Goal: Task Accomplishment & Management: Manage account settings

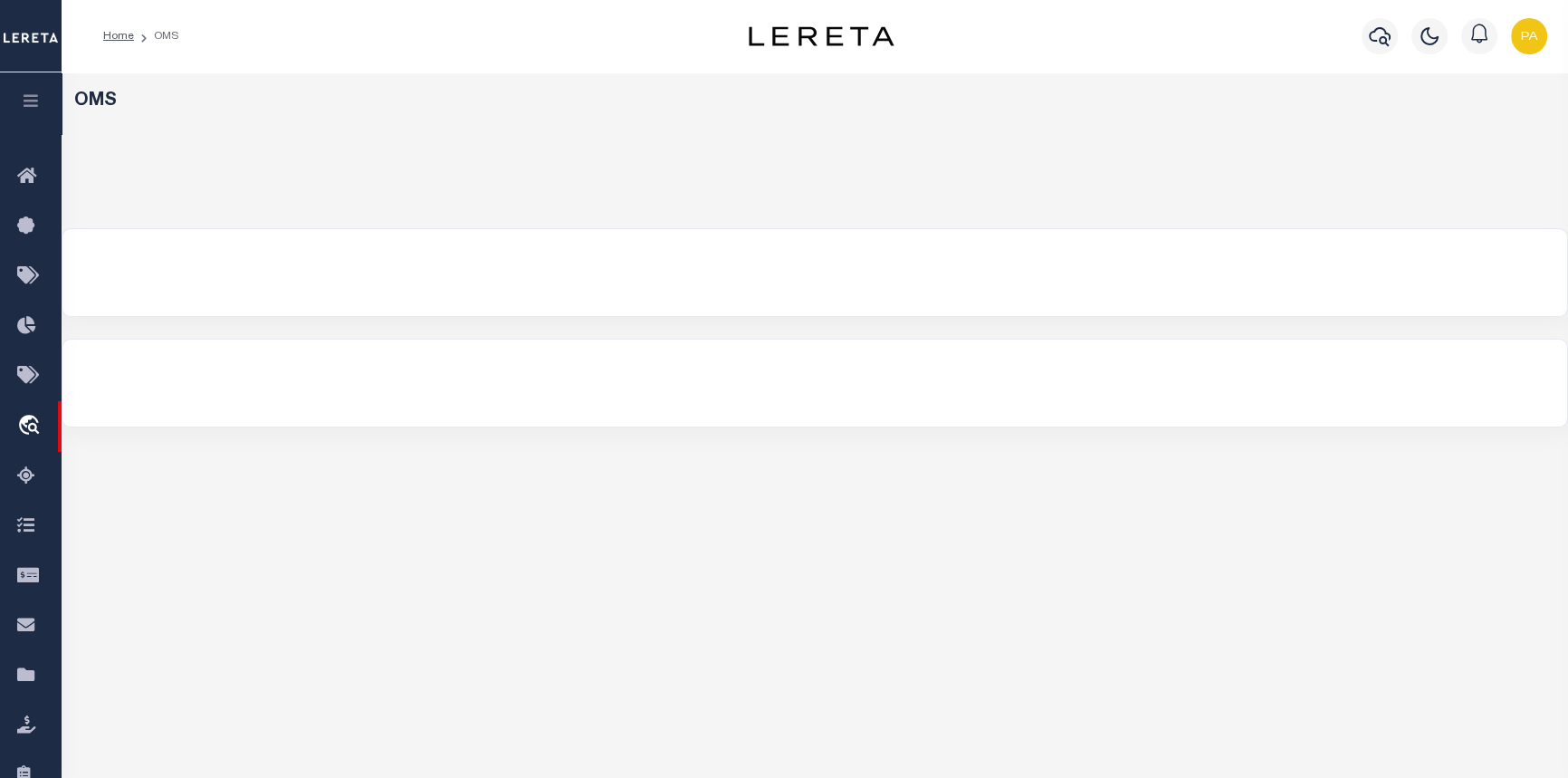
select select "200"
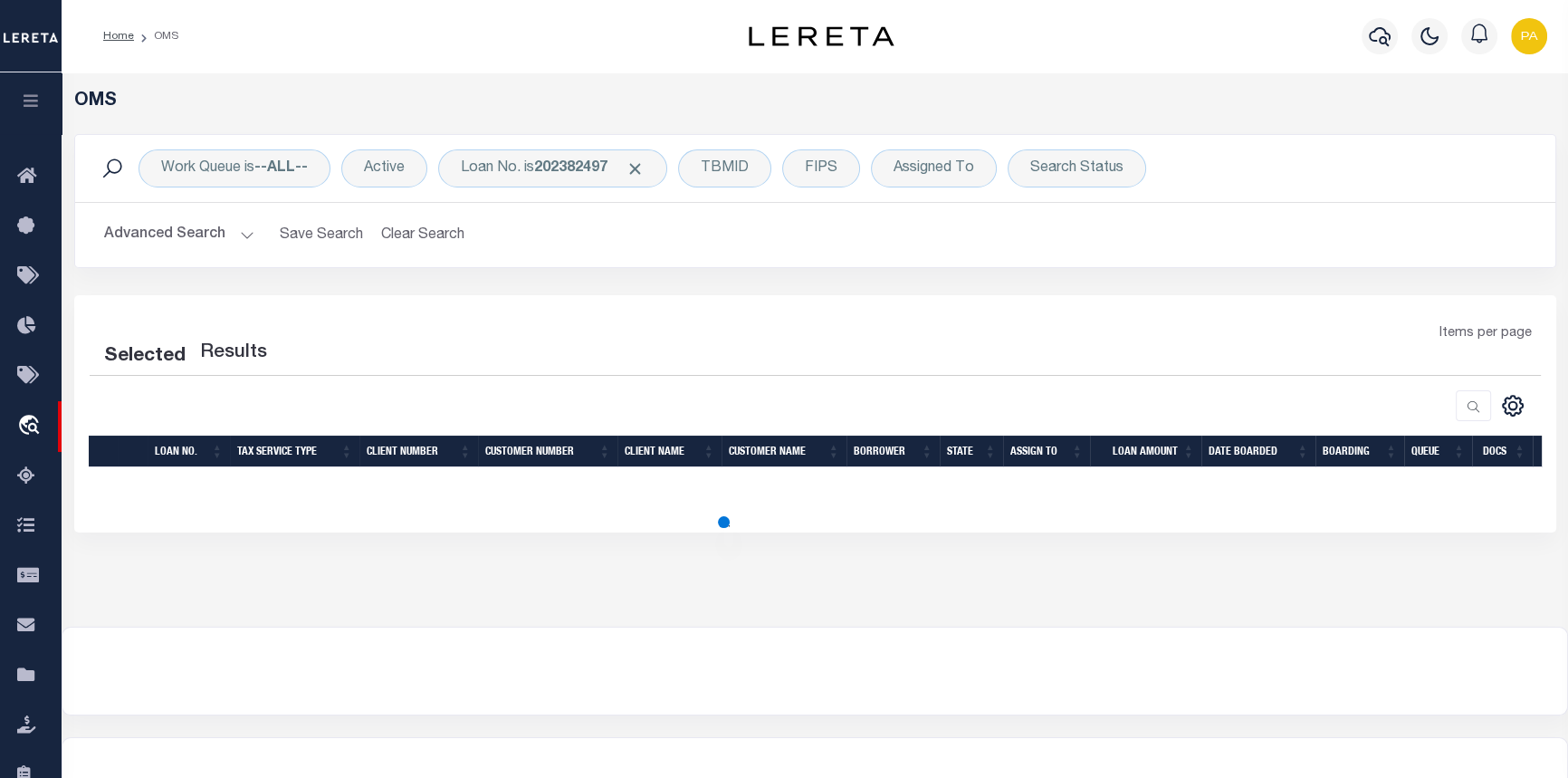
select select "200"
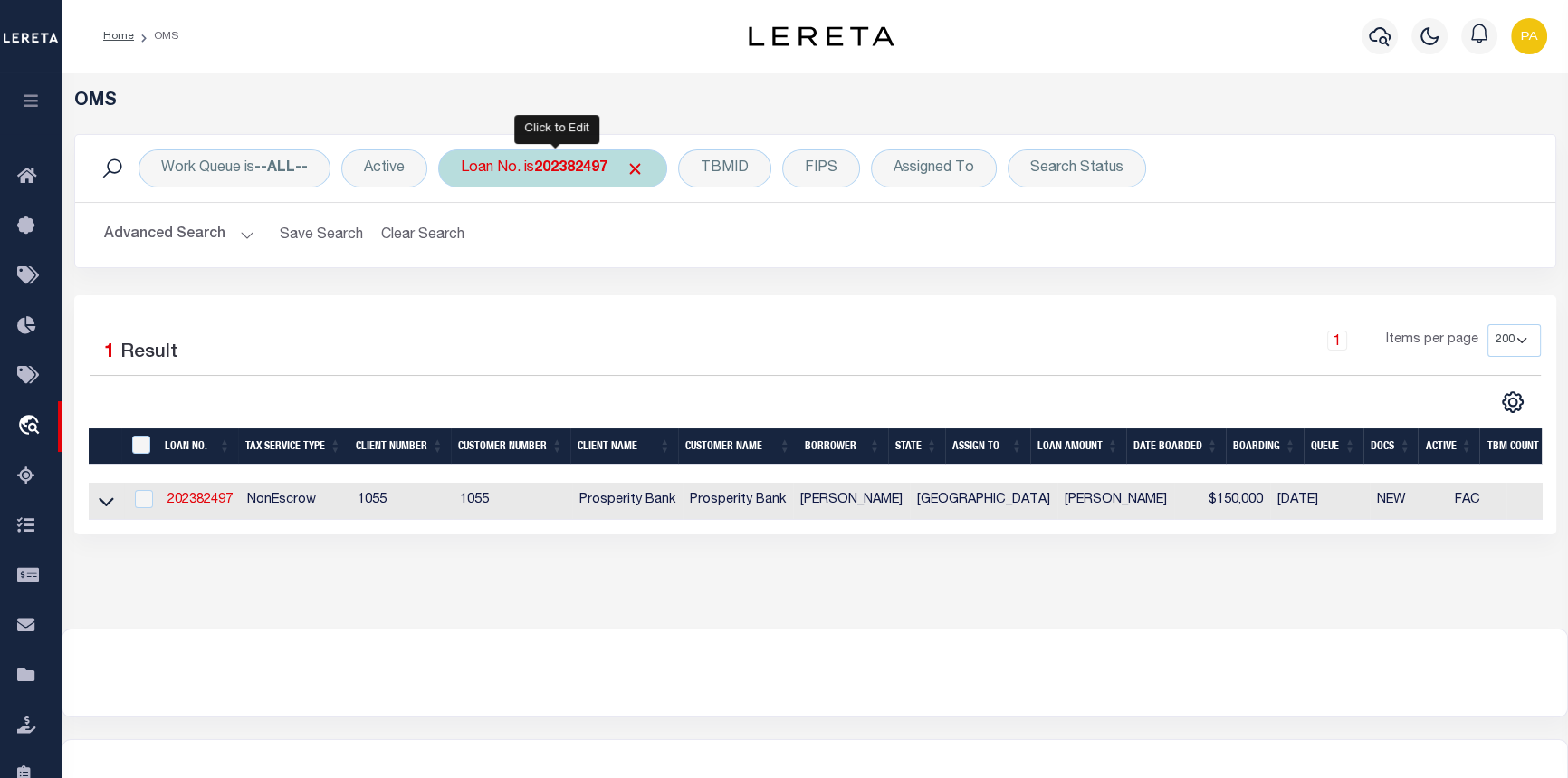
click at [577, 166] on b "202382497" at bounding box center [570, 169] width 73 height 15
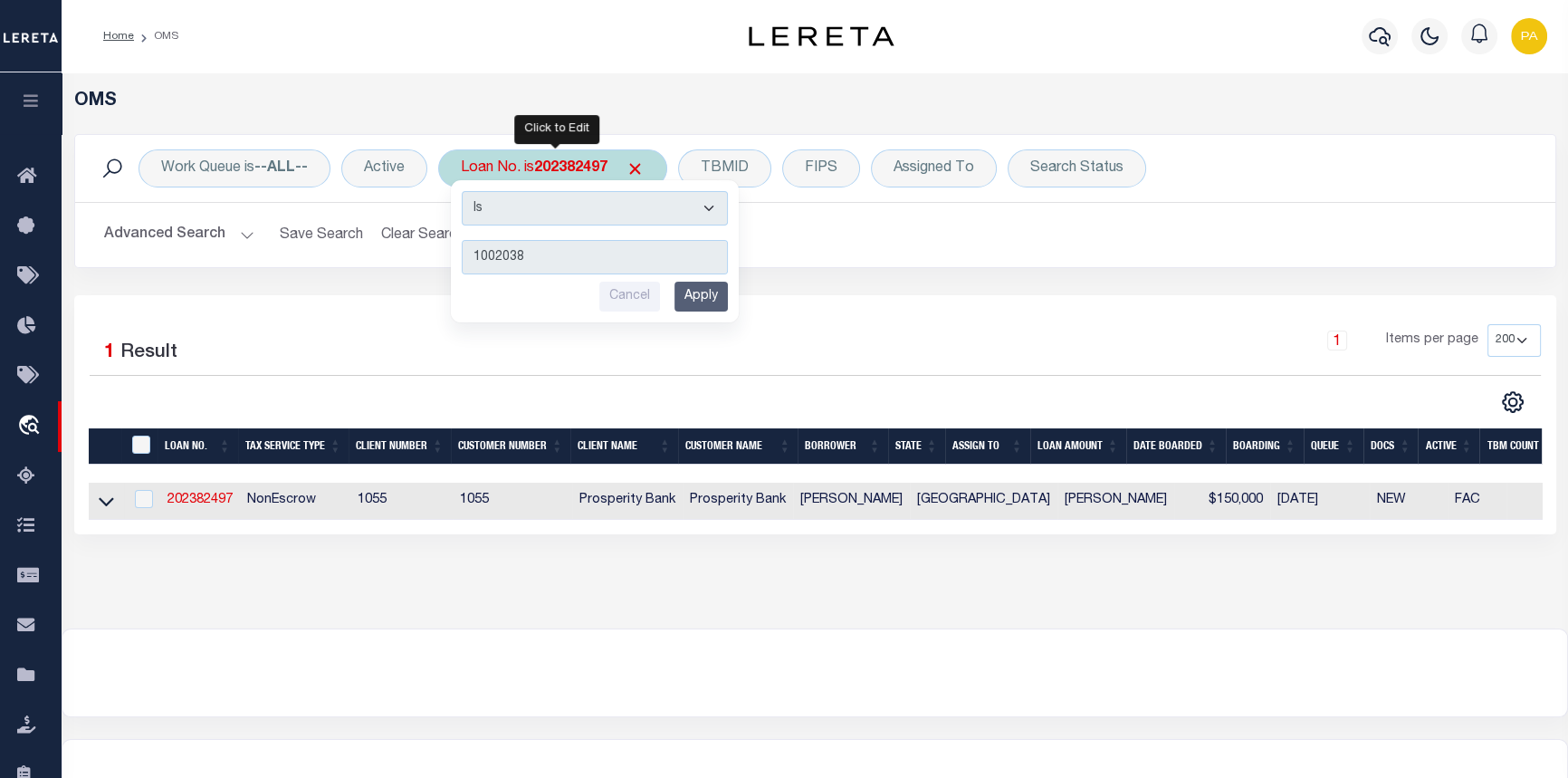
type input "10020383"
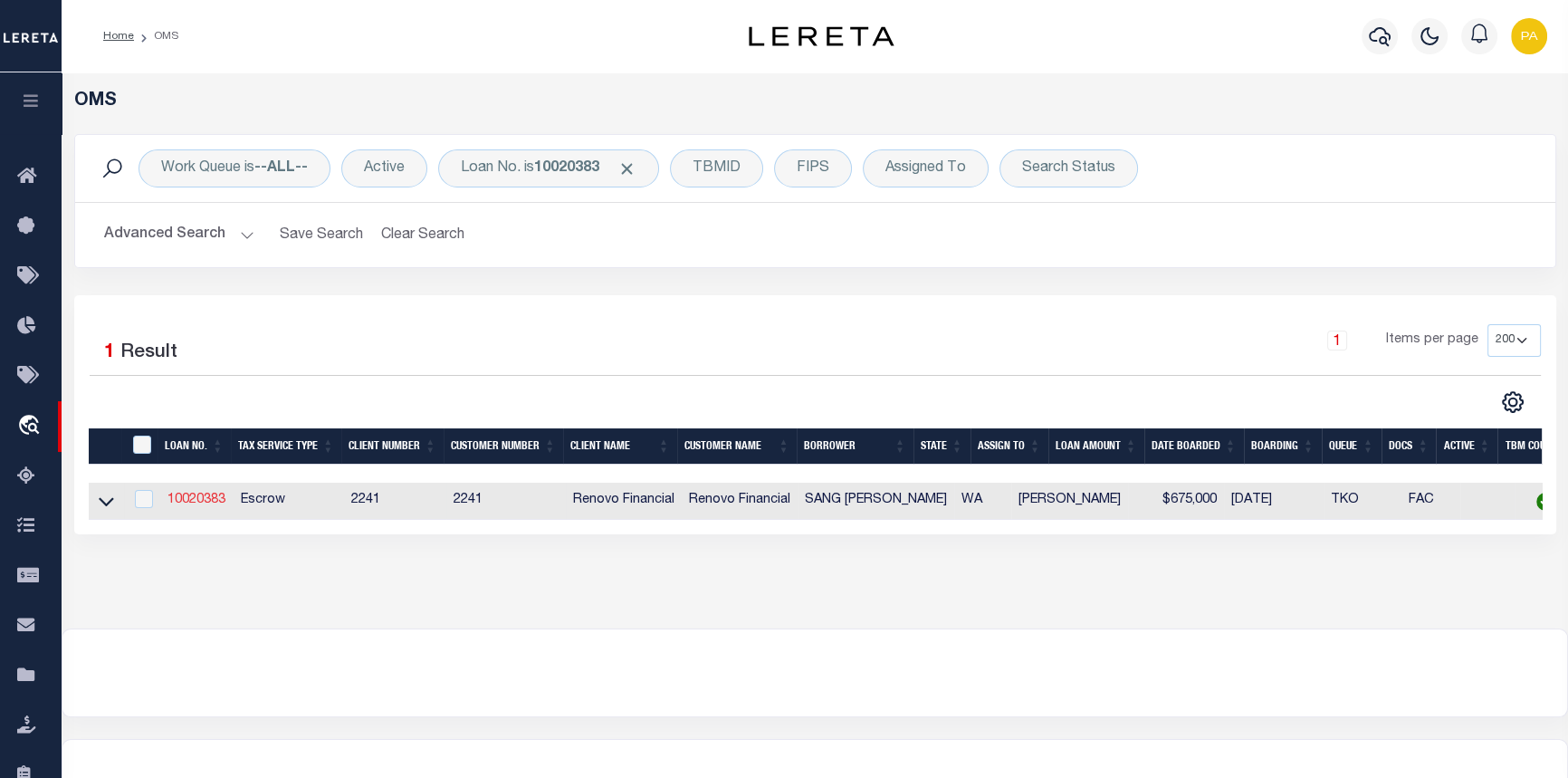
click at [185, 504] on link "10020383" at bounding box center [197, 500] width 58 height 13
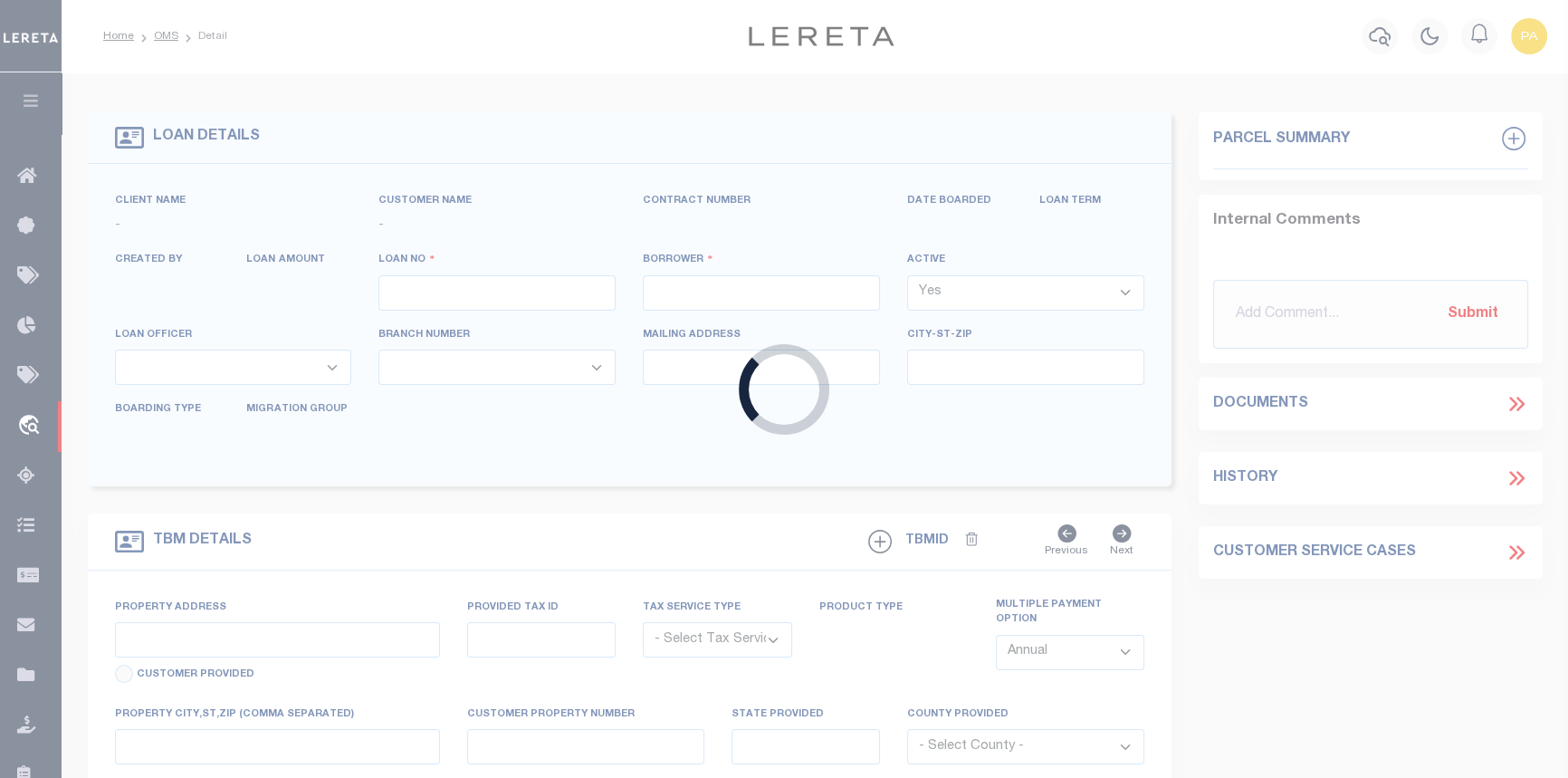
type input "10020383"
type input "SANG [PERSON_NAME]"
select select
type input "[STREET_ADDRESS]"
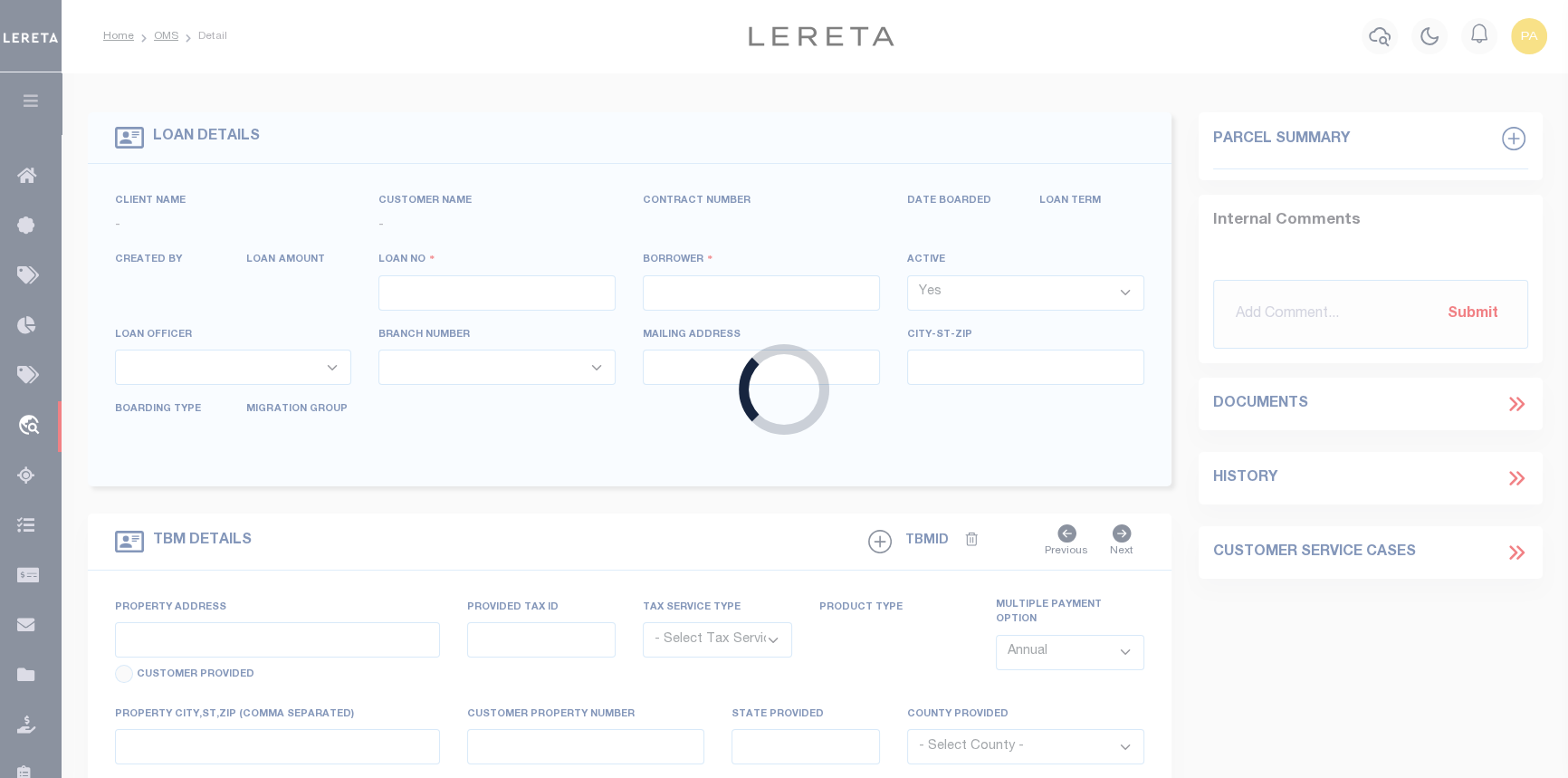
type input "[GEOGRAPHIC_DATA]"
select select "10"
select select "Escrow"
type input "[STREET_ADDRESS]"
type input "890000011506"
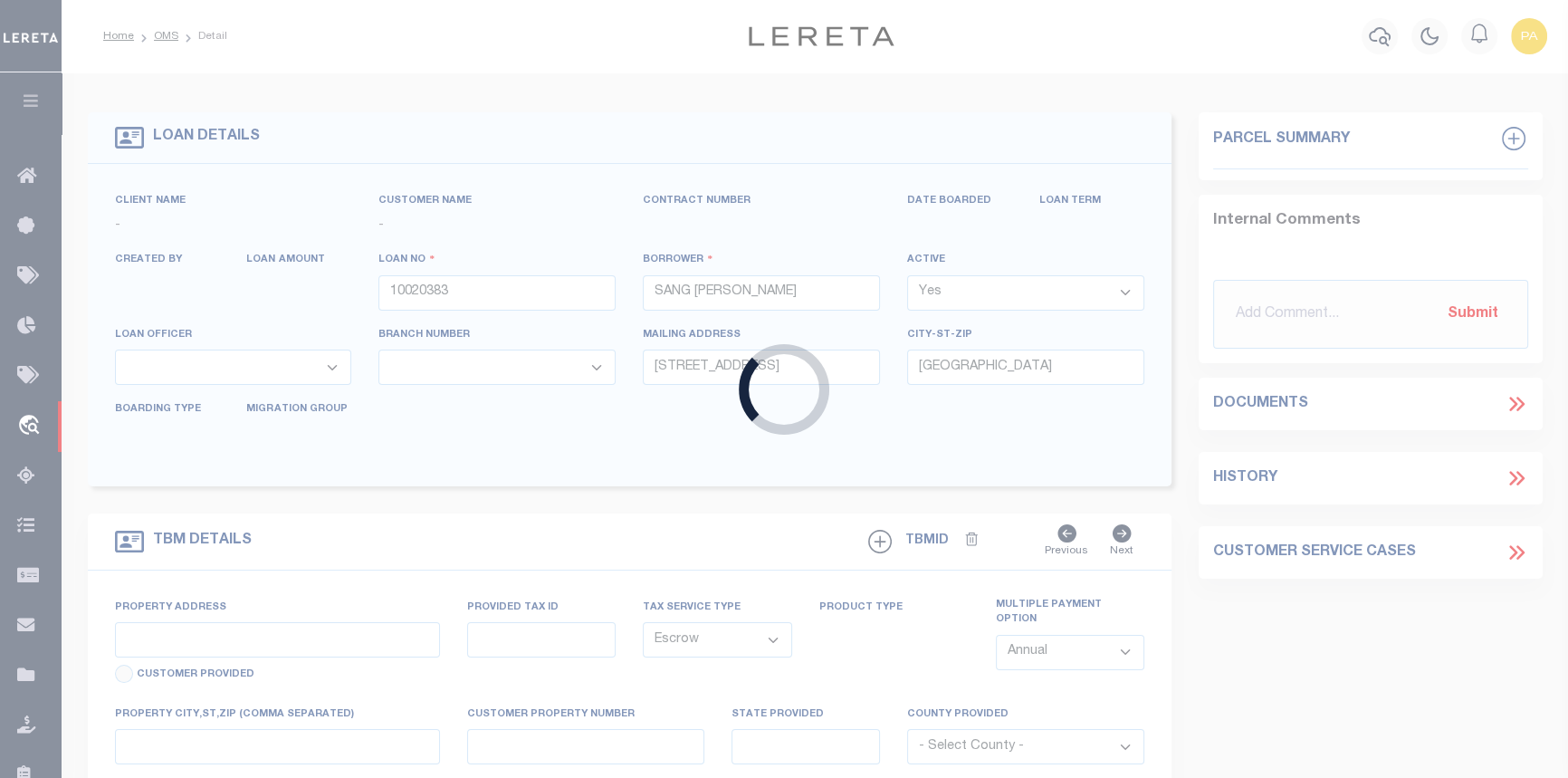
select select
type input "SEATTLE, WA 98119"
type input "a0kUS000007e8xK"
type input "WA"
select select
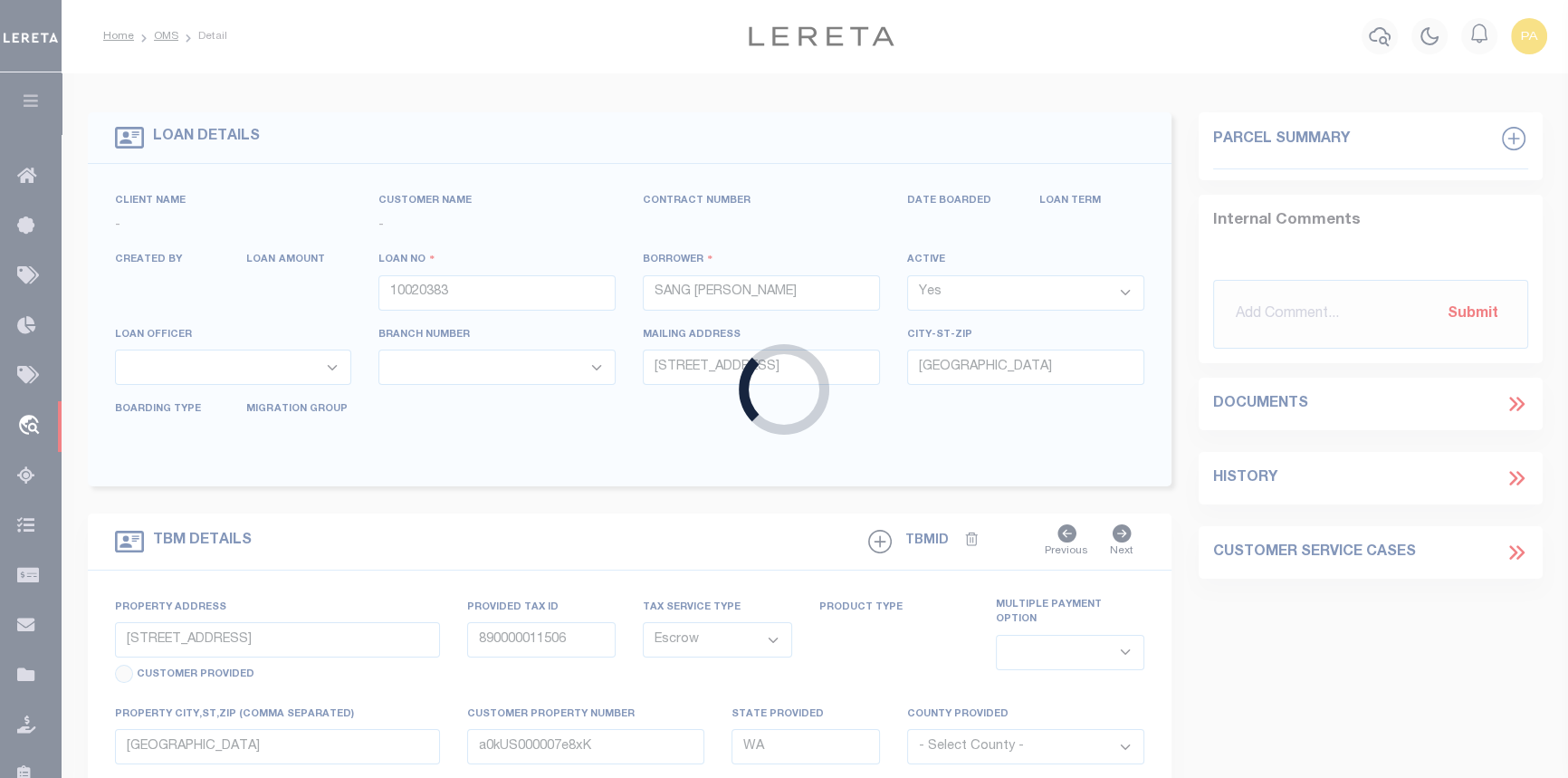
type textarea "Liability Limited to Customer Provided Parcel"
select select "25067"
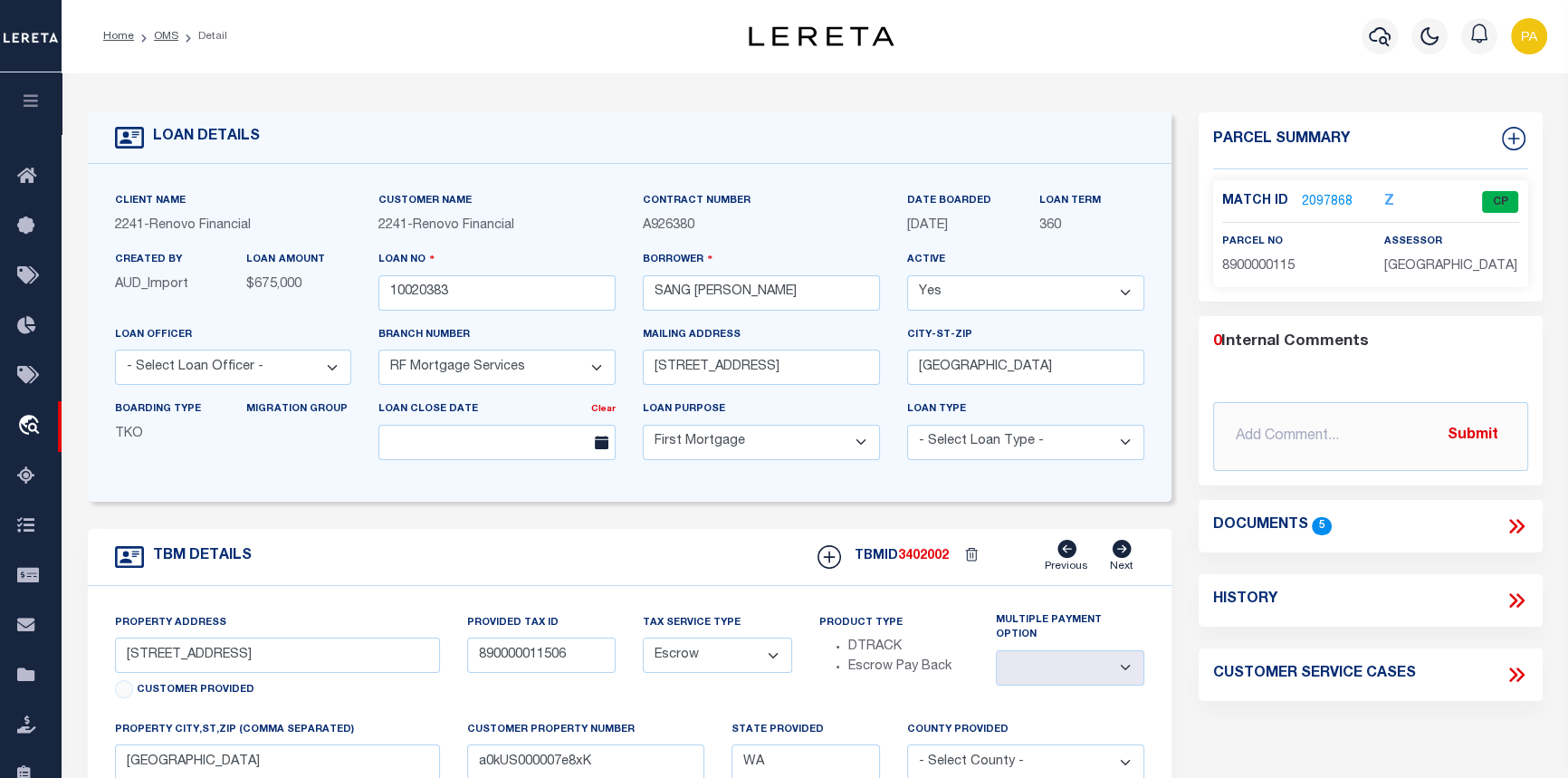
click at [1319, 201] on link "2097868" at bounding box center [1327, 202] width 51 height 19
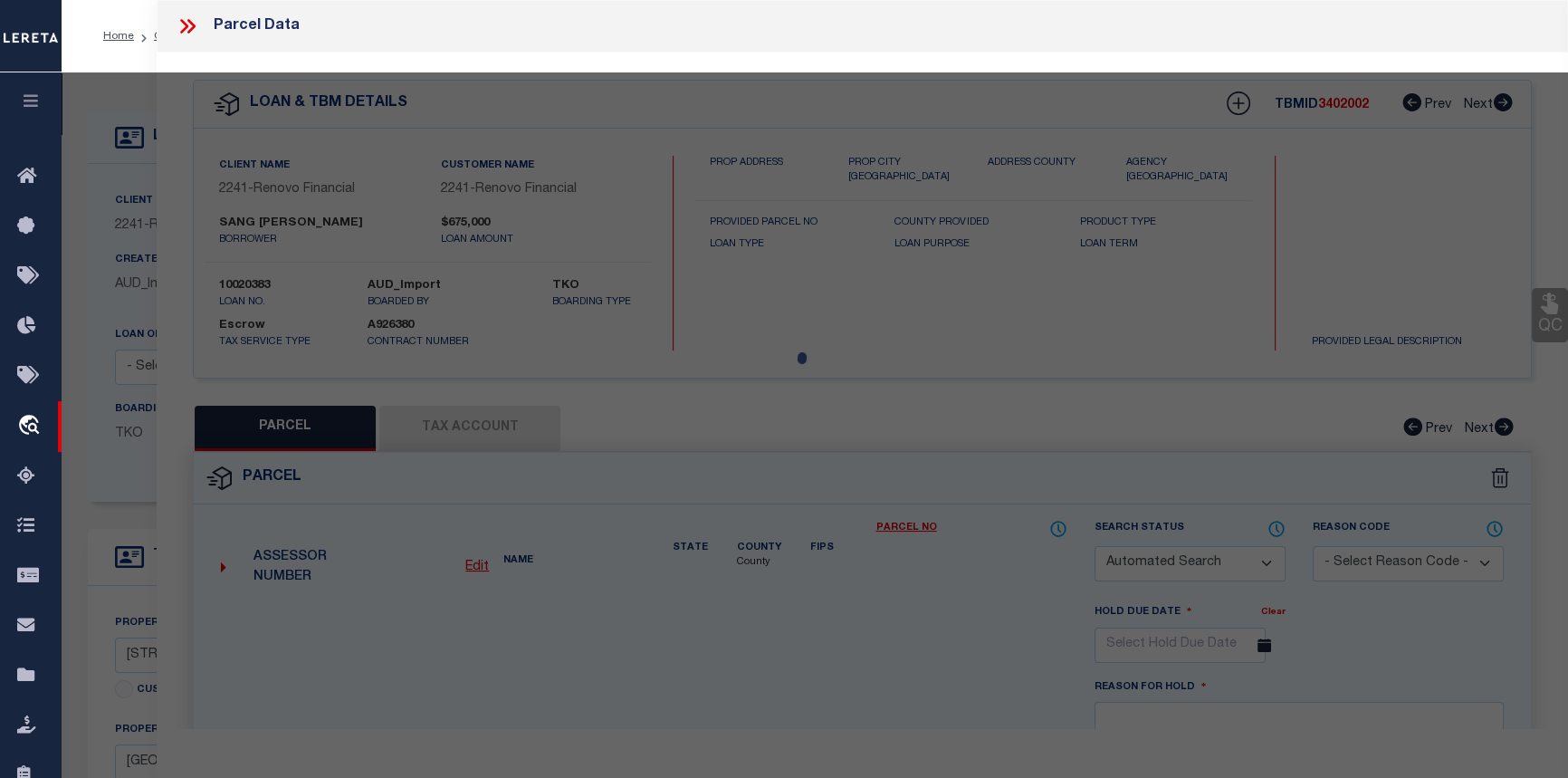
checkbox input "false"
select select "CP"
type input "DILLOW JOHN D+ALLISON"
select select "AGW"
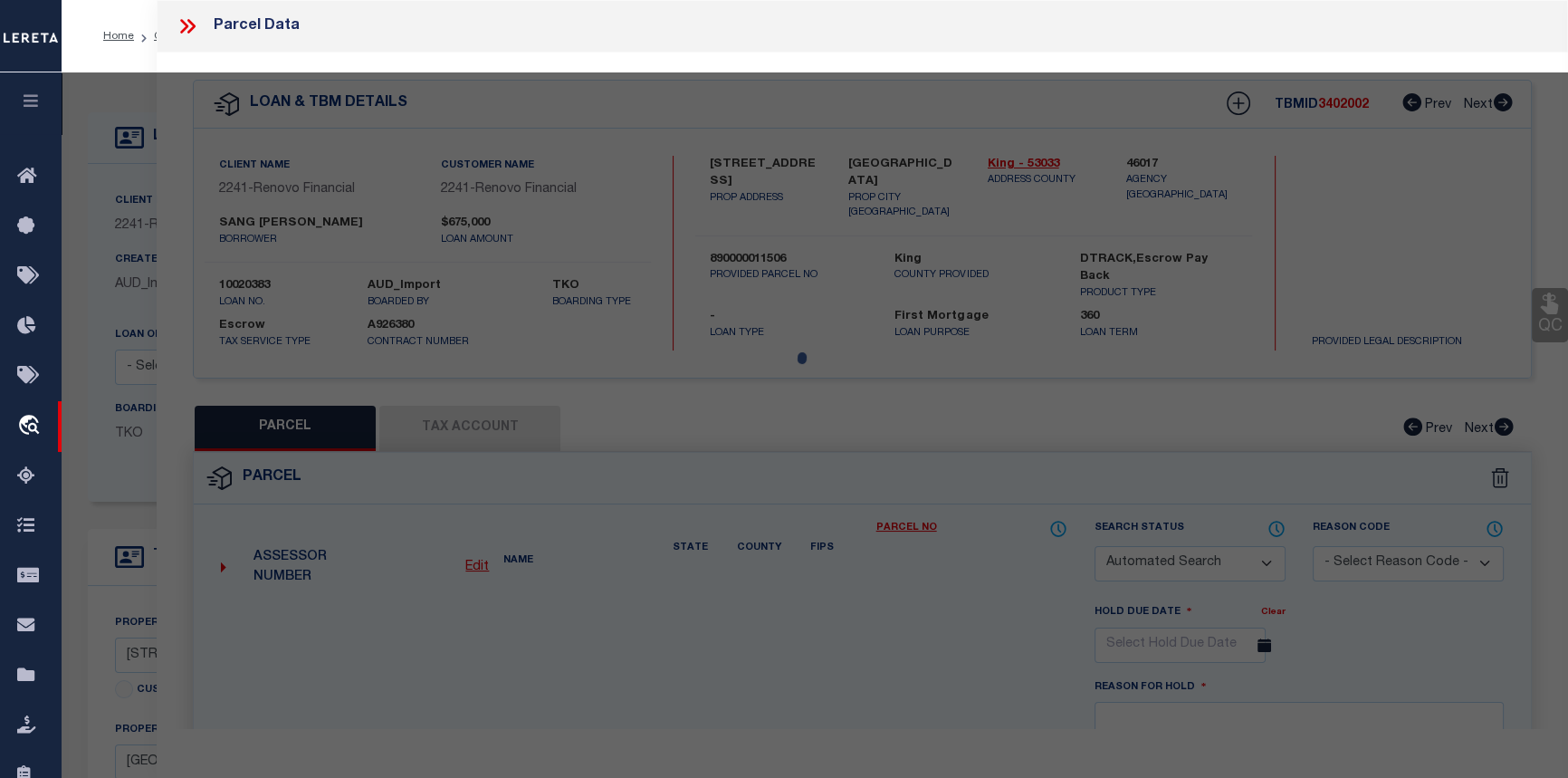
select select "ADD"
type input "3026 4TH AVE W"
checkbox input "false"
type input "SEATTLE, WA 98119"
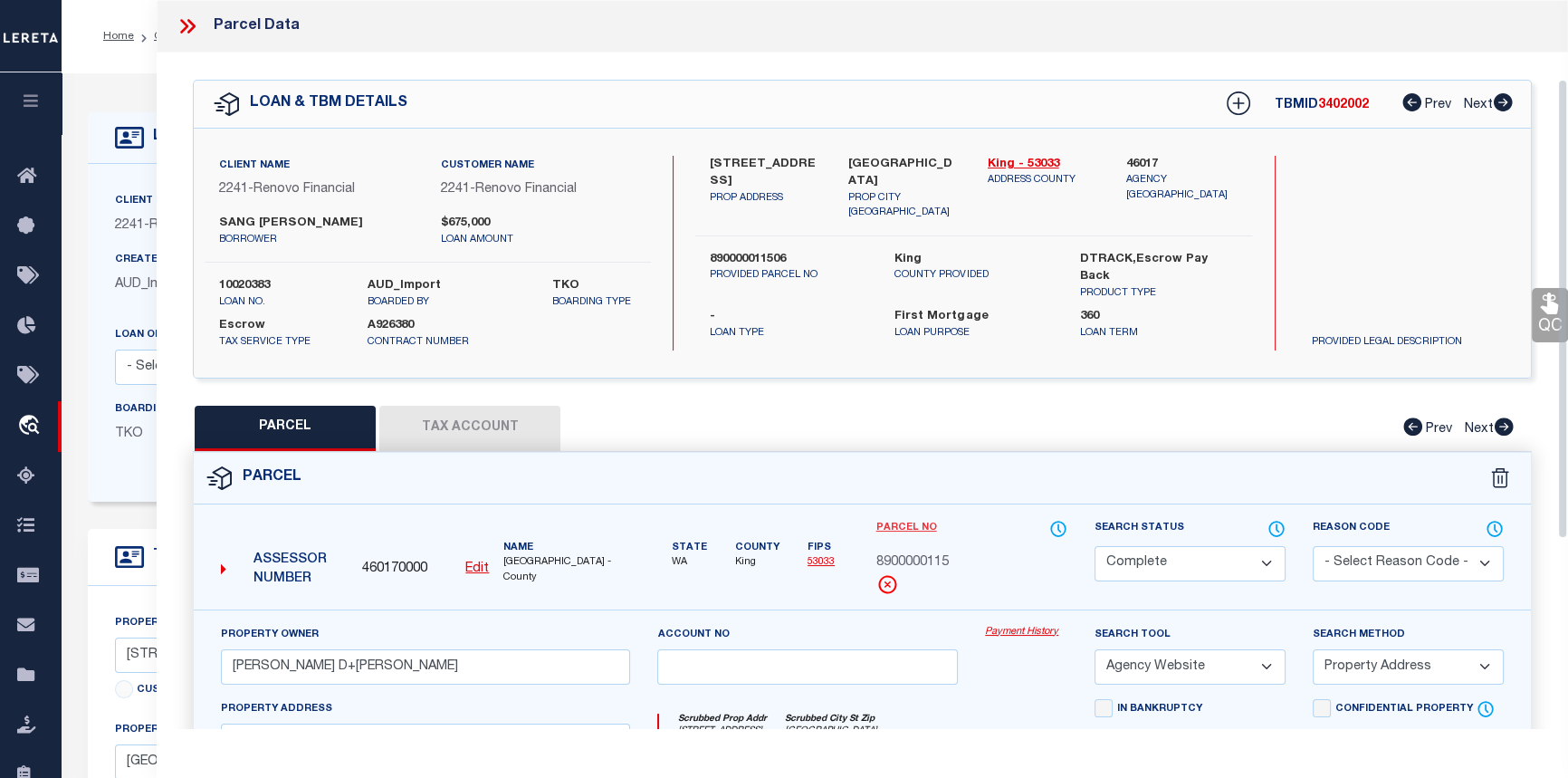
scroll to position [164, 0]
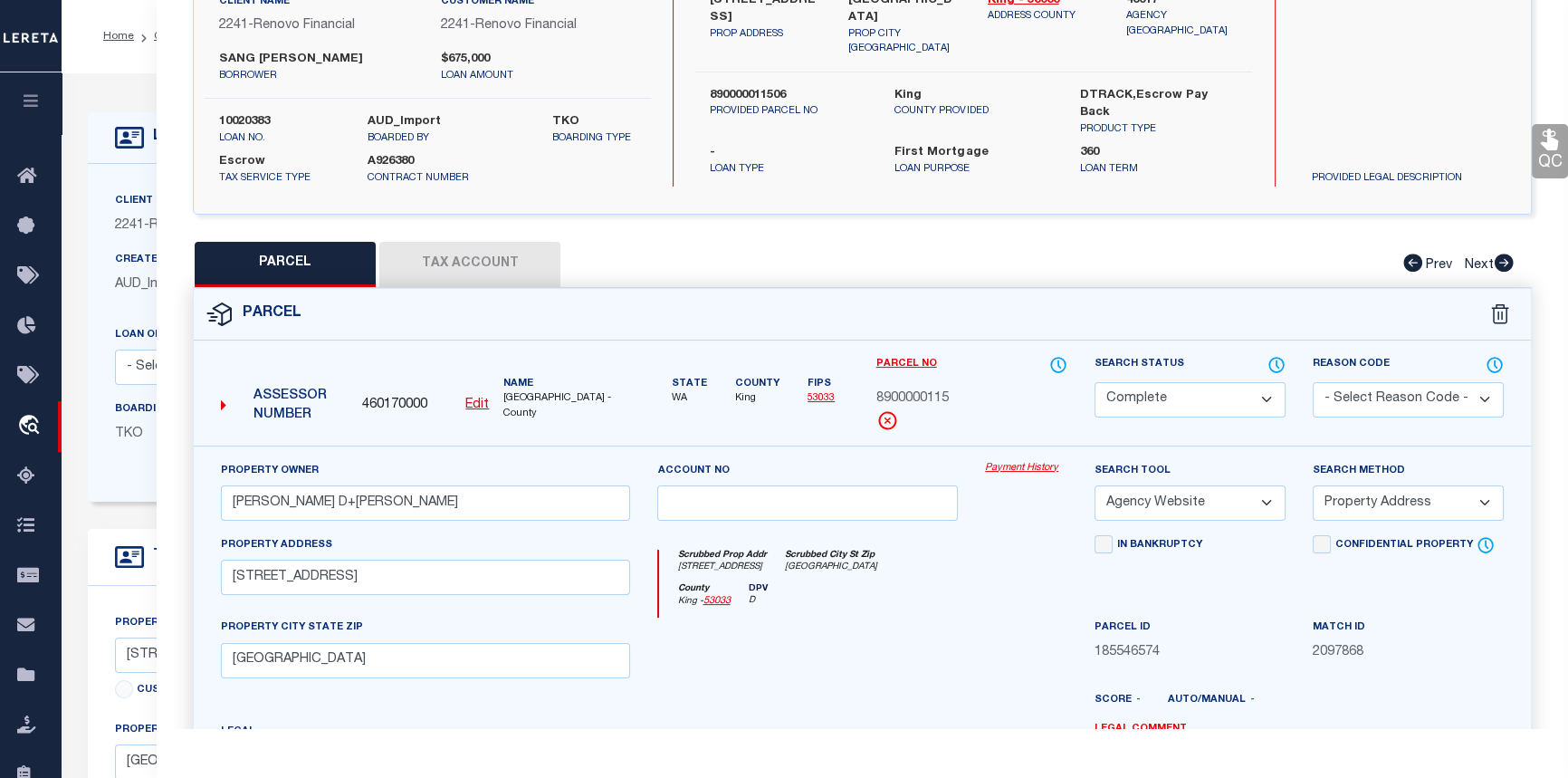
click at [1042, 462] on link "Payment History" at bounding box center [1026, 468] width 82 height 15
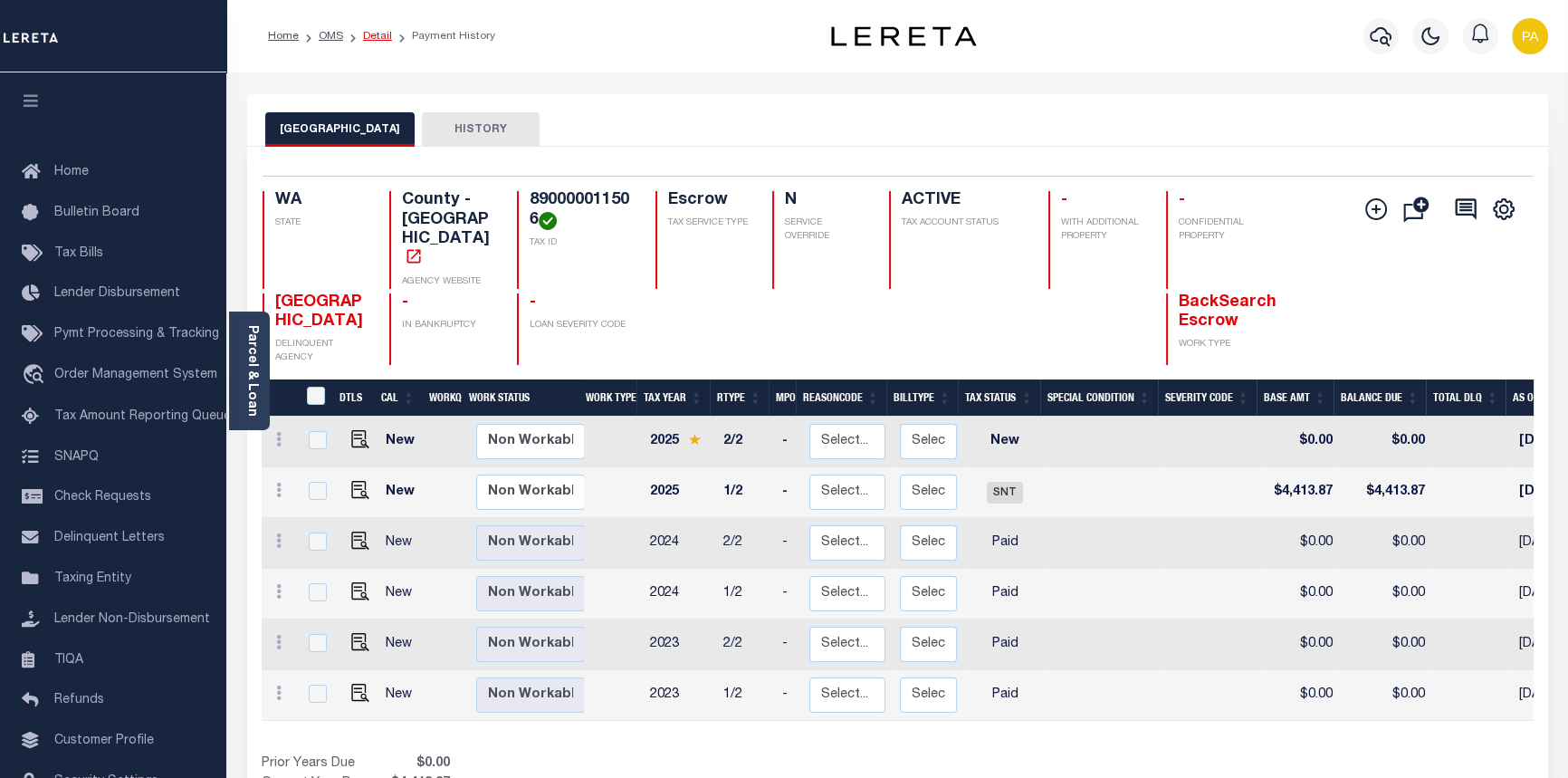
click at [364, 36] on link "Detail" at bounding box center [378, 36] width 29 height 11
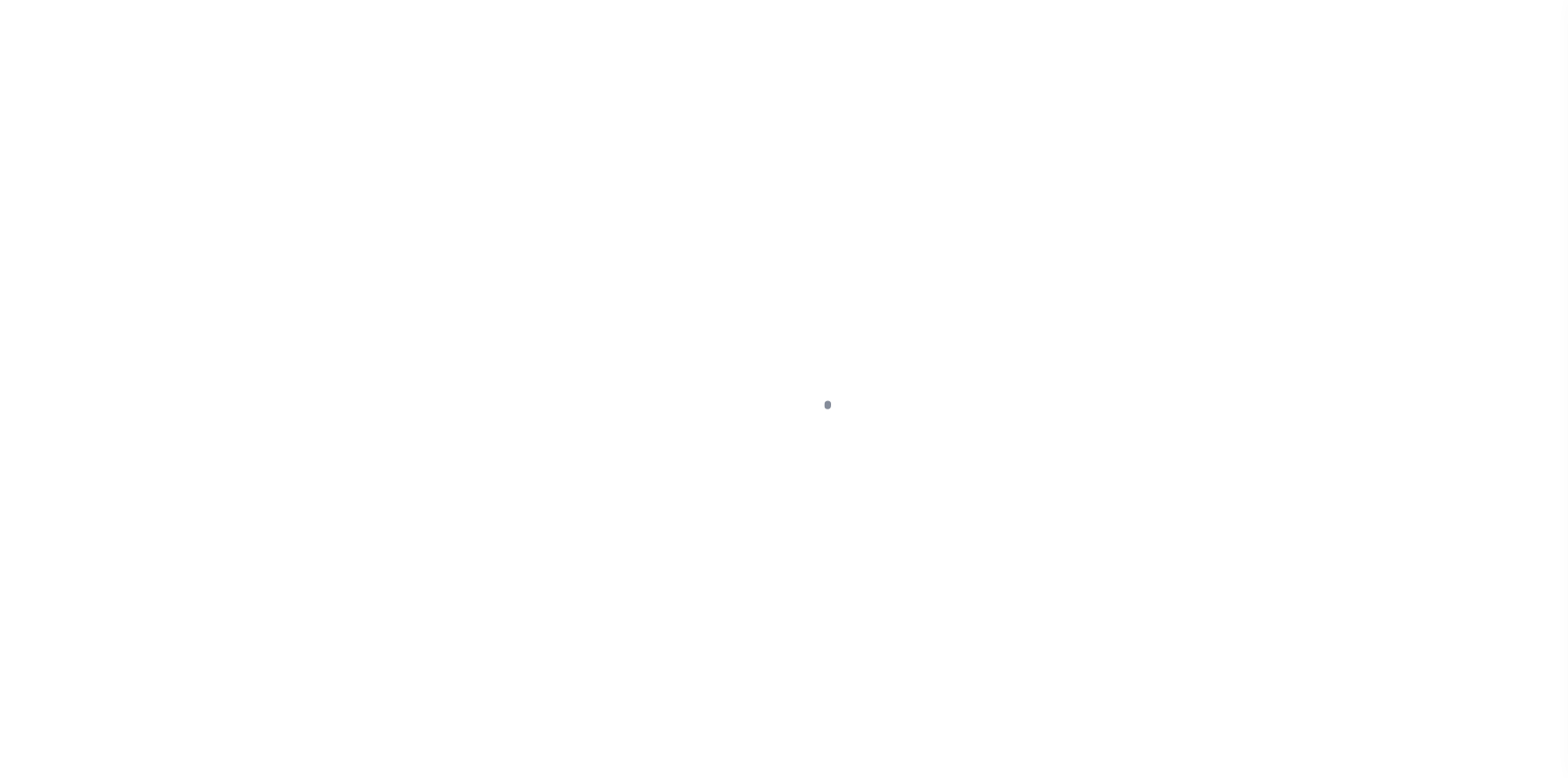
select select "10"
select select "Escrow"
type input "[STREET_ADDRESS]"
type input "890000011506"
select select
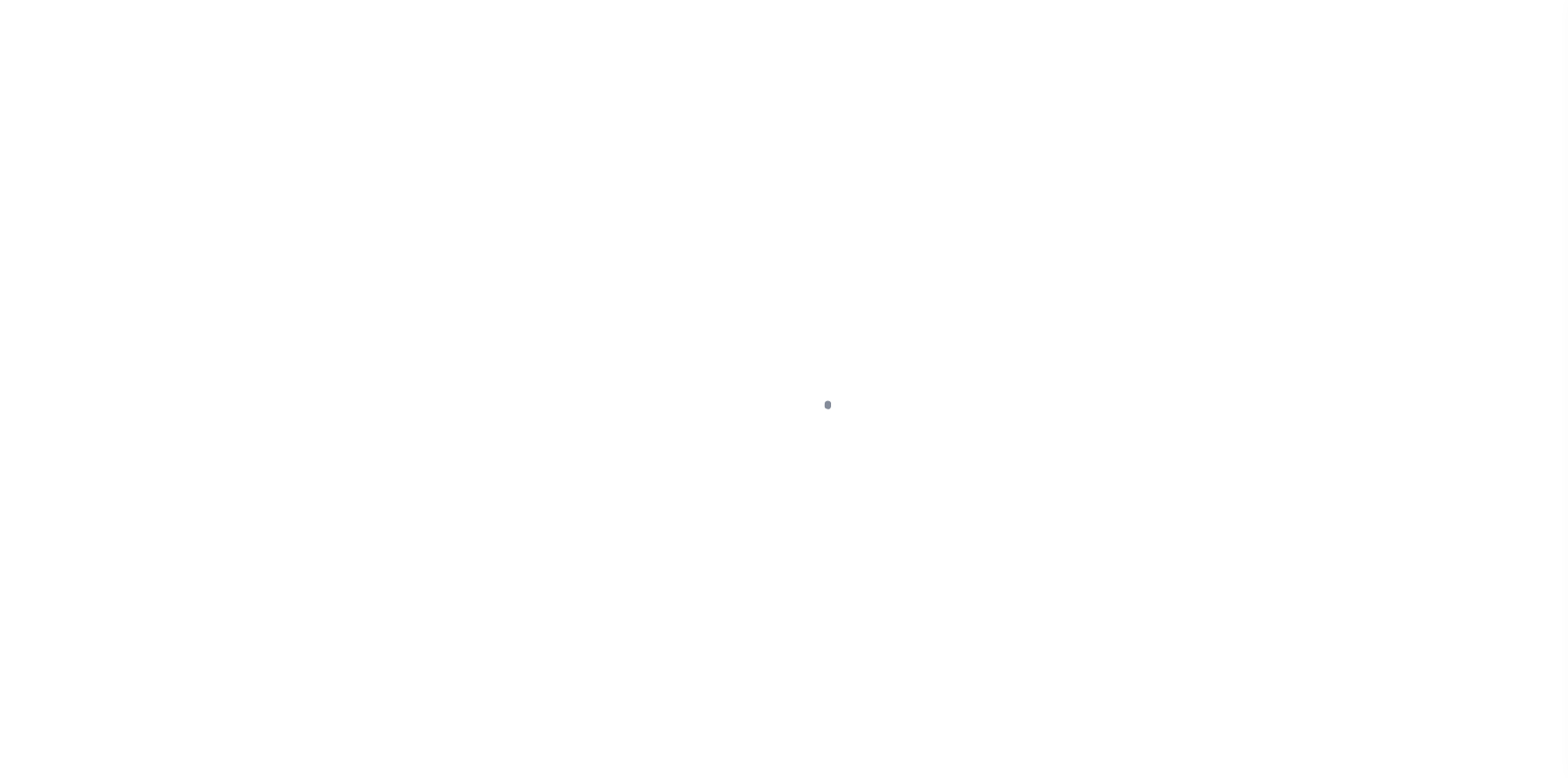
type input "[GEOGRAPHIC_DATA]"
type input "a0kUS000007e8xK"
type input "WA"
select select
type textarea "Liability Limited to Customer Provided Parcel"
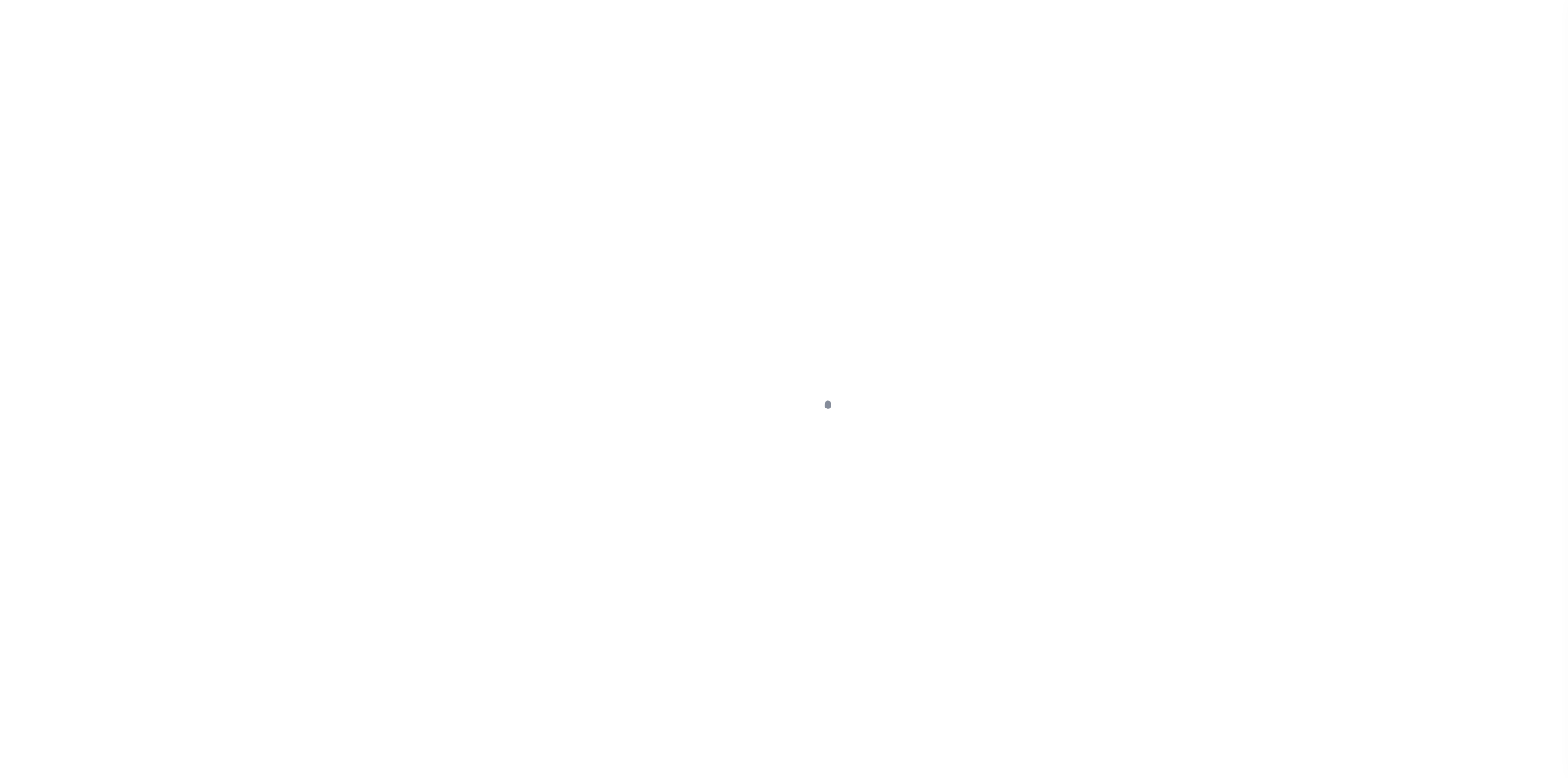
select select "25067"
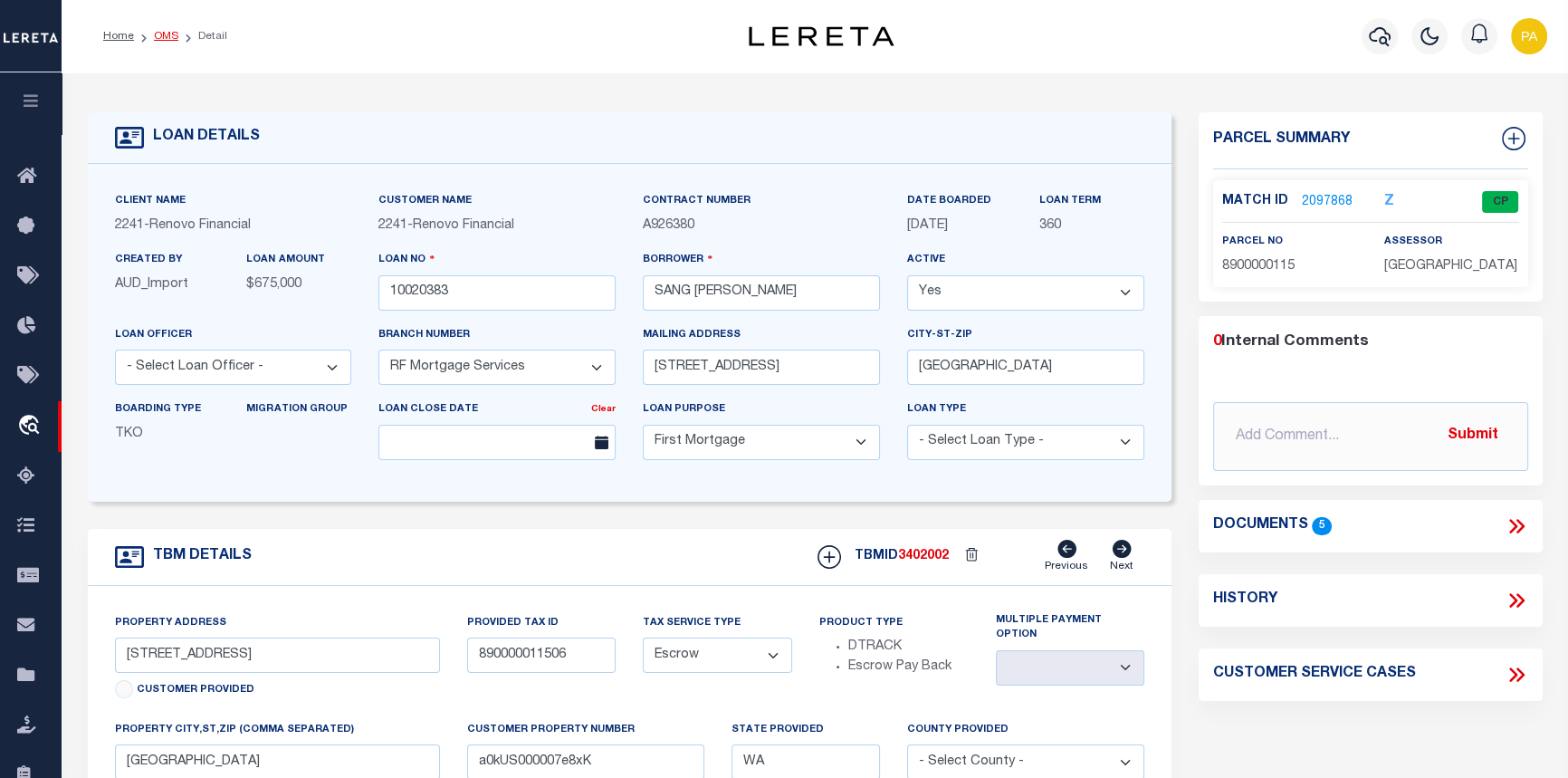
click at [157, 38] on link "OMS" at bounding box center [166, 36] width 24 height 11
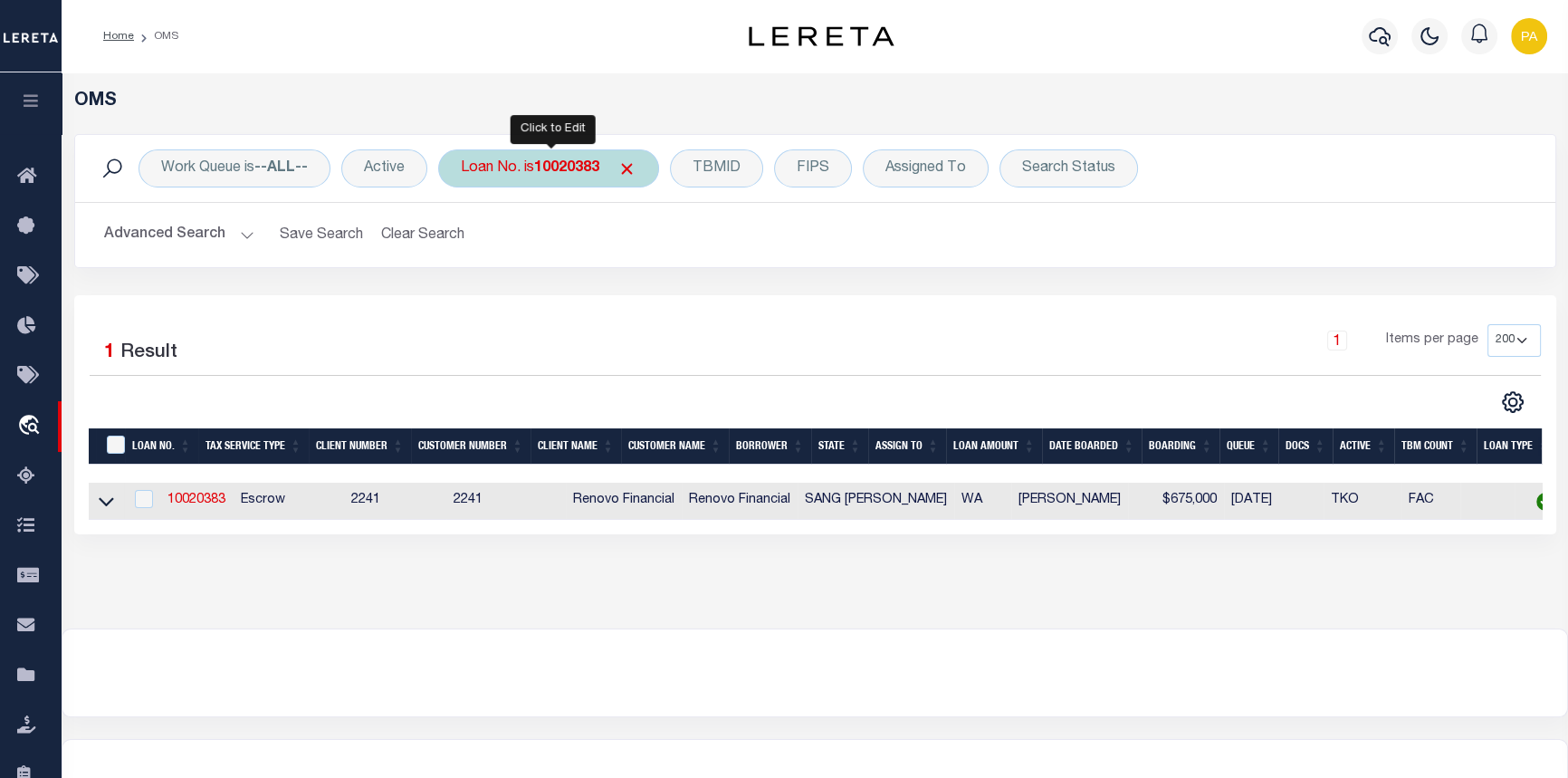
click at [568, 174] on b "10020383" at bounding box center [566, 169] width 65 height 15
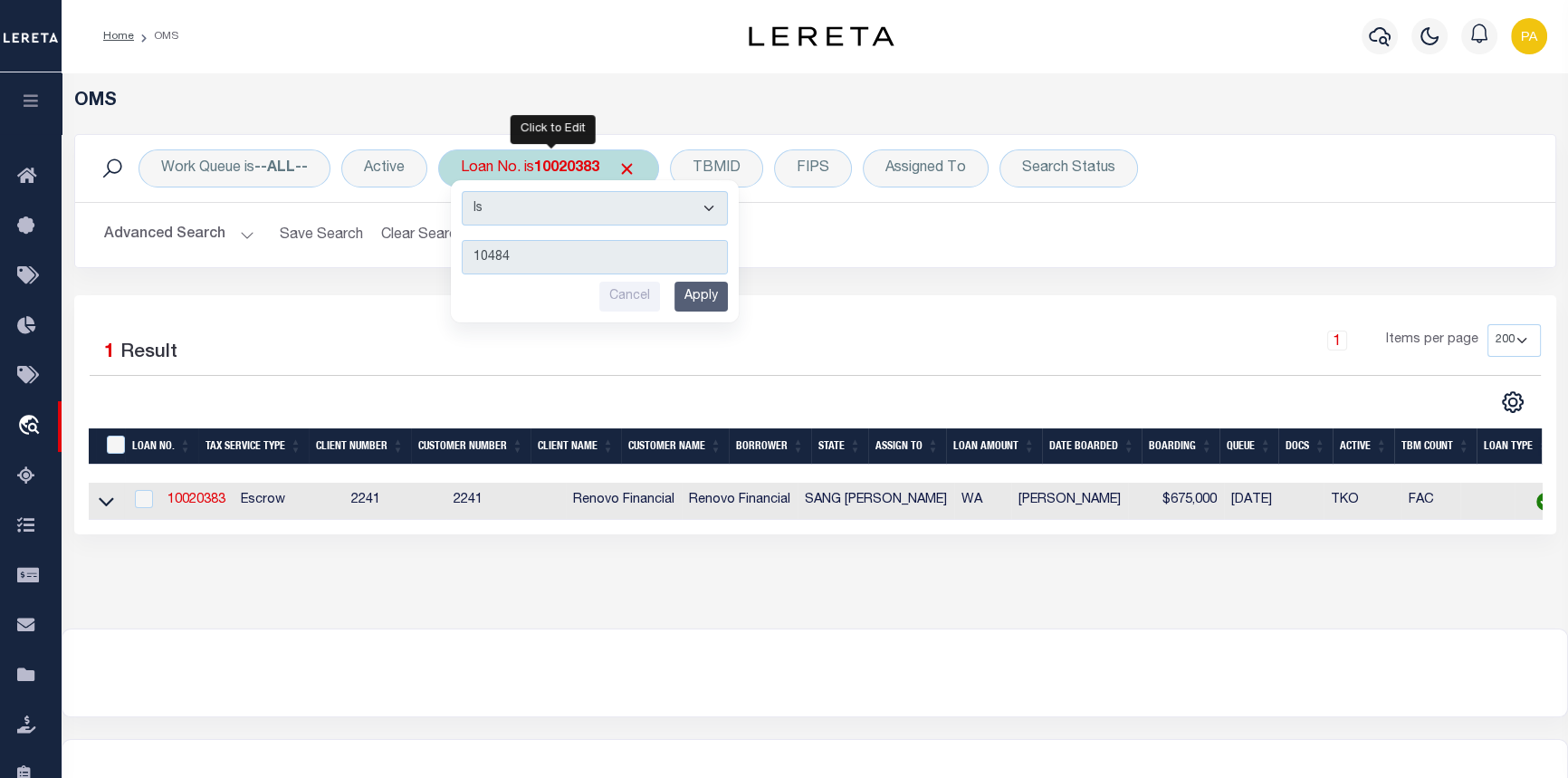
type input "104842"
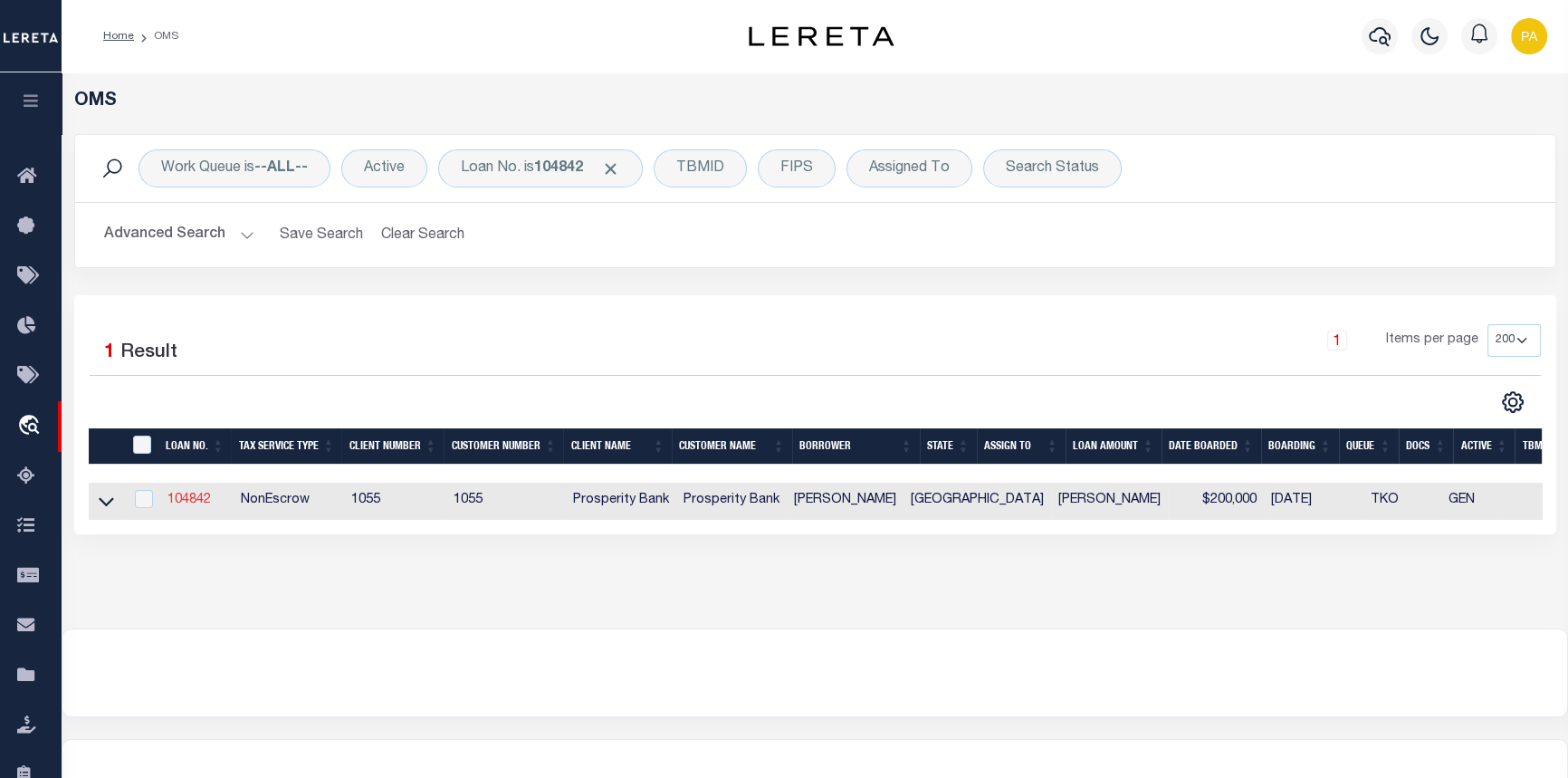
click at [198, 501] on link "104842" at bounding box center [189, 500] width 44 height 13
type input "104842"
type input "[PERSON_NAME]"
select select
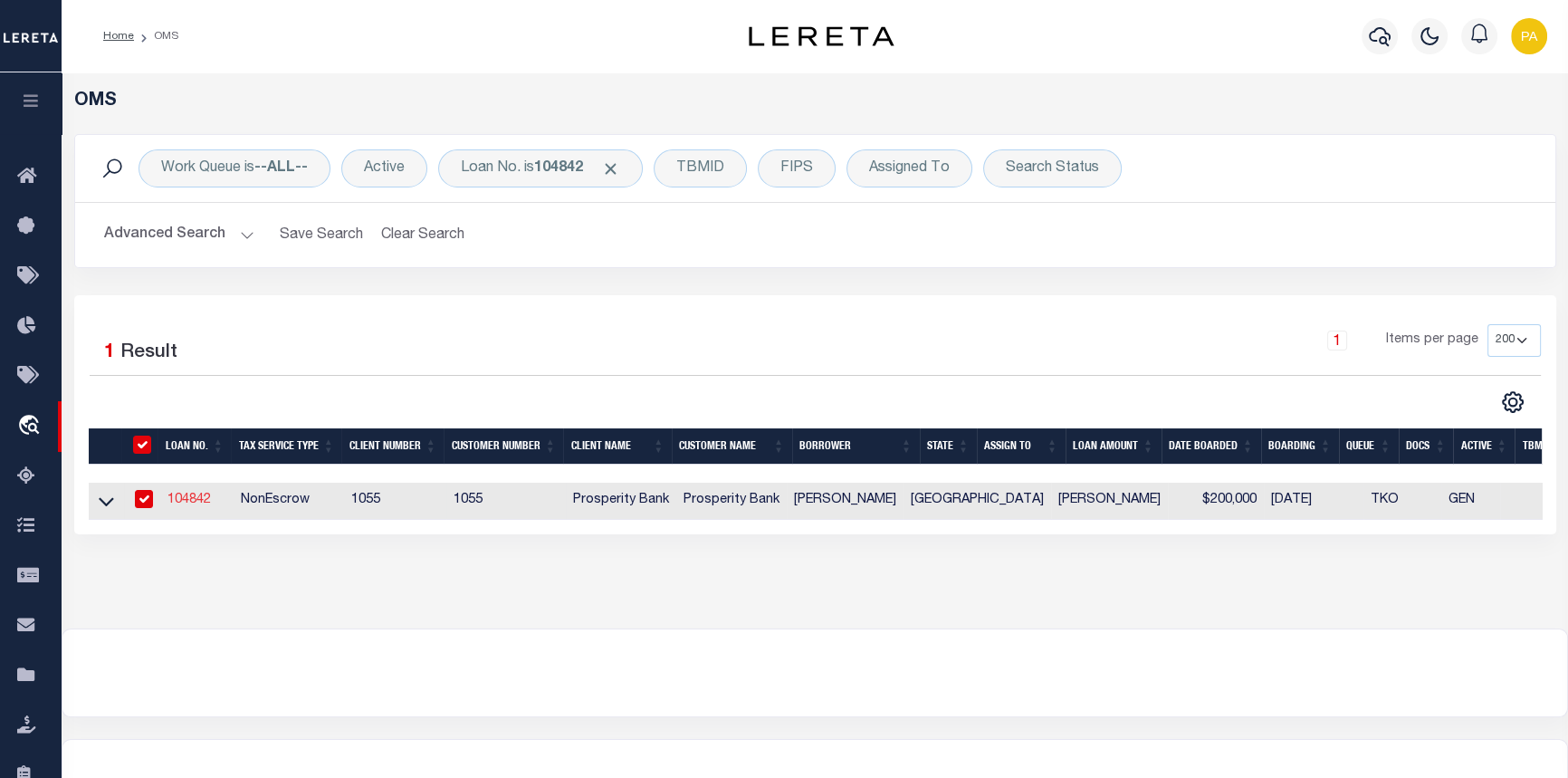
type input "PO BOX 1262"
type input "HEMPSTEAD TX 77445"
select select "400"
select select "NonEscrow"
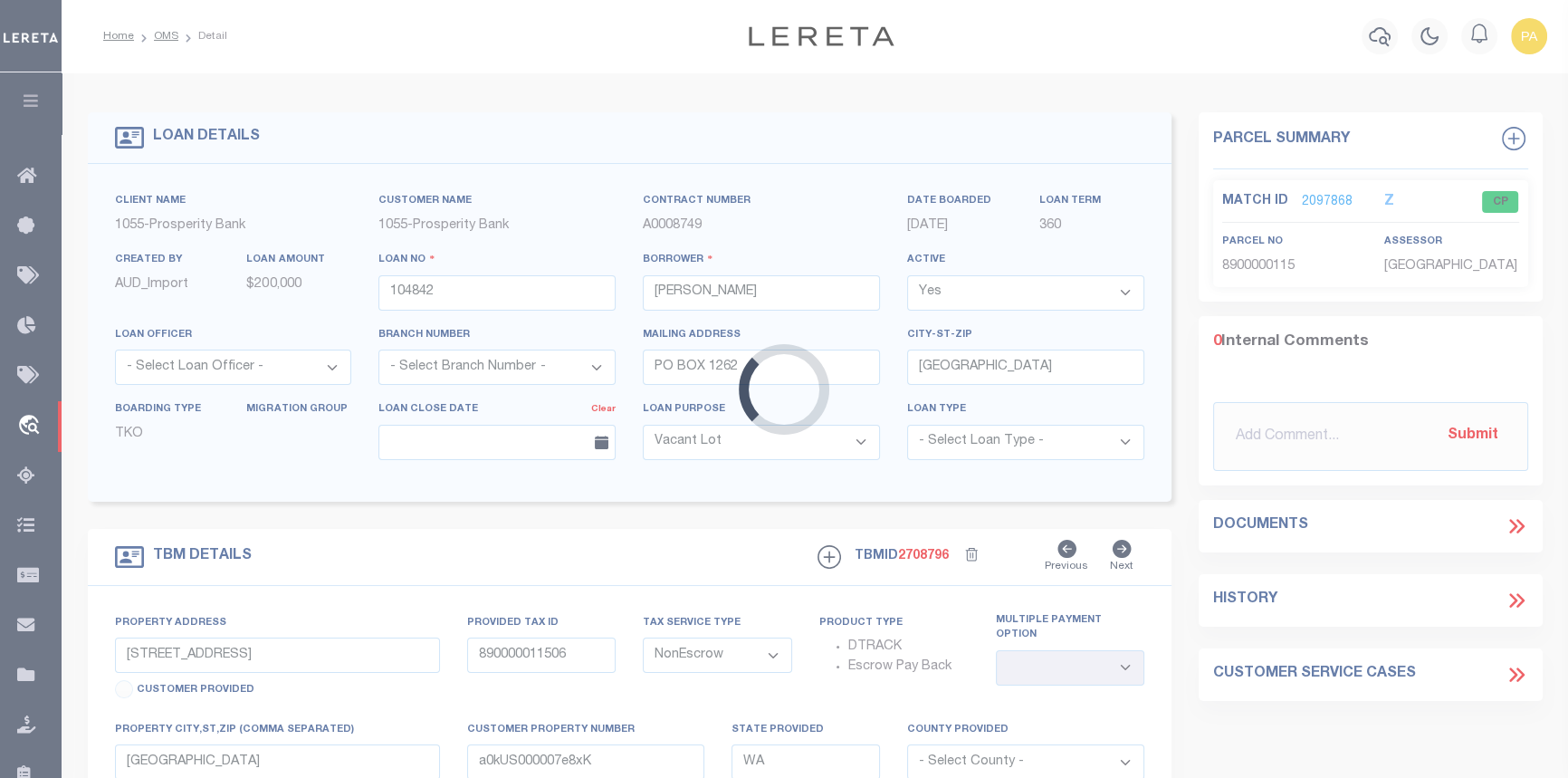
type input "[STREET_ADDRESS]"
select select
type input "HEMPSTEAD TX 77445"
type input "6"
type input "[GEOGRAPHIC_DATA]"
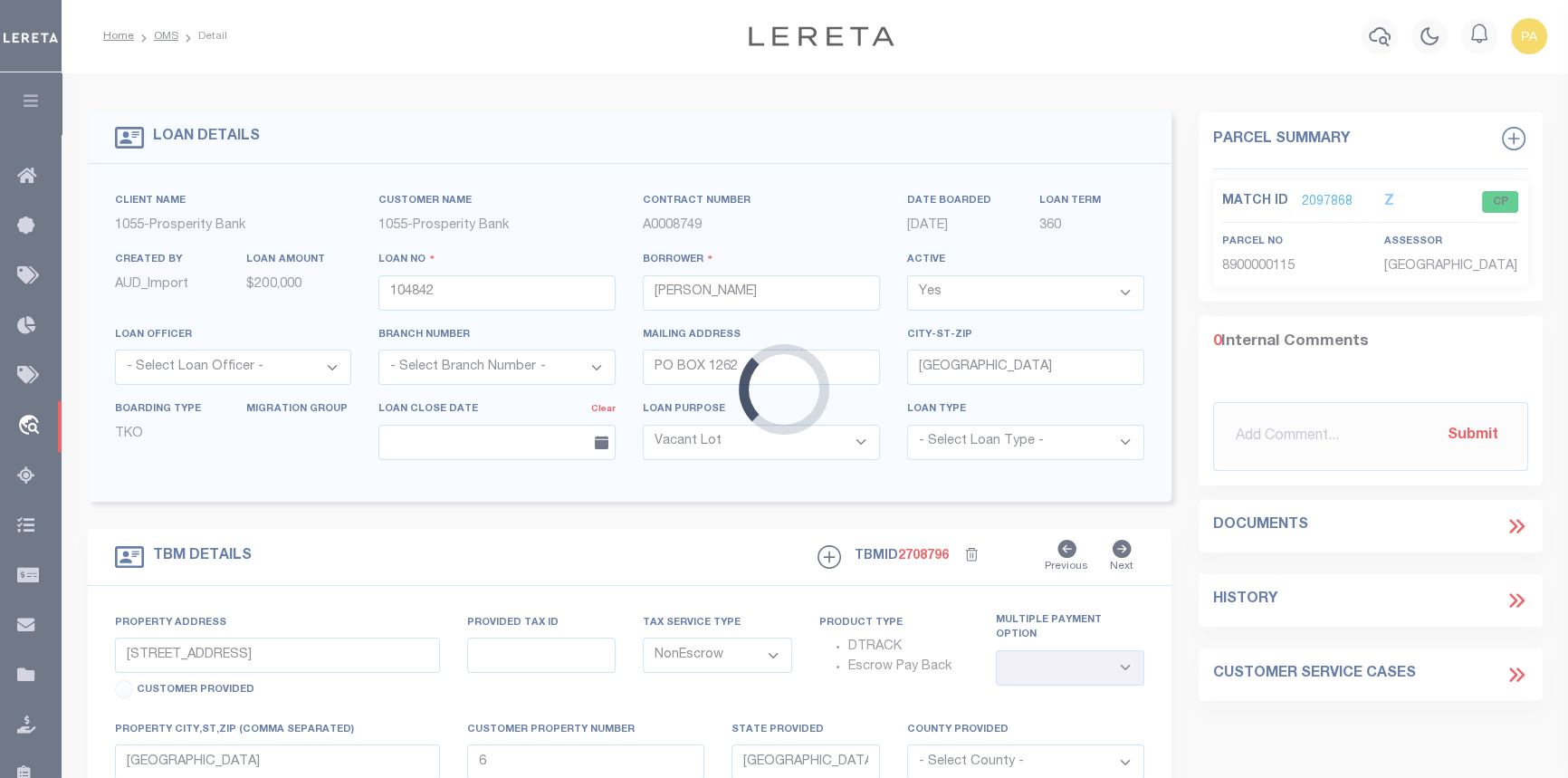
select select
type textarea "[STREET_ADDRESS] T1 - LT 6 BL 168 TOWN OF [GEOGRAPHIC_DATA]; T2 0.3026 AC [PERS…"
type textarea "1 OF 1"
select select "10435"
select select "3932"
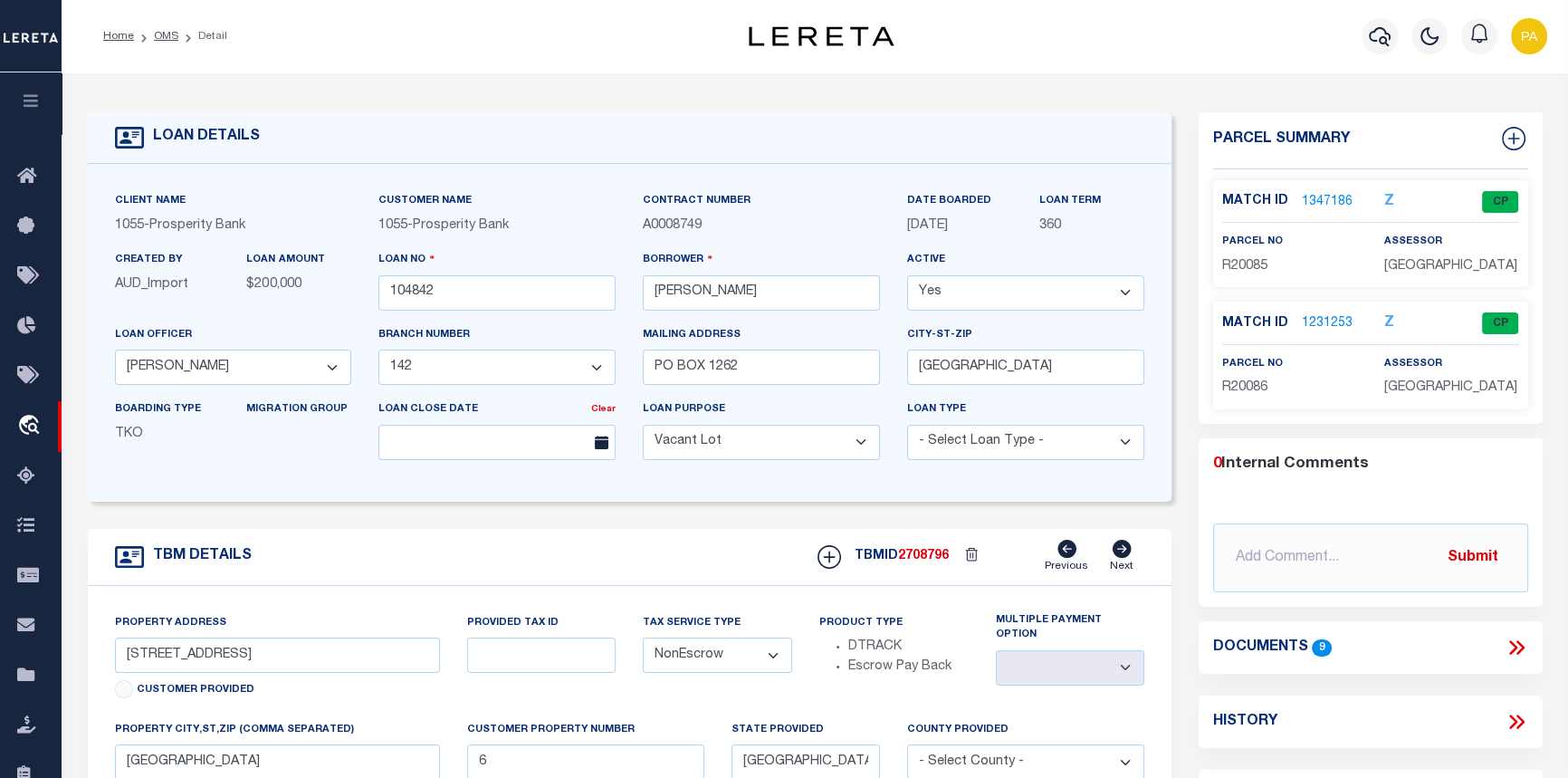
click at [1325, 200] on link "1347186" at bounding box center [1327, 202] width 51 height 19
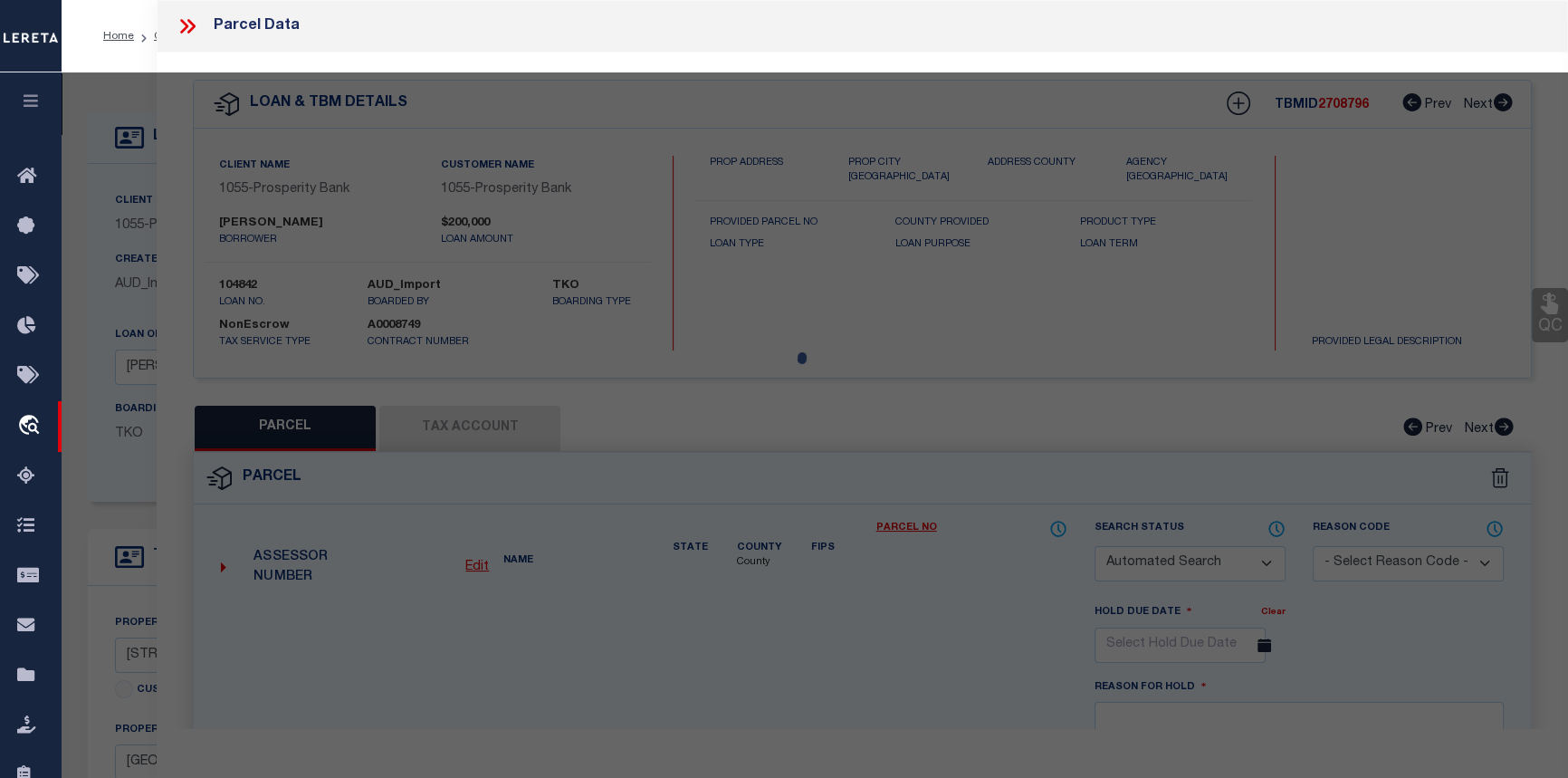
checkbox input "false"
select select "CP"
type input "KOCH EDGAR W III"
type input "519000-168-006-000"
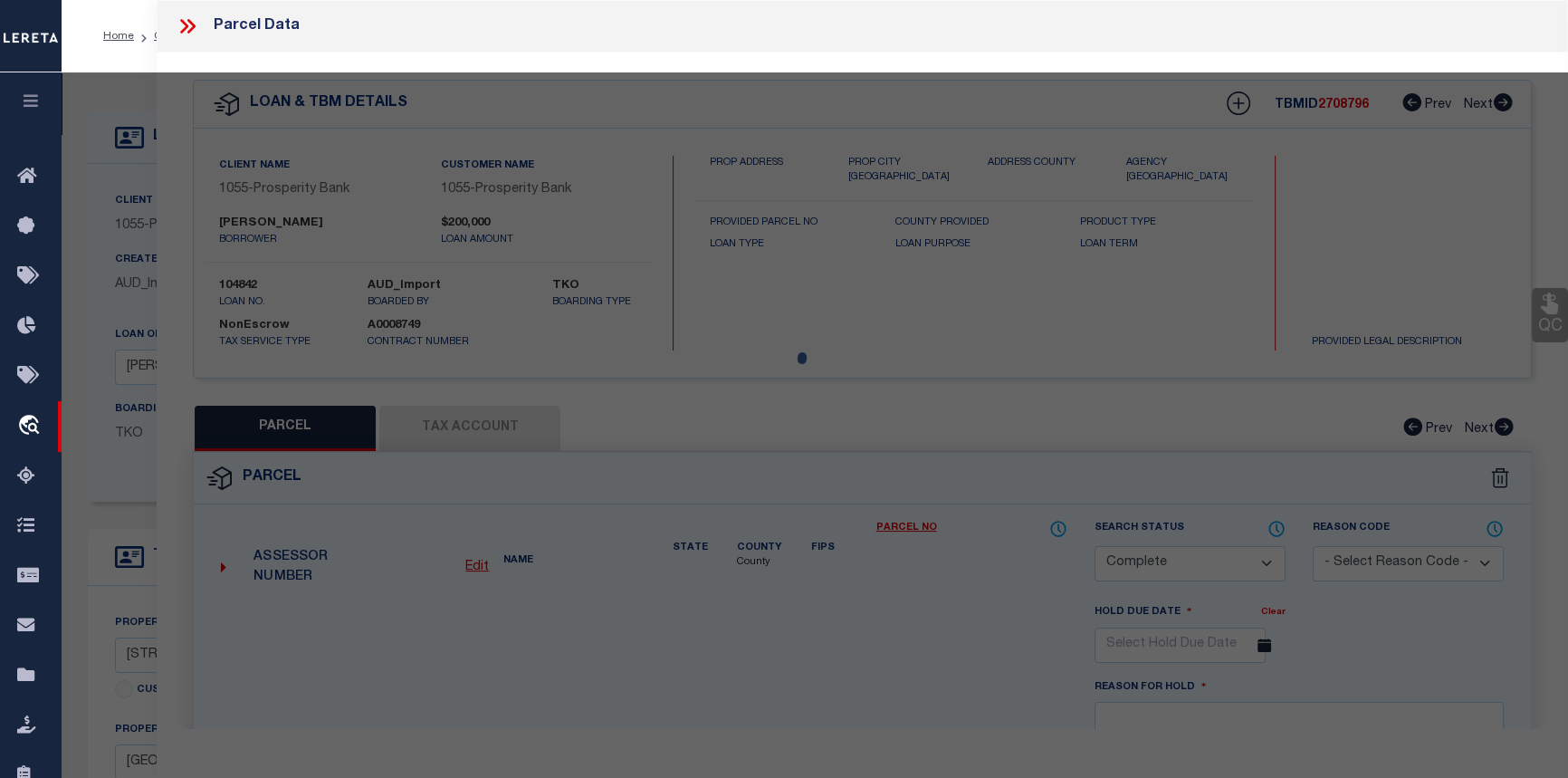
select select
type input "1110 AUSTIN STREET"
checkbox input "false"
type input "HEMPSTEAD TX 77445"
type textarea "S519000 HEMPSTEAD BLK 168 LOT 6"
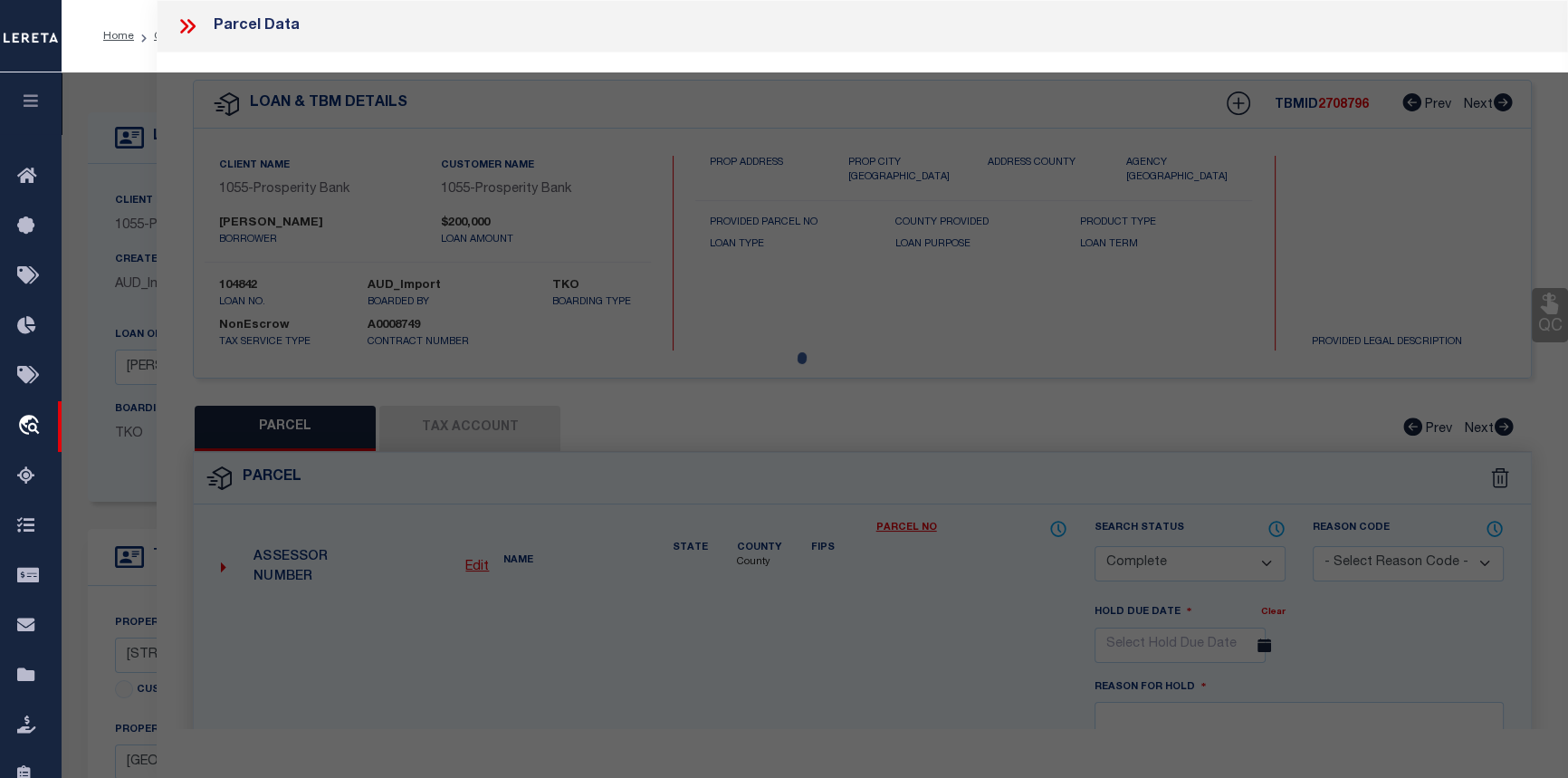
type textarea "Tax ID Special Project"
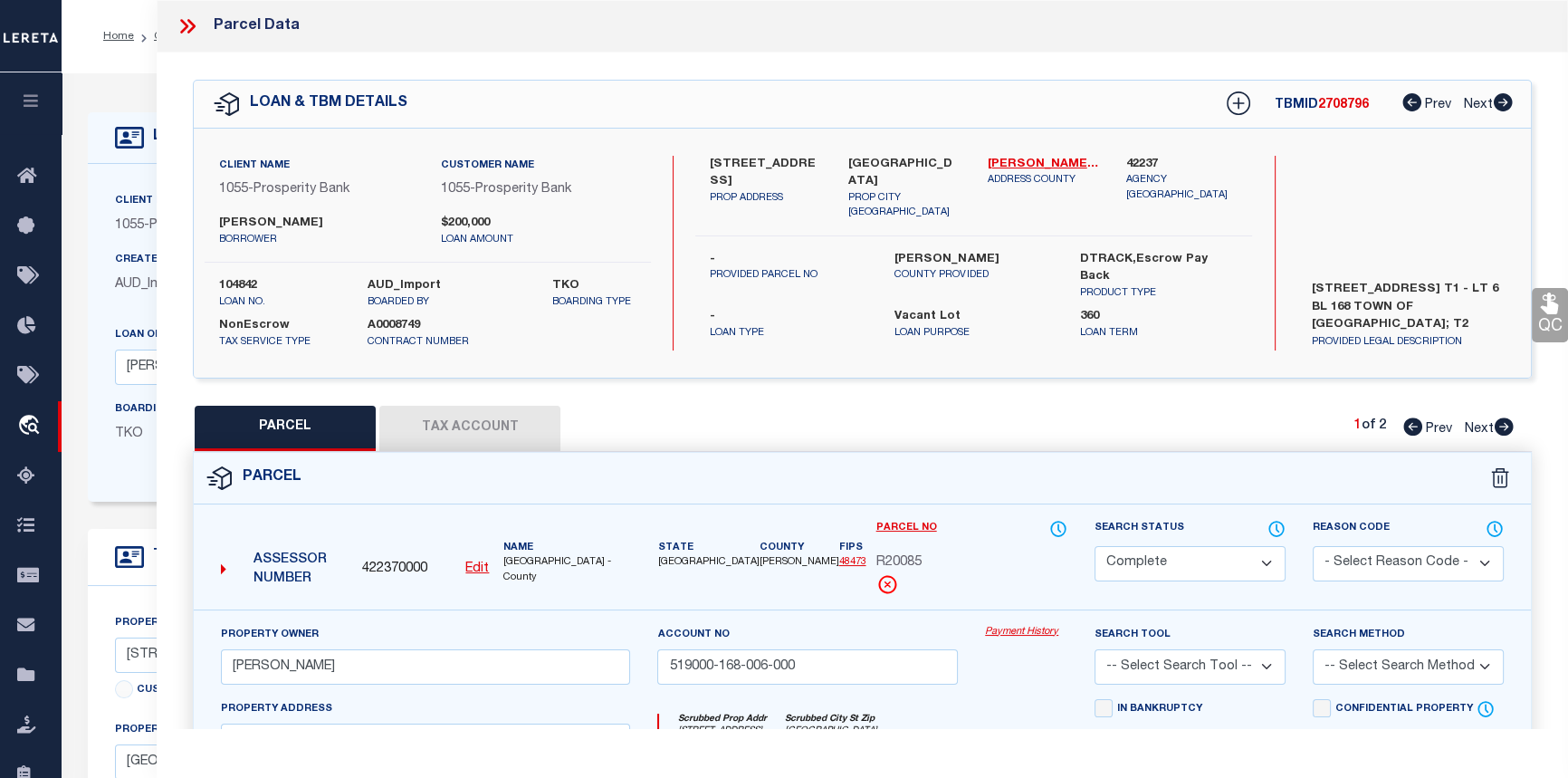
click at [1502, 429] on icon at bounding box center [1504, 426] width 19 height 18
select select "AS"
checkbox input "false"
select select "CP"
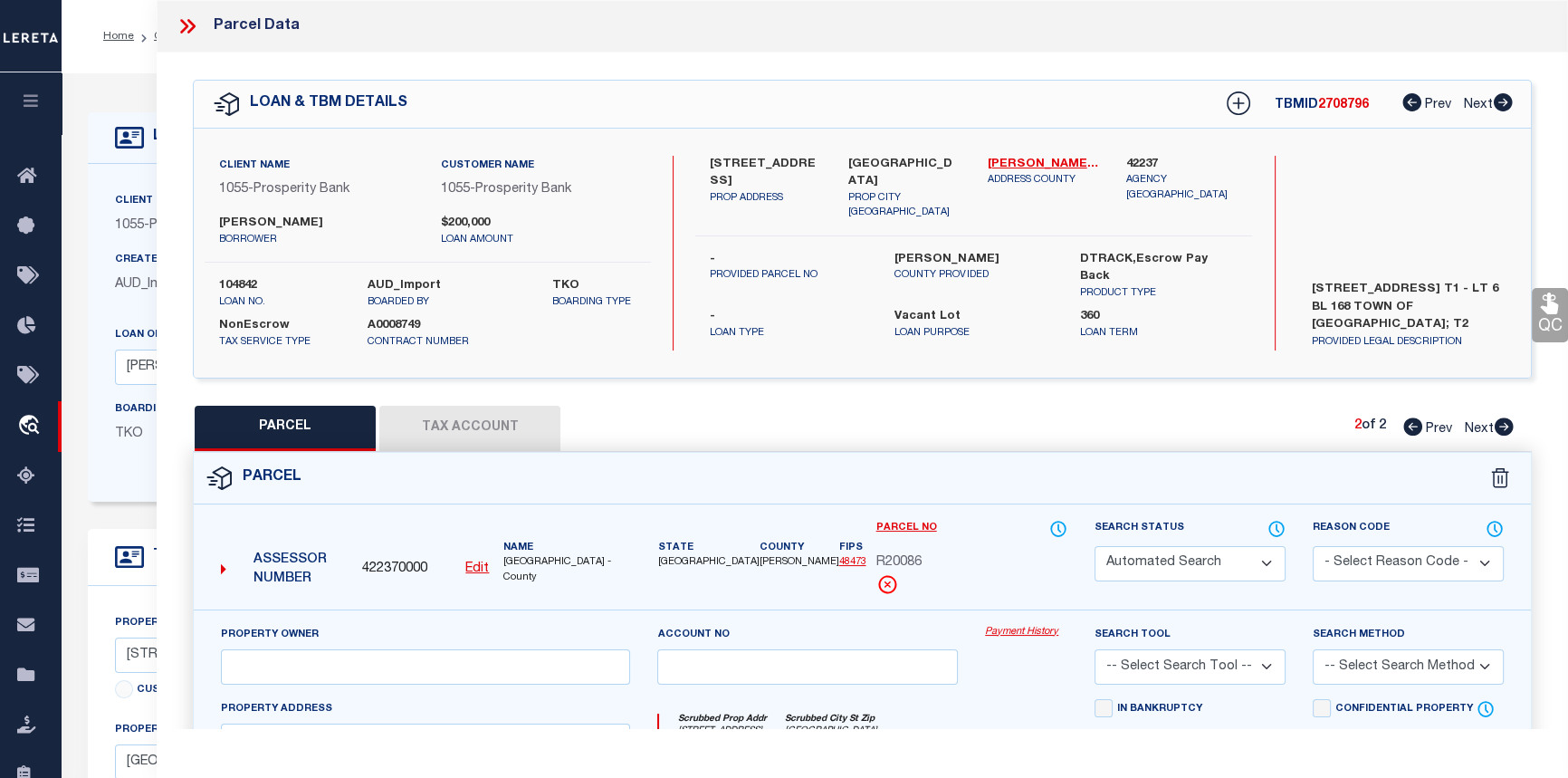
type input "KOCH EDGAR W III & SANDRA P"
select select
type input "1110 AUSTIN STREET"
checkbox input "false"
type input "HEMPSTEAD TX 77445"
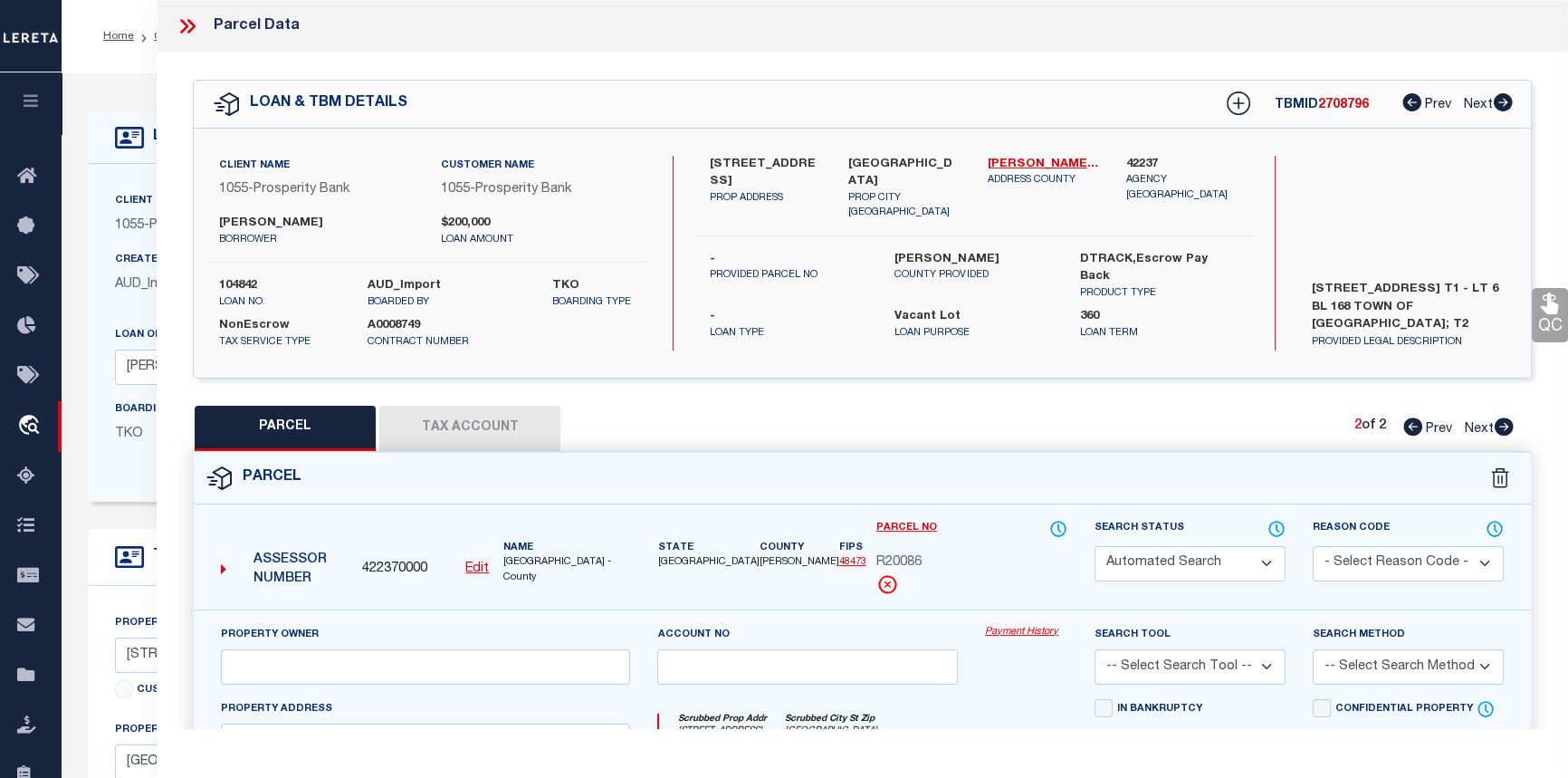
type textarea "S519000 HEMPSTEAD BLK 168 LOT 7, E/37' OF 8,9&10, N/14' OF 8"
type textarea "Tax ID Special Project"
click at [1413, 429] on icon at bounding box center [1412, 426] width 19 height 18
select select "AS"
checkbox input "false"
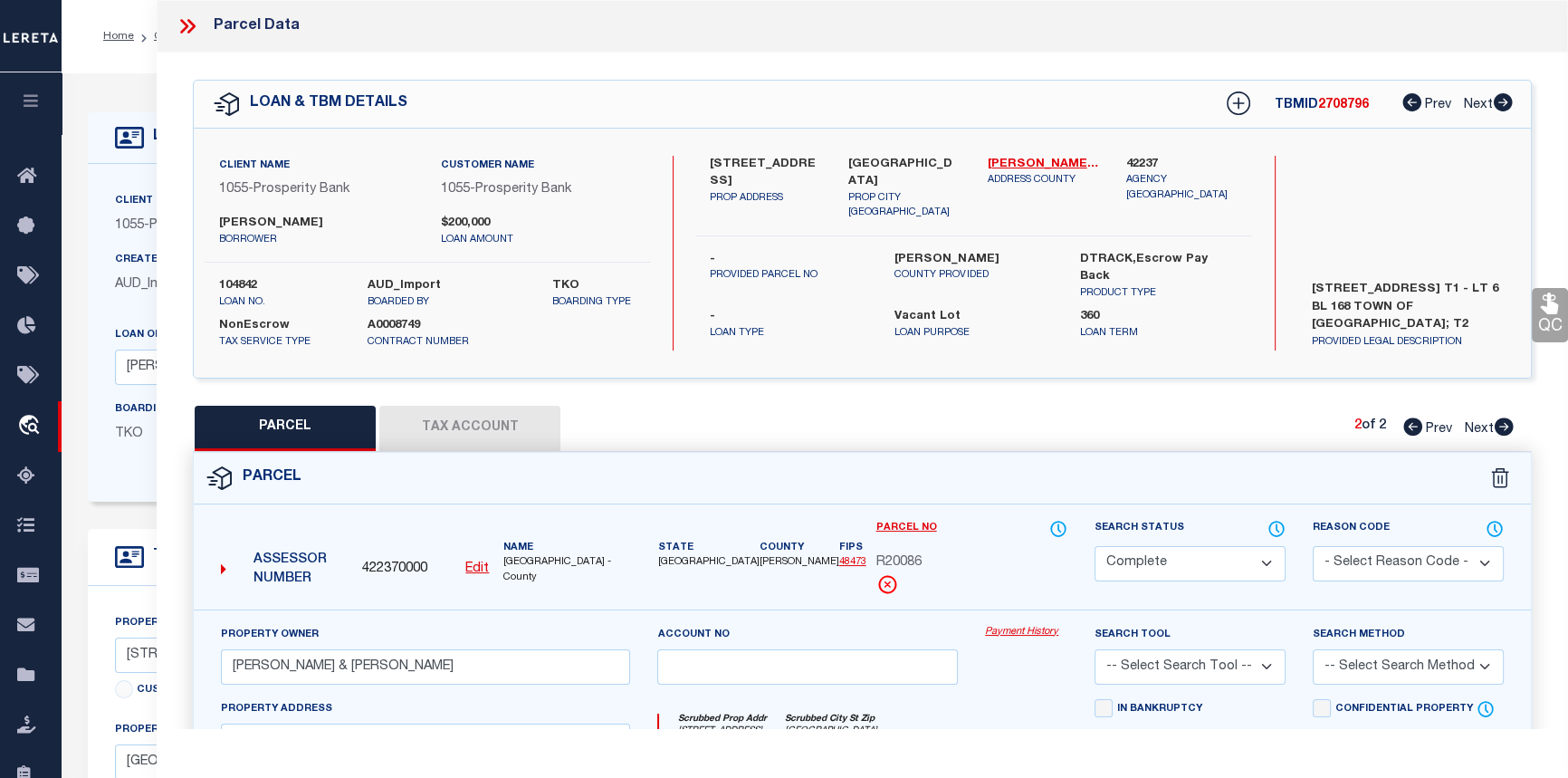
checkbox input "false"
select select "CP"
type input "KOCH EDGAR W III"
type input "519000-168-006-000"
select select
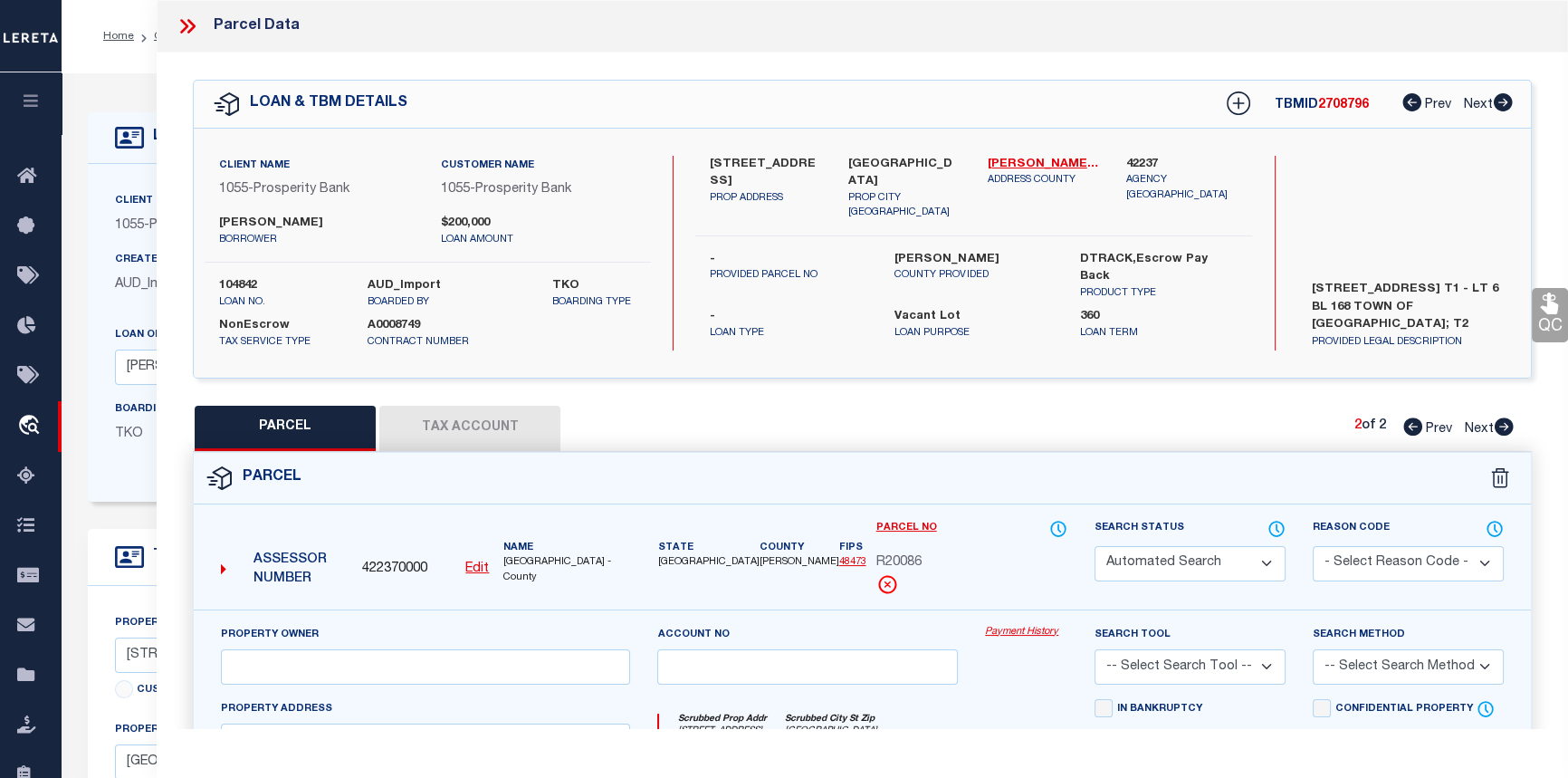
type input "1110 AUSTIN STREET"
checkbox input "false"
type input "HEMPSTEAD TX 77445"
type textarea "S519000 HEMPSTEAD BLK 168 LOT 6"
type textarea "Tax ID Special Project"
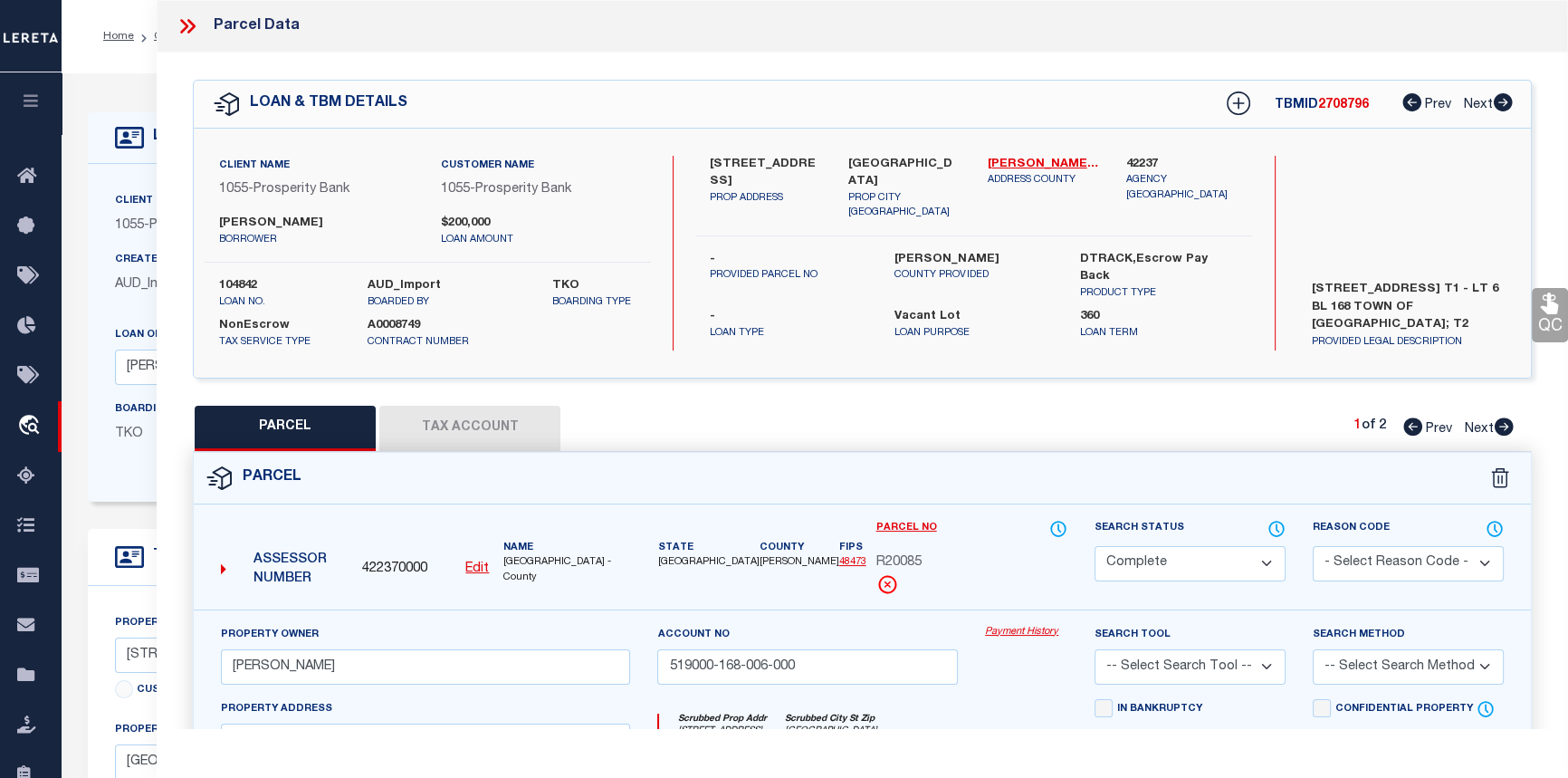
click at [1030, 634] on link "Payment History" at bounding box center [1026, 632] width 82 height 15
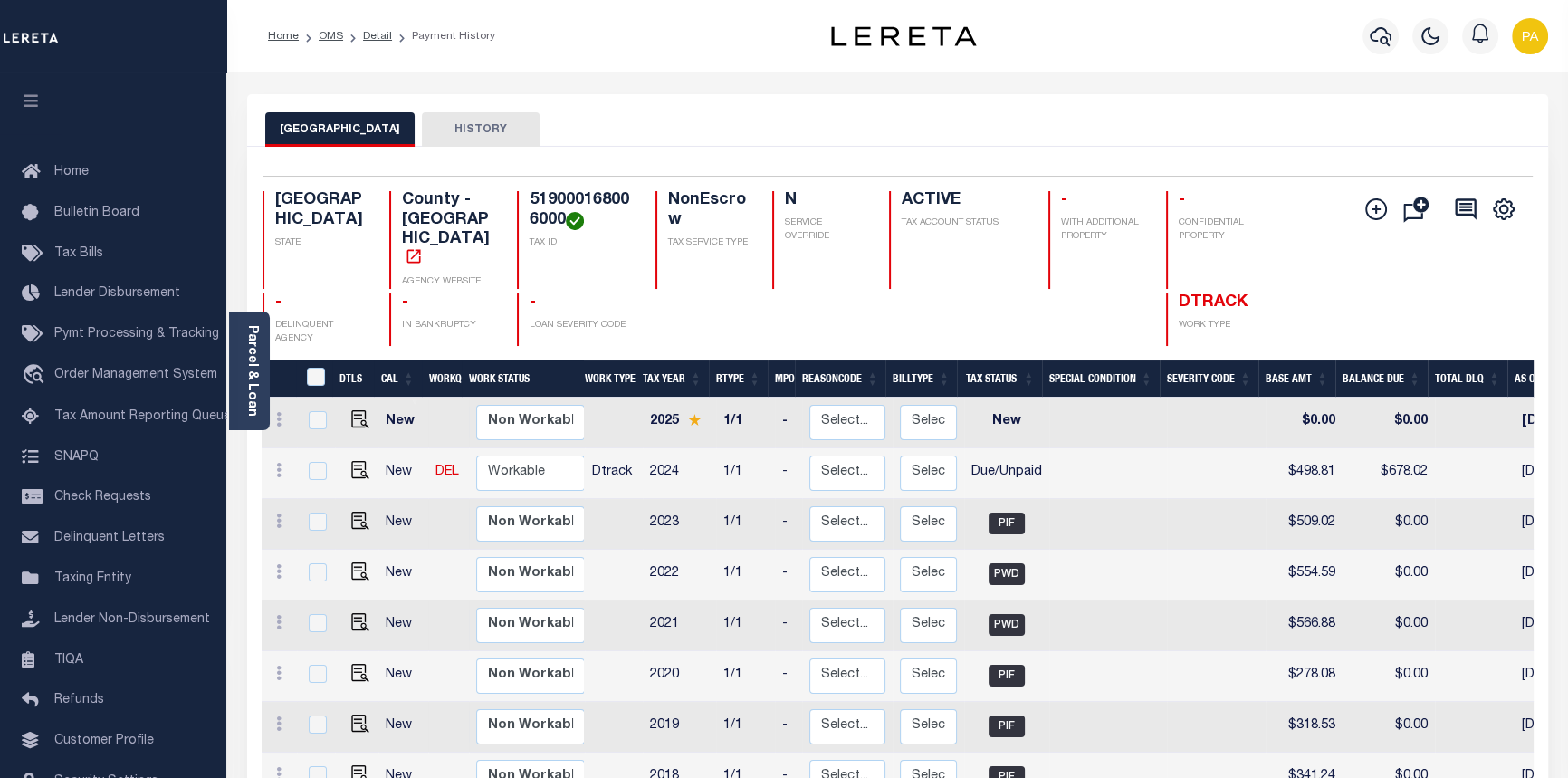
drag, startPoint x: 917, startPoint y: 770, endPoint x: 1328, endPoint y: 768, distance: 411.0
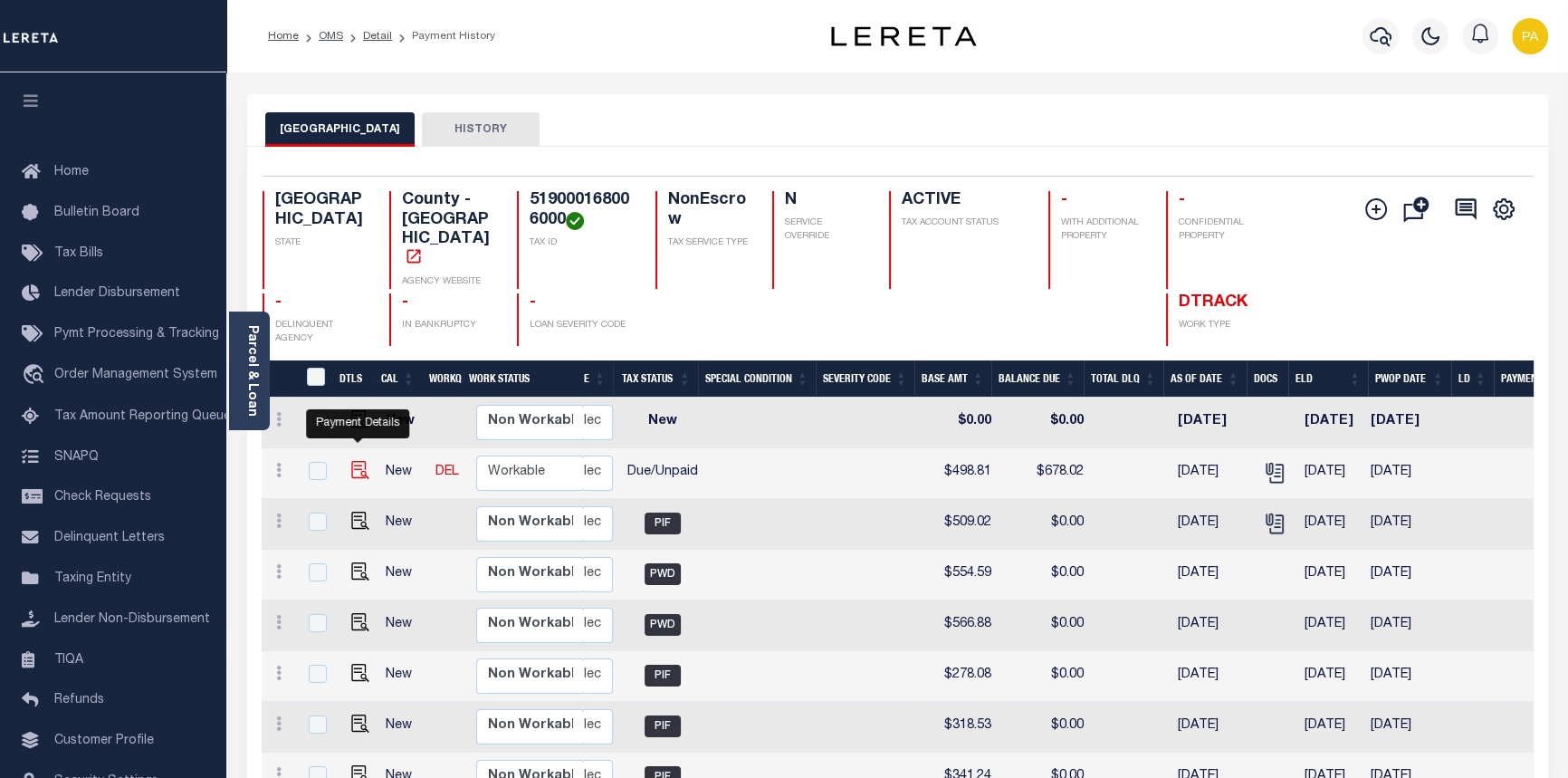
click at [359, 461] on img "" at bounding box center [361, 470] width 18 height 18
checkbox input "true"
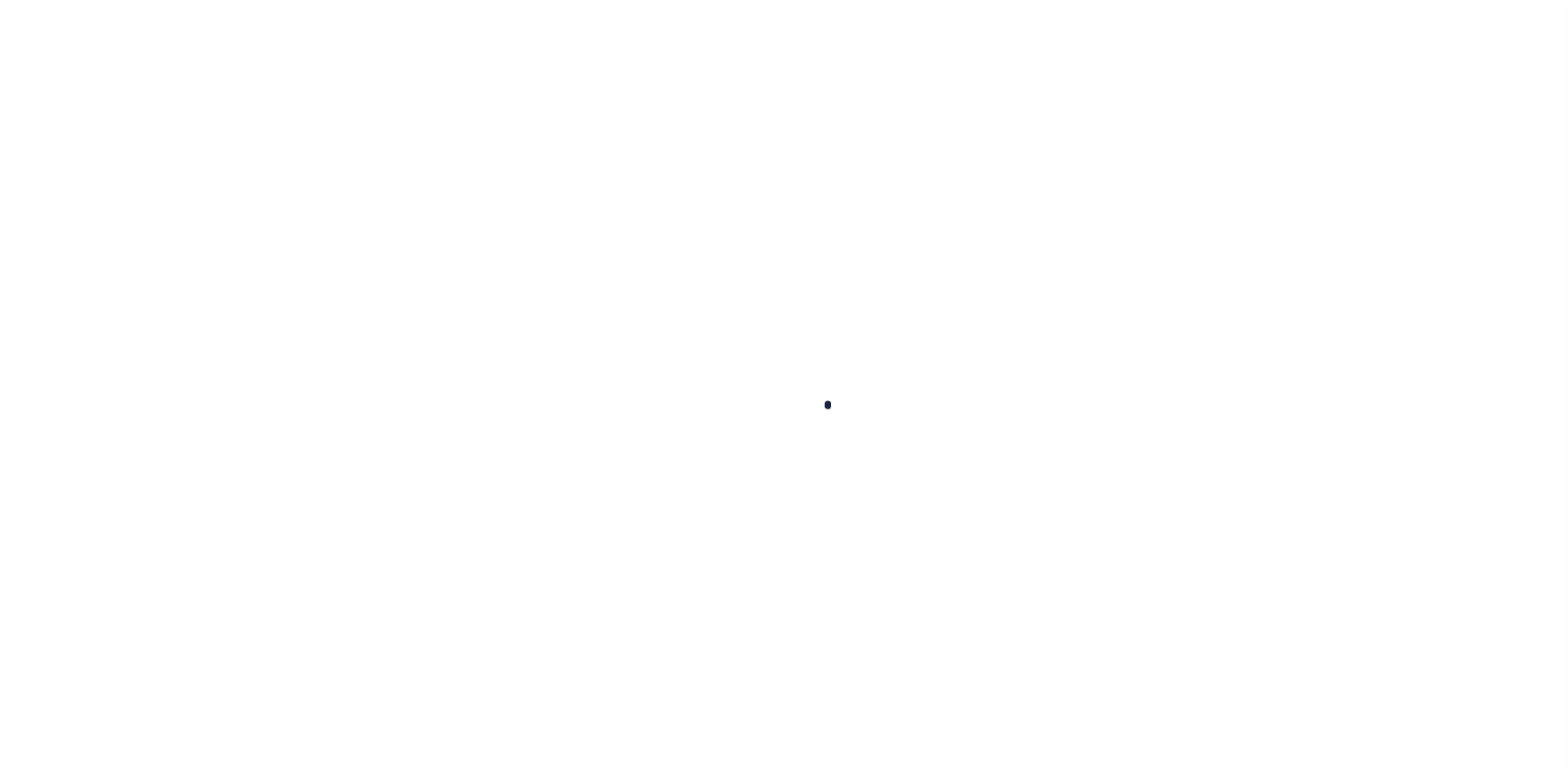
checkbox input "false"
type input "[DATE]"
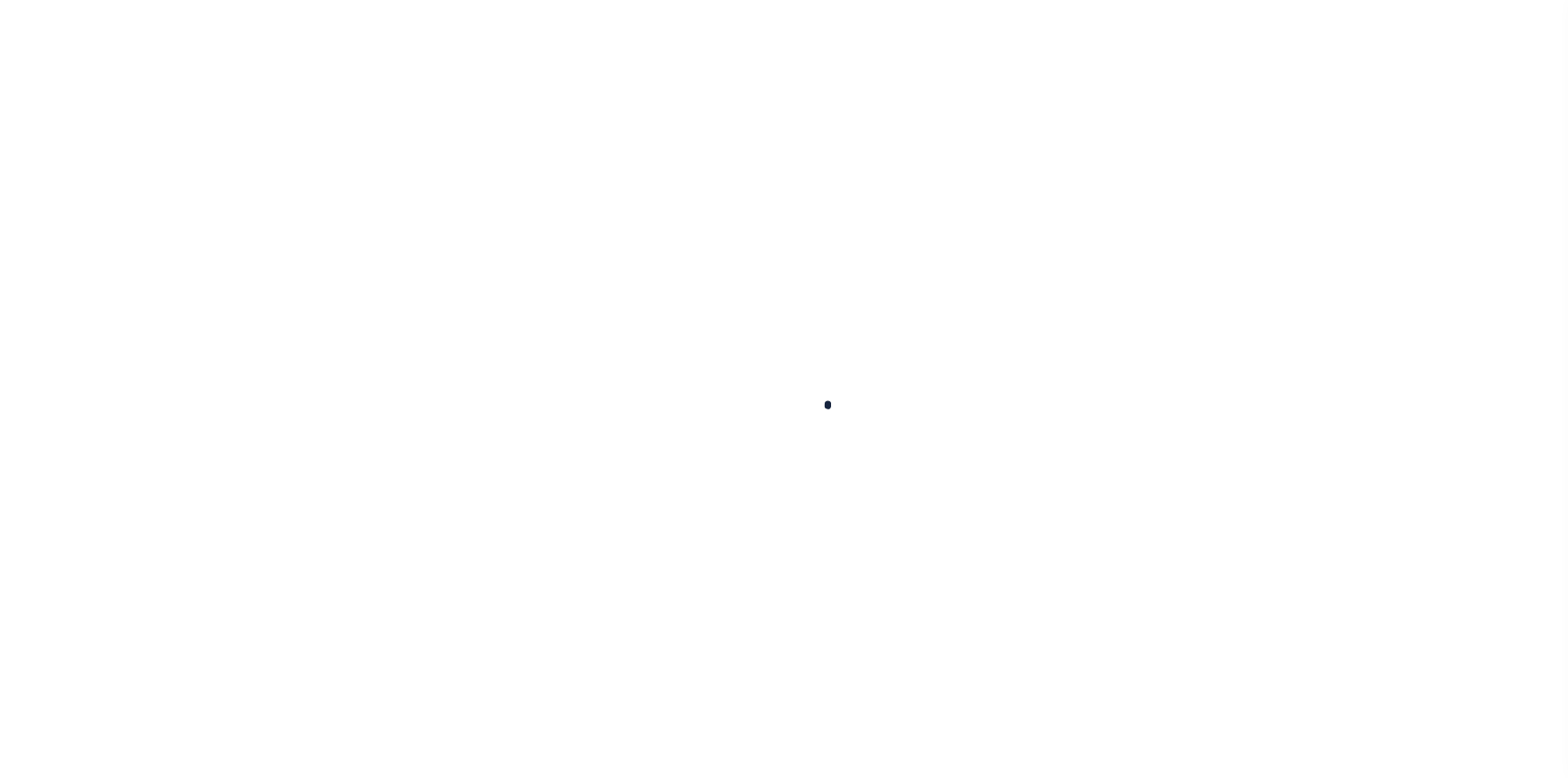
select select "DUE"
type input "$498.81"
type input "$179.21"
type input "$678.02"
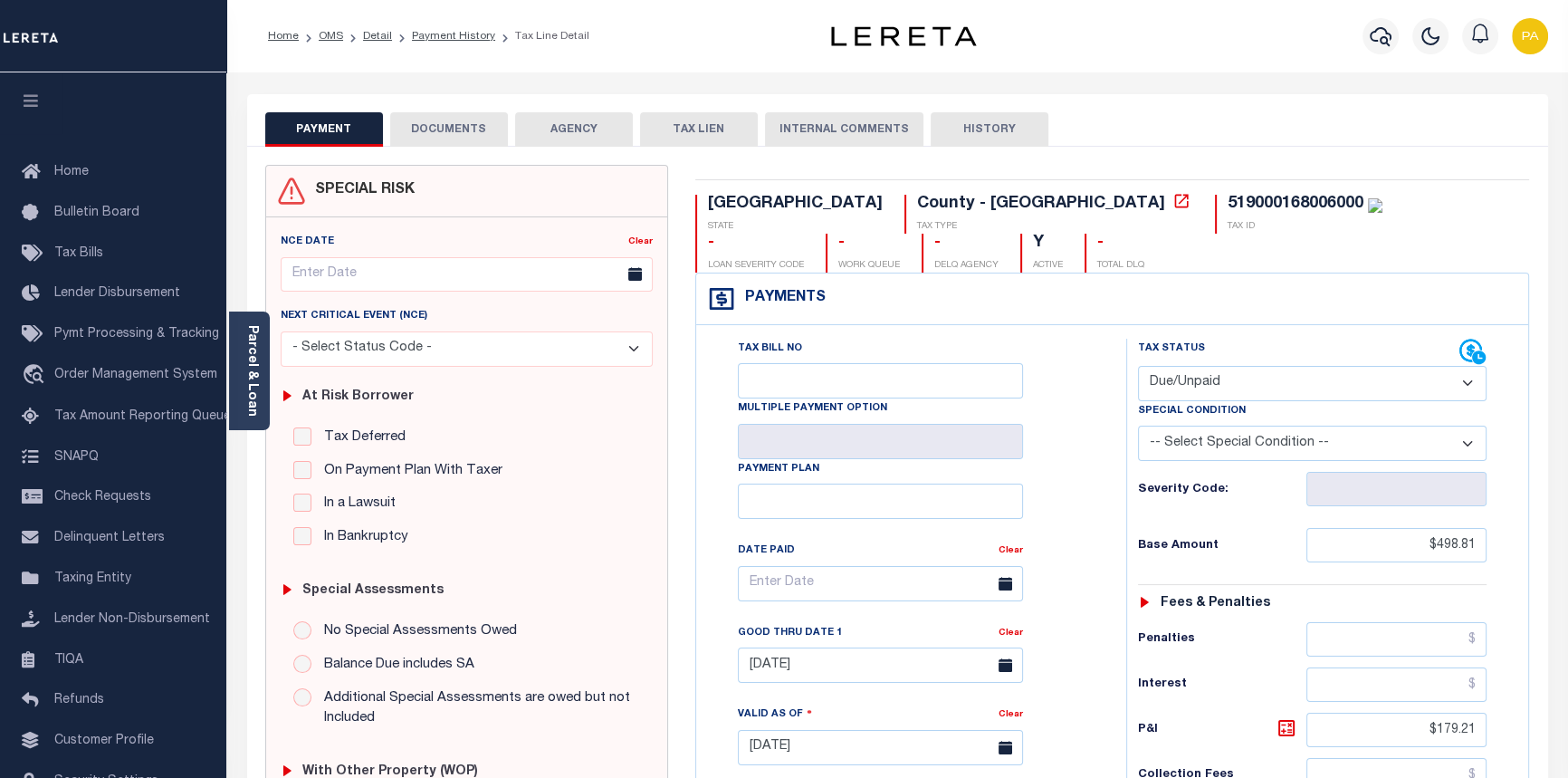
click at [451, 130] on button "DOCUMENTS" at bounding box center [449, 130] width 118 height 34
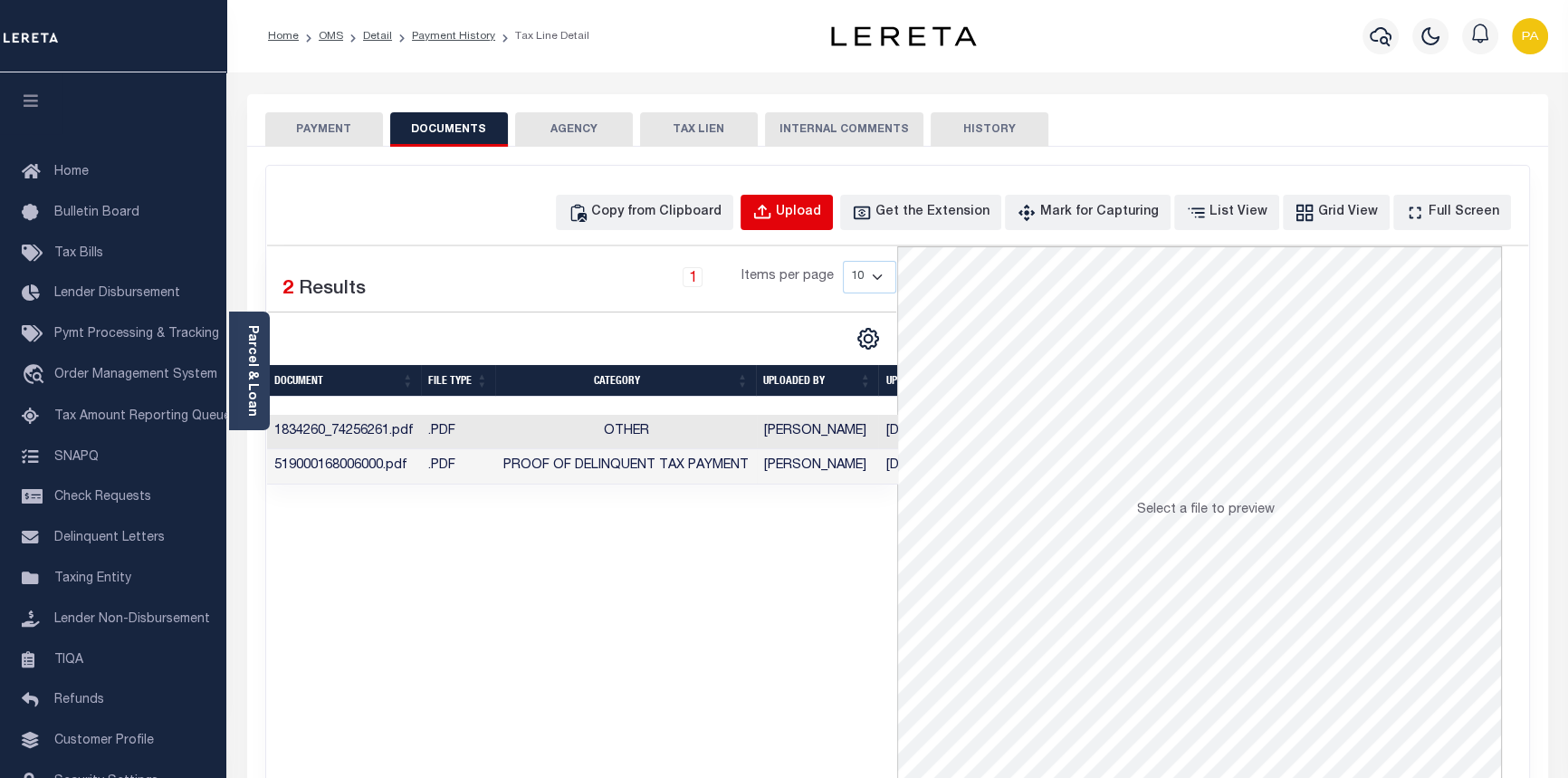
click at [821, 207] on div "Upload" at bounding box center [799, 213] width 45 height 20
select select "POP"
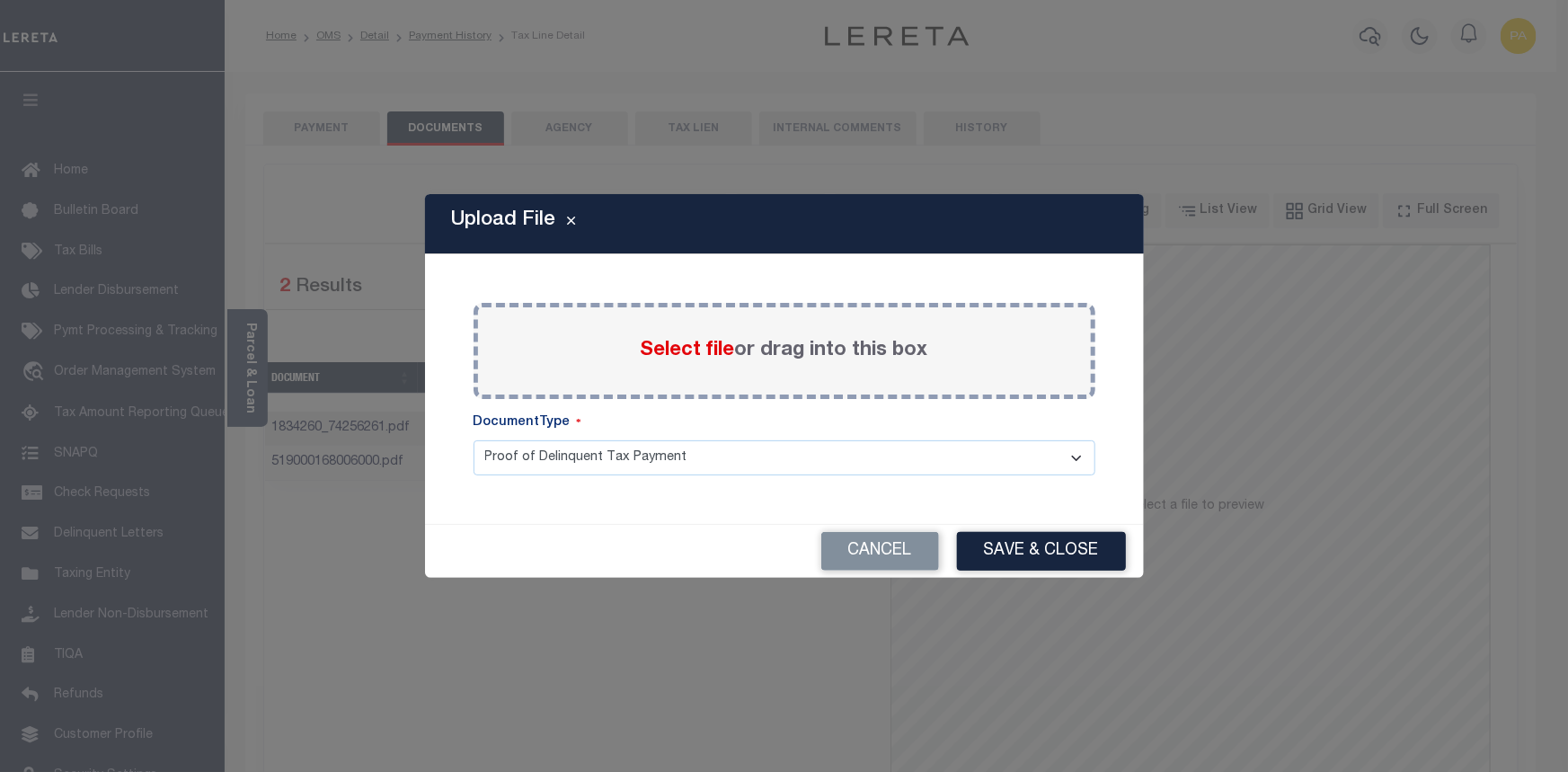
click at [678, 351] on span "Select file" at bounding box center [687, 351] width 94 height 20
click at [0, 0] on input "Select file or drag into this box" at bounding box center [0, 0] width 0 height 0
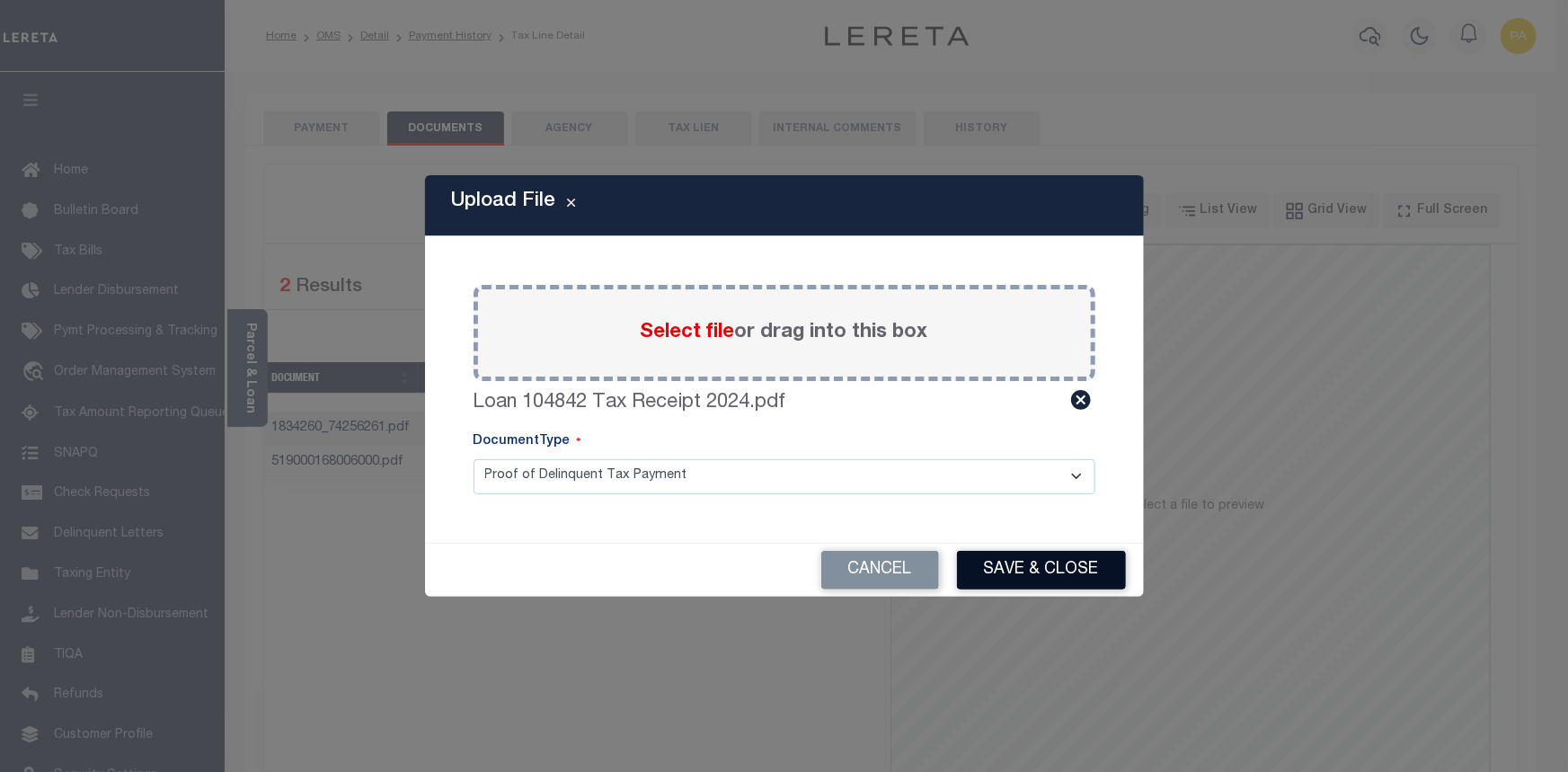
click at [1103, 570] on button "Save & Close" at bounding box center [1042, 570] width 169 height 39
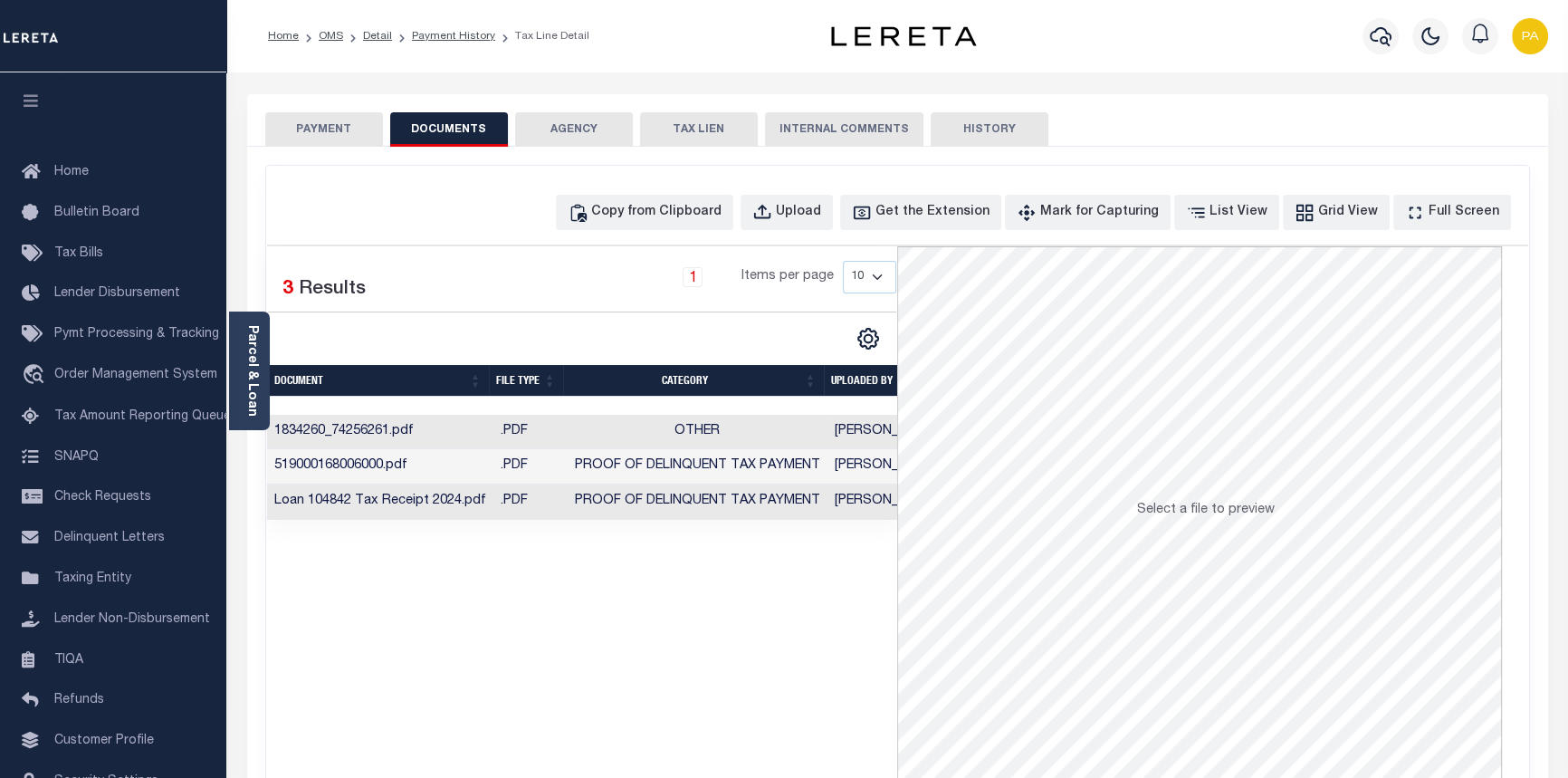
click at [305, 122] on button "PAYMENT" at bounding box center [324, 130] width 118 height 34
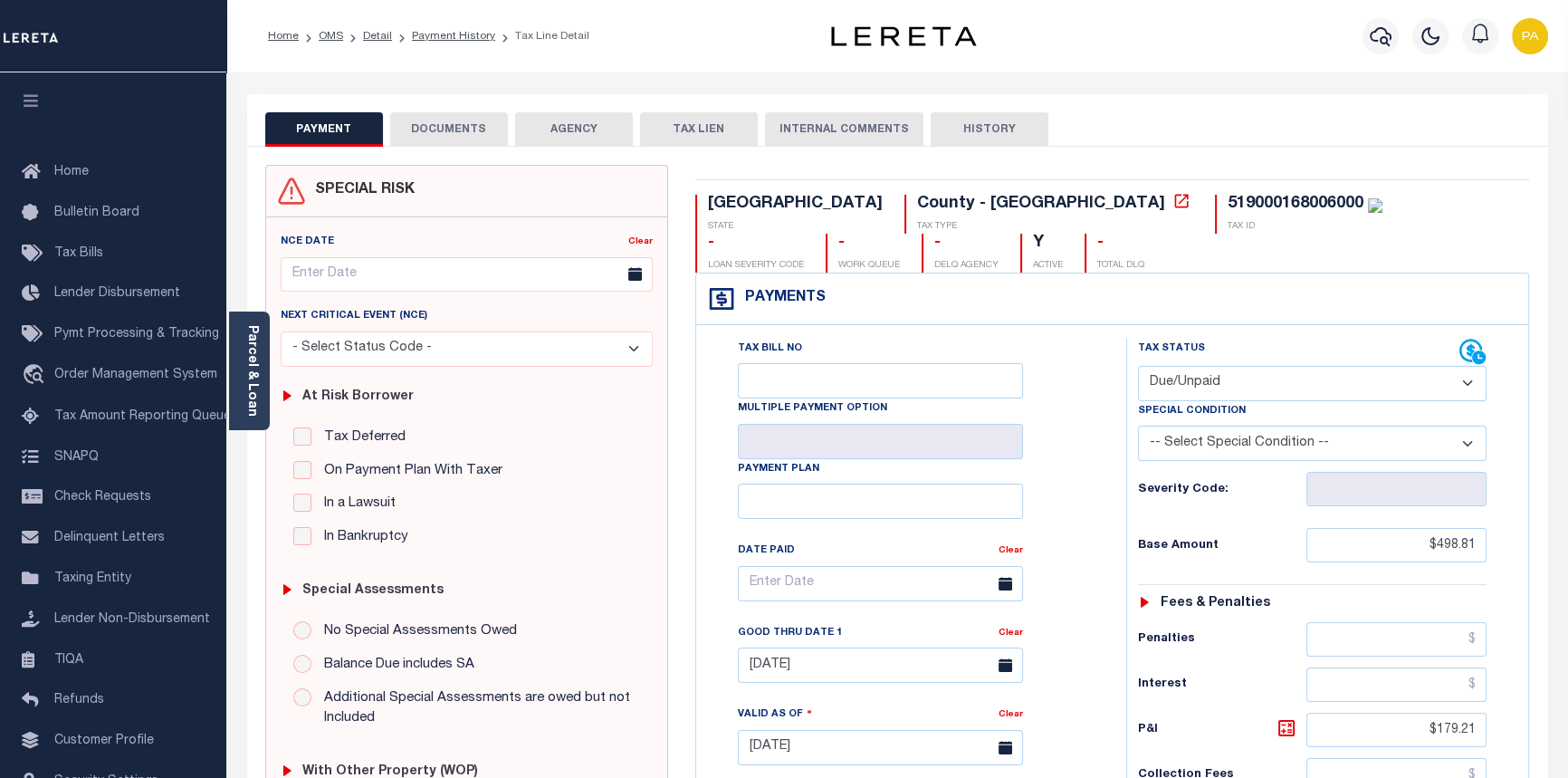
click at [1222, 388] on select "- Select Status Code - Open Due/Unpaid Paid Incomplete No Tax Due Internal Refu…" at bounding box center [1313, 384] width 350 height 35
select select "PYD"
click at [1138, 367] on select "- Select Status Code - Open Due/Unpaid Paid Incomplete No Tax Due Internal Refu…" at bounding box center [1313, 384] width 350 height 35
type input "[DATE]"
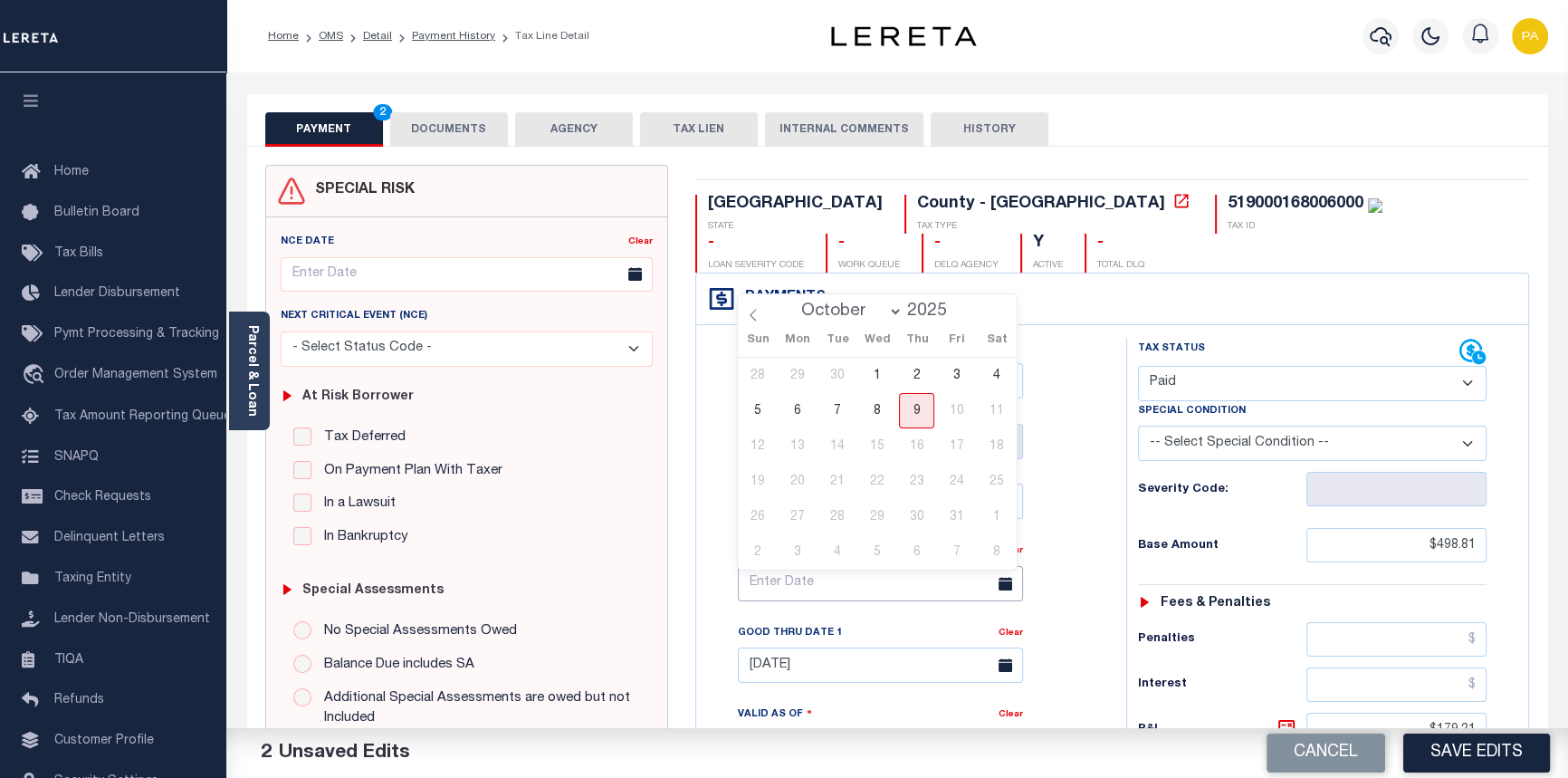
click at [773, 598] on input "text" at bounding box center [880, 583] width 286 height 35
click at [753, 320] on icon at bounding box center [753, 316] width 13 height 13
select select "7"
click at [960, 372] on span "1" at bounding box center [956, 375] width 35 height 35
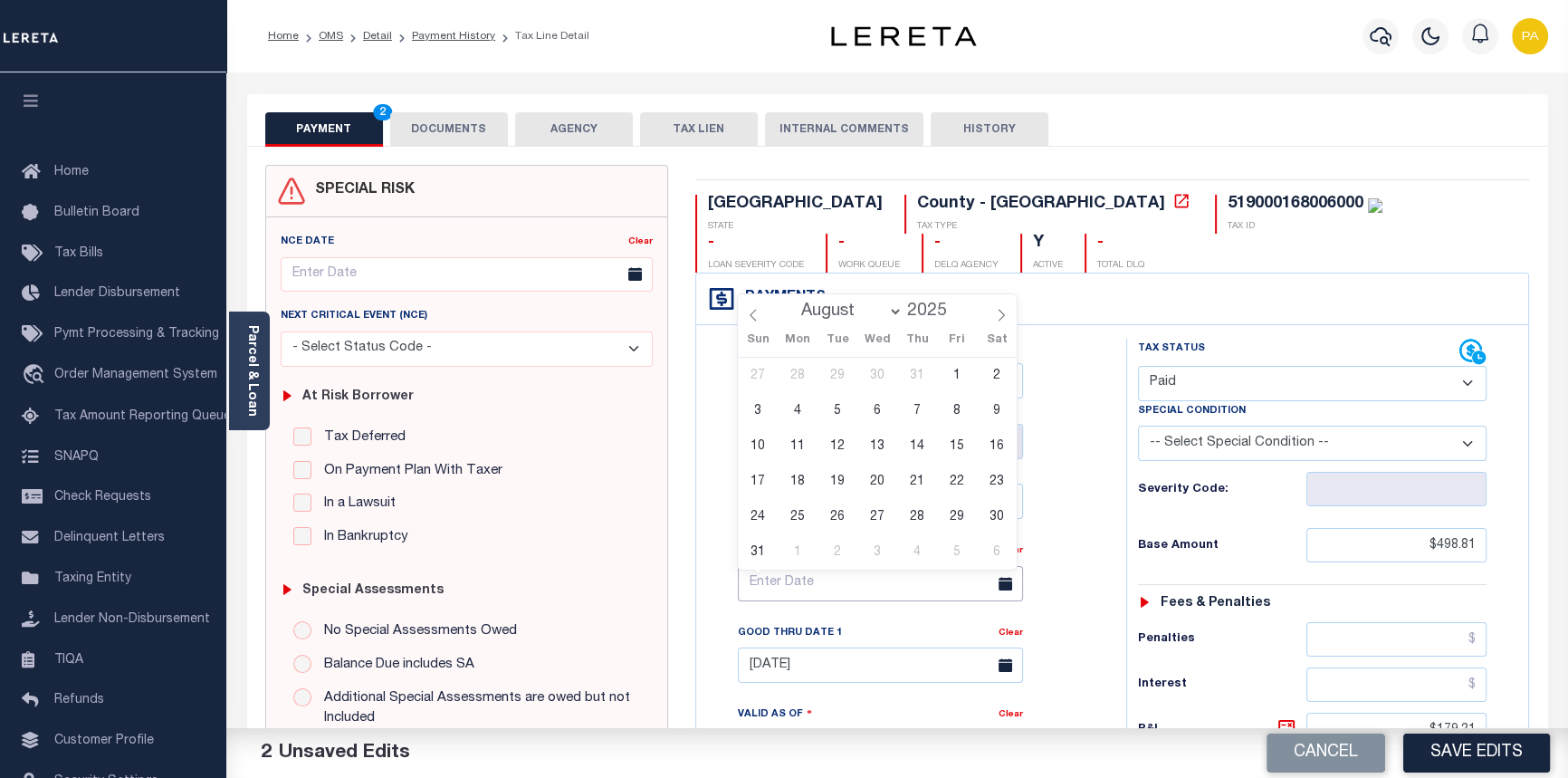
type input "08/01/2025"
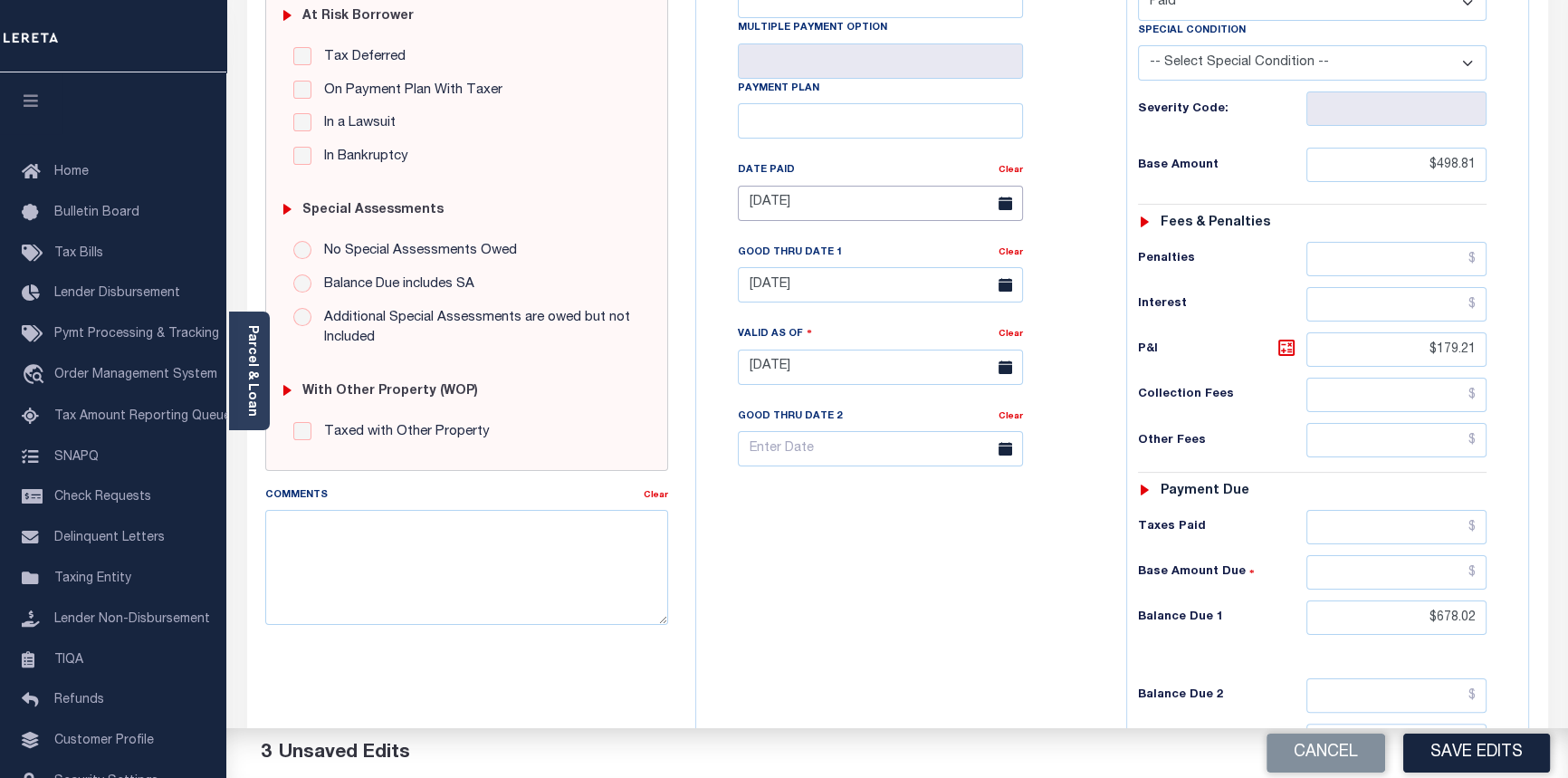
scroll to position [411, 0]
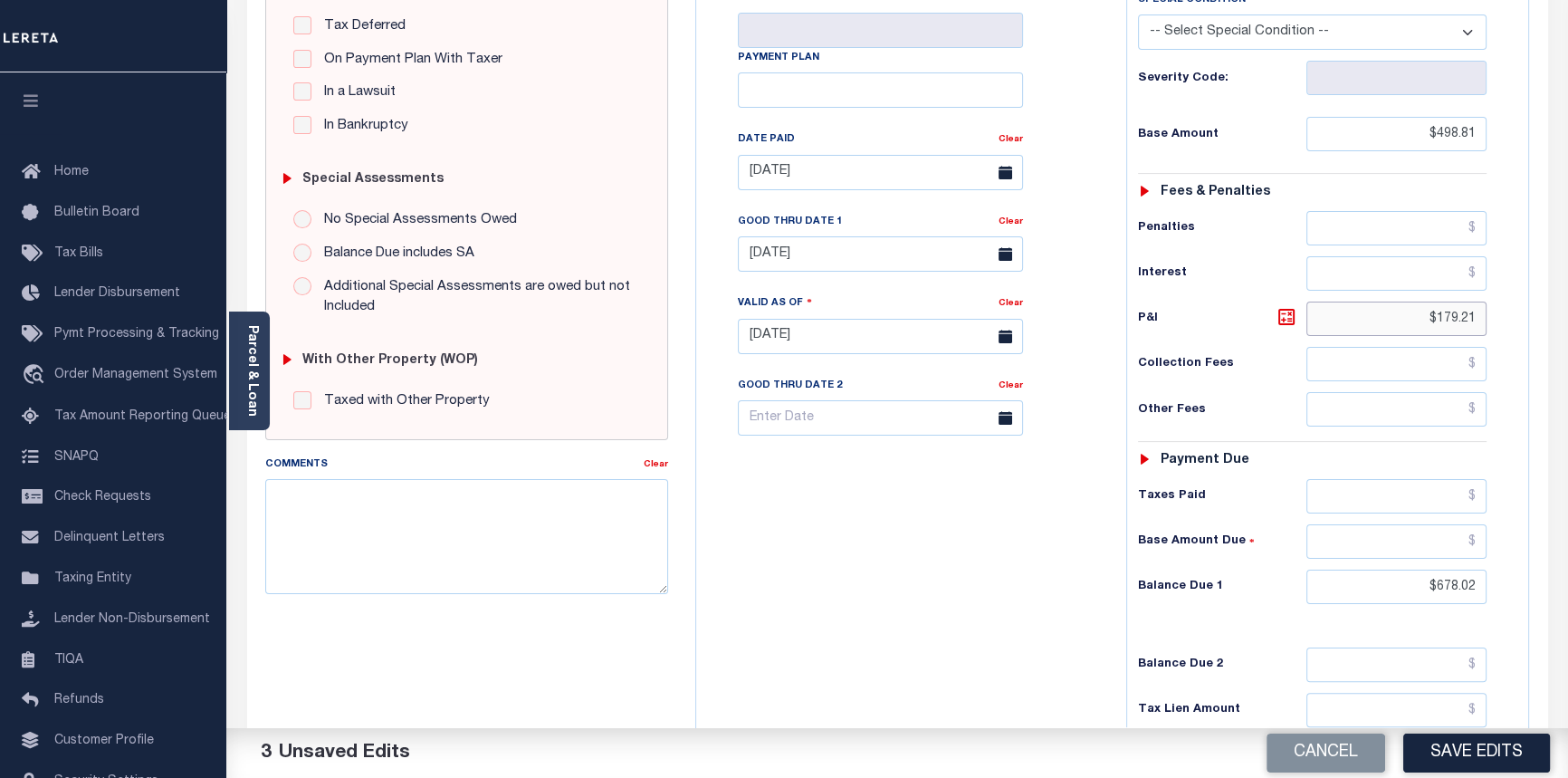
drag, startPoint x: 1423, startPoint y: 302, endPoint x: 1579, endPoint y: 353, distance: 164.1
click at [1567, 353] on html "Home OMS Detail Payment History Tax Line Detail" at bounding box center [784, 273] width 1568 height 1367
type input "$.00"
click at [1476, 496] on input "text" at bounding box center [1397, 496] width 181 height 34
type input "$498.81"
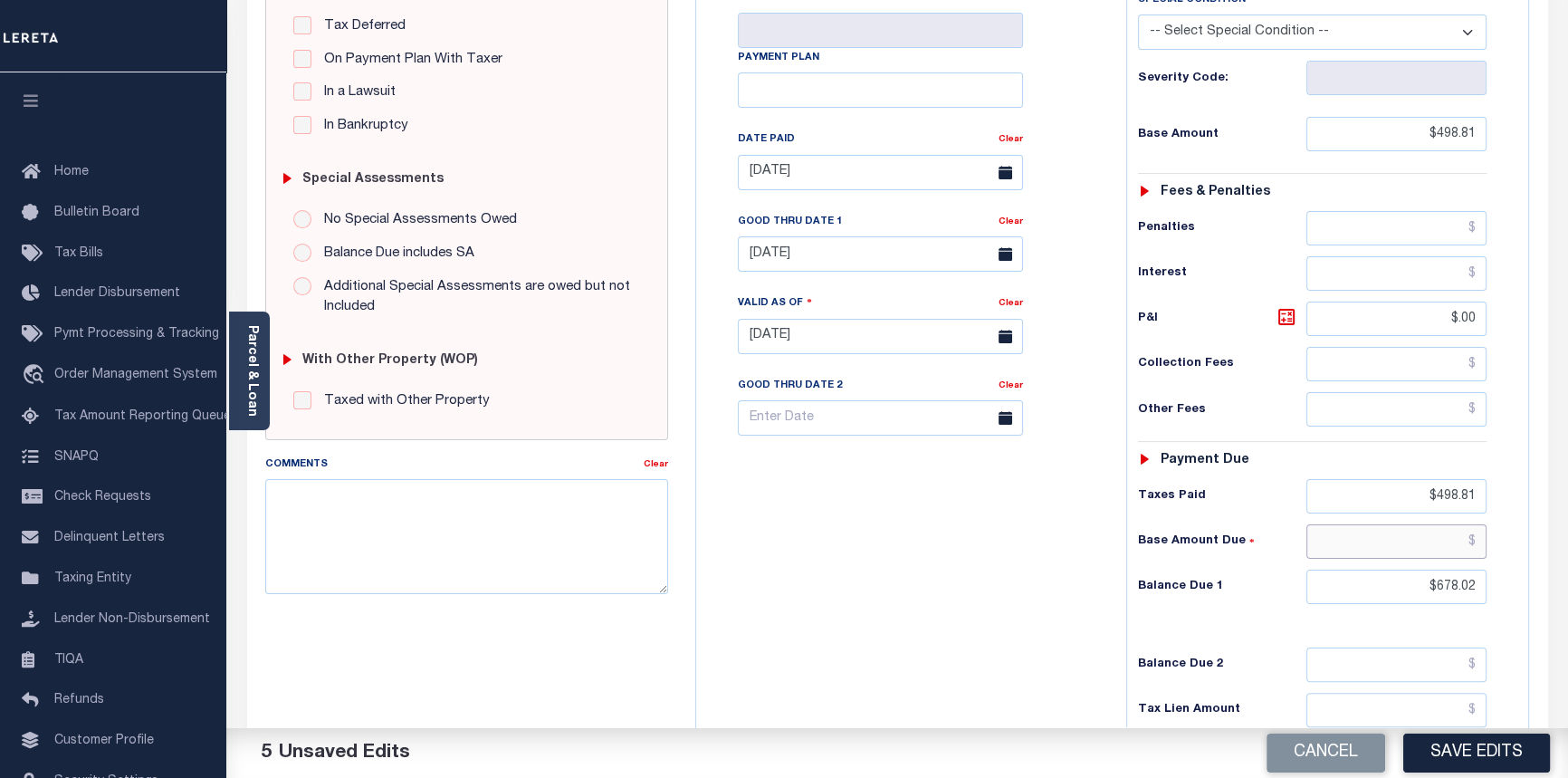
click at [1474, 537] on input "text" at bounding box center [1397, 541] width 181 height 34
type input "$0.00"
drag, startPoint x: 1430, startPoint y: 585, endPoint x: 1579, endPoint y: 602, distance: 150.0
click at [1567, 601] on html "Home OMS Detail Payment History Tax Line Detail" at bounding box center [784, 273] width 1568 height 1367
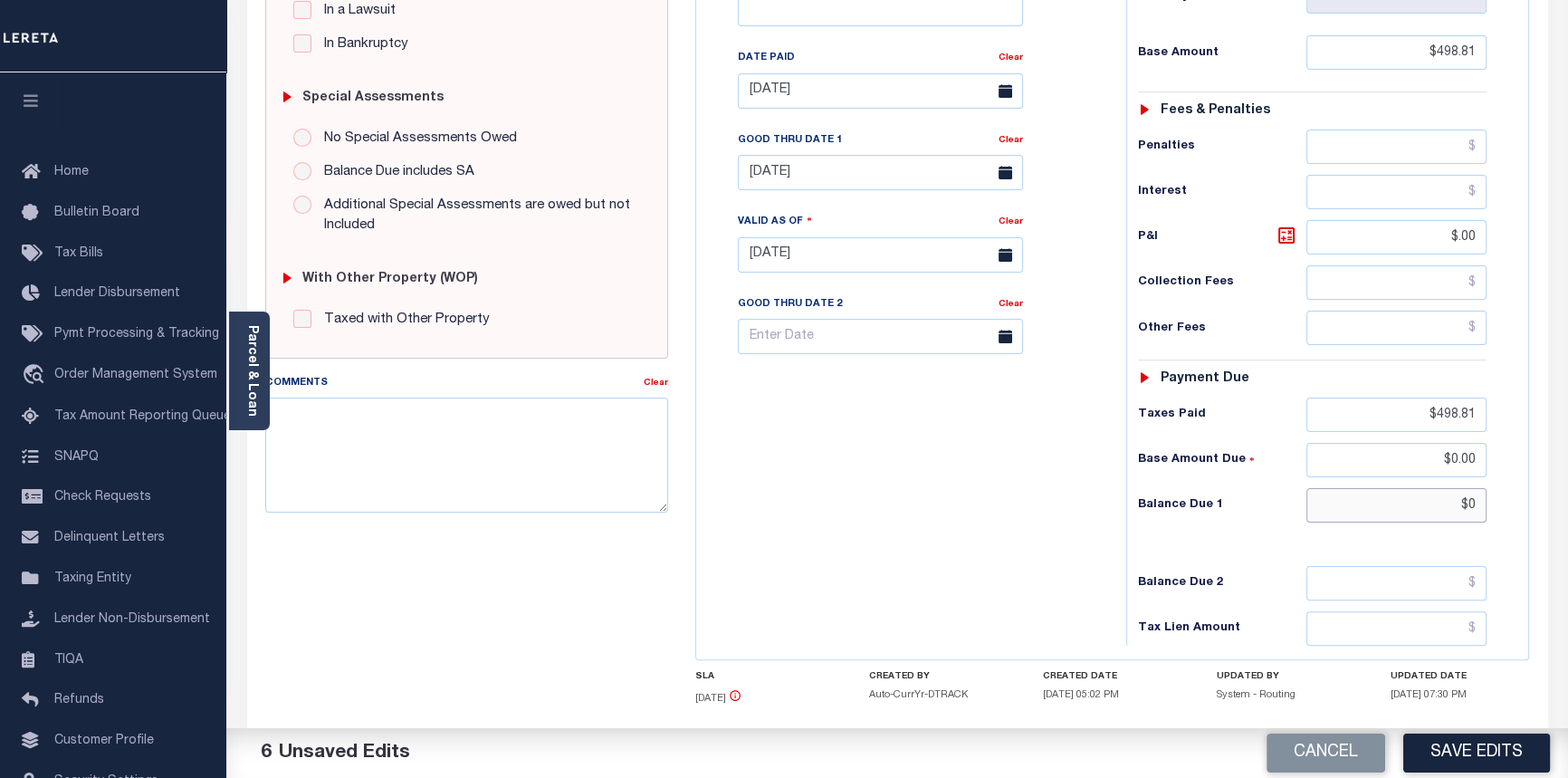
scroll to position [493, 0]
type input "$0.00"
click at [398, 452] on textarea "Comments" at bounding box center [467, 453] width 403 height 114
type textarea "10/09/2025pk See imaged tax receipt."
click at [1503, 743] on button "Save Edits" at bounding box center [1476, 753] width 147 height 39
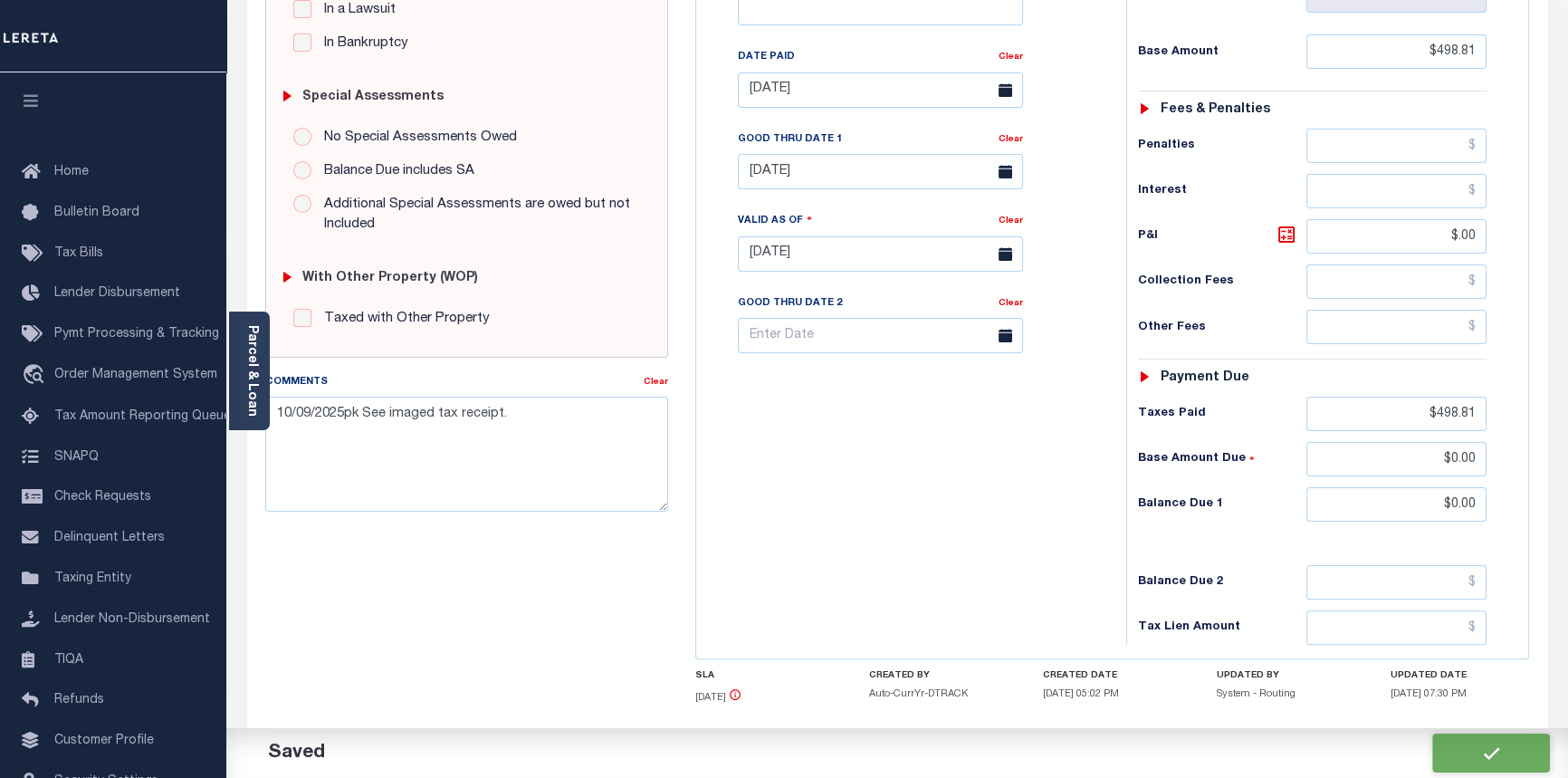
checkbox input "false"
type input "$498.81"
type input "$0"
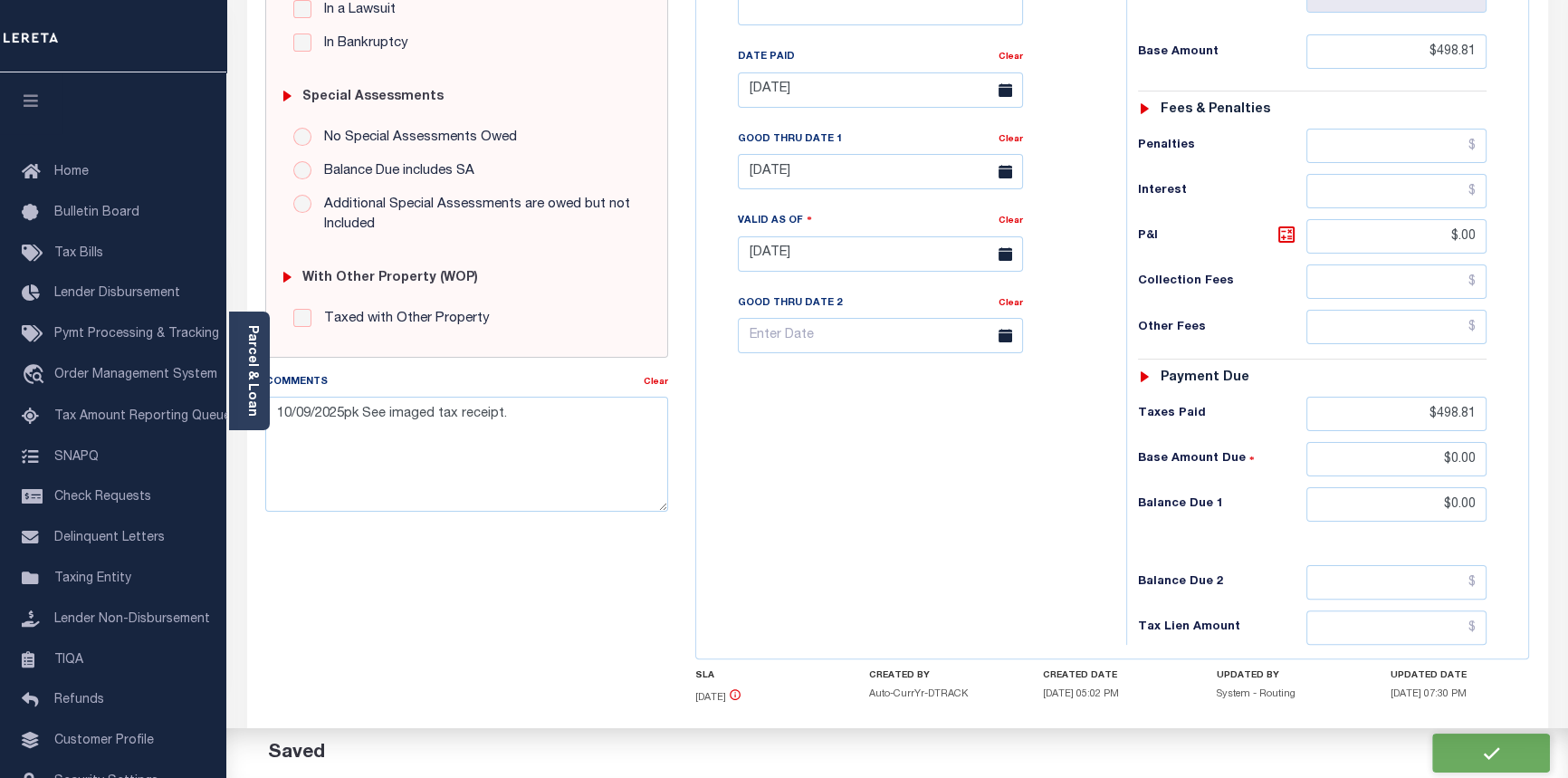
type input "$498.81"
type input "$0"
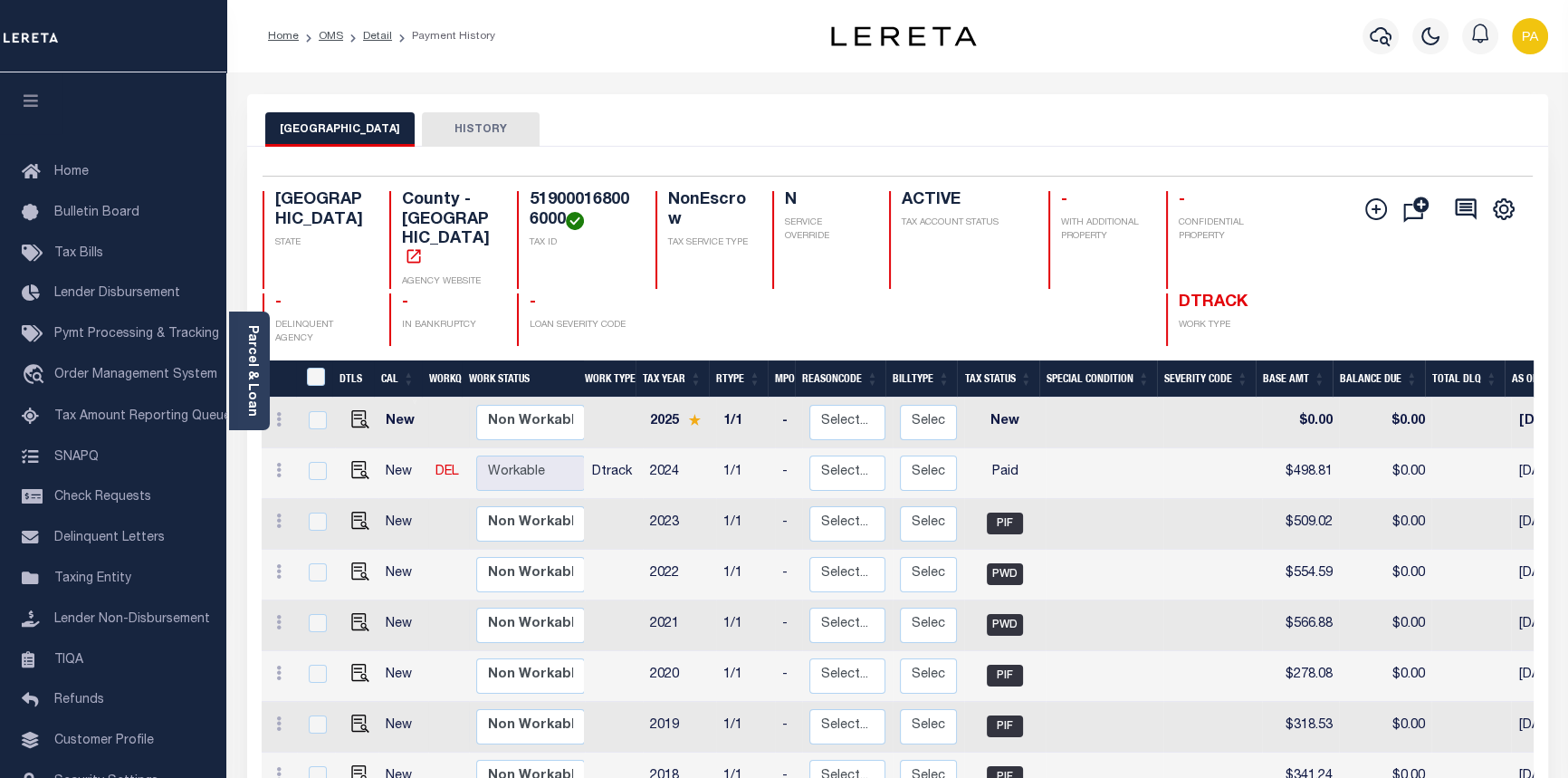
click at [326, 26] on ol "Home OMS Detail Payment History" at bounding box center [382, 36] width 256 height 38
click at [324, 35] on link "OMS" at bounding box center [331, 36] width 24 height 11
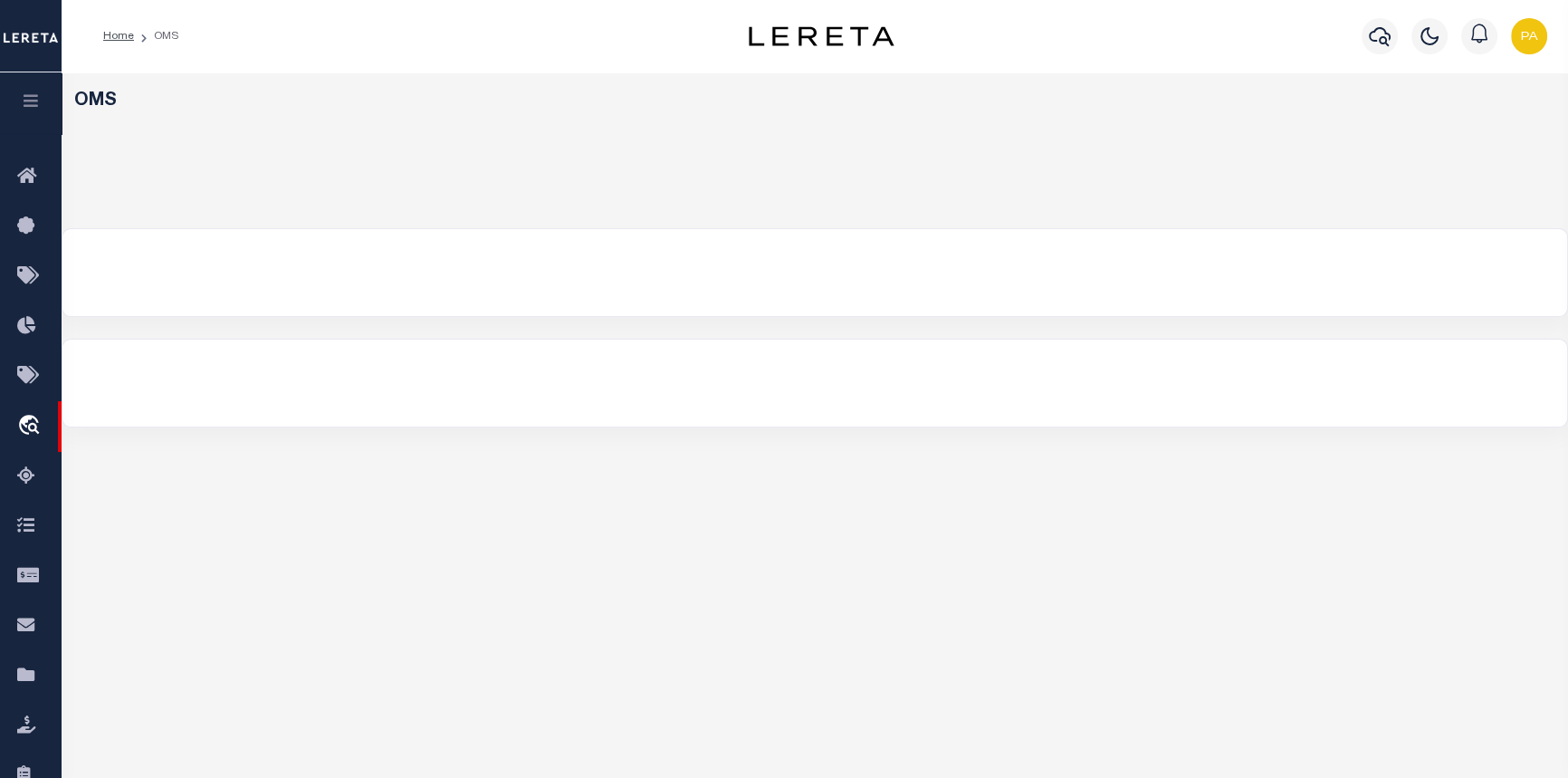
select select "200"
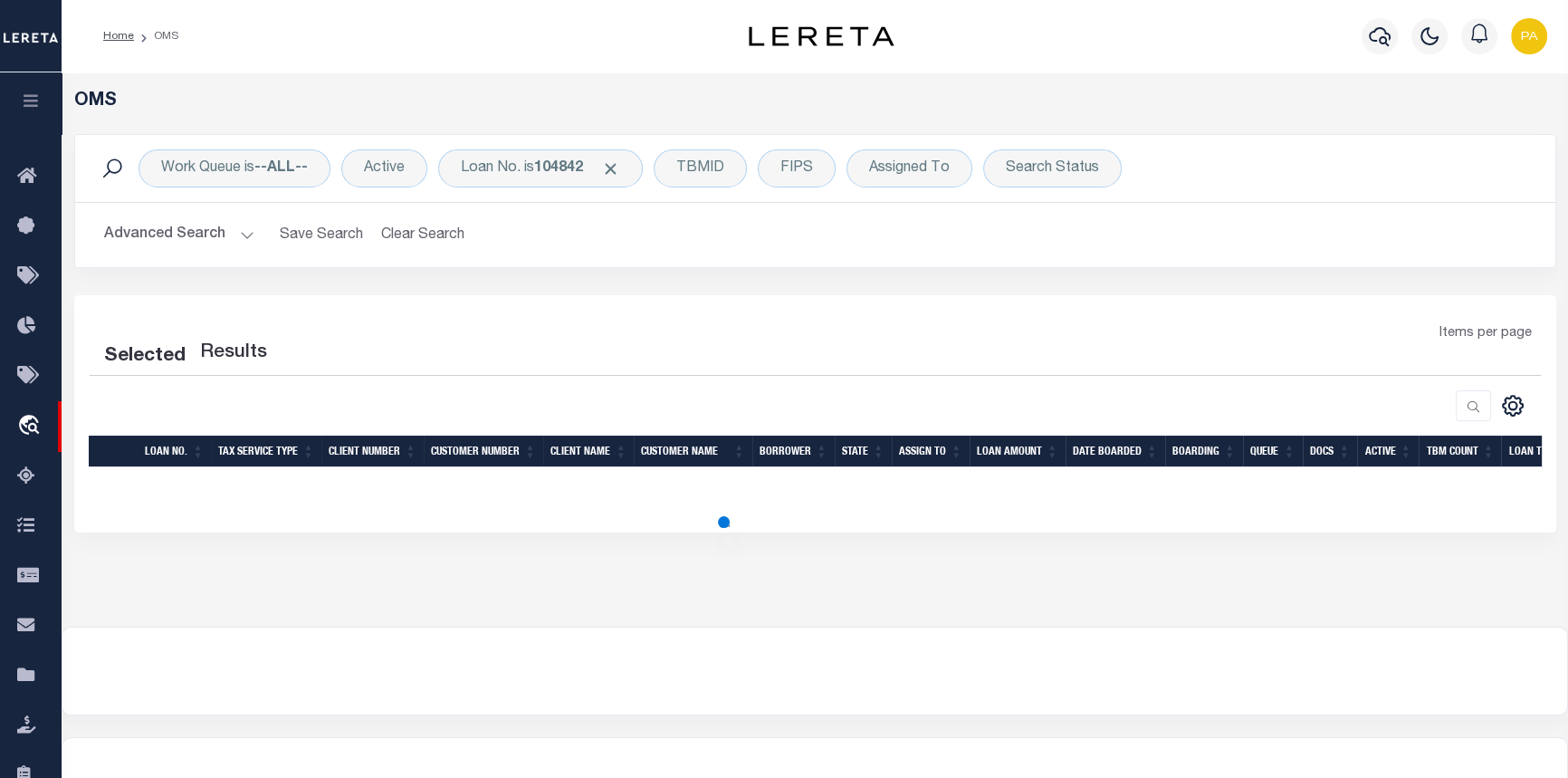
select select "200"
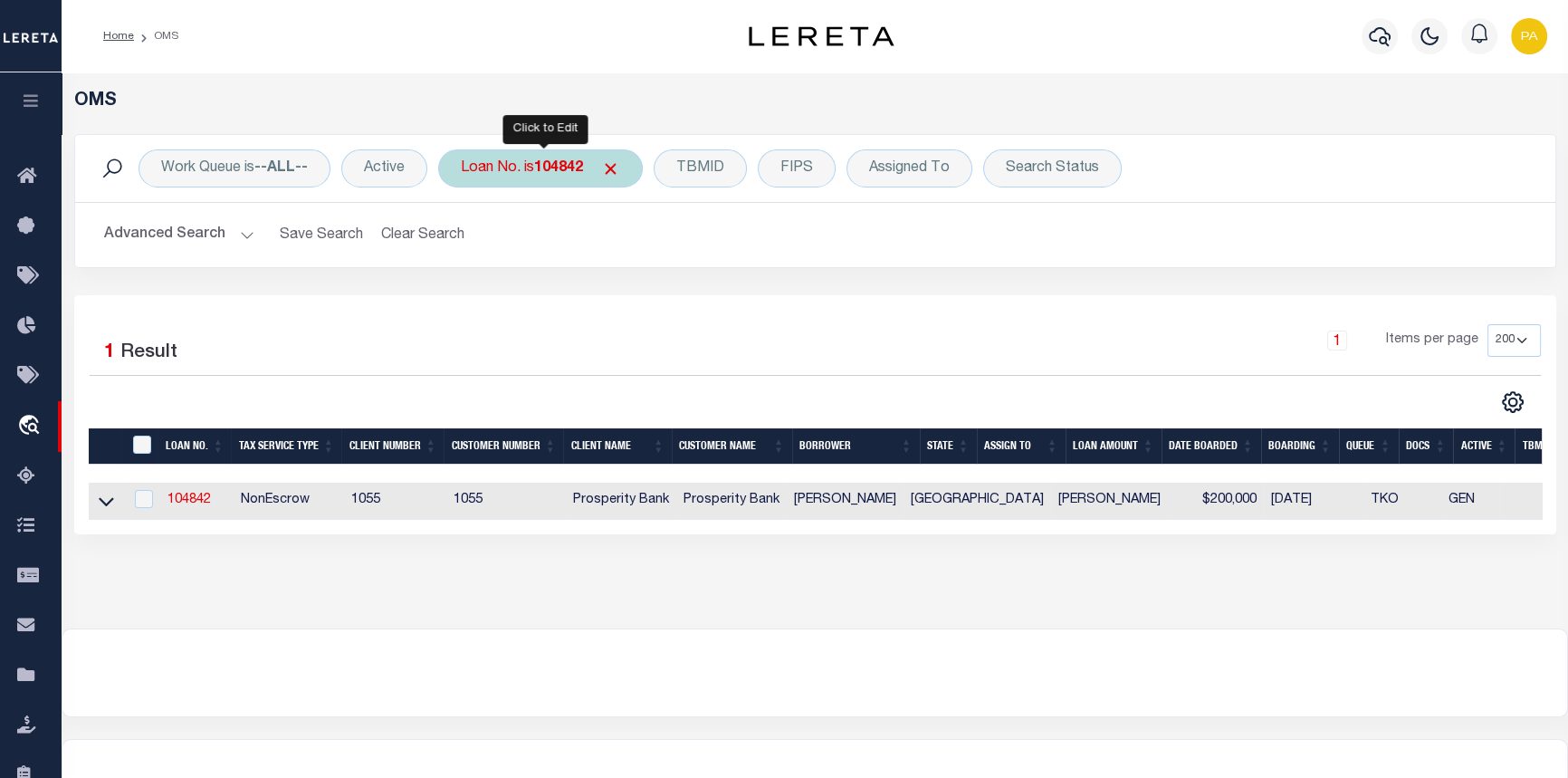
click at [552, 162] on b "104842" at bounding box center [558, 169] width 49 height 15
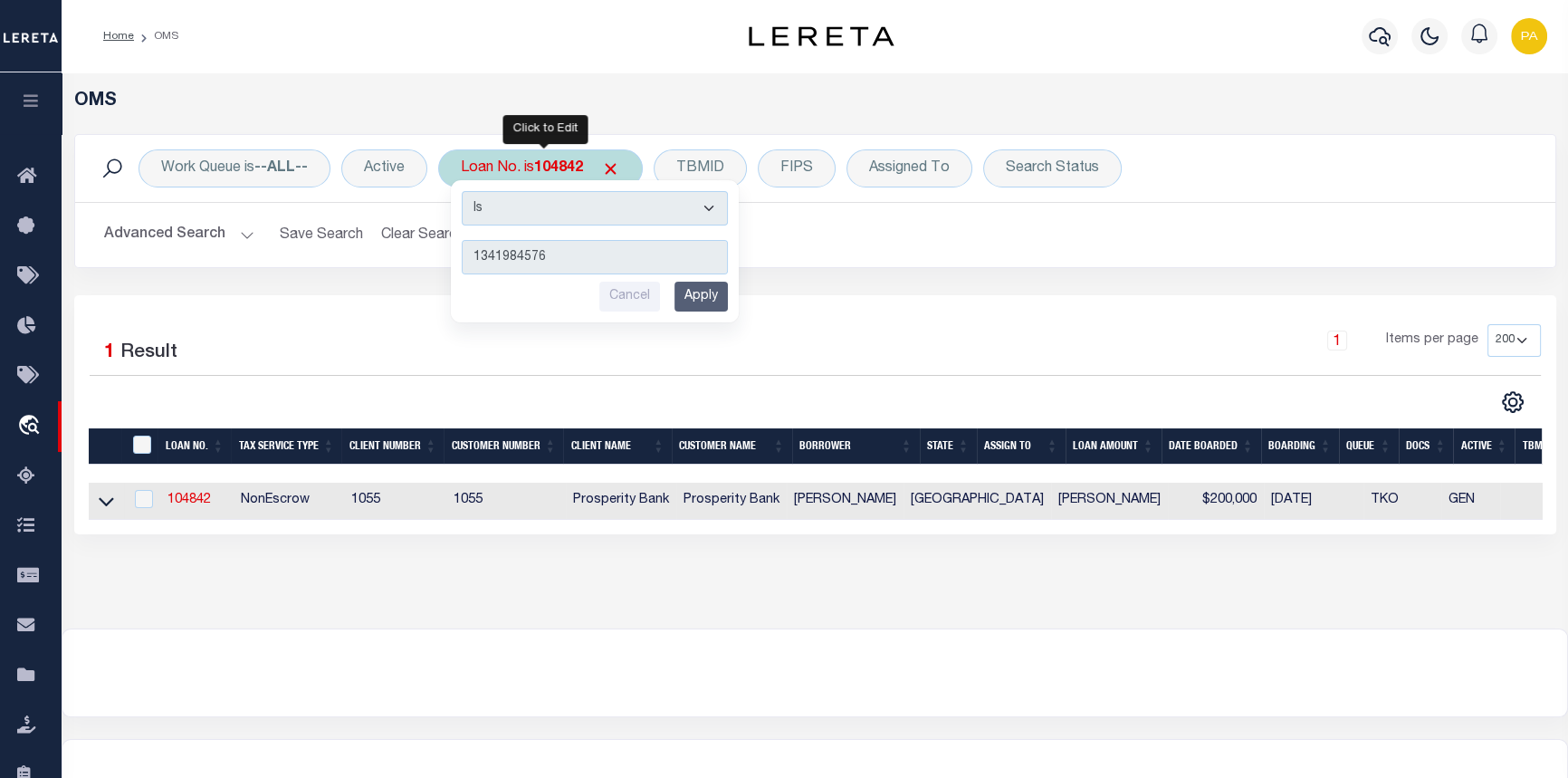
type input "1341984576"
click at [709, 299] on input "Apply" at bounding box center [701, 297] width 53 height 30
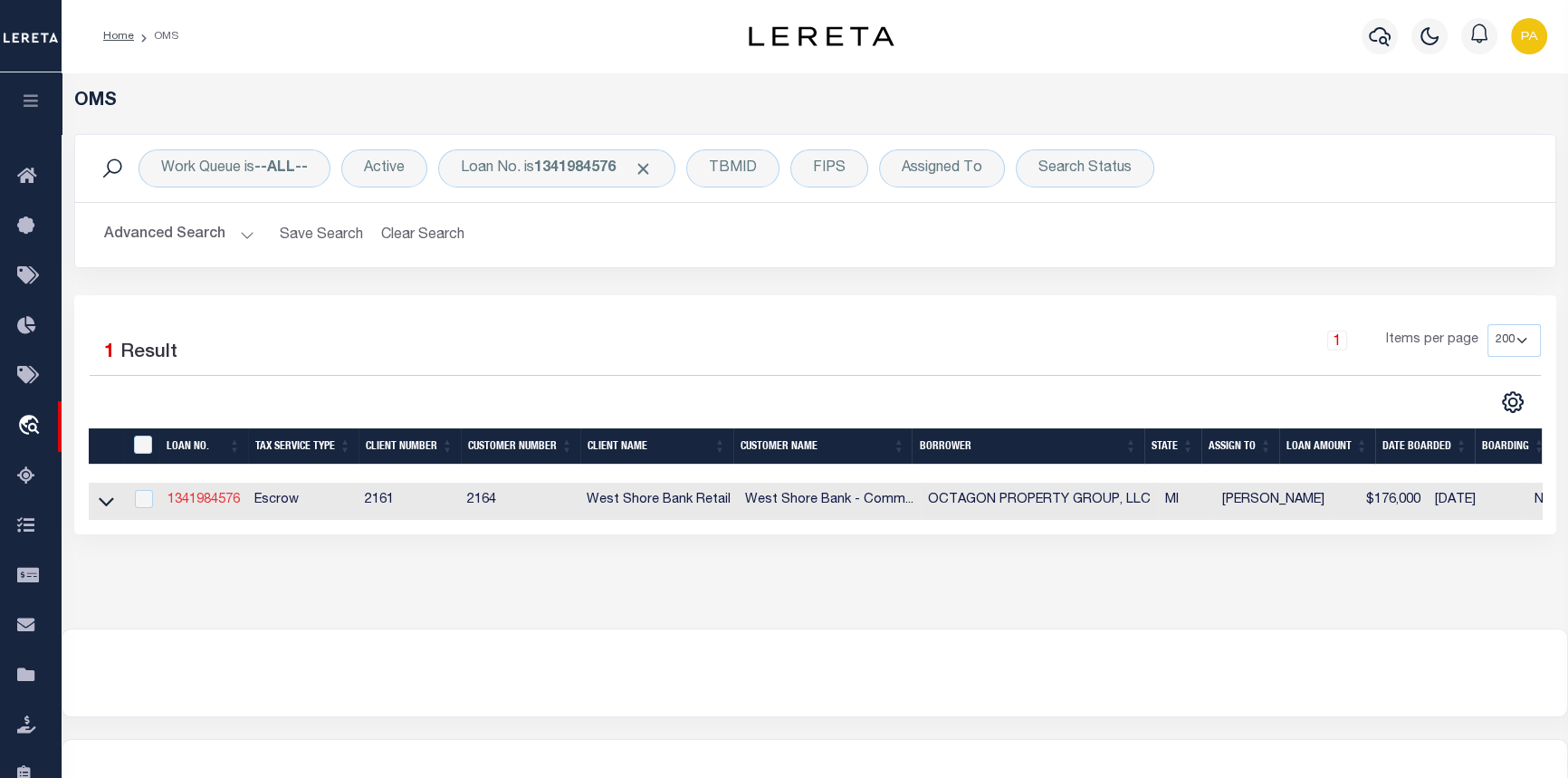
click at [209, 504] on link "1341984576" at bounding box center [204, 500] width 73 height 13
type input "1341984576"
type input "OCTAGON PROPERTY GROUP, LLC"
select select
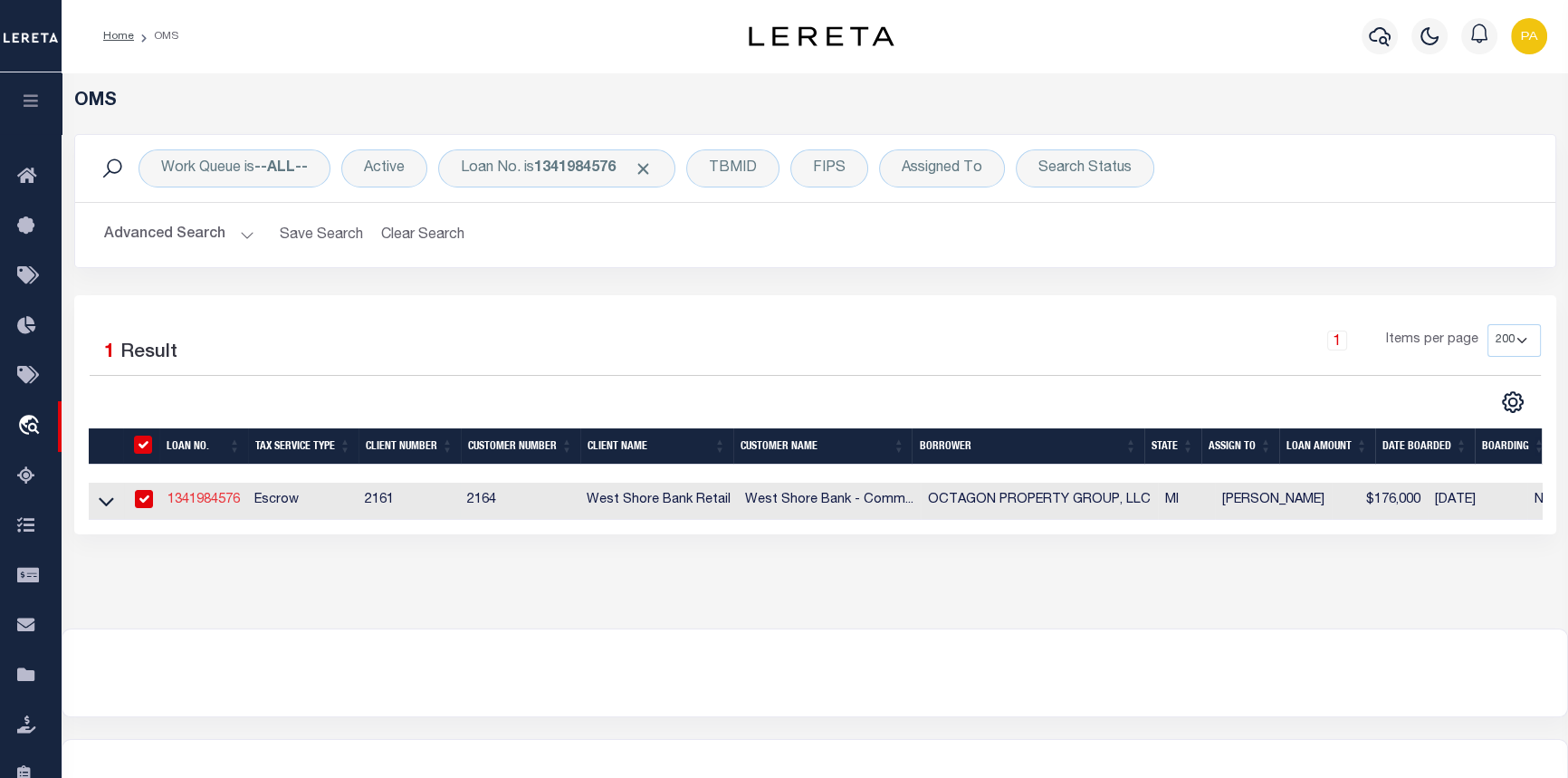
select select "10"
select select "Escrow"
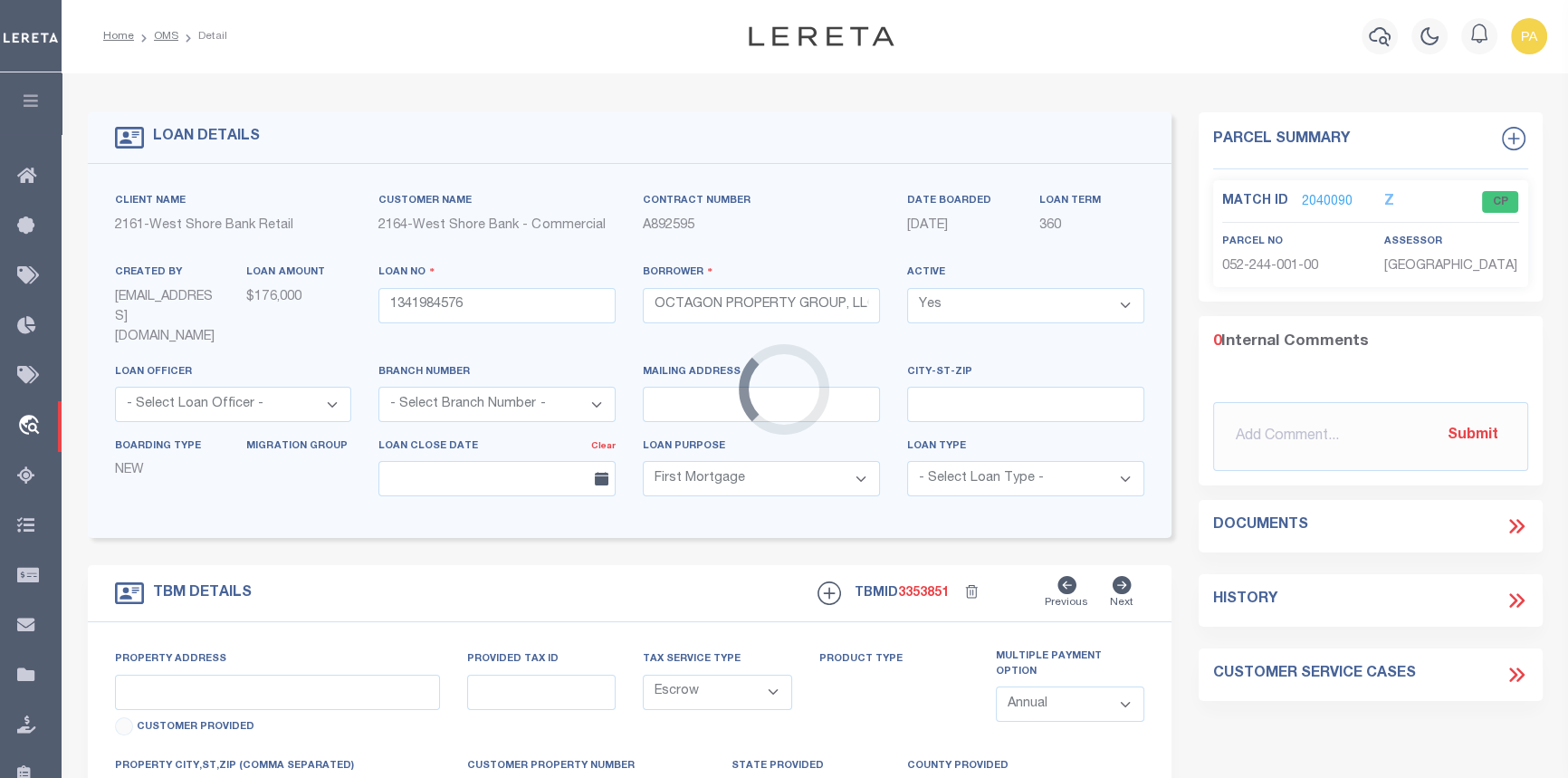
type input "202 N THOMAS ST"
type input "53-052-244-001-00"
select select
type input "SCOTTVILLE MI 49454"
type input "MI"
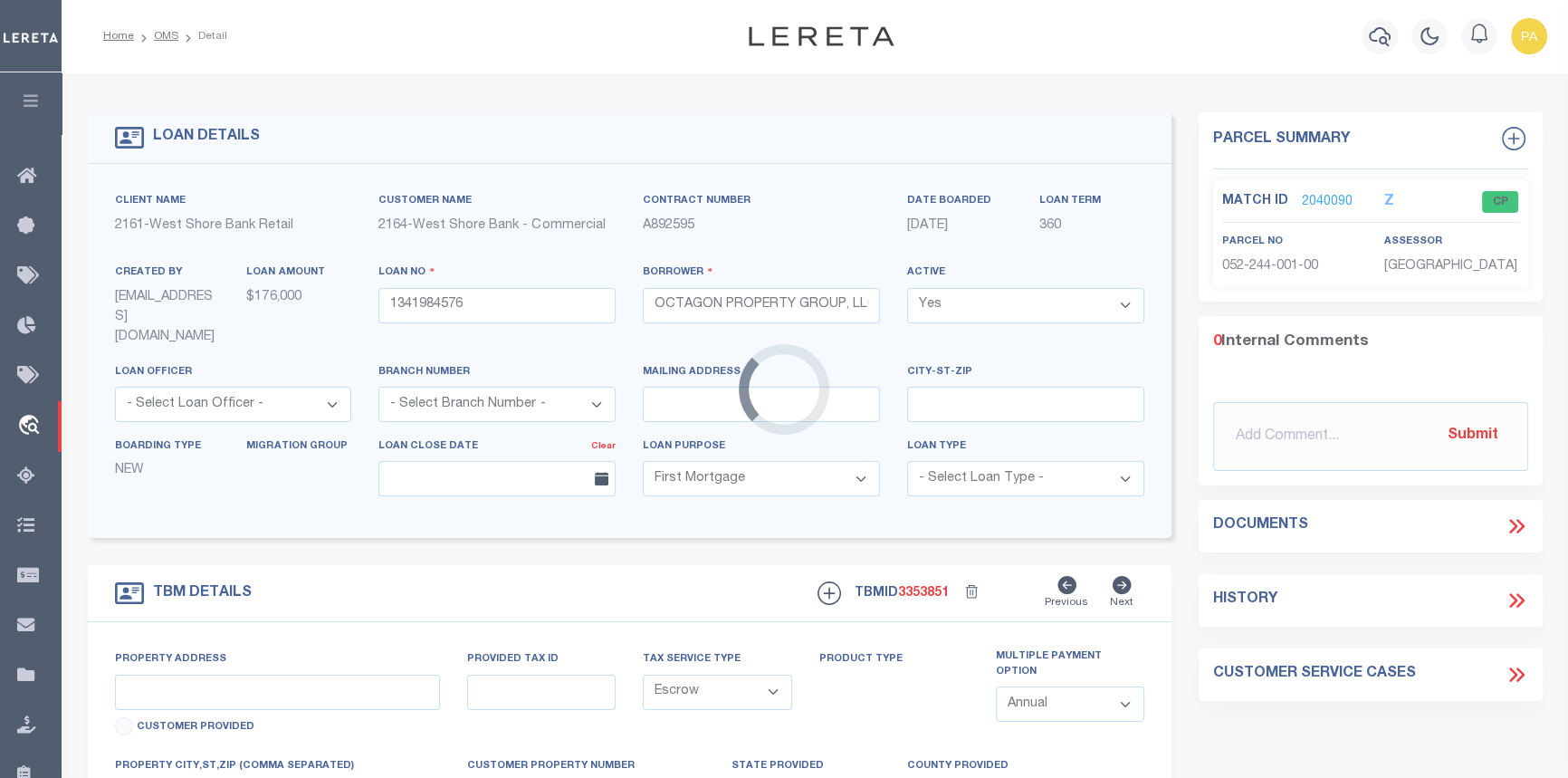
type textarea "The land is described as follows: City of Scottville, County of Mason, State of…"
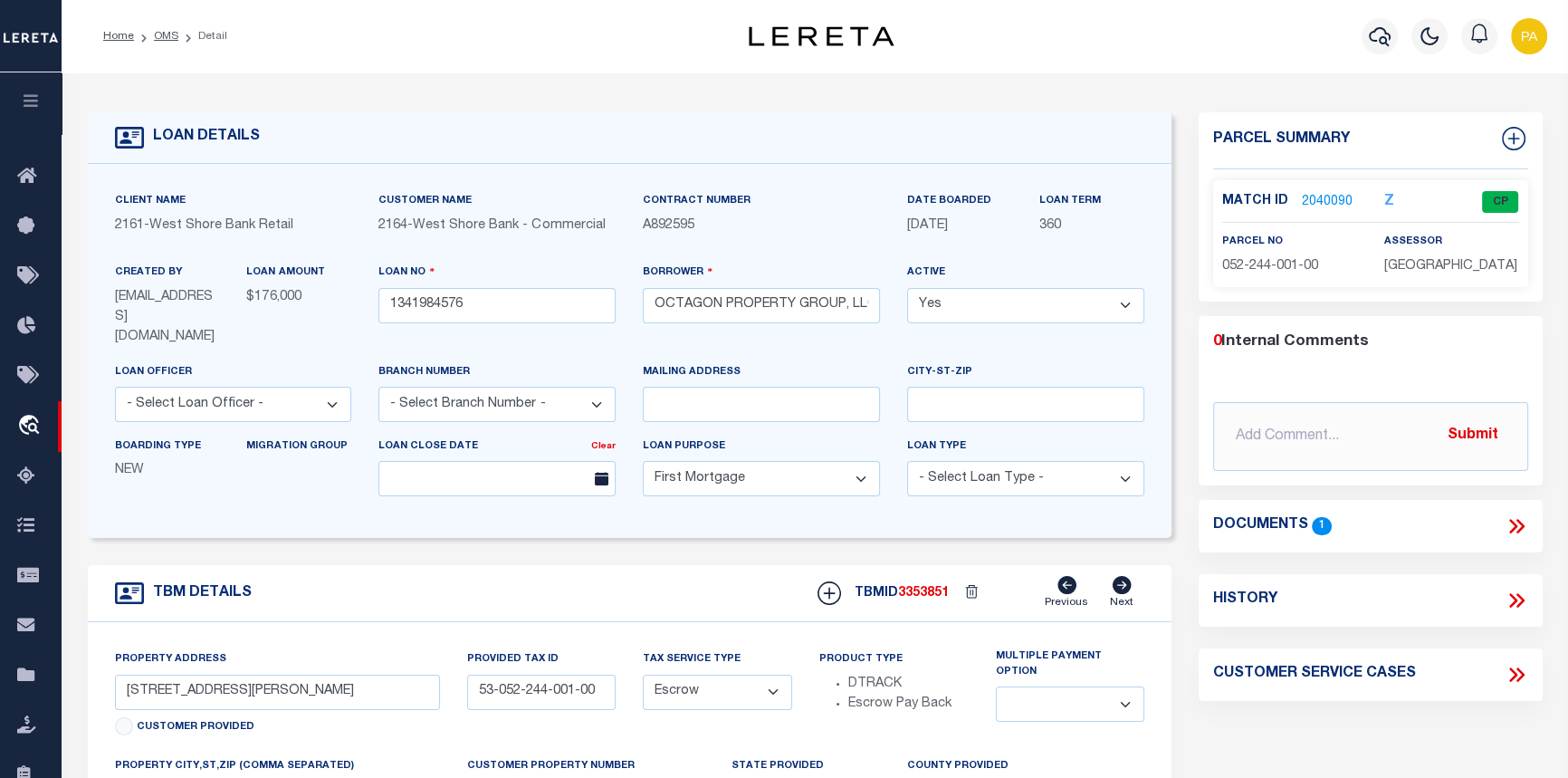
click at [1325, 200] on link "2040090" at bounding box center [1327, 202] width 51 height 19
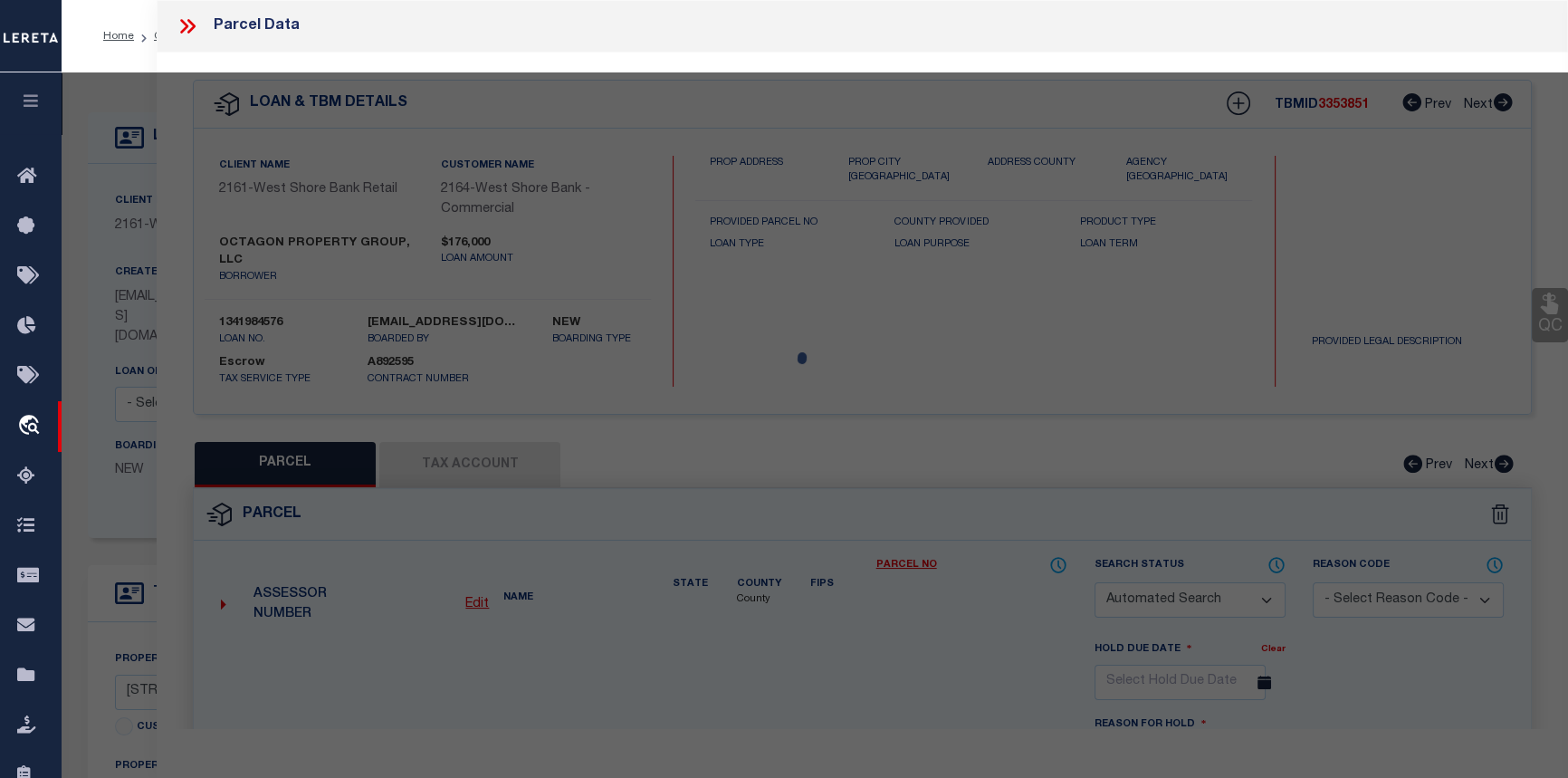
checkbox input "false"
select select "CP"
type input "PATTERSON PATRICK W & NICHOLSON II DAVID R"
select select "AGW"
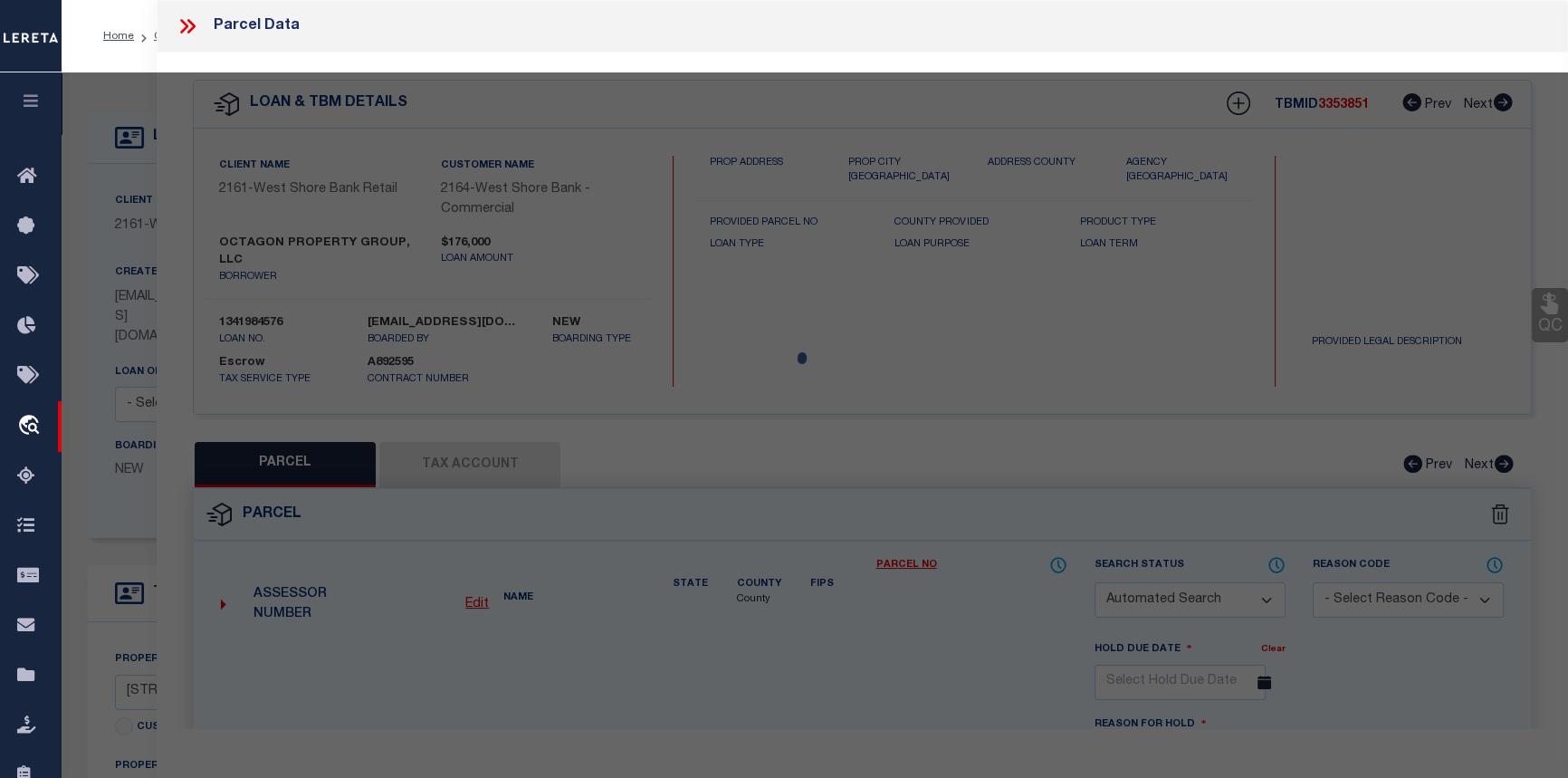
select select
type input "202 N THOMAS ST"
checkbox input "false"
type input "SCOTTVILLE MI 49454"
type textarea "S-423 X98 CITY ASSESSOR'S REPLAT OF NEIL'S ADDITION LOTS 1 & 2 AND W 1/2 OF VAC…"
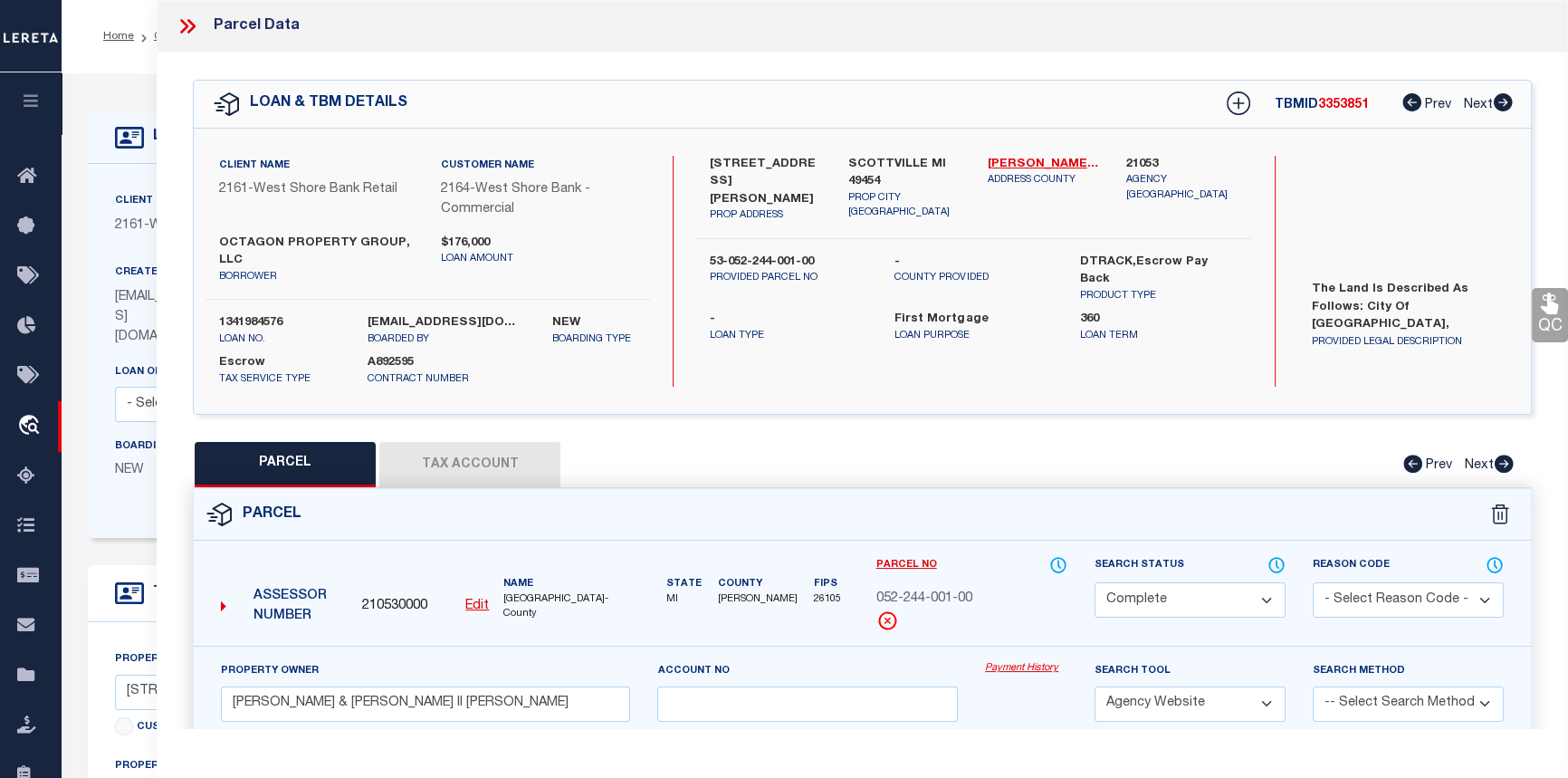
click at [191, 25] on icon at bounding box center [188, 26] width 24 height 24
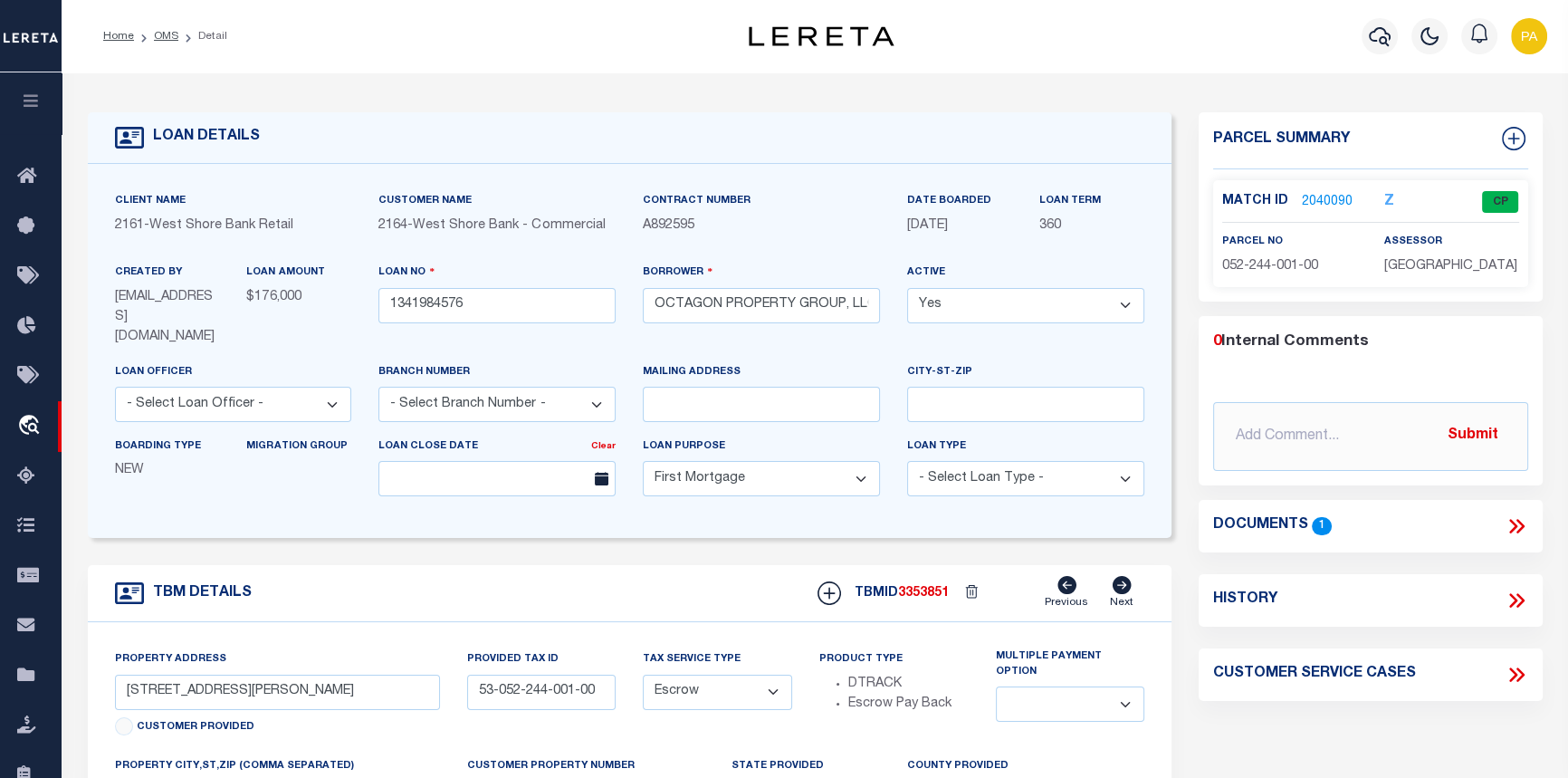
click at [1319, 200] on link "2040090" at bounding box center [1327, 202] width 51 height 19
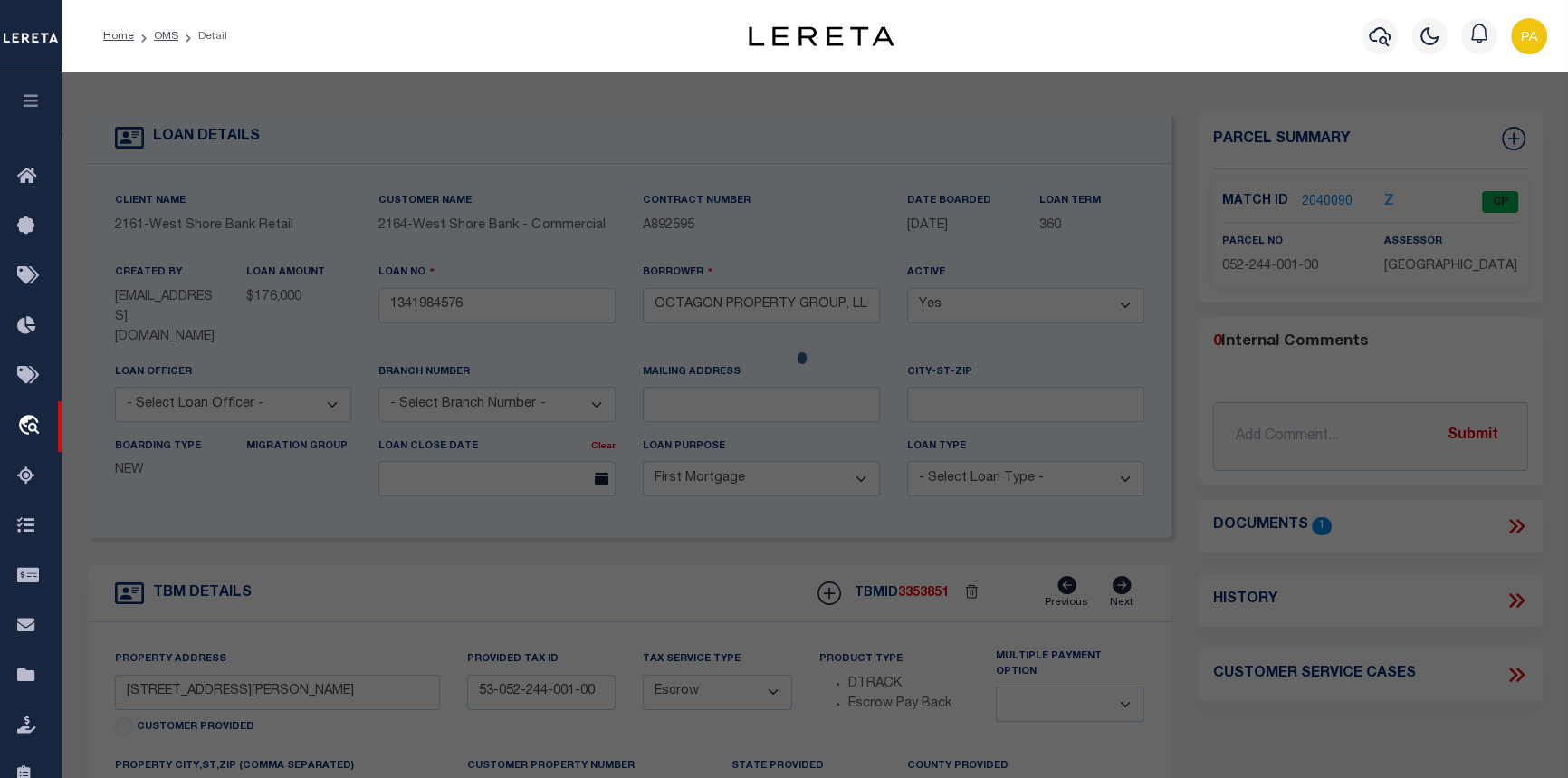
select select "AS"
select select
checkbox input "false"
select select "CP"
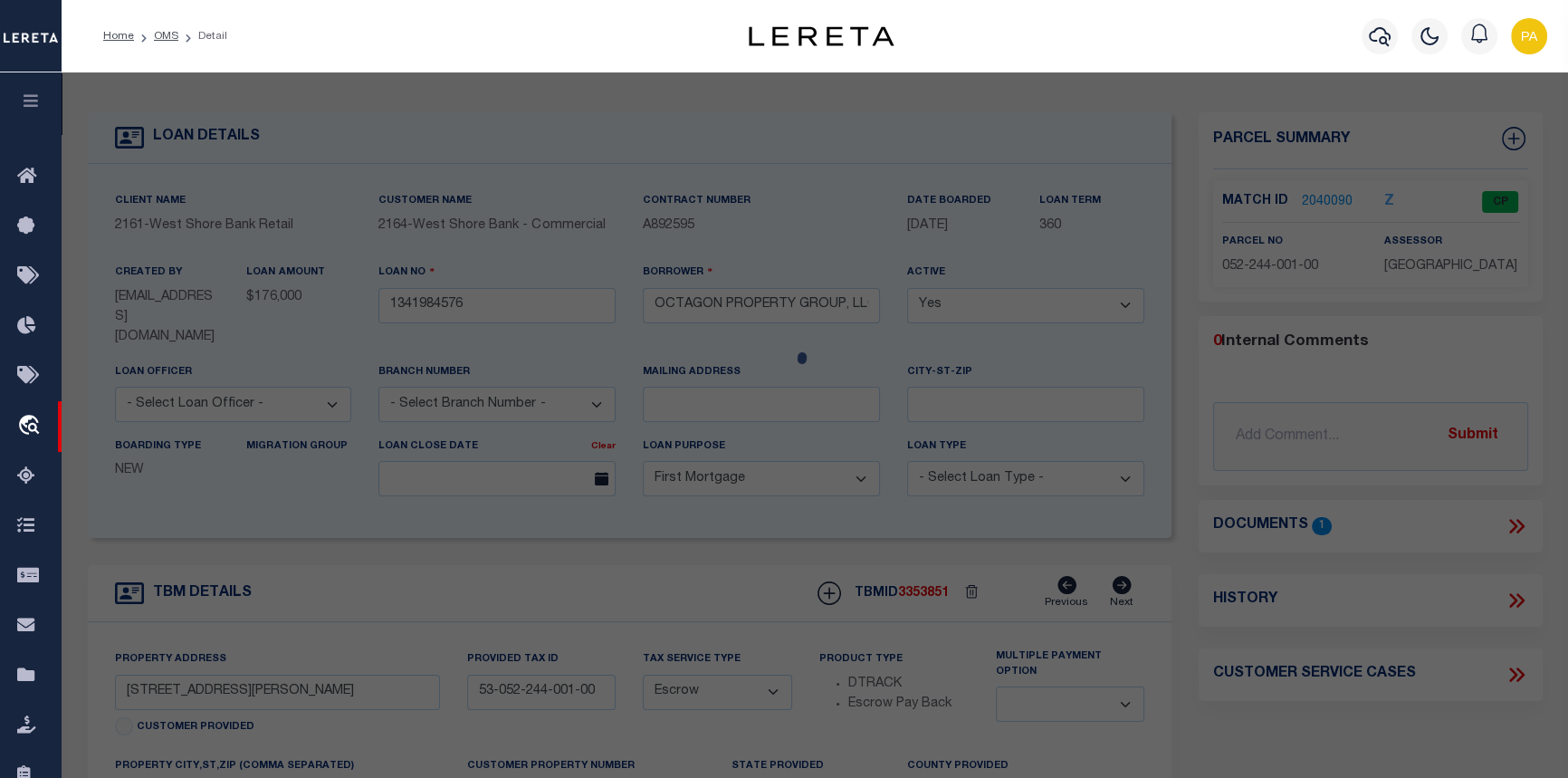
type input "PATTERSON PATRICK W & NICHOLSON II DAVID R"
select select "AGW"
select select
type input "202 N THOMAS ST"
checkbox input "false"
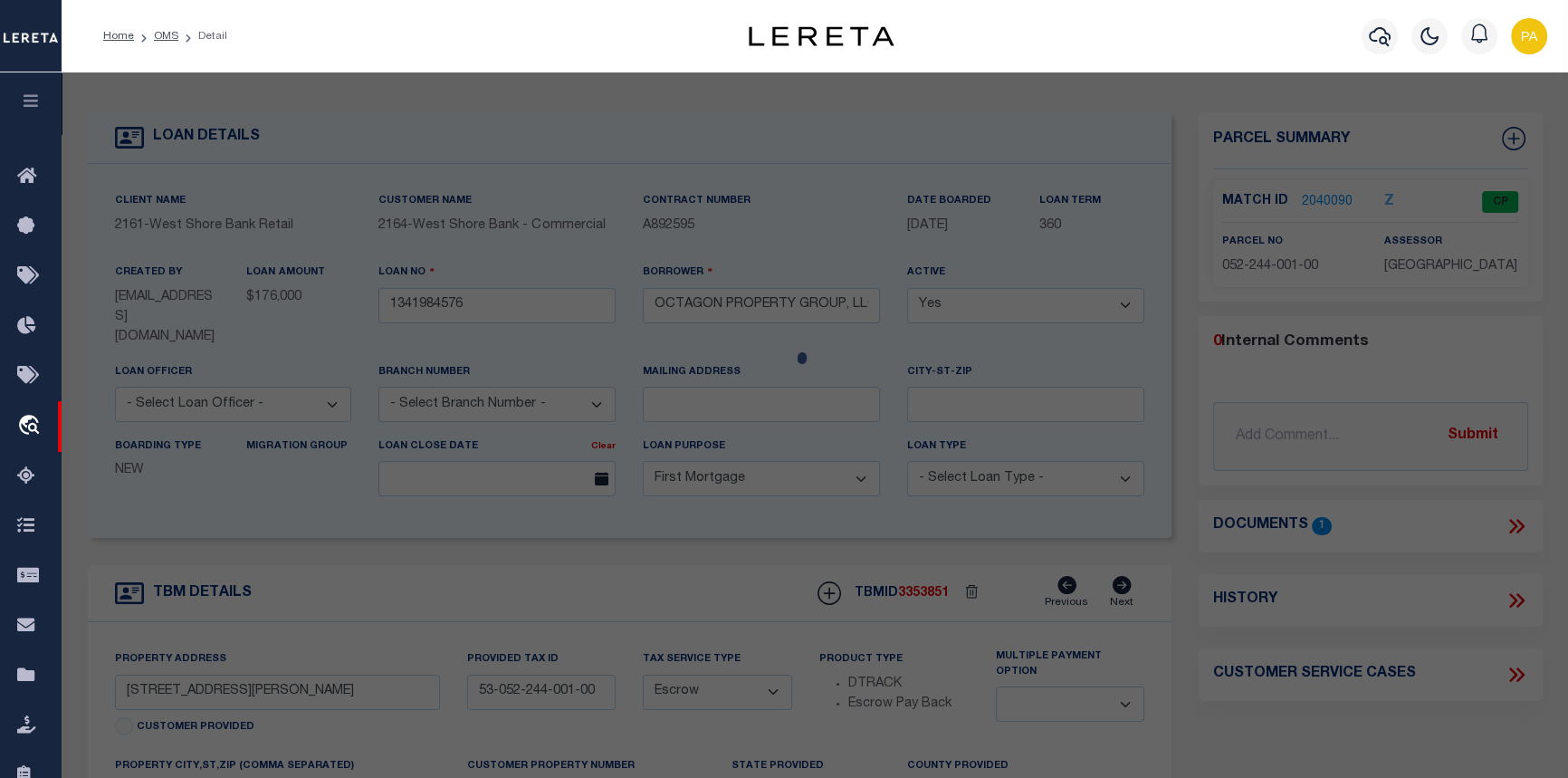
type input "SCOTTVILLE MI 49454"
type textarea "S-423 X98 CITY ASSESSOR'S REPLAT OF NEIL'S ADDITION LOTS 1 & 2 AND W 1/2 OF VAC…"
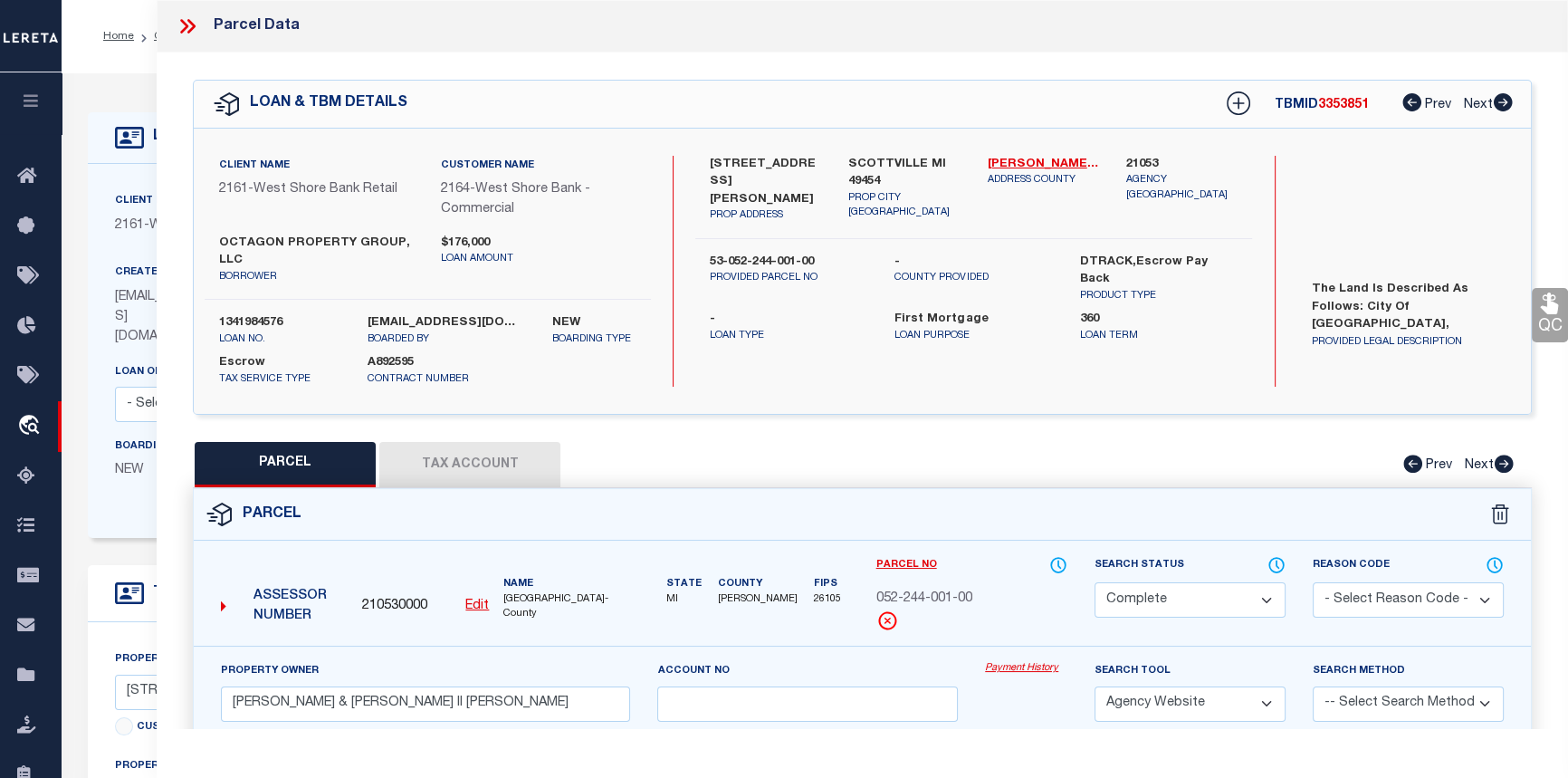
click at [1026, 666] on link "Payment History" at bounding box center [1026, 668] width 82 height 15
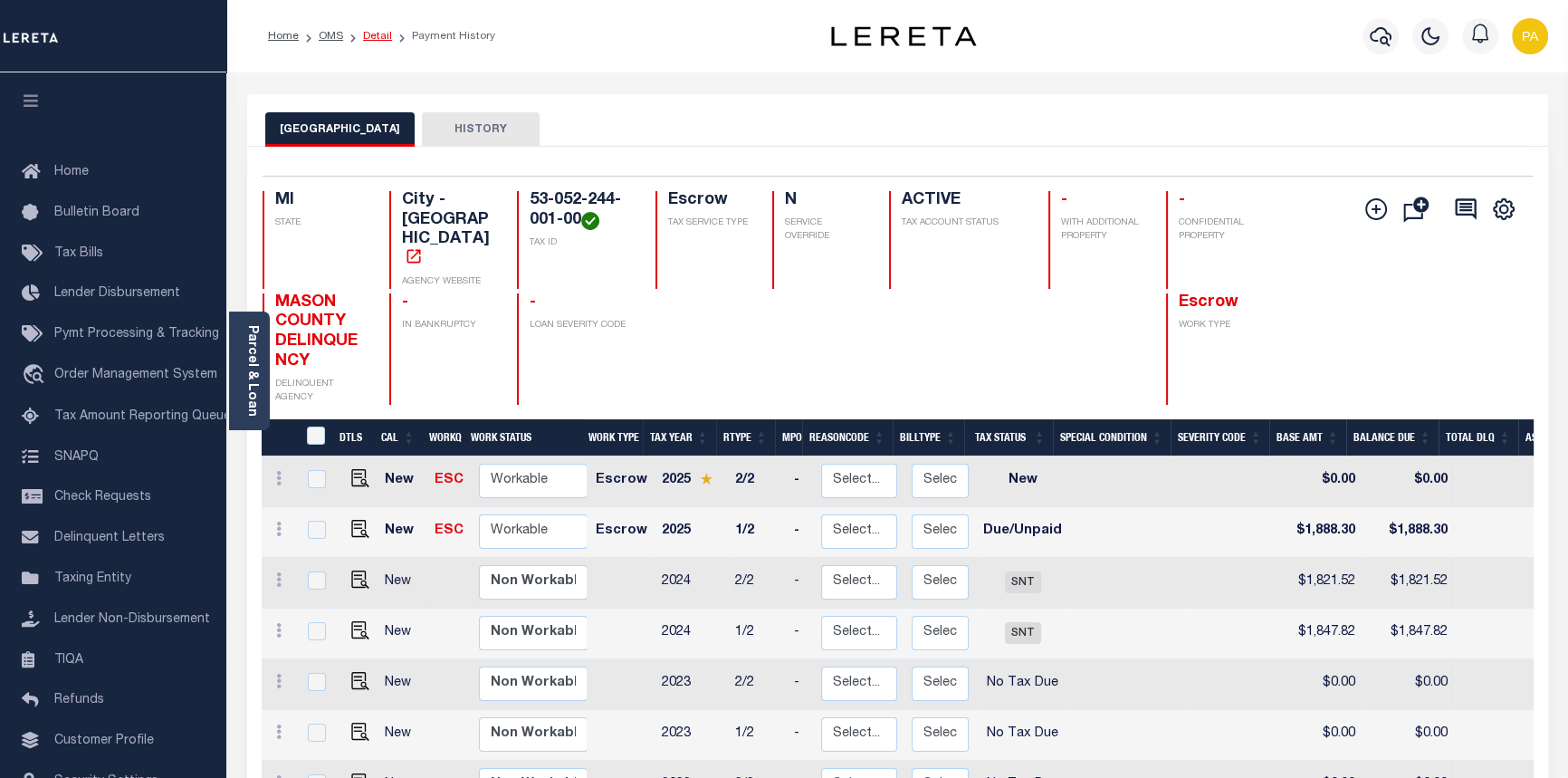
click at [377, 34] on link "Detail" at bounding box center [378, 36] width 29 height 11
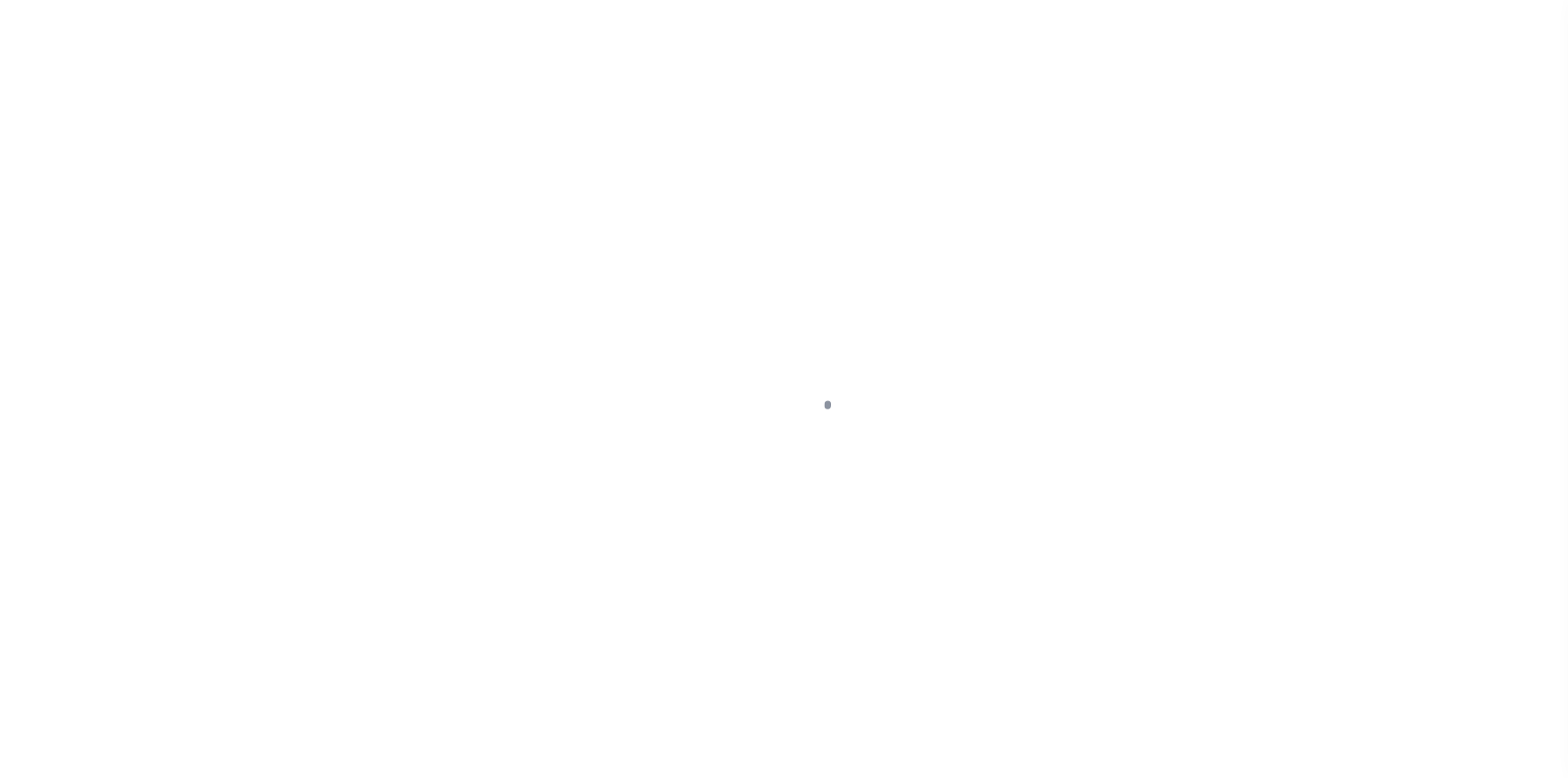
select select "10"
select select "Escrow"
type input "[STREET_ADDRESS][PERSON_NAME]"
type input "53-052-244-001-00"
type input "SCOTTVILLE MI 49454"
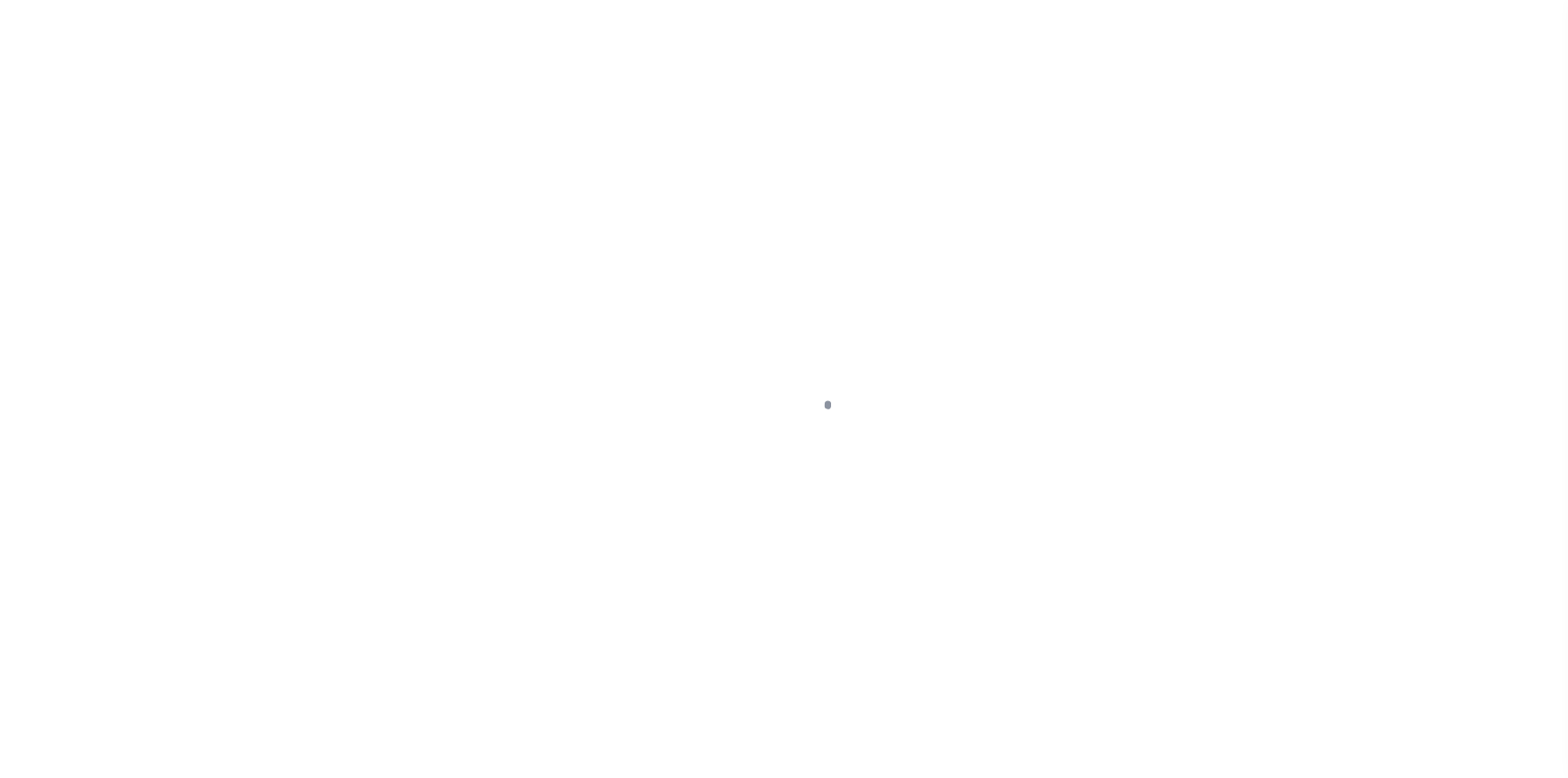
type input "MI"
type textarea "The land is described as follows: City of [GEOGRAPHIC_DATA], [GEOGRAPHIC_DATA][…"
select select
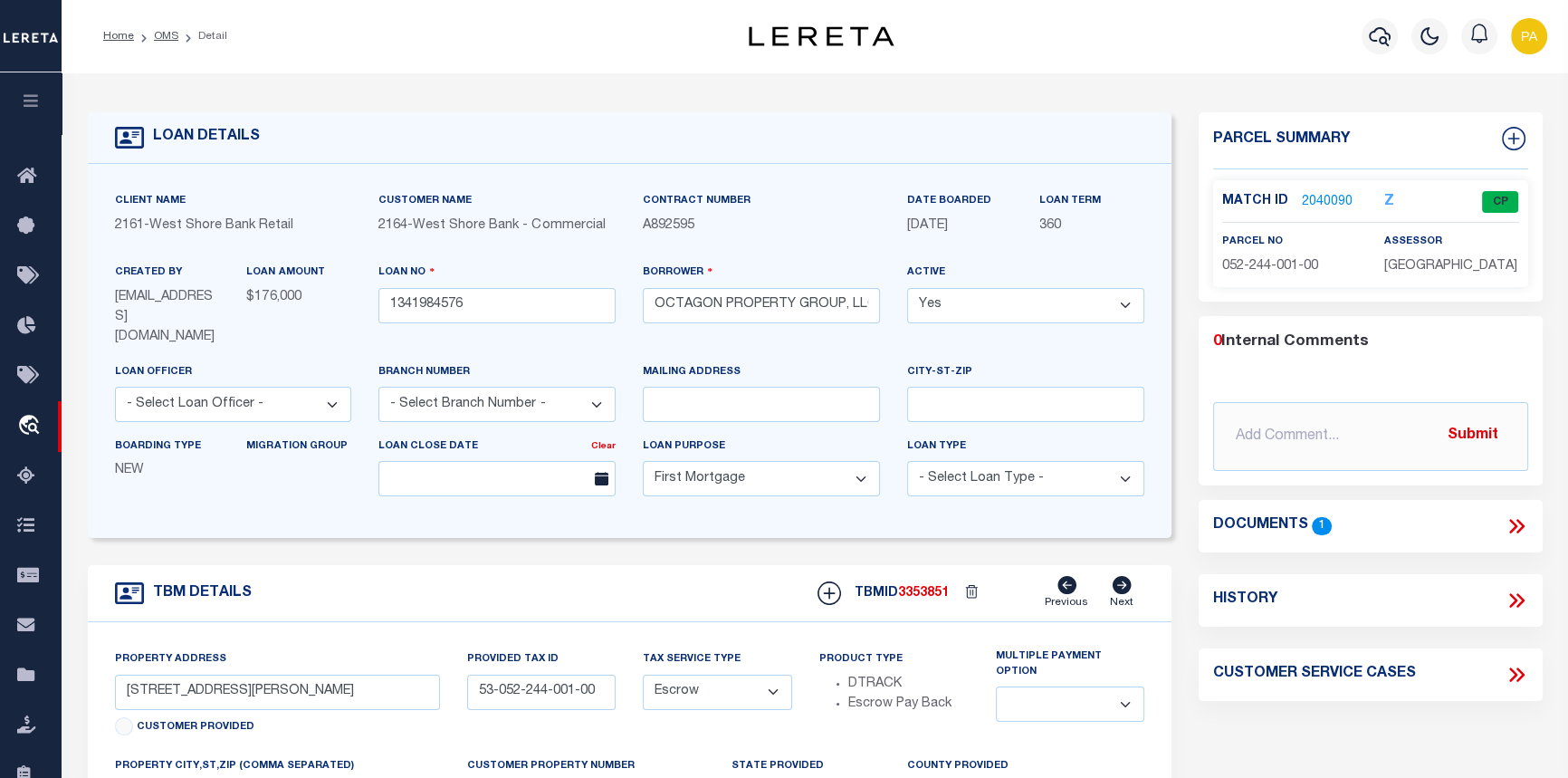
click at [1321, 199] on link "2040090" at bounding box center [1327, 202] width 51 height 19
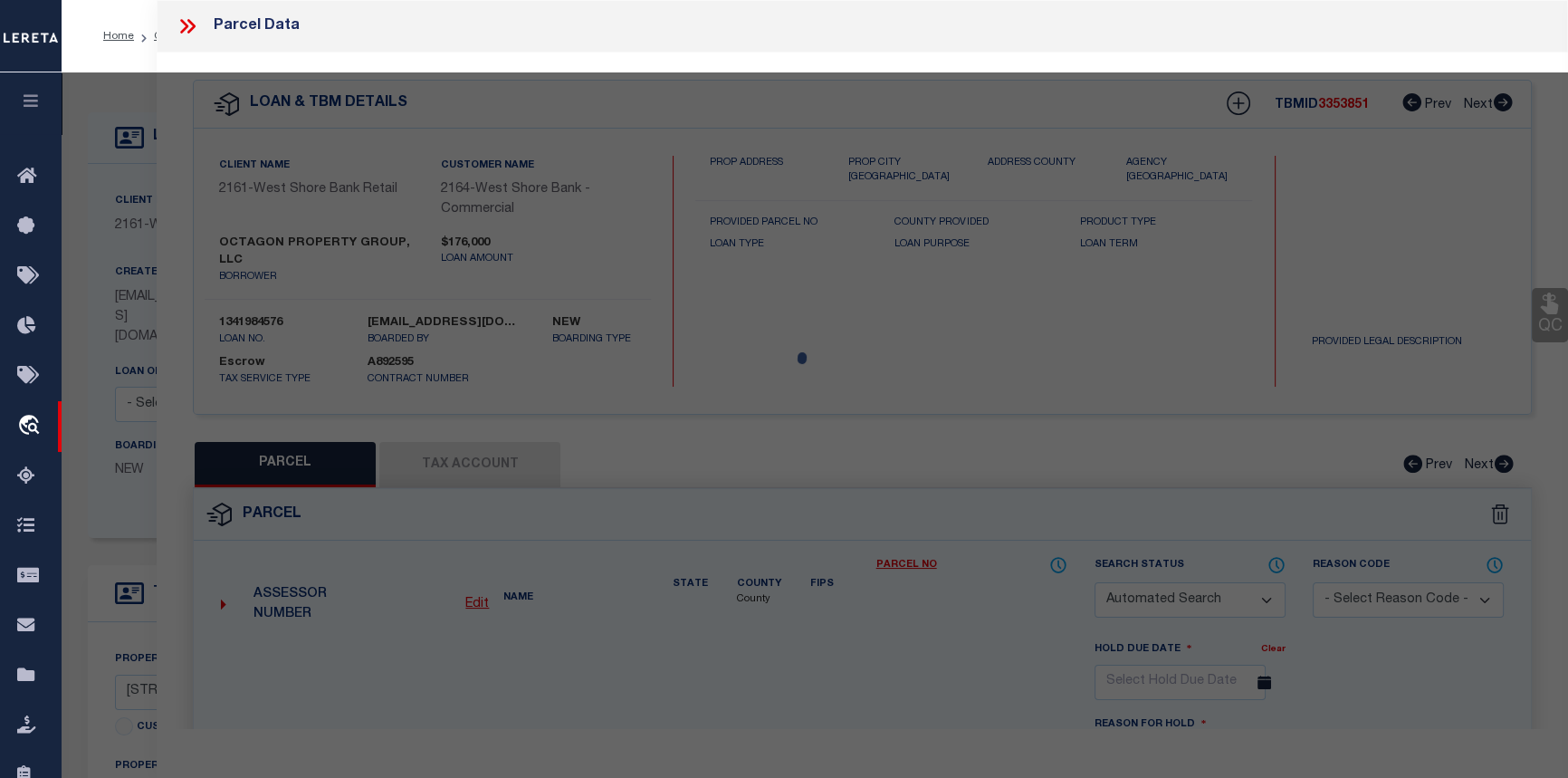
checkbox input "false"
select select "CP"
type input "PATTERSON PATRICK W & NICHOLSON II DAVID R"
select select "AGW"
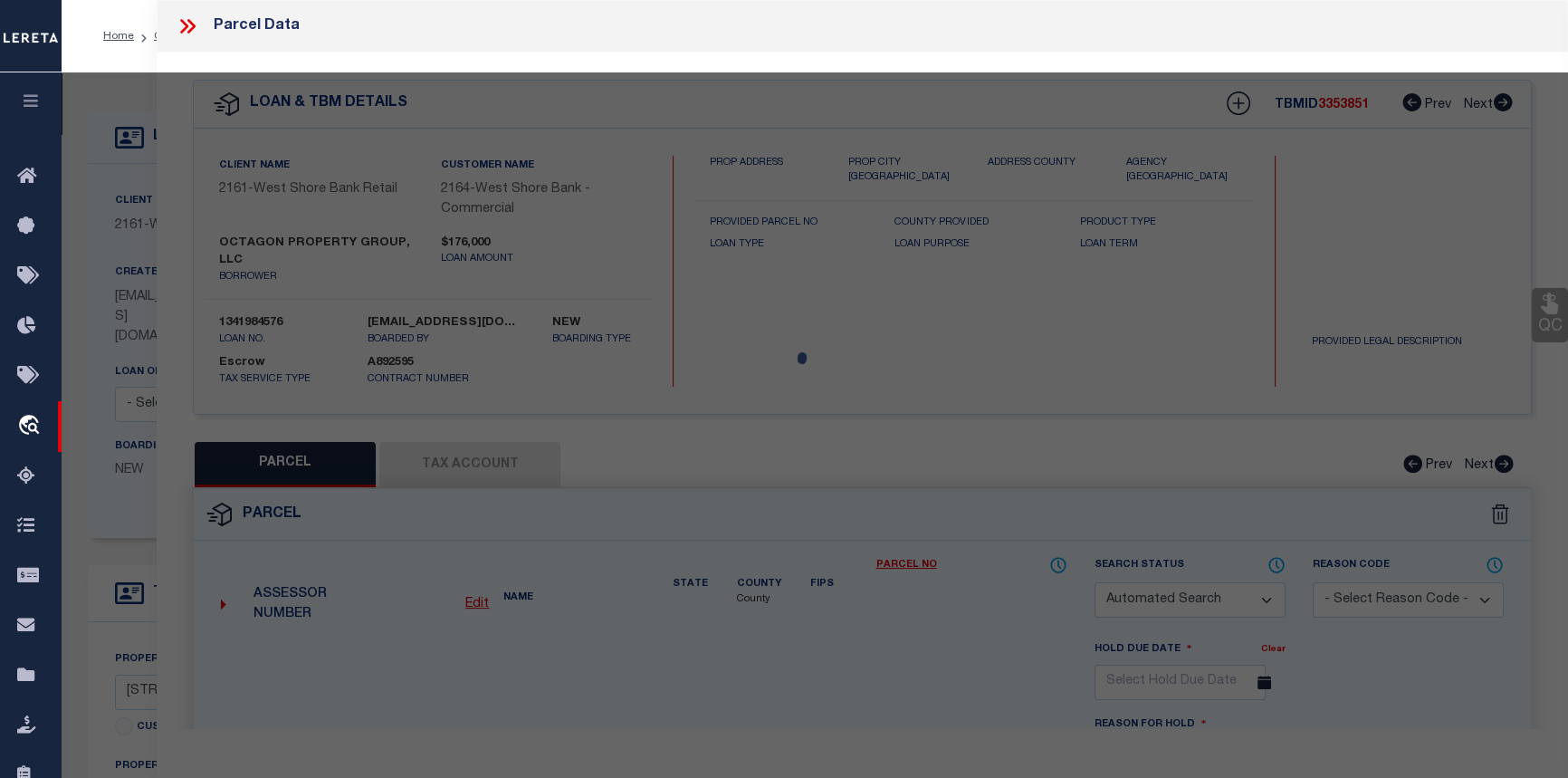
select select
type input "[STREET_ADDRESS][PERSON_NAME]"
checkbox input "false"
type input "SCOTTVILLE MI 49454"
type textarea "S-423 X98 CITY ASSESSOR'S REPLAT OF [PERSON_NAME]'S ADDITION LOTS 1 & 2 AND W 1…"
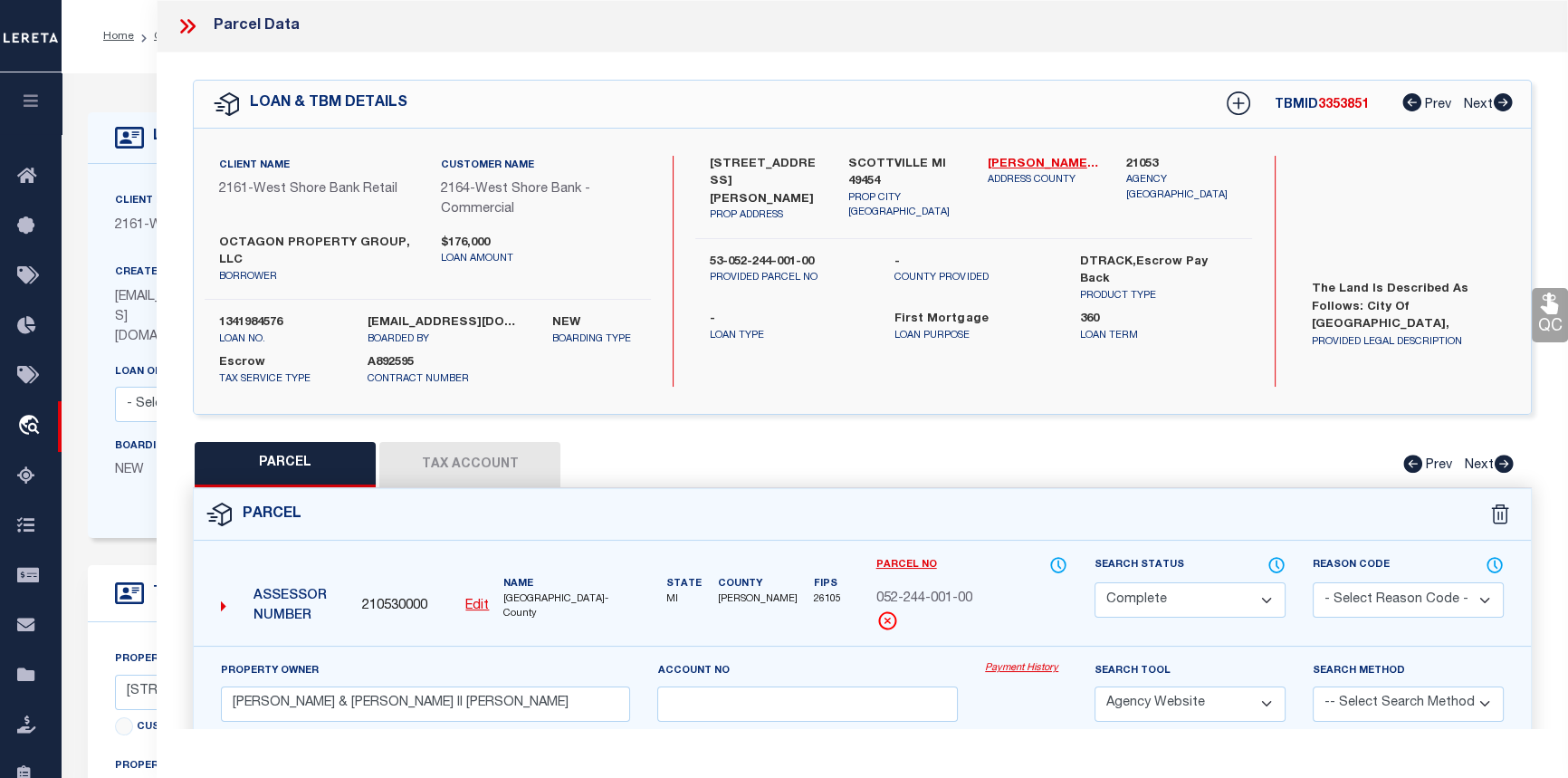
click at [1041, 672] on link "Payment History" at bounding box center [1026, 668] width 82 height 15
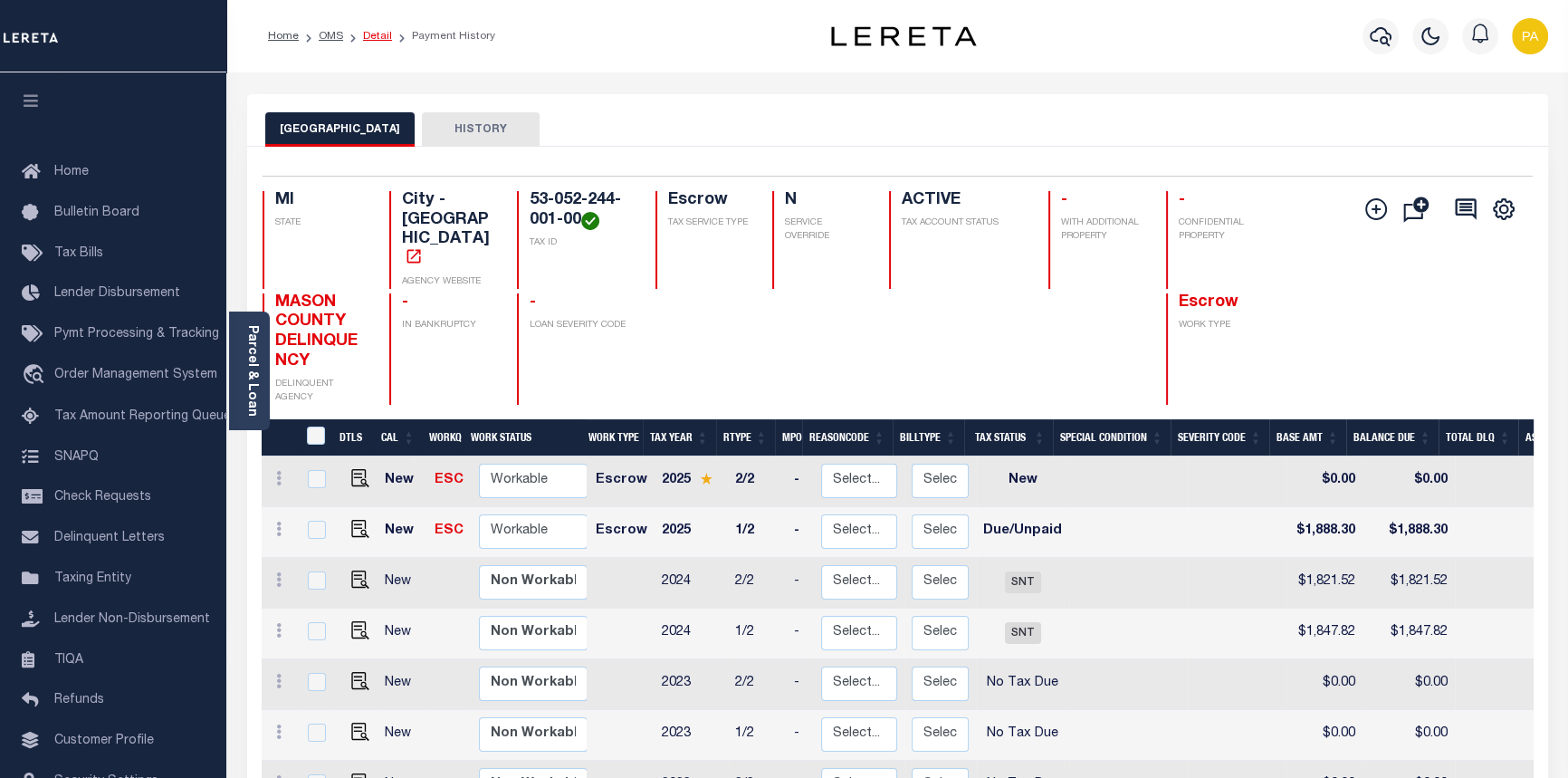
click at [366, 38] on link "Detail" at bounding box center [378, 36] width 29 height 11
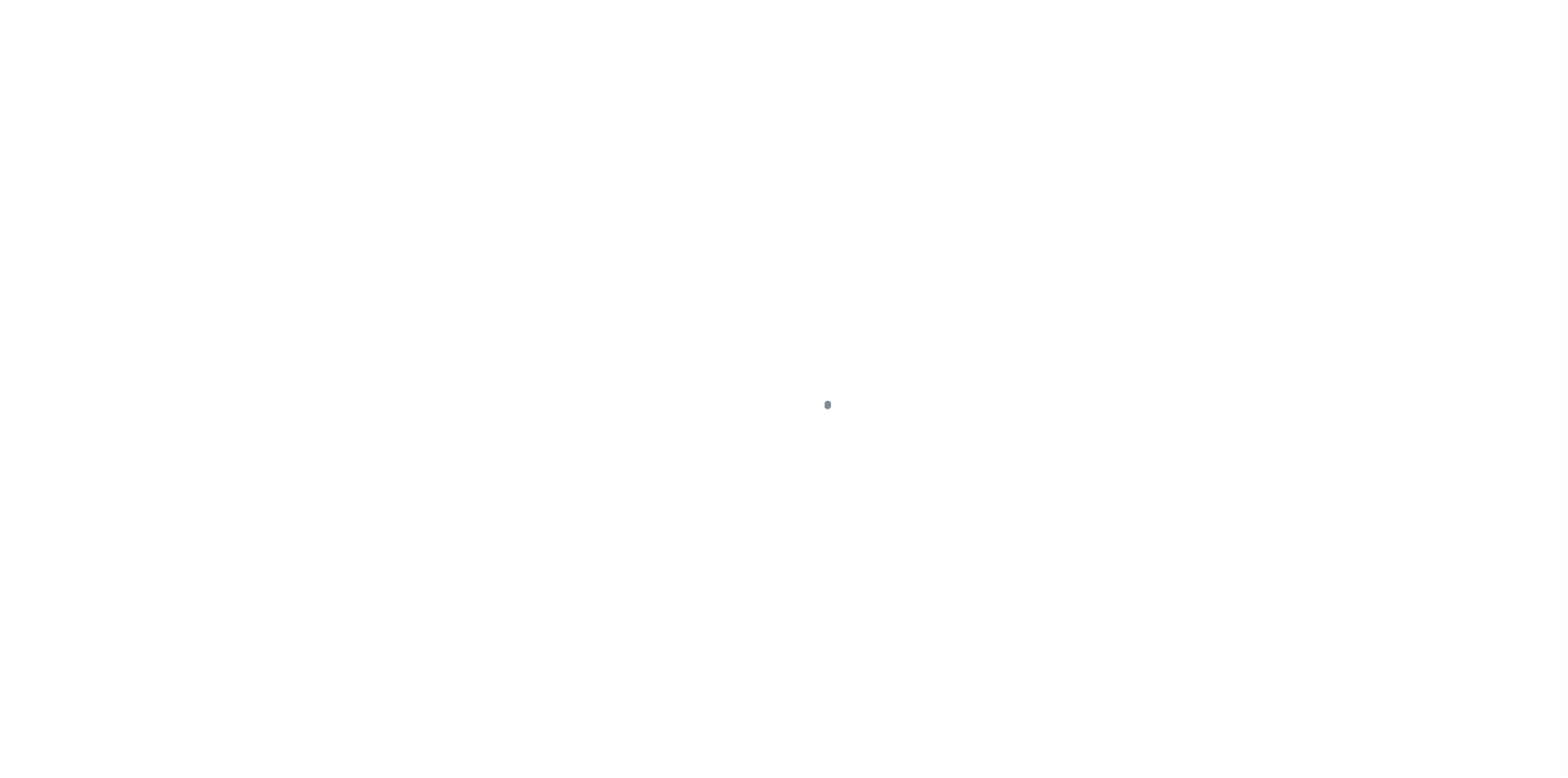
select select "10"
select select "Escrow"
type input "[STREET_ADDRESS][PERSON_NAME]"
type input "53-052-244-001-00"
type input "SCOTTVILLE MI 49454"
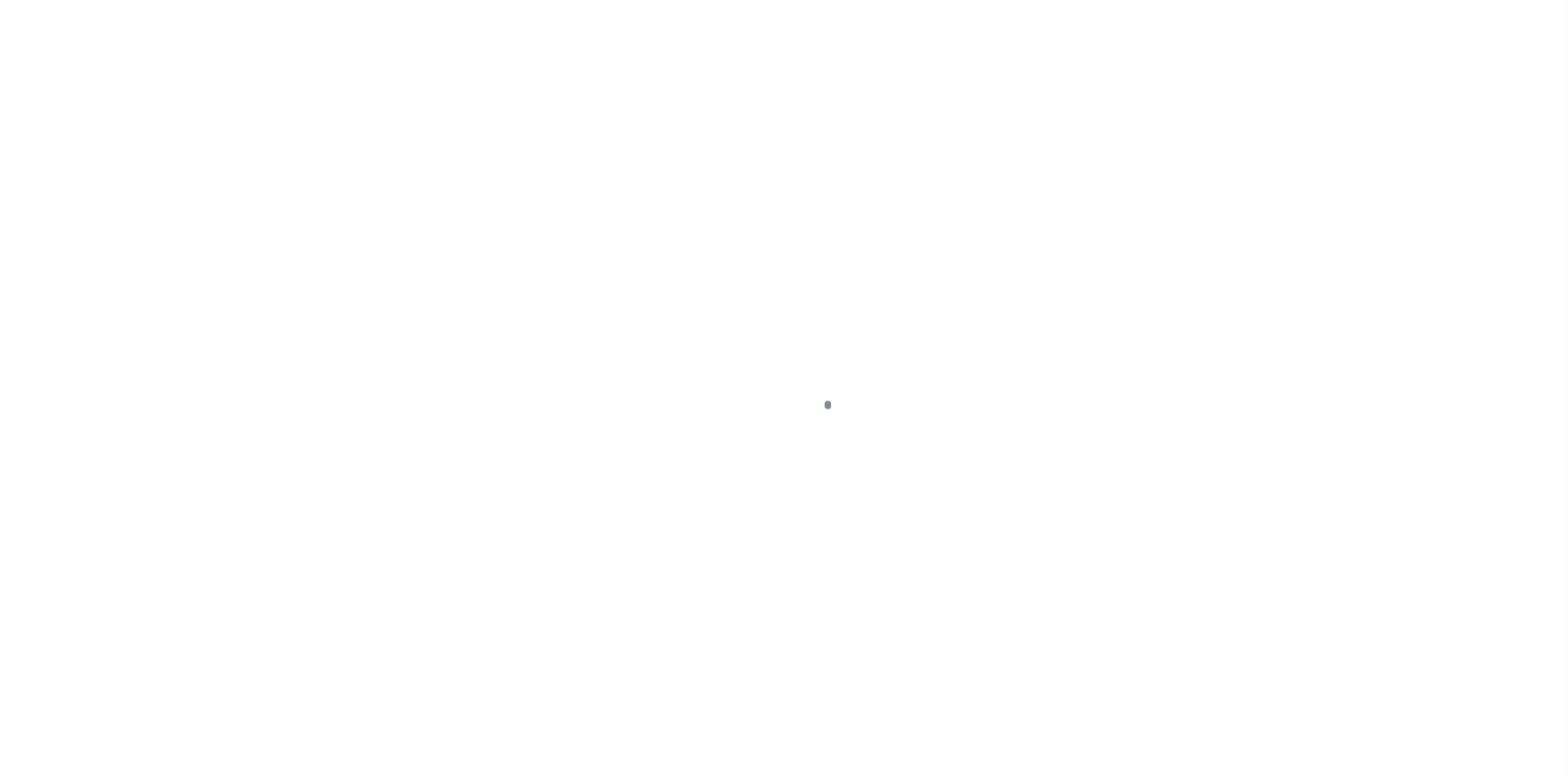
type input "MI"
type textarea "The land is described as follows: City of [GEOGRAPHIC_DATA], [GEOGRAPHIC_DATA][…"
select select
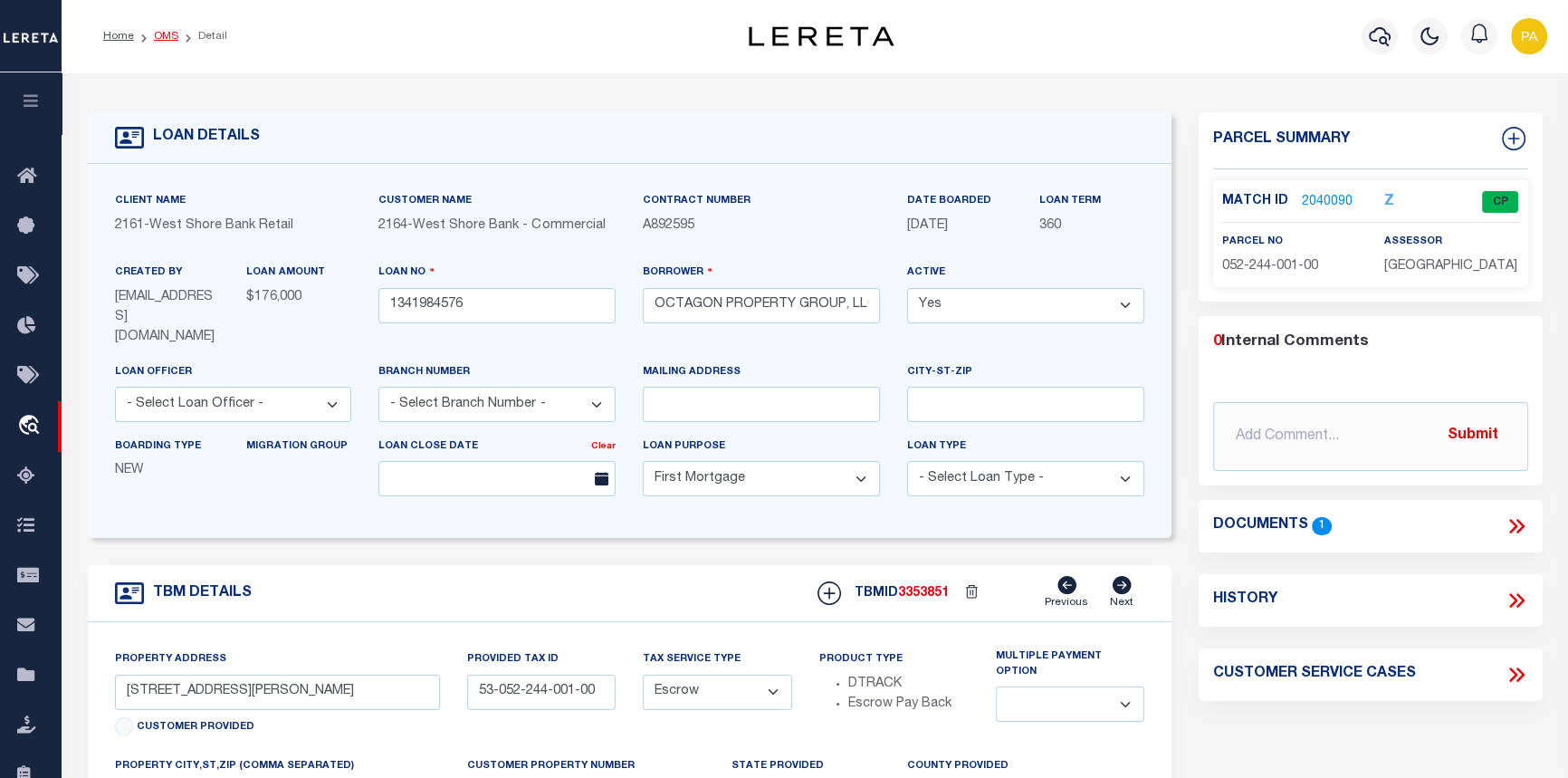
click at [163, 35] on link "OMS" at bounding box center [166, 36] width 24 height 11
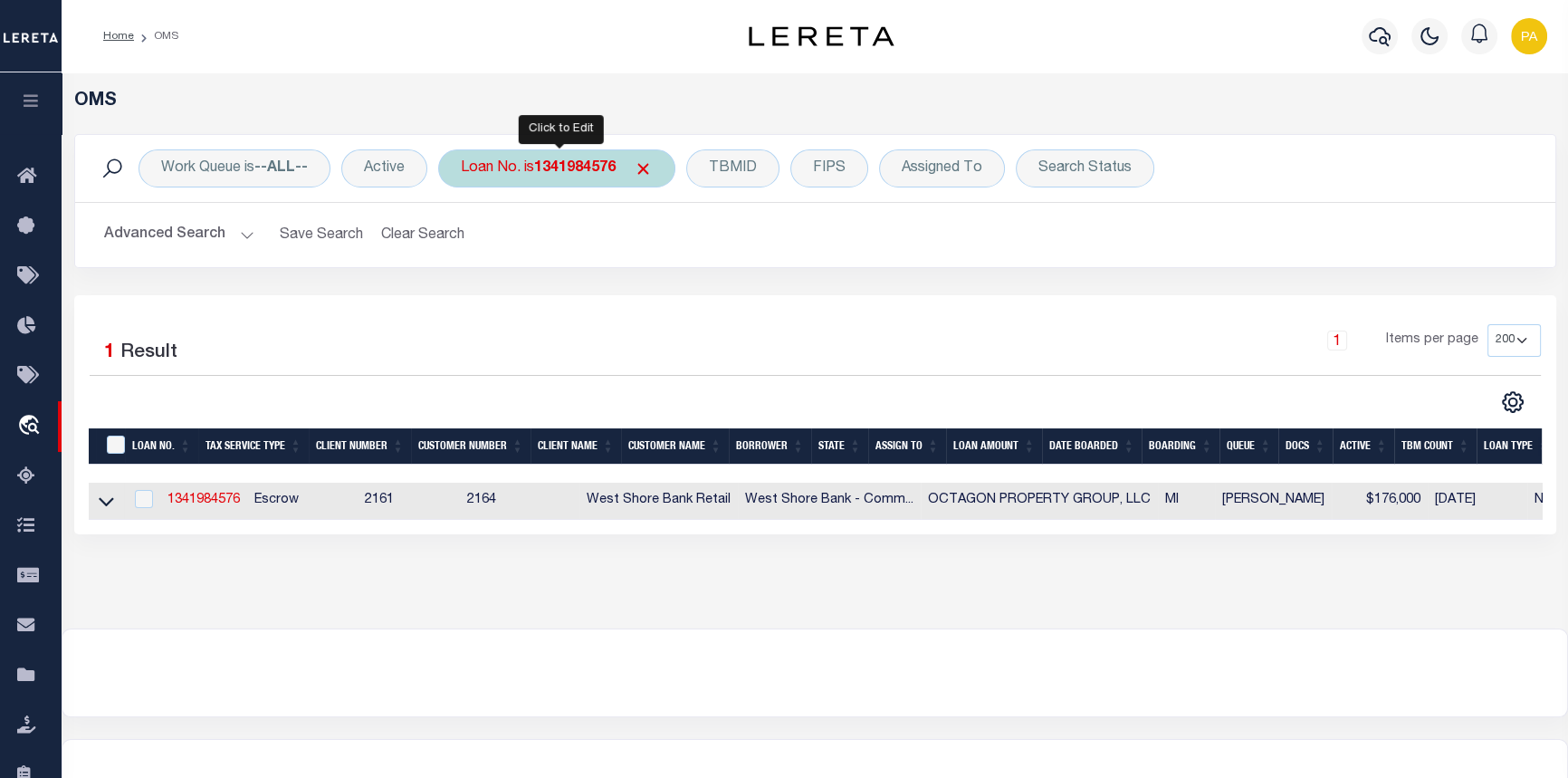
click at [556, 169] on b "1341984576" at bounding box center [575, 169] width 82 height 15
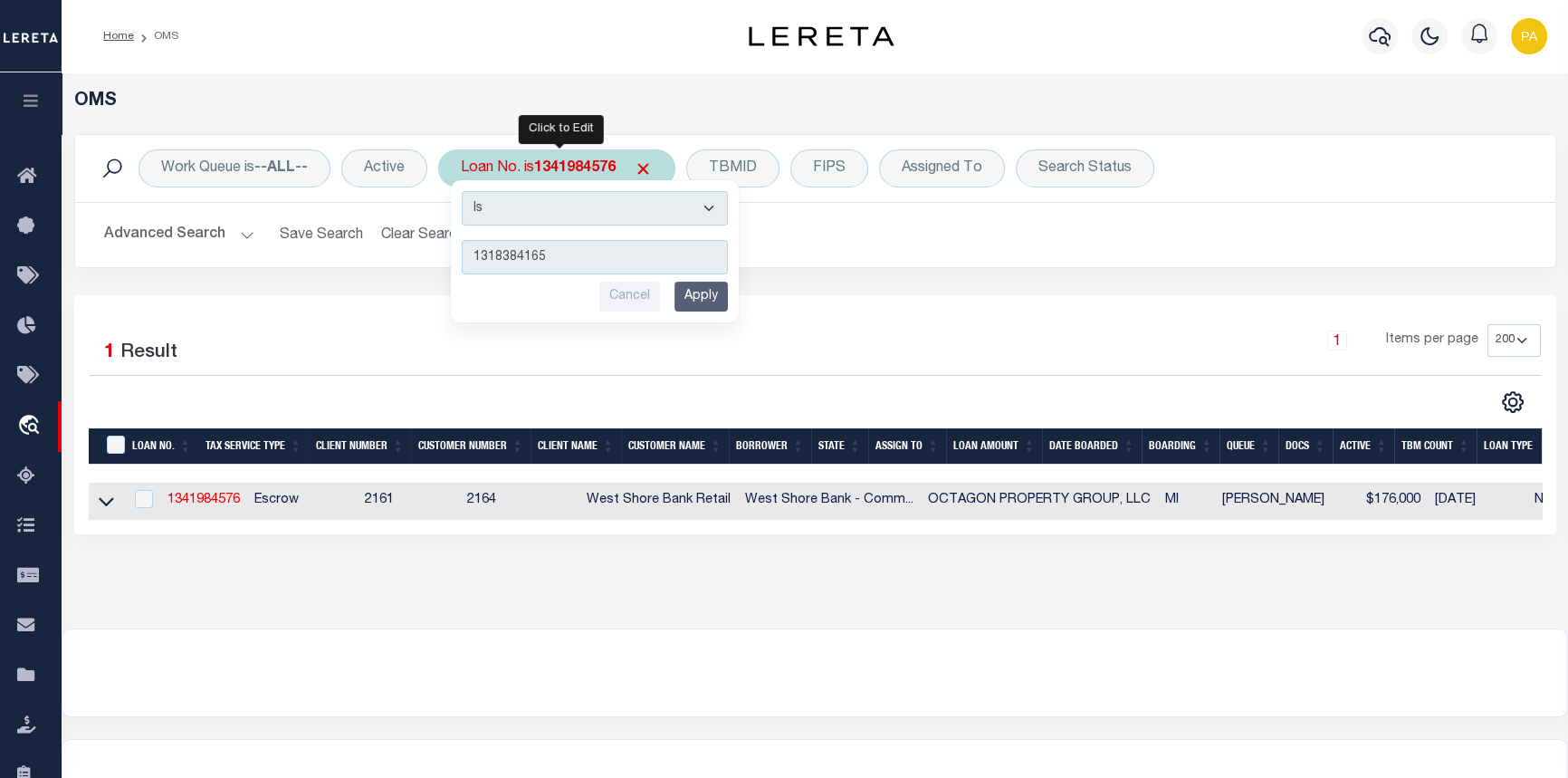
type input "1318384165"
click at [723, 298] on input "Apply" at bounding box center [701, 297] width 53 height 30
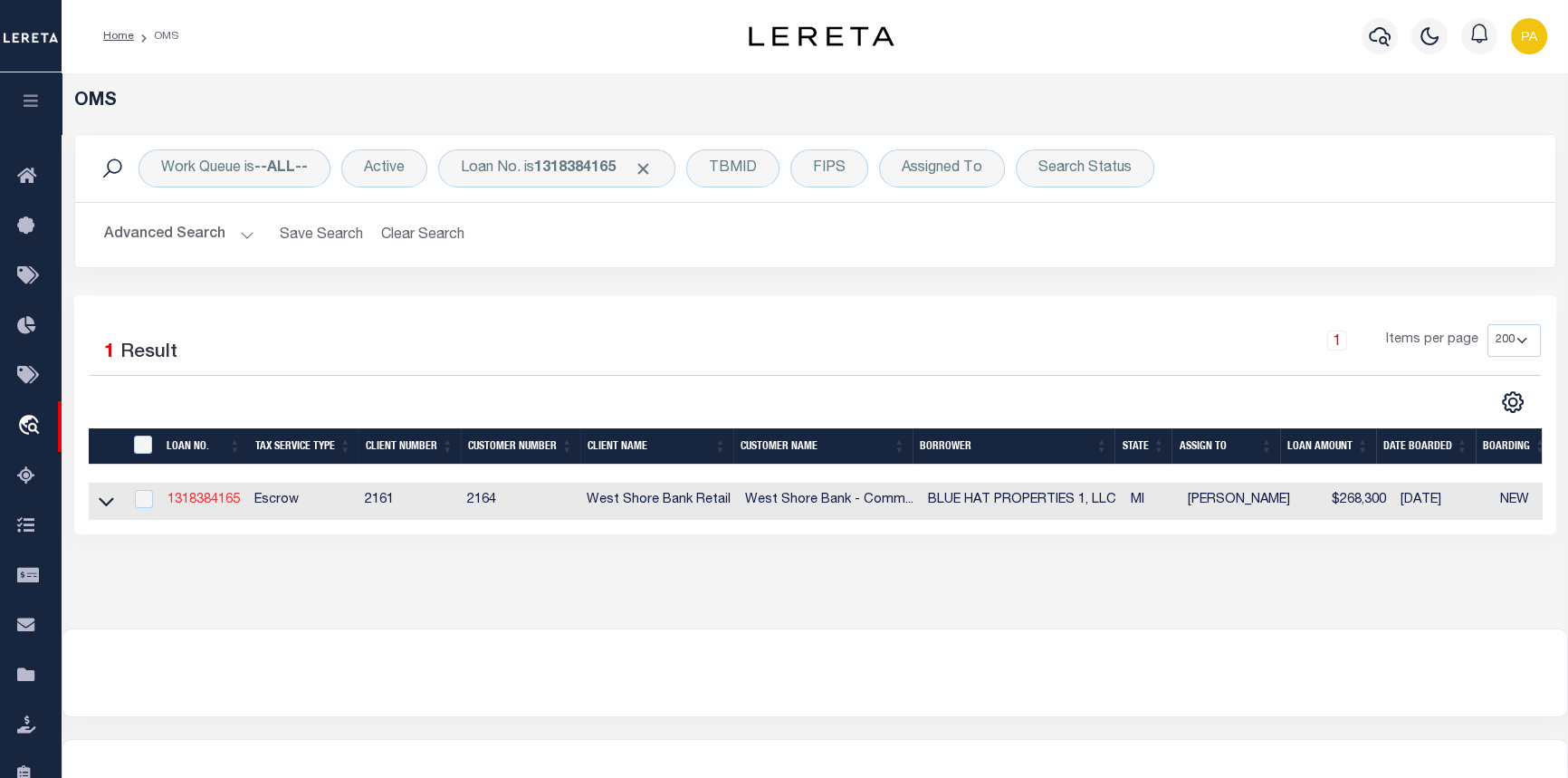
click at [190, 504] on link "1318384165" at bounding box center [204, 500] width 73 height 13
type input "1318384165"
type input "BLUE HAT PROPERTIES 1, LLC"
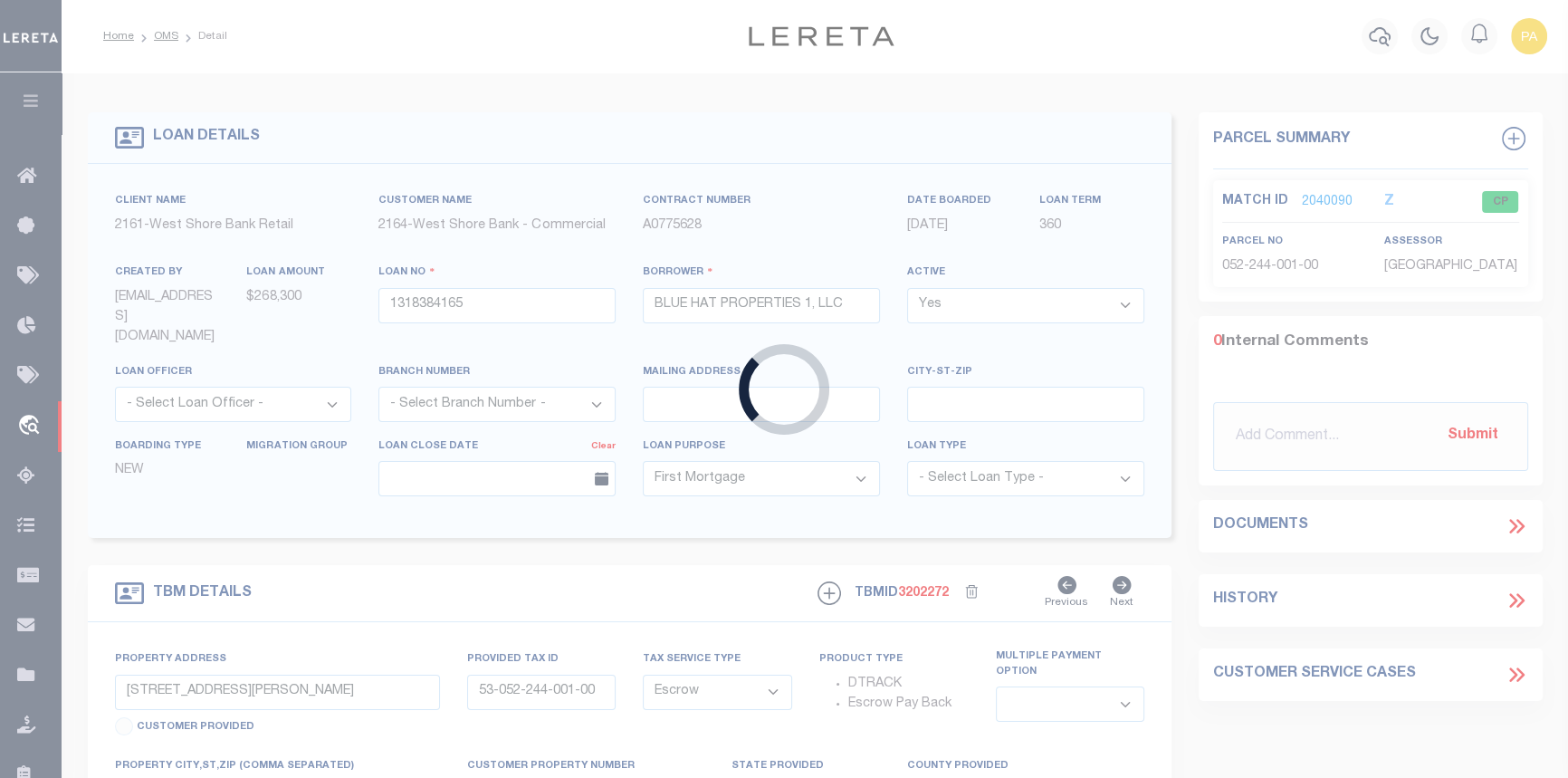
type input "303 N ROWE ST"
type input "53-051-225-012-50"
type input "LUDINGTON MI 49431"
type textarea "The Land is described as follows: Platted Lot(s), situated in the City of Ludin…"
select select
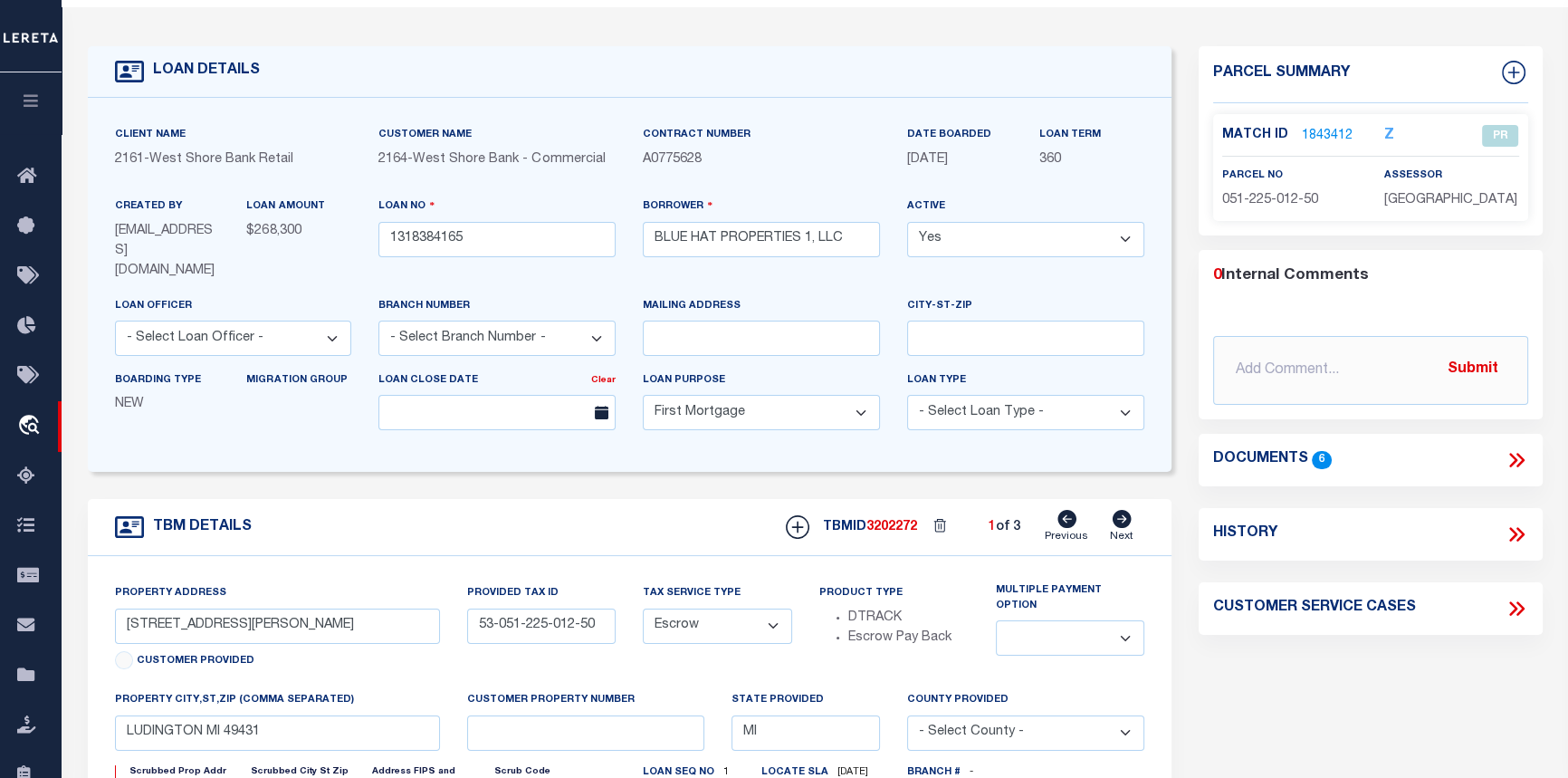
scroll to position [82, 0]
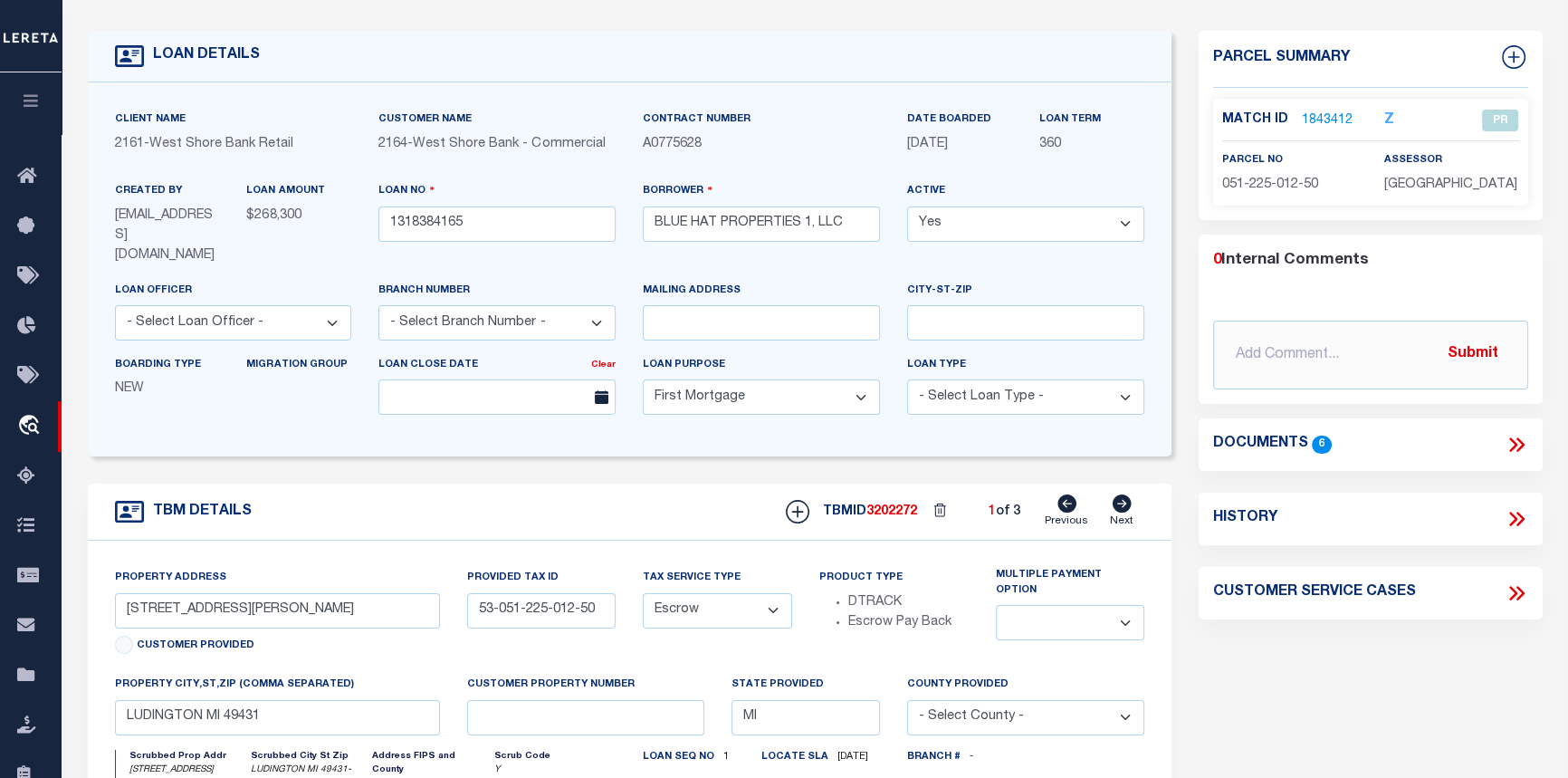
click at [1124, 494] on icon at bounding box center [1122, 503] width 19 height 18
type input "[STREET_ADDRESS]"
type input "53-052-101-005-00"
type input "SCOTTVILLE MI 49454"
type textarea "The Land is described as follows: Platted Lot(s), situated in the City of [GEOG…"
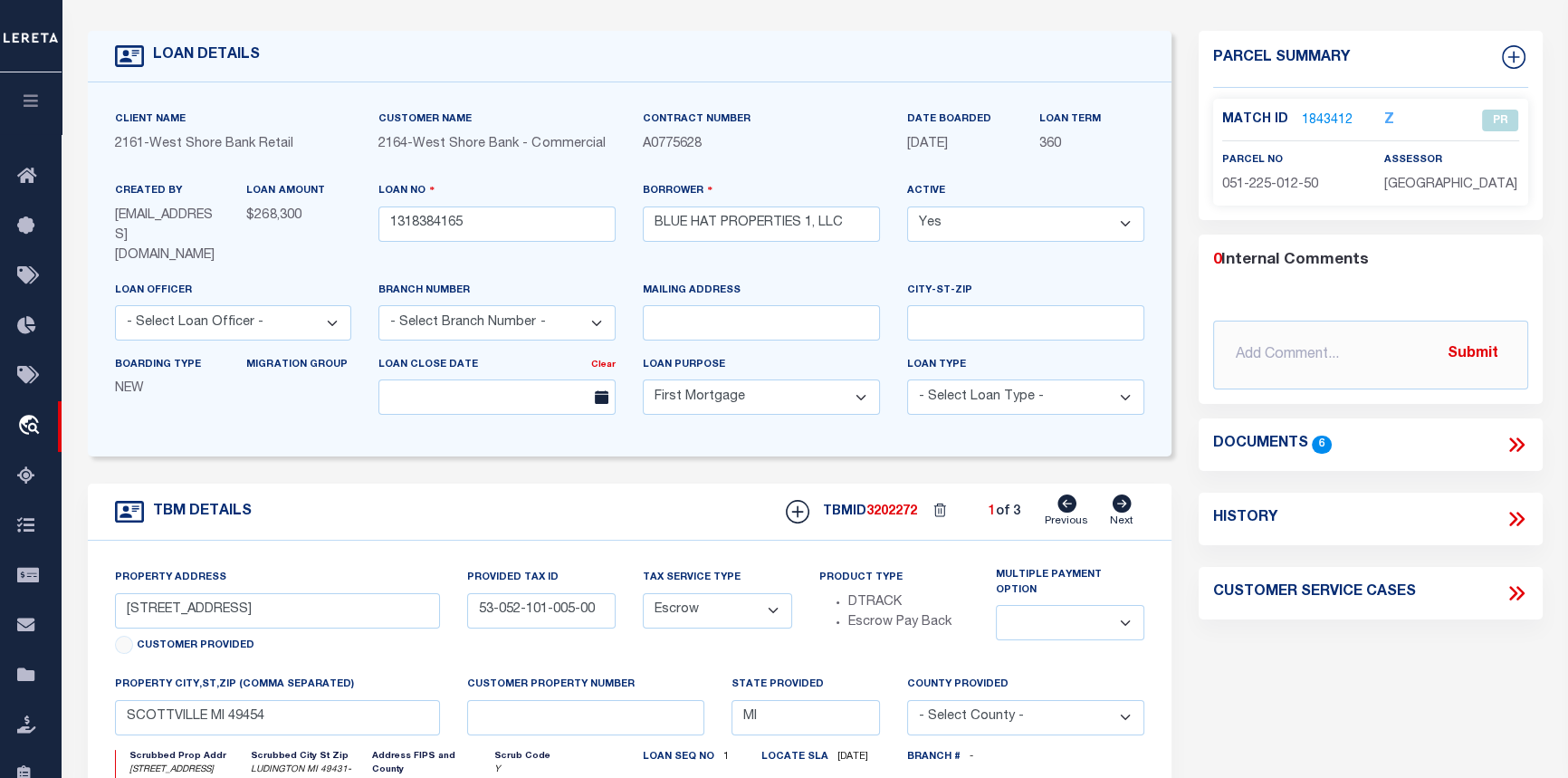
select select
click at [1319, 121] on link "1843417" at bounding box center [1327, 121] width 51 height 19
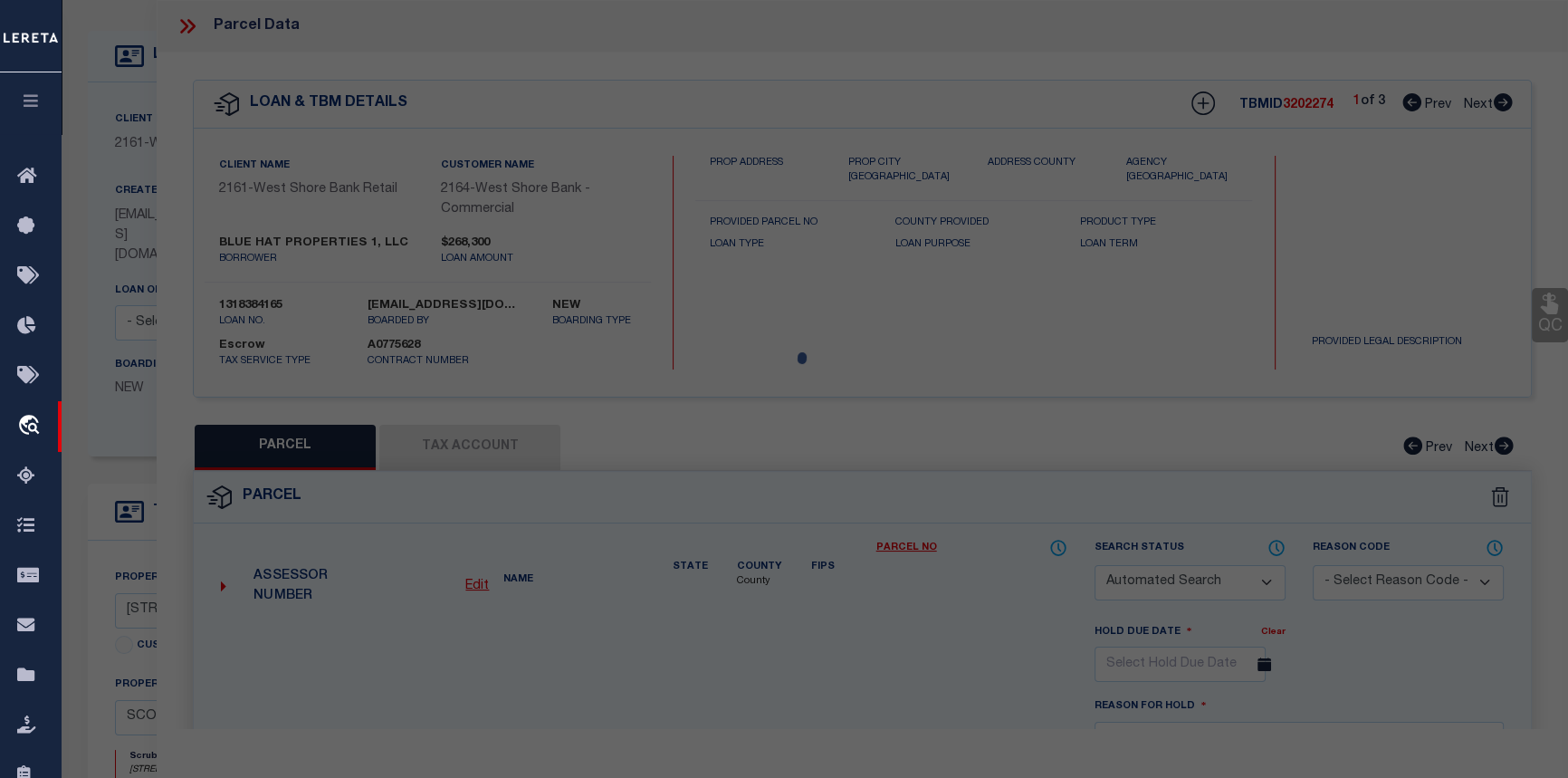
checkbox input "false"
select select "CP"
type input "BLUE HAT PROPERTIES 1 LLC"
select select
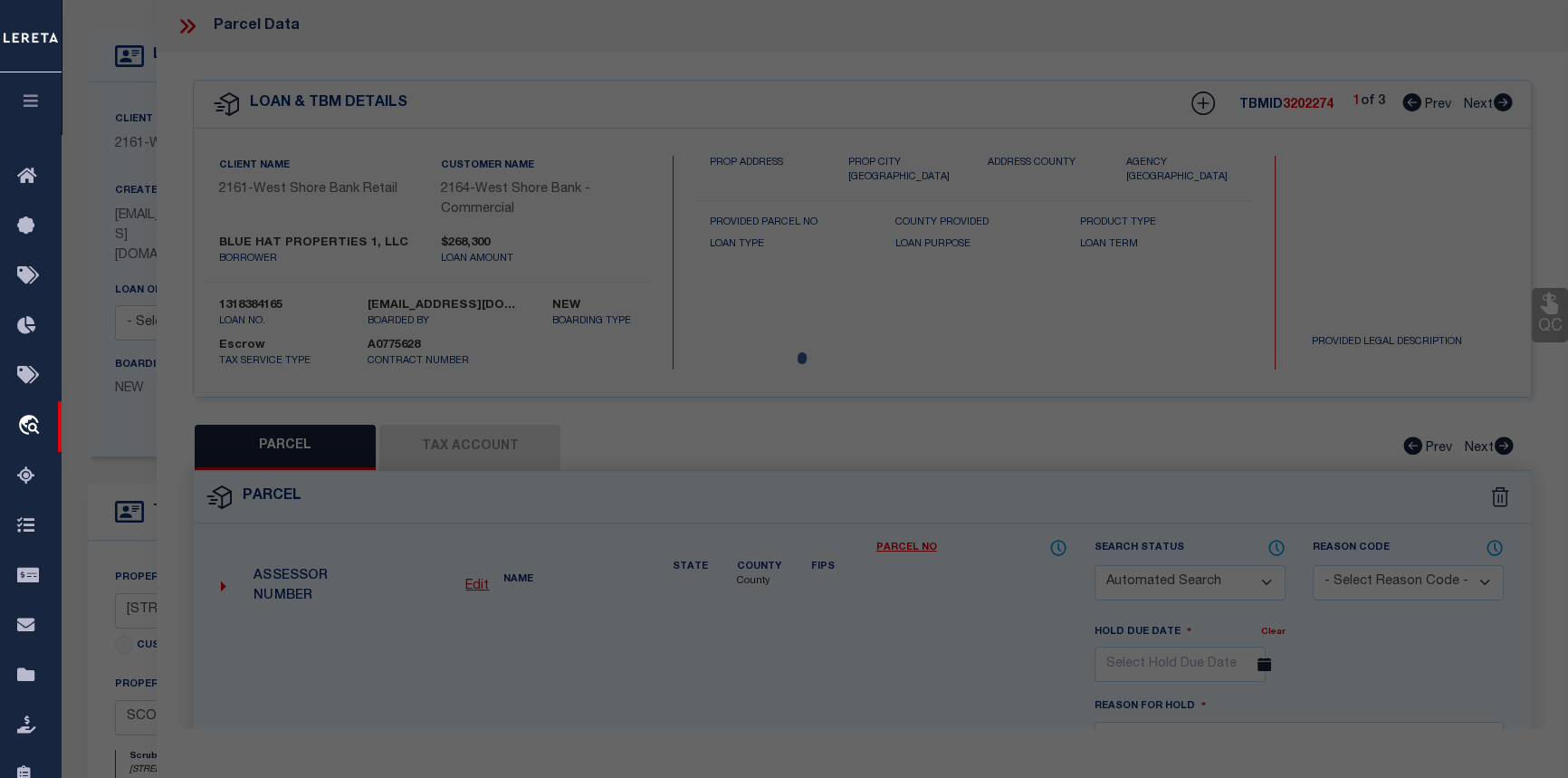
type input "[STREET_ADDRESS]"
checkbox input "false"
type input "SCOTTVILLE MI 49454"
type textarea "S-2 CITY ASSESSOR'S REPLAT LOTS 5 & 6 BLOCK 1"
type textarea "Completed based on given Text Legal."
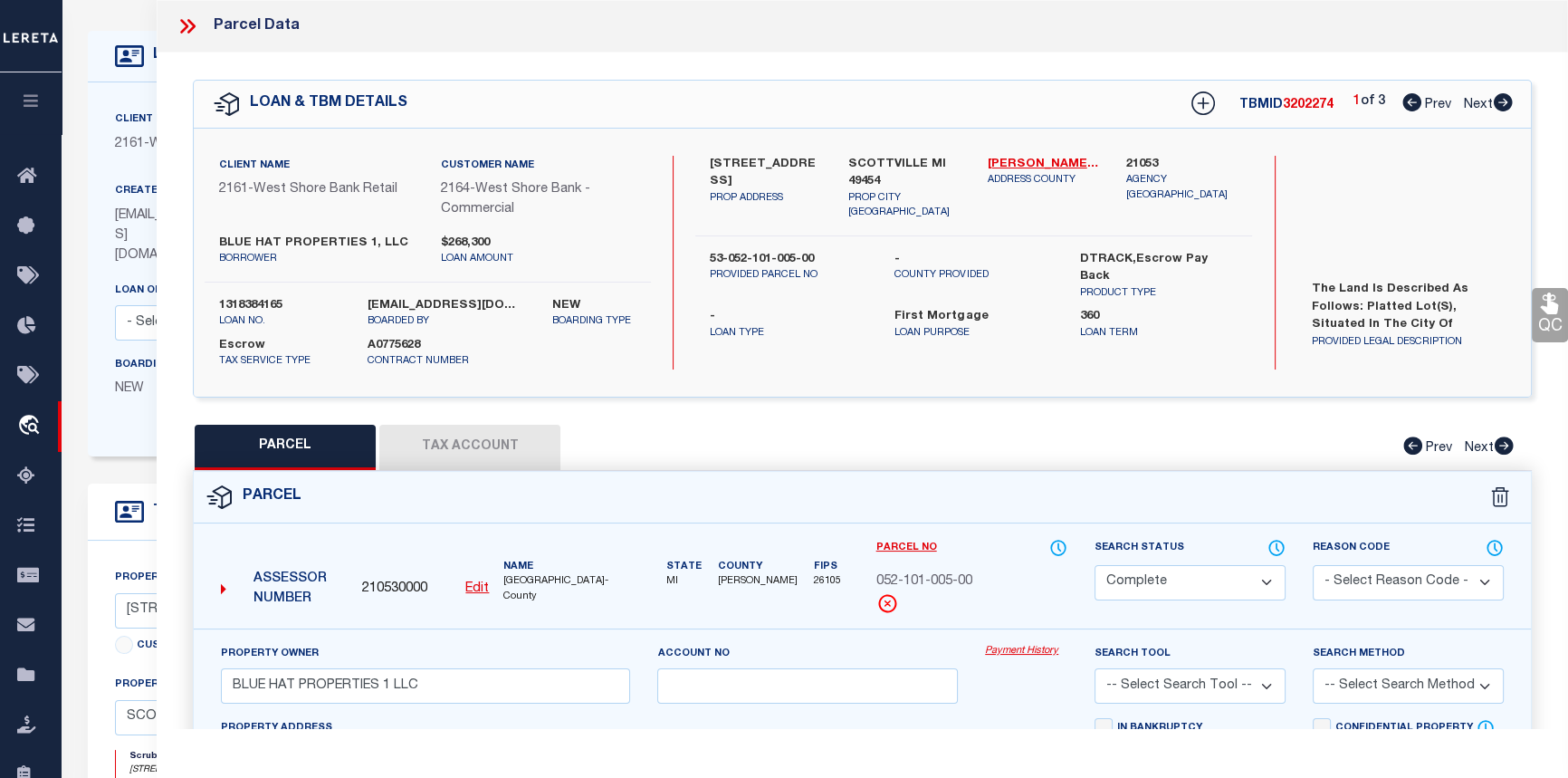
click at [1031, 647] on link "Payment History" at bounding box center [1026, 651] width 82 height 15
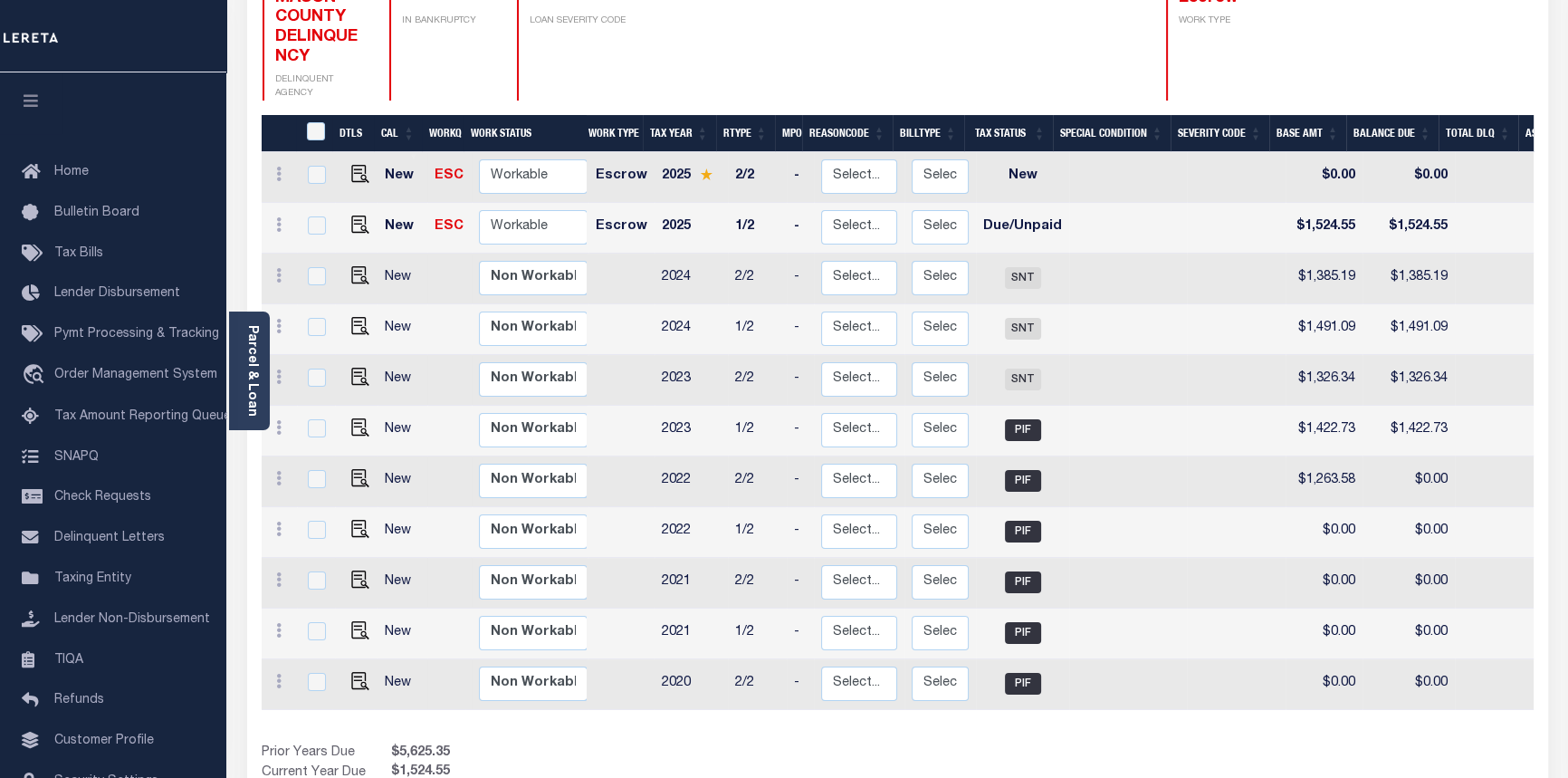
scroll to position [329, 0]
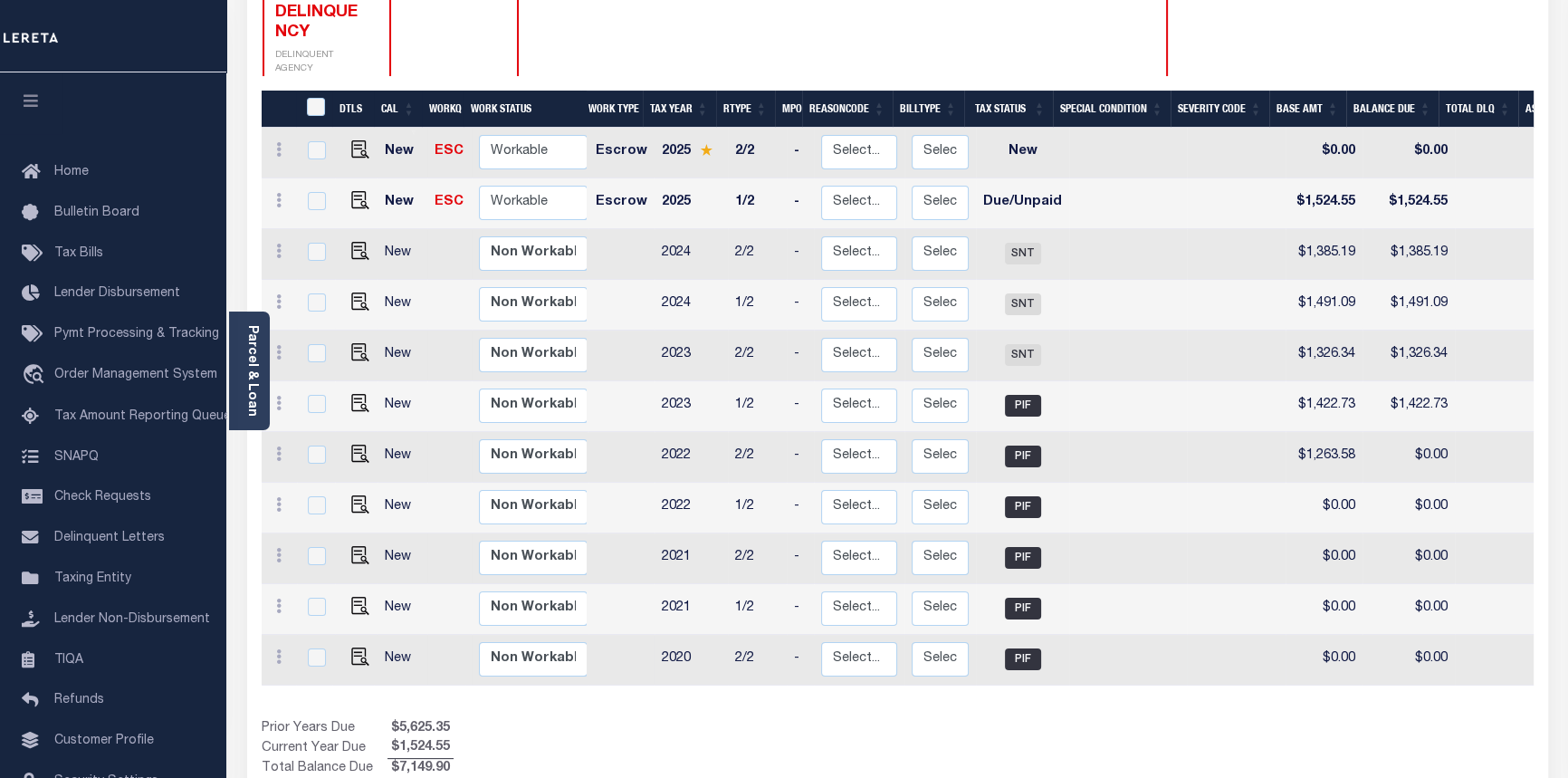
drag, startPoint x: 959, startPoint y: 648, endPoint x: 1026, endPoint y: 644, distance: 67.1
click at [1026, 644] on tr "New Non Workable Workable 2020 2/2 - Select... Payment Reversal Taxable Value C…" at bounding box center [1156, 660] width 1788 height 51
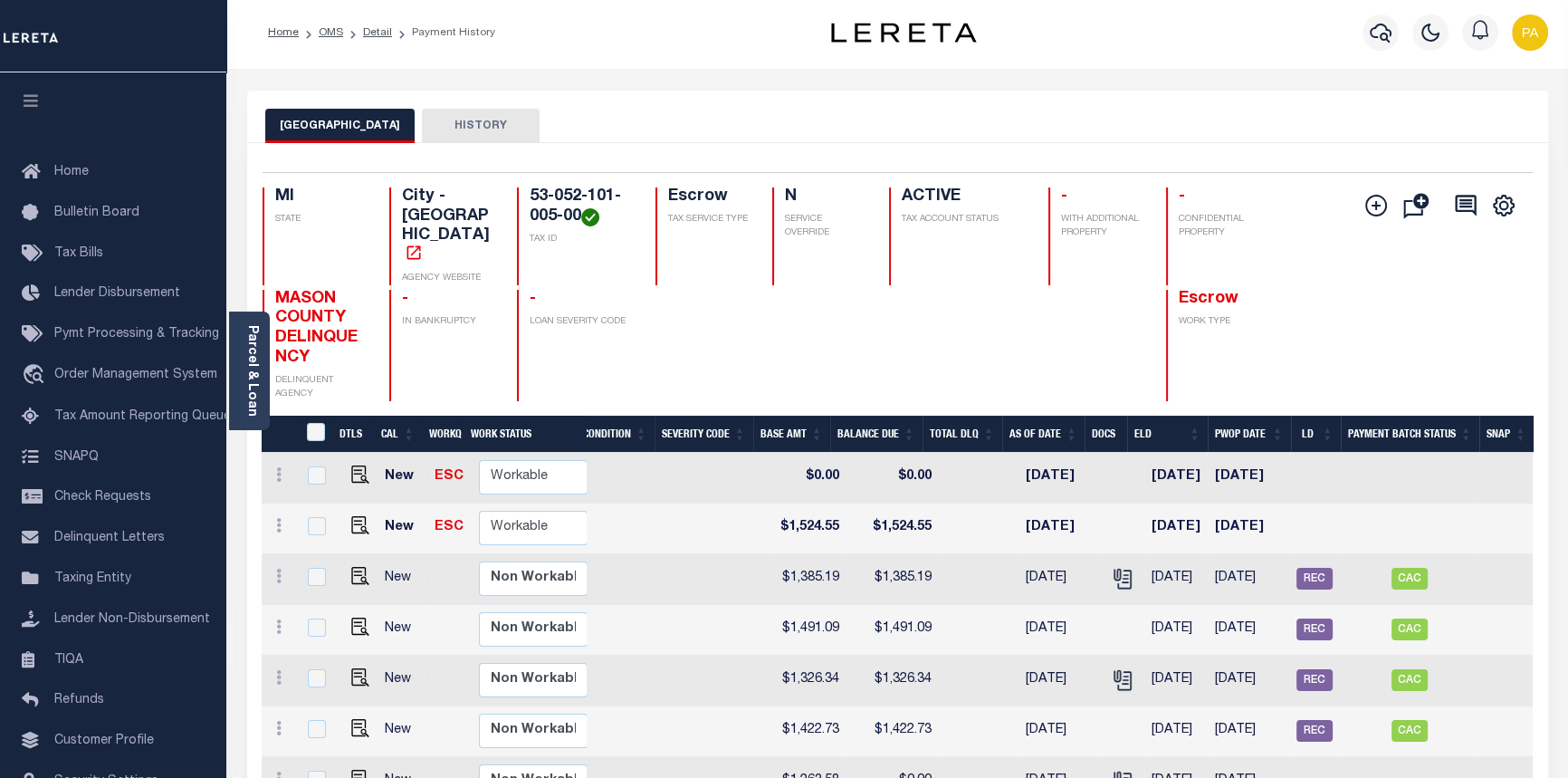
scroll to position [0, 0]
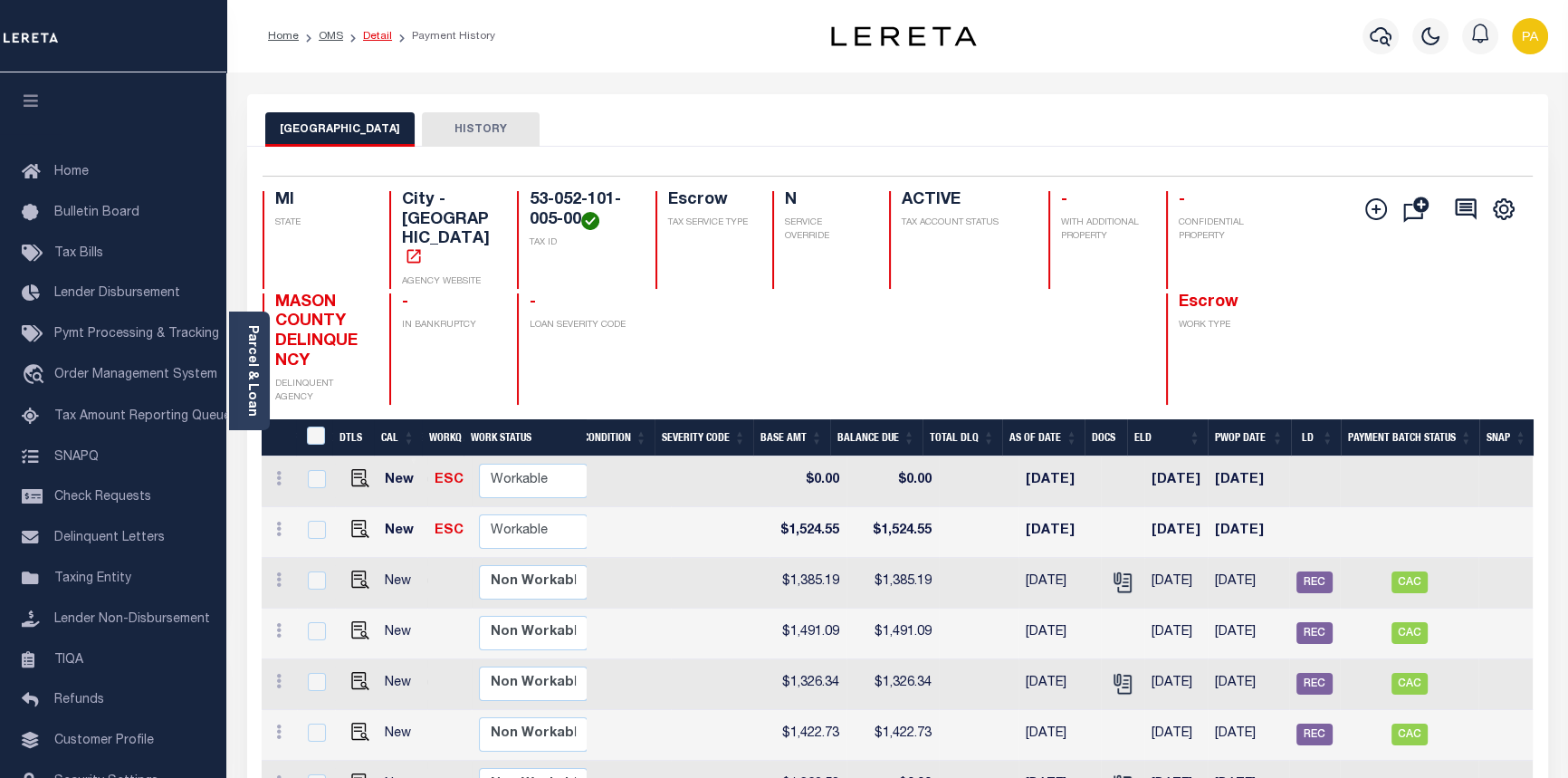
click at [373, 36] on link "Detail" at bounding box center [378, 36] width 29 height 11
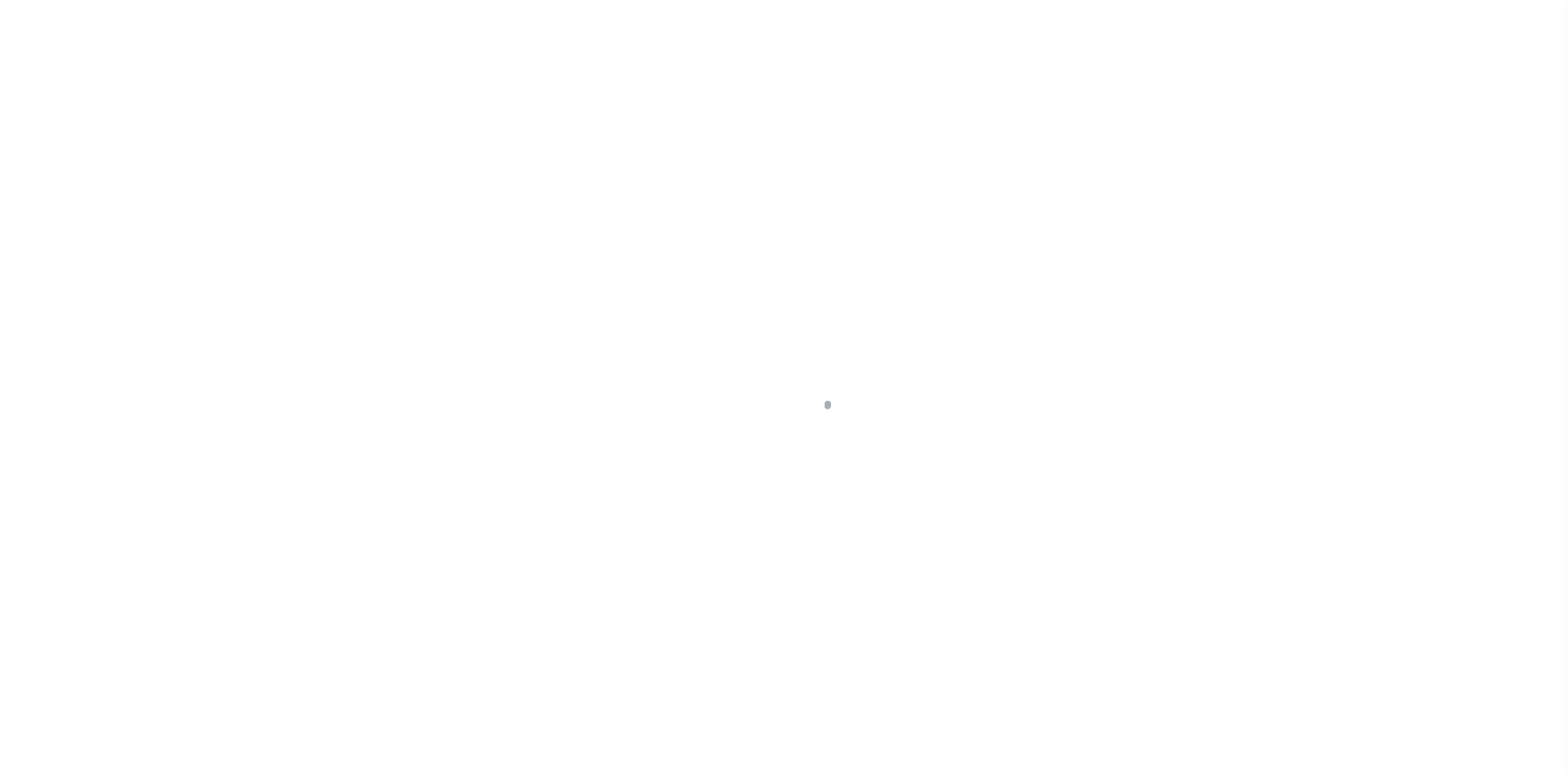
select select "10"
select select "Escrow"
type input "[STREET_ADDRESS]"
type input "53-052-101-005-00"
type input "SCOTTVILLE MI 49454"
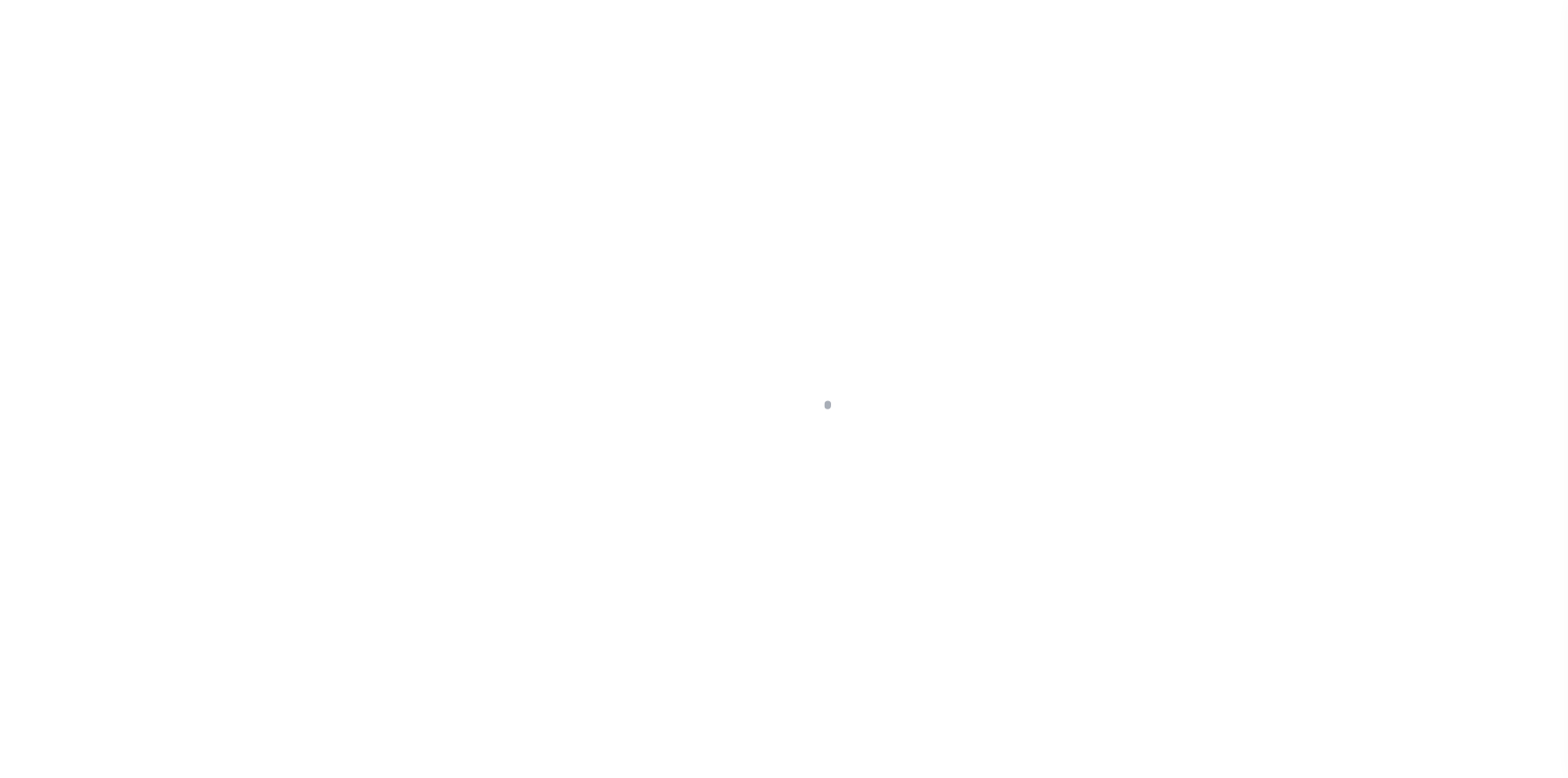
type input "MI"
type textarea "The Land is described as follows: Platted Lot(s), situated in the City of [GEOG…"
select select
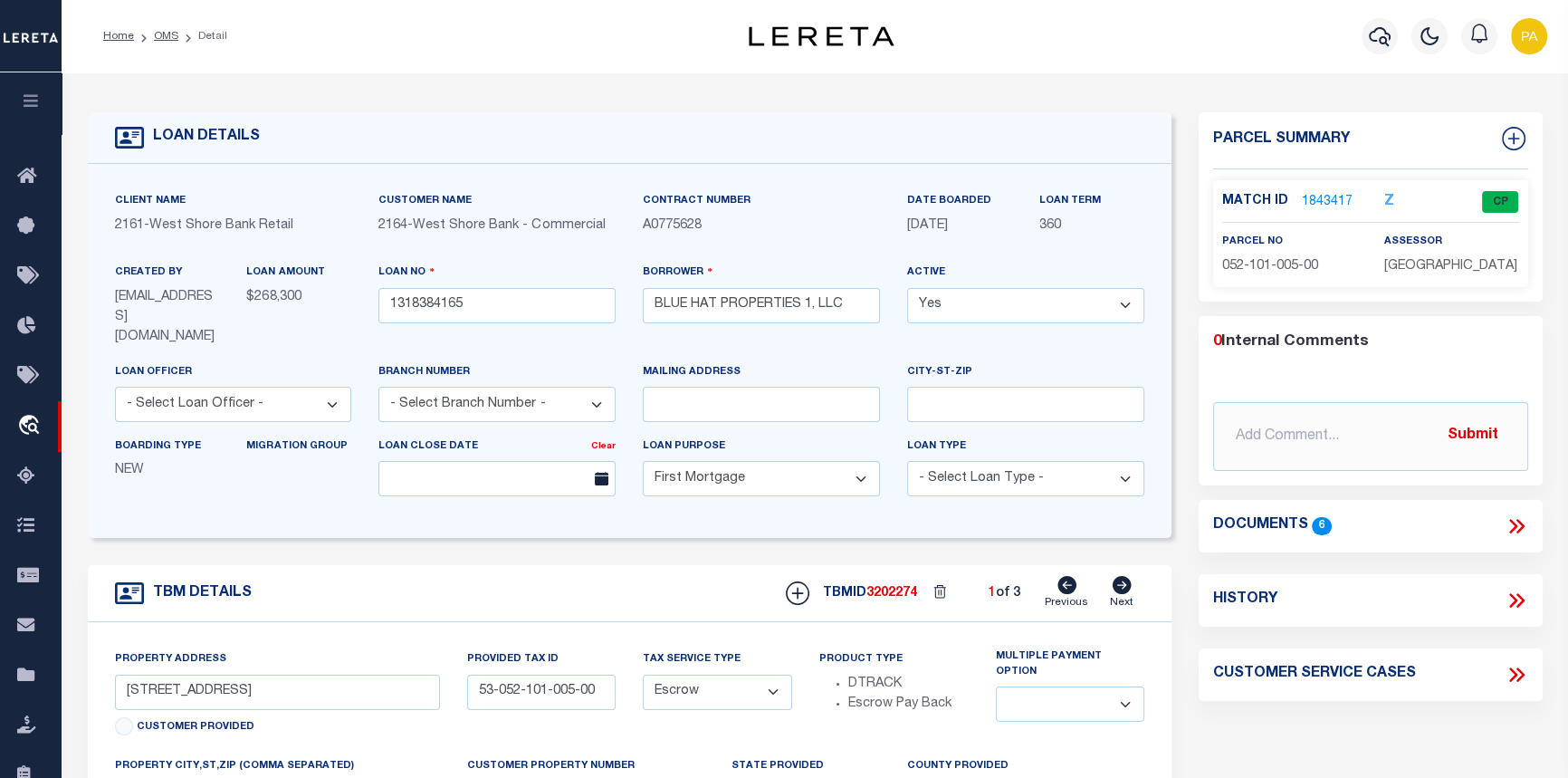
click at [1321, 195] on link "1843417" at bounding box center [1327, 202] width 51 height 19
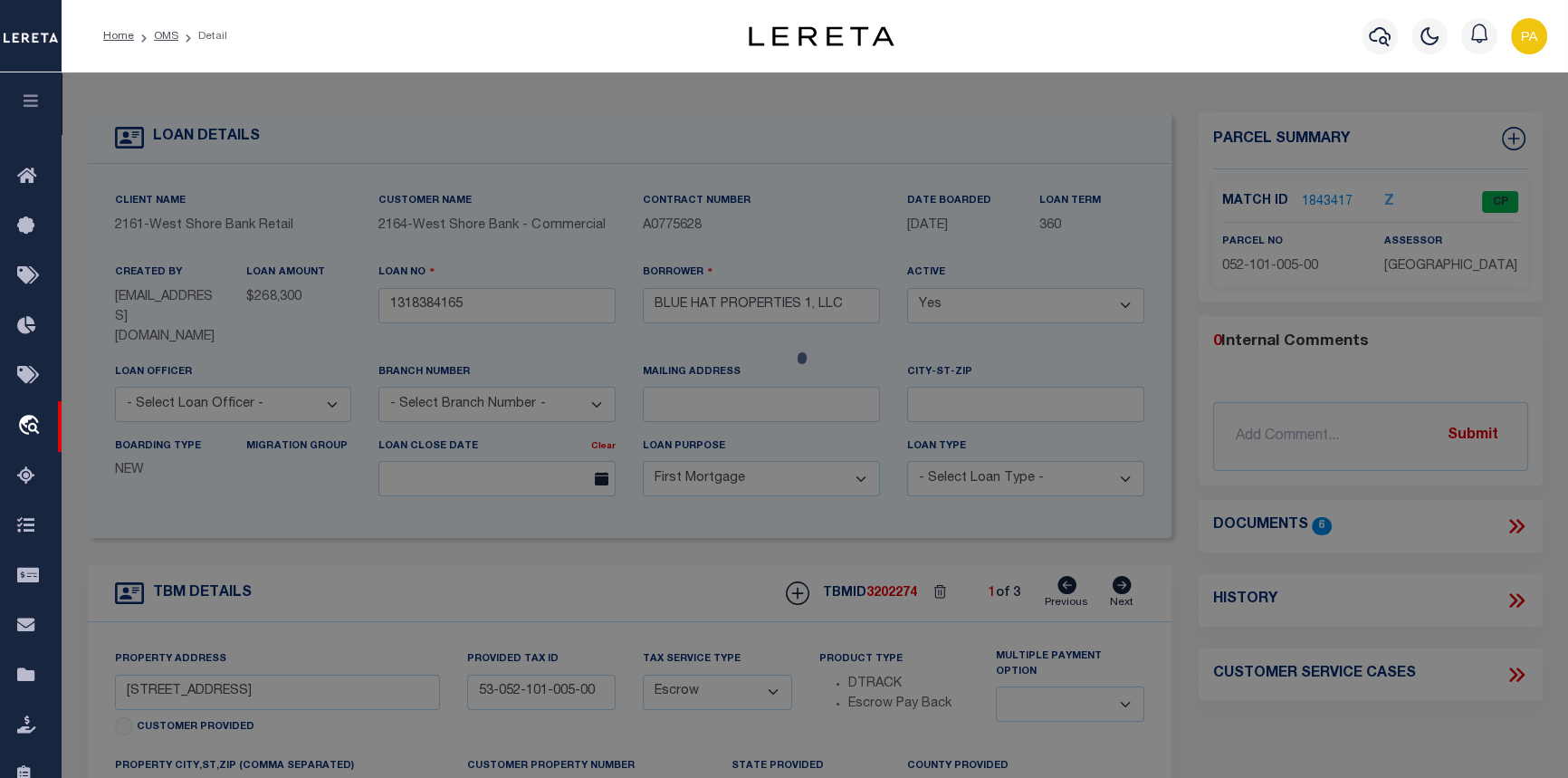
checkbox input "false"
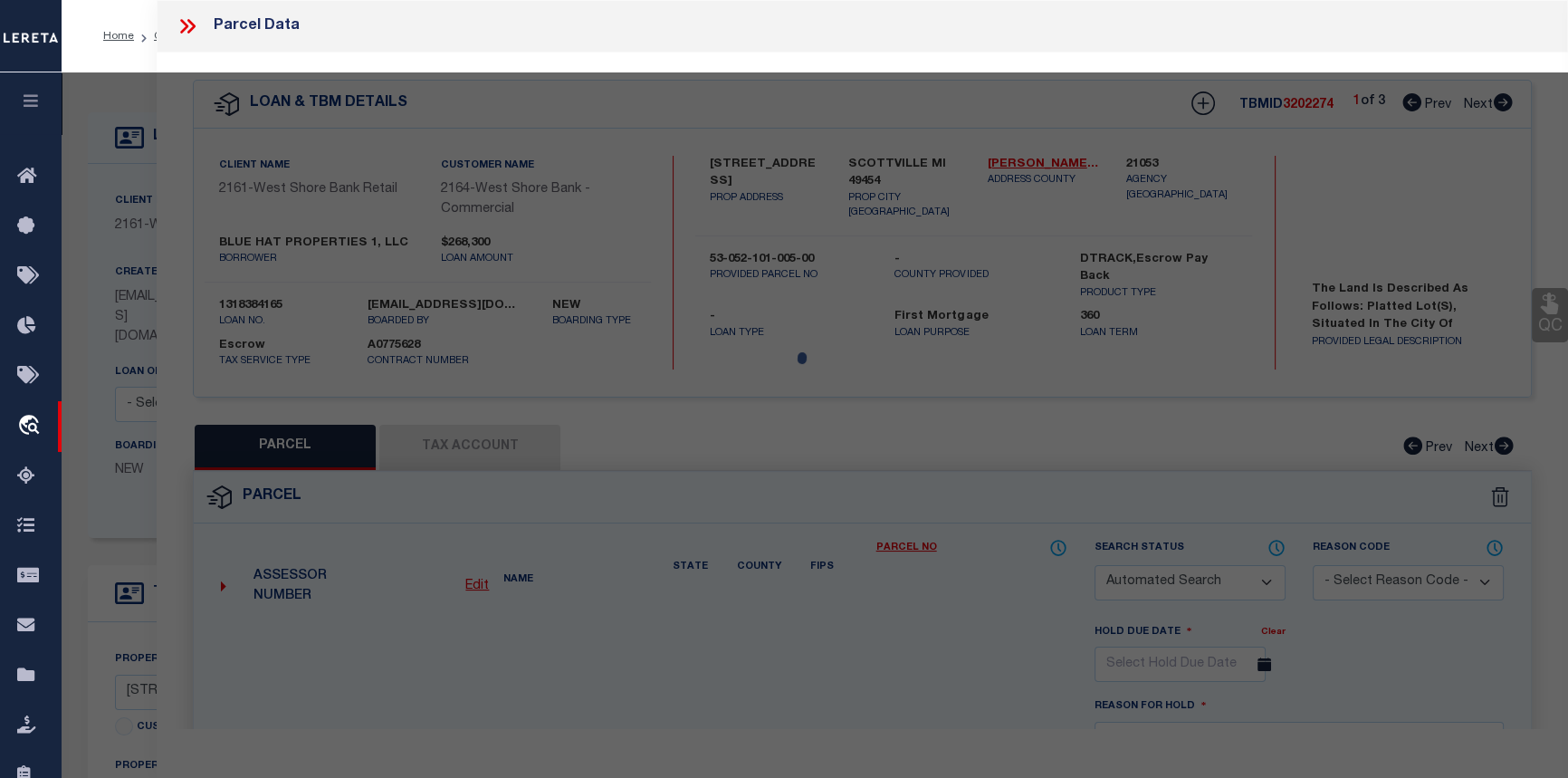
select select "CP"
type input "BLUE HAT PROPERTIES 1 LLC"
select select
type input "105 W FIRST ST"
checkbox input "false"
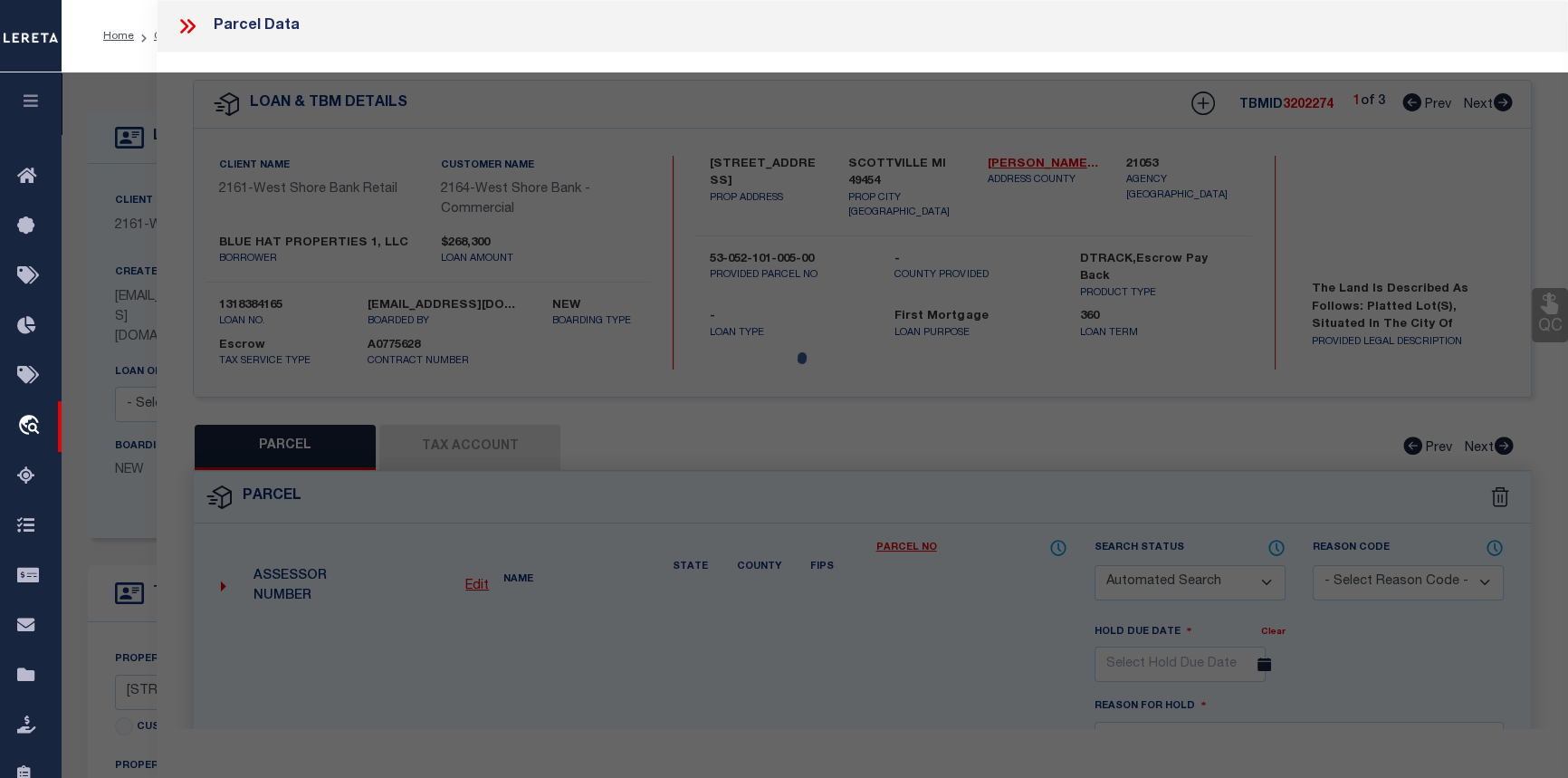
type input "SCOTTVILLE MI 49454"
type textarea "S-2 CITY ASSESSOR'S REPLAT LOTS 5 & 6 BLOCK 1"
type textarea "Completed based on given Text Legal."
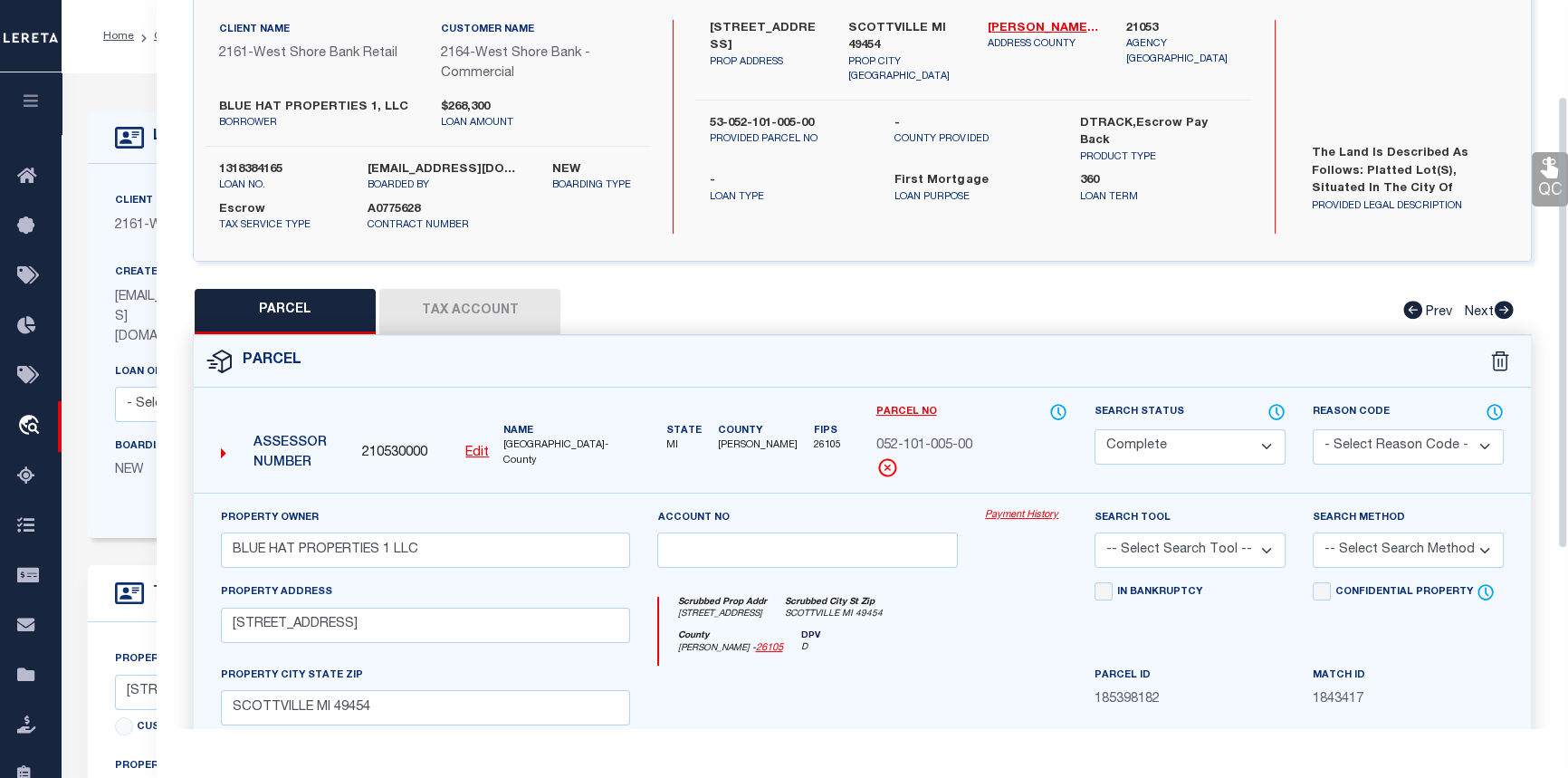
scroll to position [164, 0]
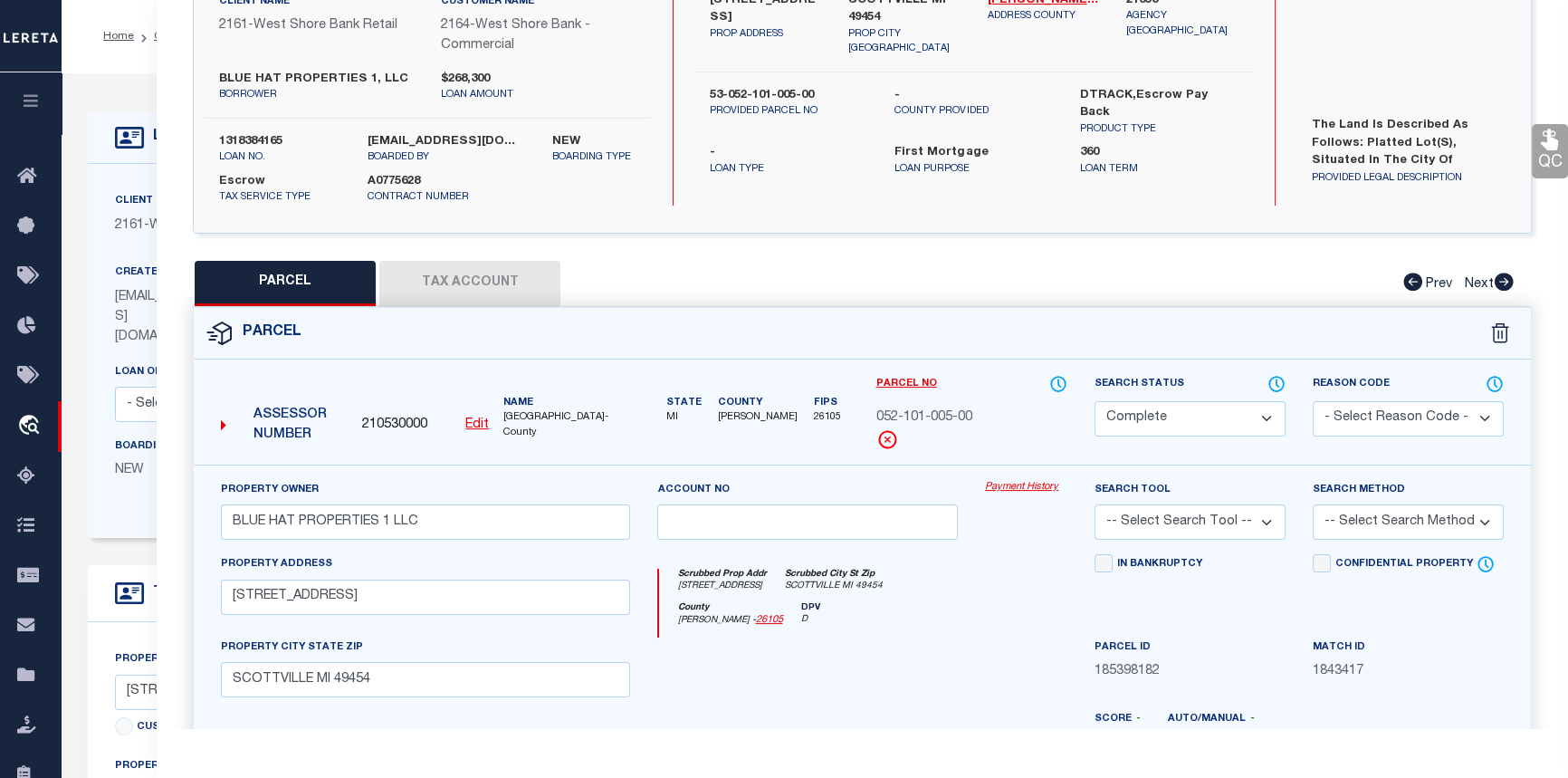
click at [1007, 486] on link "Payment History" at bounding box center [1026, 487] width 82 height 15
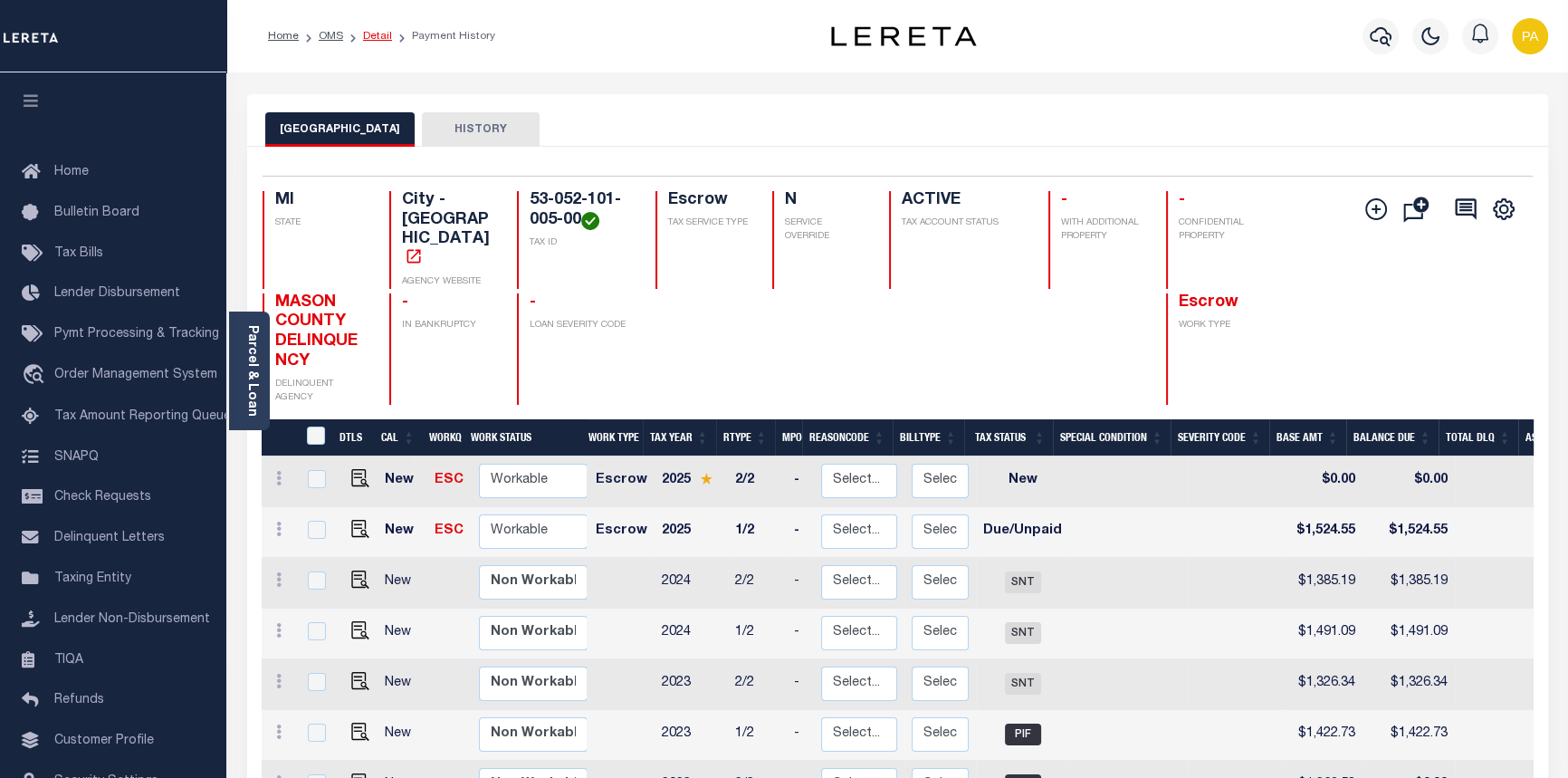
click at [379, 34] on link "Detail" at bounding box center [378, 36] width 29 height 11
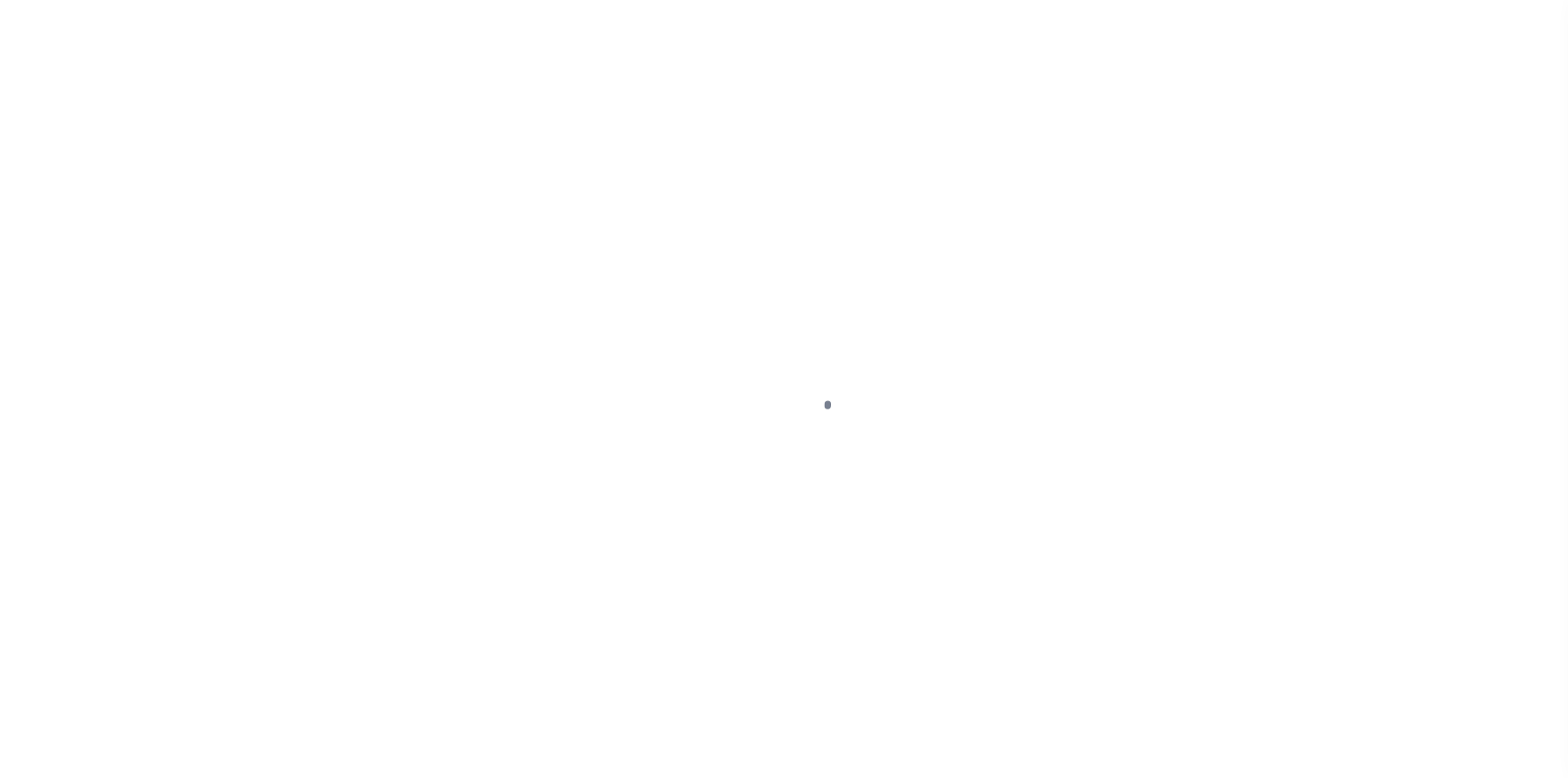
select select "10"
select select "Escrow"
type input "[STREET_ADDRESS]"
type input "53-052-101-005-00"
type input "SCOTTVILLE MI 49454"
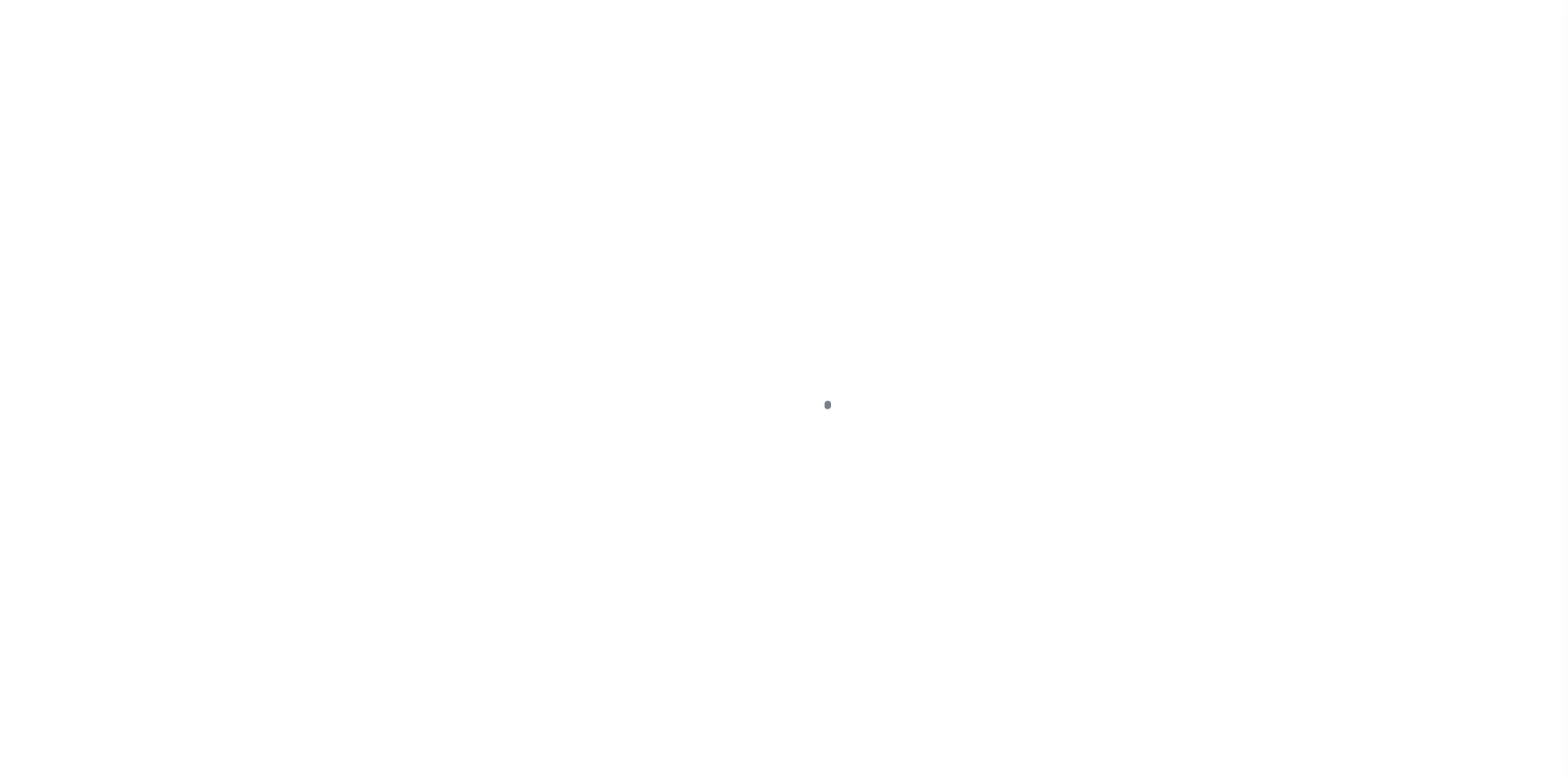
type input "MI"
type textarea "The Land is described as follows: Platted Lot(s), situated in the City of [GEOG…"
select select
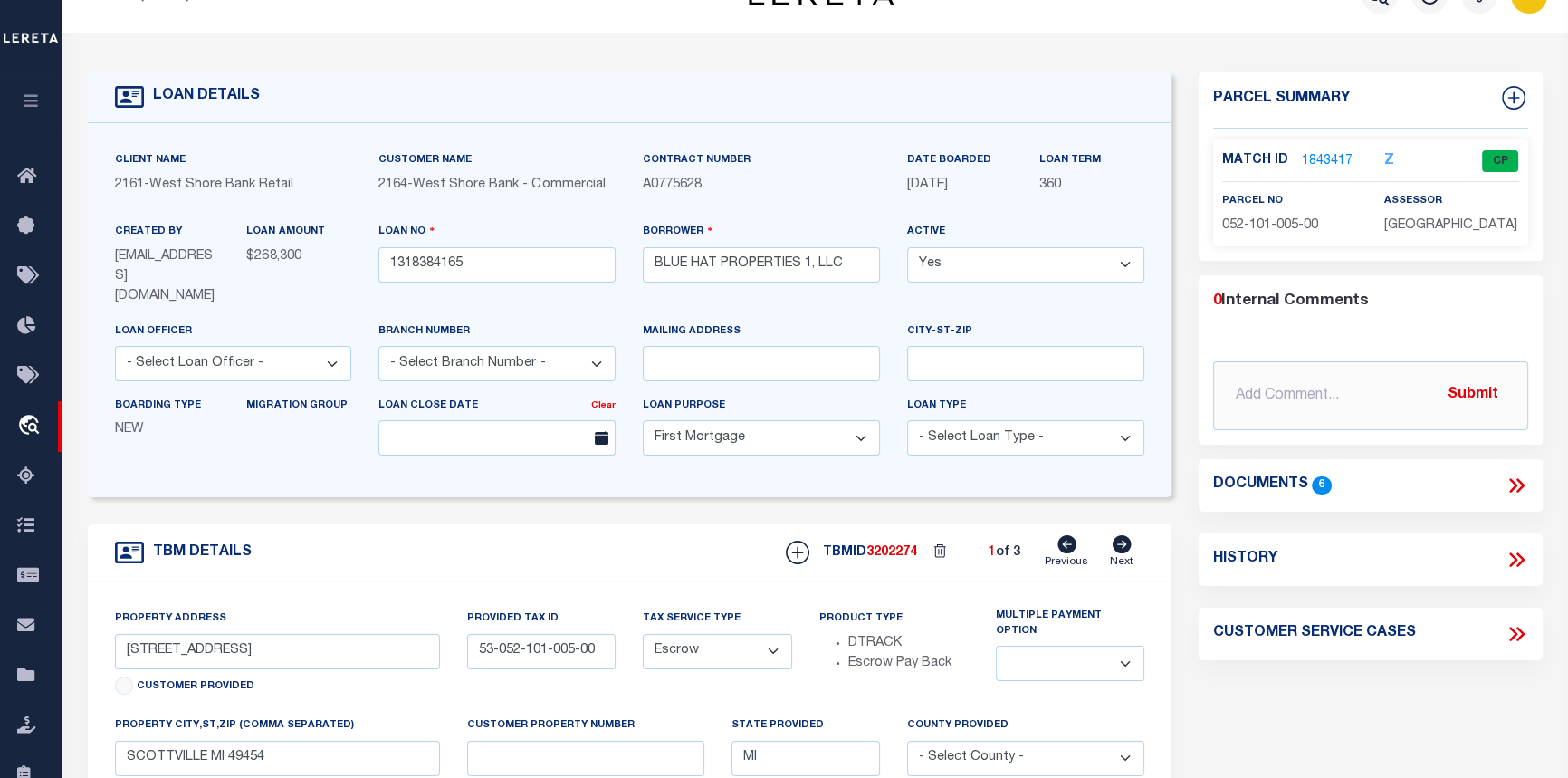
scroll to position [82, 0]
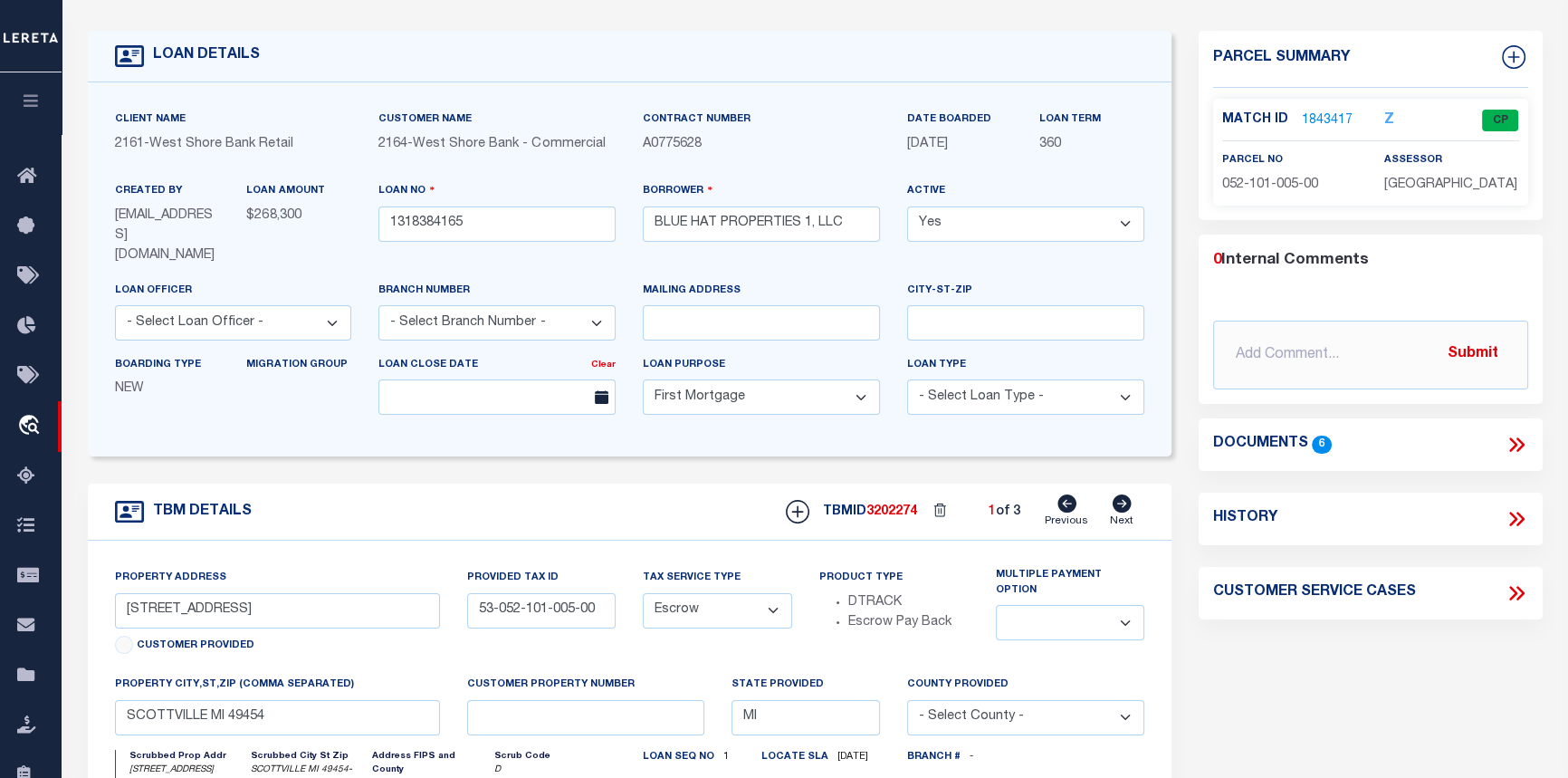
click at [1125, 494] on icon at bounding box center [1122, 503] width 20 height 18
type input "[STREET_ADDRESS][PERSON_NAME]"
type input "53-051-225-012-50"
type input "LUDINGTON MI 49431"
type textarea "The Land is described as follows: Platted Lot(s), situated in the City of [GEOG…"
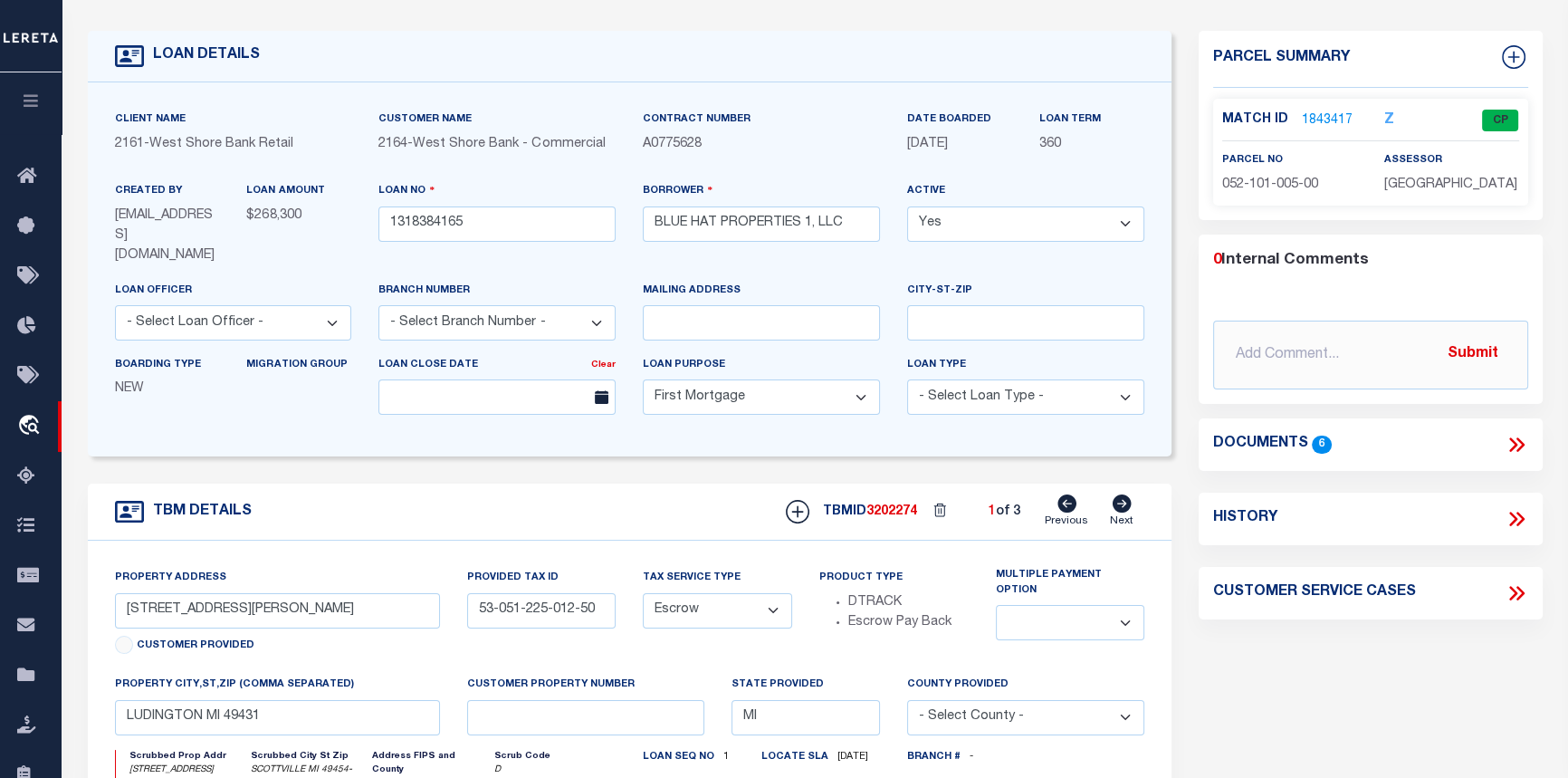
select select
click at [1125, 494] on icon at bounding box center [1122, 503] width 20 height 18
type input "[STREET_ADDRESS]"
type input "53-052-213-009-00"
type input "SCOTTVILLE MI 49454"
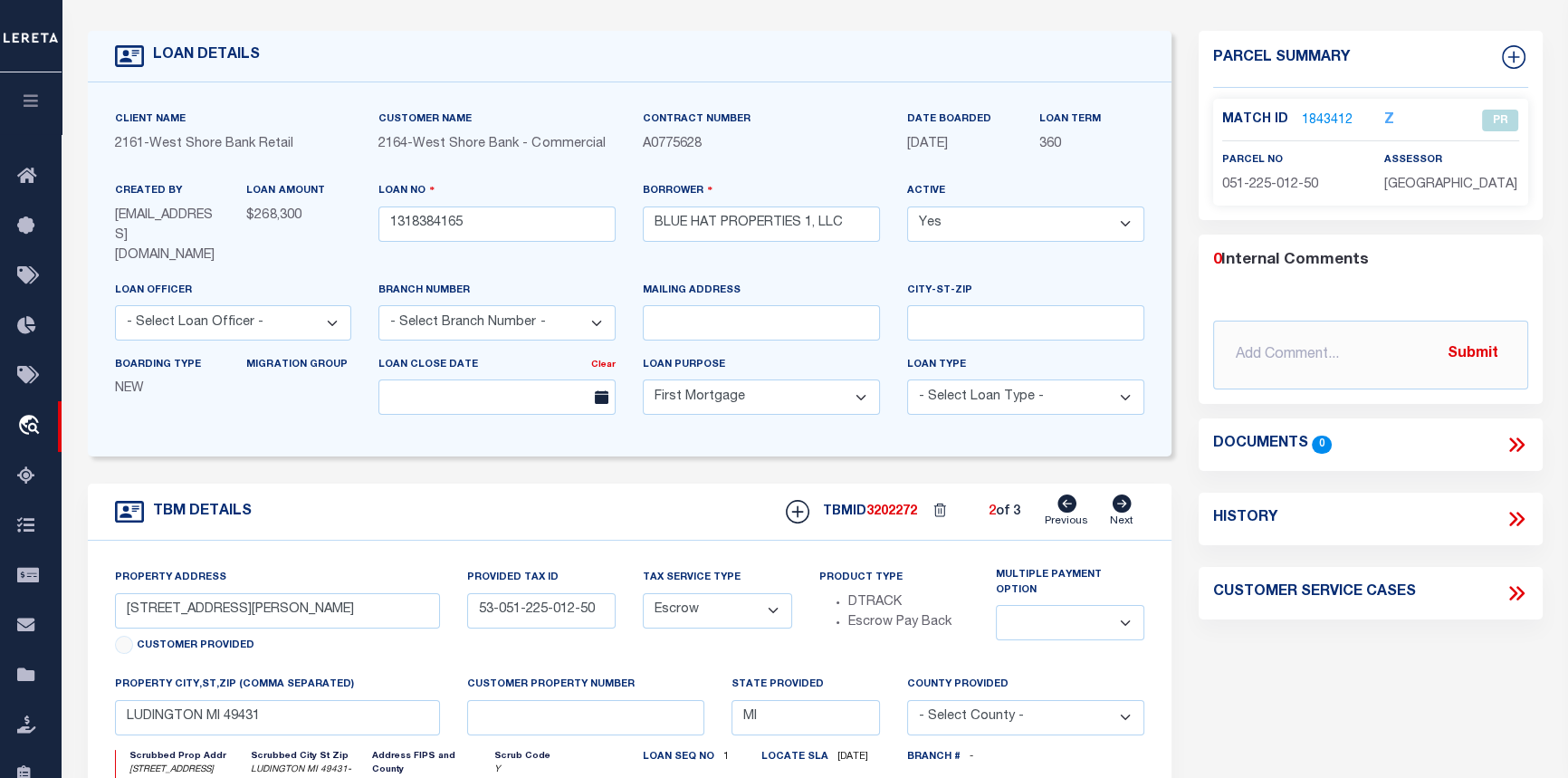
type textarea "The Land is described as follows: Platted Lot(s), situated in the City of [GEOG…"
select select
click at [1316, 119] on link "1843420" at bounding box center [1327, 121] width 51 height 19
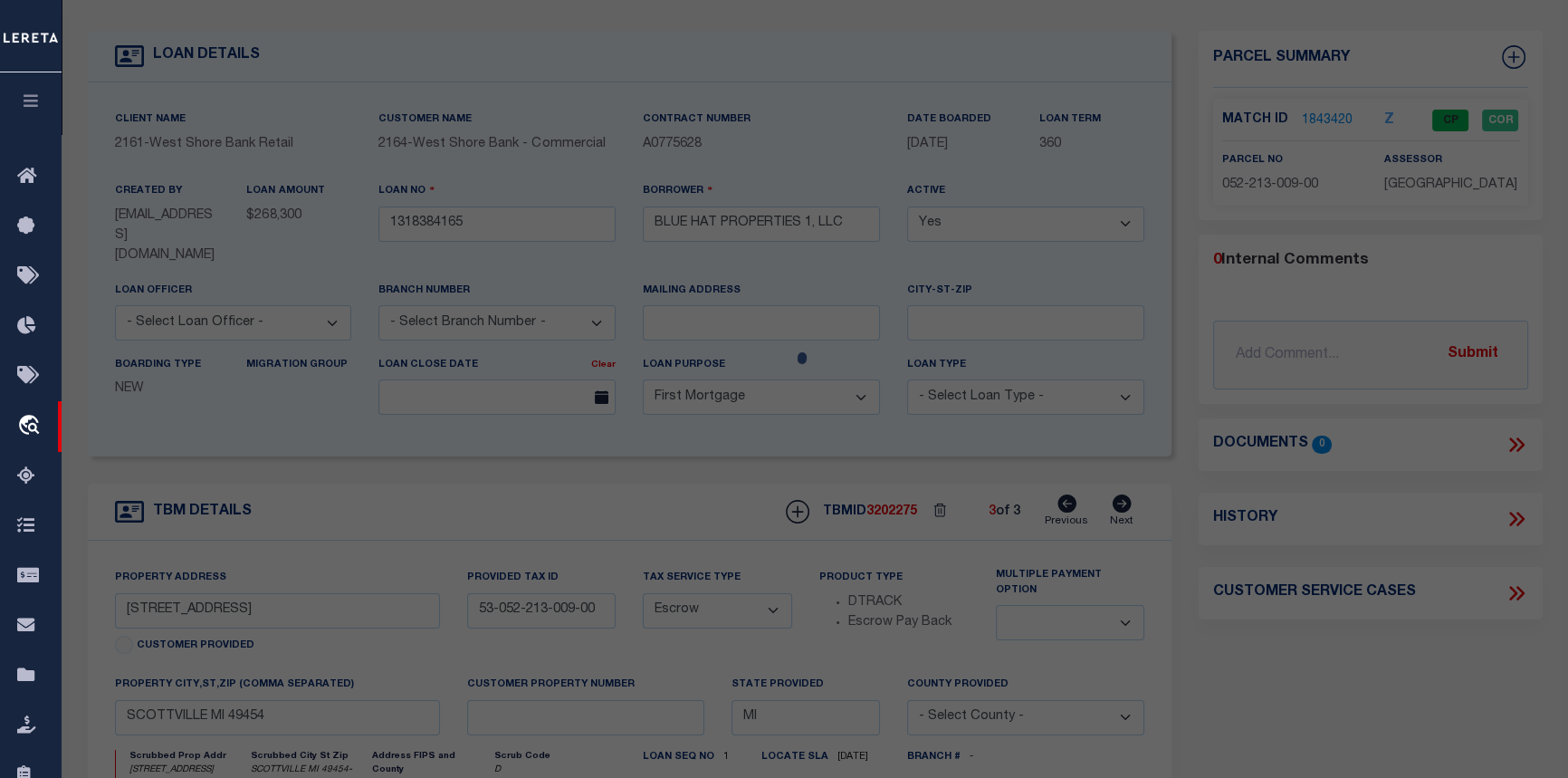
checkbox input "false"
select select "CP"
type input "BLUE HAT PROPERTIES 1 LLC"
select select
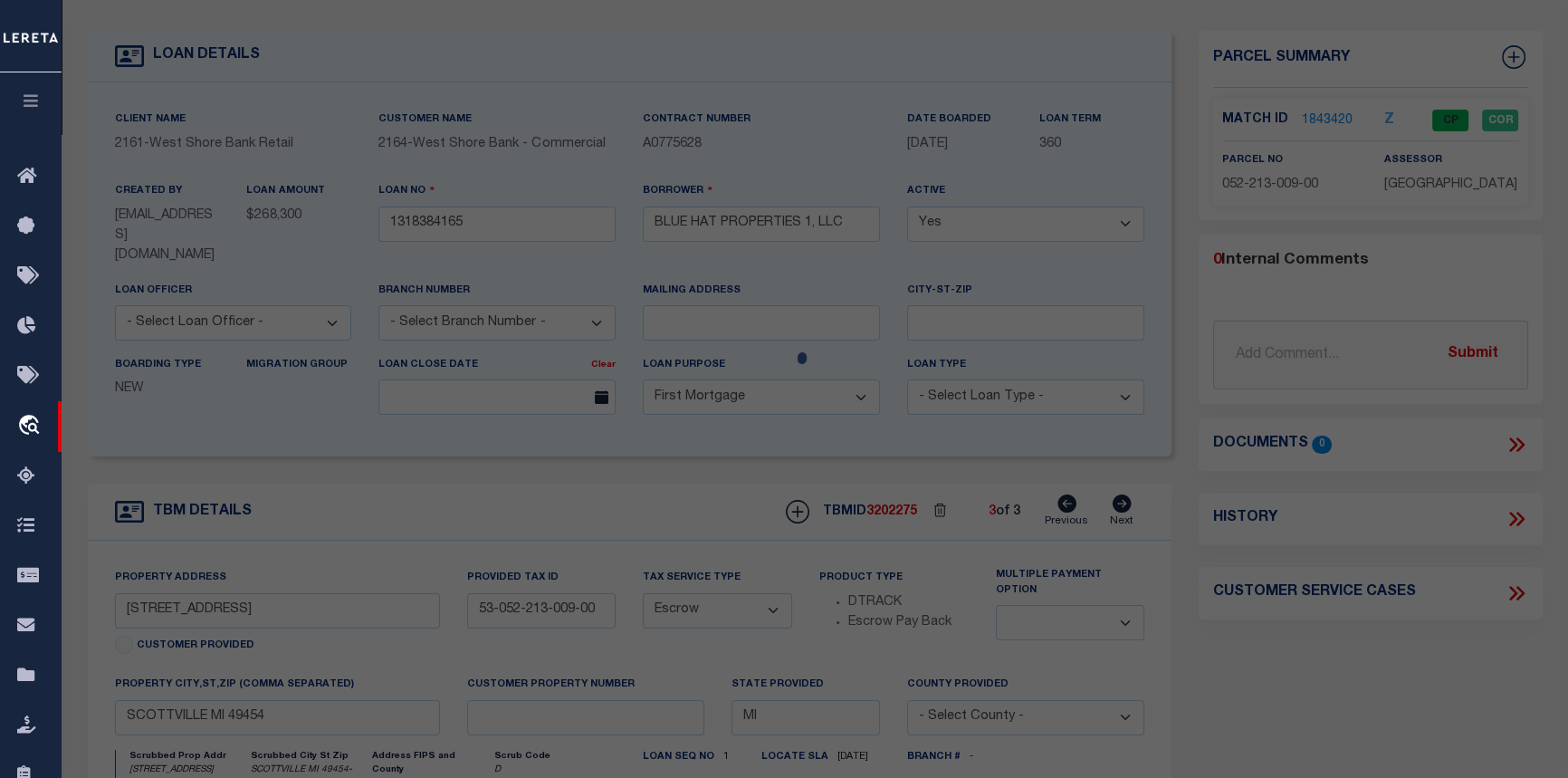
type input "[STREET_ADDRESS]"
checkbox input "false"
type input "SCOTTVILLE, MI 49454"
type textarea "X S-303 CITY ASSESSOR'S REPLAT LOT 9 BLOCK 13."
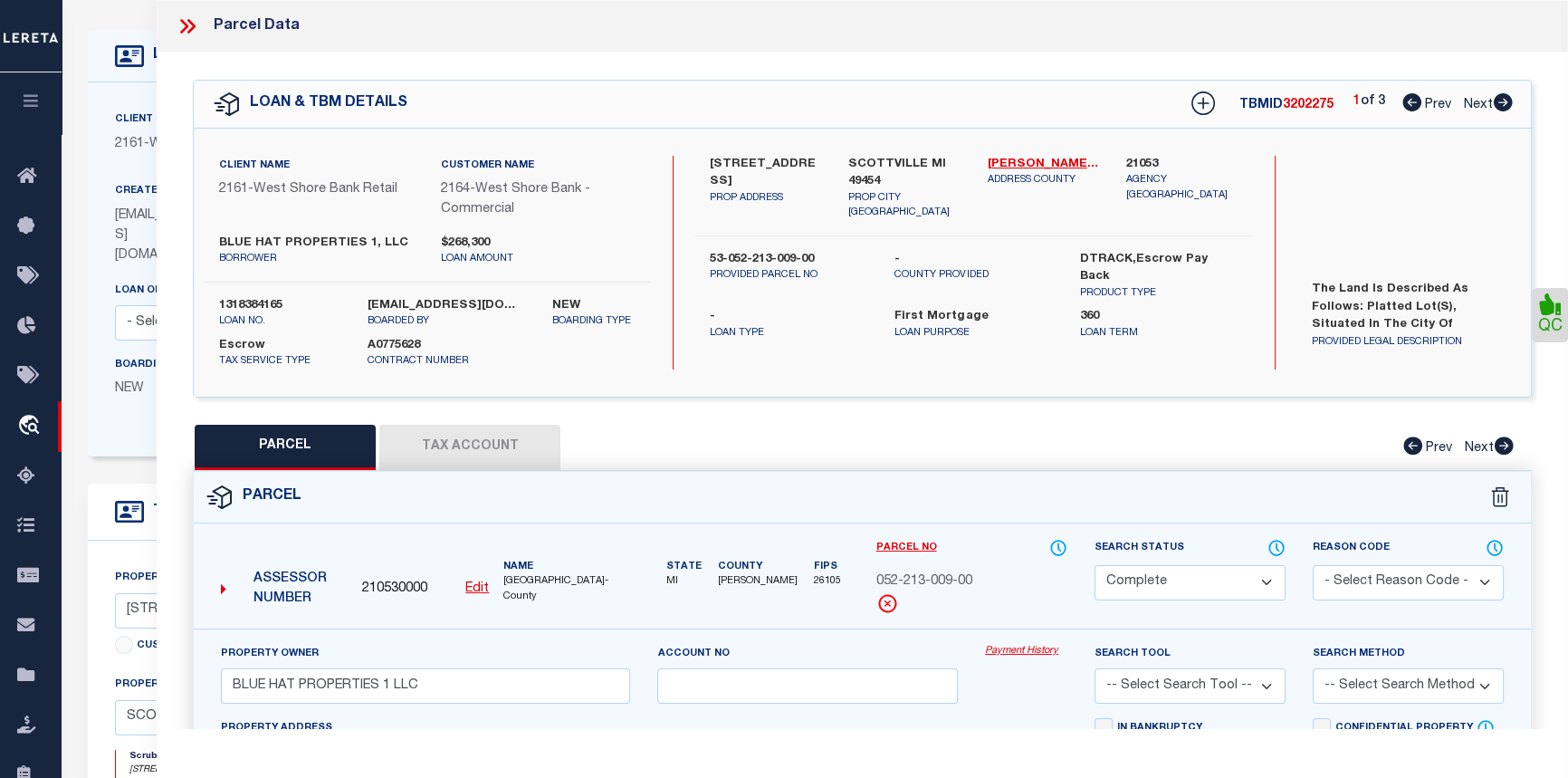
click at [1006, 654] on link "Payment History" at bounding box center [1026, 651] width 82 height 15
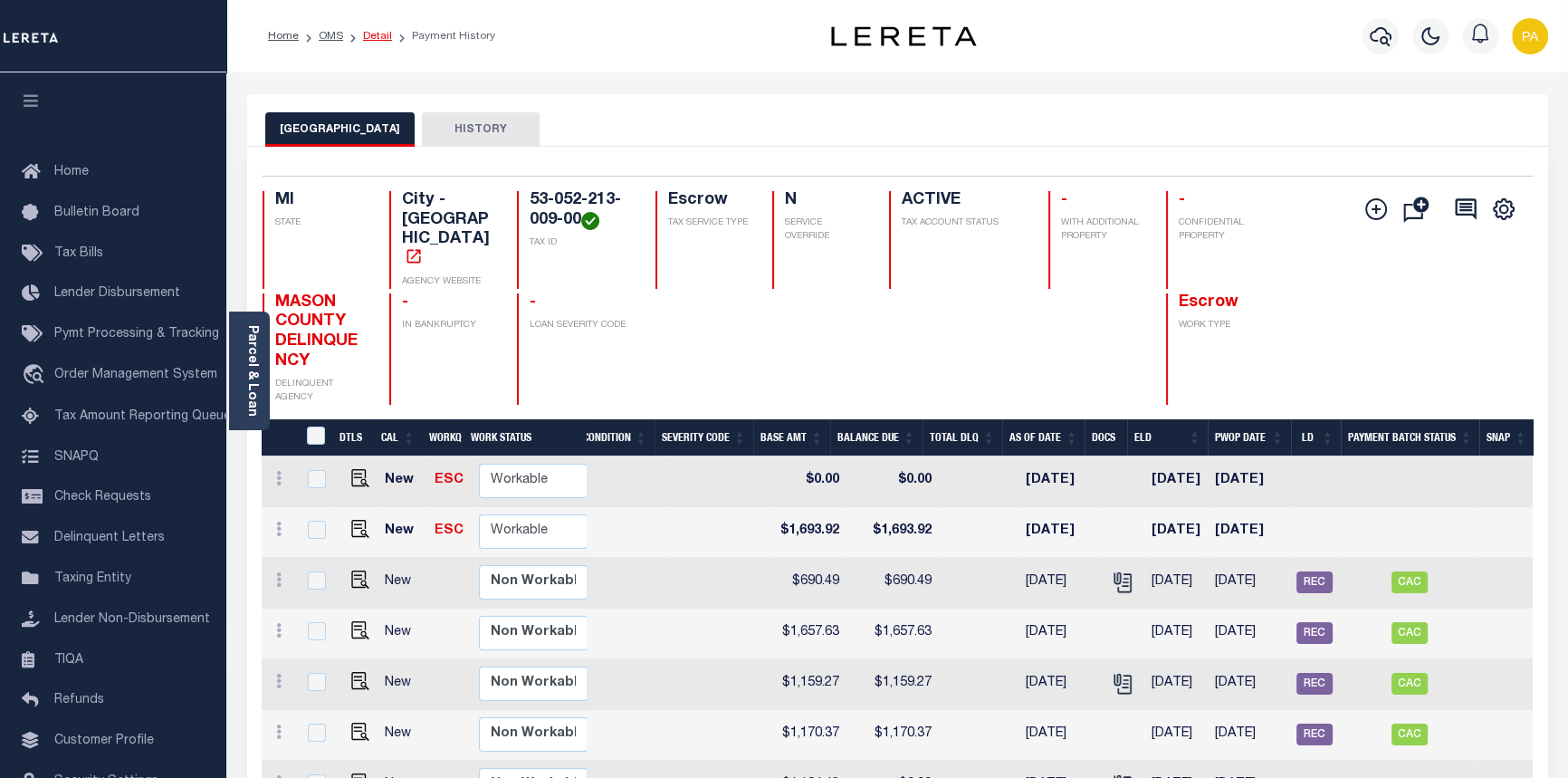
click at [373, 31] on link "Detail" at bounding box center [378, 36] width 29 height 11
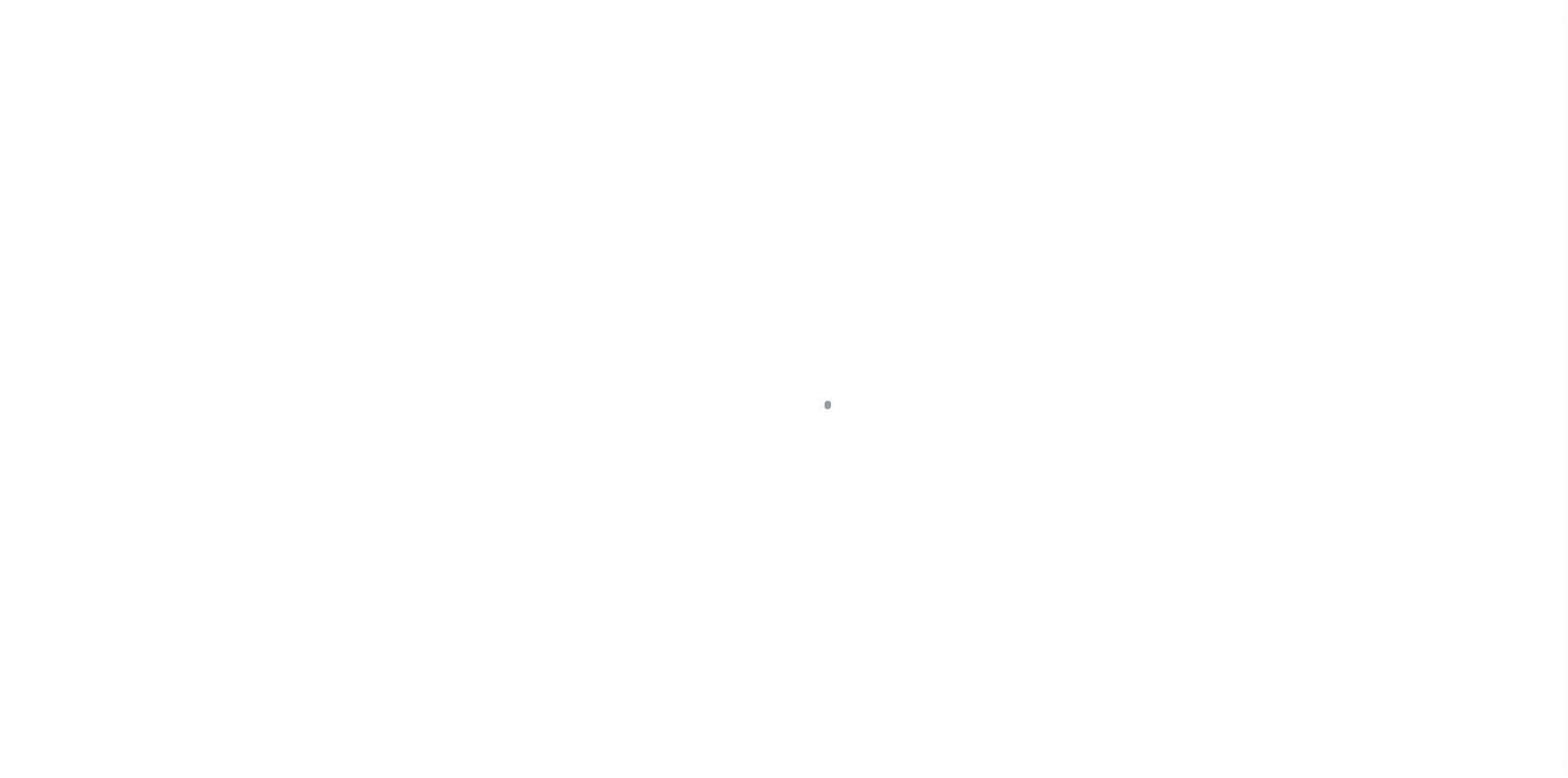
select select "10"
select select "Escrow"
type input "[STREET_ADDRESS]"
type input "53-052-213-009-00"
type input "SCOTTVILLE MI 49454"
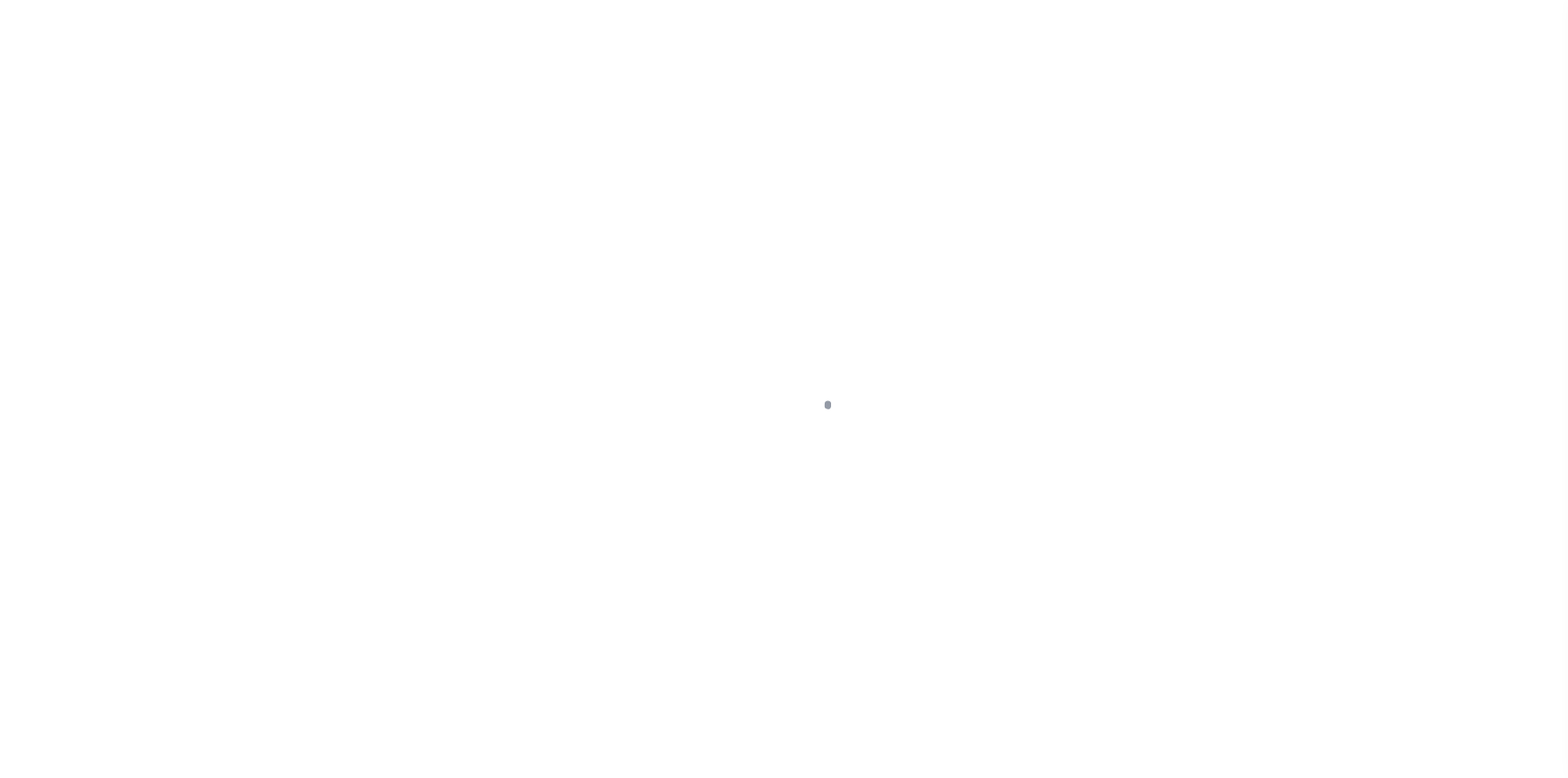
type input "MI"
type textarea "The Land is described as follows: Platted Lot(s), situated in the City of [GEOG…"
select select
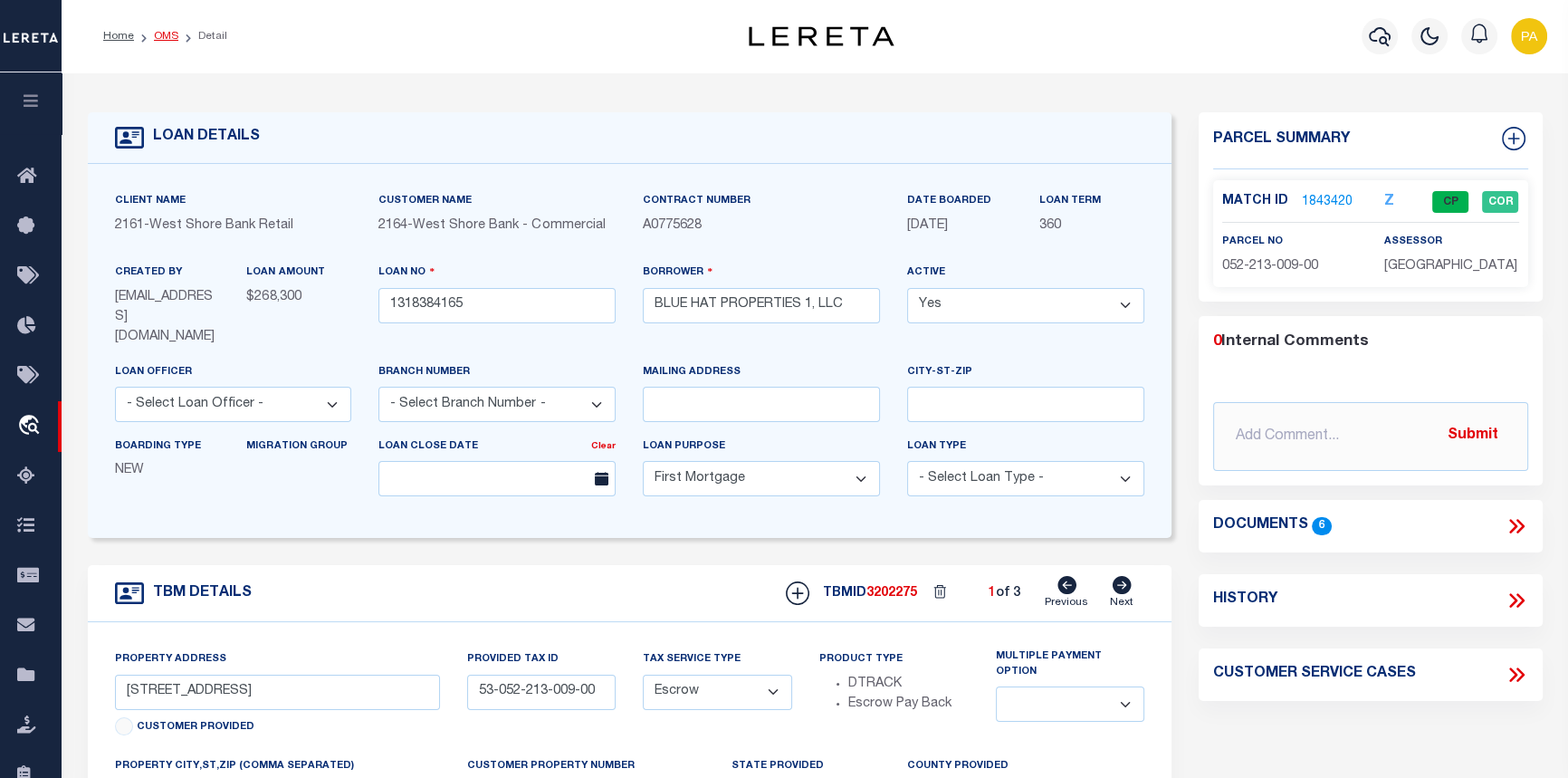
click at [161, 31] on link "OMS" at bounding box center [166, 36] width 24 height 11
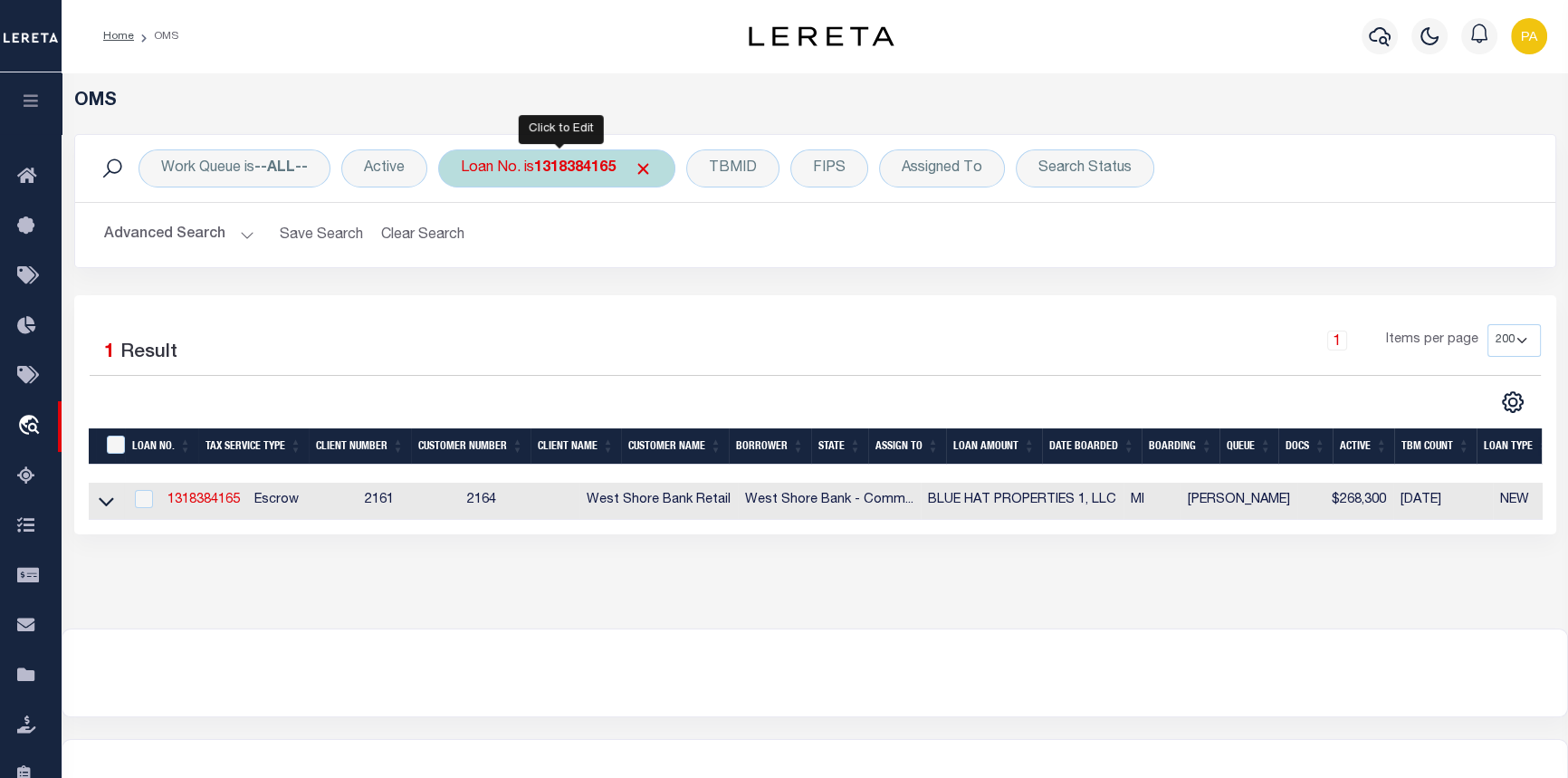
click at [557, 163] on b "1318384165" at bounding box center [575, 169] width 82 height 15
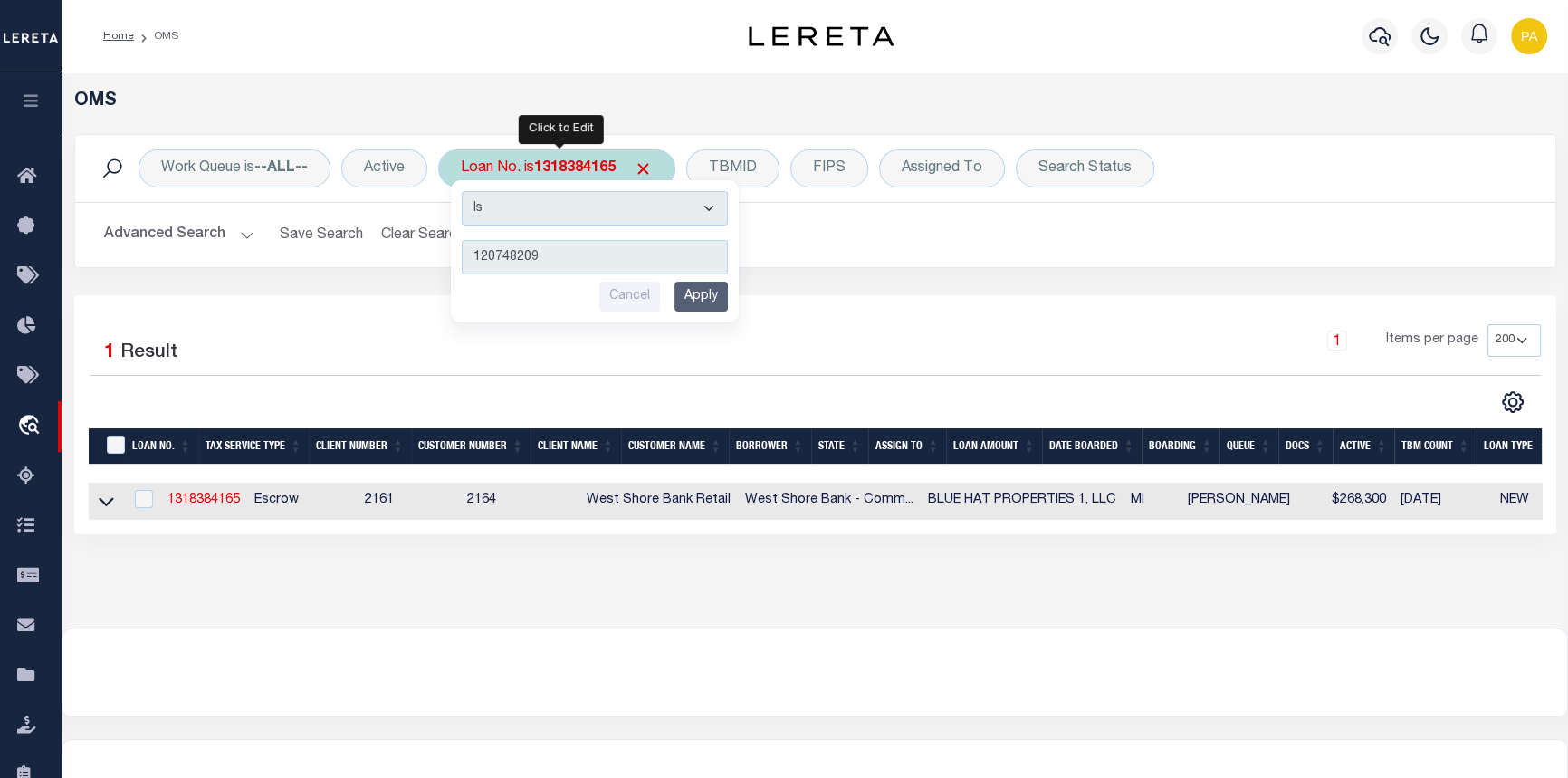
type input "1207482092"
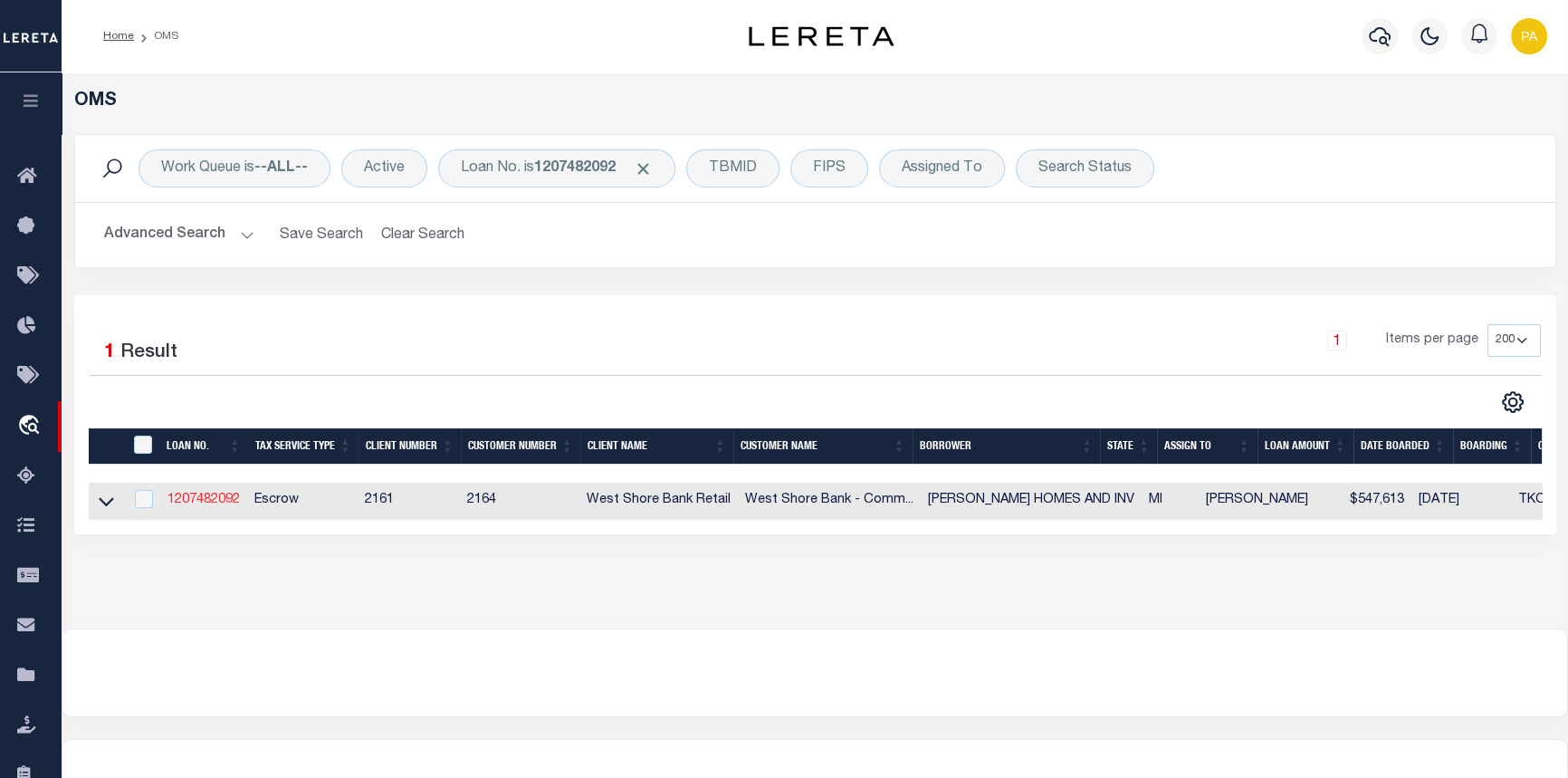
click at [207, 506] on link "1207482092" at bounding box center [204, 500] width 73 height 13
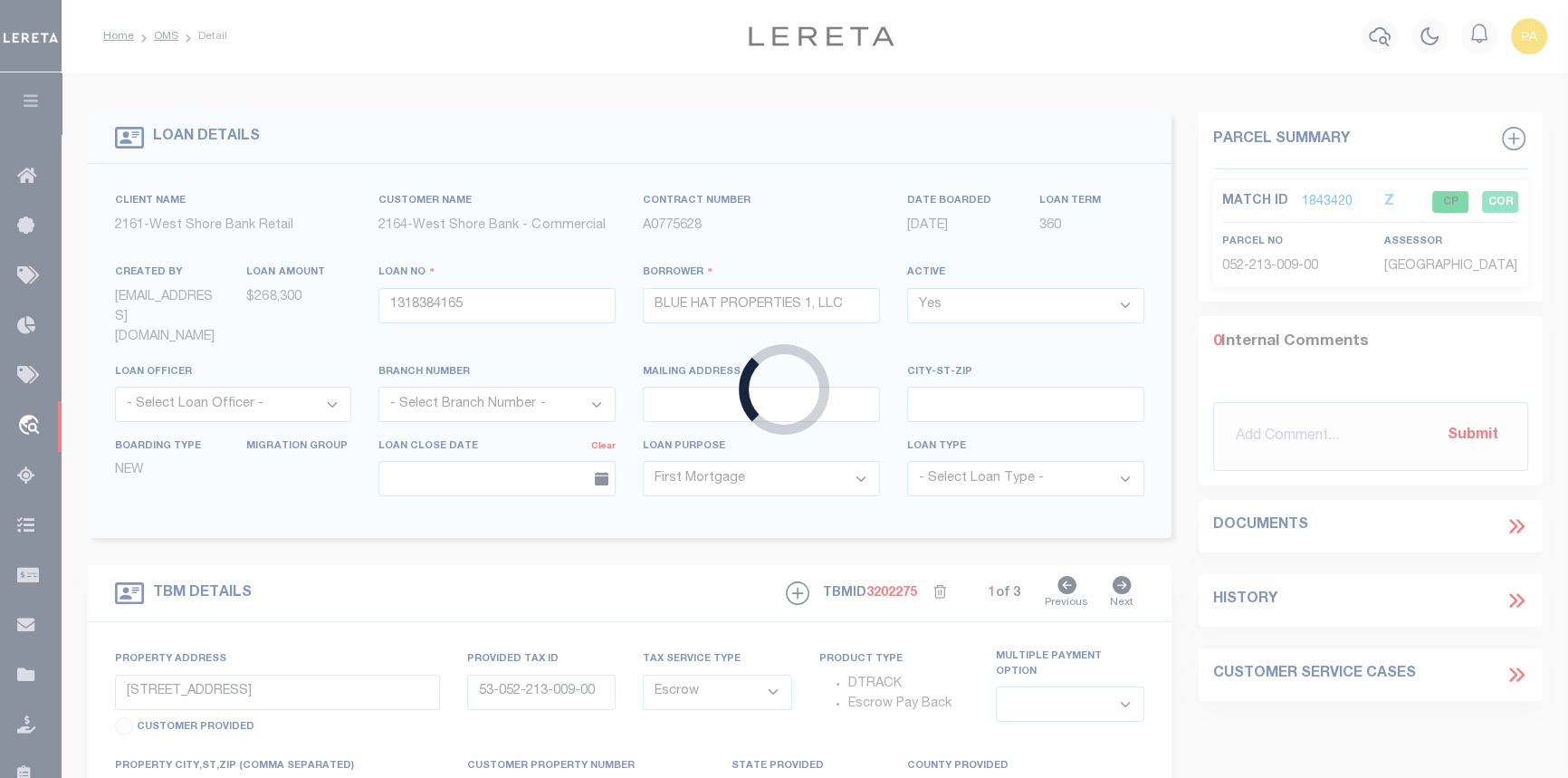
type input "1207482092"
type input "[PERSON_NAME] HOMES AND INV"
select select "4314"
select select
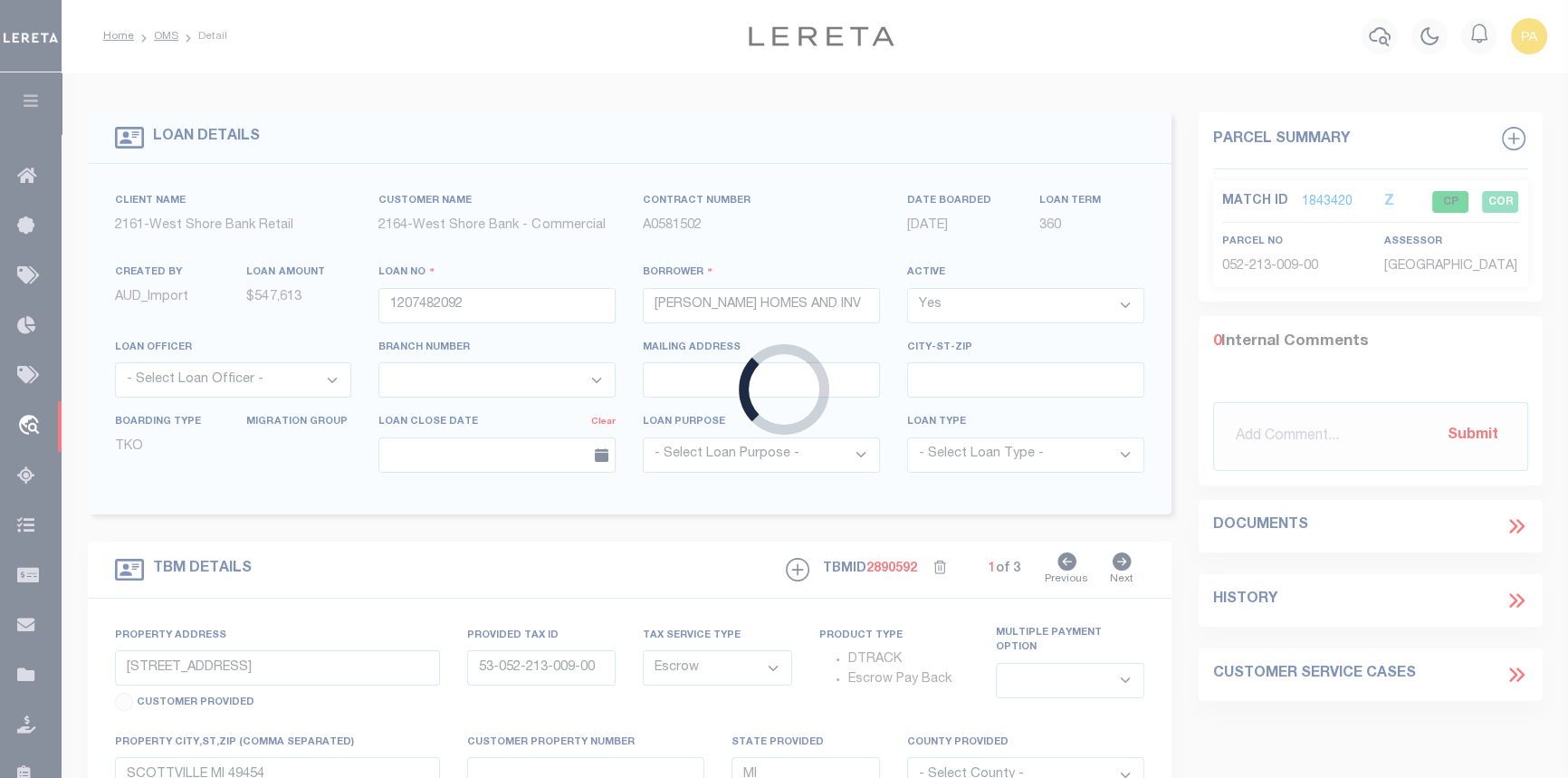
type input "[STREET_ADDRESS]"
type input "08-55-055-065-10"
type input "HASTINGS MI"
select select
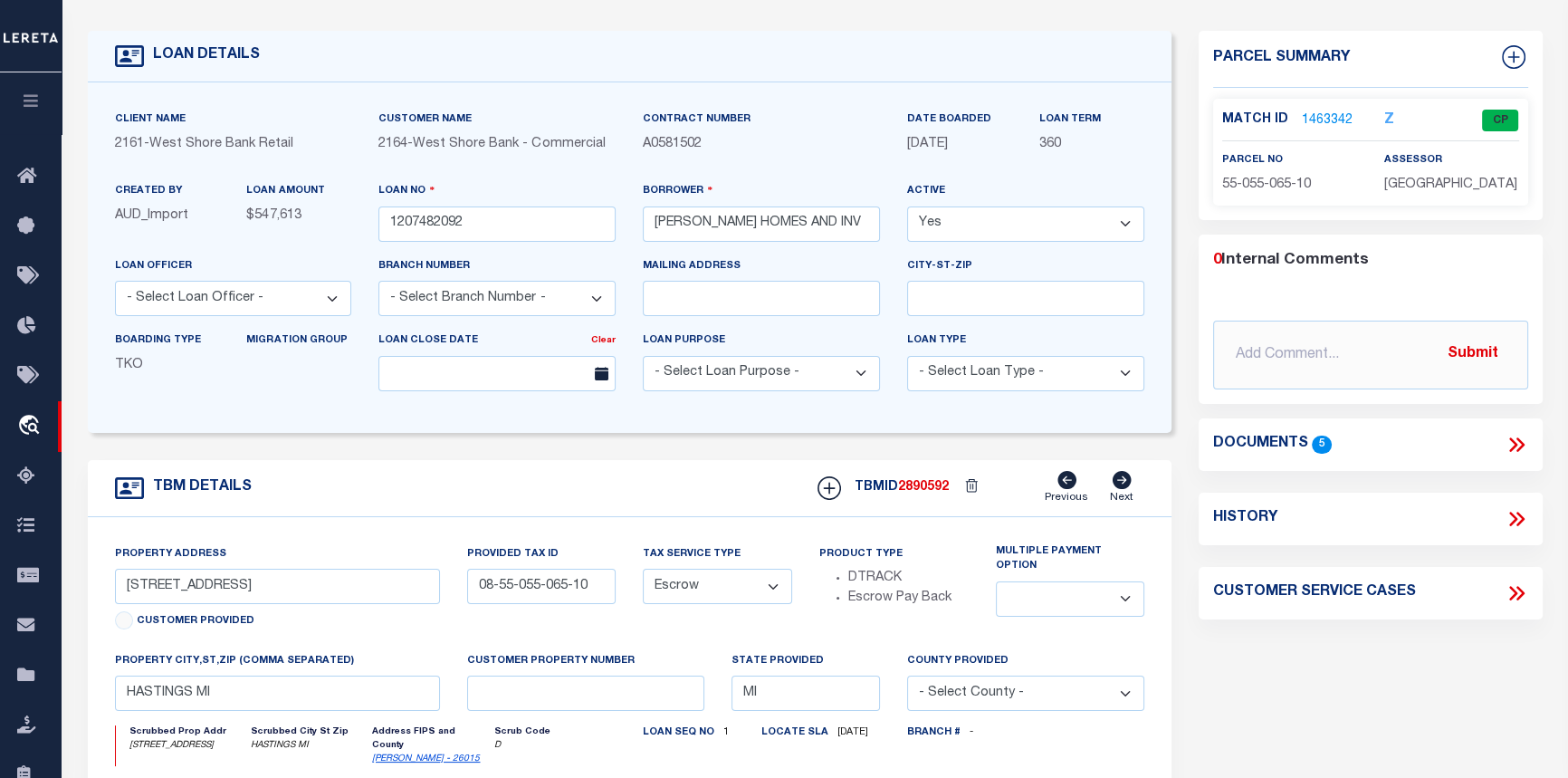
scroll to position [82, 0]
click at [1330, 116] on link "1463342" at bounding box center [1327, 121] width 51 height 19
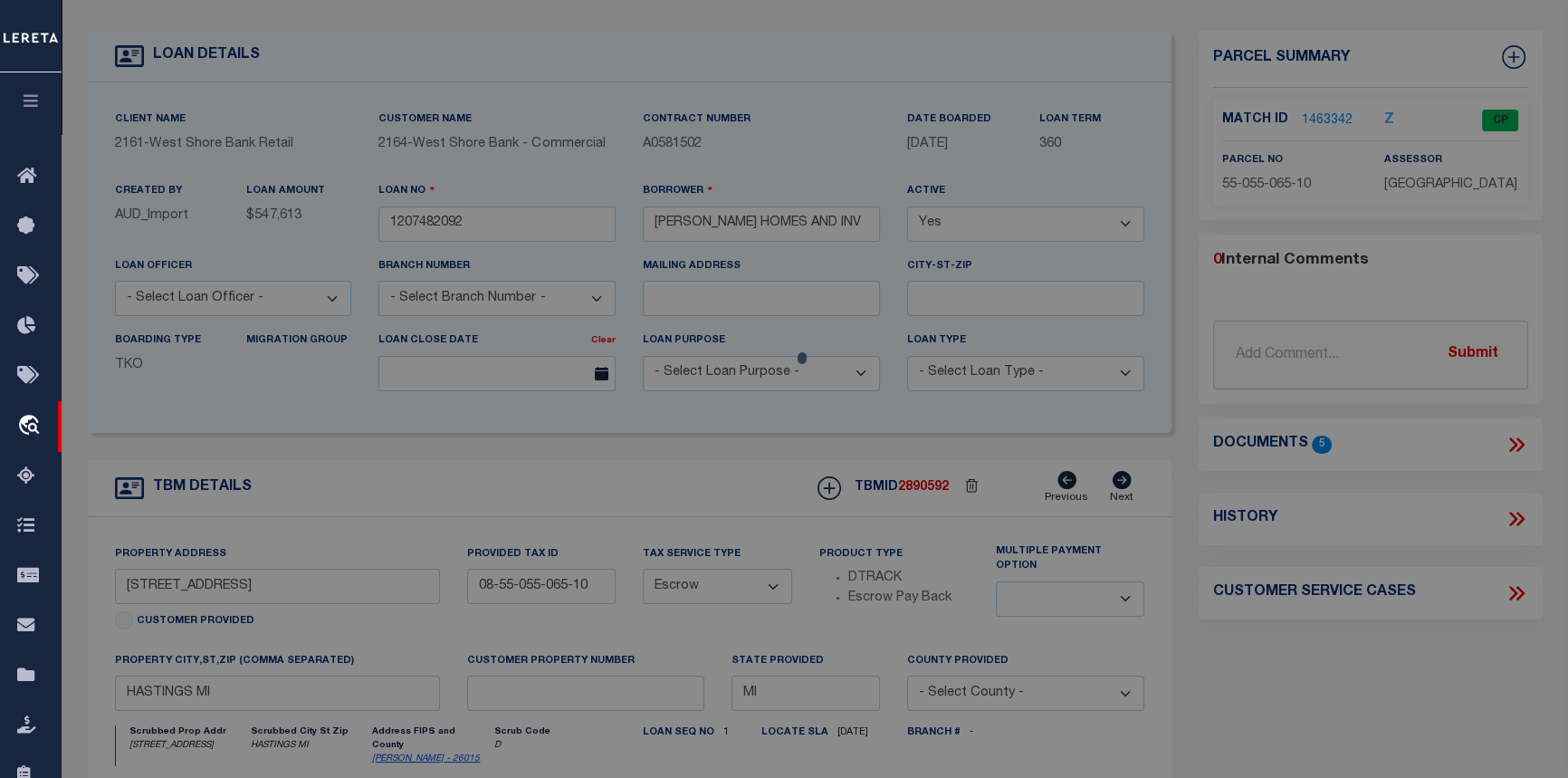
checkbox input "false"
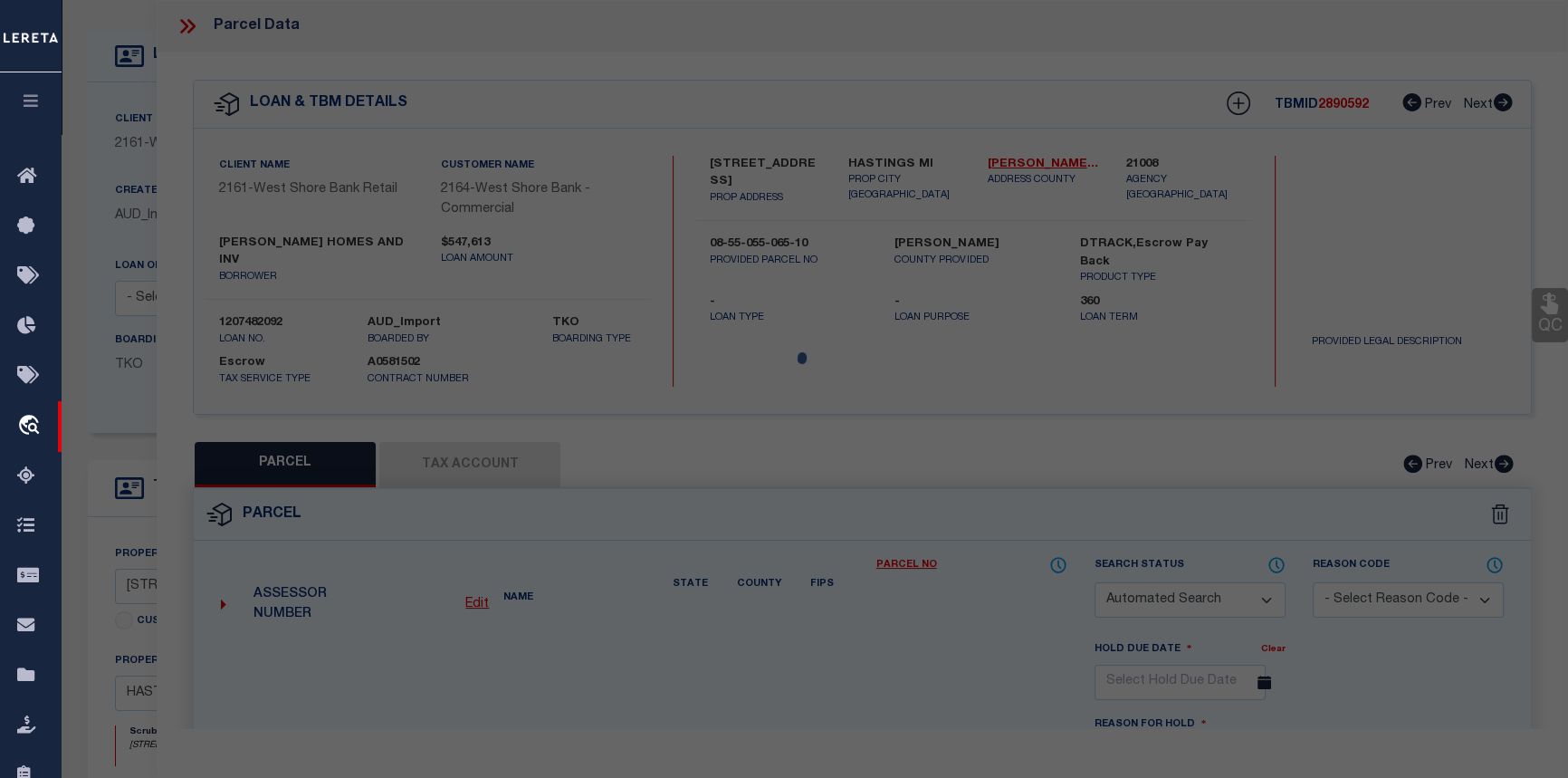
select select "CP"
type input "STEPHENS HOMES AND INVESTMENTS LLC"
select select
type input "[STREET_ADDRESS]"
checkbox input "false"
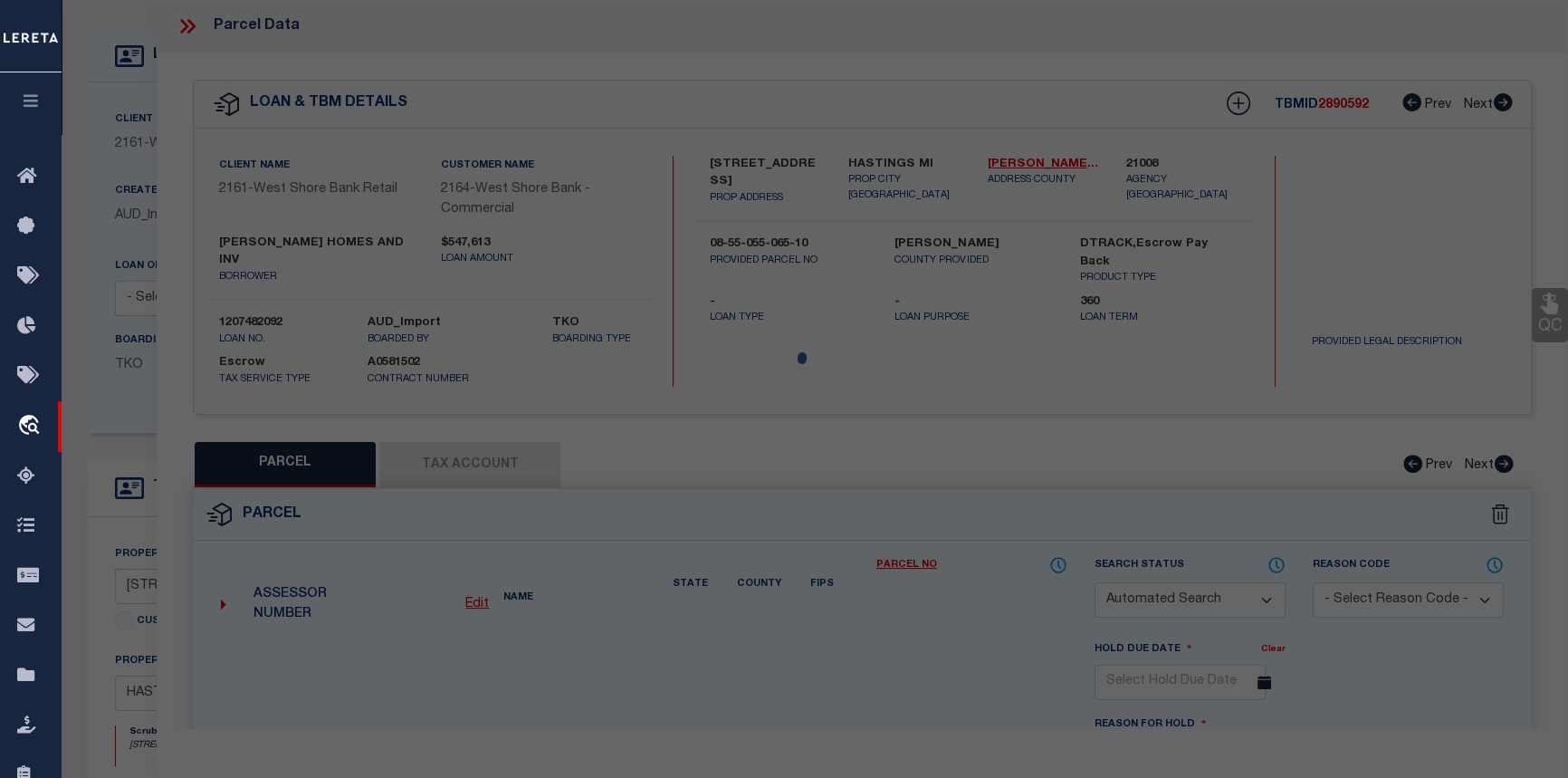
type input "HASTINGS MI 49058"
type textarea "CITY OF HASTINGS BEG AT A PT S 88 DEG-30' E 397 FT FROM NE COR LOT 84, [PERSON_…"
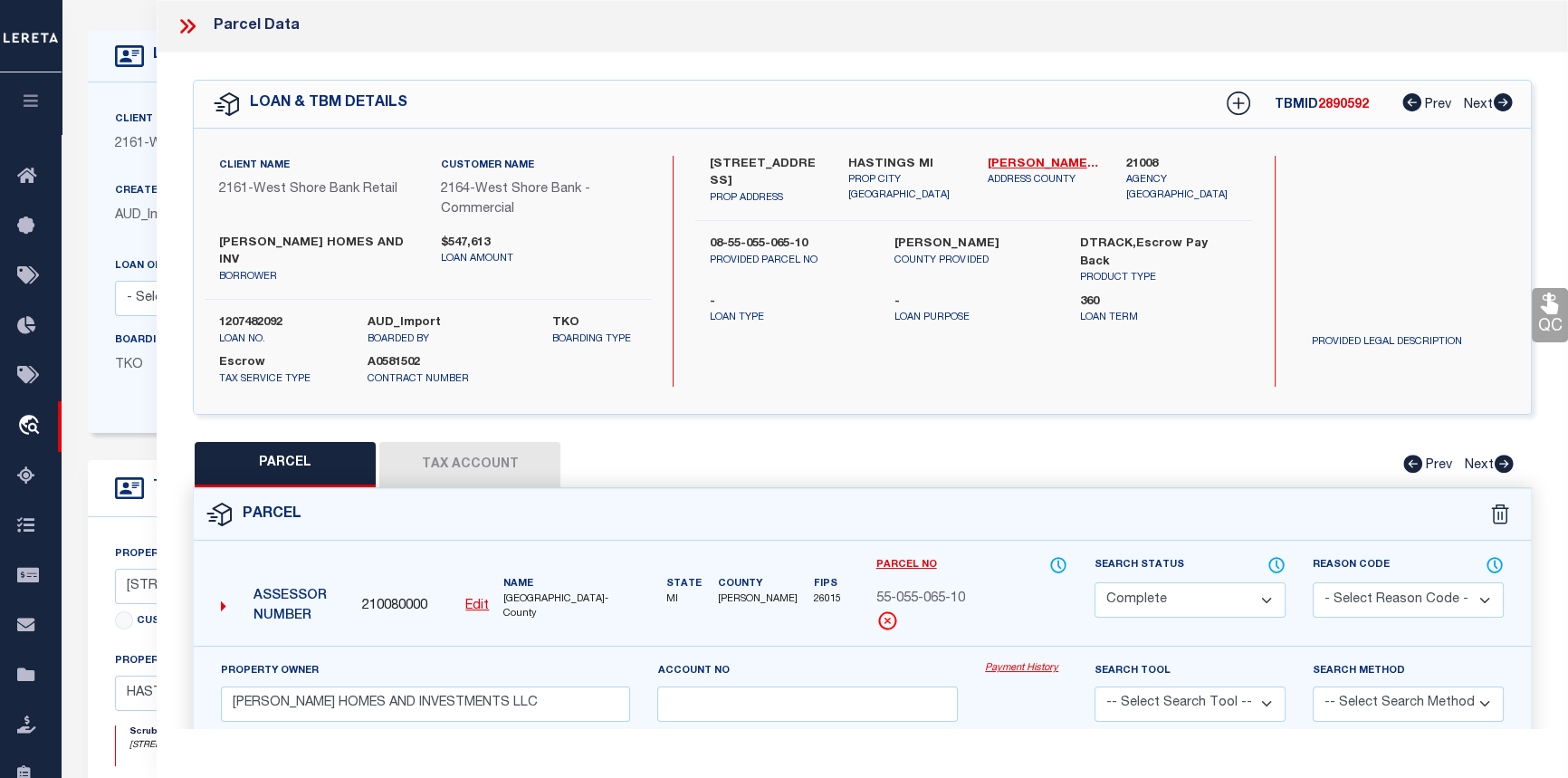
click at [1019, 661] on link "Payment History" at bounding box center [1026, 668] width 82 height 15
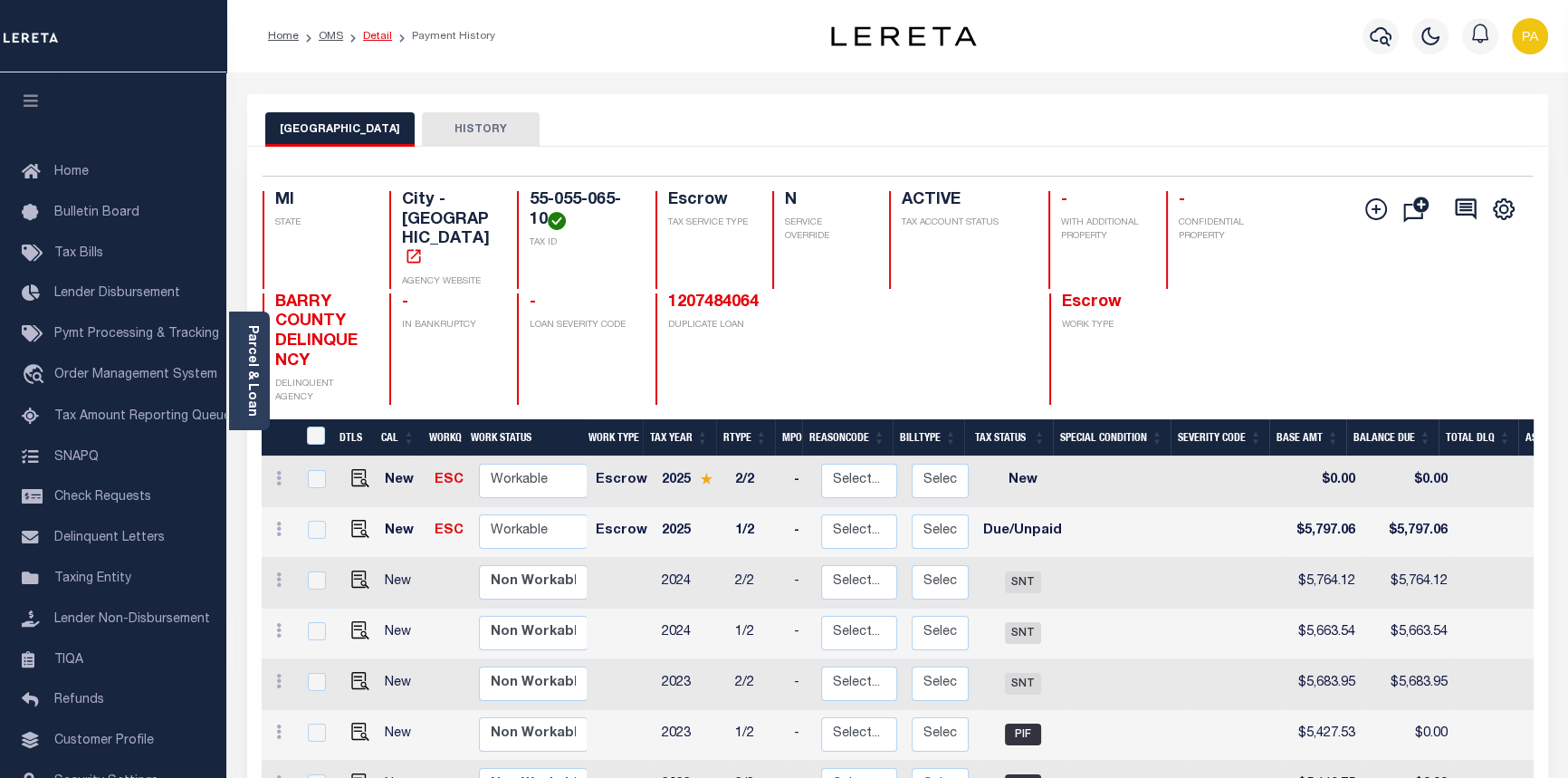
click at [373, 34] on link "Detail" at bounding box center [378, 36] width 29 height 11
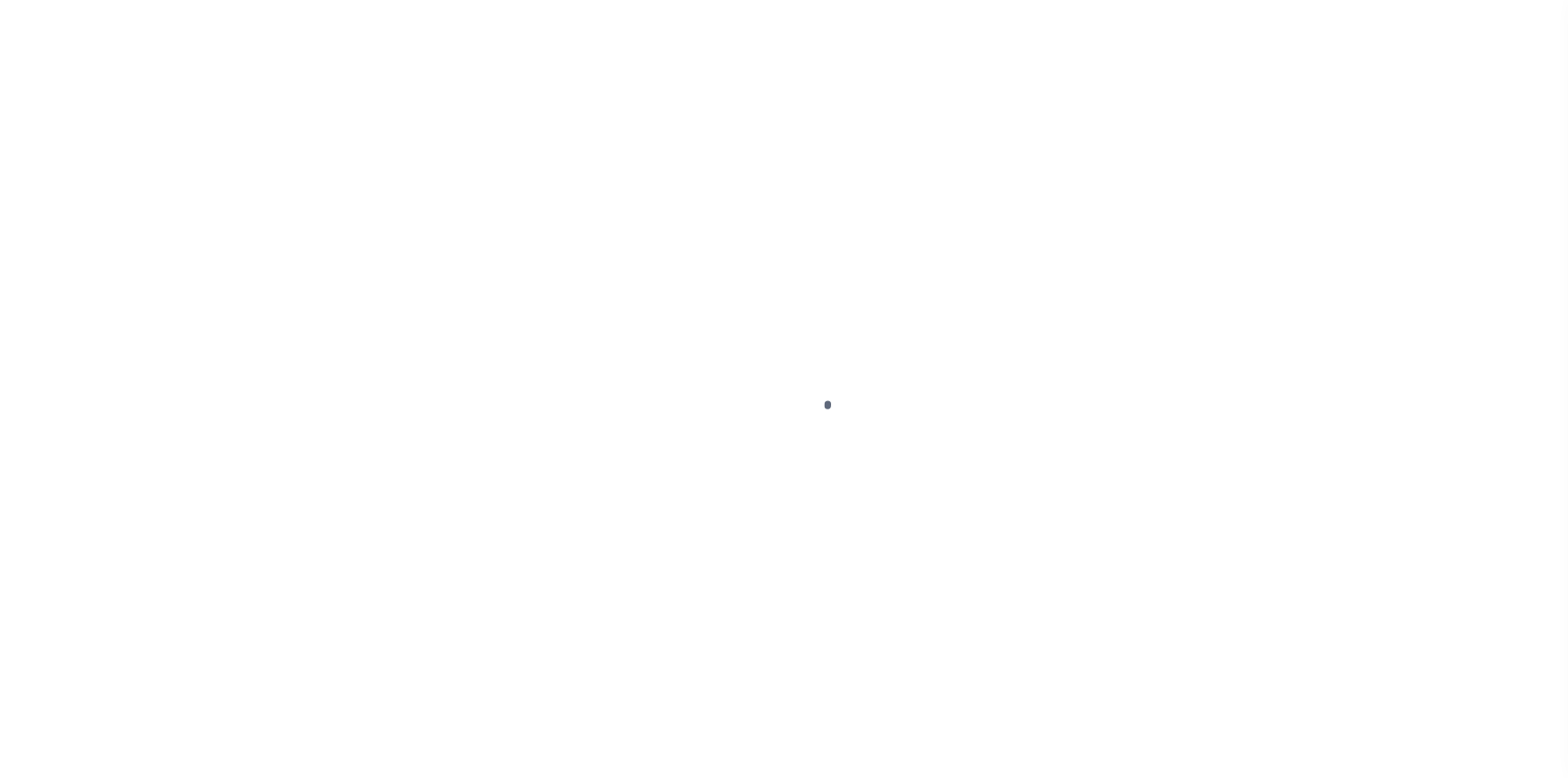
select select "4314"
select select "Escrow"
select select
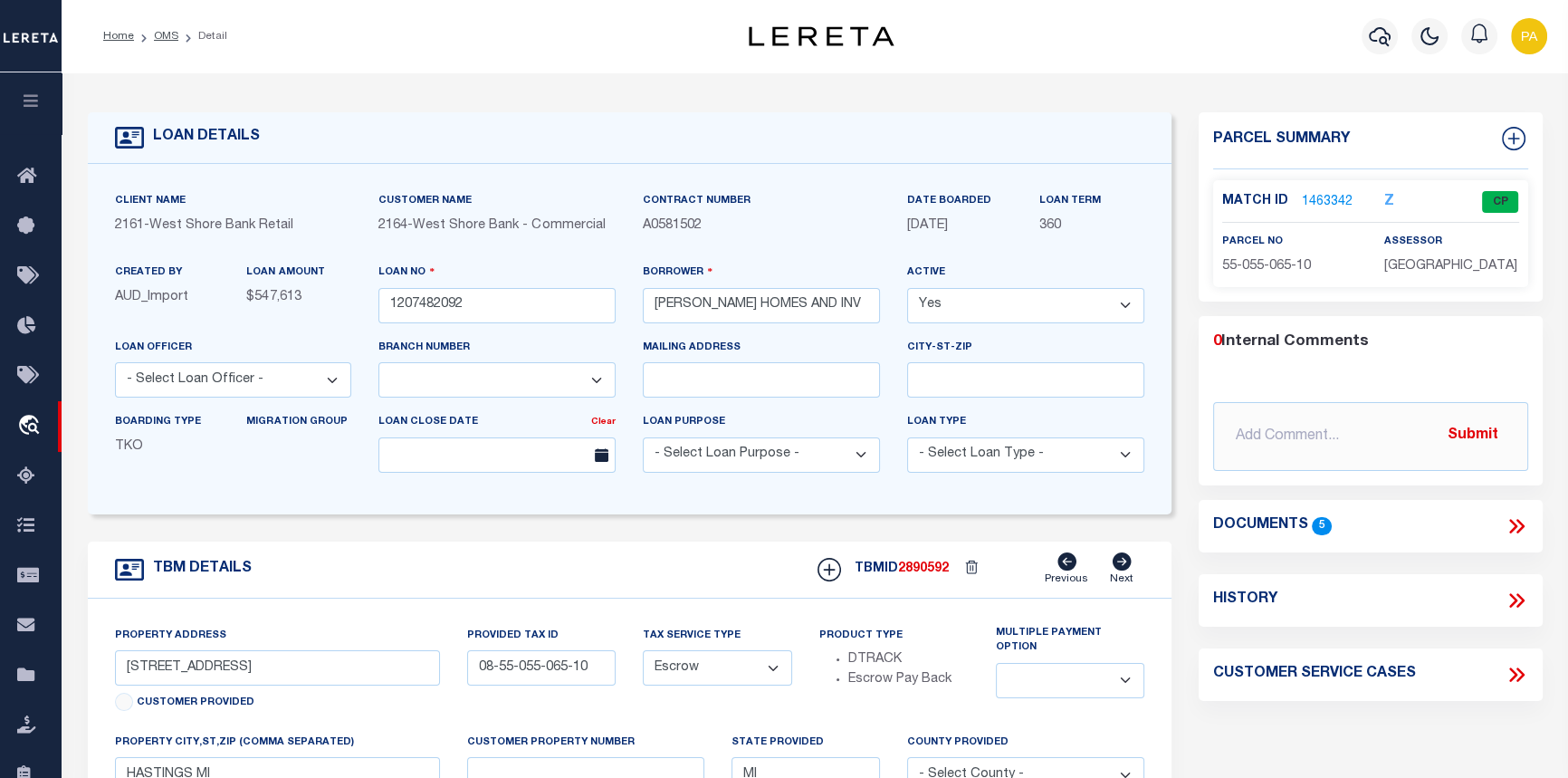
click at [1326, 204] on link "1463342" at bounding box center [1327, 202] width 51 height 19
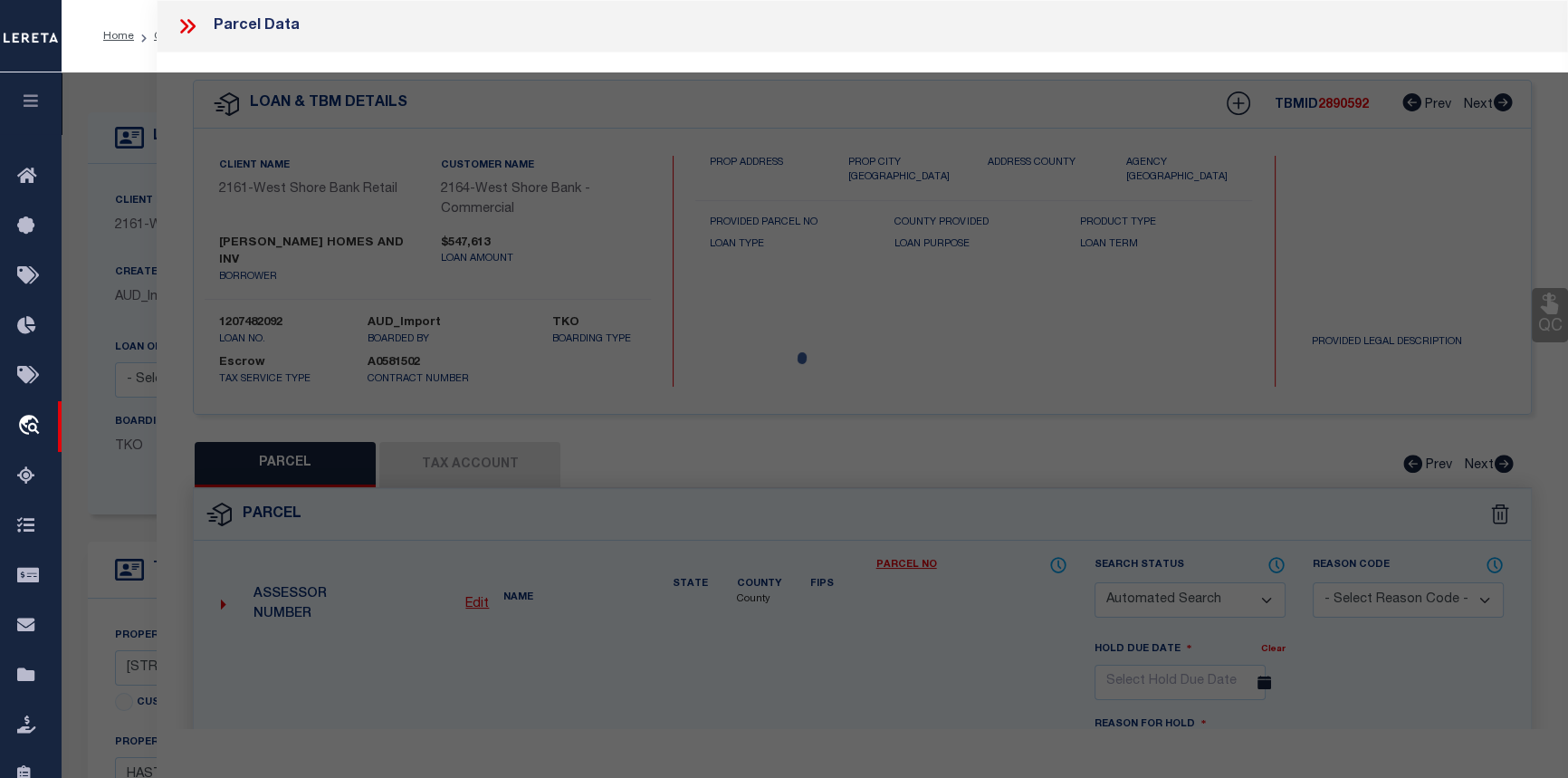
checkbox input "false"
select select "CP"
type input "[PERSON_NAME] HOMES AND INVESTMENTS LLC"
select select
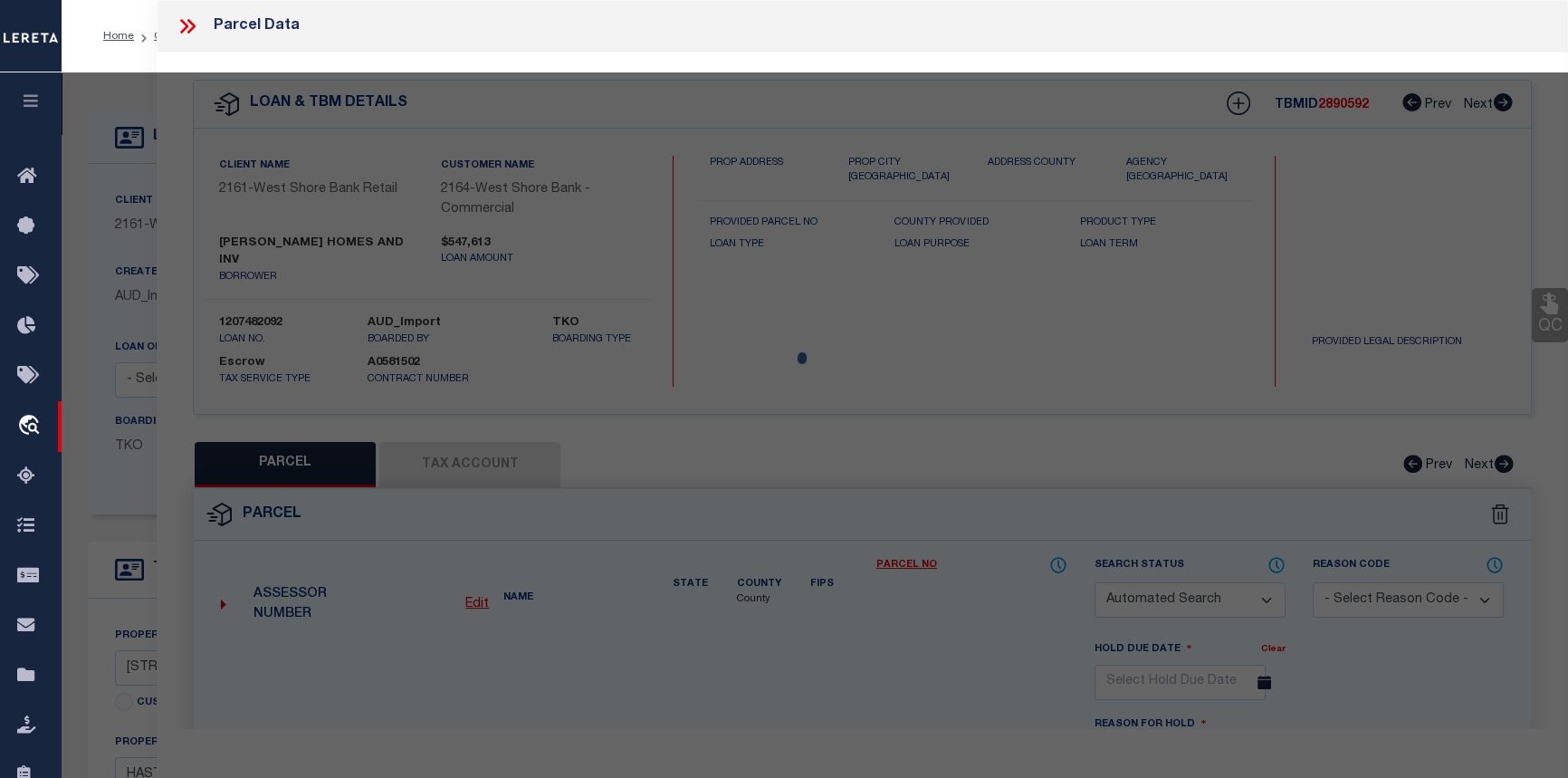
type input "[STREET_ADDRESS]"
checkbox input "false"
type input "HASTINGS MI 49058"
type textarea "CITY OF HASTINGS BEG AT A PT S 88 DEG-30' E 397 FT FROM NE COR LOT 84, [PERSON_…"
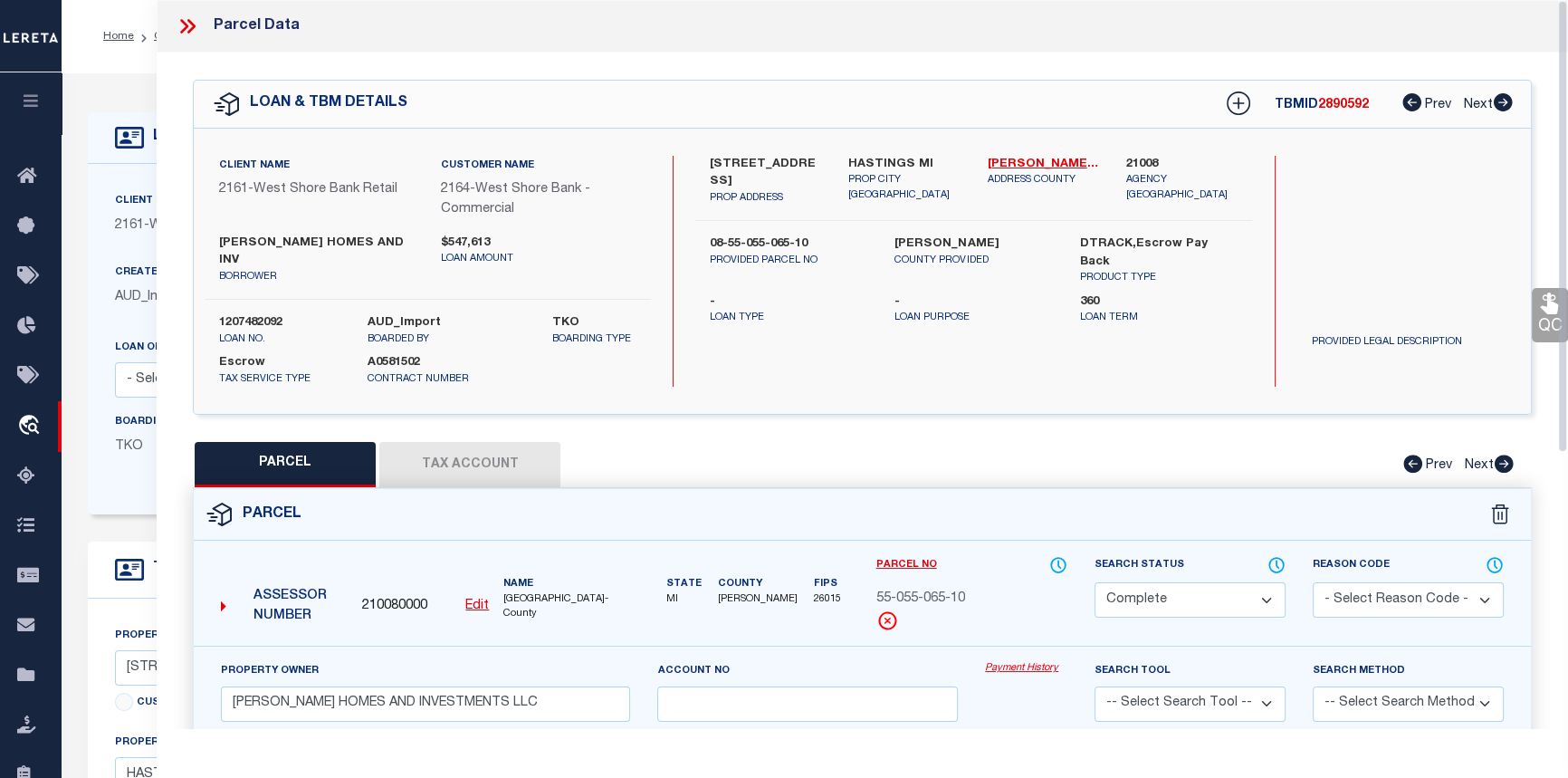
click at [1016, 661] on link "Payment History" at bounding box center [1026, 668] width 82 height 15
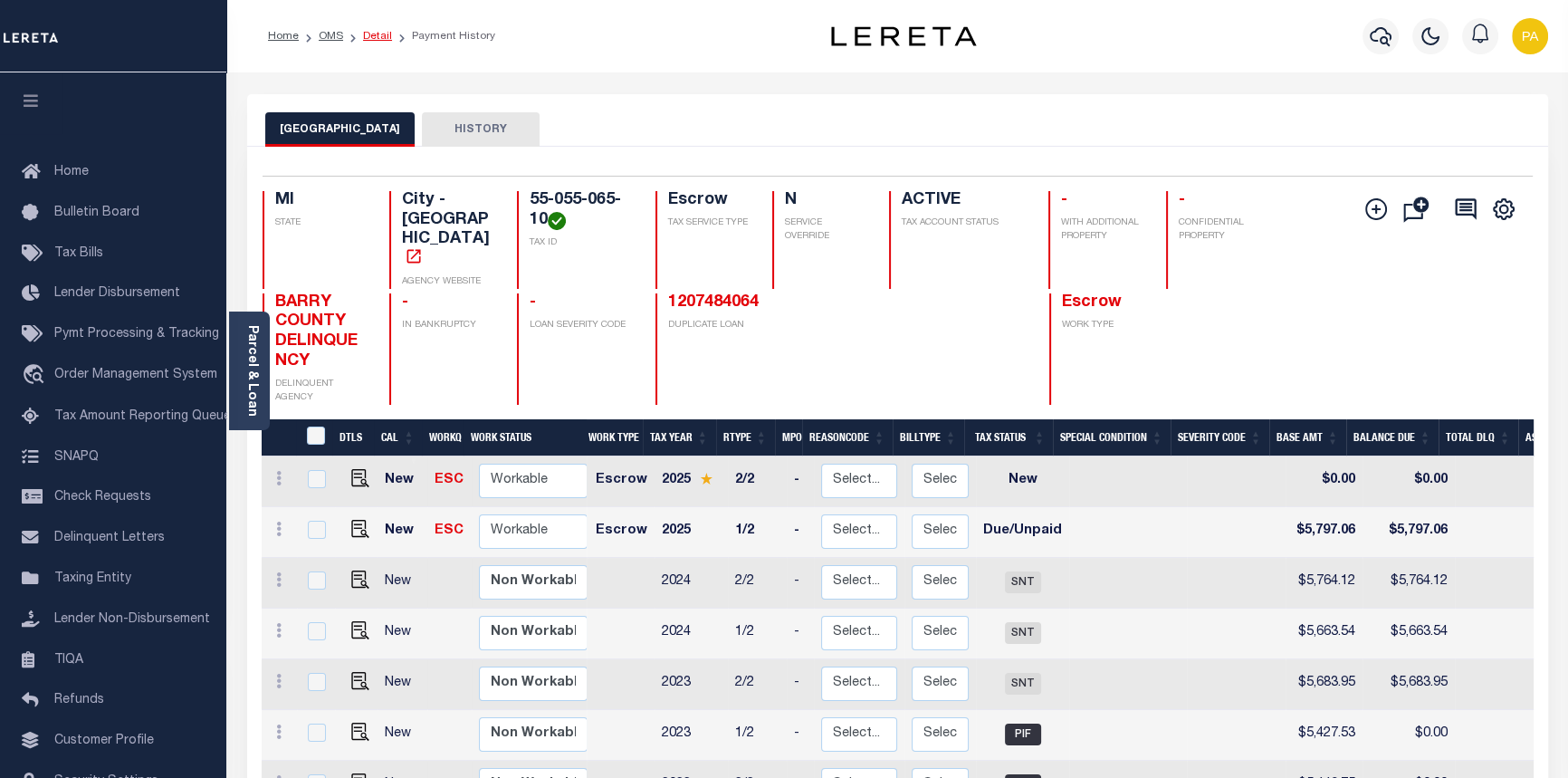
click at [380, 35] on link "Detail" at bounding box center [378, 36] width 29 height 11
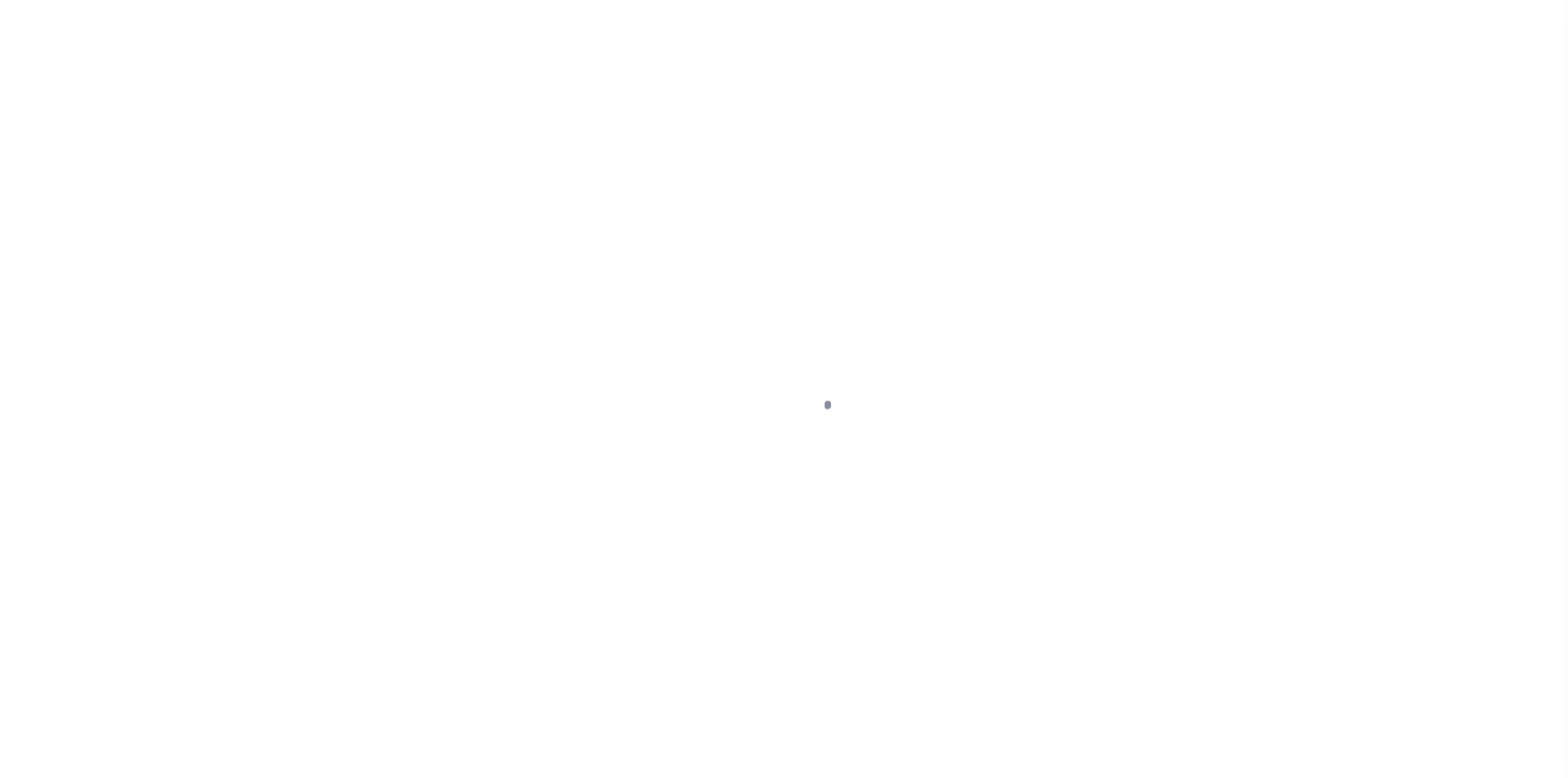
select select "4314"
select select "Escrow"
select select
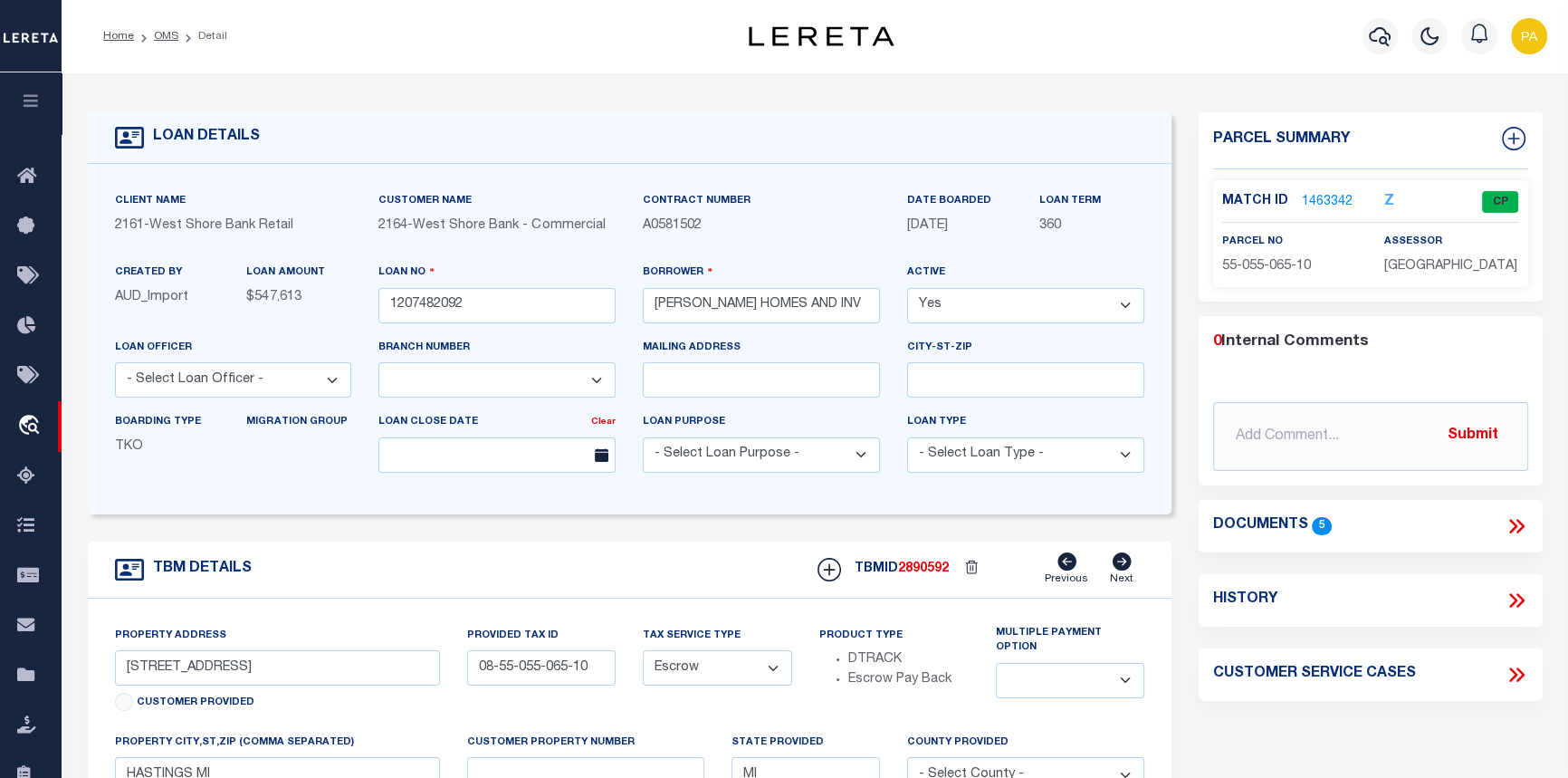
click at [1323, 201] on link "1463342" at bounding box center [1327, 202] width 51 height 19
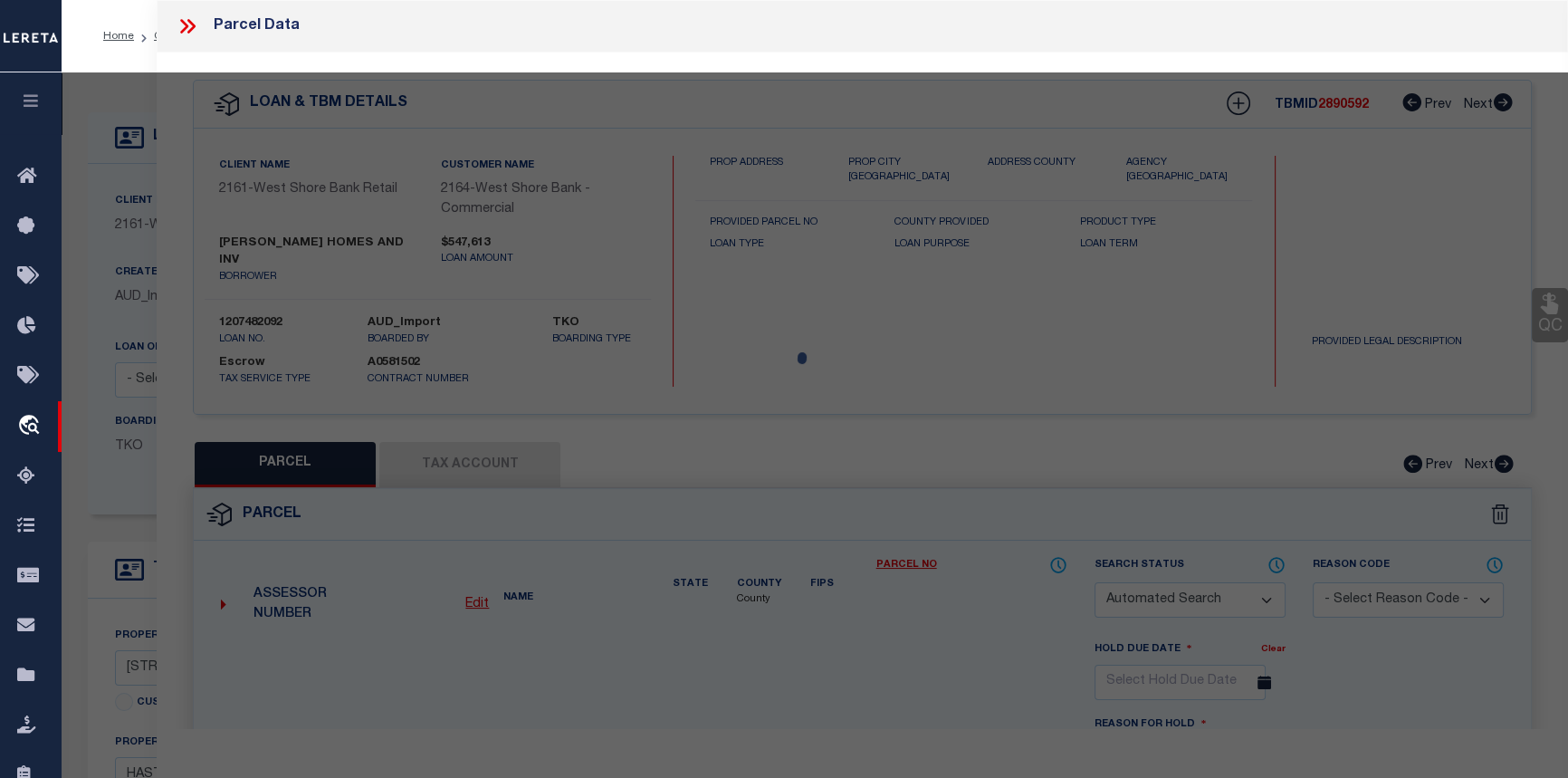
checkbox input "false"
select select "CP"
type input "STEPHENS HOMES AND INVESTMENTS LLC"
select select
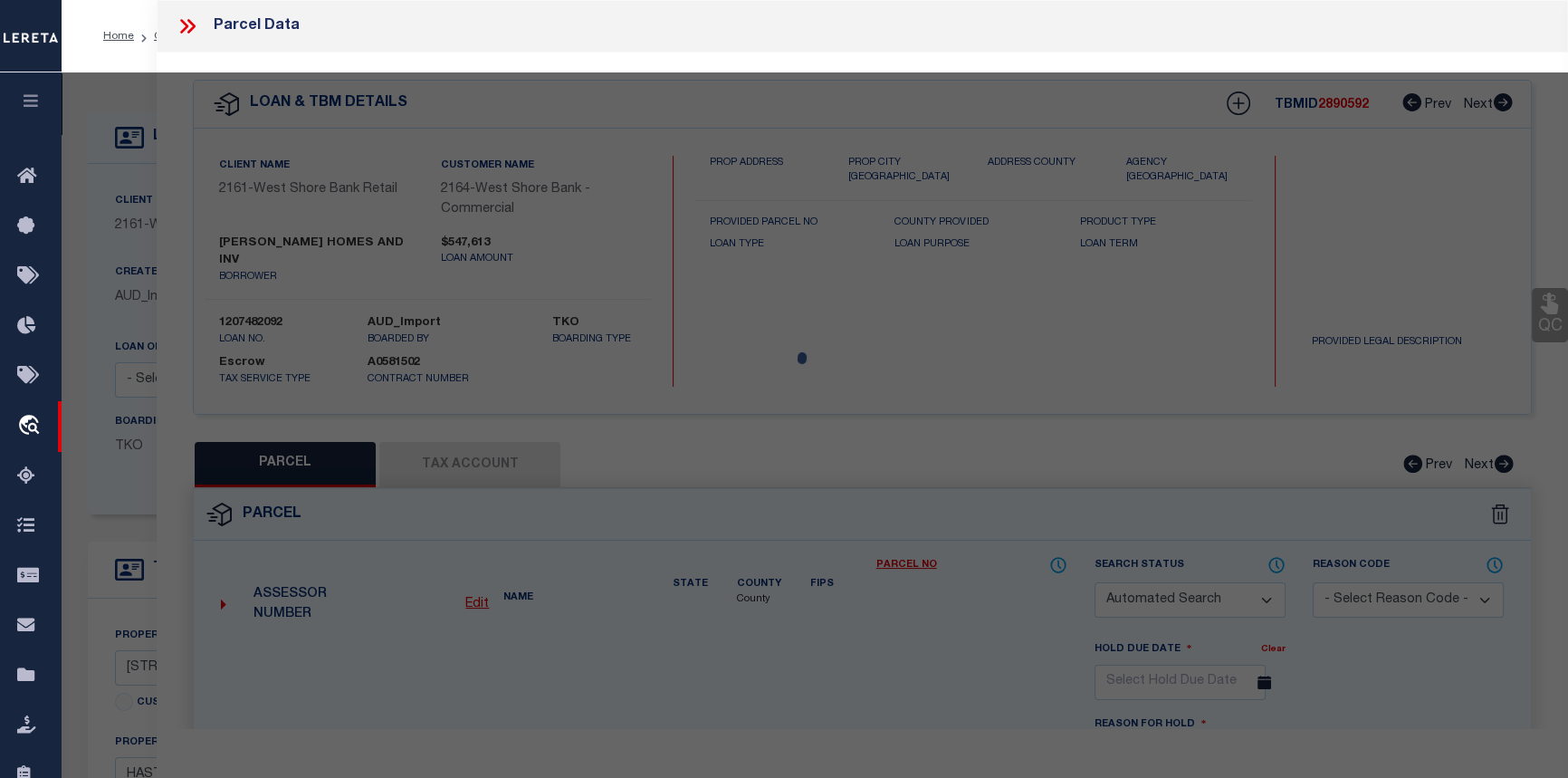
type input "242 E NORTH ST"
checkbox input "false"
type input "HASTINGS MI 49058"
type textarea "CITY OF HASTINGS BEG AT A PT S 88 DEG-30' E 397 FT FROM NE COR LOT 84, HASTINGS…"
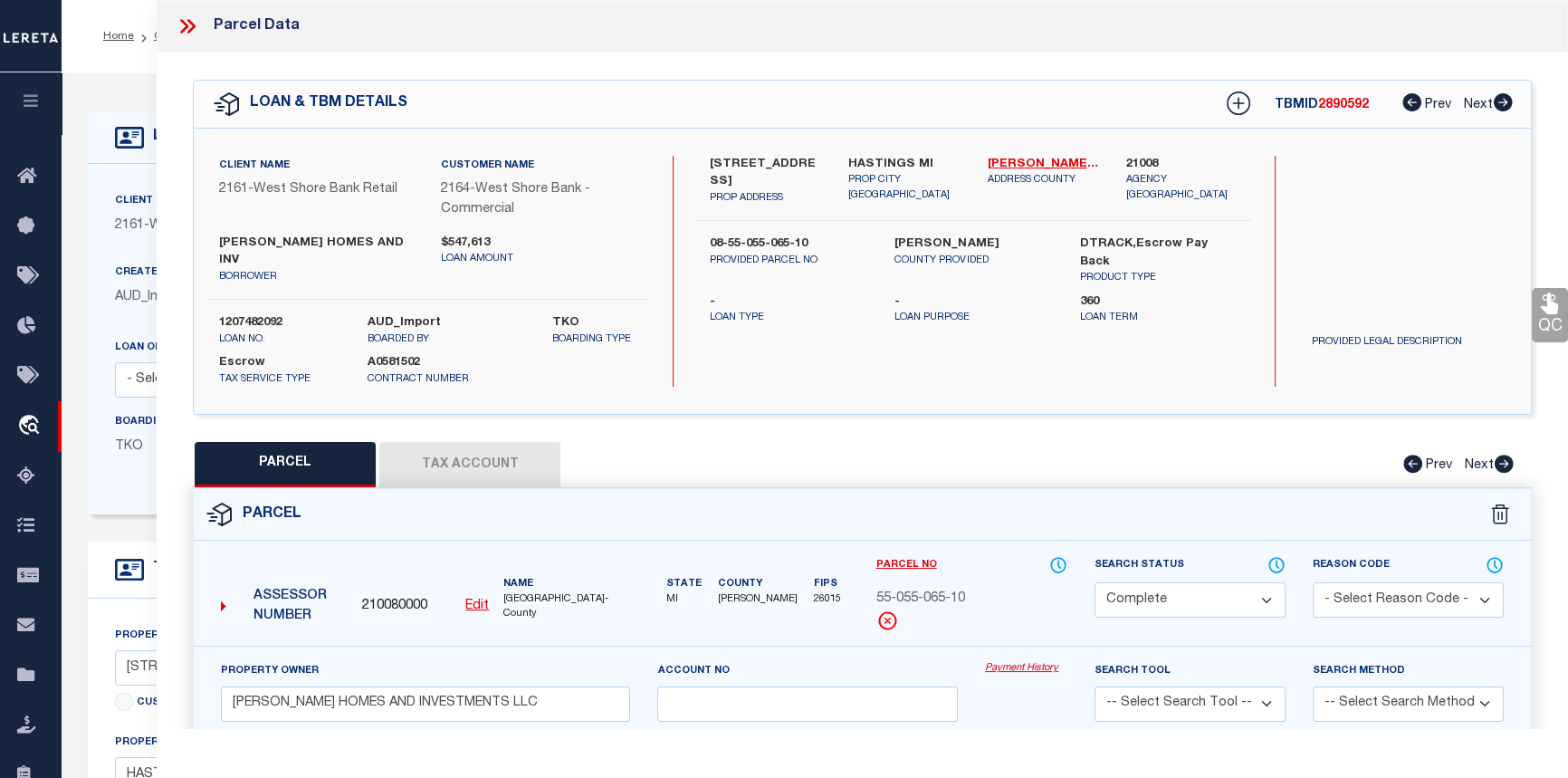
click at [1041, 661] on link "Payment History" at bounding box center [1026, 668] width 82 height 15
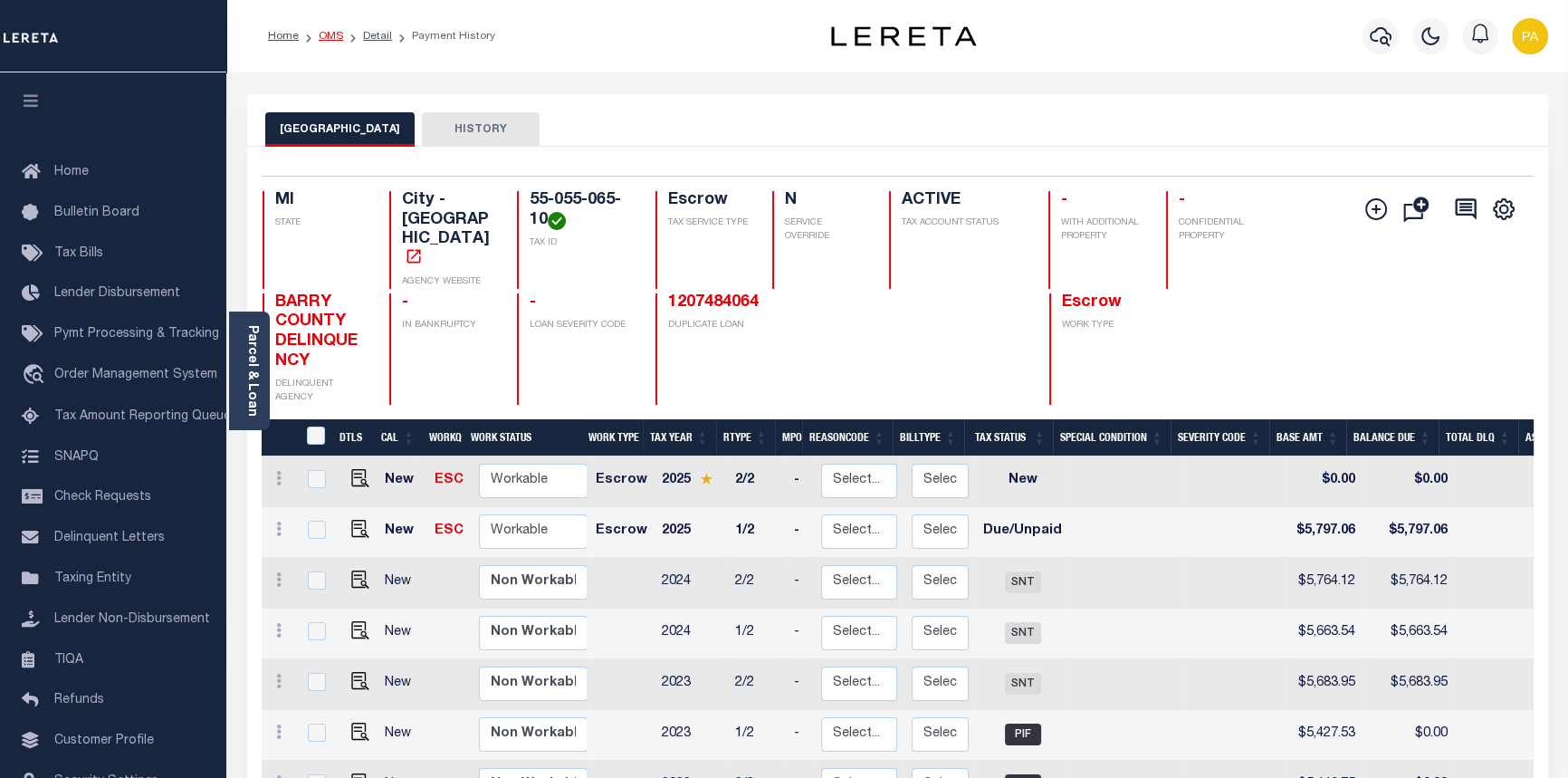
click at [330, 35] on link "OMS" at bounding box center [331, 36] width 24 height 11
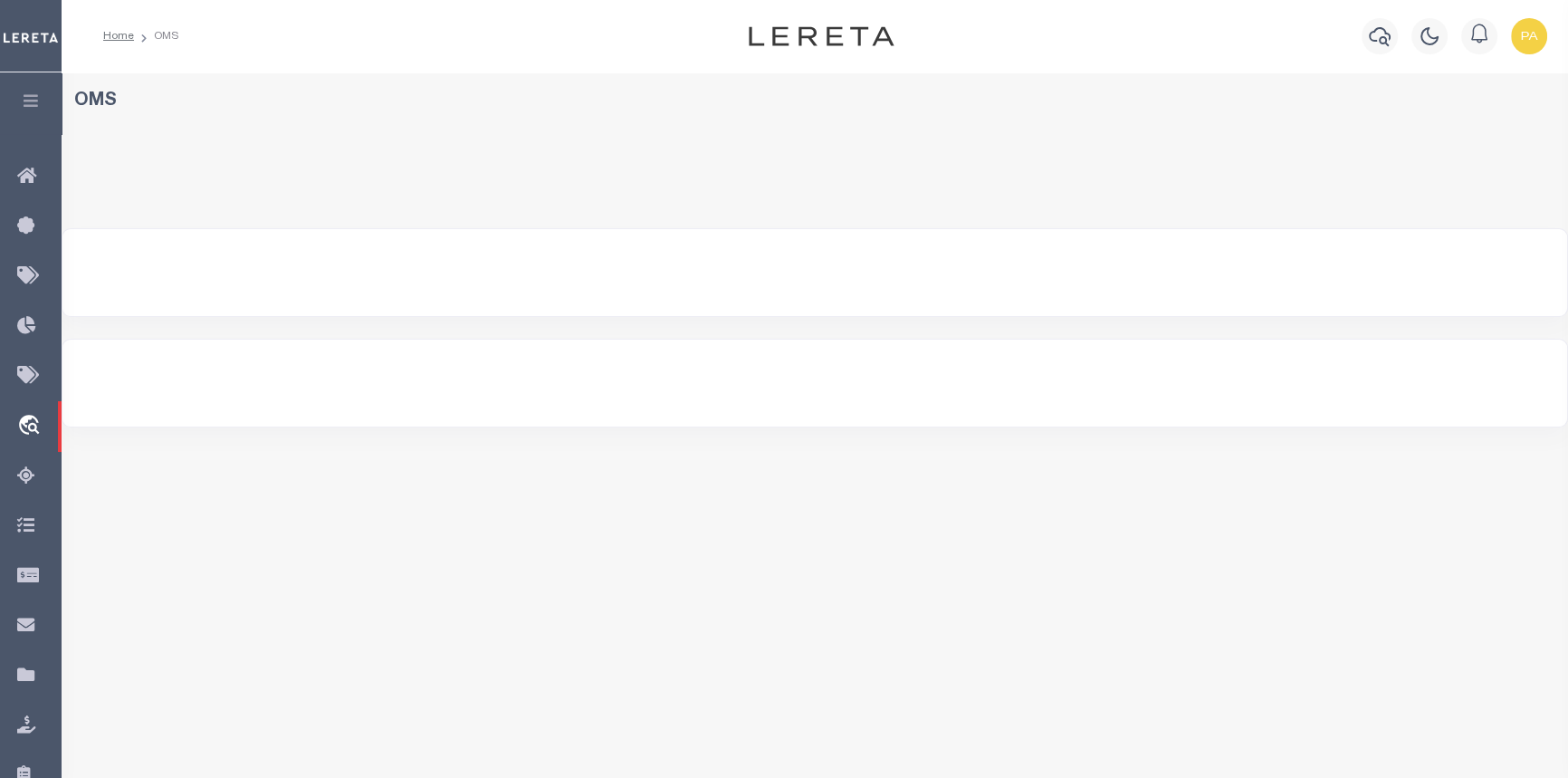
select select "200"
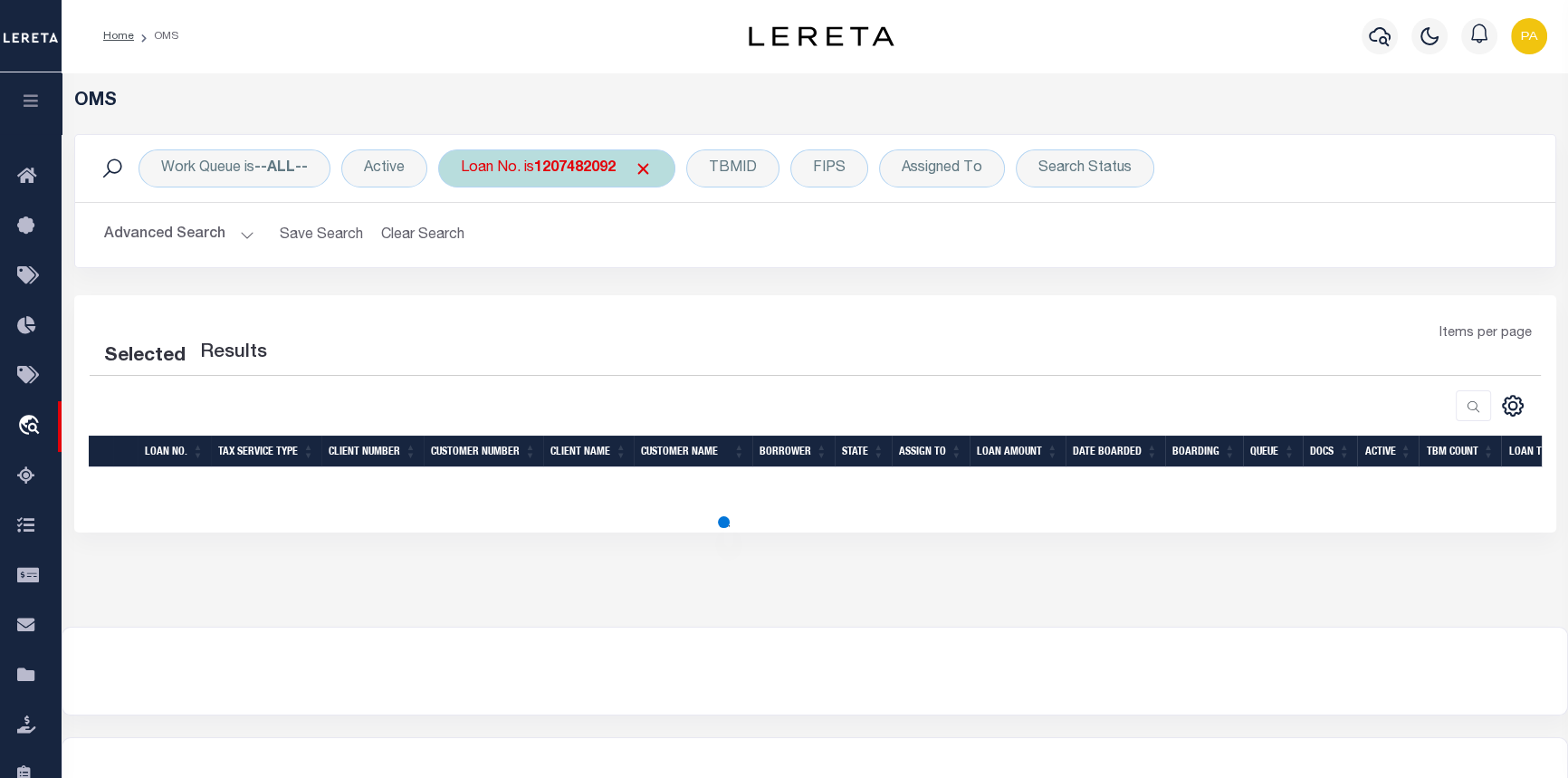
select select "200"
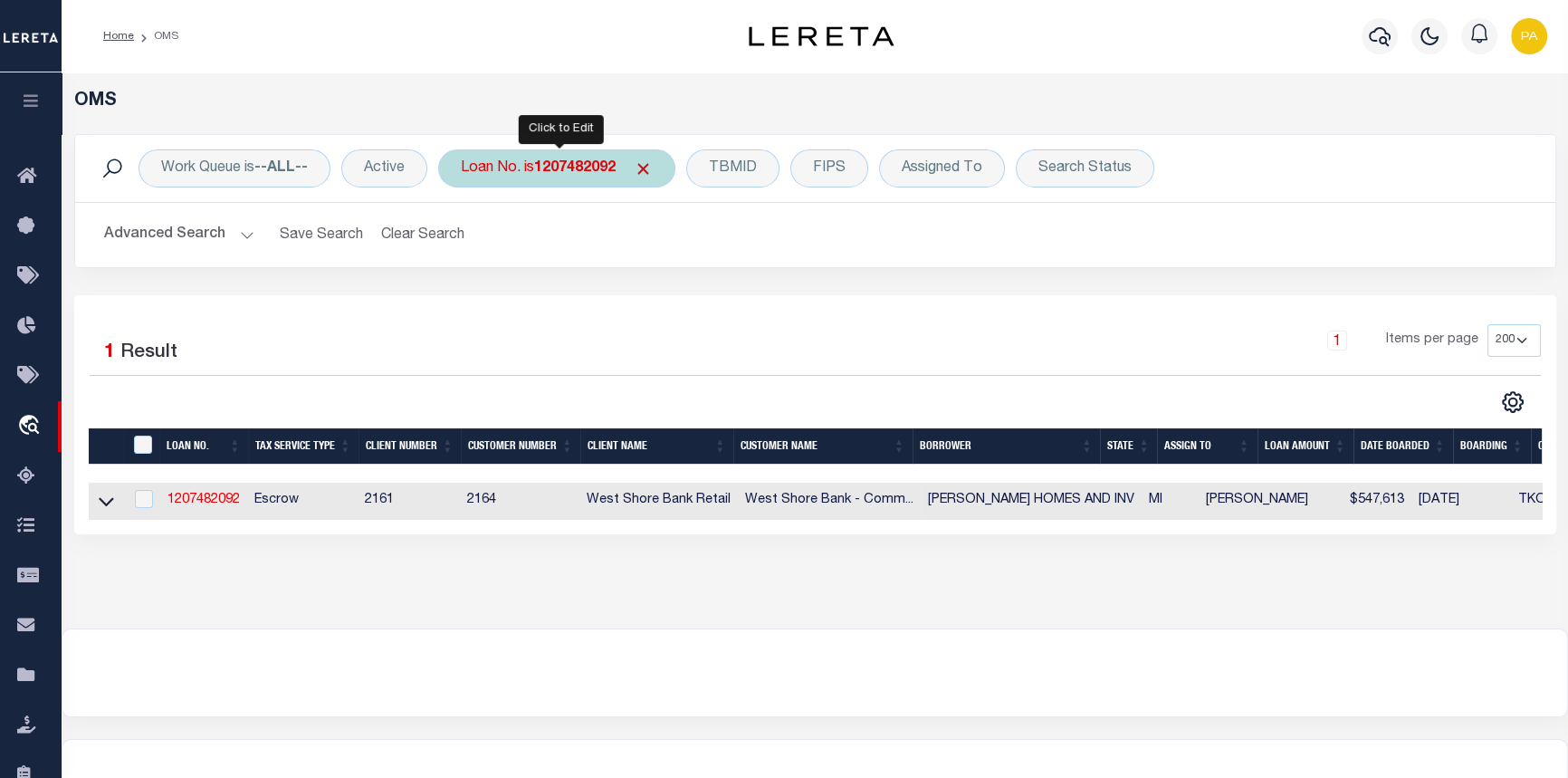
click at [554, 169] on b "1207482092" at bounding box center [575, 169] width 82 height 15
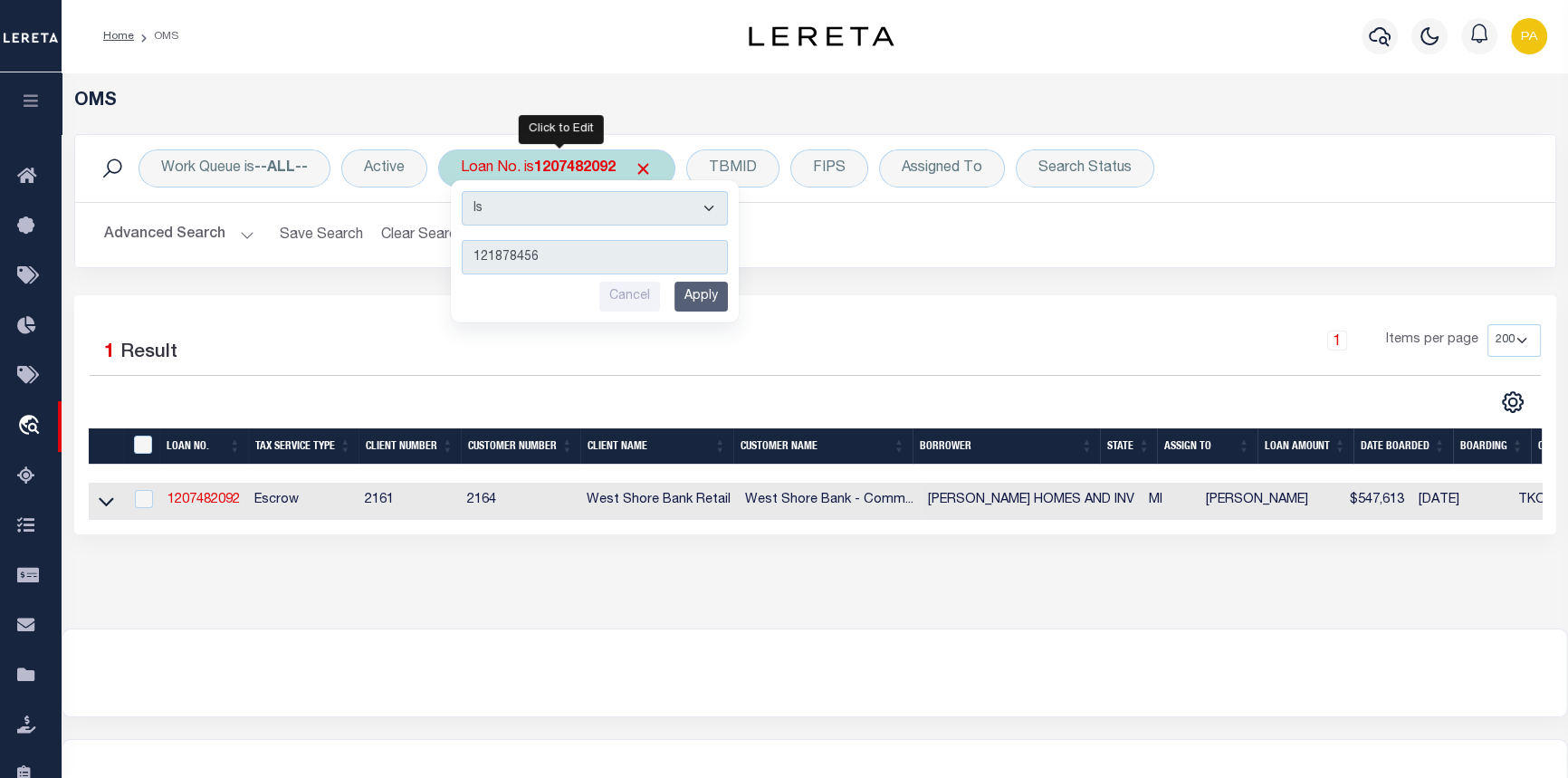
type input "1218784566"
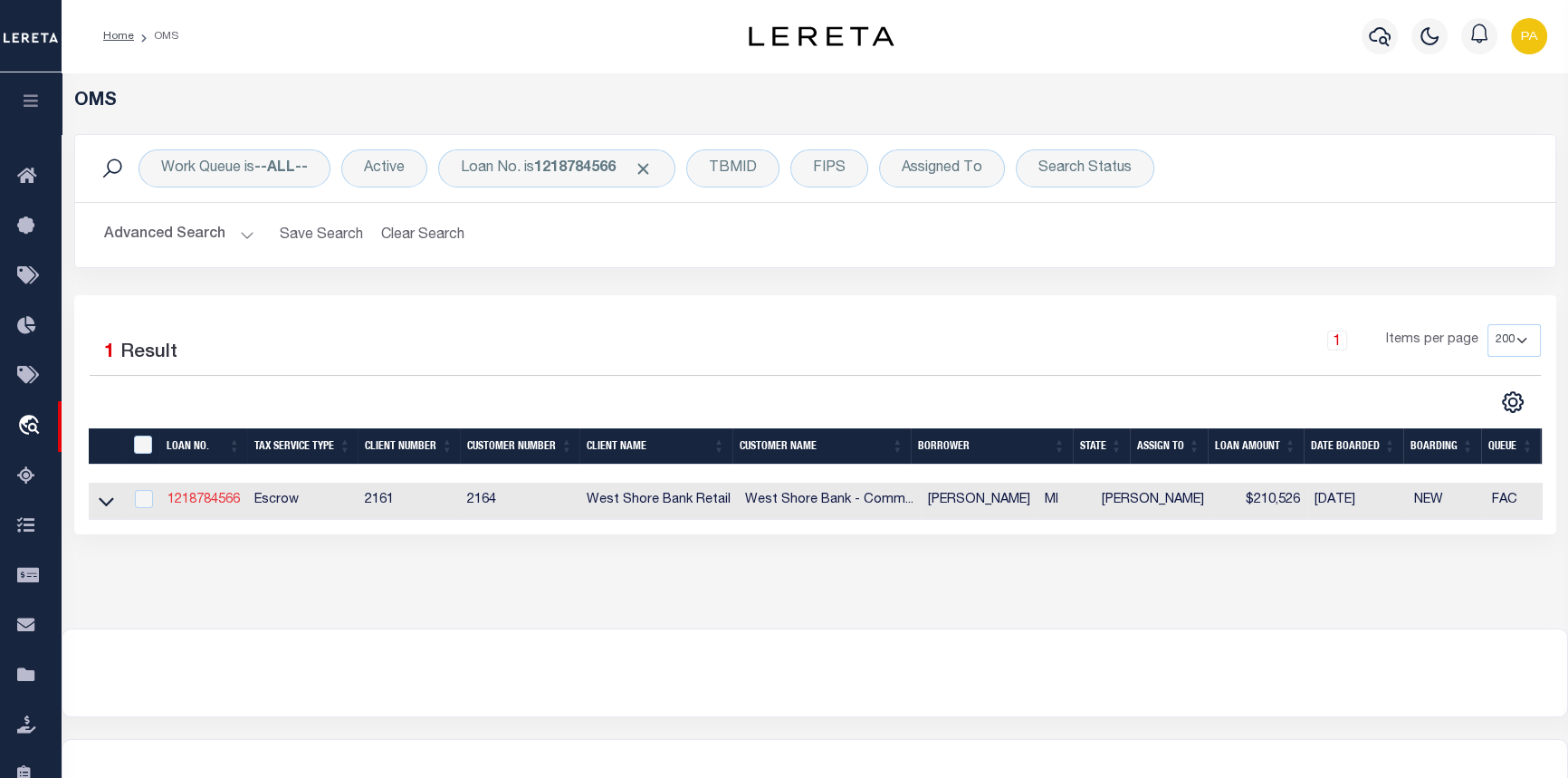
click at [212, 499] on link "1218784566" at bounding box center [204, 500] width 73 height 13
type input "1218784566"
type input "[PERSON_NAME]"
select select
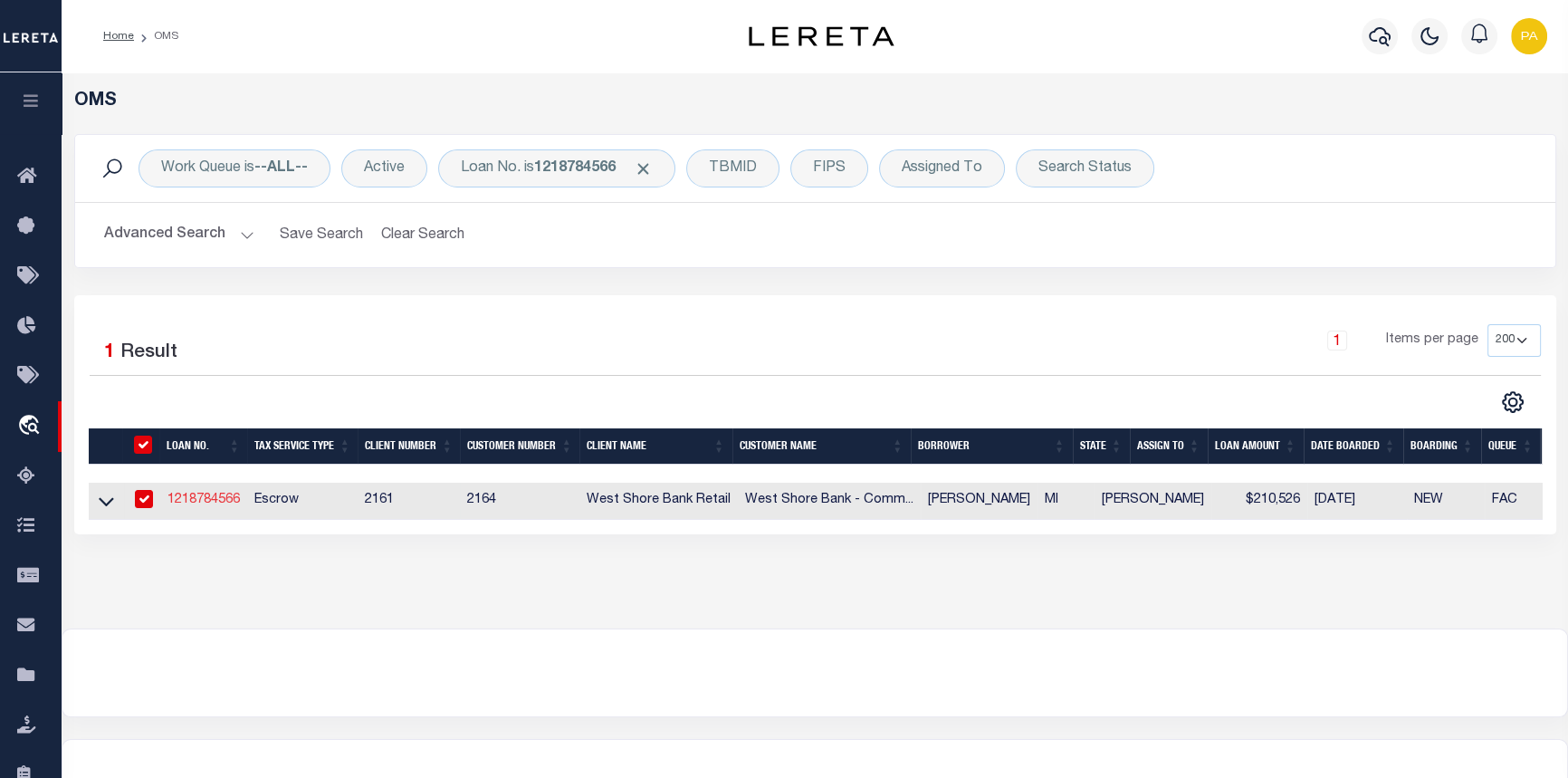
select select "10"
select select "Escrow"
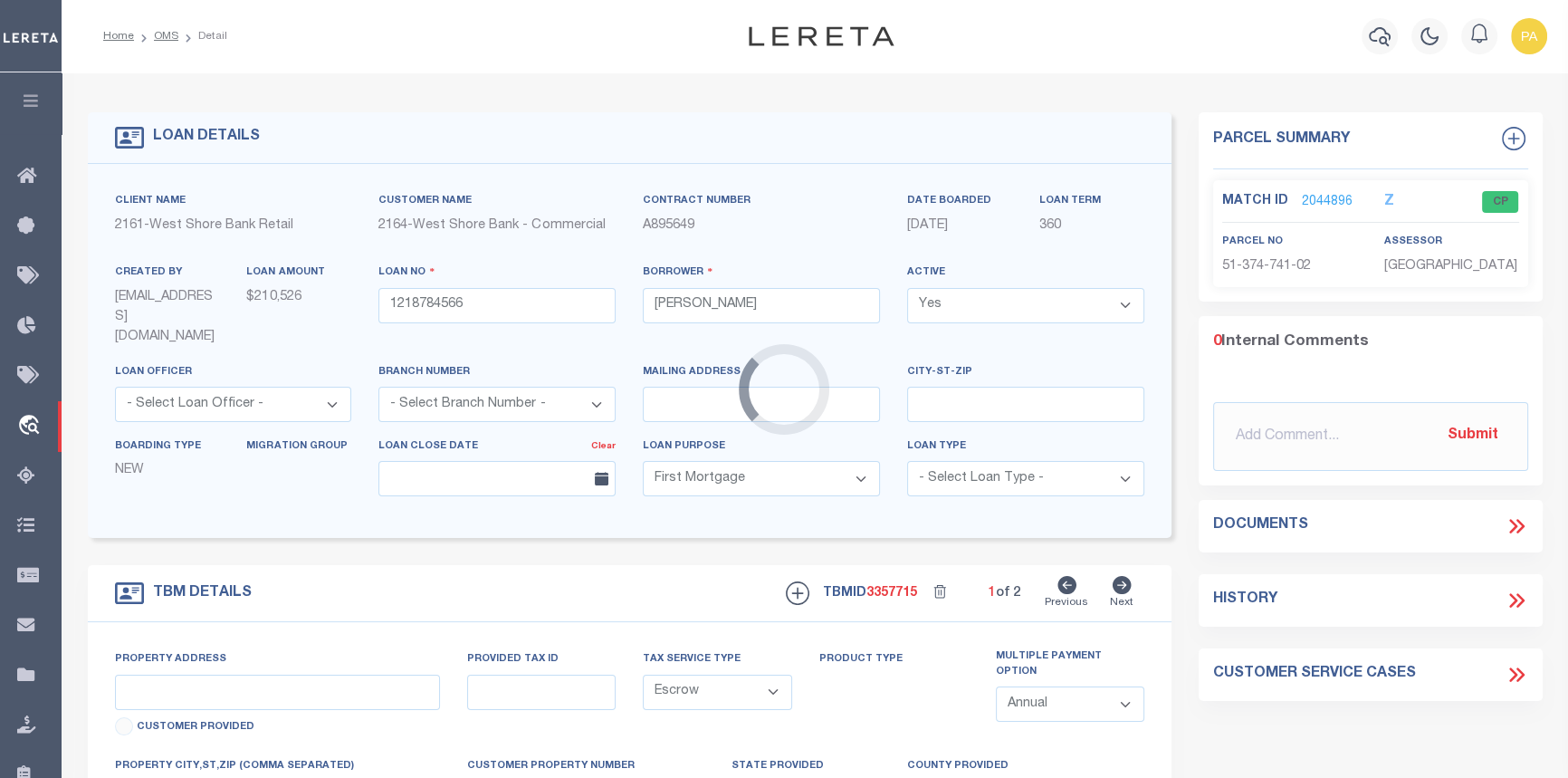
type input "451 FOURTH ST"
type input "51-51-374-741-02"
select select
type input "MANISTEE MI 49660"
type input "MI"
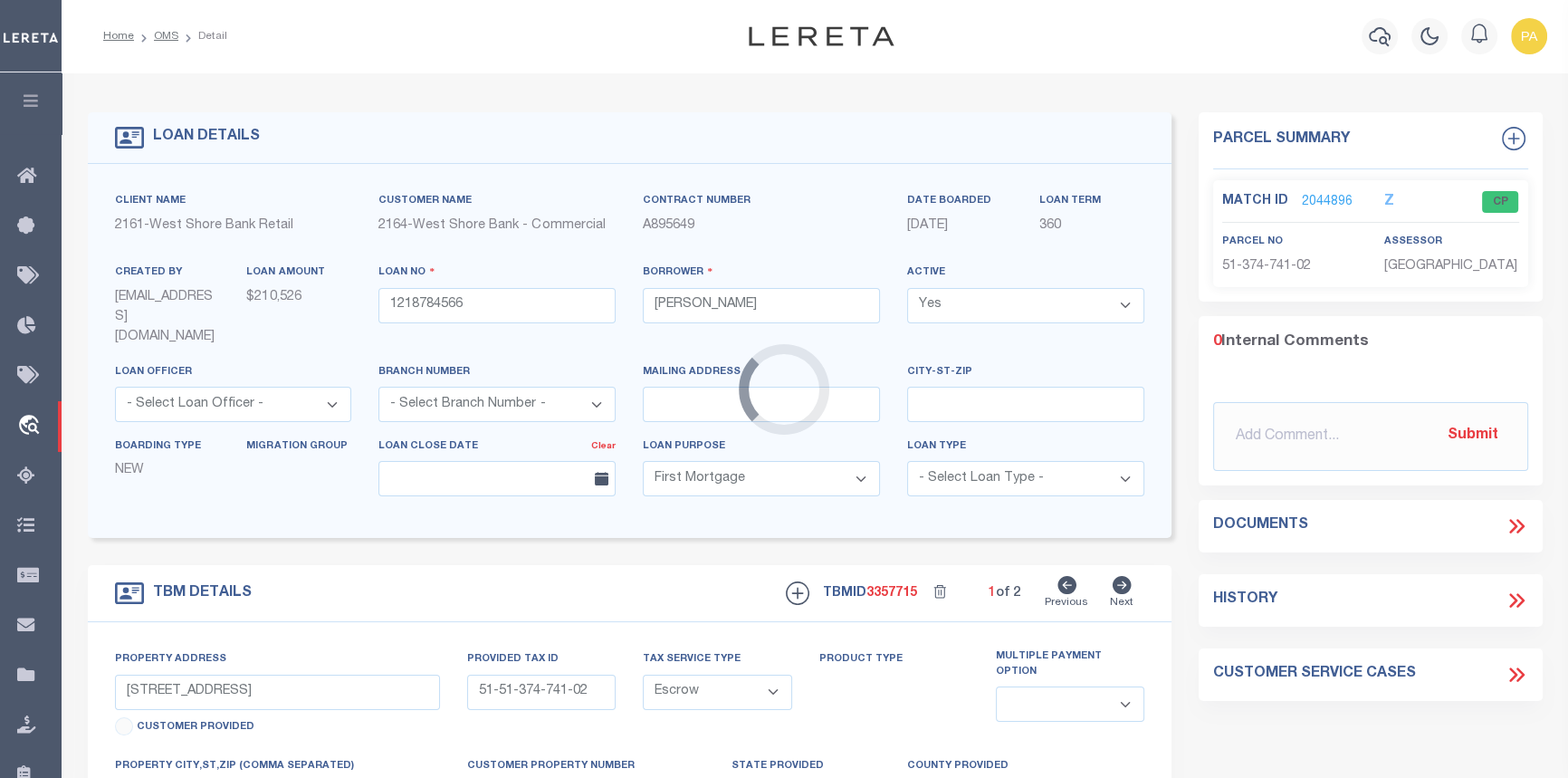
select select
type textarea "PARCEL 1: The West 1/2 of Lot 1, Block 21, AND the South 15 feet of the East 1/…"
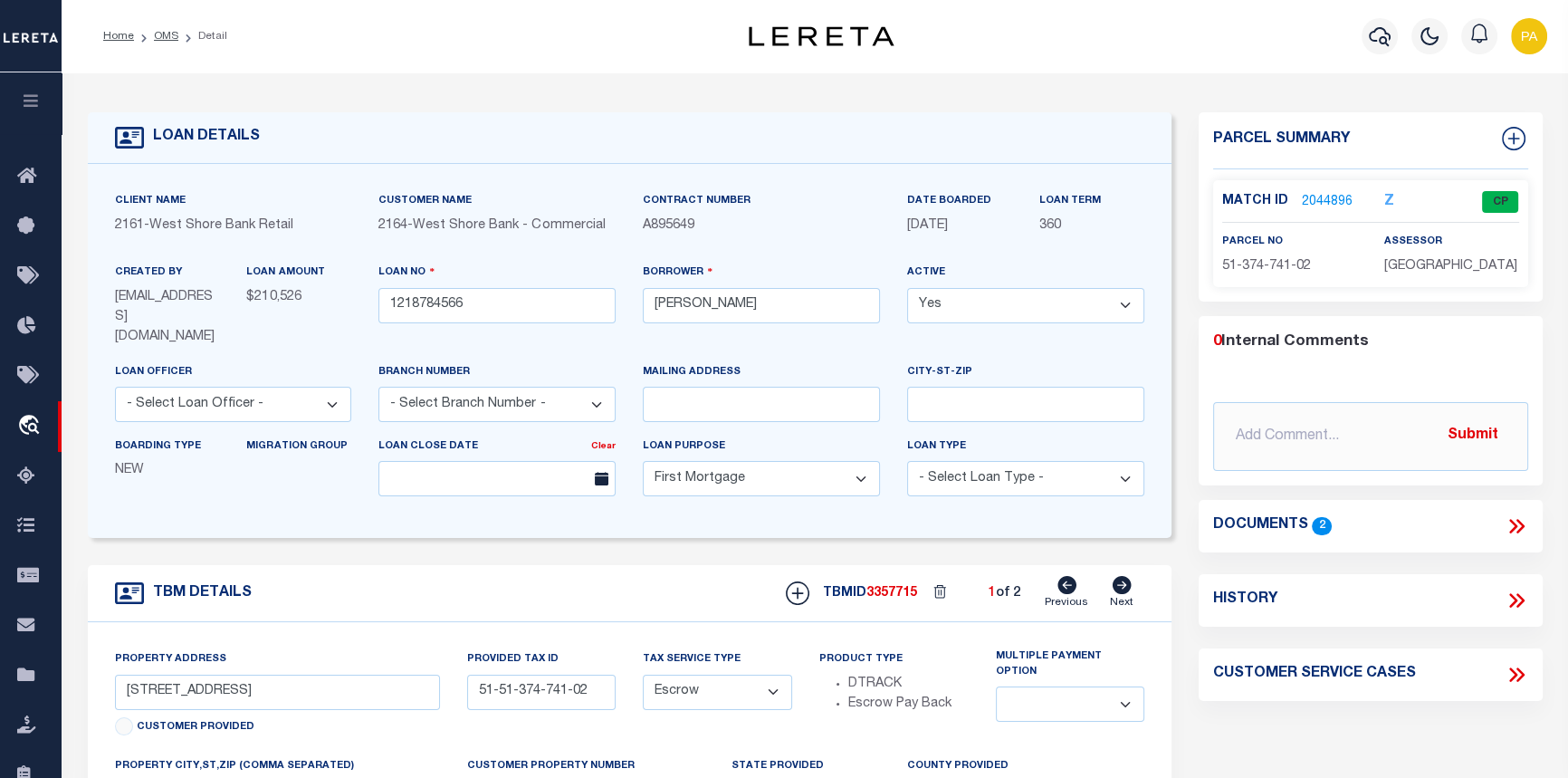
click at [1125, 576] on icon at bounding box center [1122, 585] width 20 height 18
type input "719 KOSCIUSKO ST"
type input "51-51-748-716-09"
select select
type textarea "PARCEL 2: Lot 11, Block 10, The Freeland Addition to the City of Manistee, acco…"
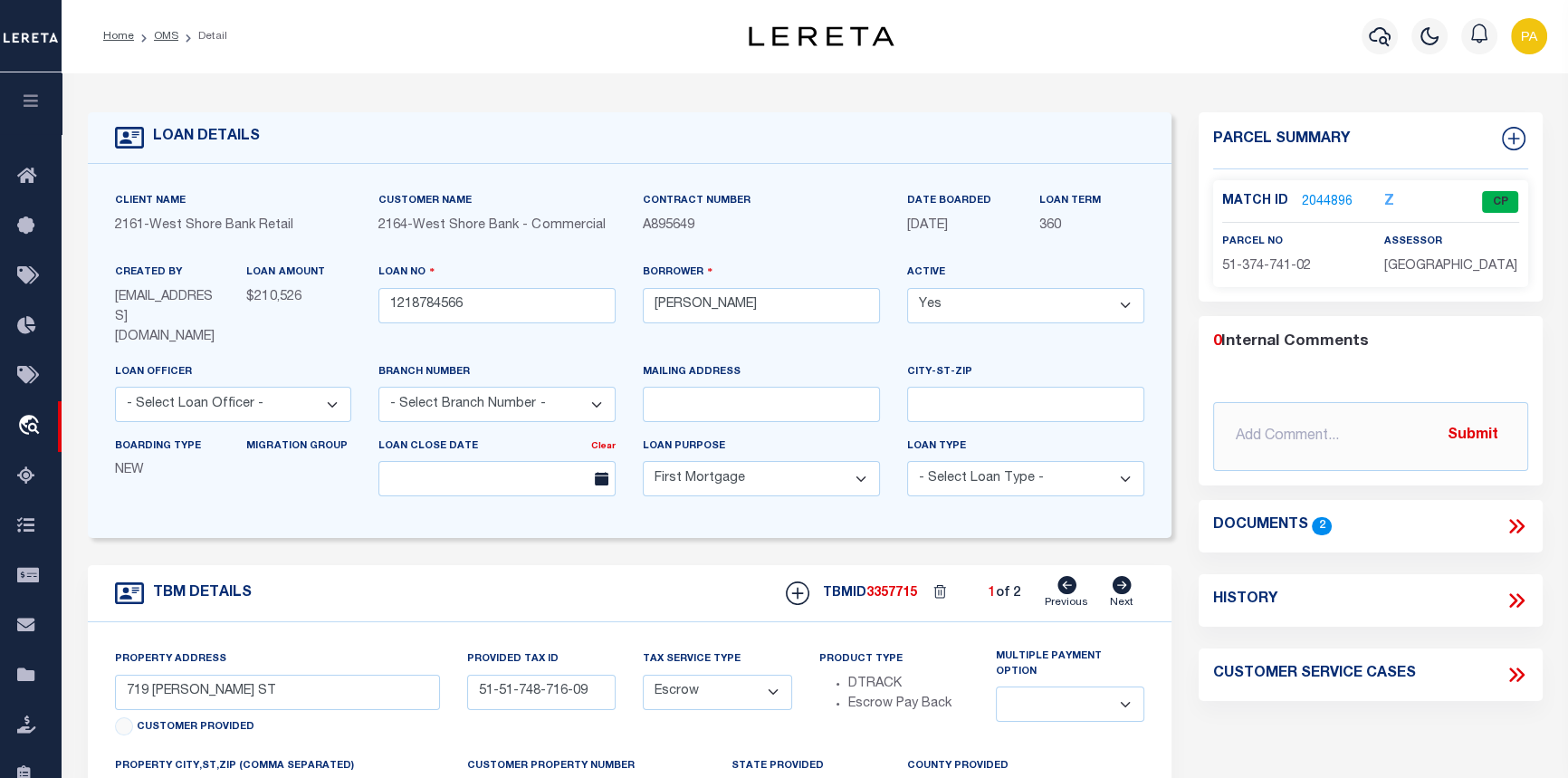
select select
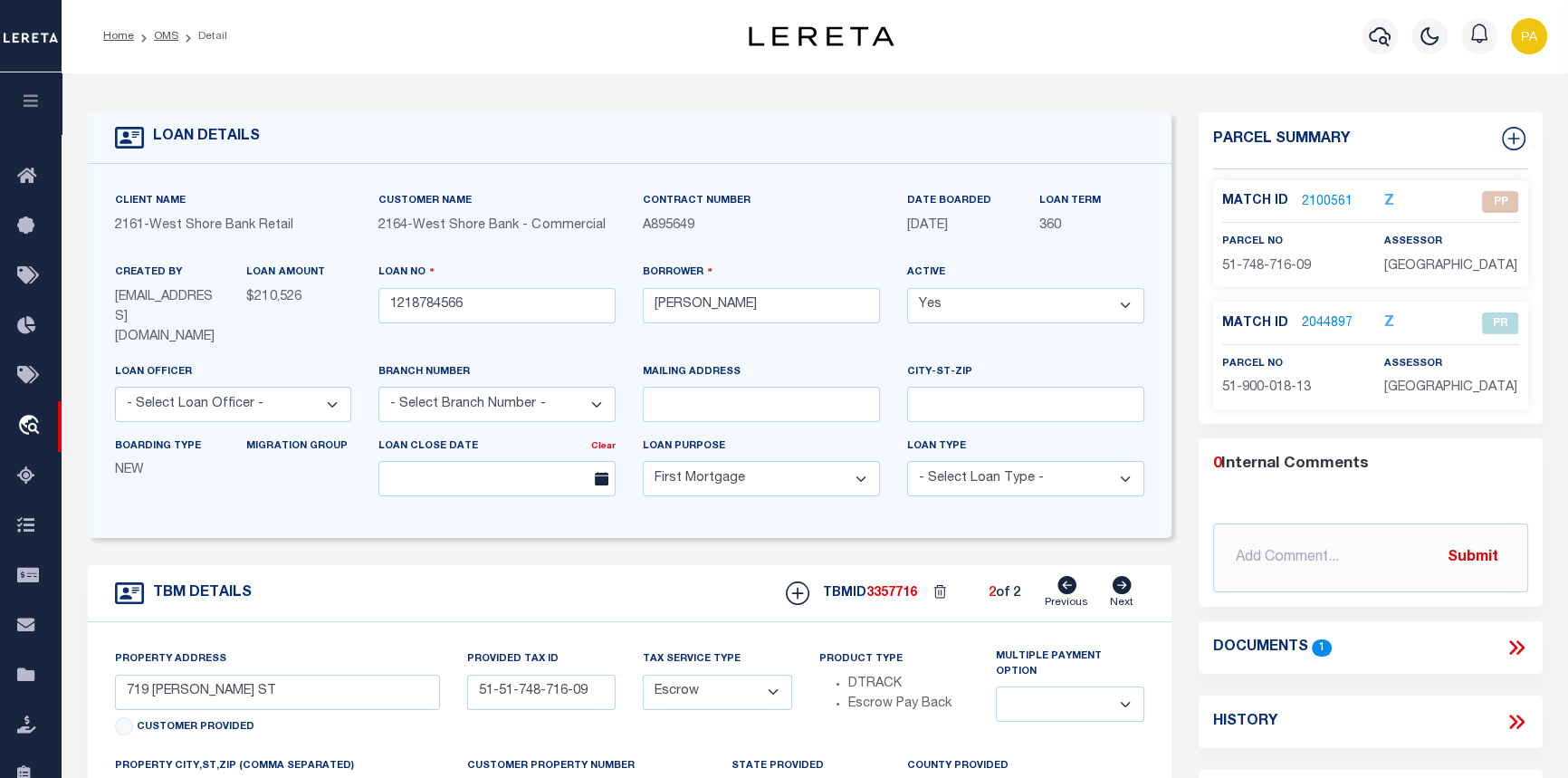
click at [1314, 199] on link "2100561" at bounding box center [1327, 202] width 51 height 19
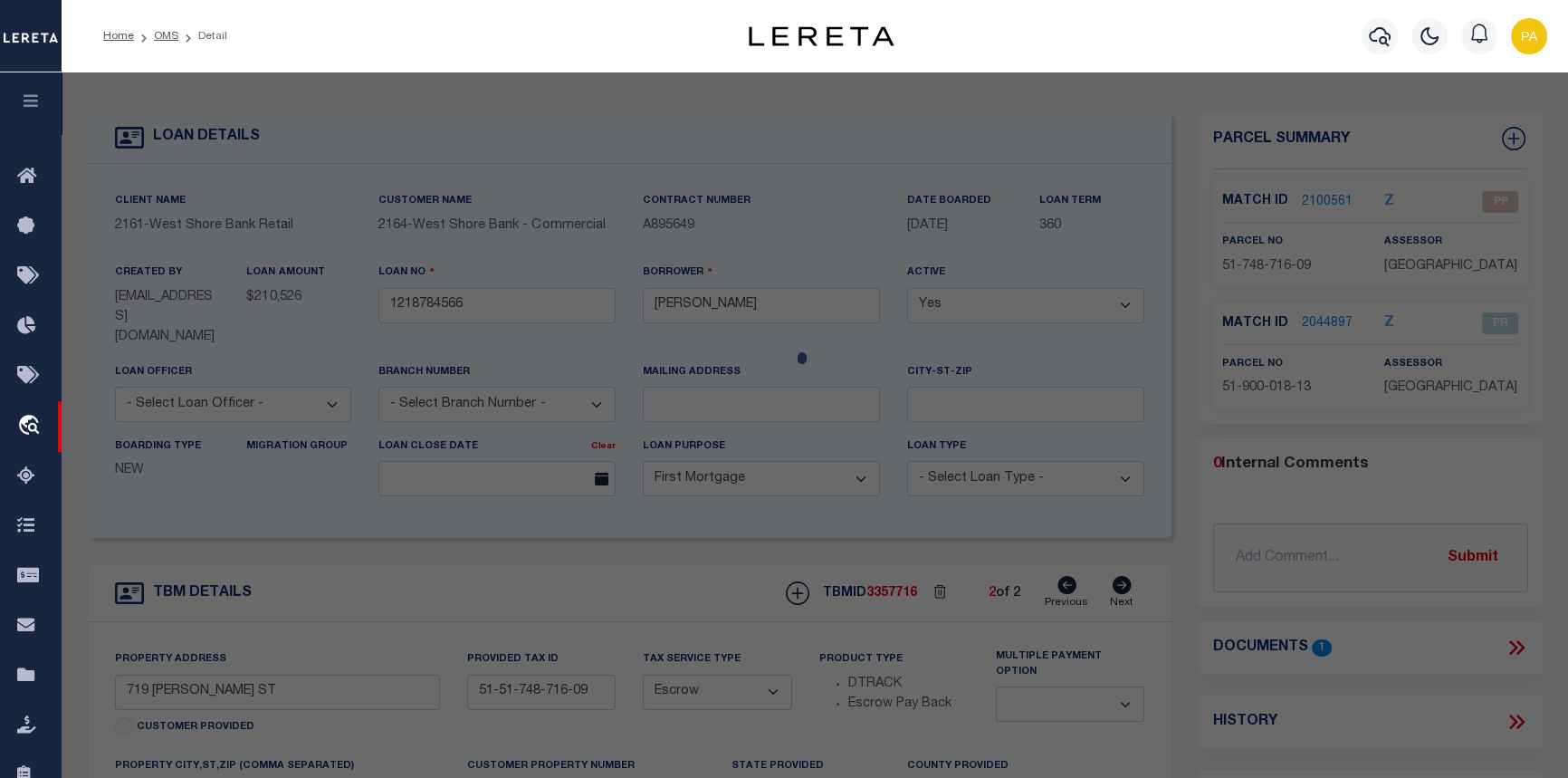
checkbox input "false"
select select "PP"
type input "CVAN LLC"
select select
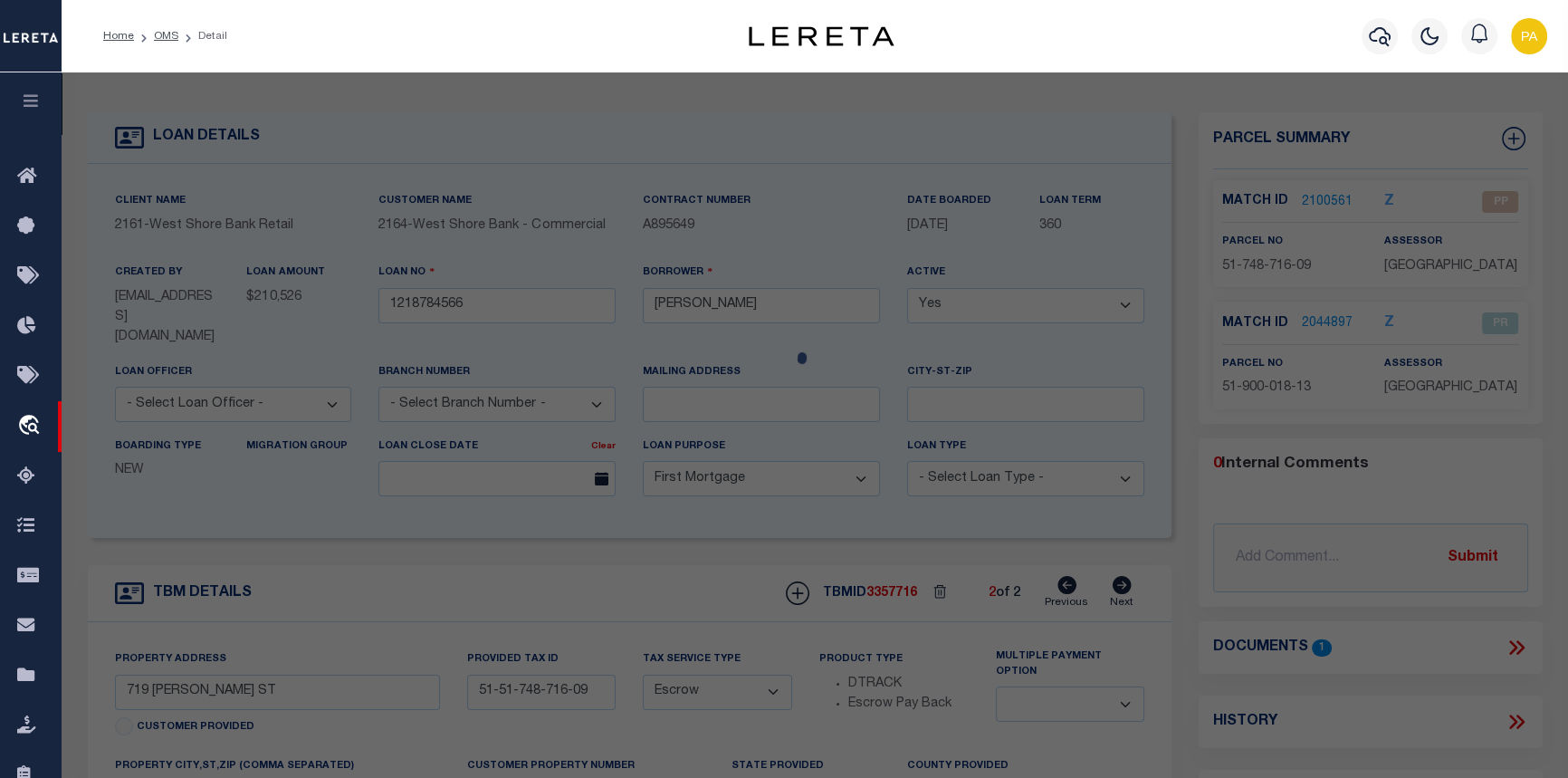
type input "719 KOSCIUSKO ST"
type textarea "FREELAND LOT 11 BLOCK 10 _____P.ADDR: 719 KOSCIUSKO ST"
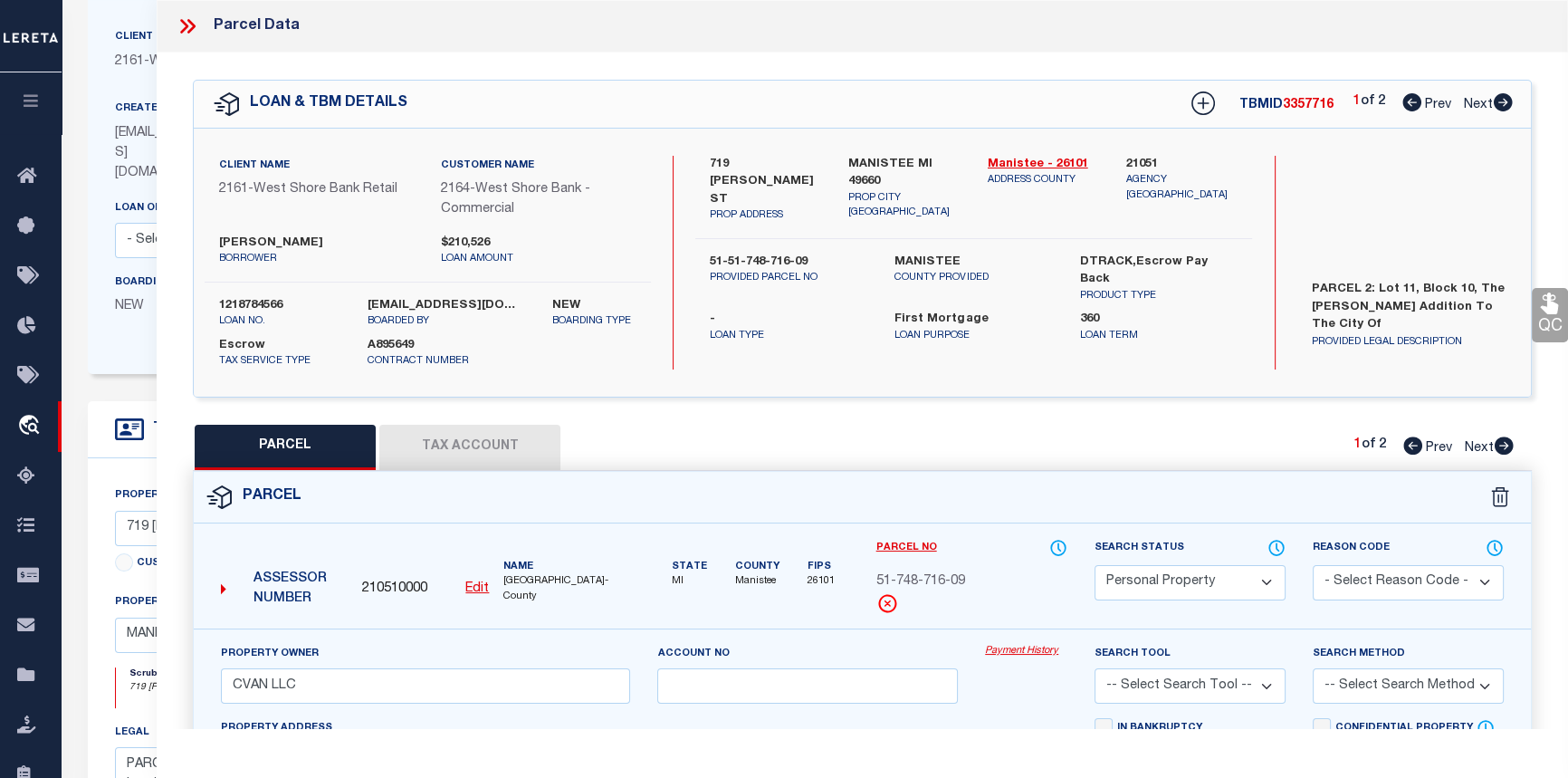
click at [1036, 651] on link "Payment History" at bounding box center [1026, 651] width 82 height 15
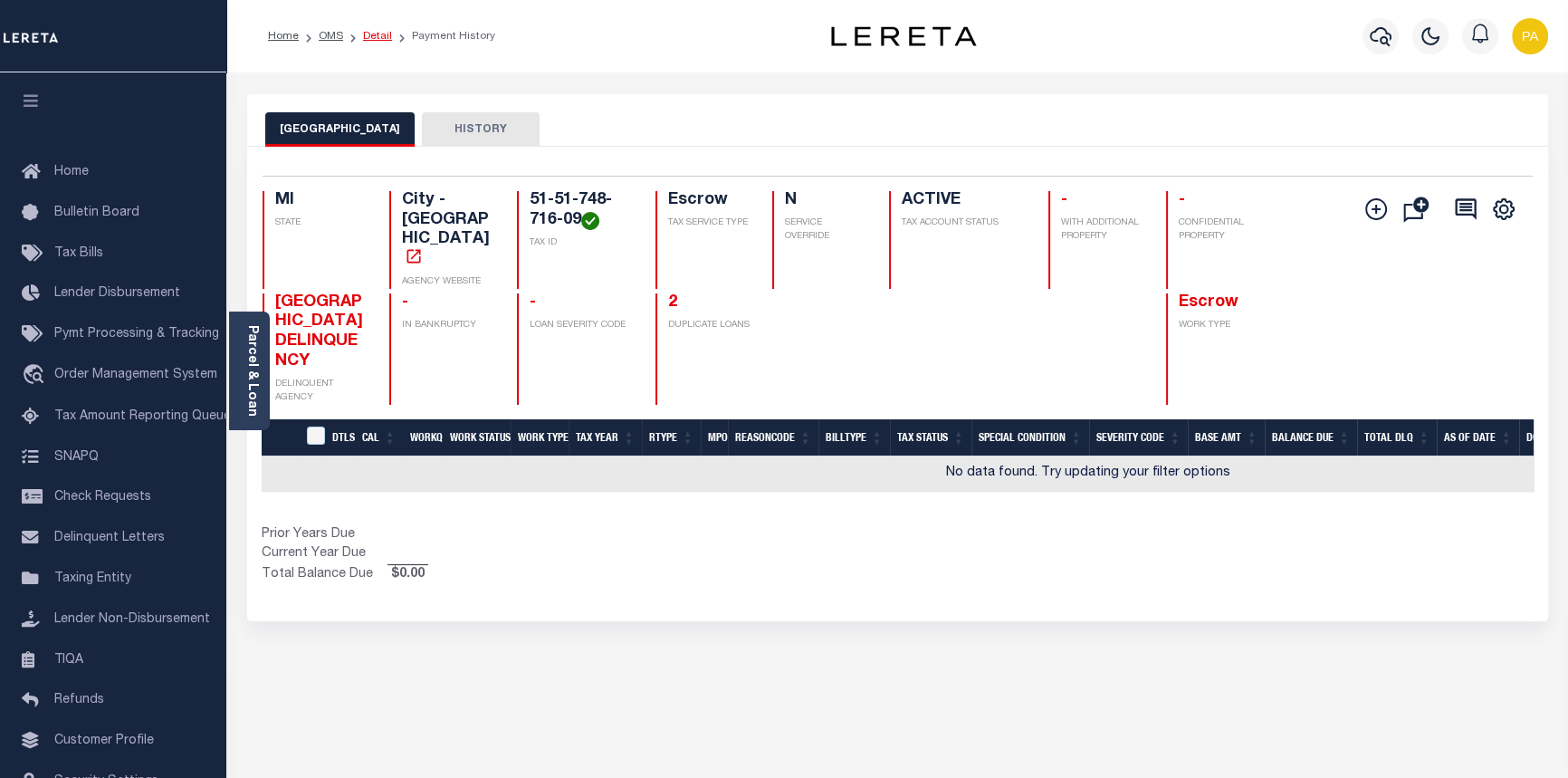
click at [372, 36] on link "Detail" at bounding box center [378, 36] width 29 height 11
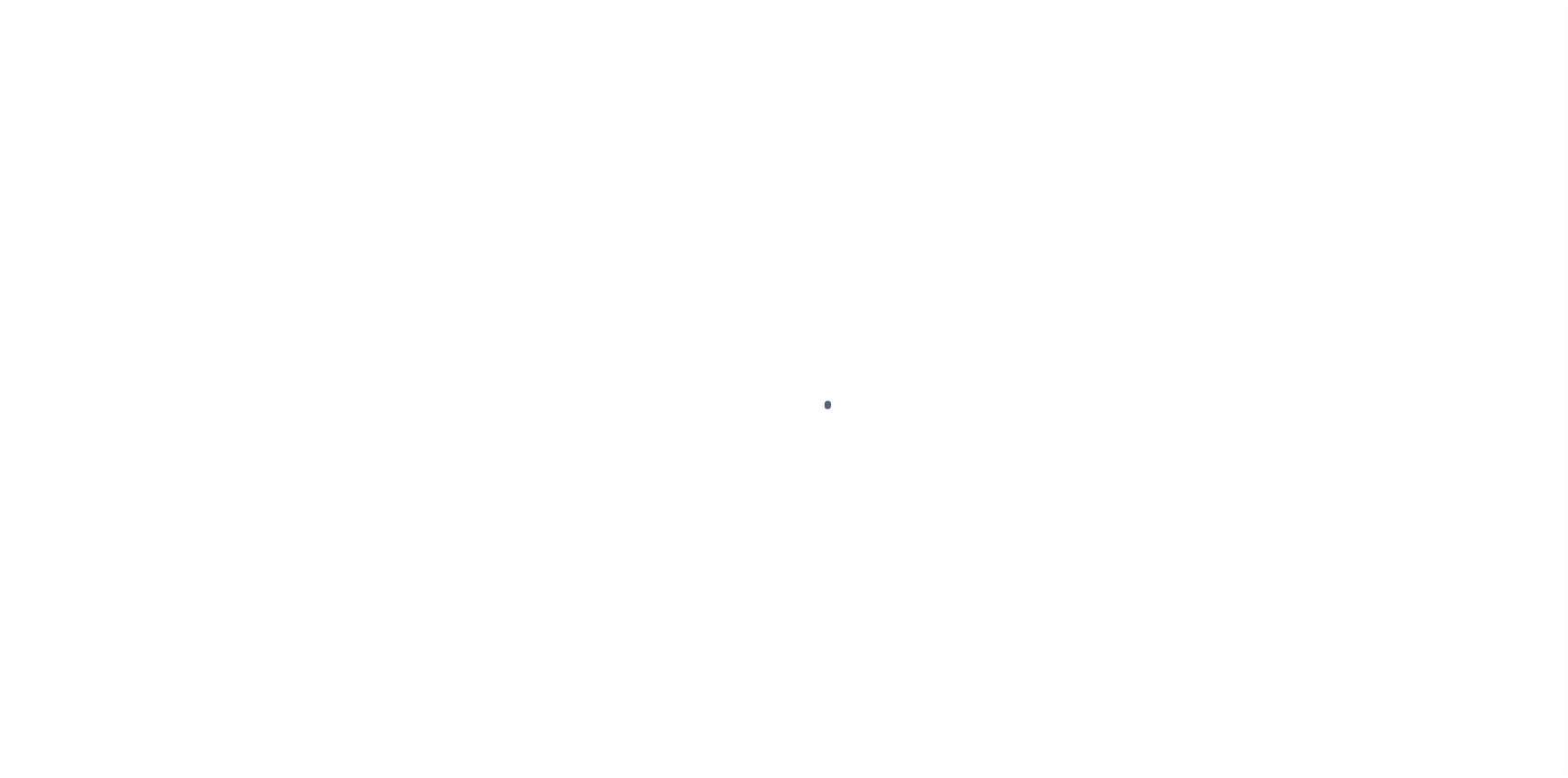
select select "10"
select select "Escrow"
select select
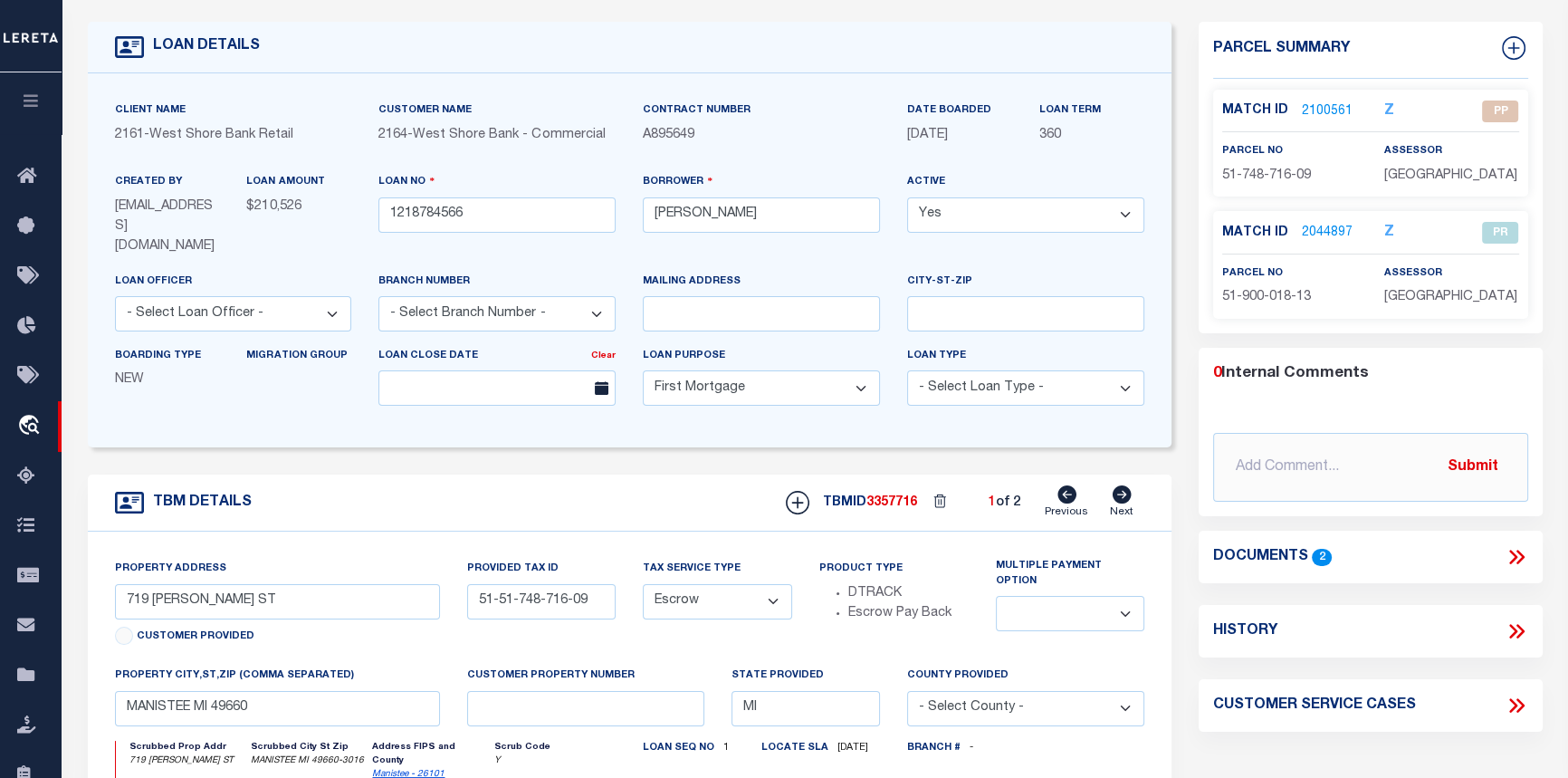
scroll to position [82, 0]
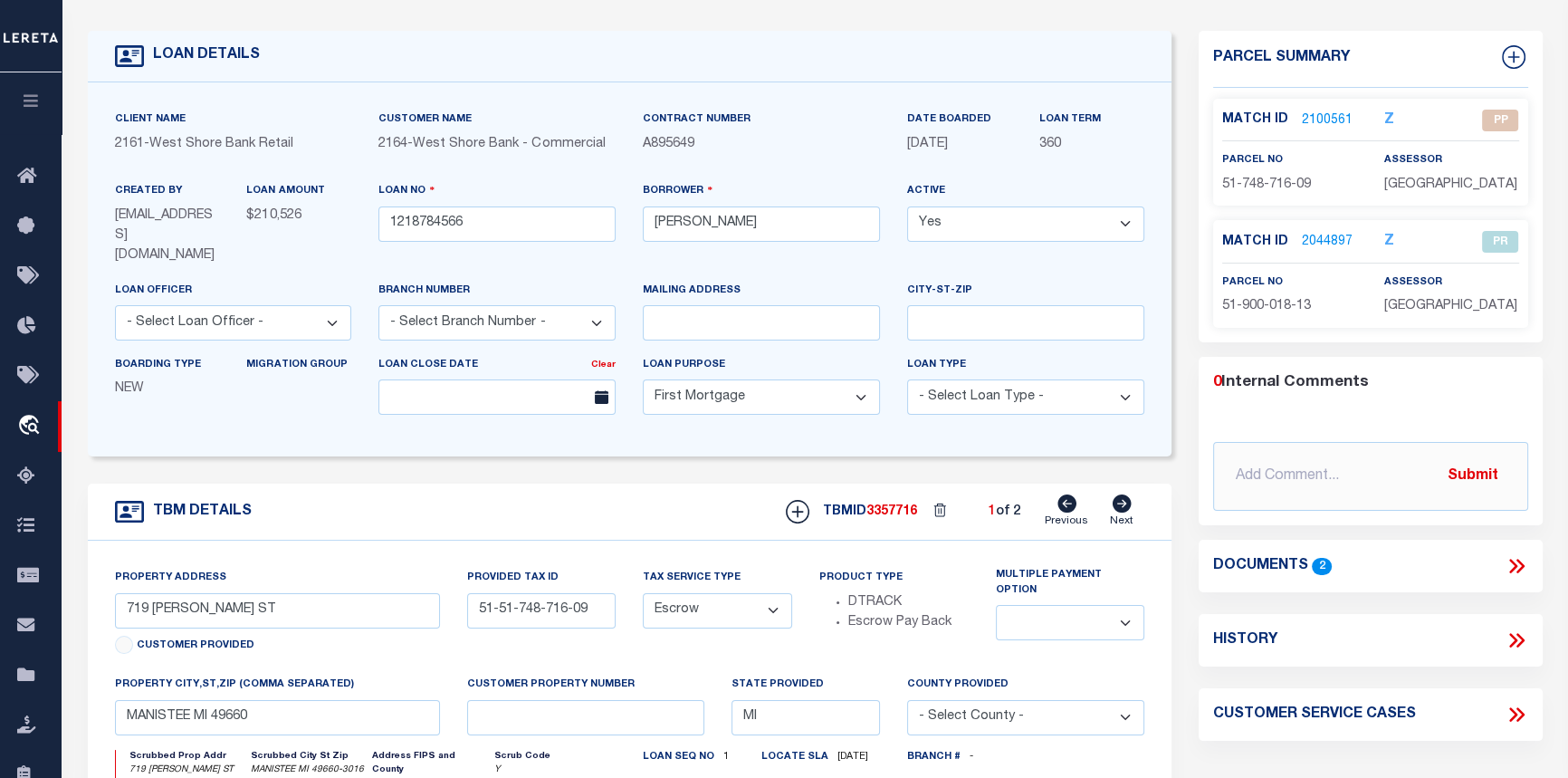
click at [1323, 242] on link "2044897" at bounding box center [1327, 242] width 51 height 19
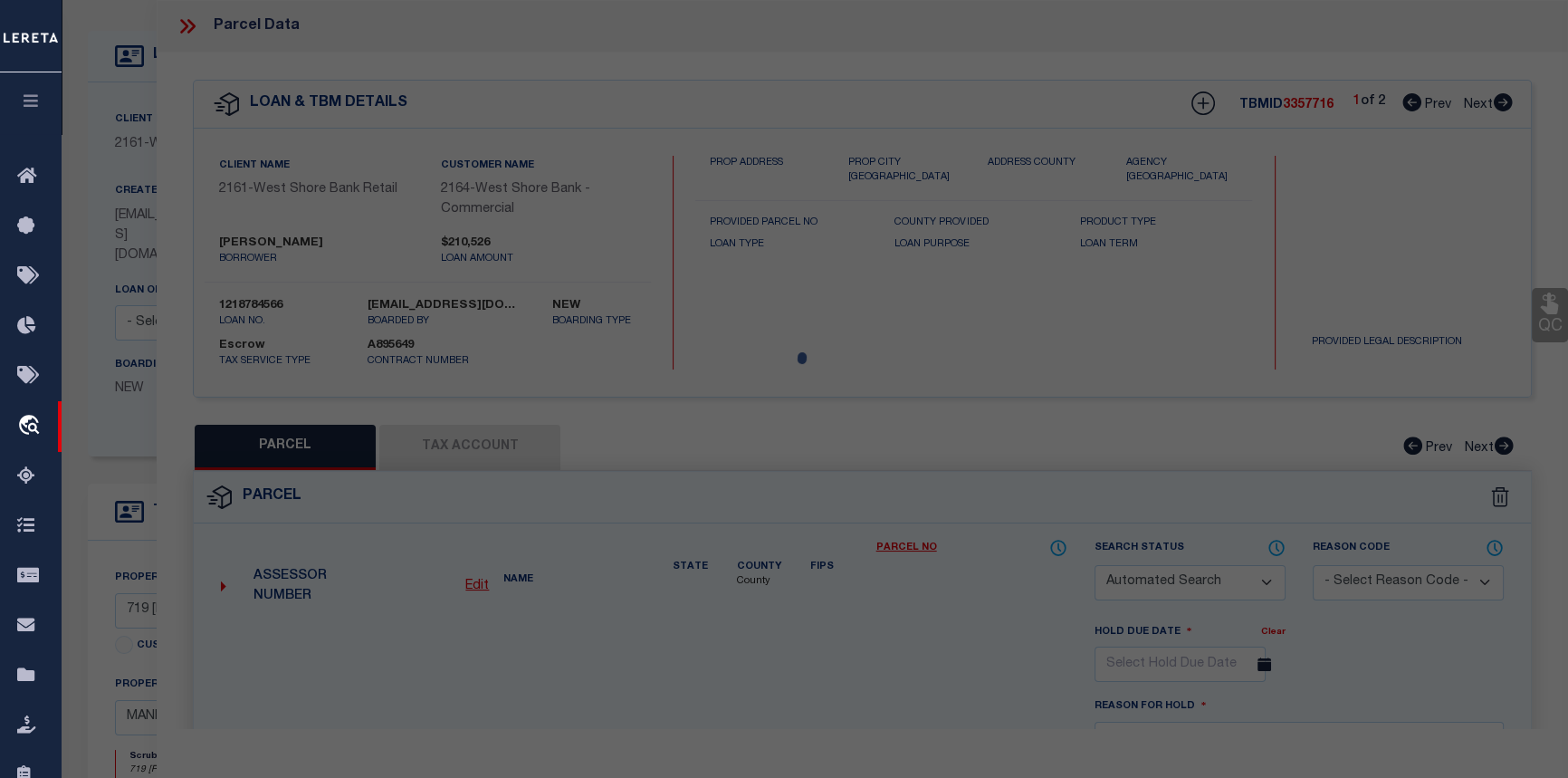
checkbox input "false"
select select "PR"
type input "TWO SLICES"
type input "51-51-900-018-13"
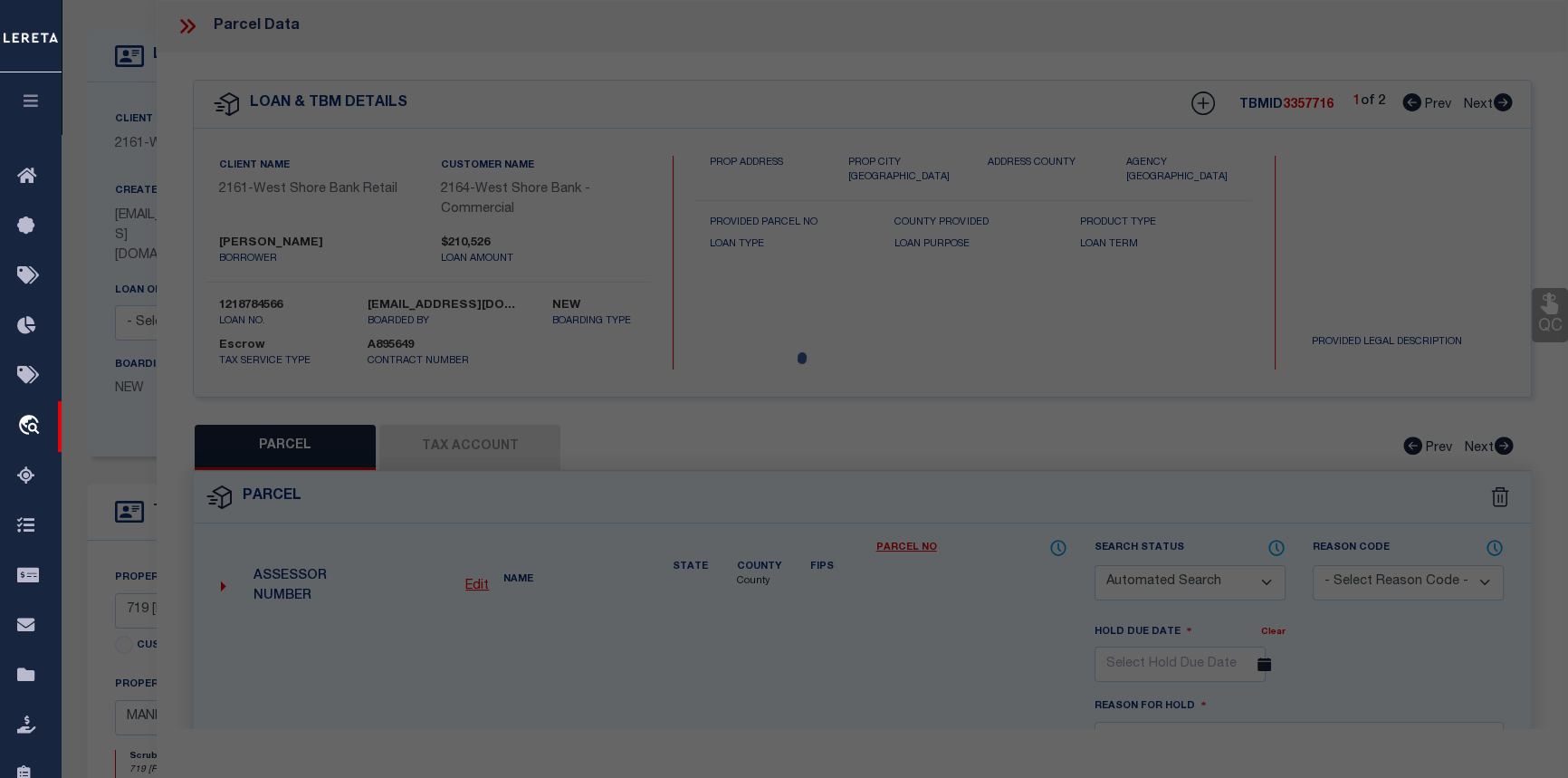
type input "719 KOSCIUSKO ST"
type input "MANISTEE, MI 49660"
type textarea "PERSONAL PROPERTY: (18) NON INVENTORY FURNITURE & FIXTURES MACHINERY & EQUIPMEN…"
type textarea "12/20/24 Per Janet Foss: While QCing in TIQA, Tax ID 51-51-00-018-13 could not …"
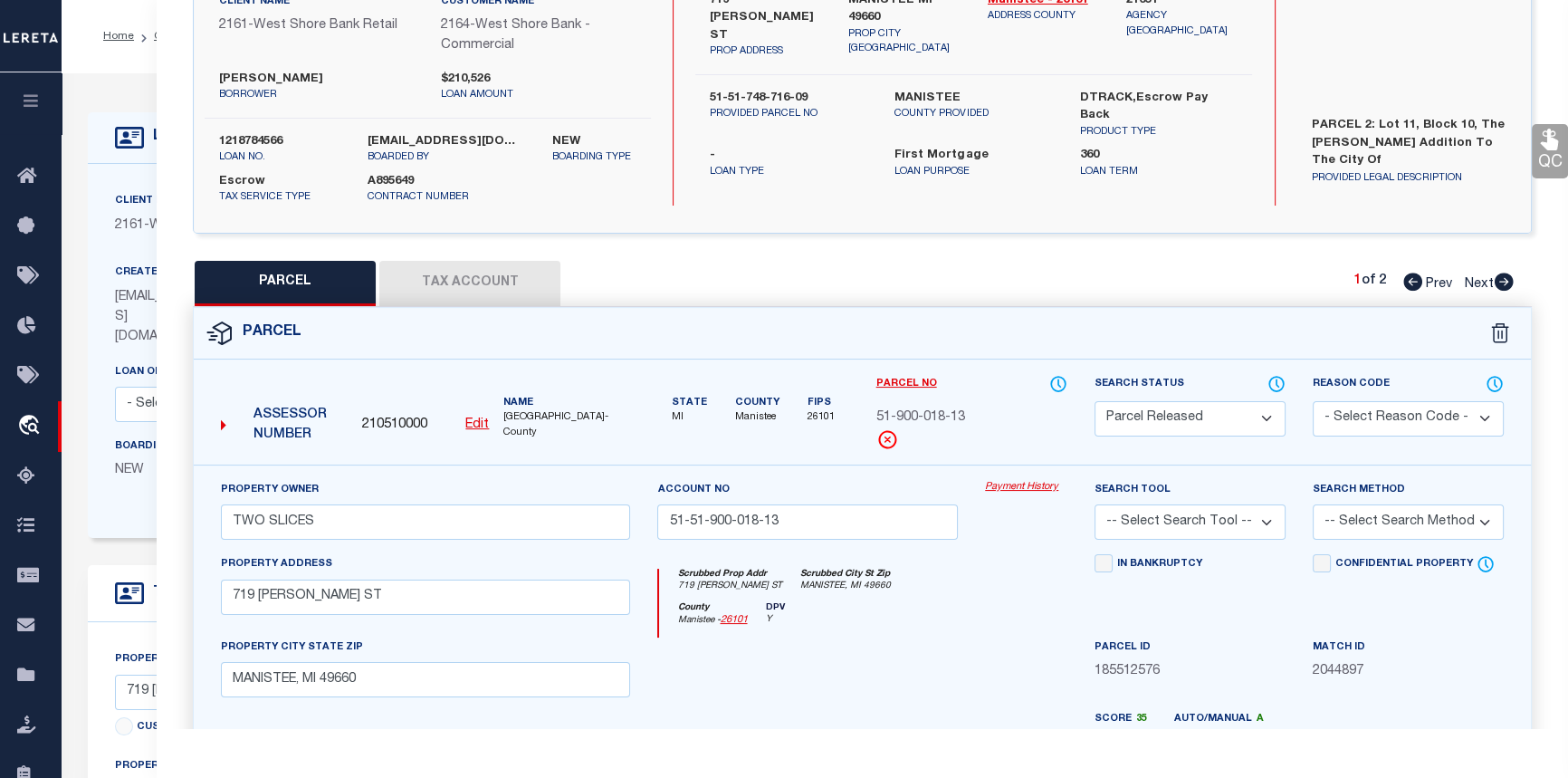
scroll to position [442, 0]
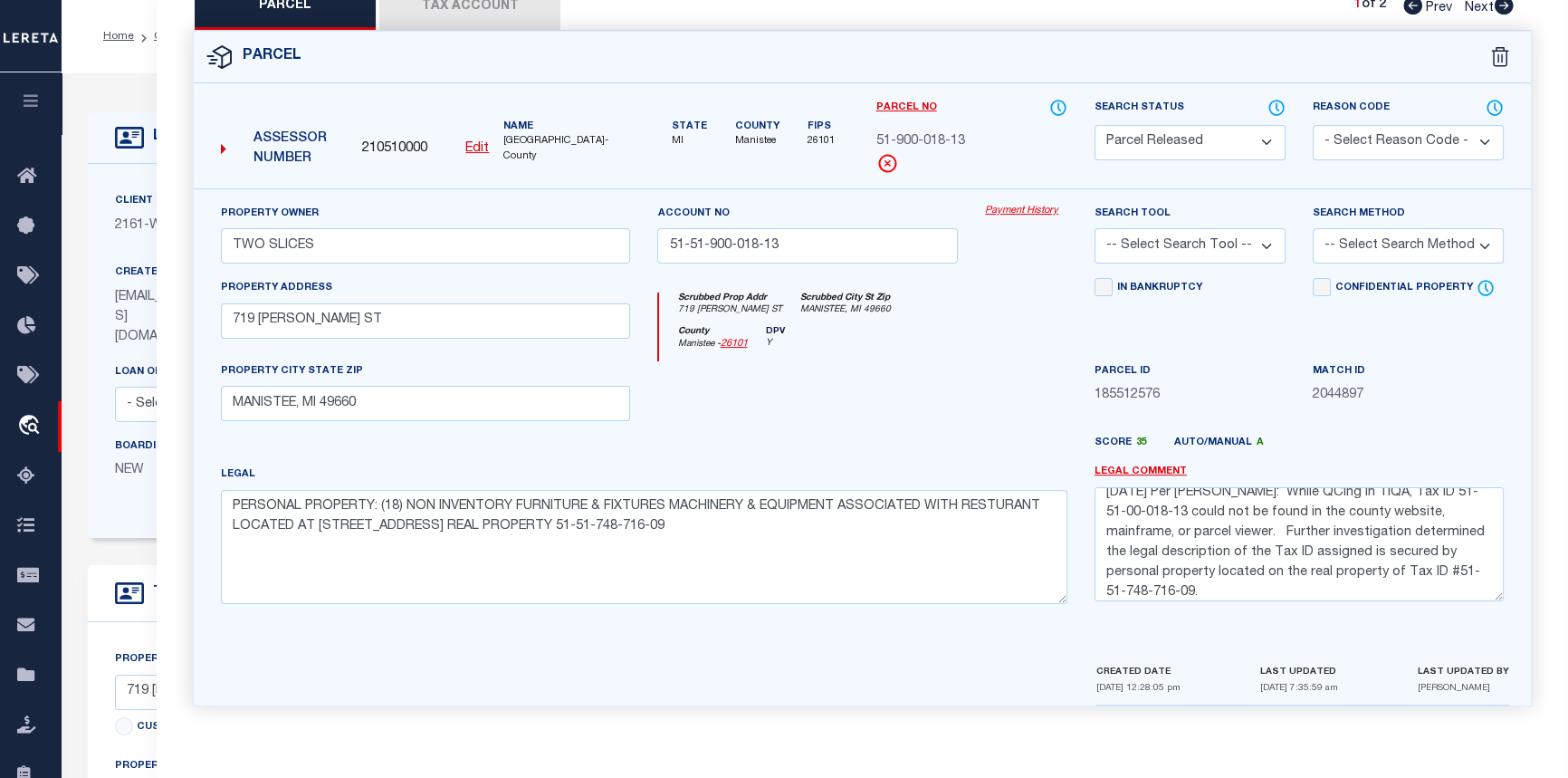
click at [1510, 279] on div "Confidential Property Elective Installment" at bounding box center [1408, 320] width 218 height 83
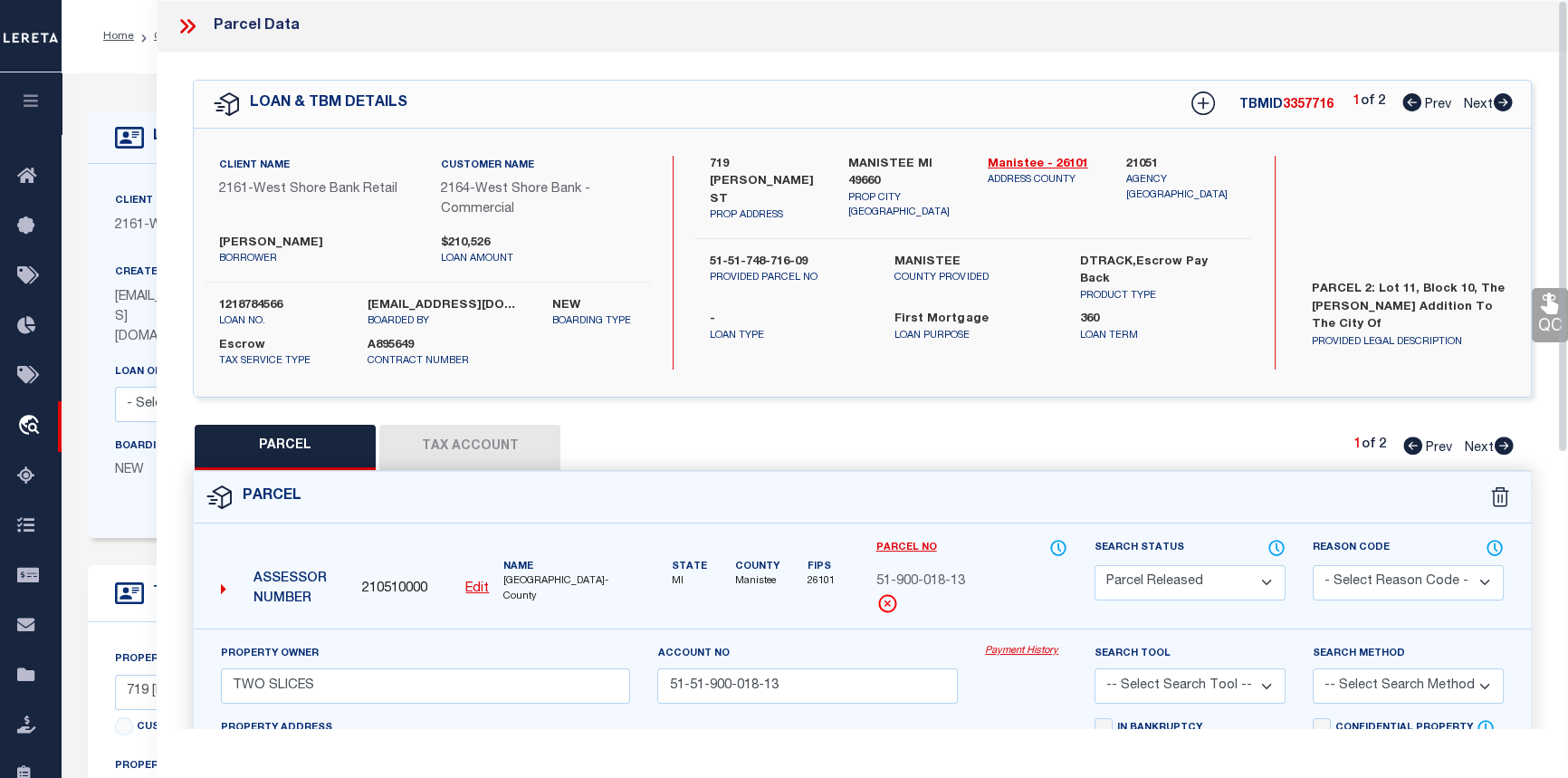
scroll to position [0, 0]
click at [1508, 443] on icon at bounding box center [1504, 445] width 19 height 18
select select "AS"
checkbox input "false"
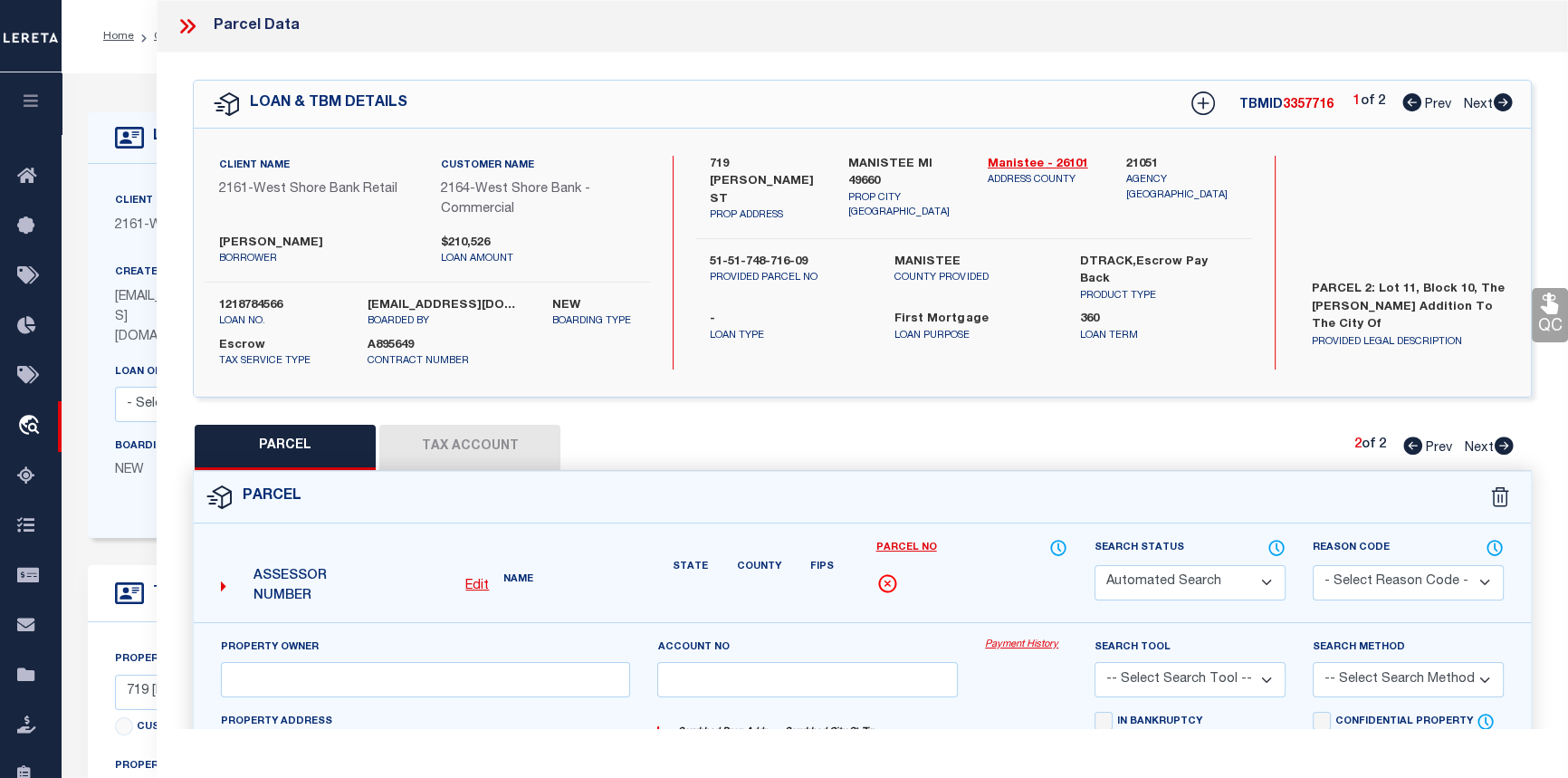
select select "PP"
type input "CVAN LLC"
select select
type input "719 KOSCIUSKO ST"
type textarea "FREELAND LOT 11 BLOCK 10 _____P.ADDR: 719 KOSCIUSKO ST"
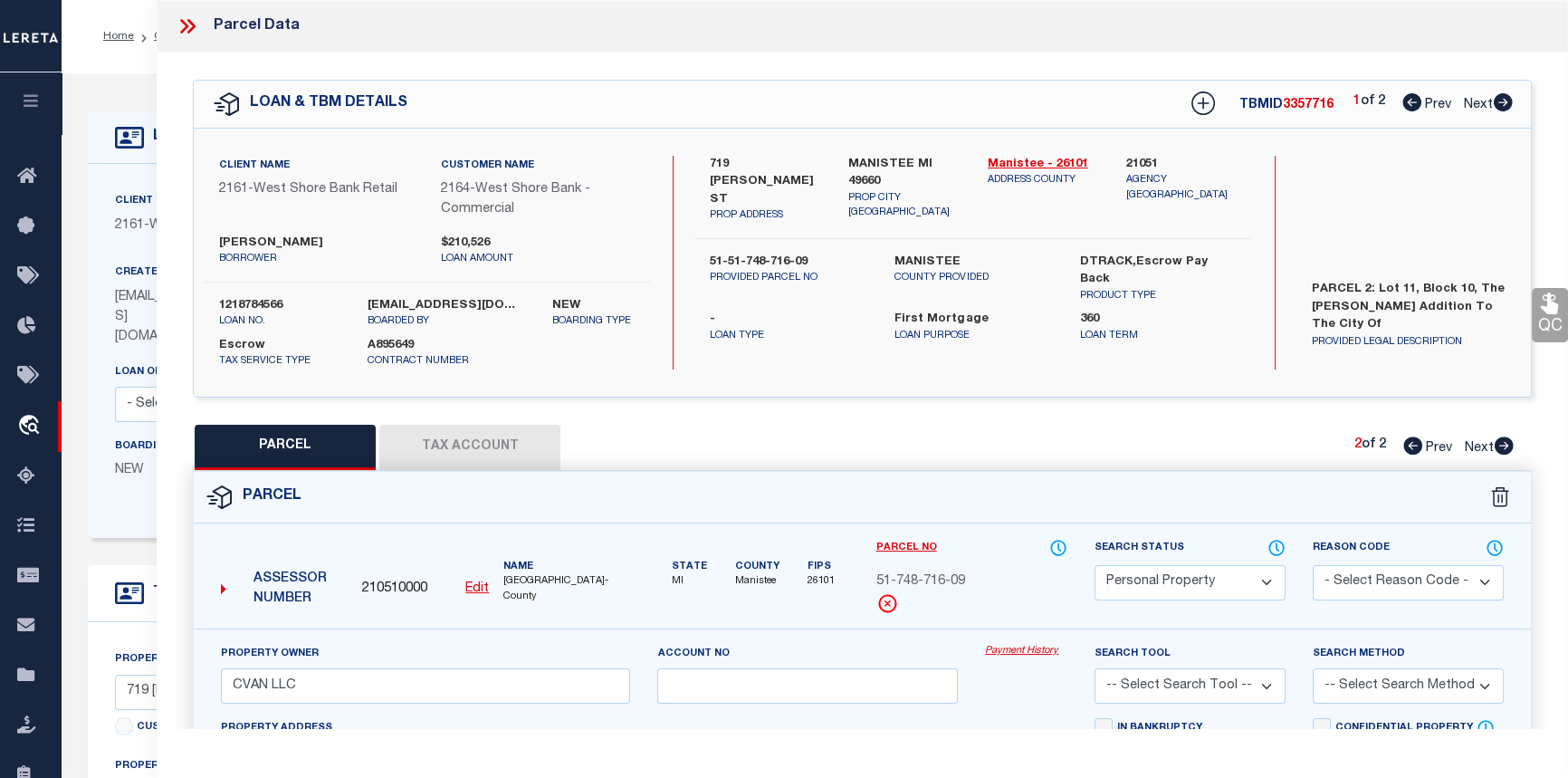
click at [182, 21] on icon at bounding box center [184, 26] width 8 height 15
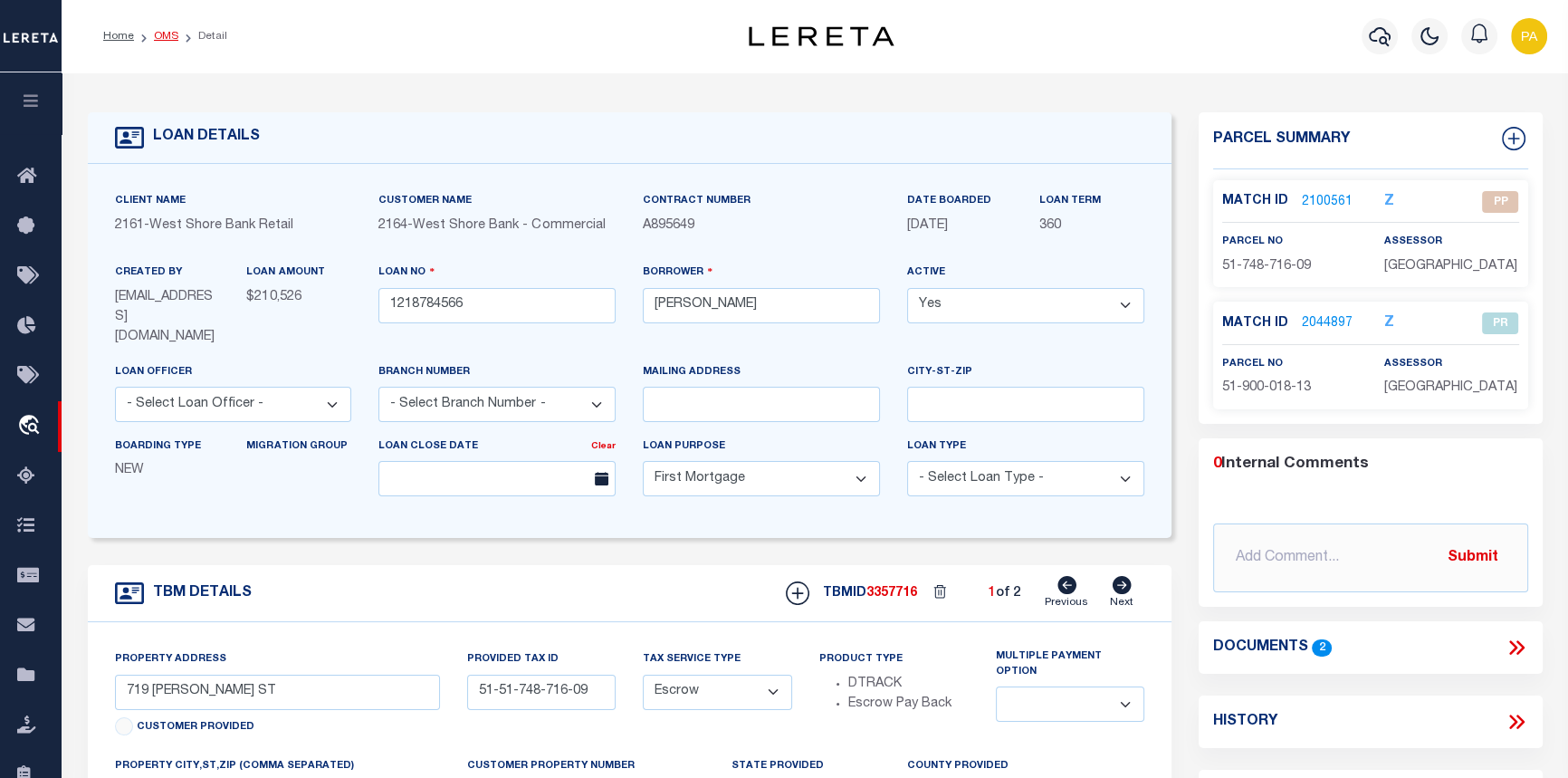
click at [171, 36] on link "OMS" at bounding box center [166, 36] width 24 height 11
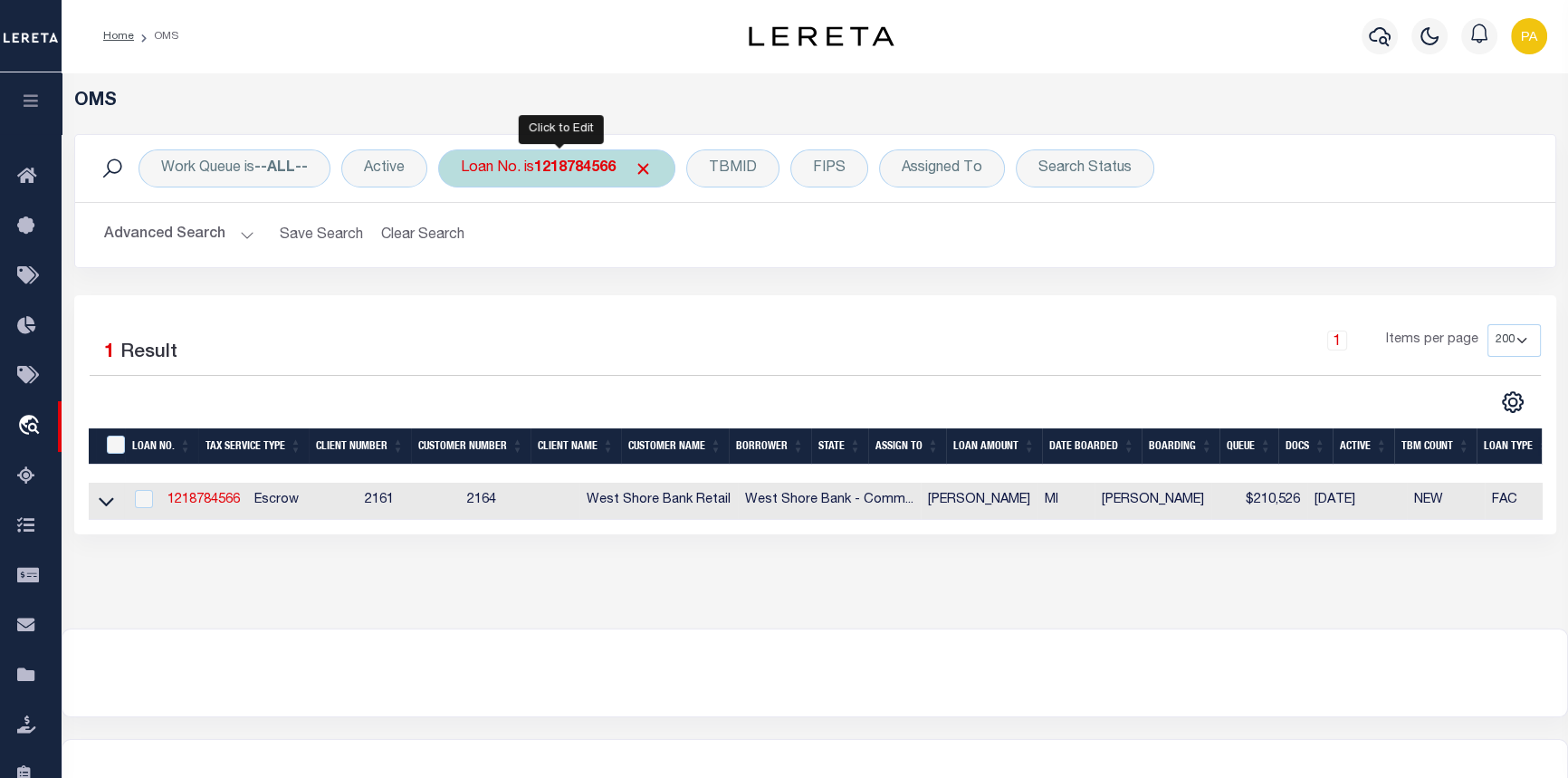
click at [579, 169] on b "1218784566" at bounding box center [575, 169] width 82 height 15
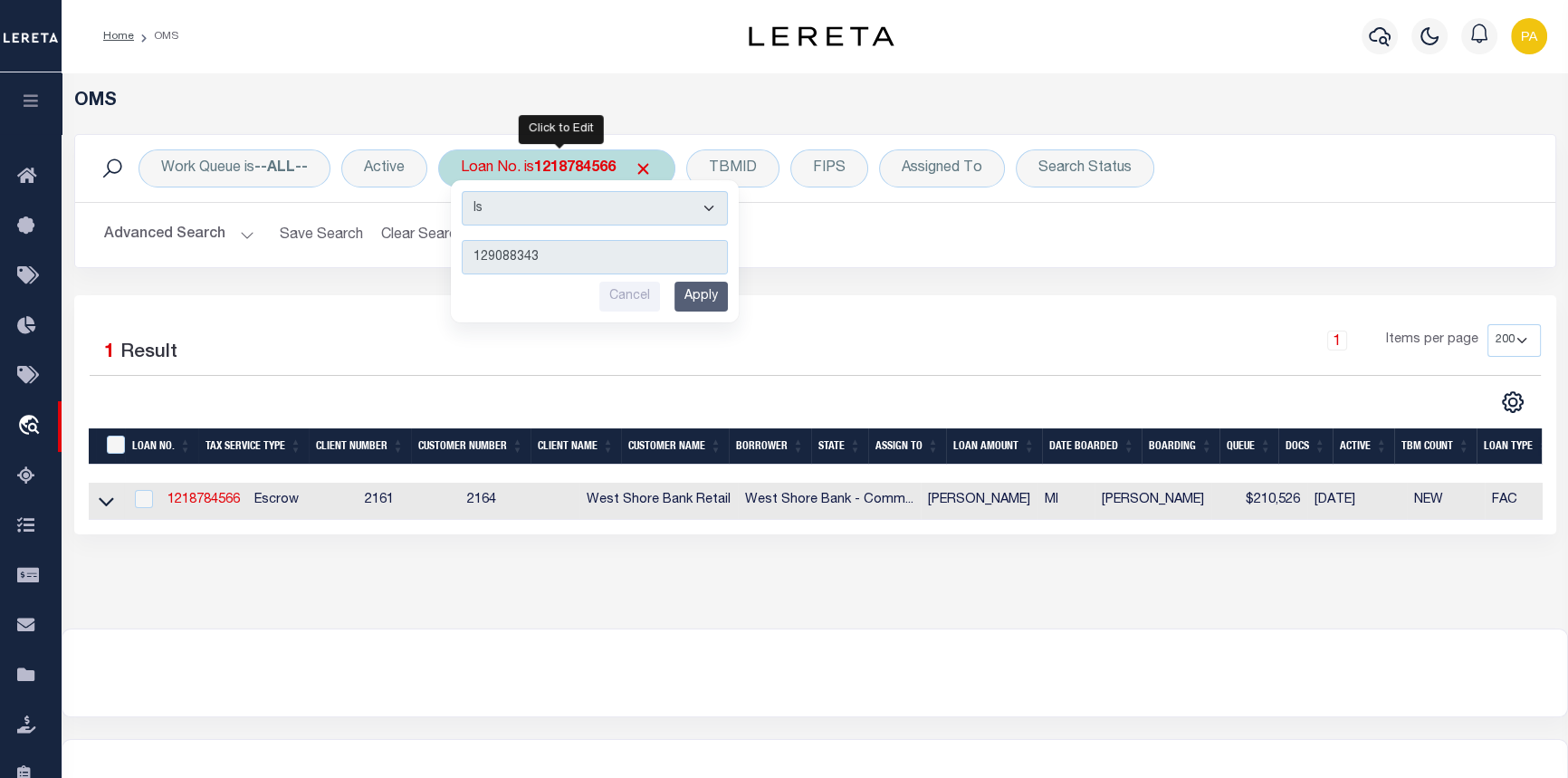
type input "1290883439"
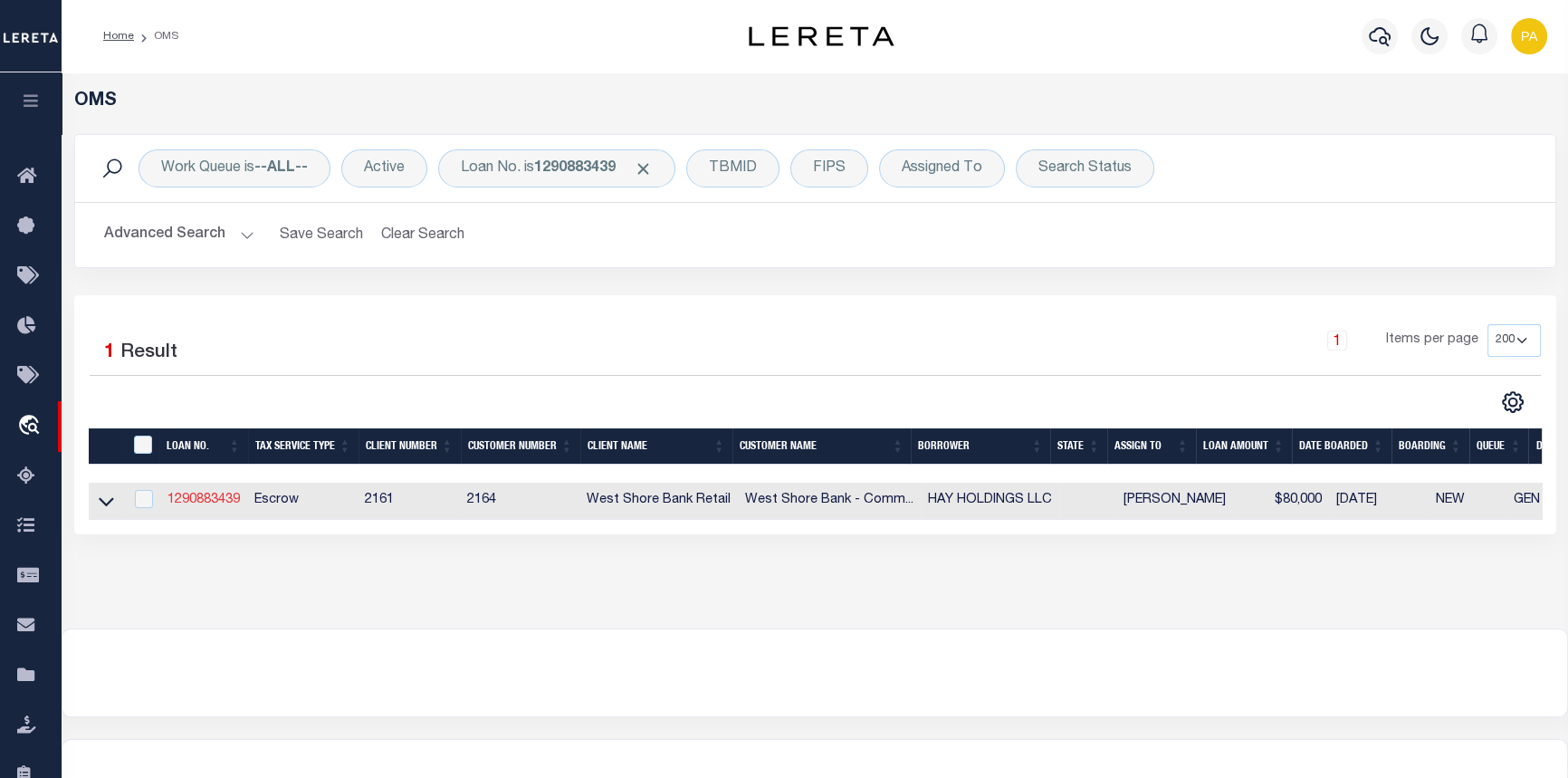
click at [215, 501] on link "1290883439" at bounding box center [204, 500] width 73 height 13
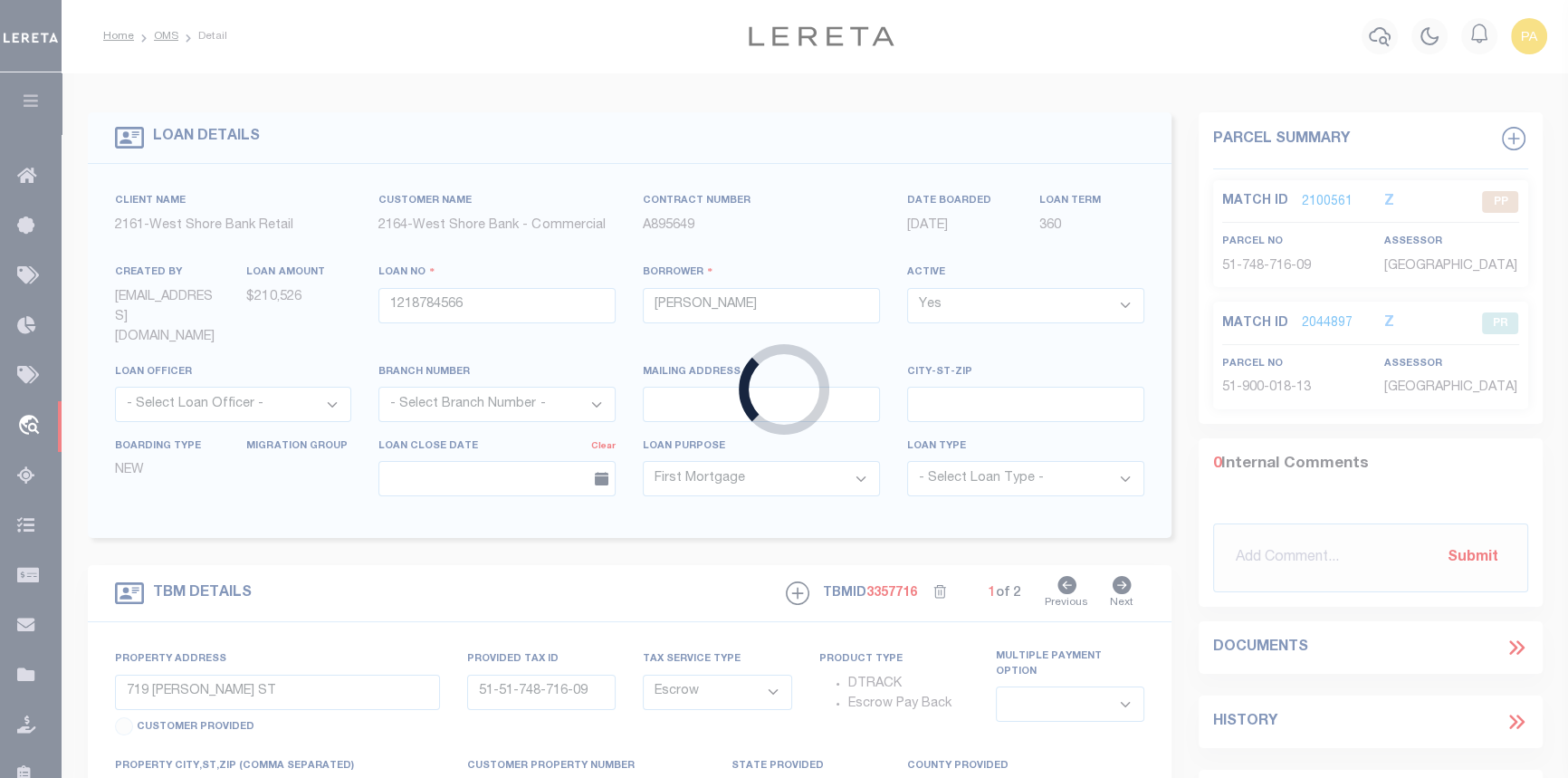
type input "1290883439"
type input "HAY HOLDINGS LLC"
select select
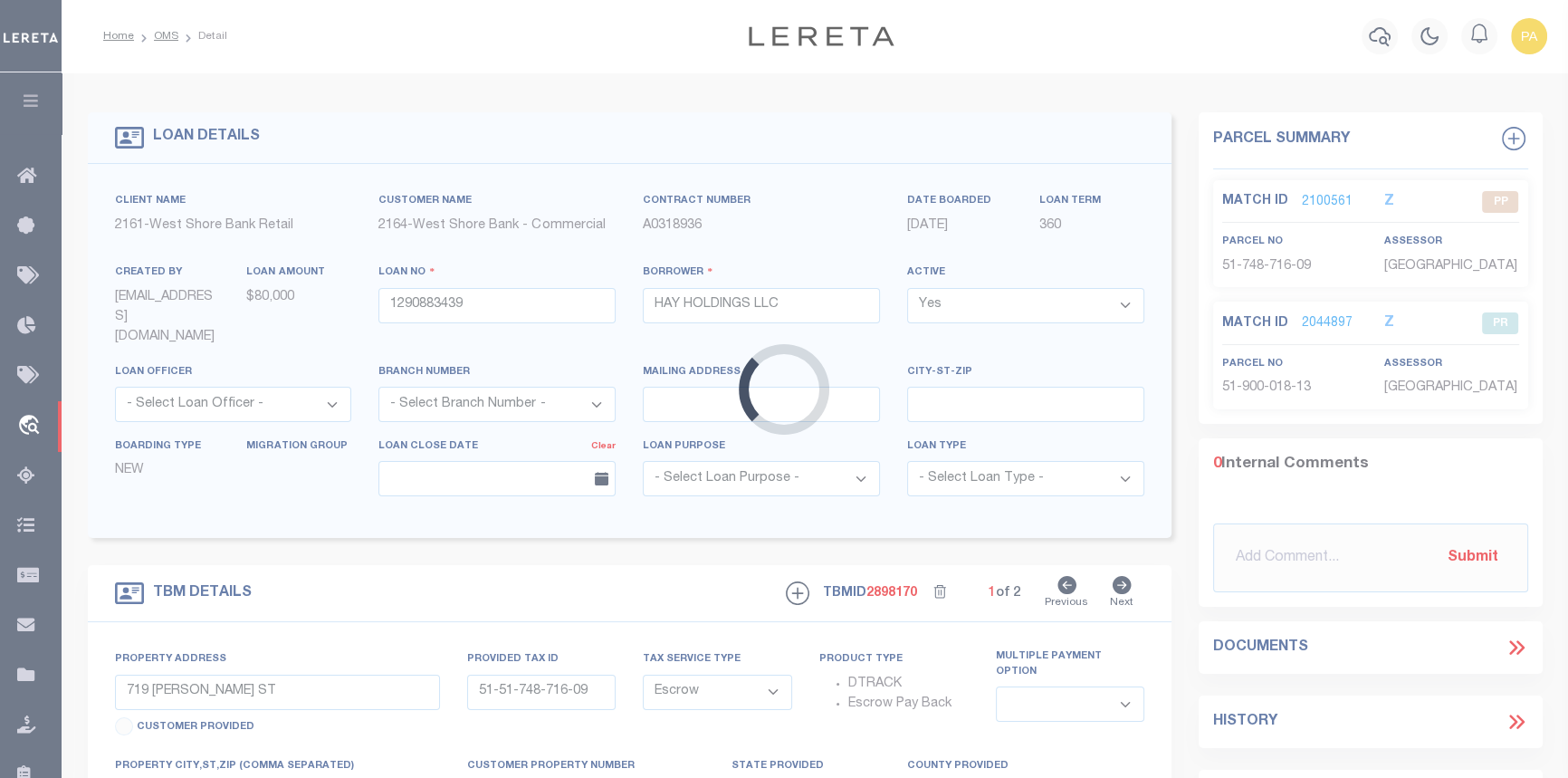
type input "250 WARFIELD RD"
type input "51-10-003-400-01"
select select
type input "WELLSTON MI 496899531"
select select
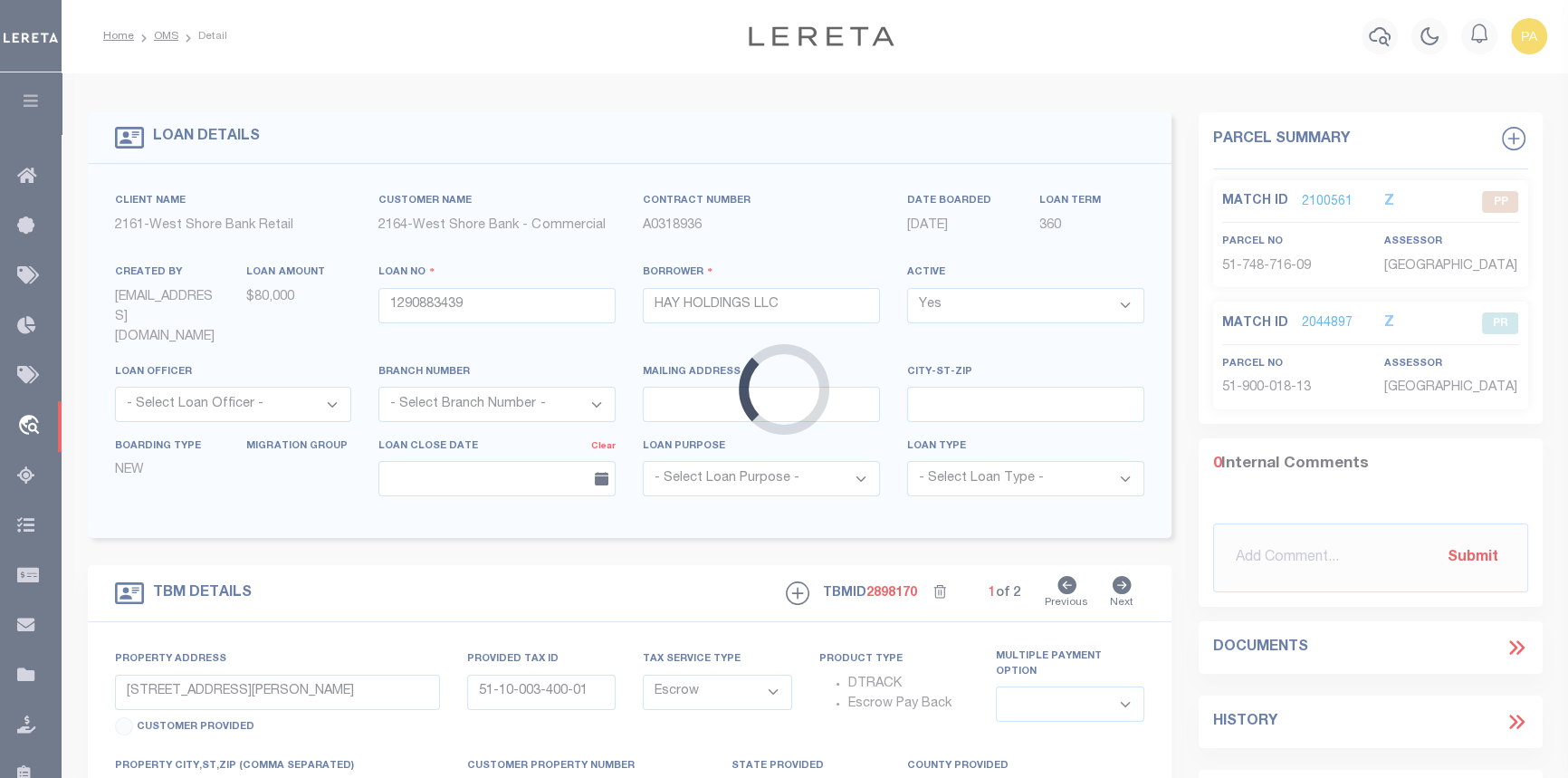
type textarea "The Northeast 1/4 of the Southeast 1/4 of Section 3, Township 21 North, Range 1…"
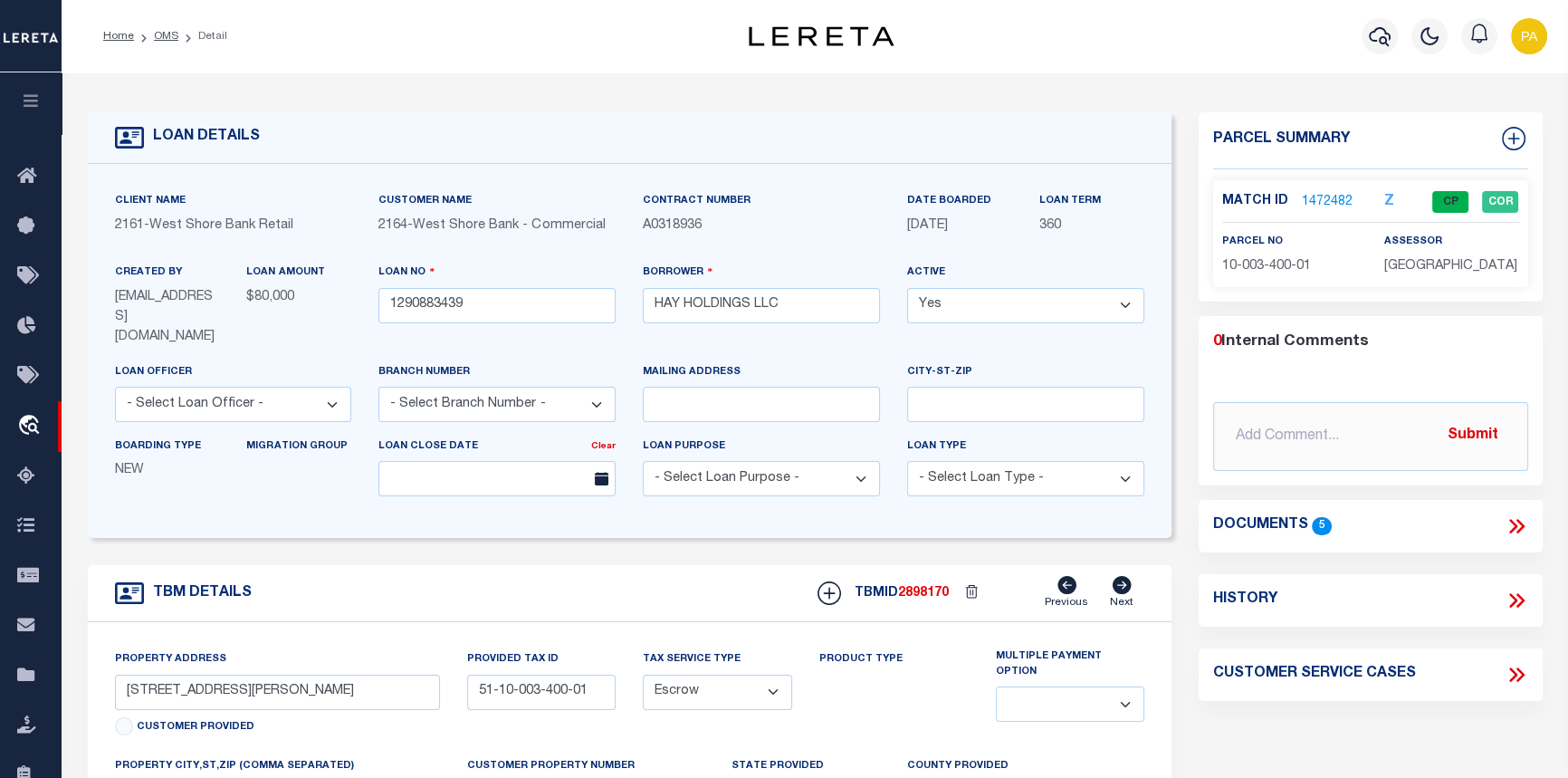
click at [1324, 199] on link "1472482" at bounding box center [1327, 202] width 51 height 19
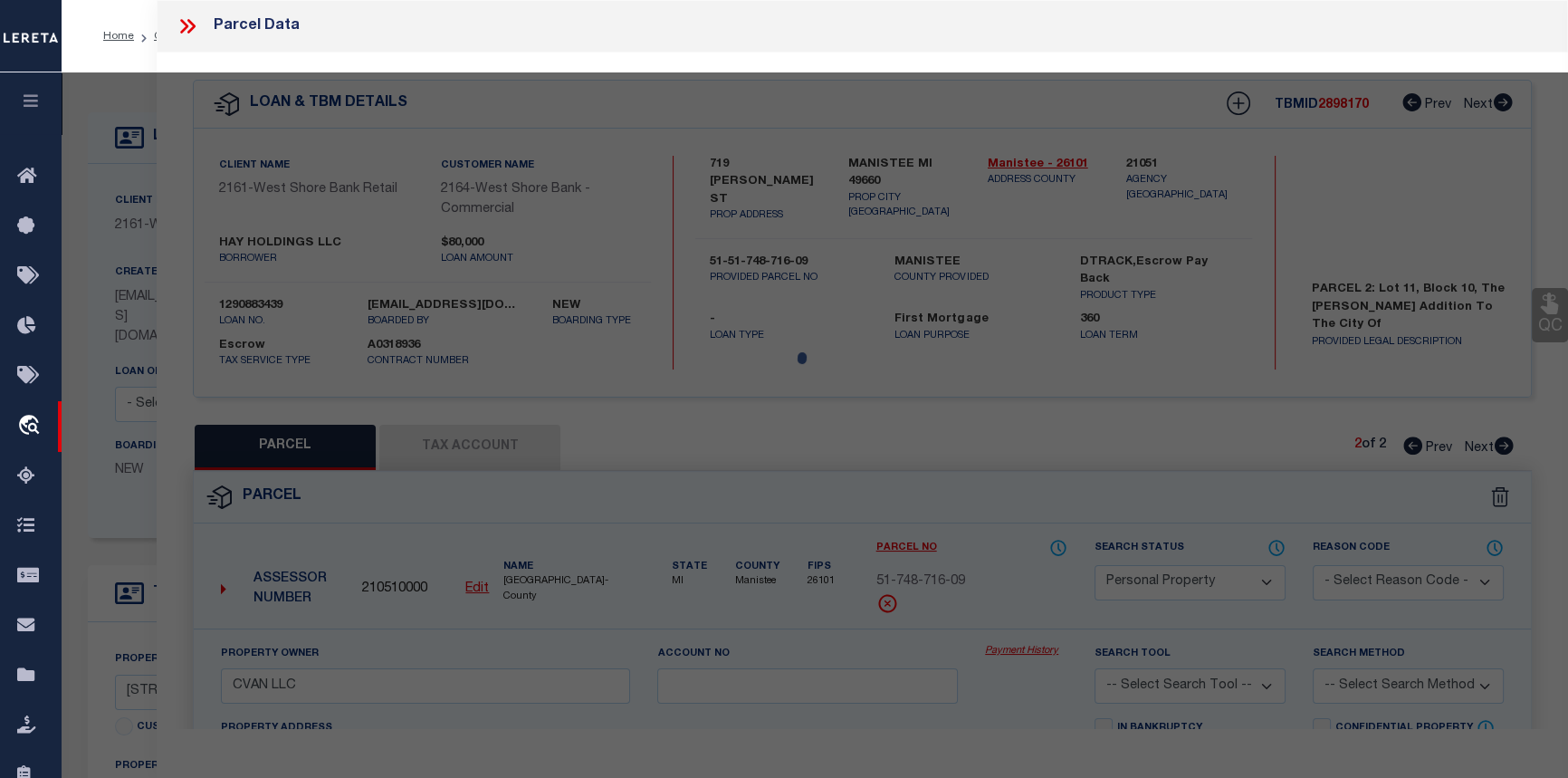
select select "AS"
checkbox input "false"
select select "CP"
type input "HAY HOLDINGS LLC"
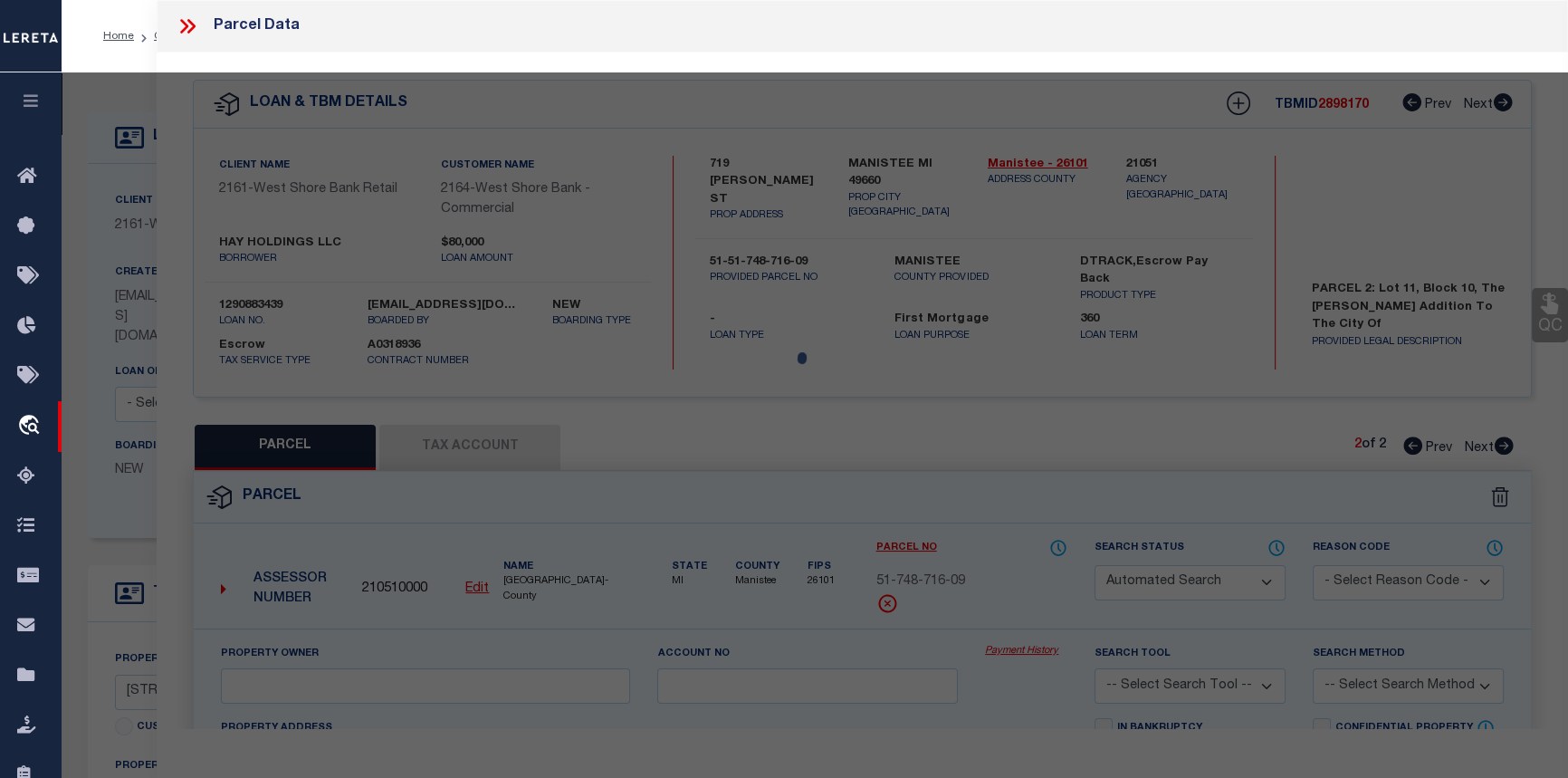
select select
type input "250 WARFIELD RD"
checkbox input "false"
type input "WELLSTON MI 49689"
type textarea "NE 1/4 SE 1/4. SEC 3 T21N R13W. 40.00 A."
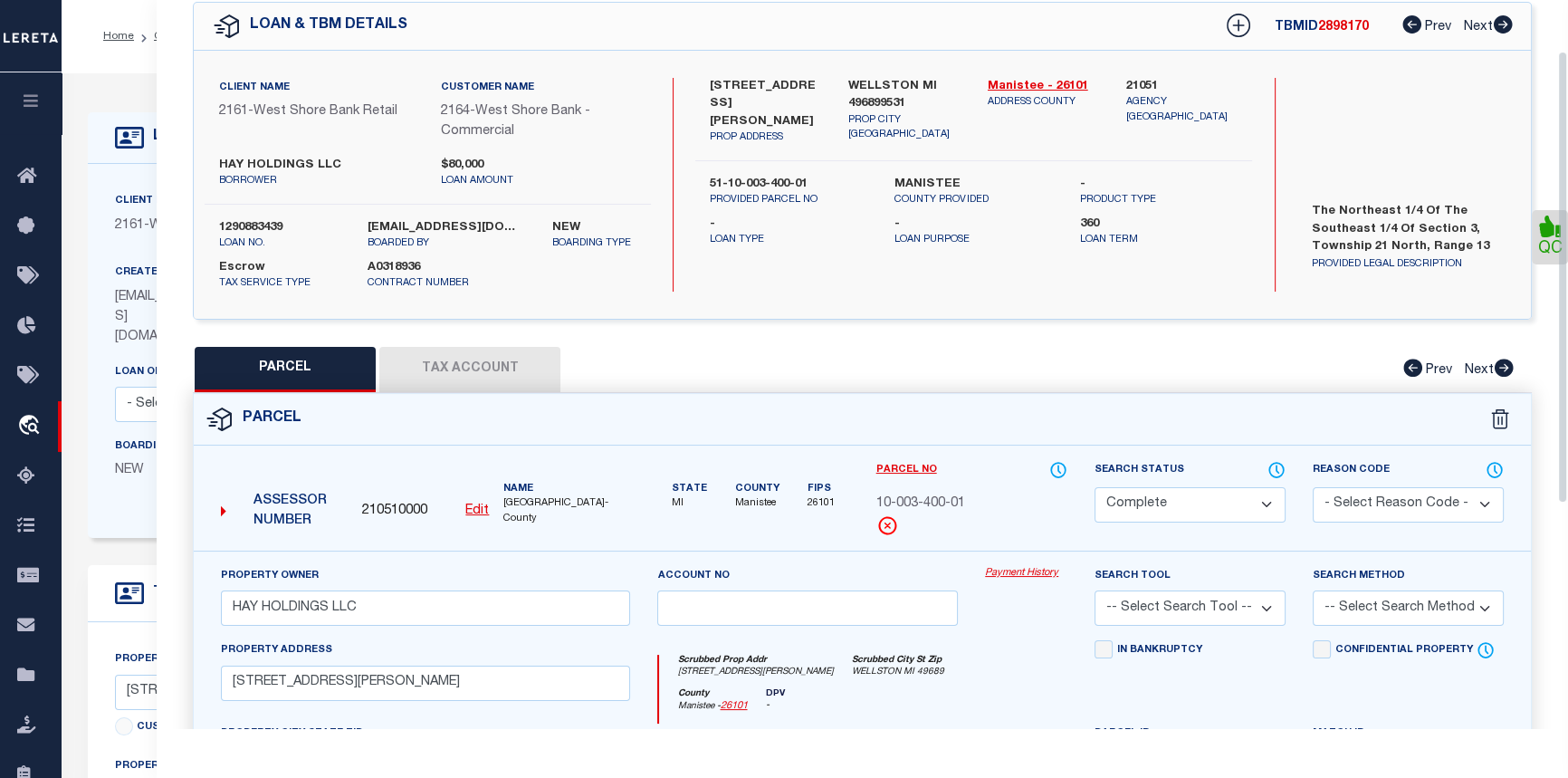
scroll to position [82, 0]
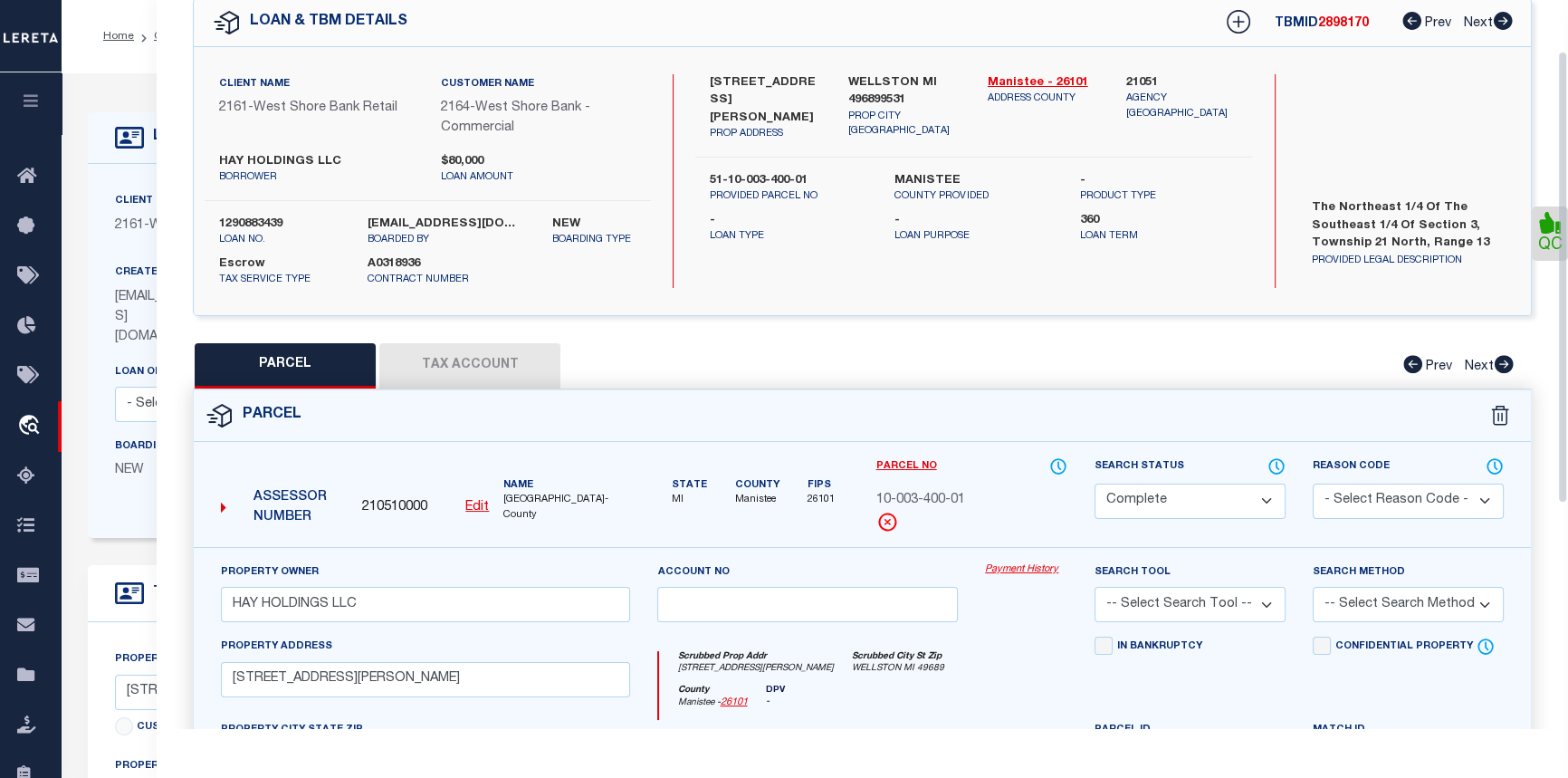
click at [1010, 570] on link "Payment History" at bounding box center [1026, 569] width 82 height 15
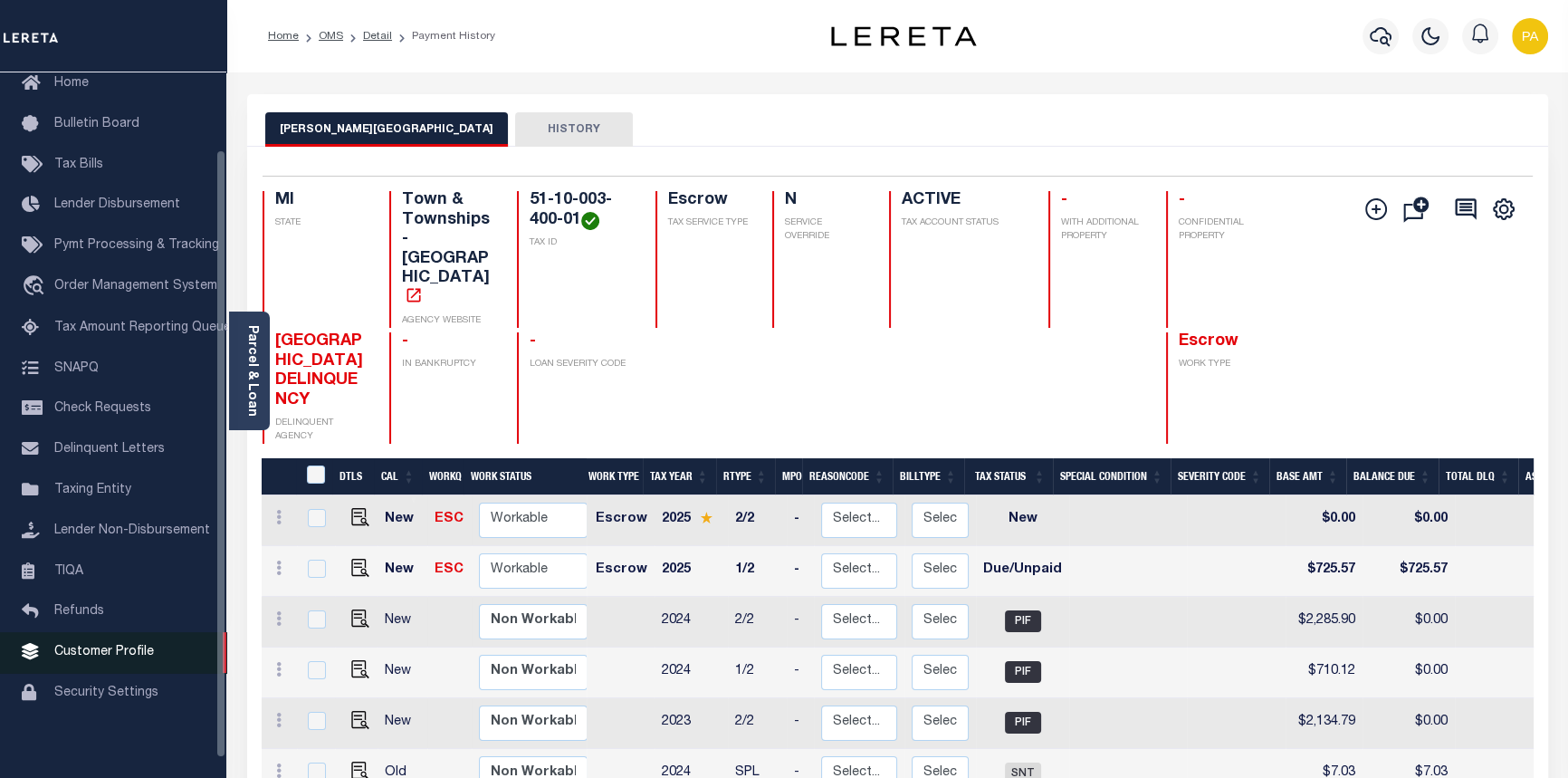
scroll to position [111, 0]
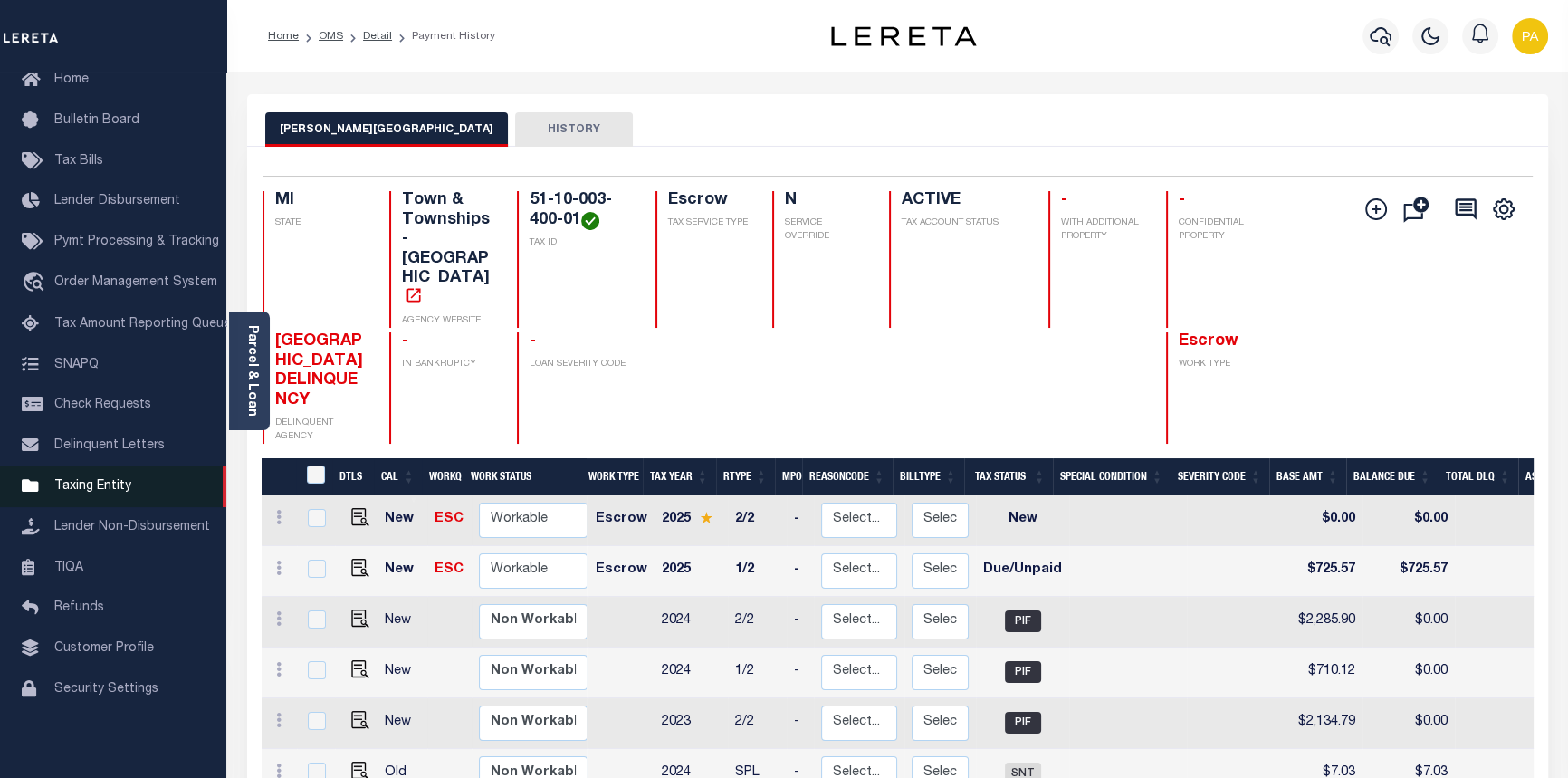
click at [66, 487] on link "Taxing Entity" at bounding box center [113, 486] width 227 height 41
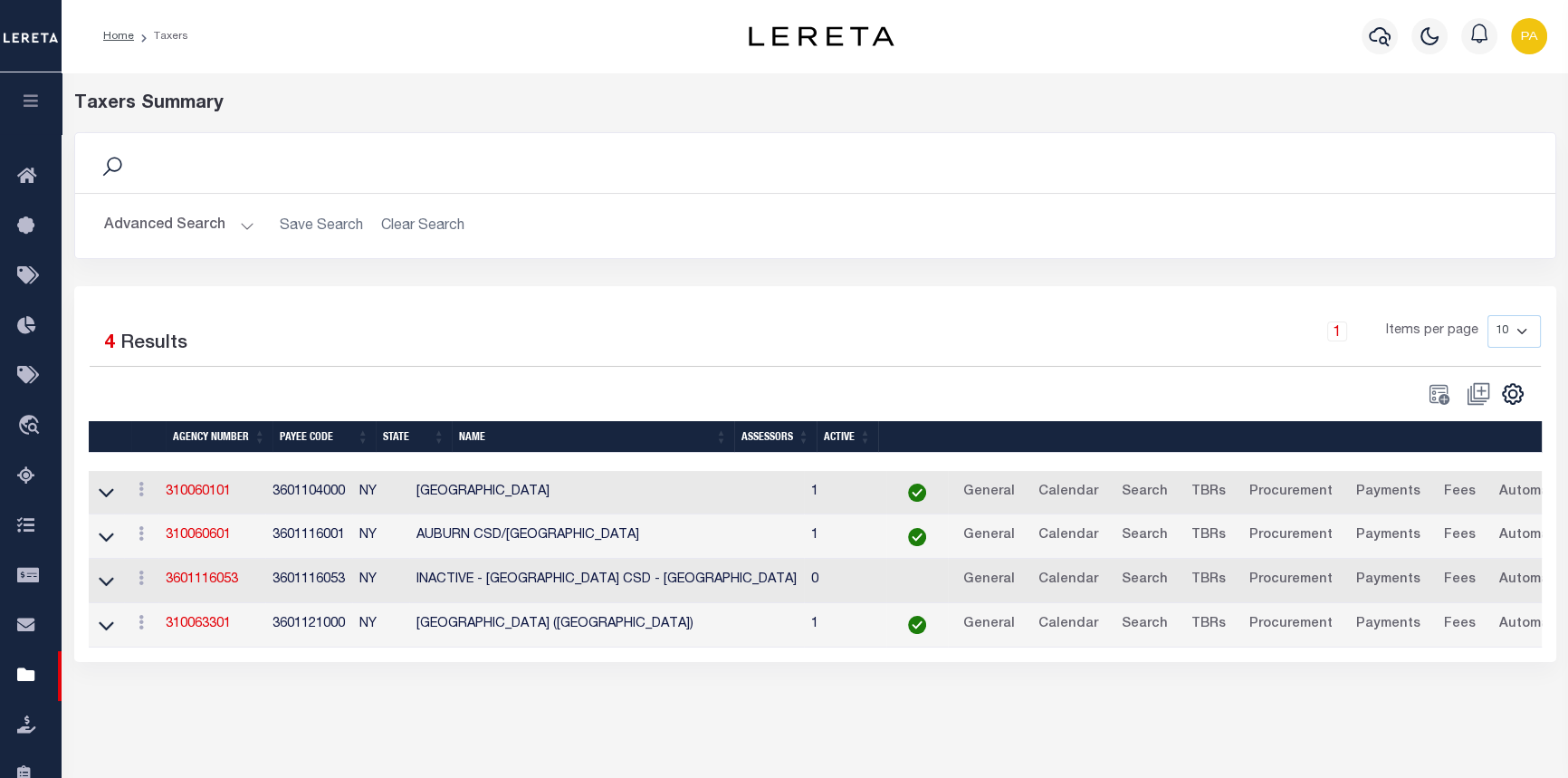
click at [402, 226] on h2 "Advanced Search Save Search Clear Search tblPayees_dynamictable_____DefaultSave…" at bounding box center [815, 226] width 1451 height 35
click at [241, 226] on button "Advanced Search" at bounding box center [179, 226] width 150 height 35
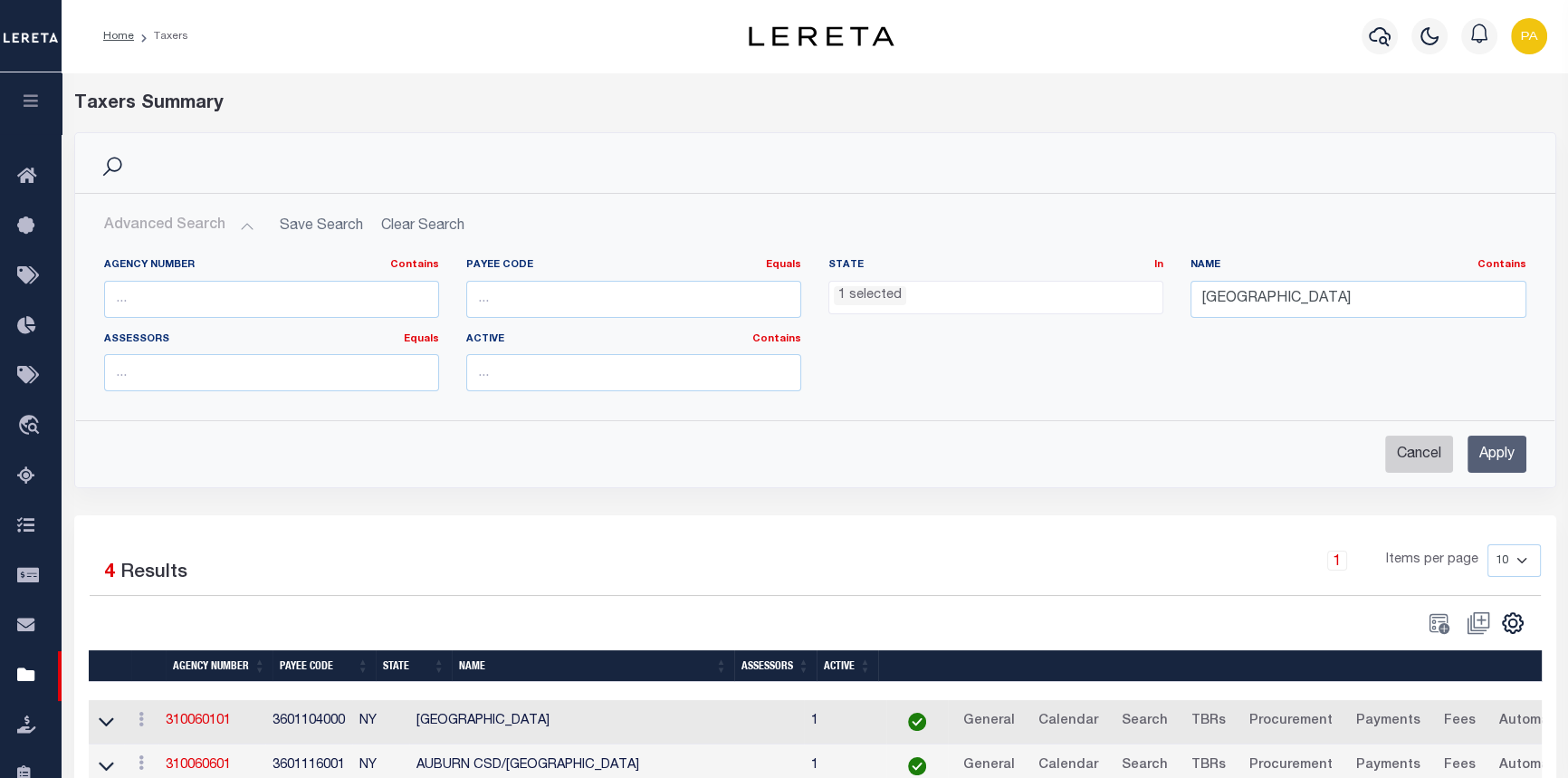
click at [1414, 459] on input "Cancel" at bounding box center [1418, 453] width 68 height 37
checkbox input "true"
select select
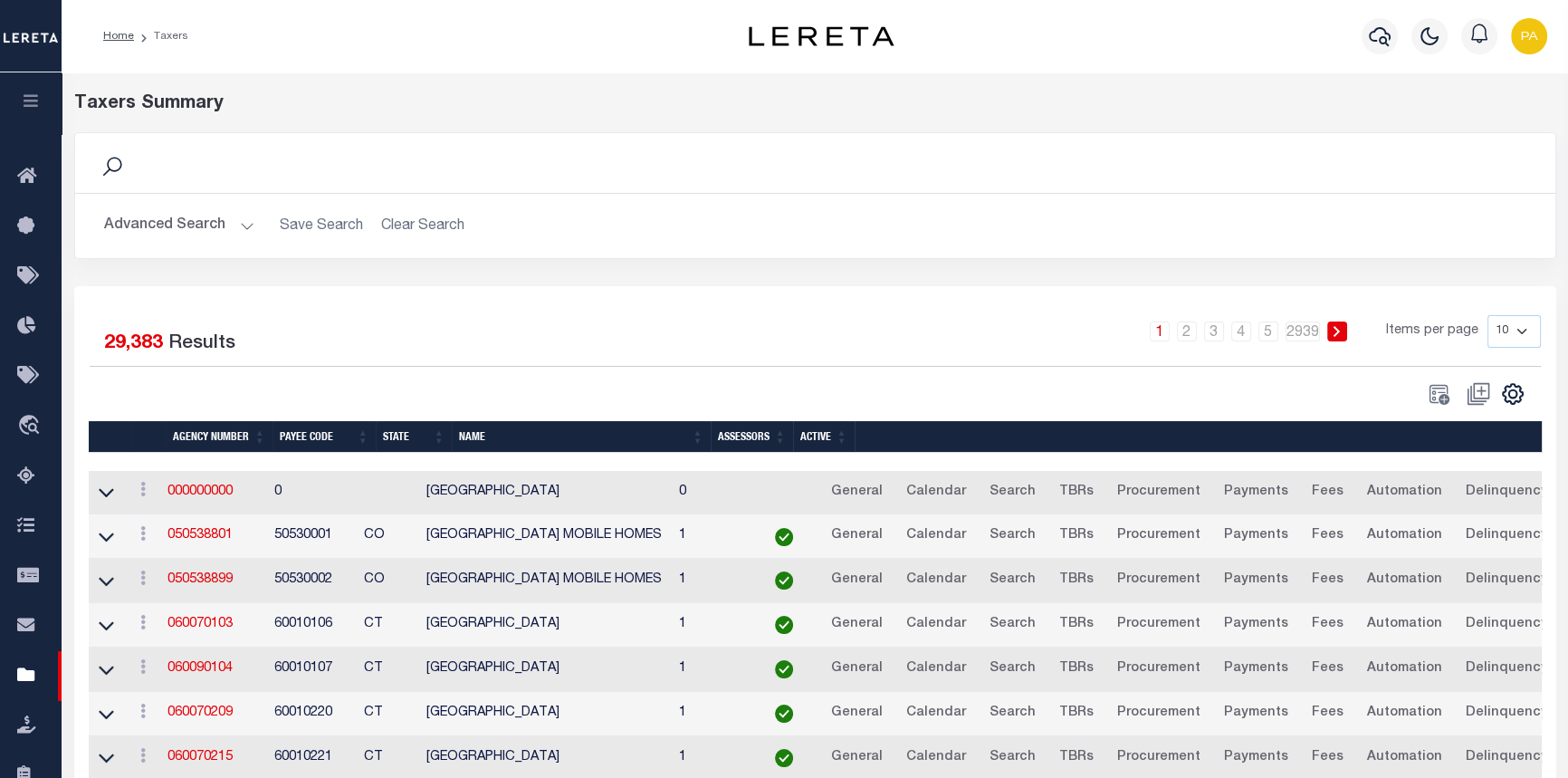
scroll to position [579, 0]
click at [247, 224] on button "Advanced Search" at bounding box center [179, 226] width 150 height 35
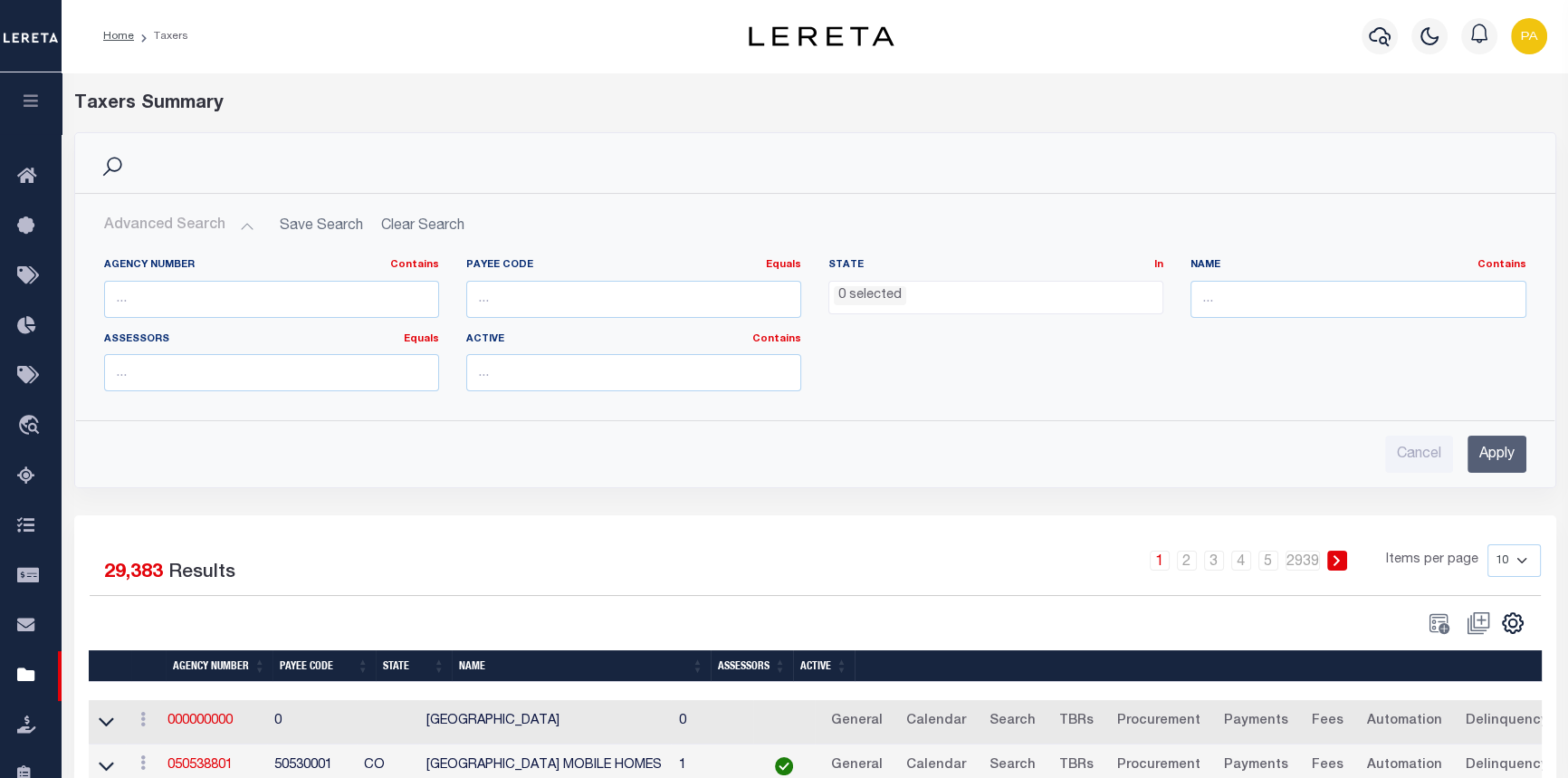
click at [912, 295] on ul "0 selected" at bounding box center [996, 294] width 334 height 24
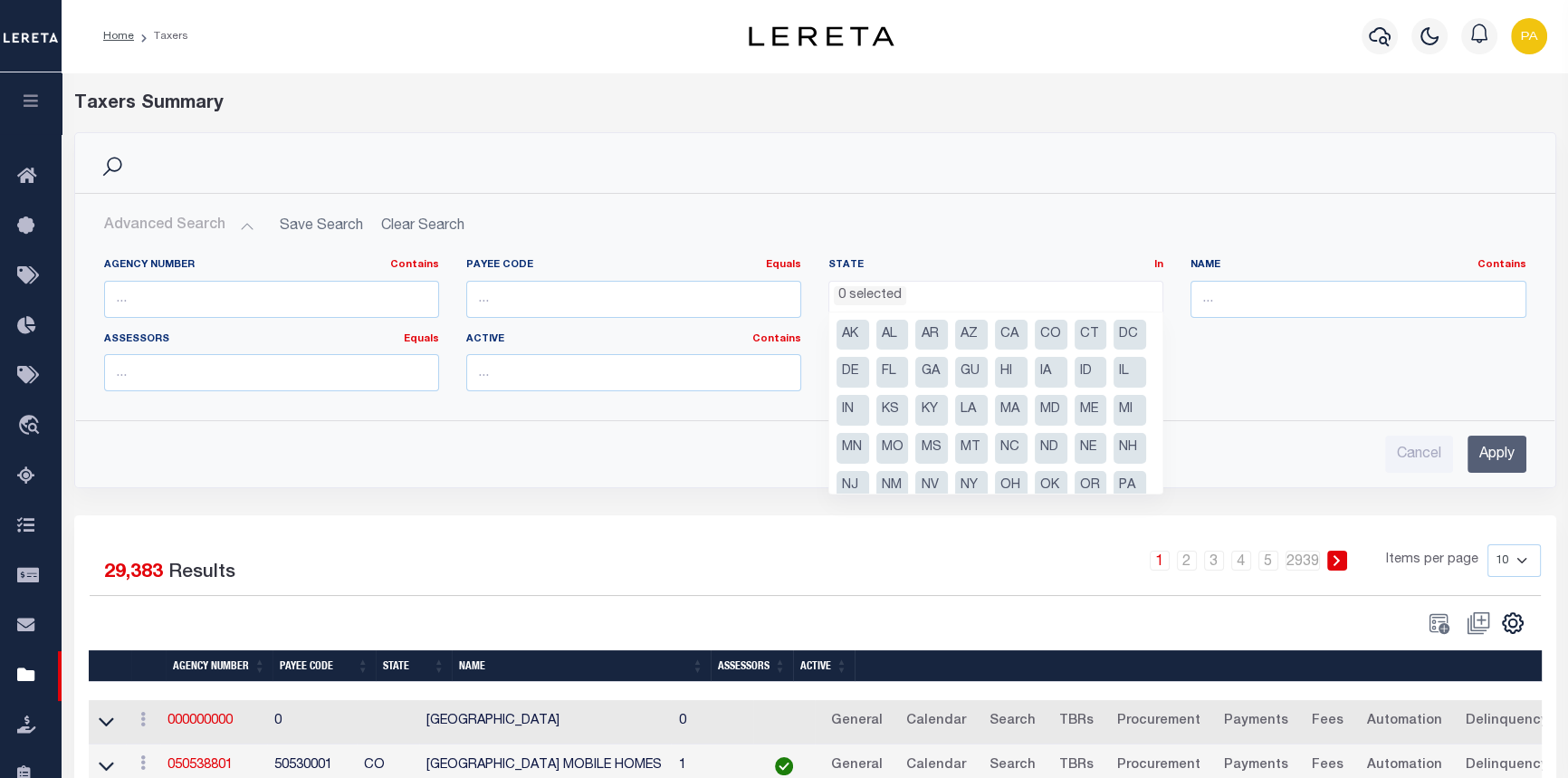
click at [1114, 425] on li "MI" at bounding box center [1130, 410] width 33 height 31
select select "MI"
click at [1225, 299] on input "text" at bounding box center [1358, 299] width 335 height 37
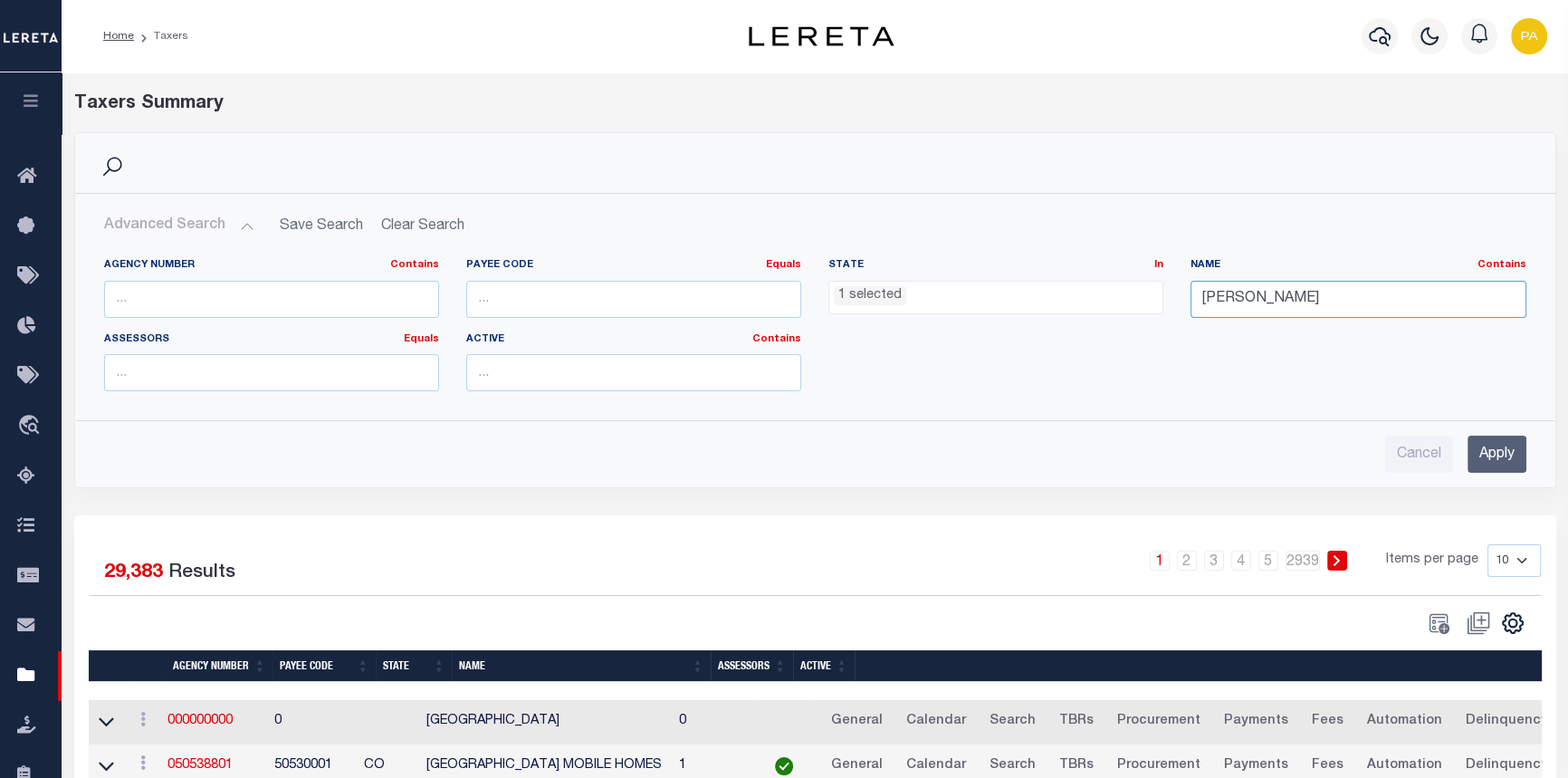
type input "[PERSON_NAME]"
click at [1505, 457] on input "Apply" at bounding box center [1496, 453] width 59 height 37
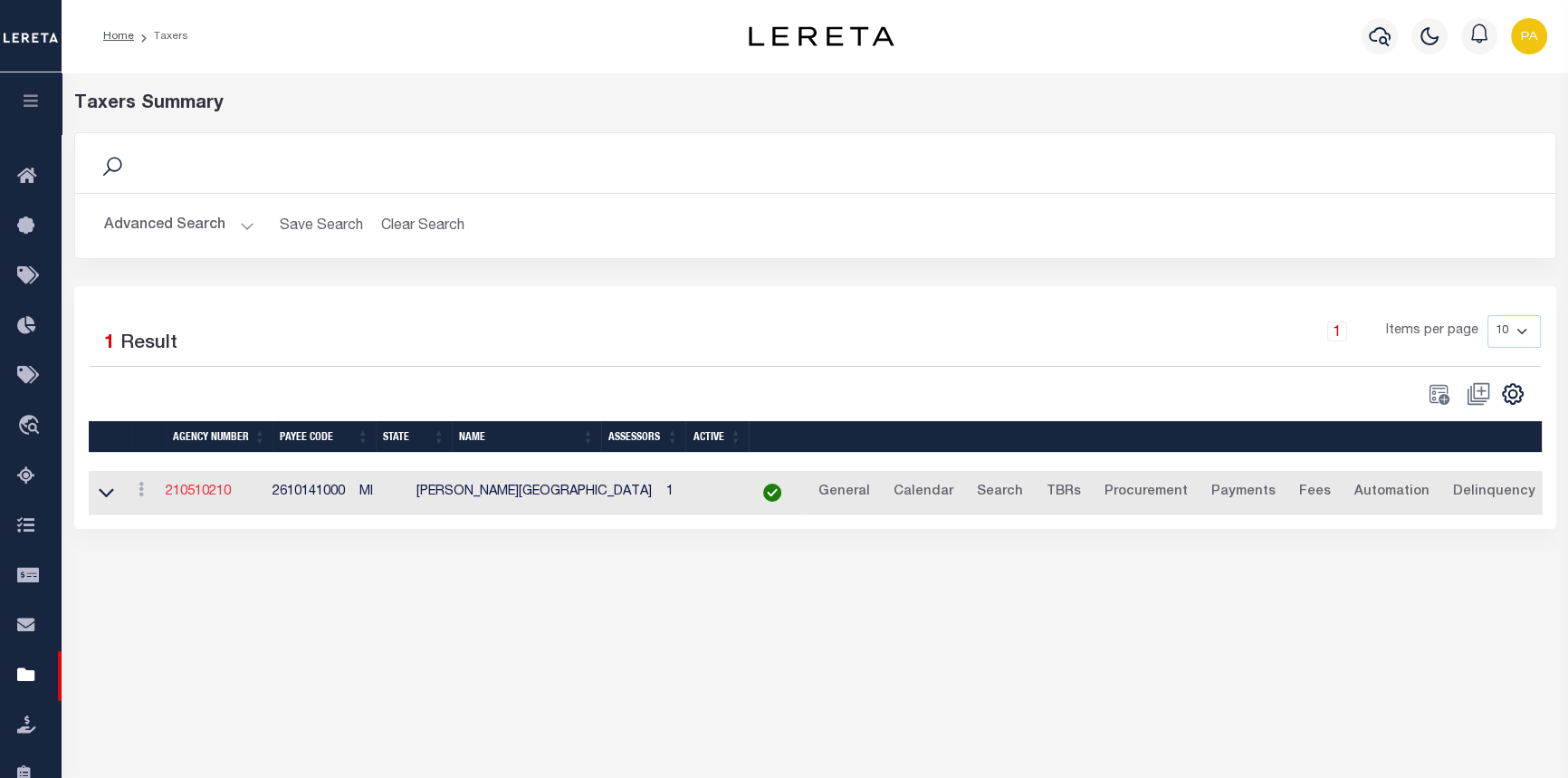
click at [221, 494] on link "210510210" at bounding box center [198, 491] width 65 height 13
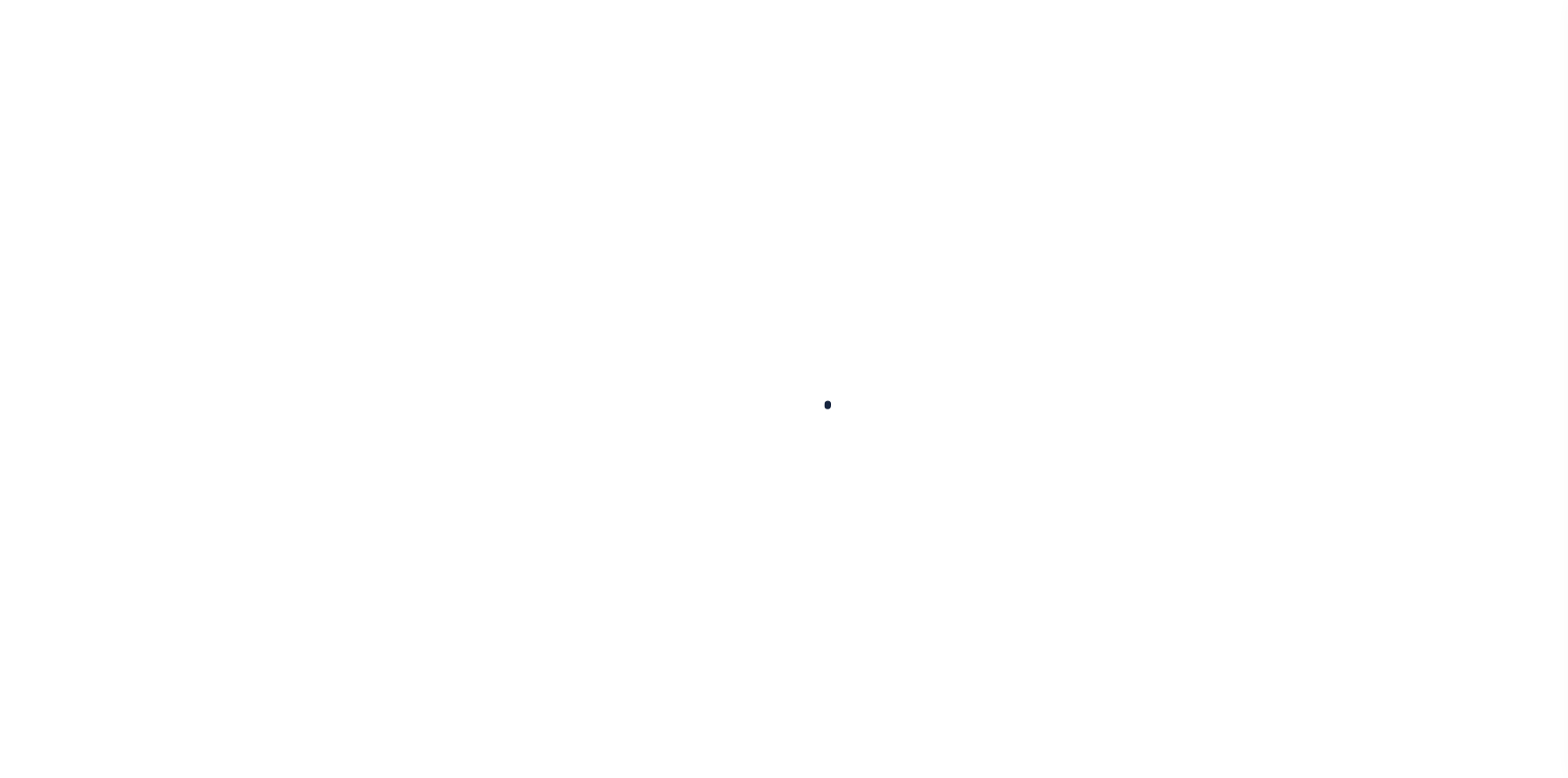
select select
checkbox input "false"
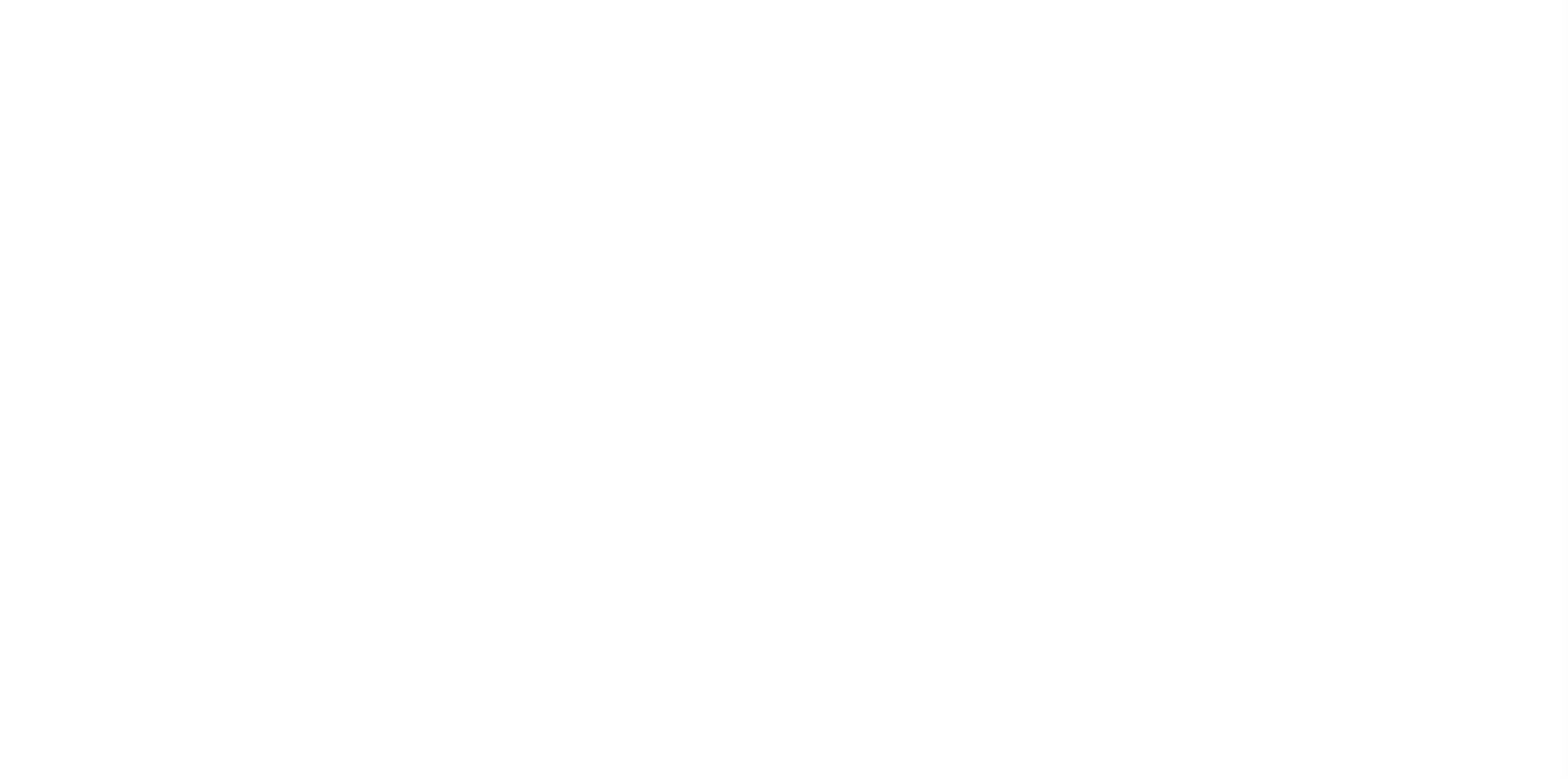
checkbox input "false"
type input "2610141000"
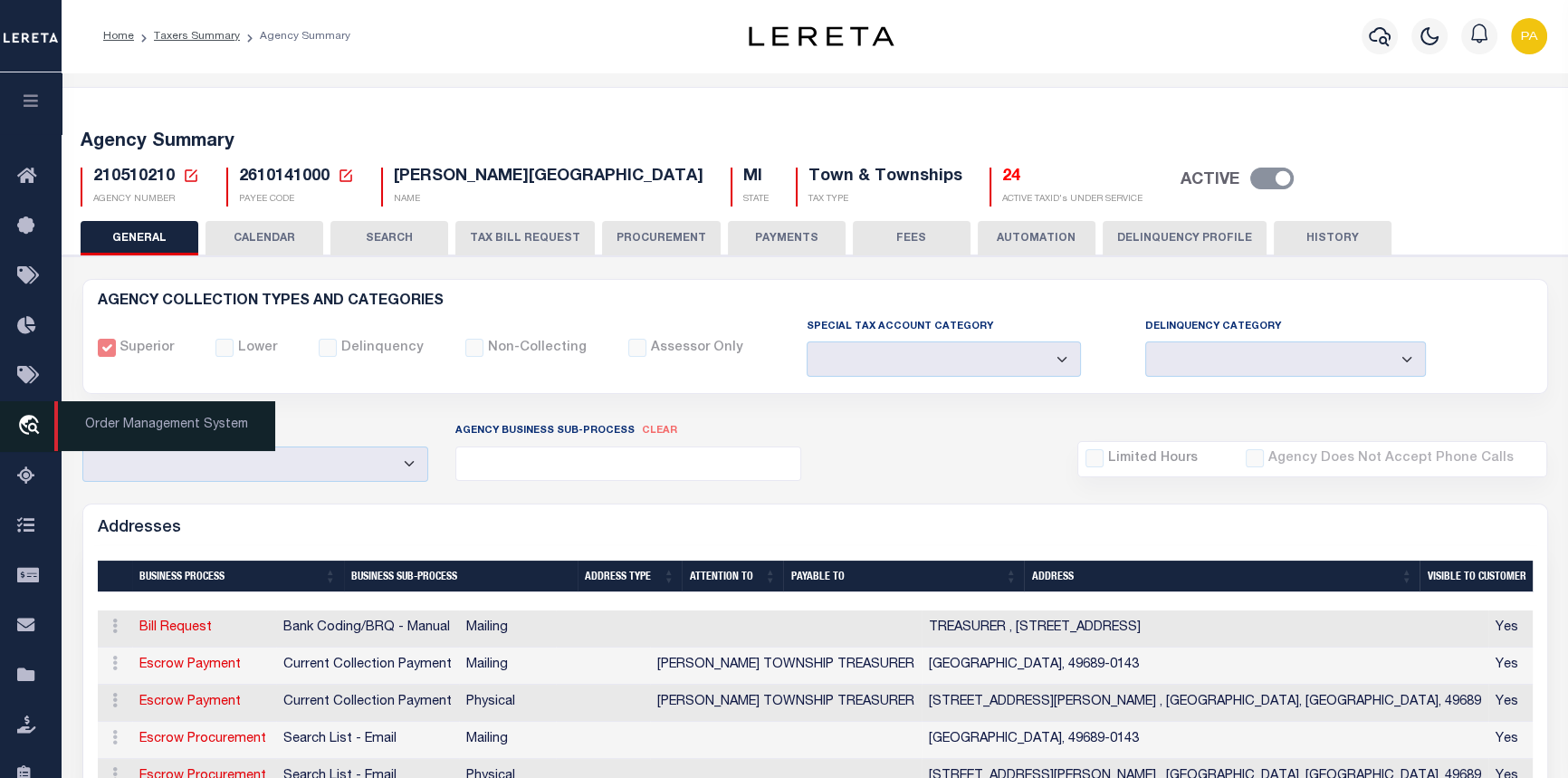
click at [127, 431] on span "Order Management System" at bounding box center [165, 425] width 221 height 50
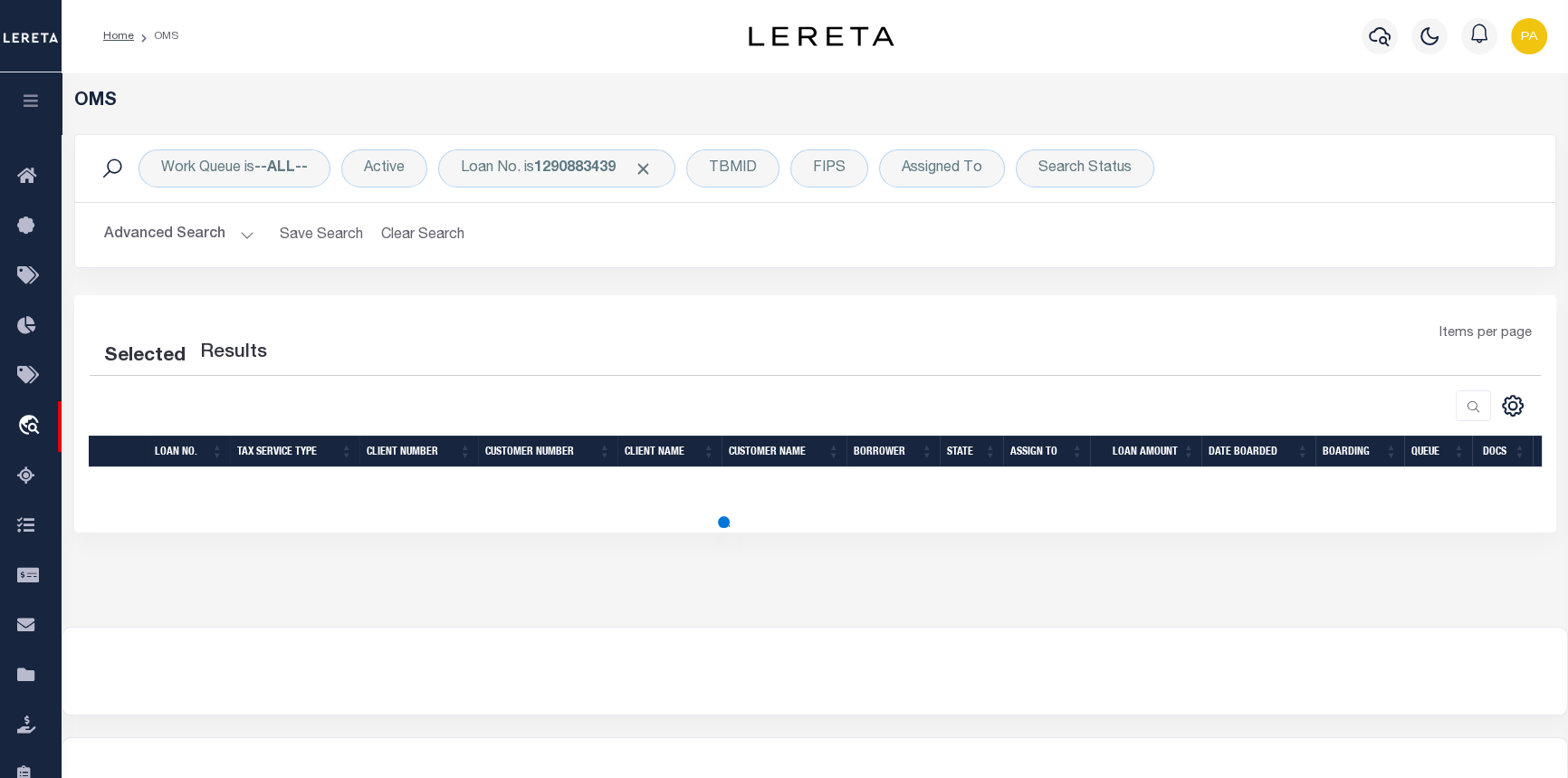
select select "200"
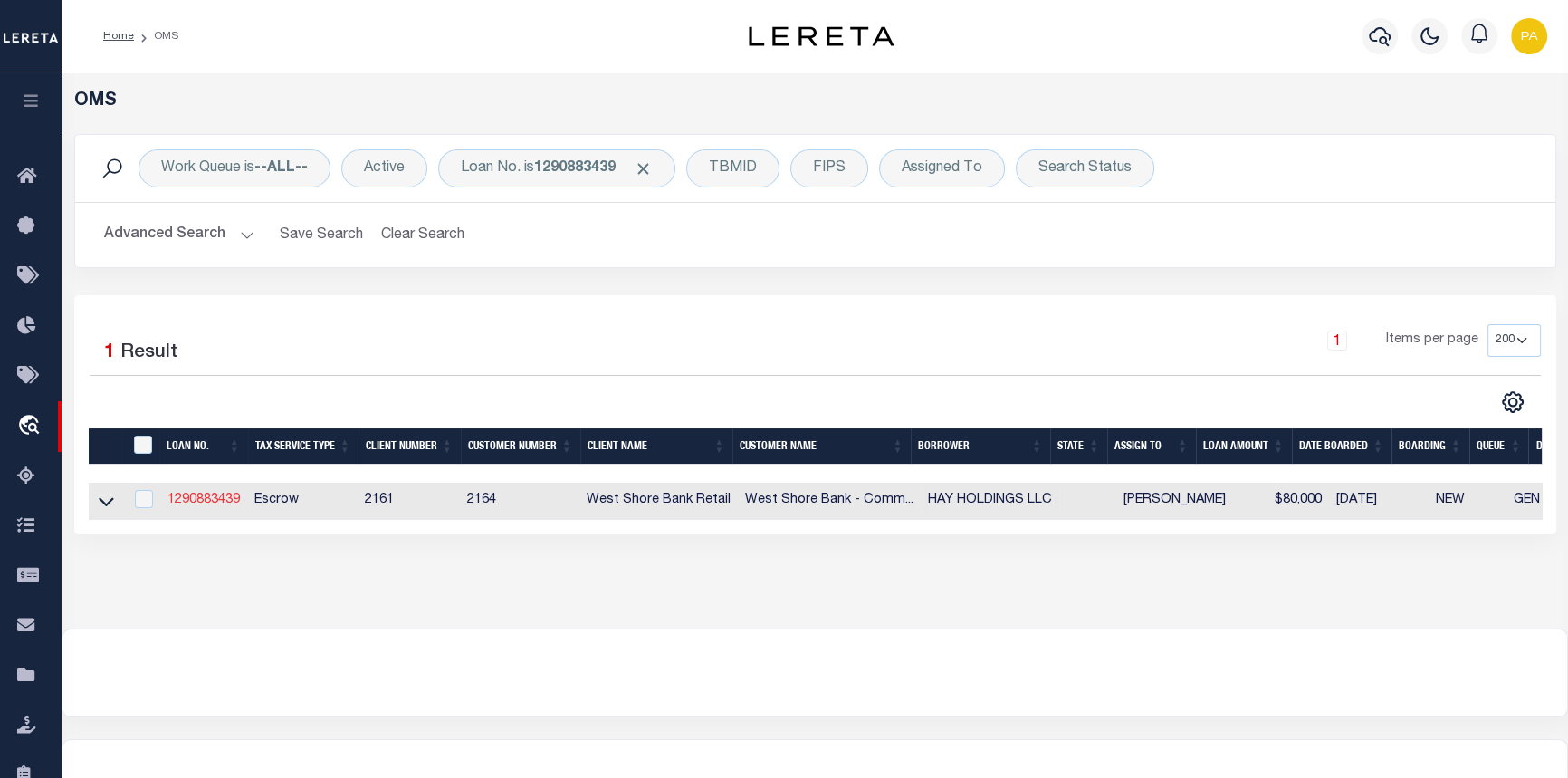
click at [202, 506] on link "1290883439" at bounding box center [204, 500] width 73 height 13
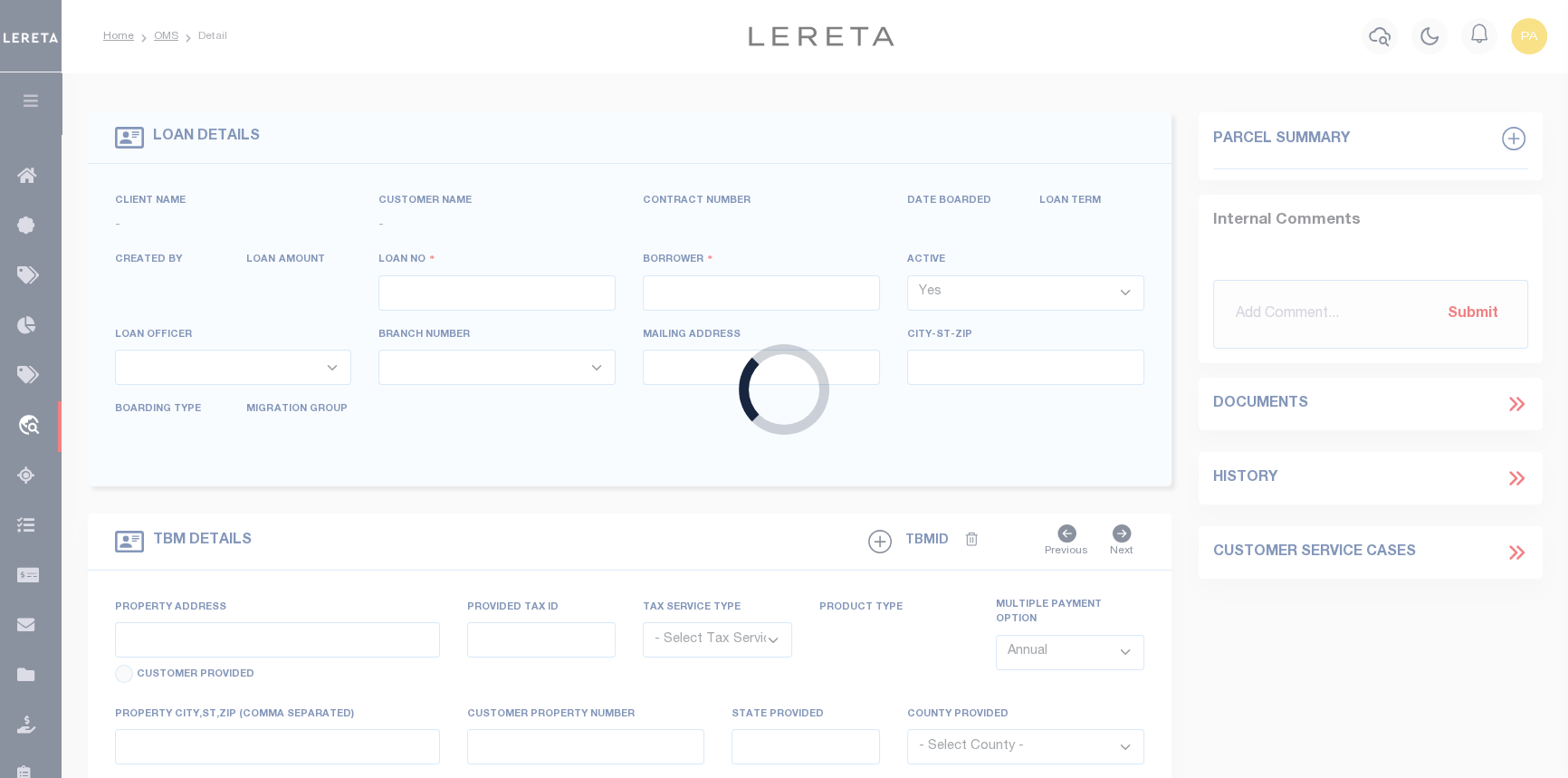
type input "1290883439"
type input "HAY HOLDINGS LLC"
select select
select select "Escrow"
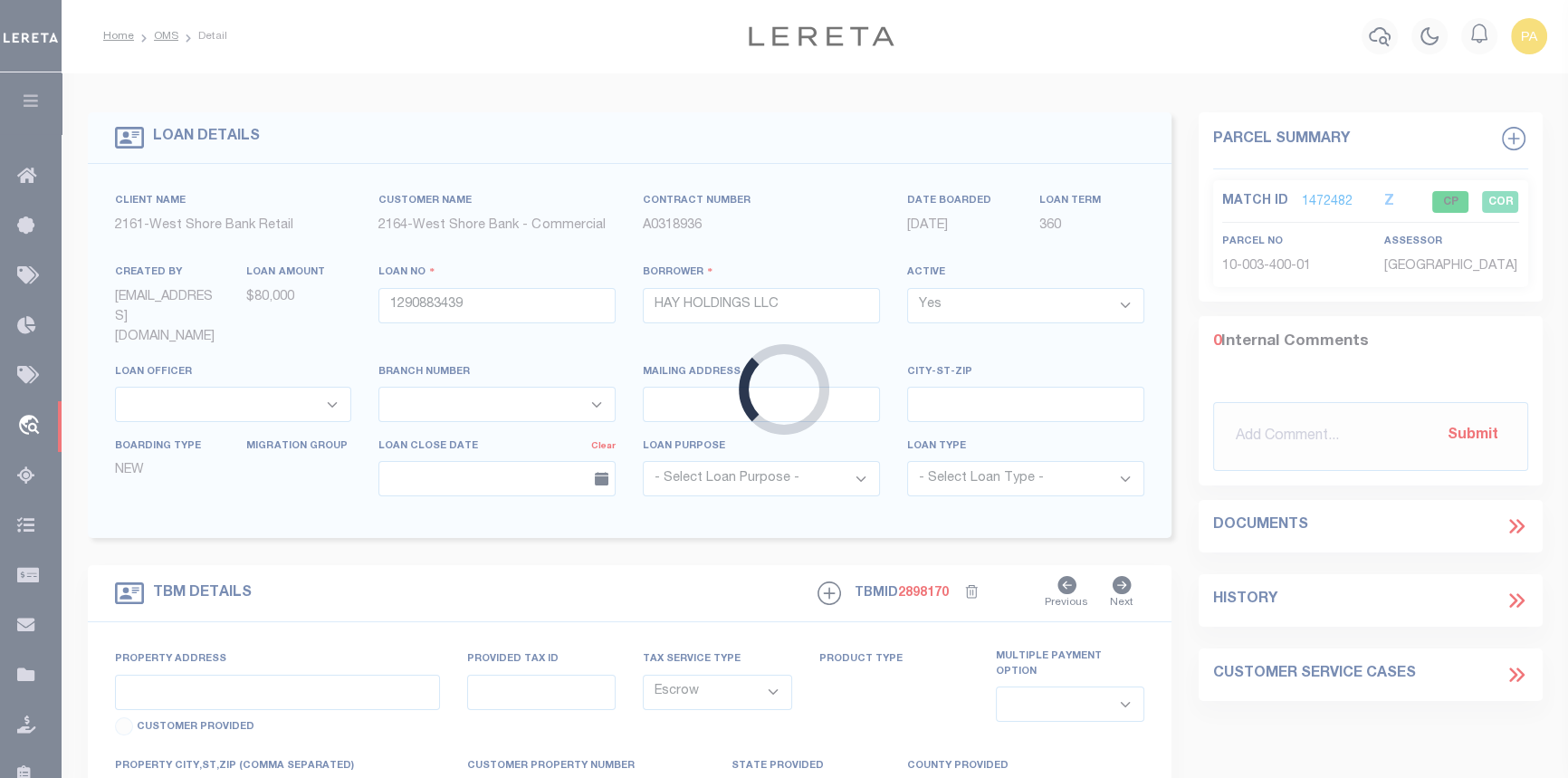
type input "250 WARFIELD RD"
type input "51-10-003-400-01"
select select
type input "WELLSTON MI 496899531"
select select
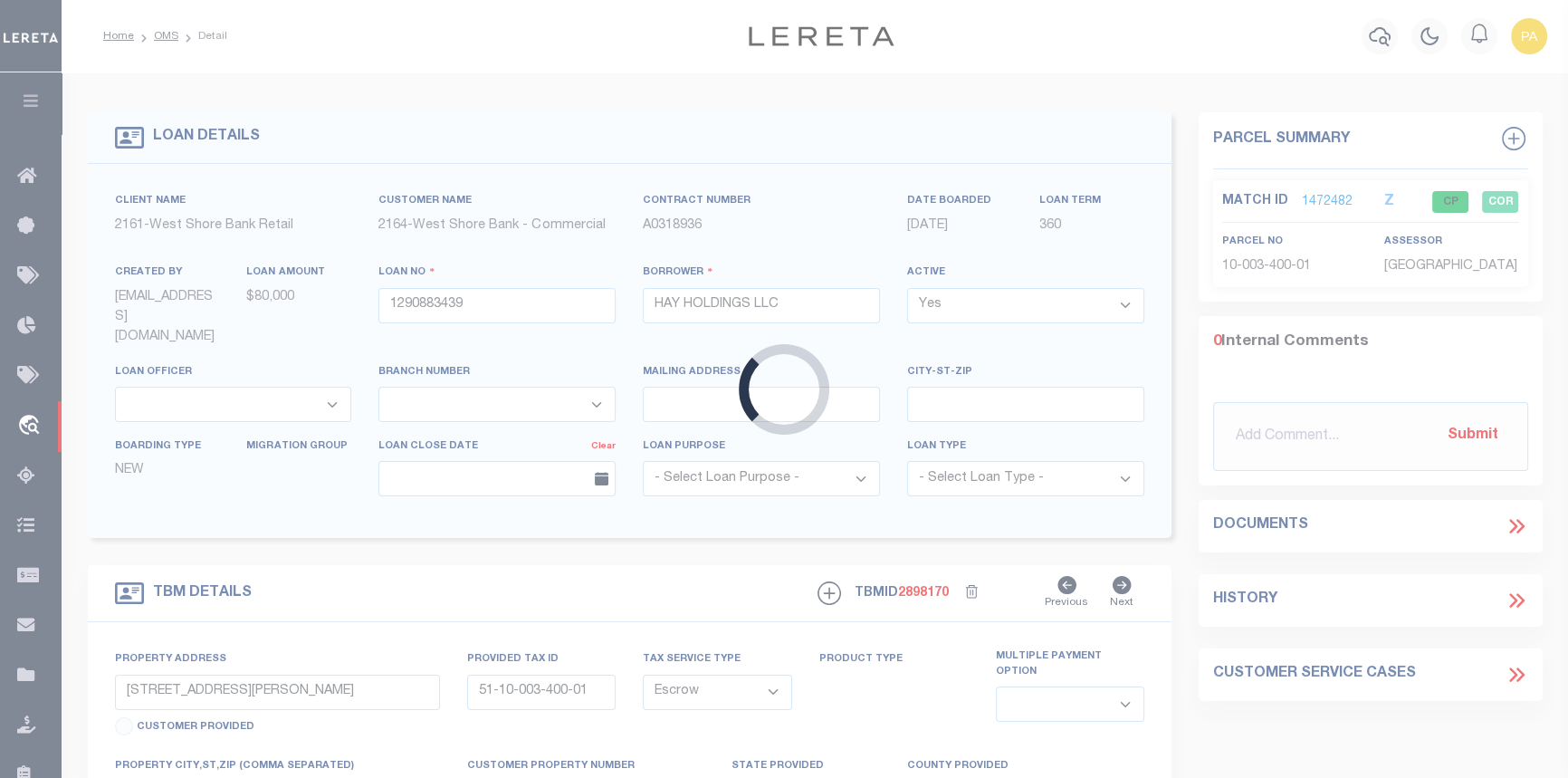
type textarea "The Northeast 1/4 of the Southeast 1/4 of Section 3, Township 21 North, Range 1…"
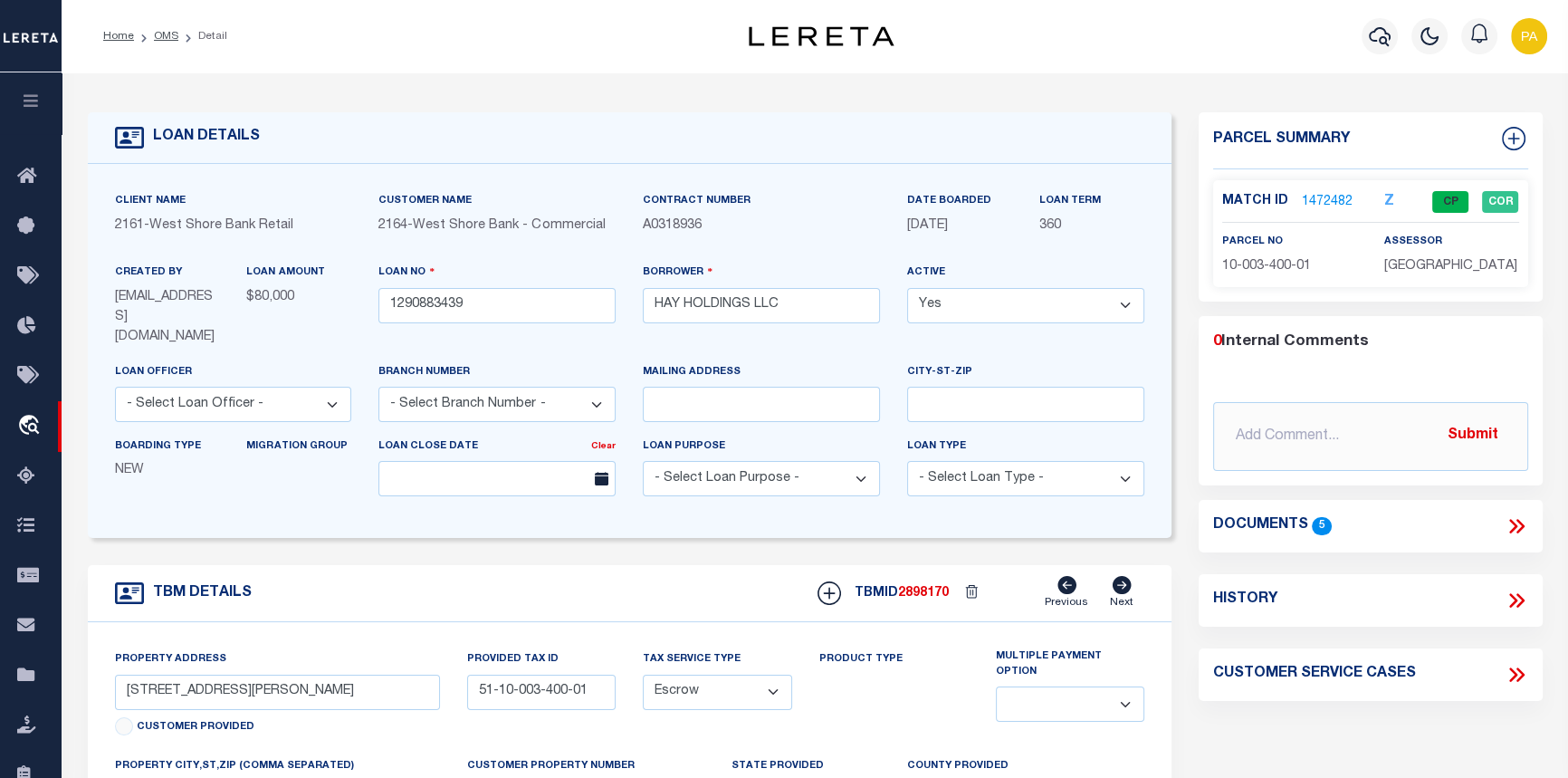
click at [1318, 204] on link "1472482" at bounding box center [1327, 202] width 51 height 19
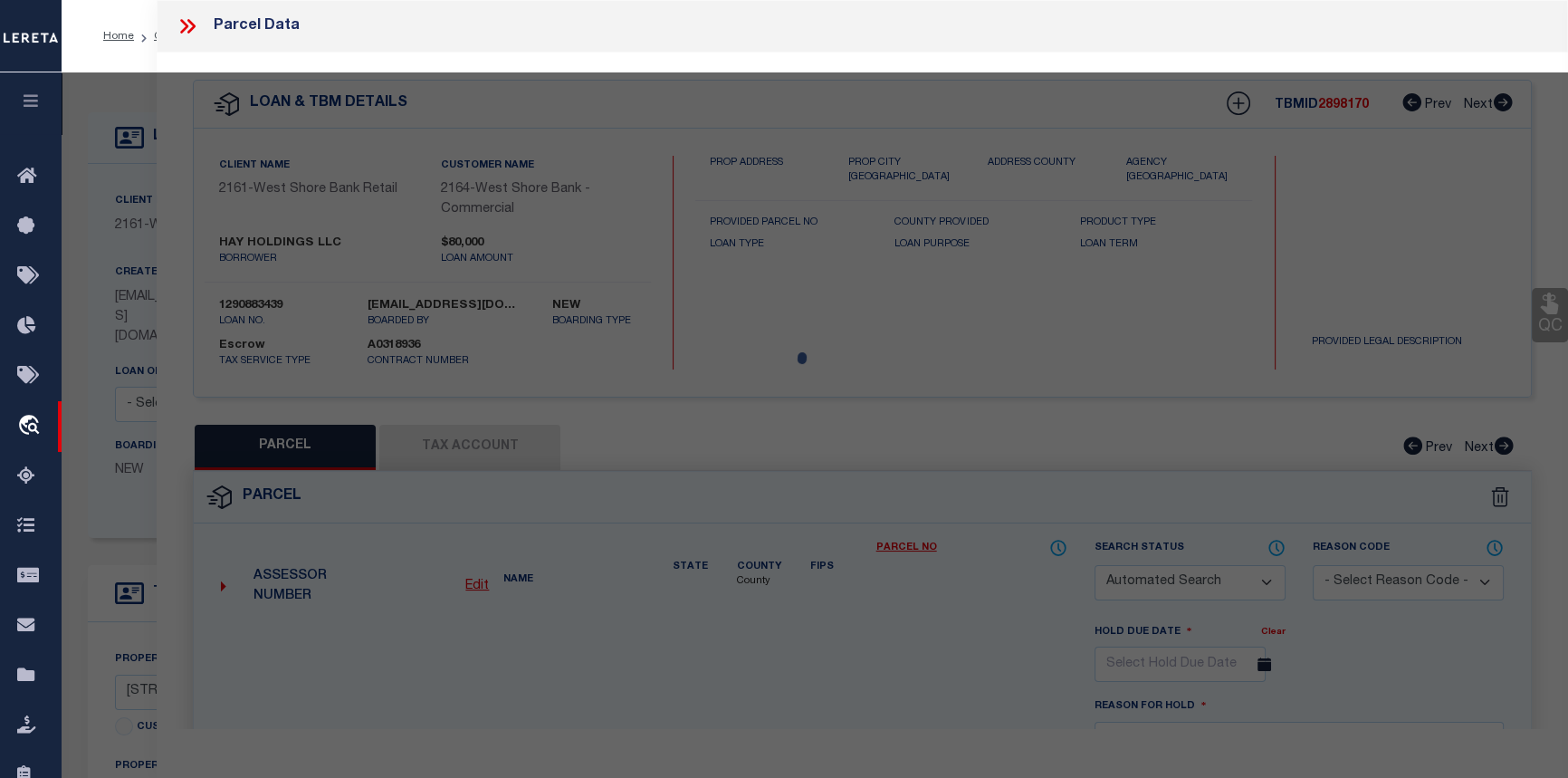
checkbox input "false"
select select "CP"
type input "HAY HOLDINGS LLC"
select select
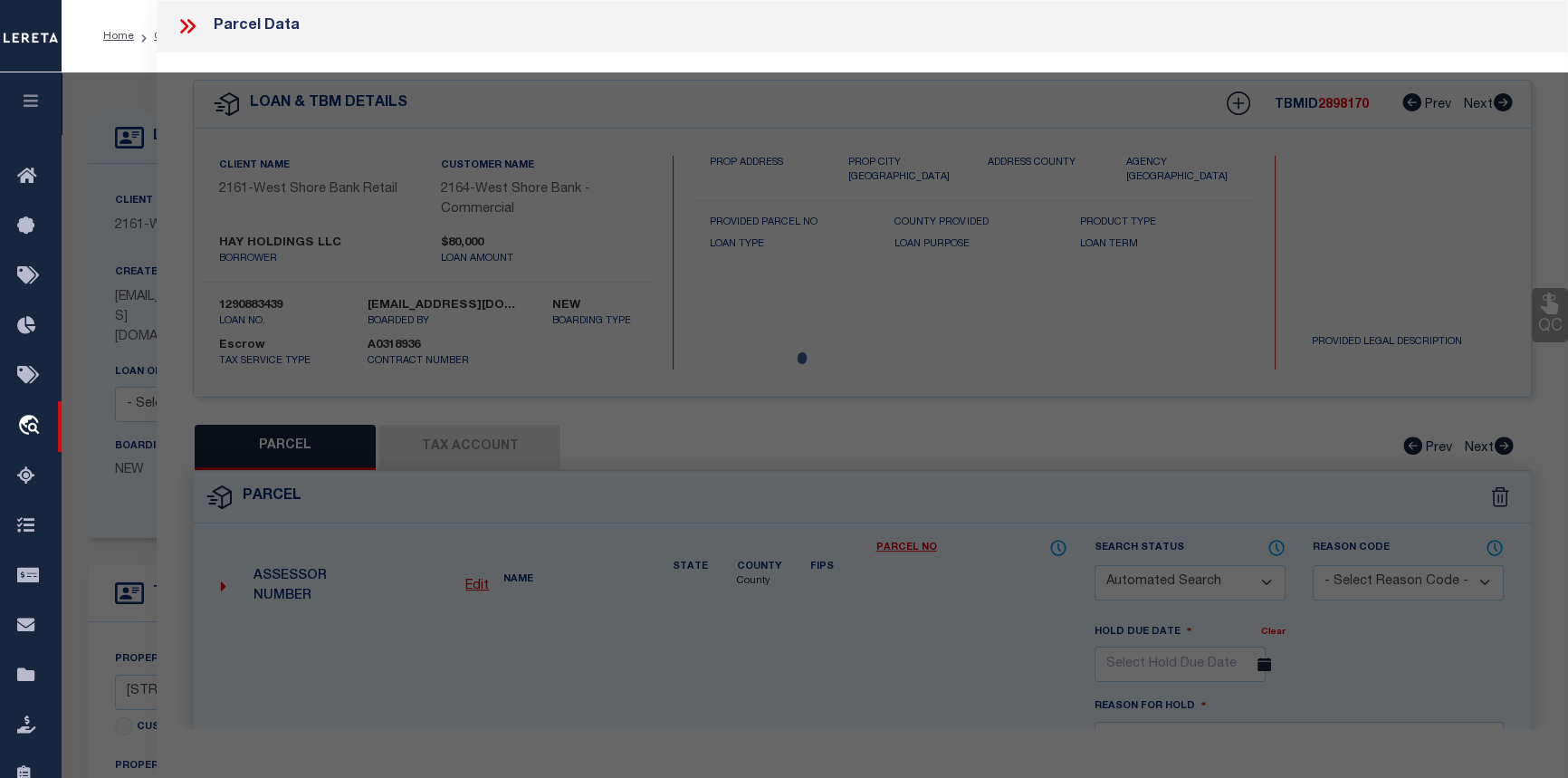
type input "250 WARFIELD RD"
checkbox input "false"
type input "WELLSTON MI 49689"
type textarea "NE 1/4 SE 1/4. SEC 3 T21N R13W. 40.00 A."
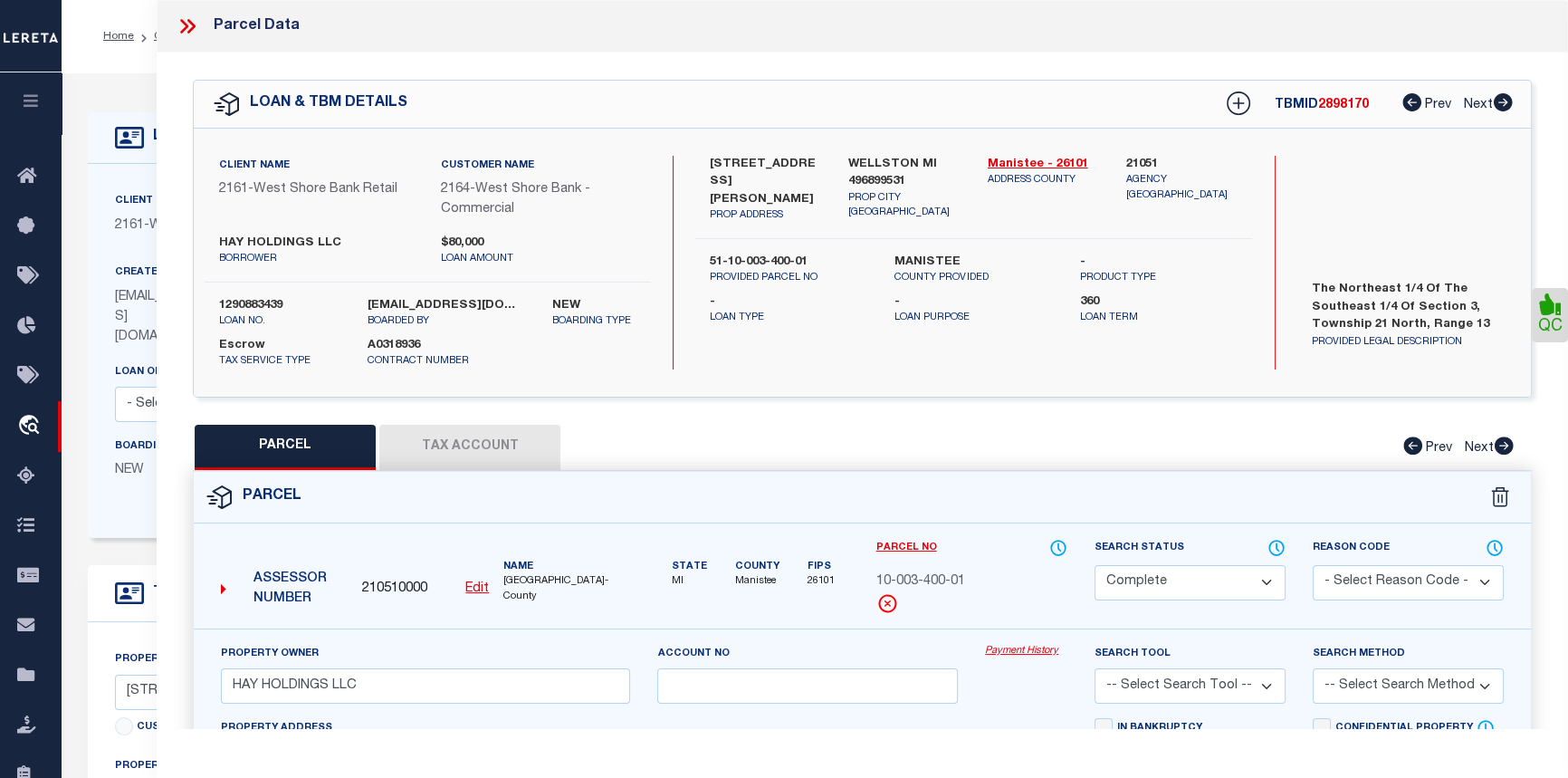
click at [486, 446] on button "Tax Account" at bounding box center [470, 447] width 181 height 45
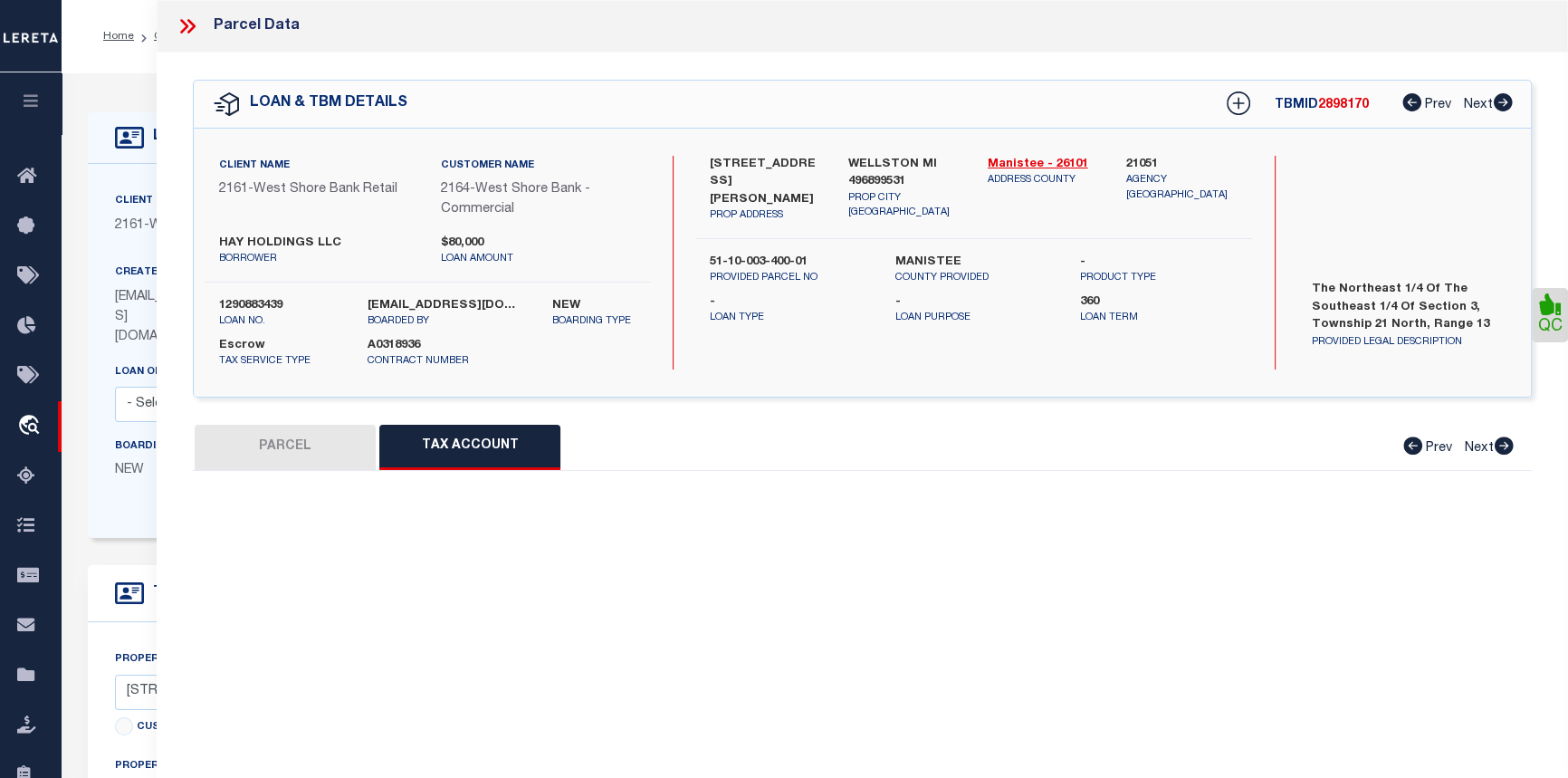
select select "100"
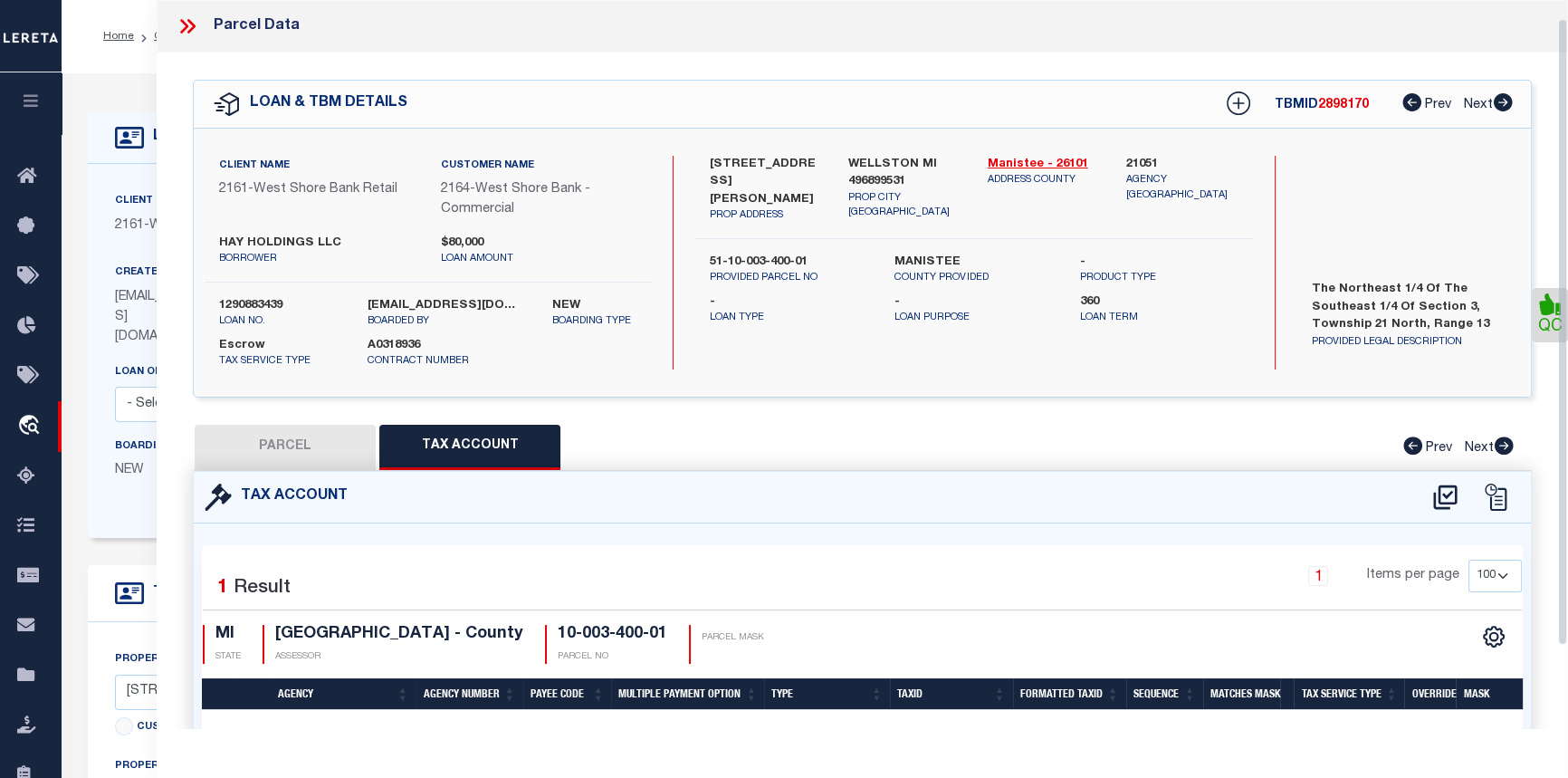
scroll to position [116, 0]
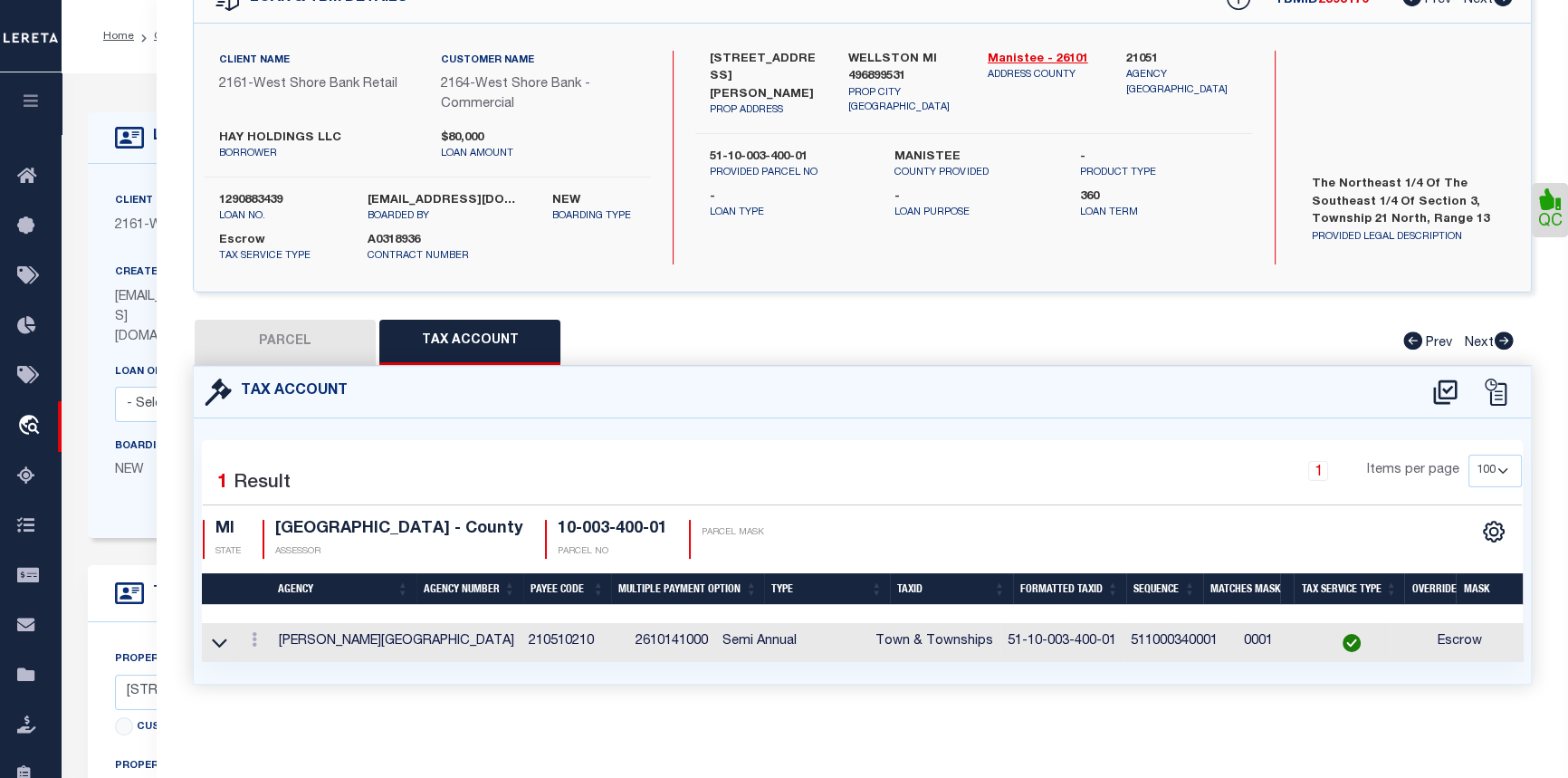
click at [278, 326] on button "PARCEL" at bounding box center [286, 343] width 181 height 45
select select "AS"
checkbox input "false"
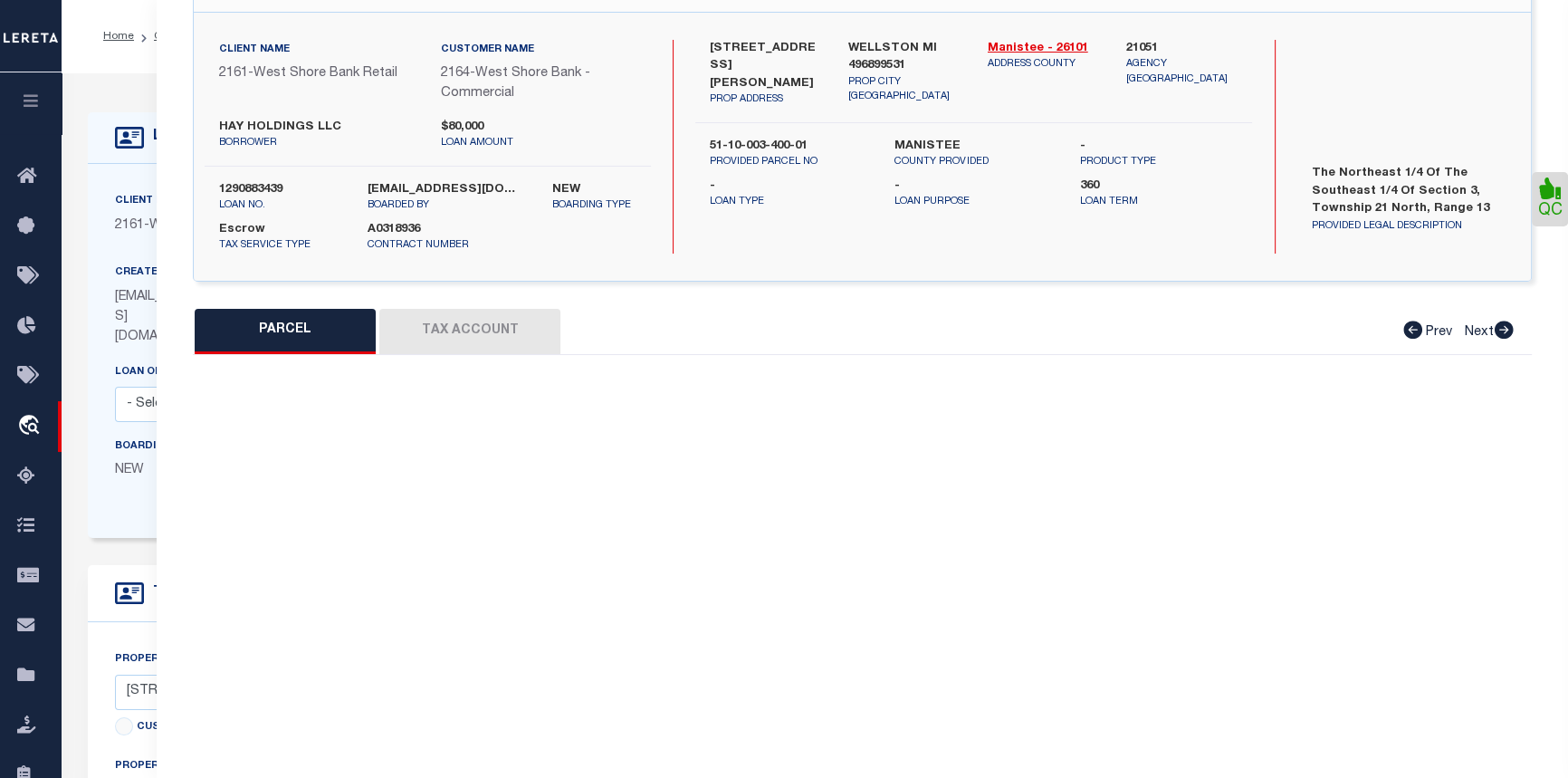
select select "CP"
type input "HAY HOLDINGS LLC"
select select
type input "250 WARFIELD RD"
checkbox input "false"
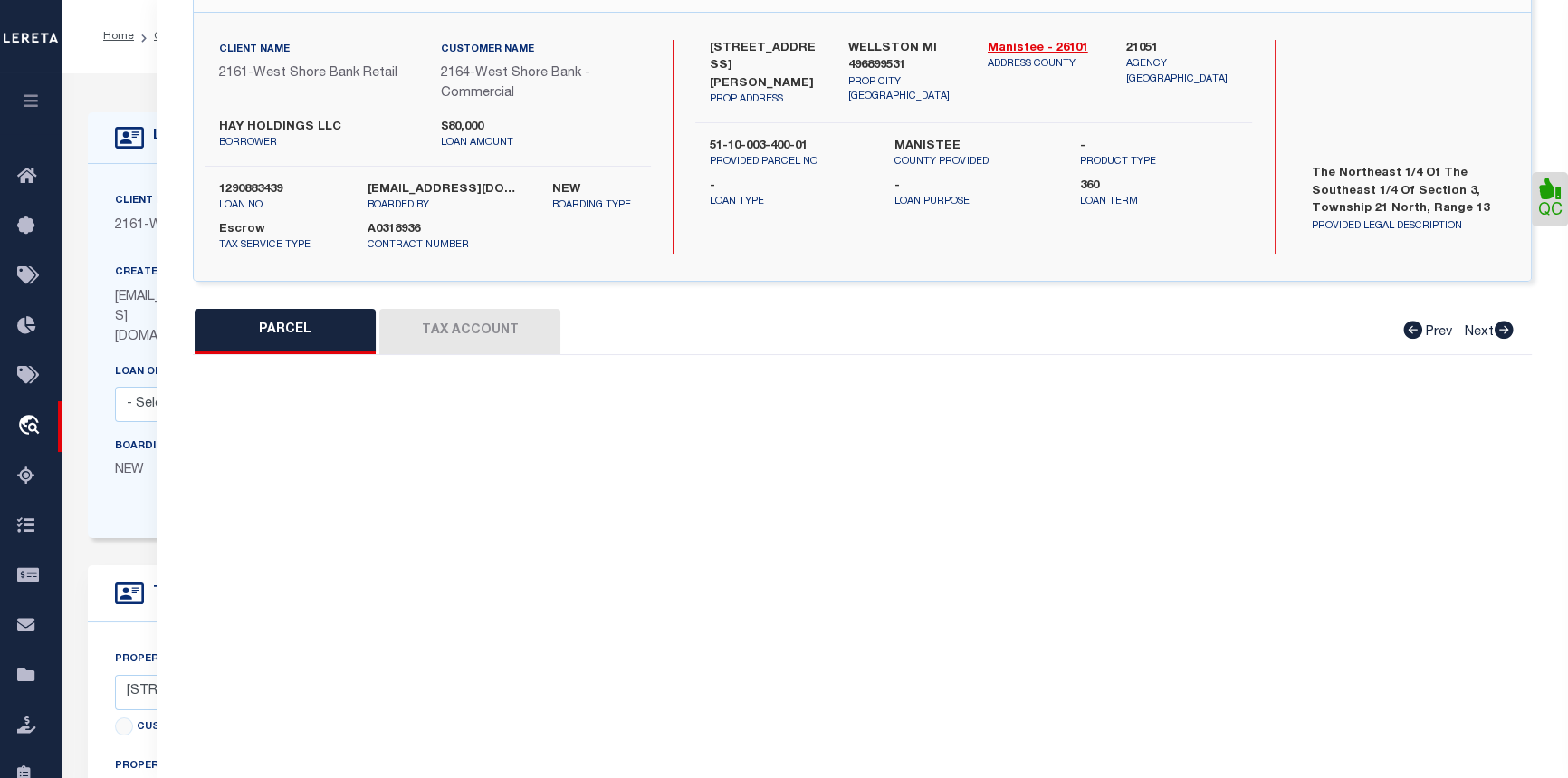
type input "WELLSTON MI 49689"
type textarea "NE 1/4 SE 1/4. SEC 3 T21N R13W. 40.00 A."
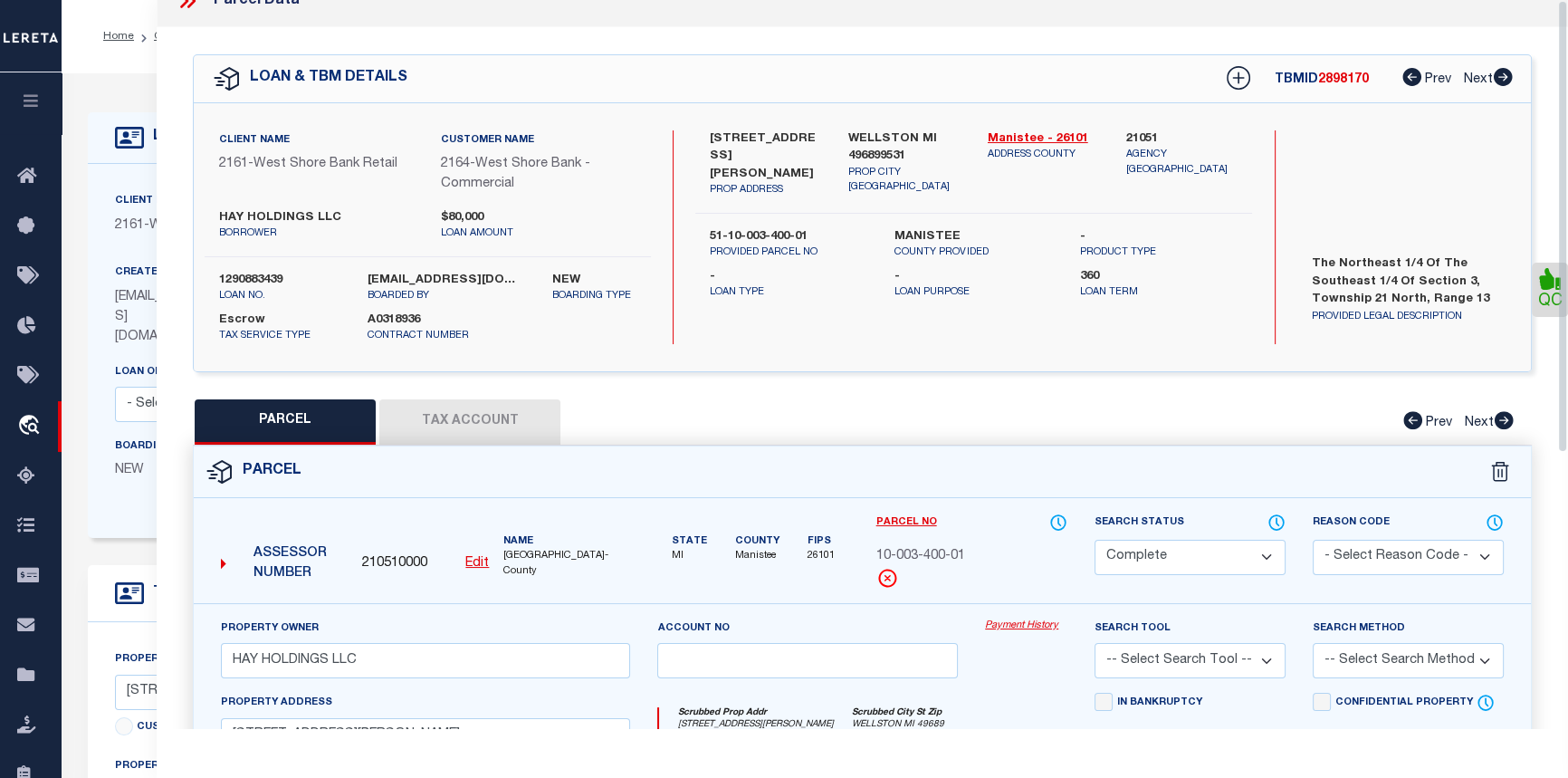
scroll to position [0, 0]
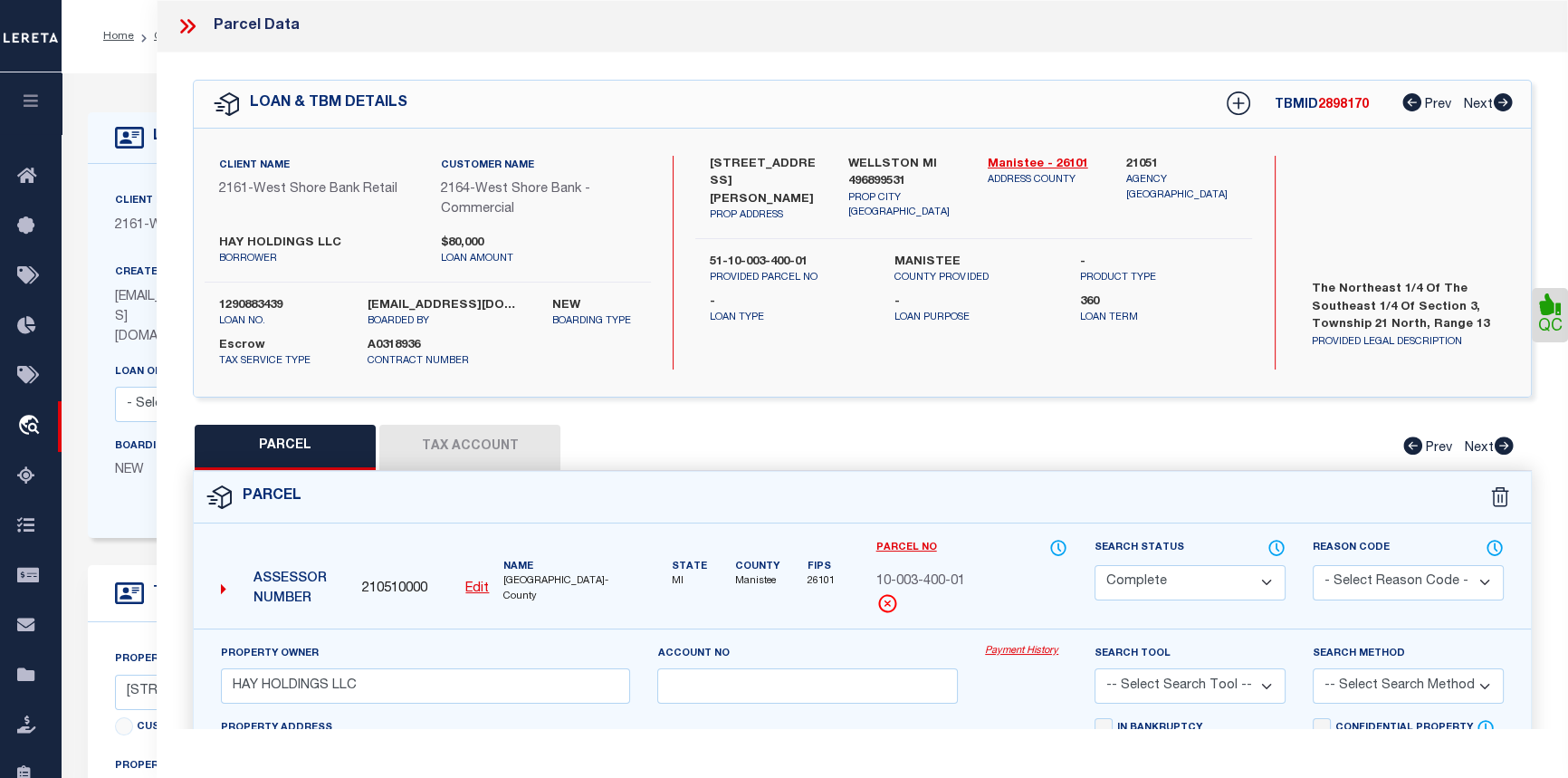
click at [186, 26] on icon at bounding box center [184, 26] width 8 height 15
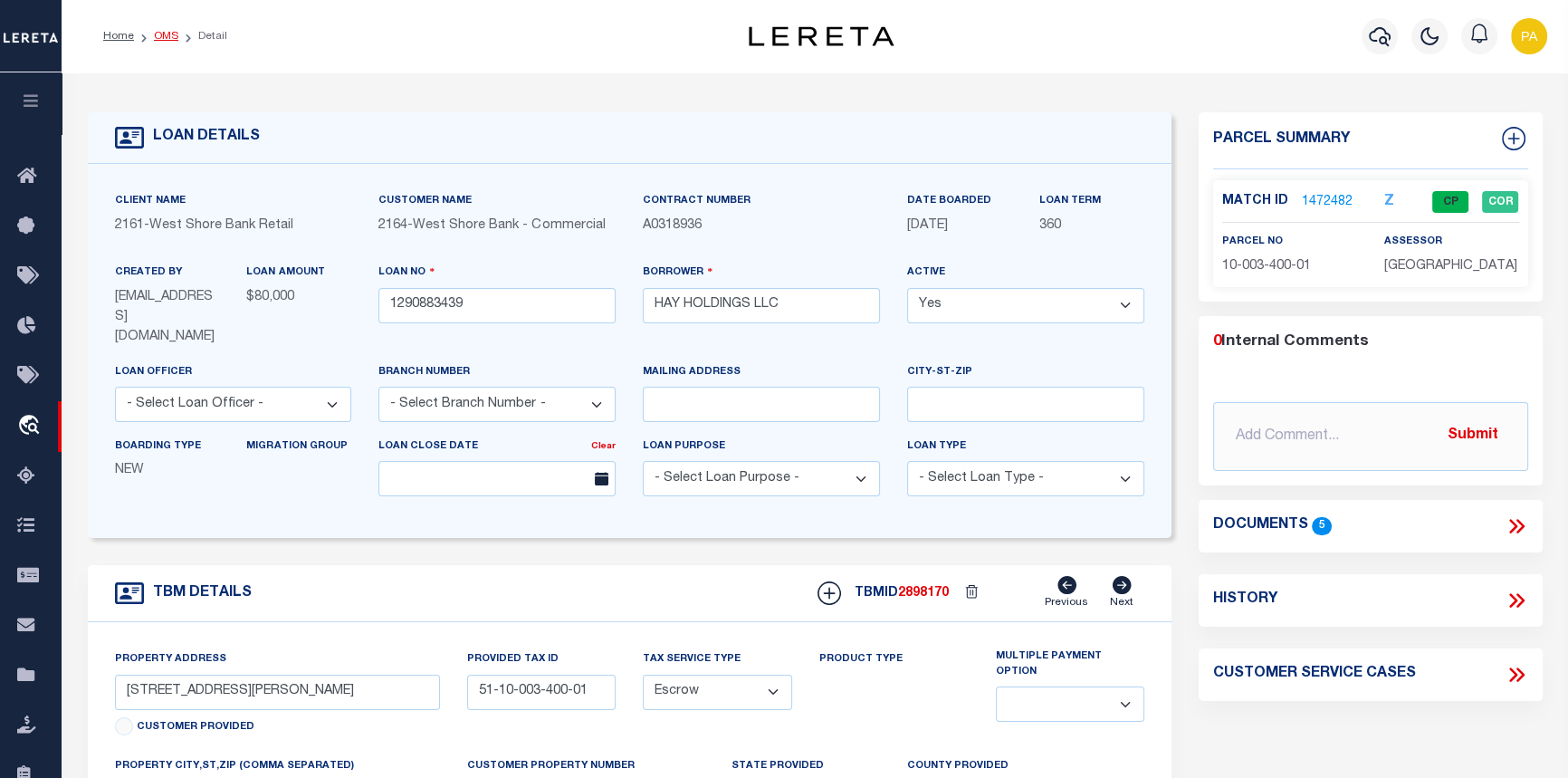
click at [165, 36] on link "OMS" at bounding box center [166, 36] width 24 height 11
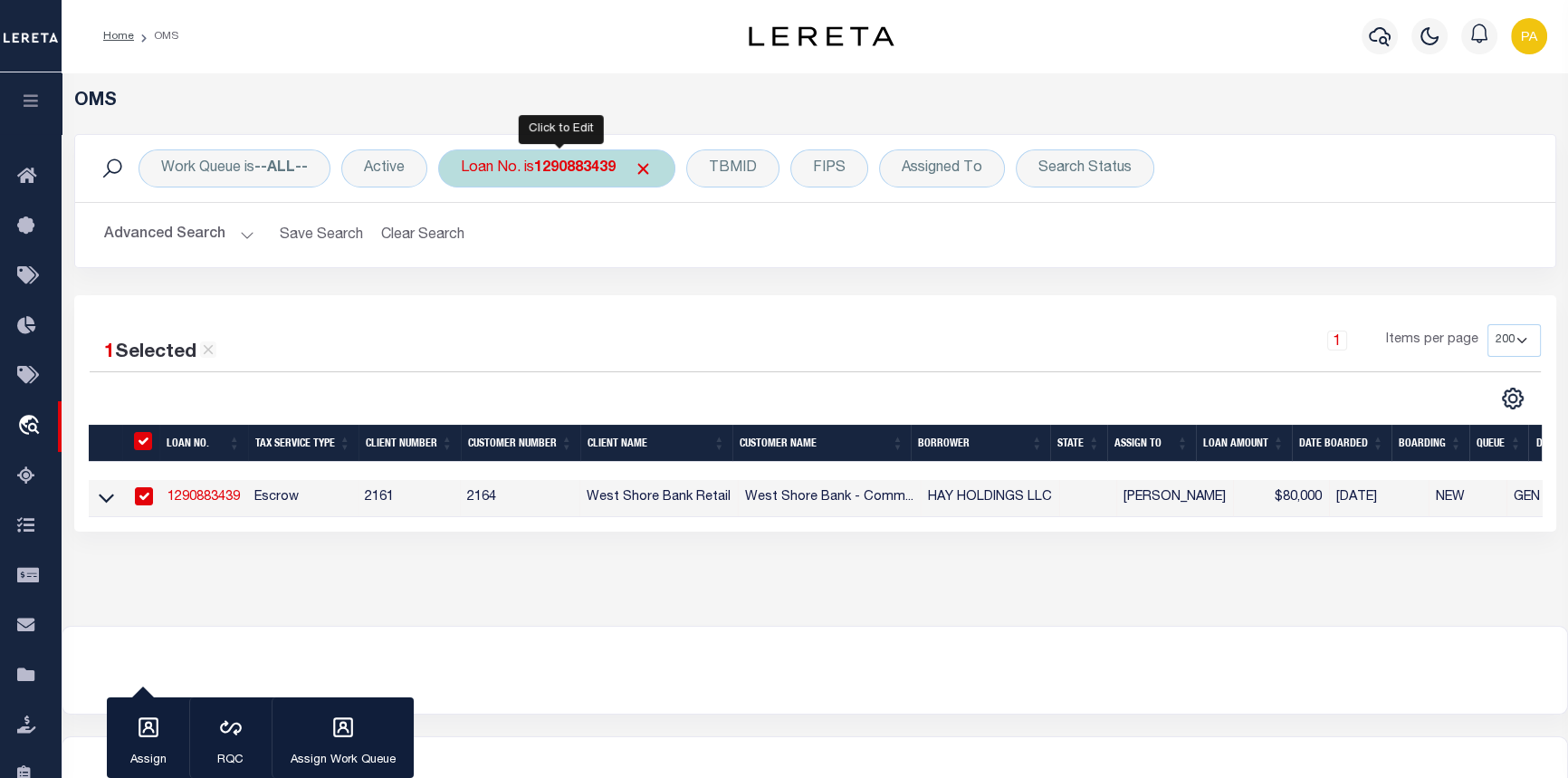
click at [563, 171] on b "1290883439" at bounding box center [575, 169] width 82 height 15
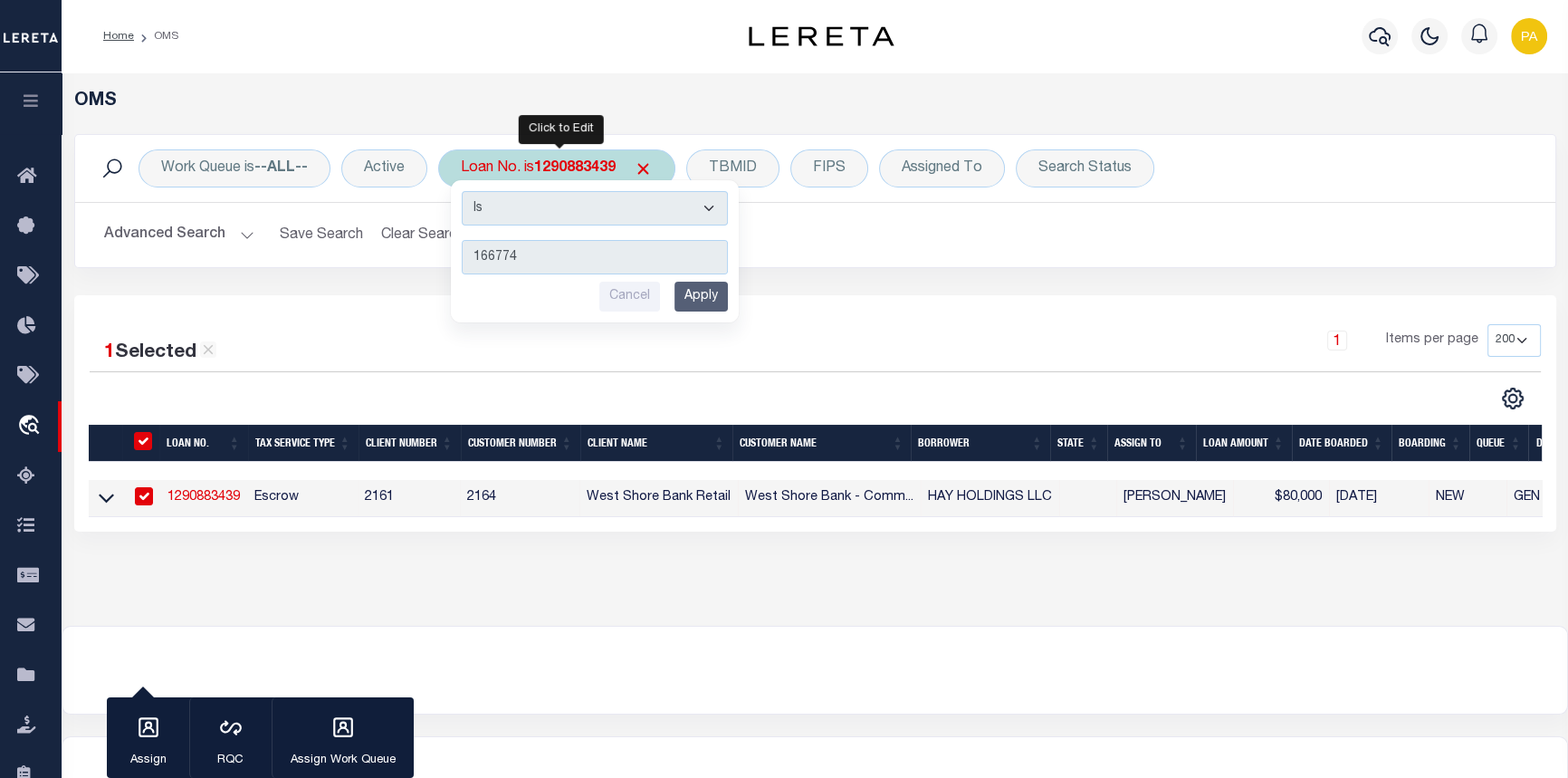
type input "166774"
click at [717, 299] on input "Apply" at bounding box center [701, 297] width 53 height 30
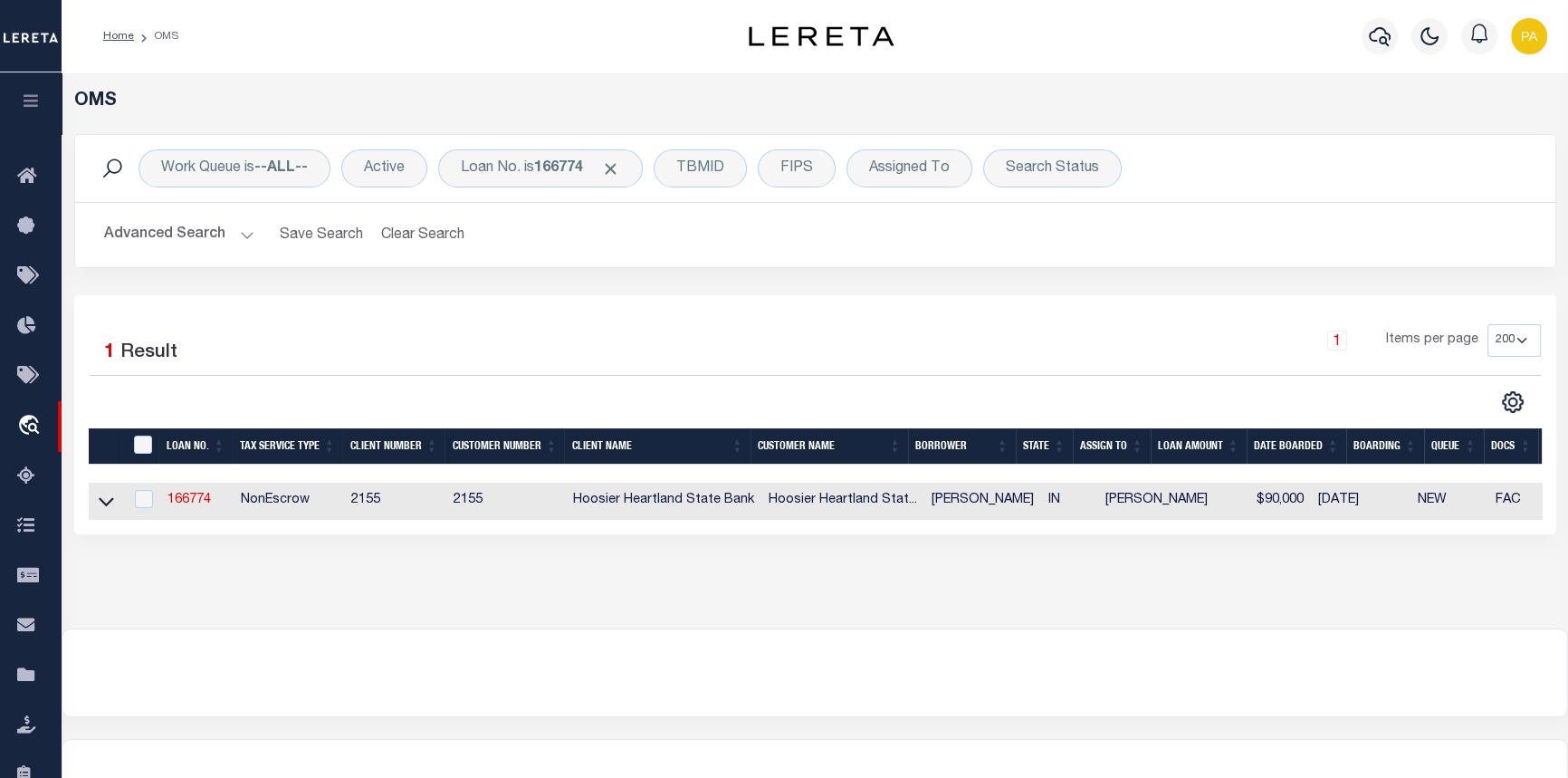
click at [192, 494] on td "166774" at bounding box center [197, 501] width 73 height 37
checkbox input "true"
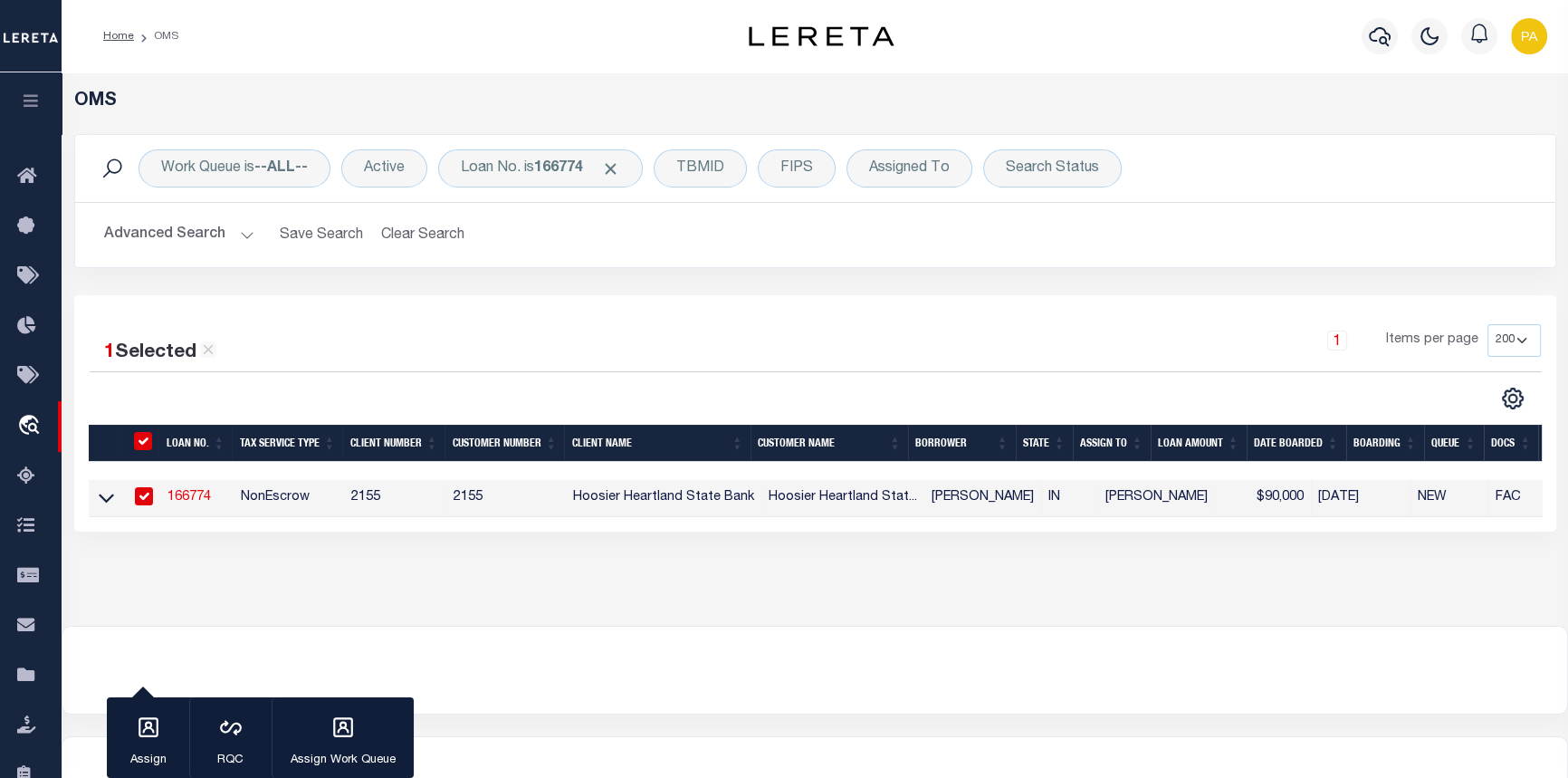
click at [189, 498] on link "166774" at bounding box center [189, 497] width 44 height 13
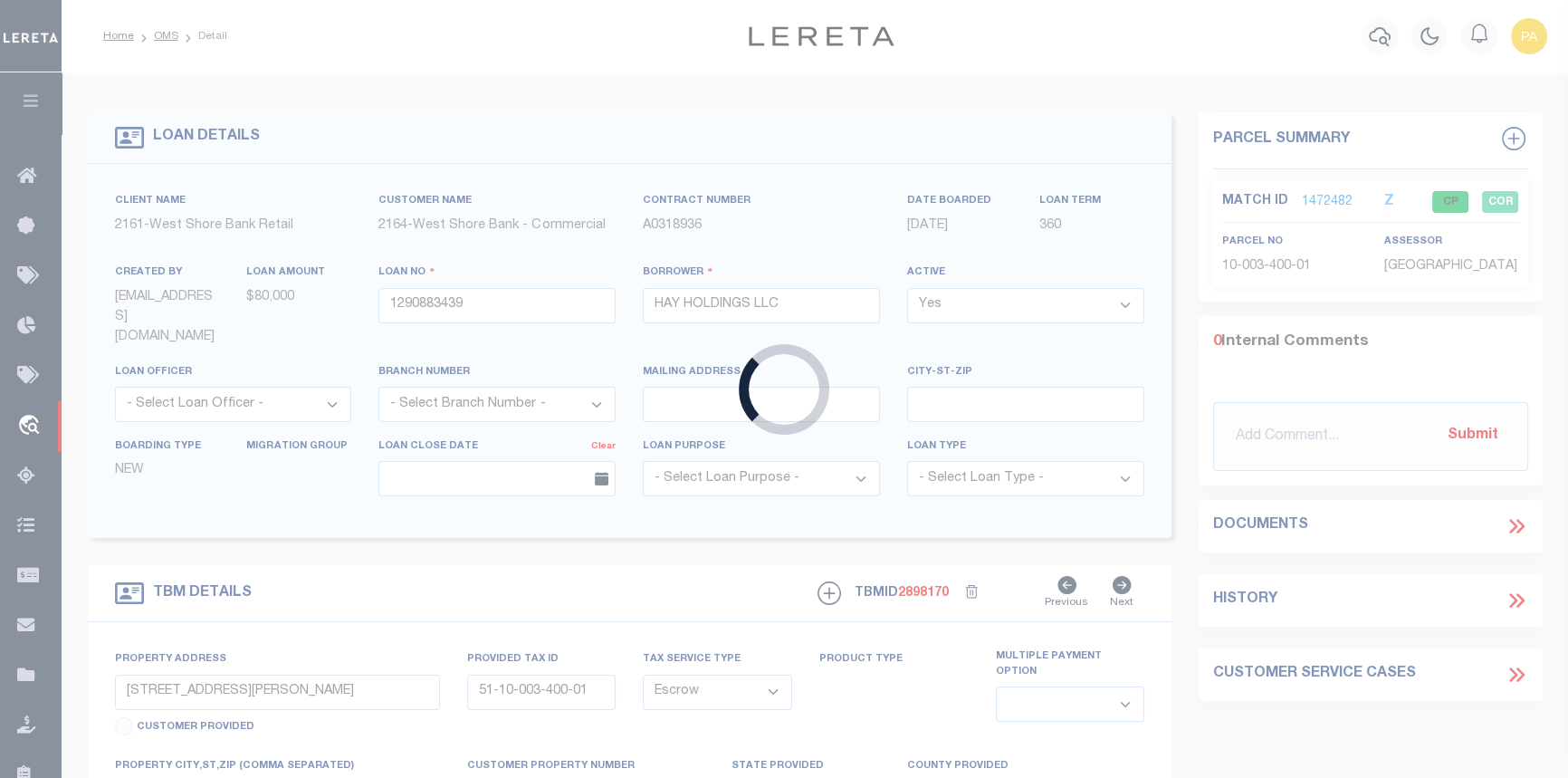
type input "166774"
type input "SANDRA TODD"
select select
type input "[DATE]"
select select "200"
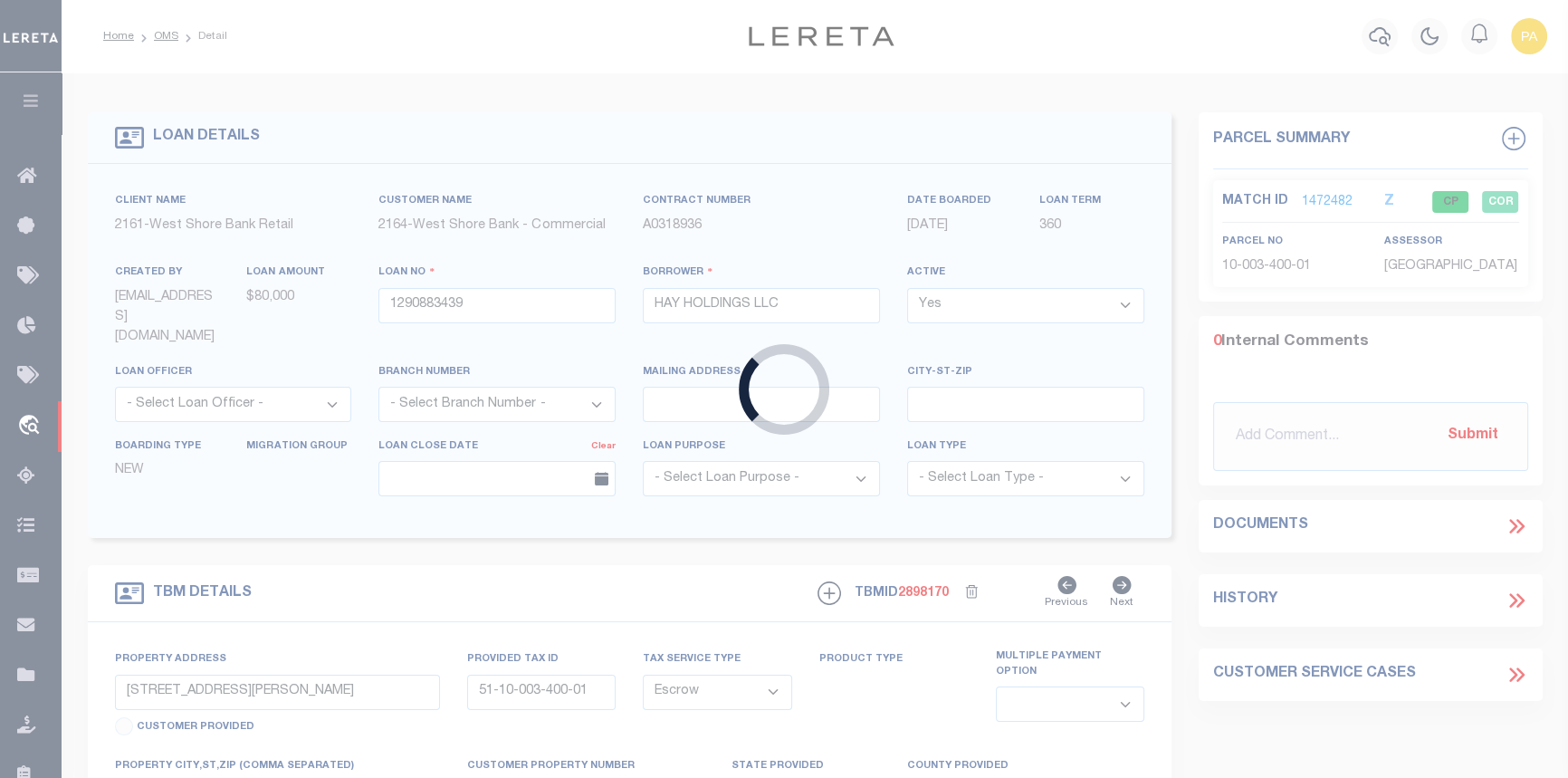
select select "NonEscrow"
type input "1910 DELAWARE ST"
type input "54-10-04-113-024.000-030"
select select
type input "CRAWFORDSVILLE IN 47933"
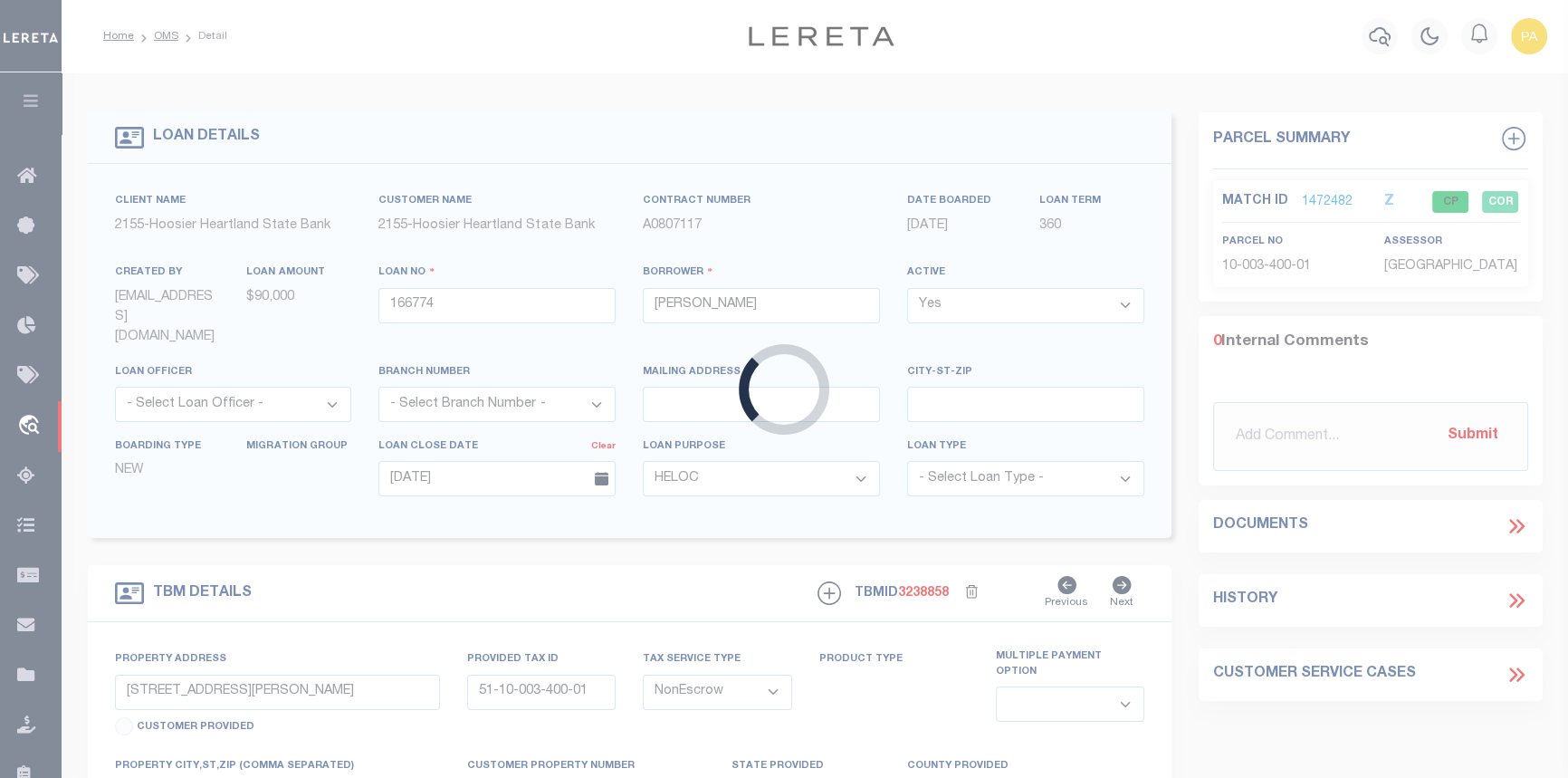
type input "IN"
select select "3670"
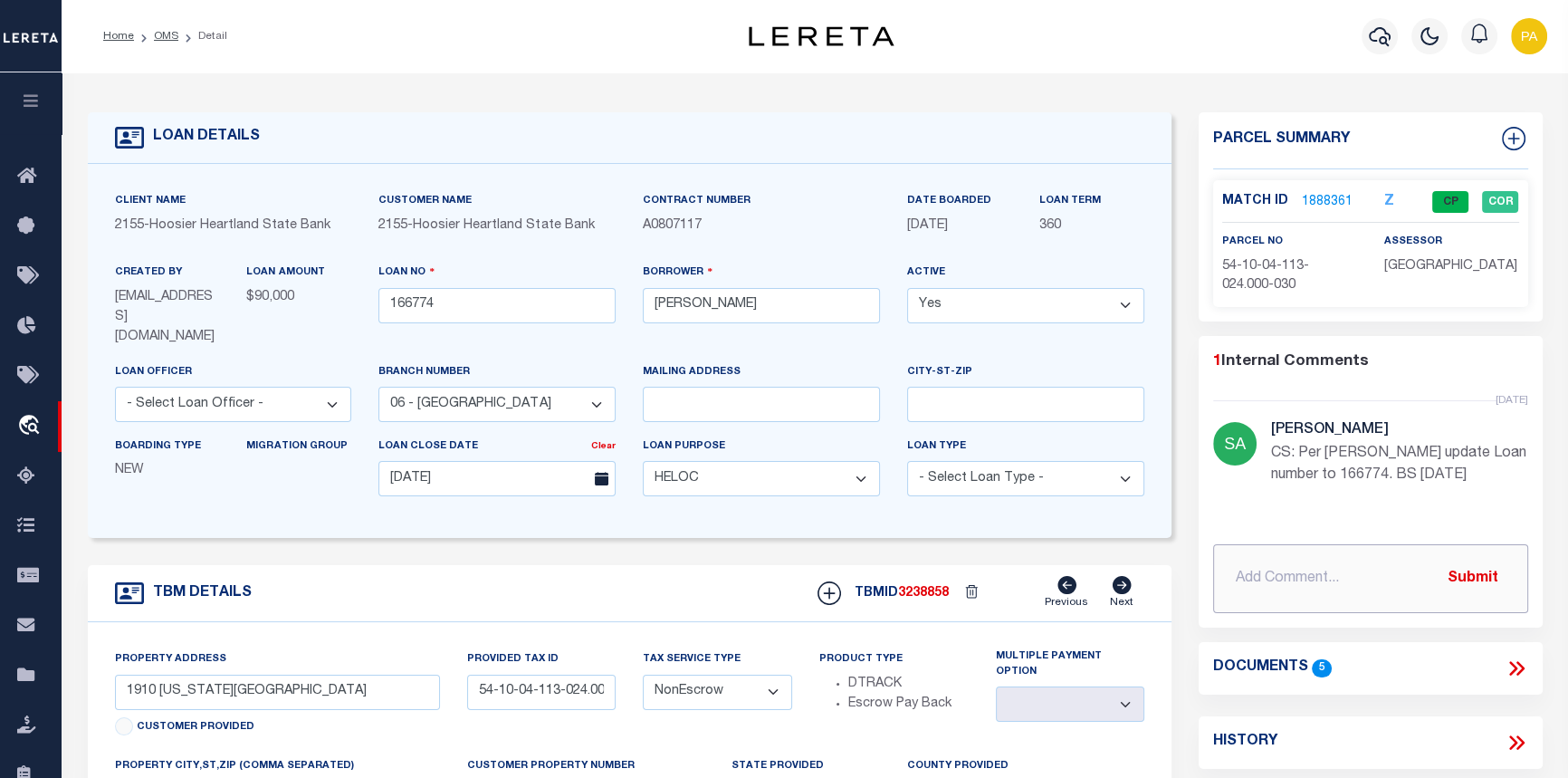
click at [1271, 579] on input "text" at bounding box center [1370, 579] width 315 height 69
type input "10/09/2025 CS: Per B. Smith update loan number from 166774 to 176850."
click at [1461, 575] on button "Submit" at bounding box center [1473, 578] width 74 height 37
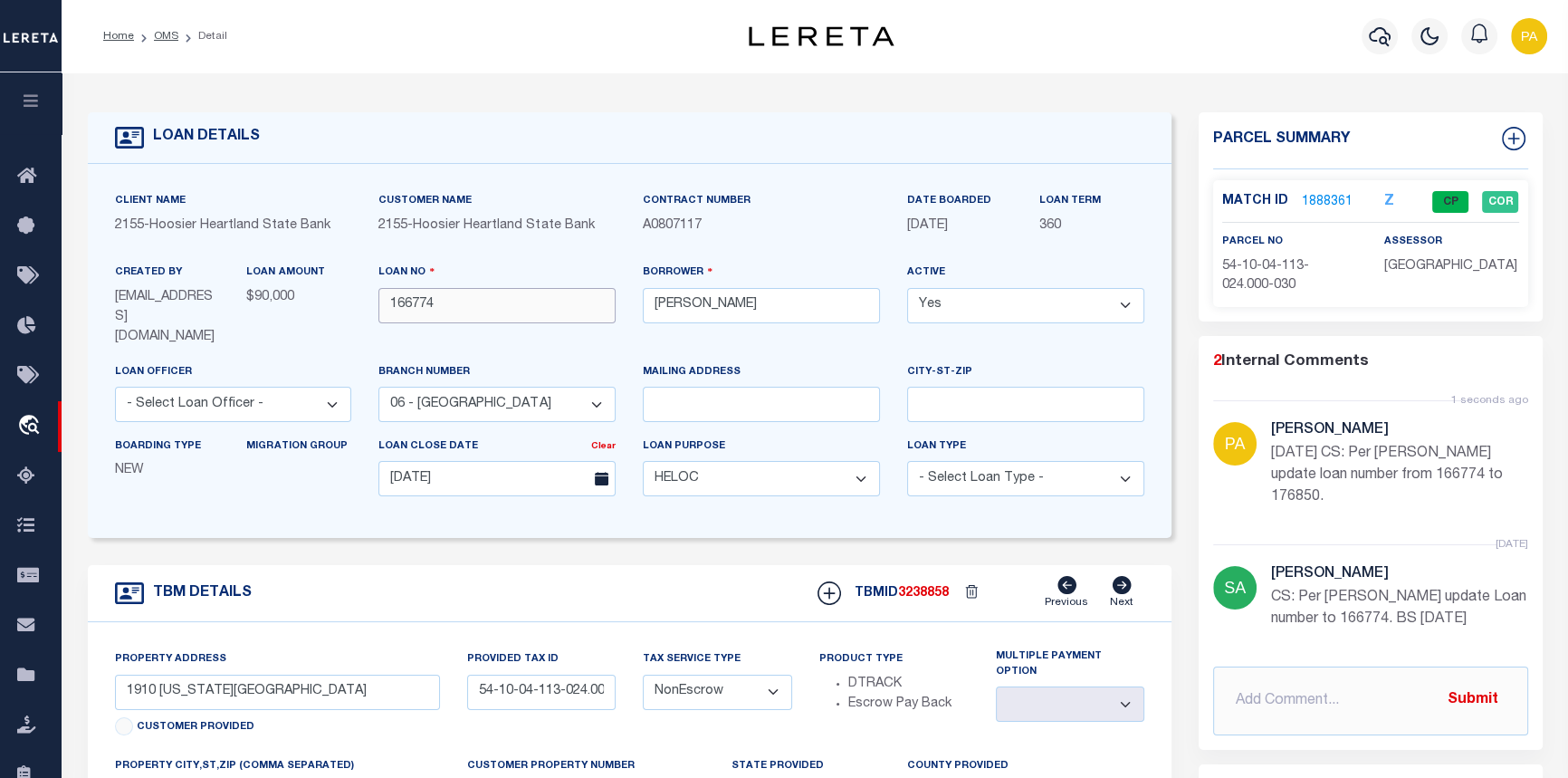
drag, startPoint x: 455, startPoint y: 315, endPoint x: 372, endPoint y: 306, distance: 83.5
click at [372, 306] on div "Loan No 166774" at bounding box center [498, 312] width 265 height 99
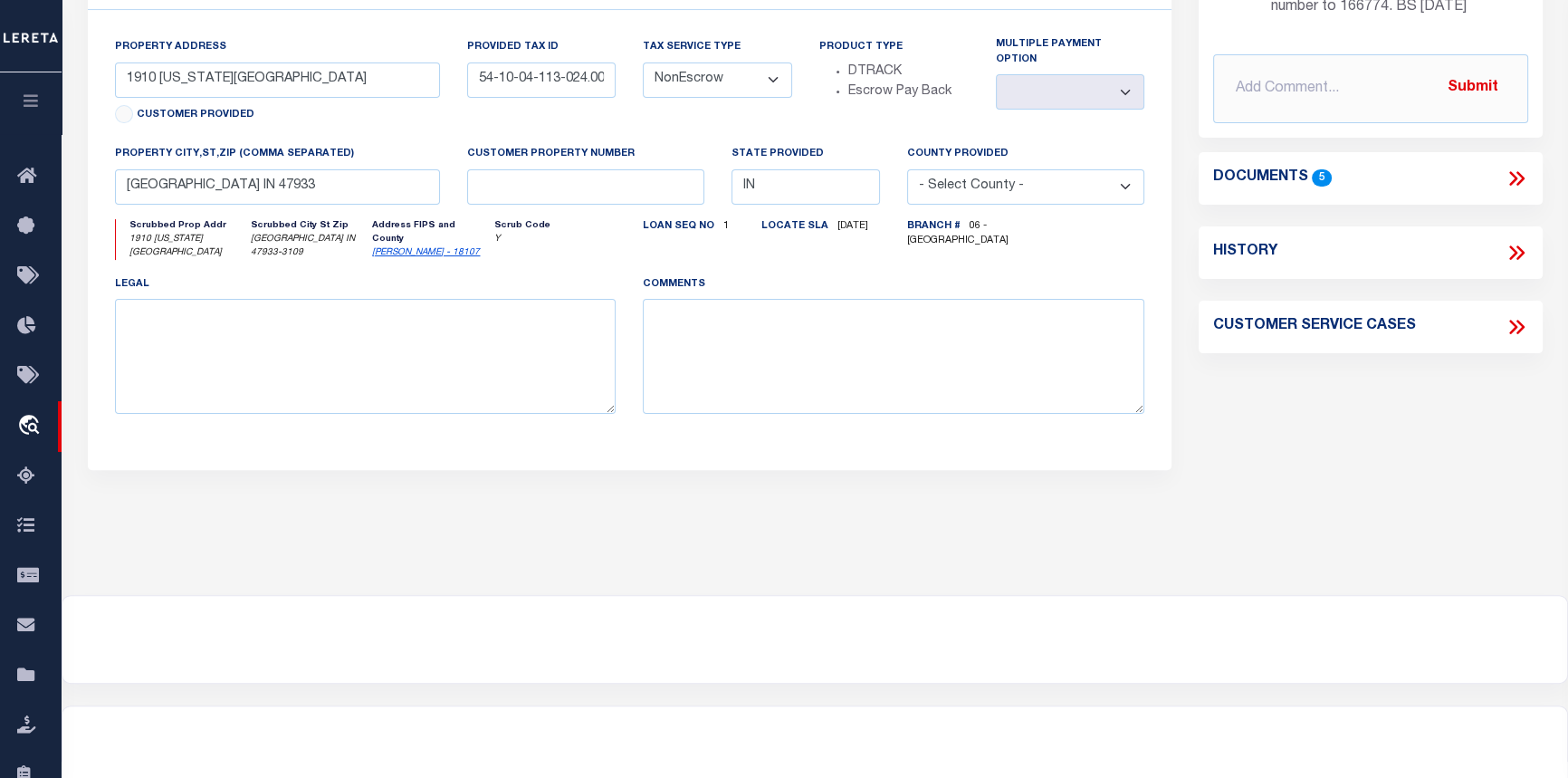
scroll to position [639, 0]
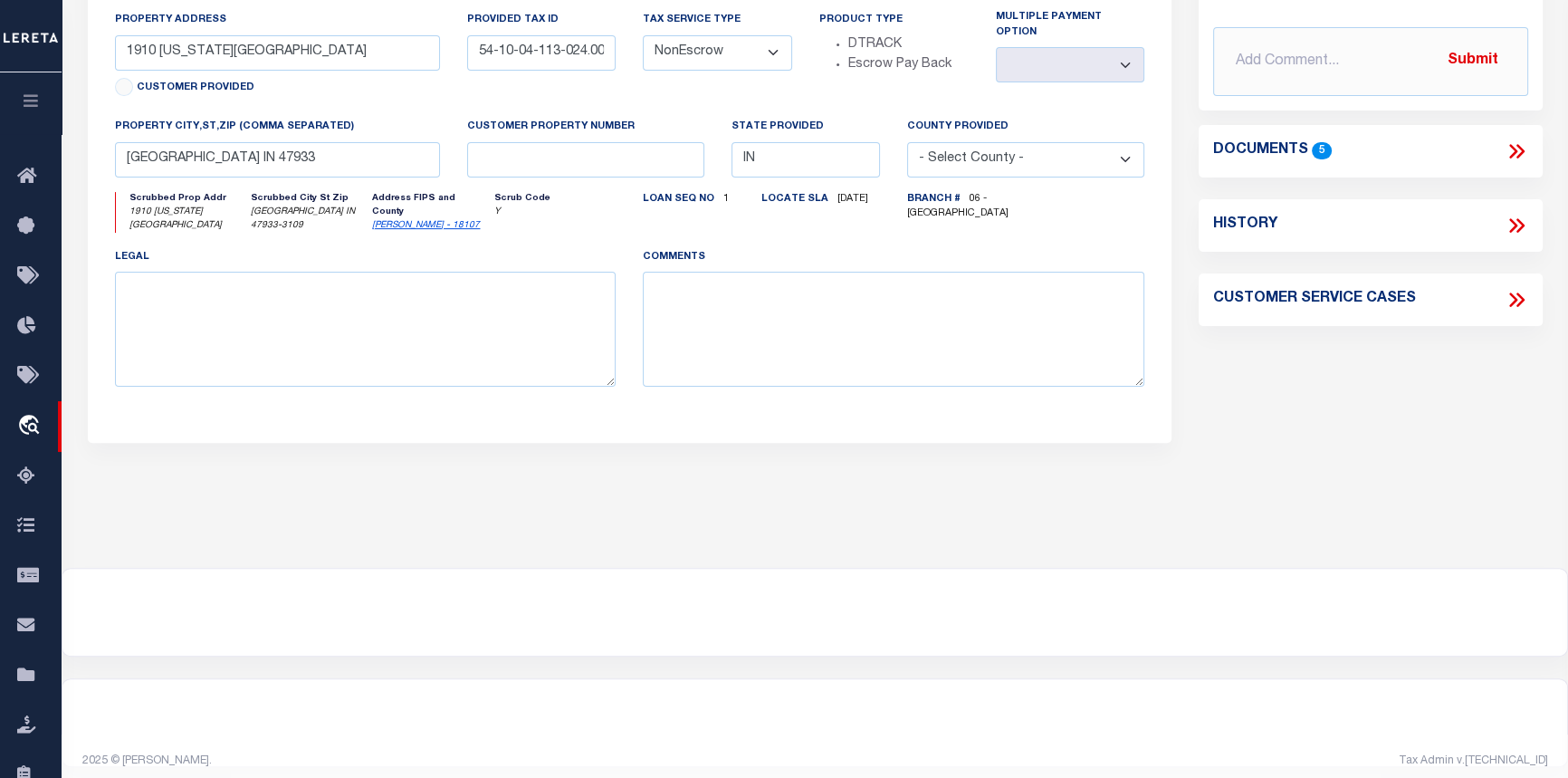
type input "176850"
click at [1443, 692] on div at bounding box center [815, 723] width 1505 height 87
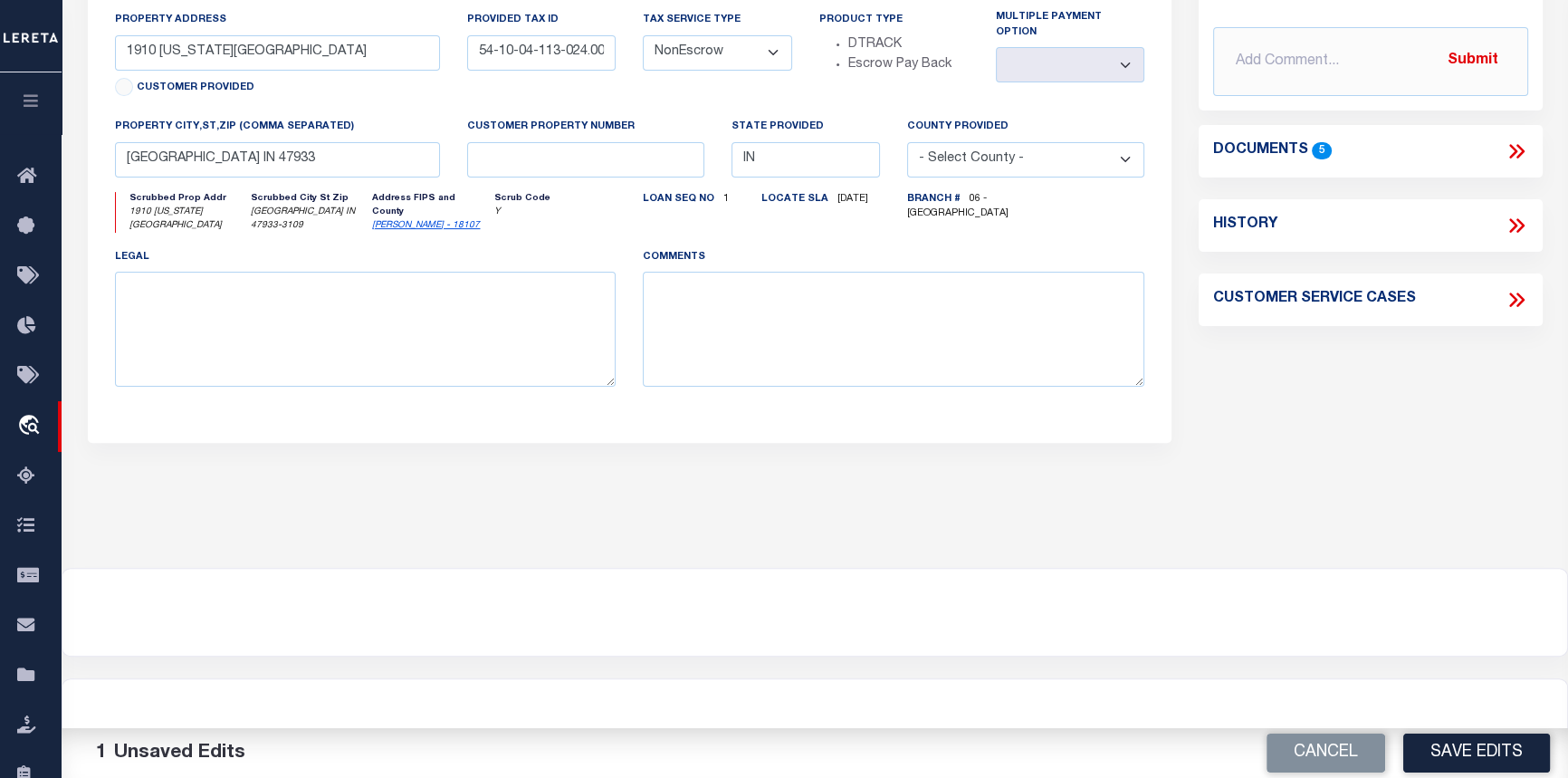
click at [1437, 647] on div "OMS Work Queue is --ALL-- Active Loan No. is 166774 TBMID FIPS Assigned To Sear…" at bounding box center [815, 100] width 1506 height 1334
click at [1471, 749] on button "Save Edits" at bounding box center [1476, 753] width 147 height 39
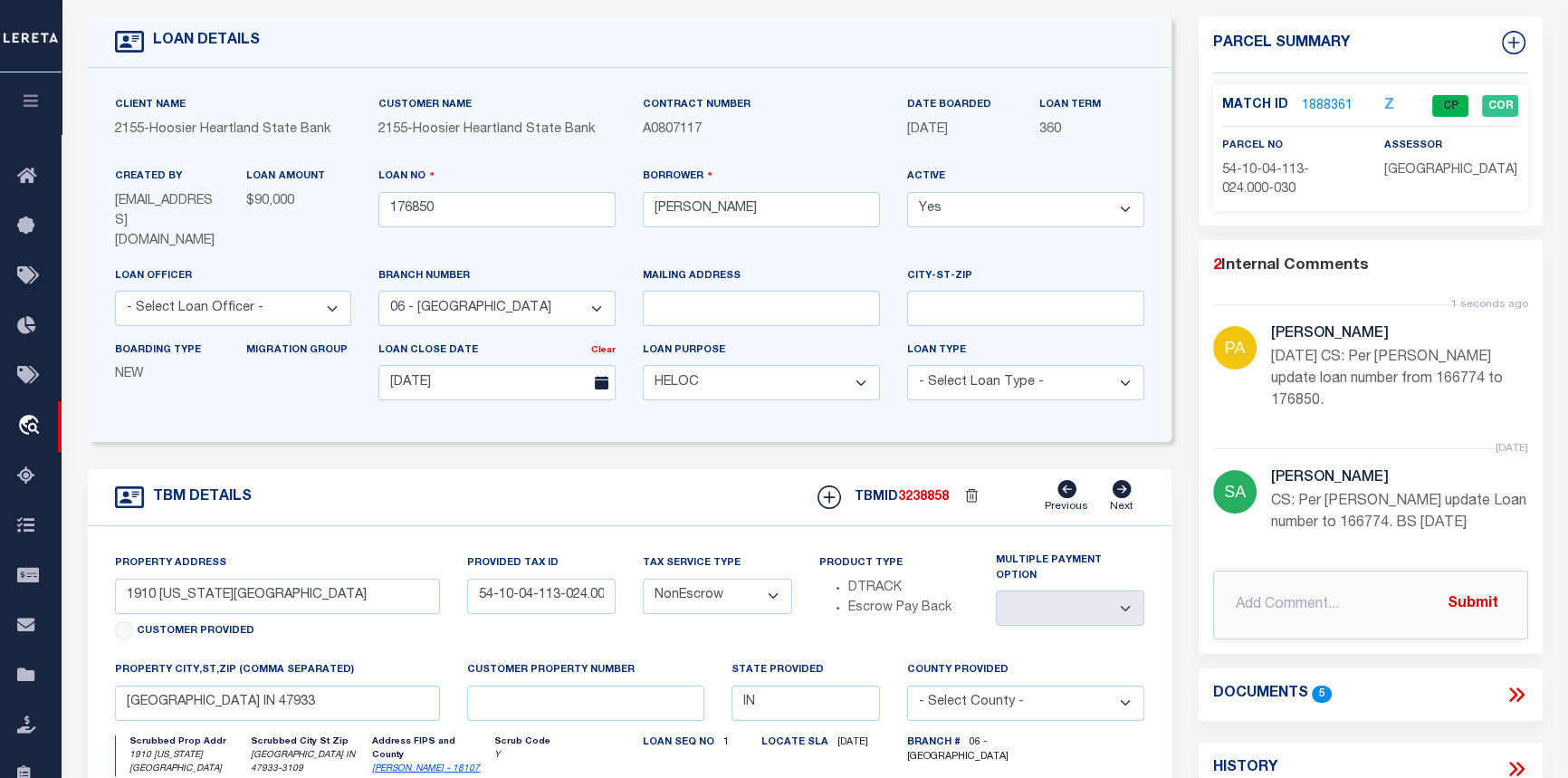
scroll to position [0, 0]
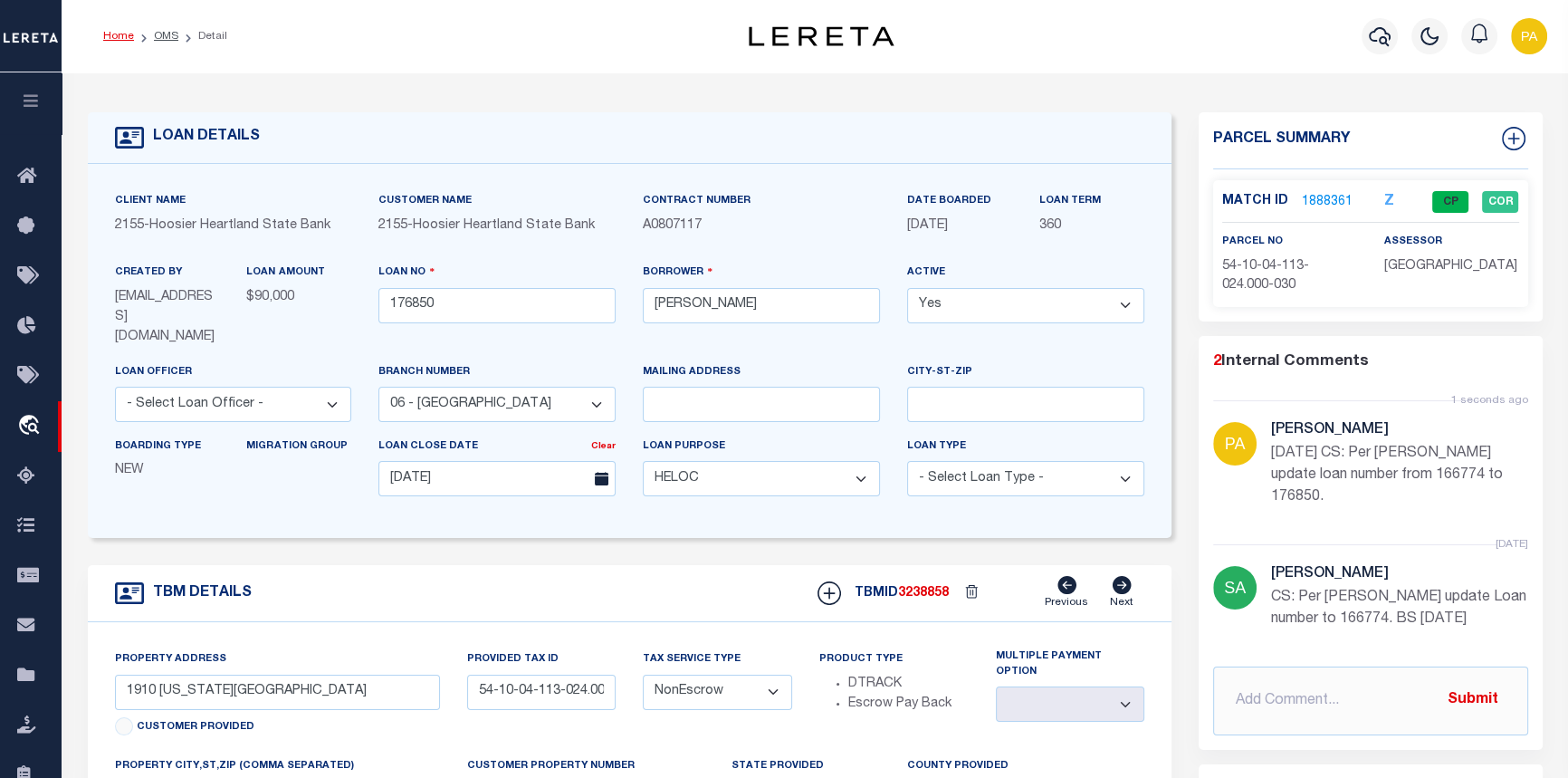
click at [119, 41] on link "Home" at bounding box center [119, 36] width 31 height 11
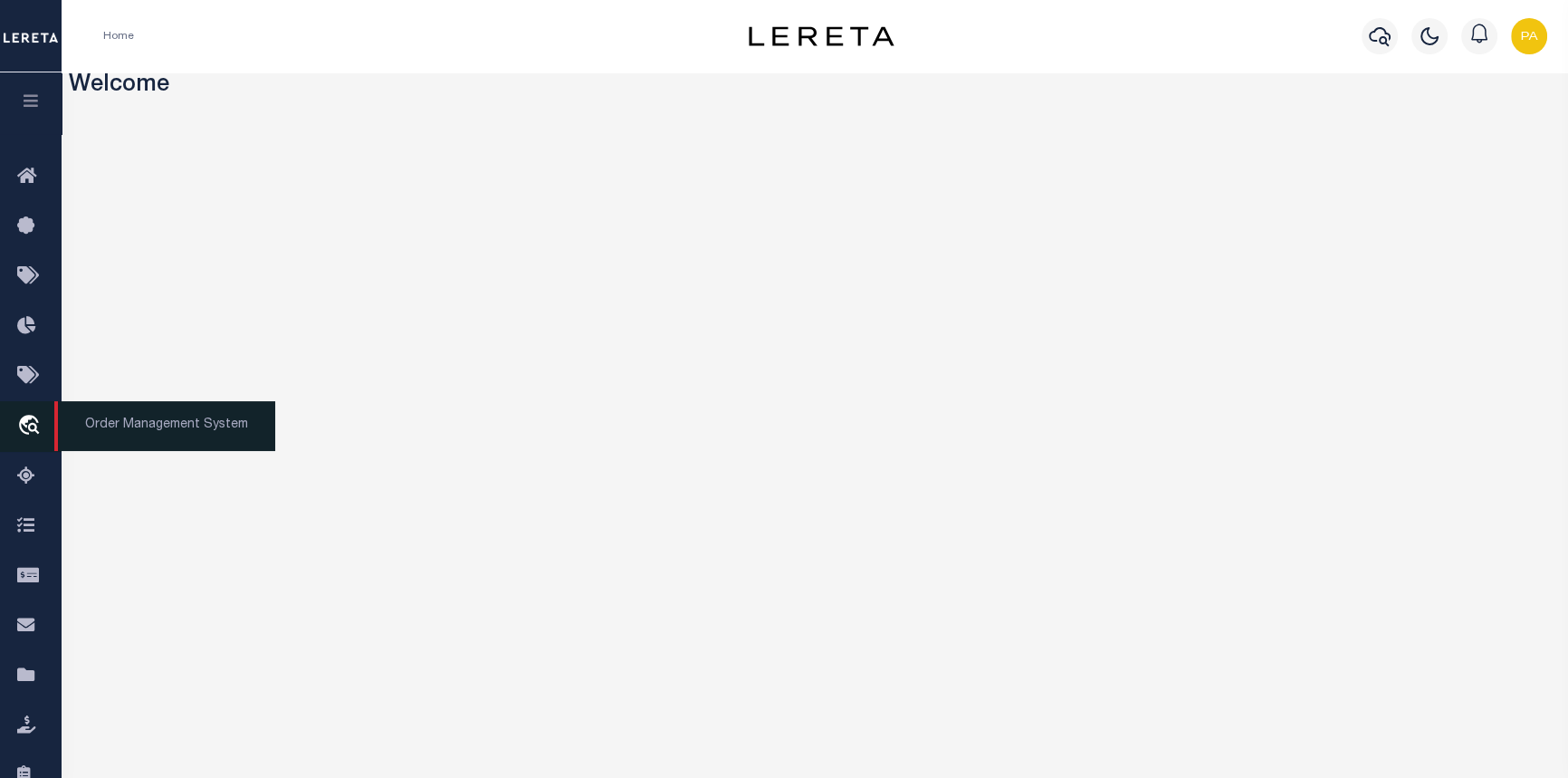
click at [37, 426] on icon "travel_explore" at bounding box center [32, 426] width 29 height 24
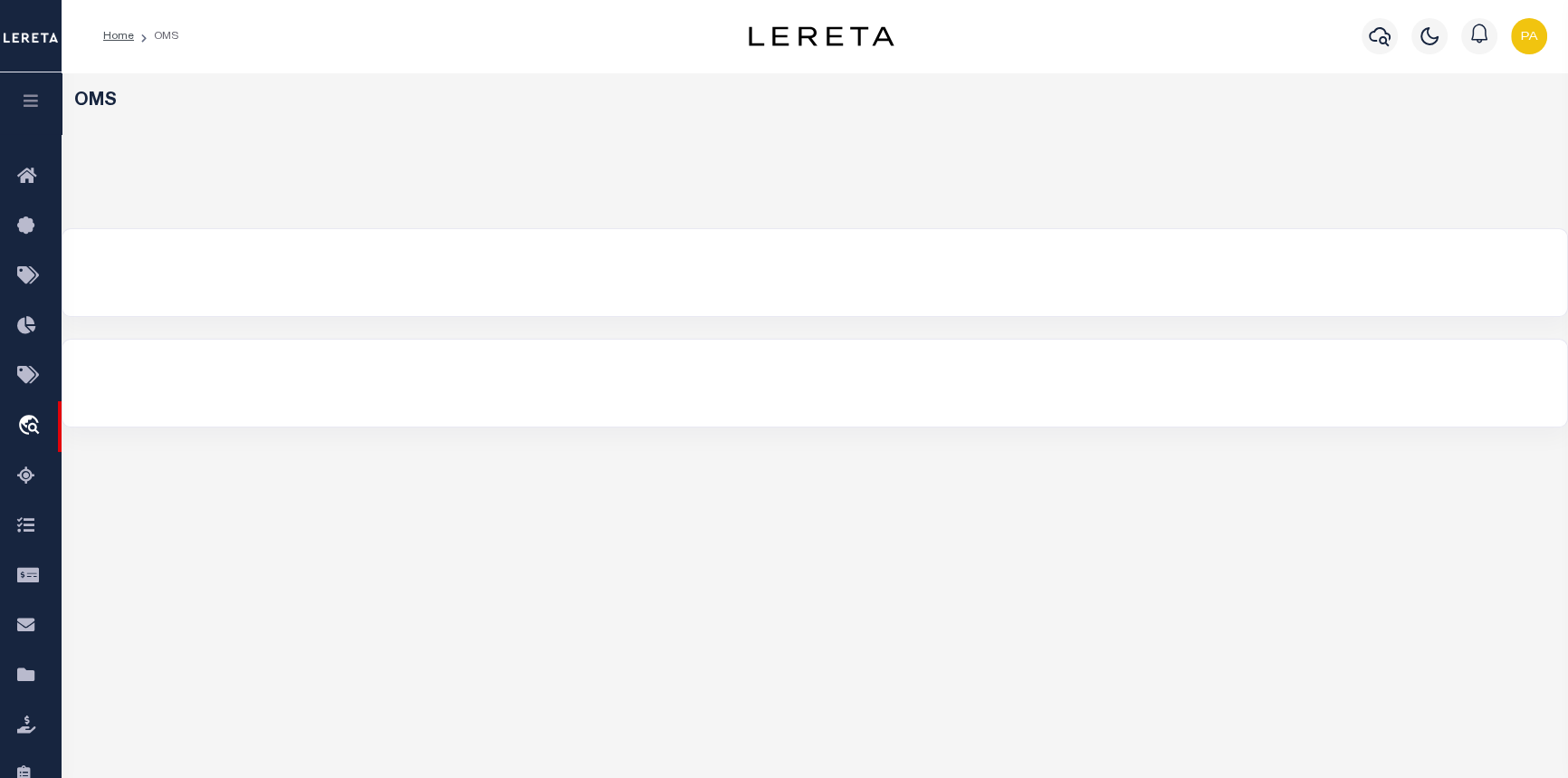
select select "200"
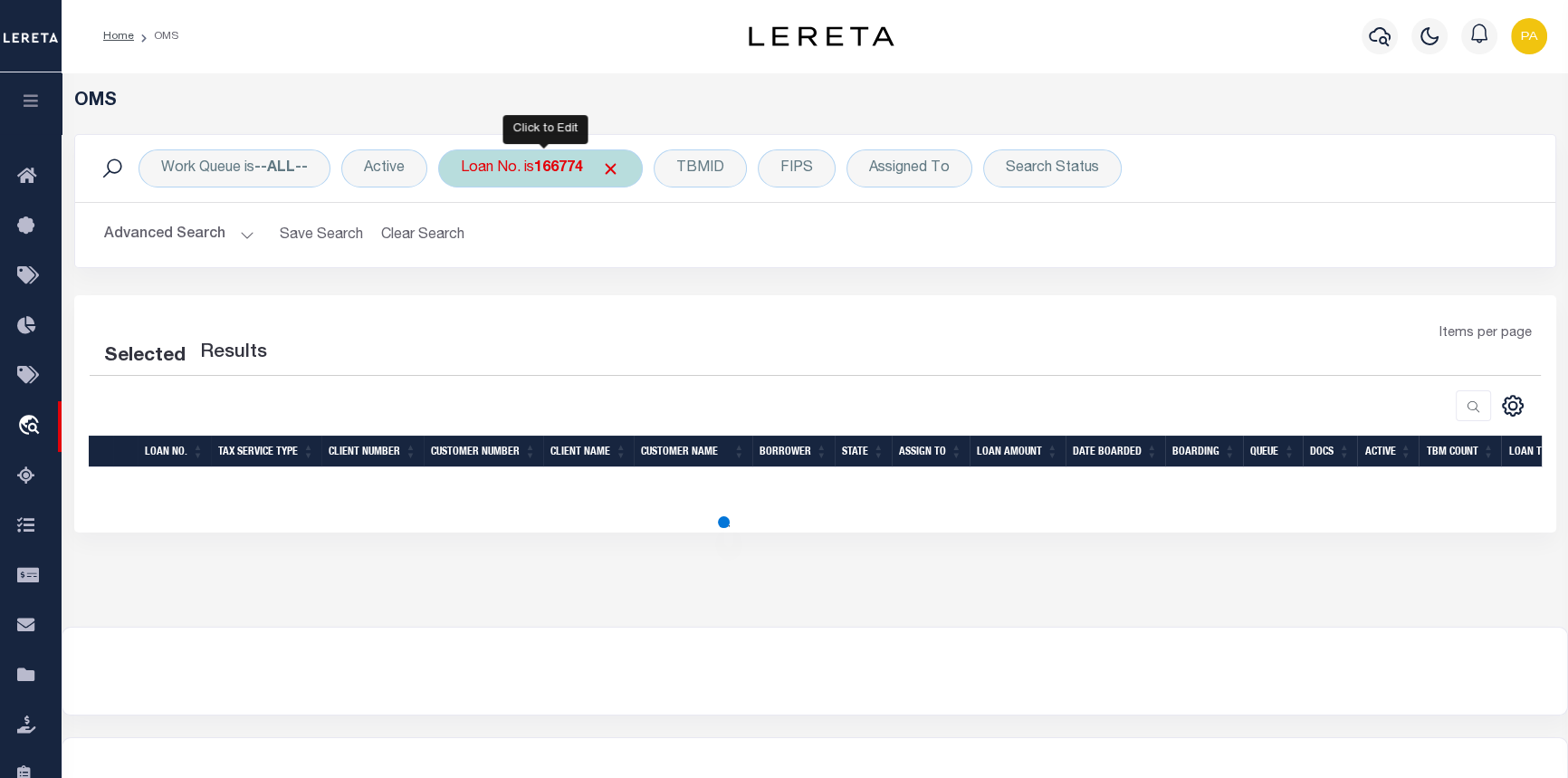
select select "200"
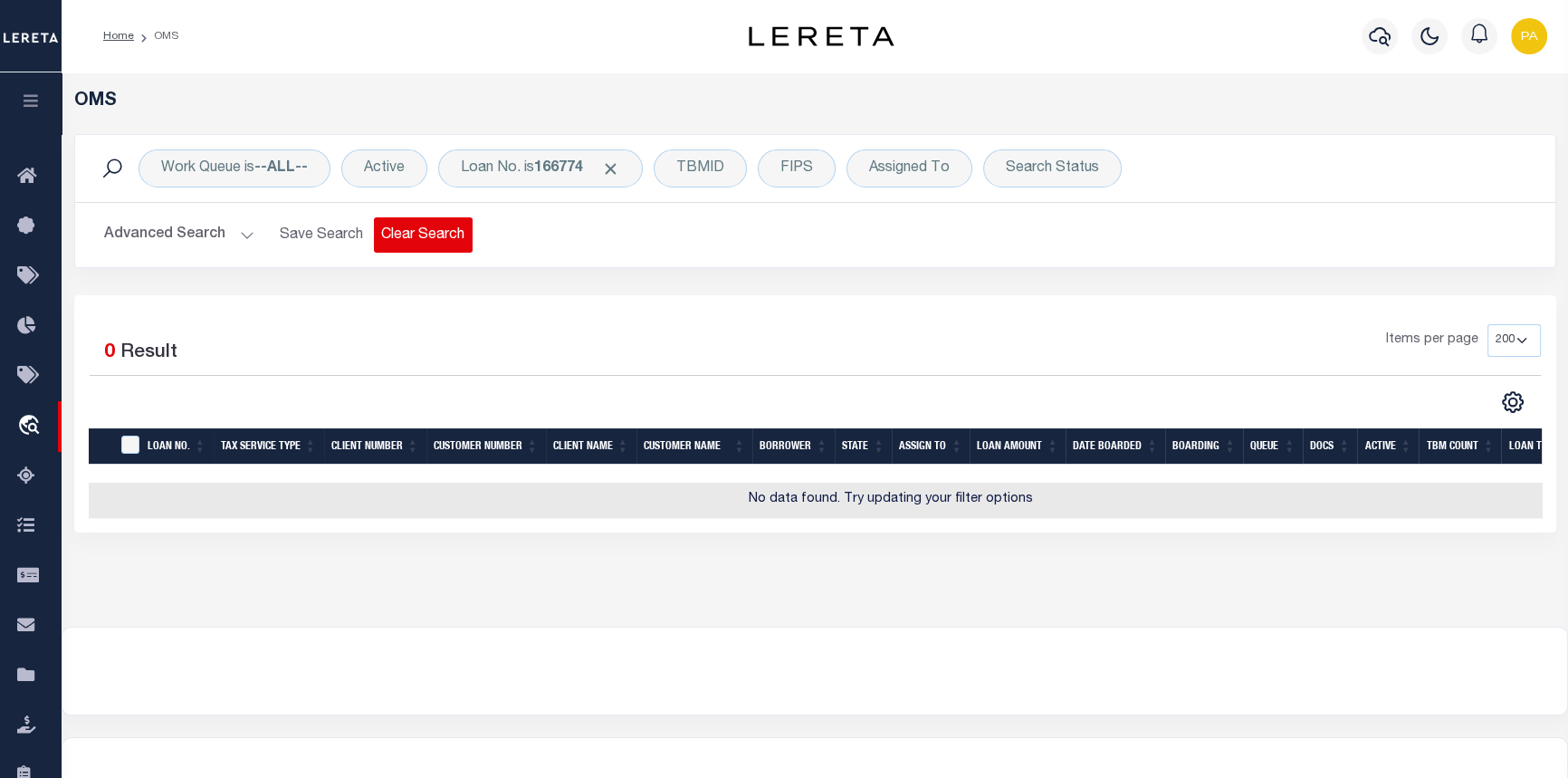
click at [437, 233] on button "Clear Search" at bounding box center [423, 235] width 99 height 35
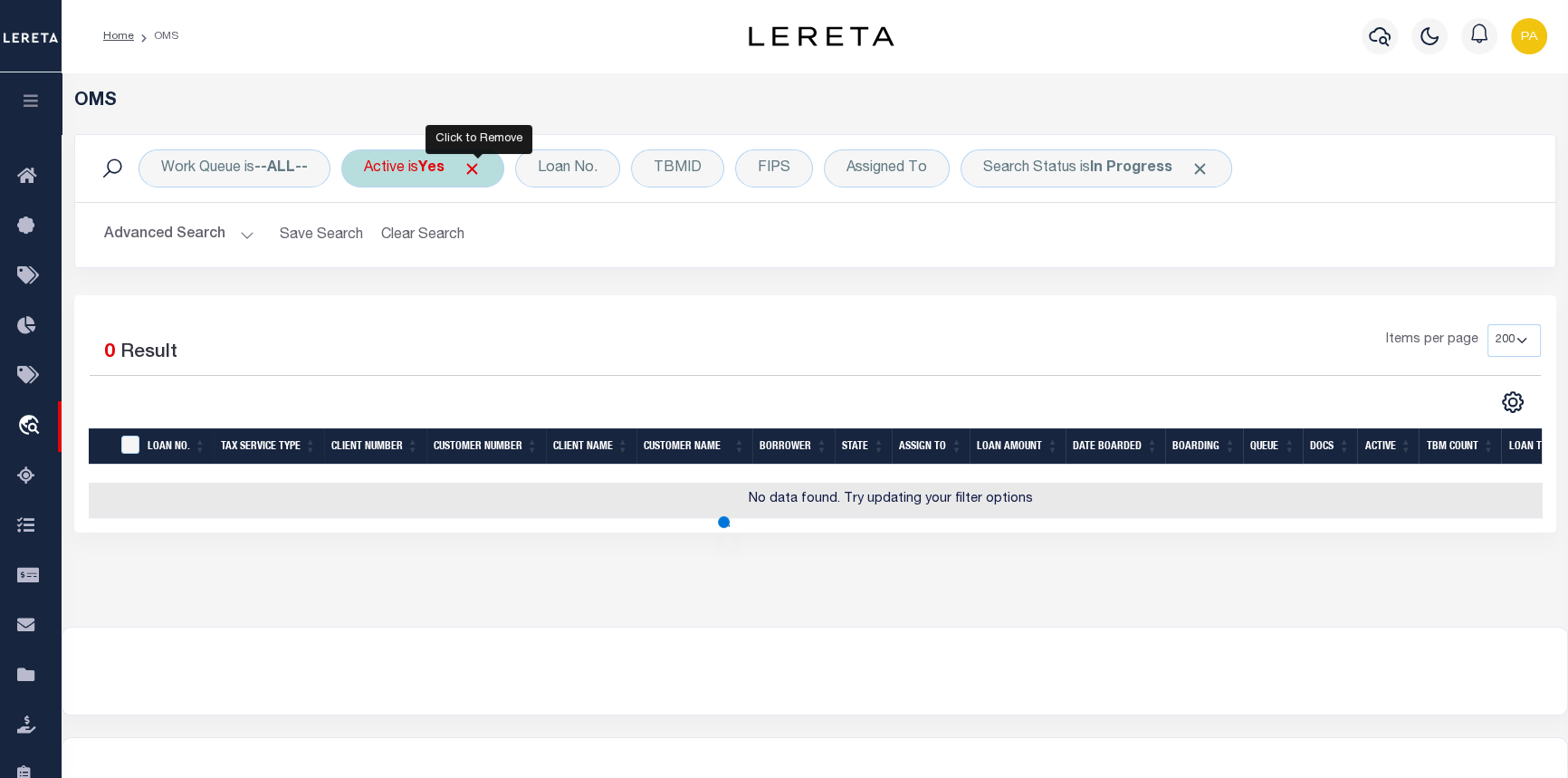
click at [481, 164] on span "Click to Remove" at bounding box center [471, 169] width 19 height 19
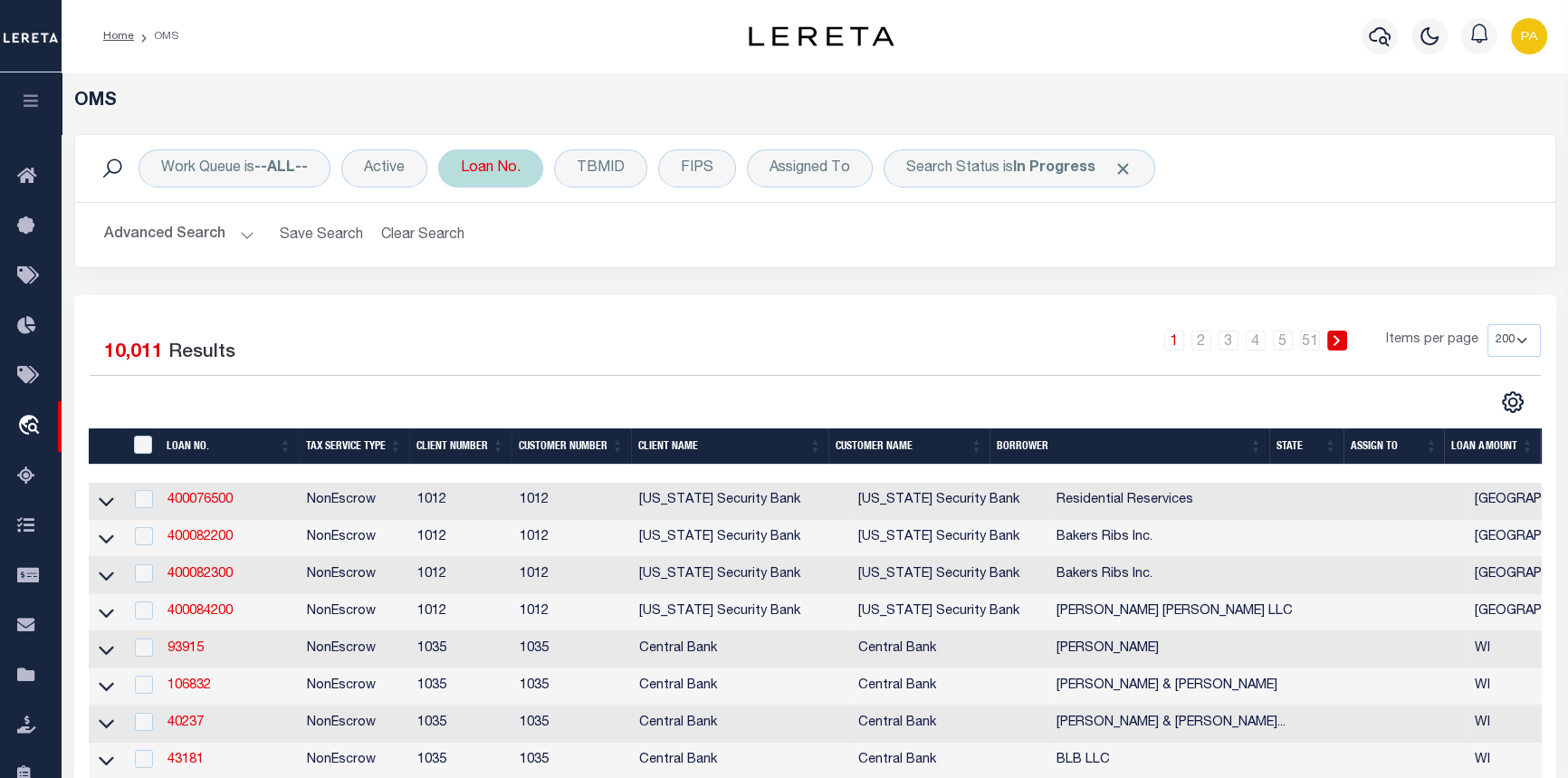
click at [501, 172] on div "Loan No." at bounding box center [490, 169] width 105 height 38
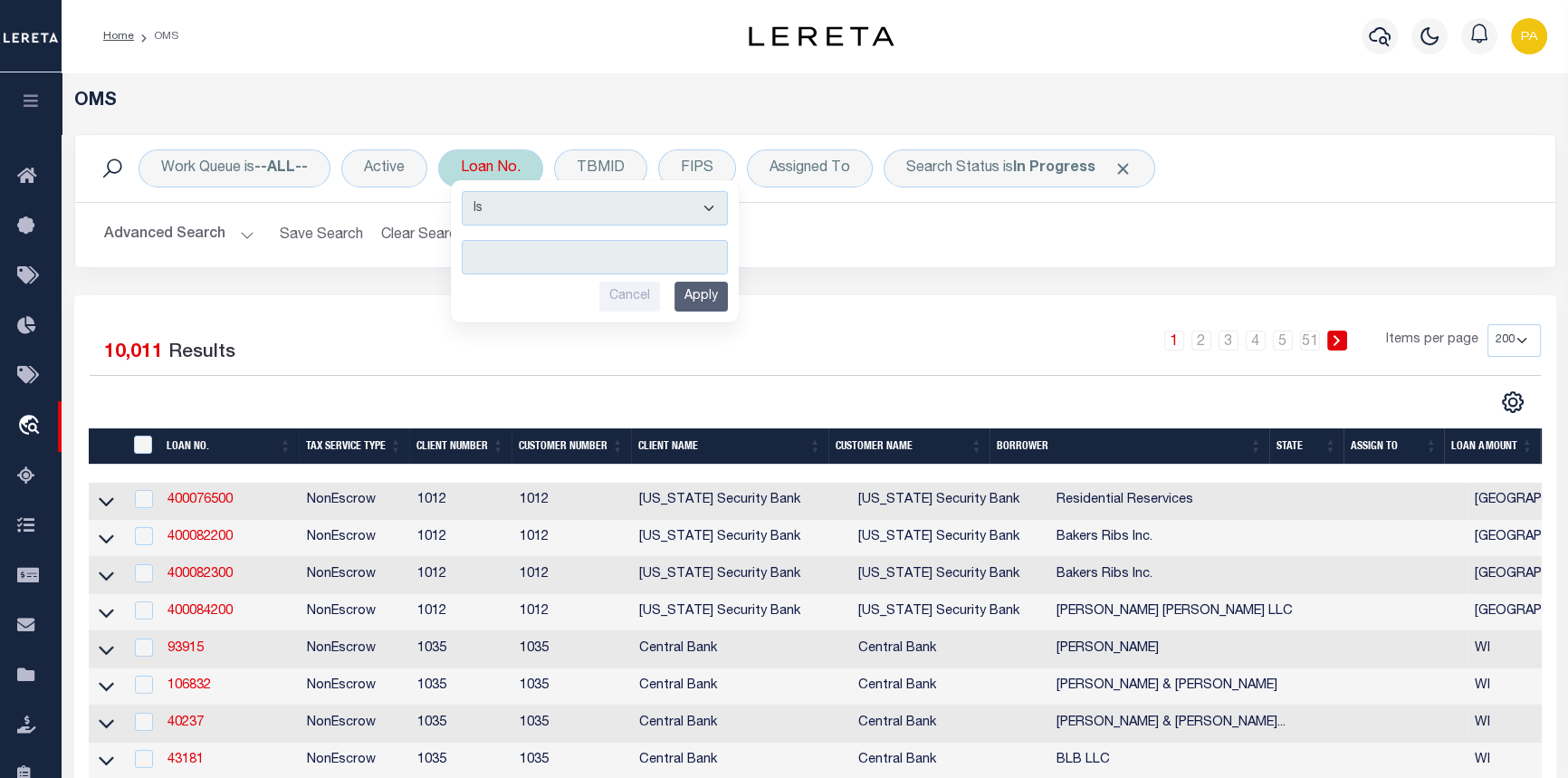
click at [507, 254] on input "text" at bounding box center [595, 258] width 266 height 34
type input "176850"
click at [716, 293] on input "Apply" at bounding box center [701, 297] width 53 height 30
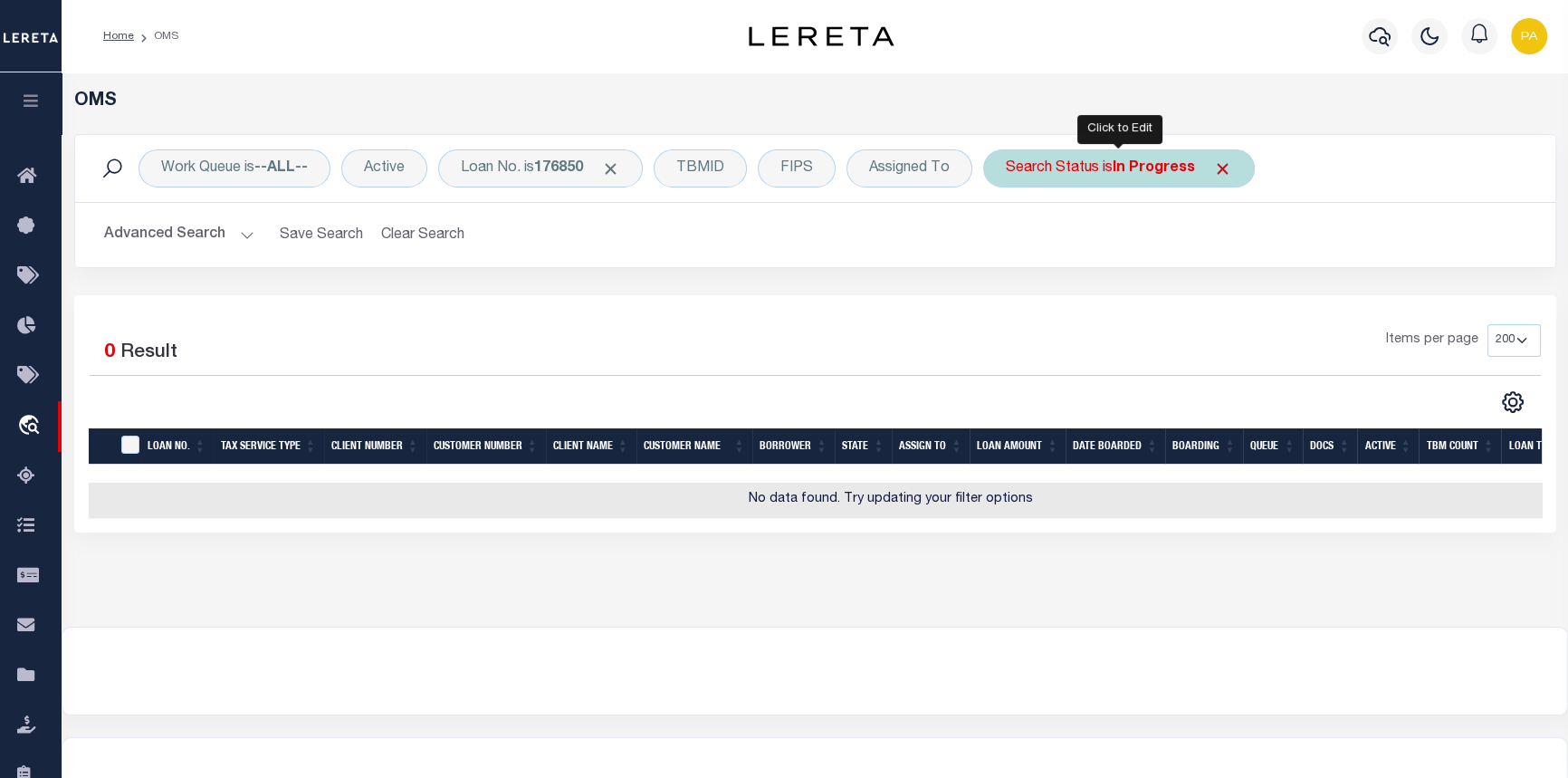
click at [1235, 170] on div "Search Status is In Progress" at bounding box center [1119, 169] width 272 height 38
select select "IP"
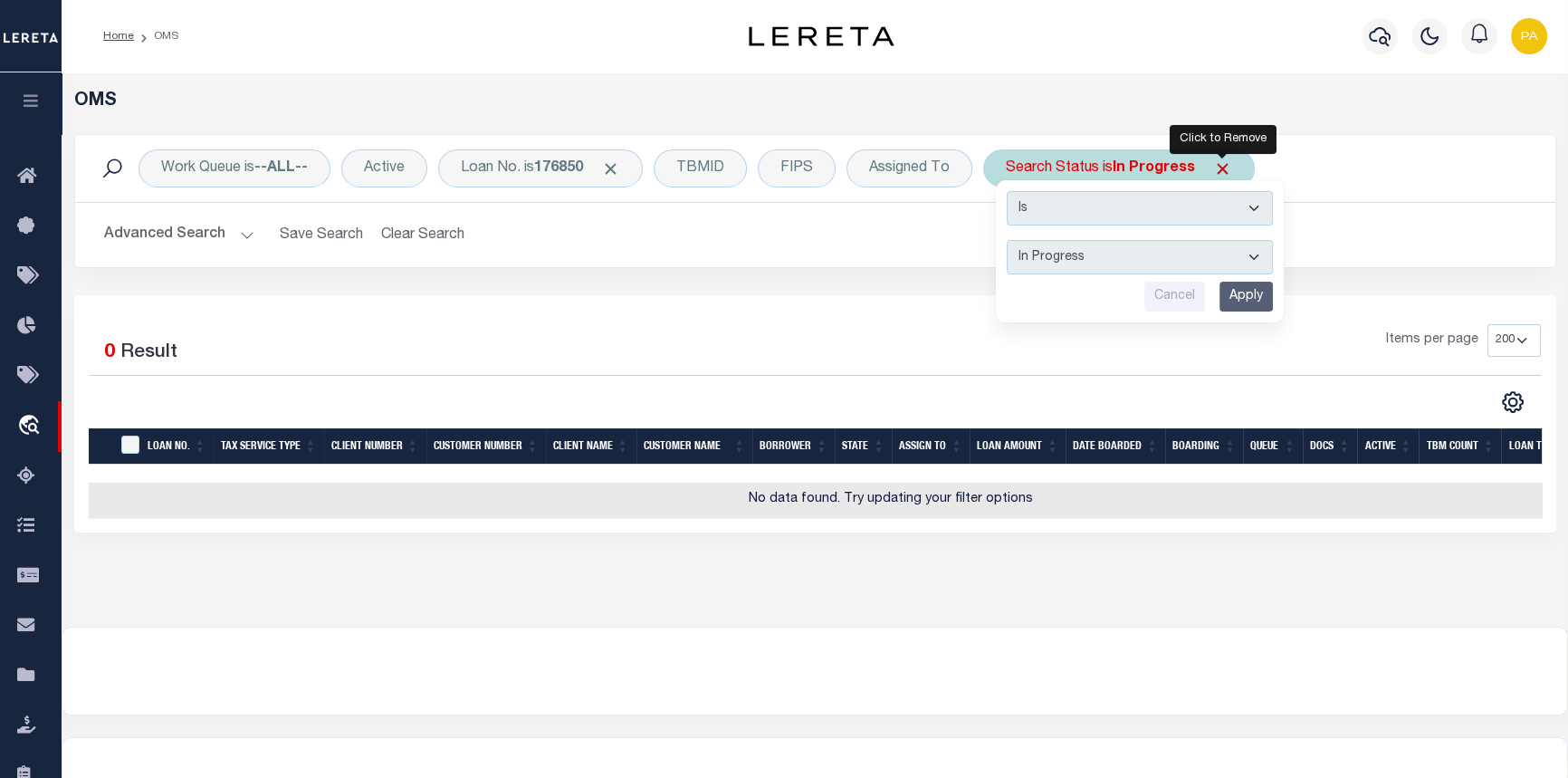
click at [1224, 164] on span "Click to Remove" at bounding box center [1222, 169] width 19 height 19
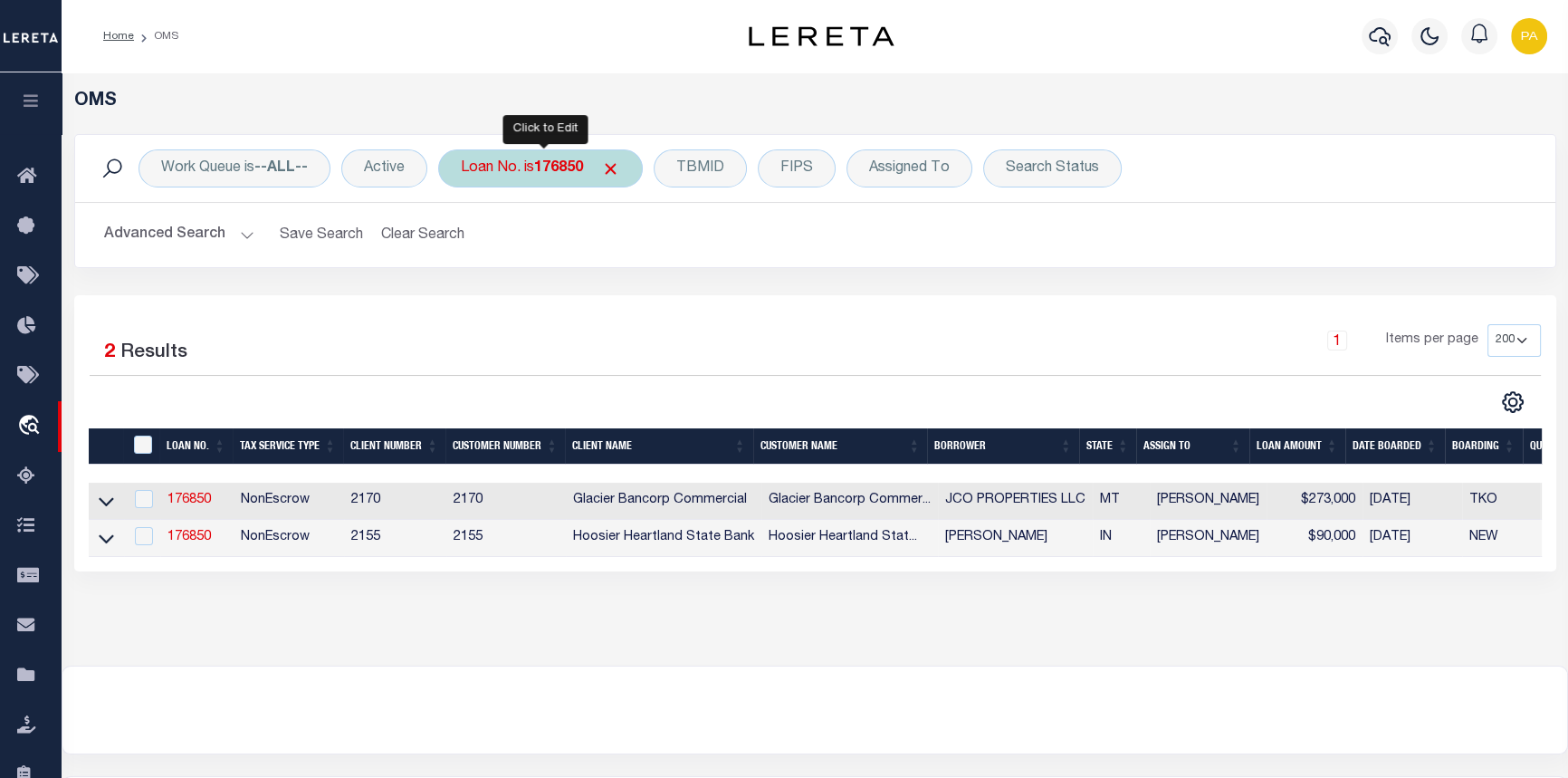
click at [571, 177] on div "Loan No. is 176850" at bounding box center [540, 169] width 205 height 38
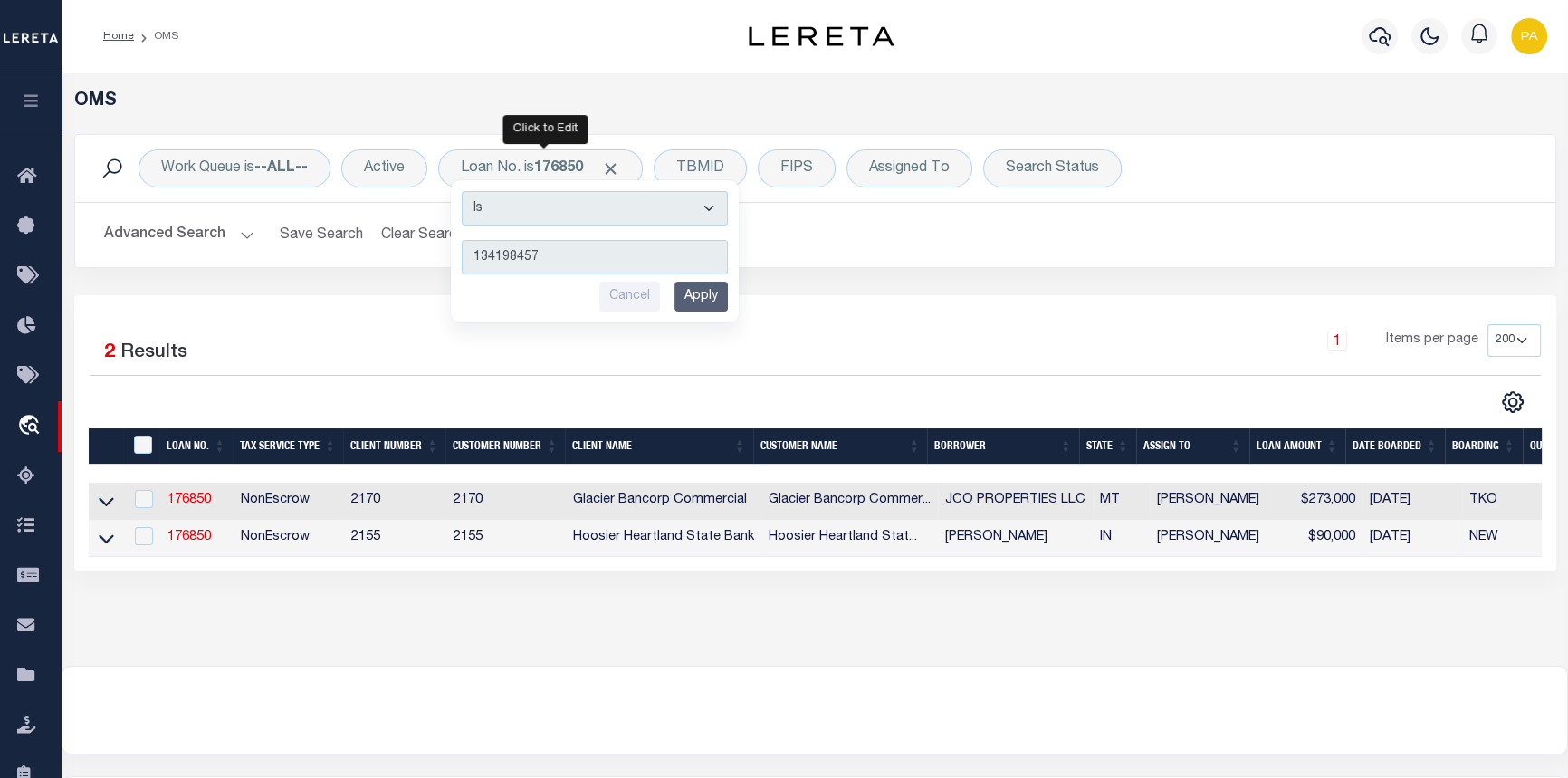
type input "1341984576"
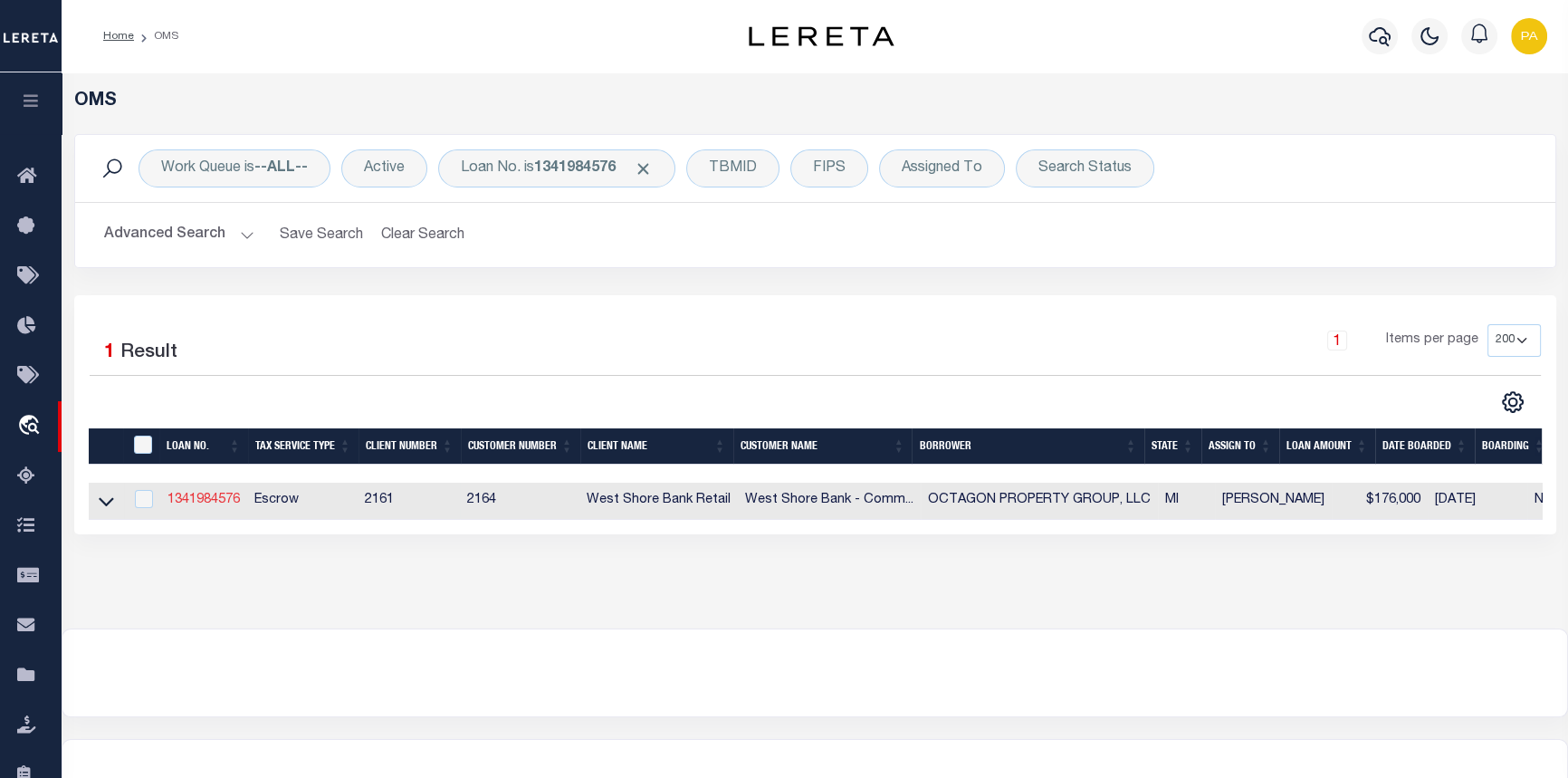
click at [203, 496] on link "1341984576" at bounding box center [204, 500] width 73 height 13
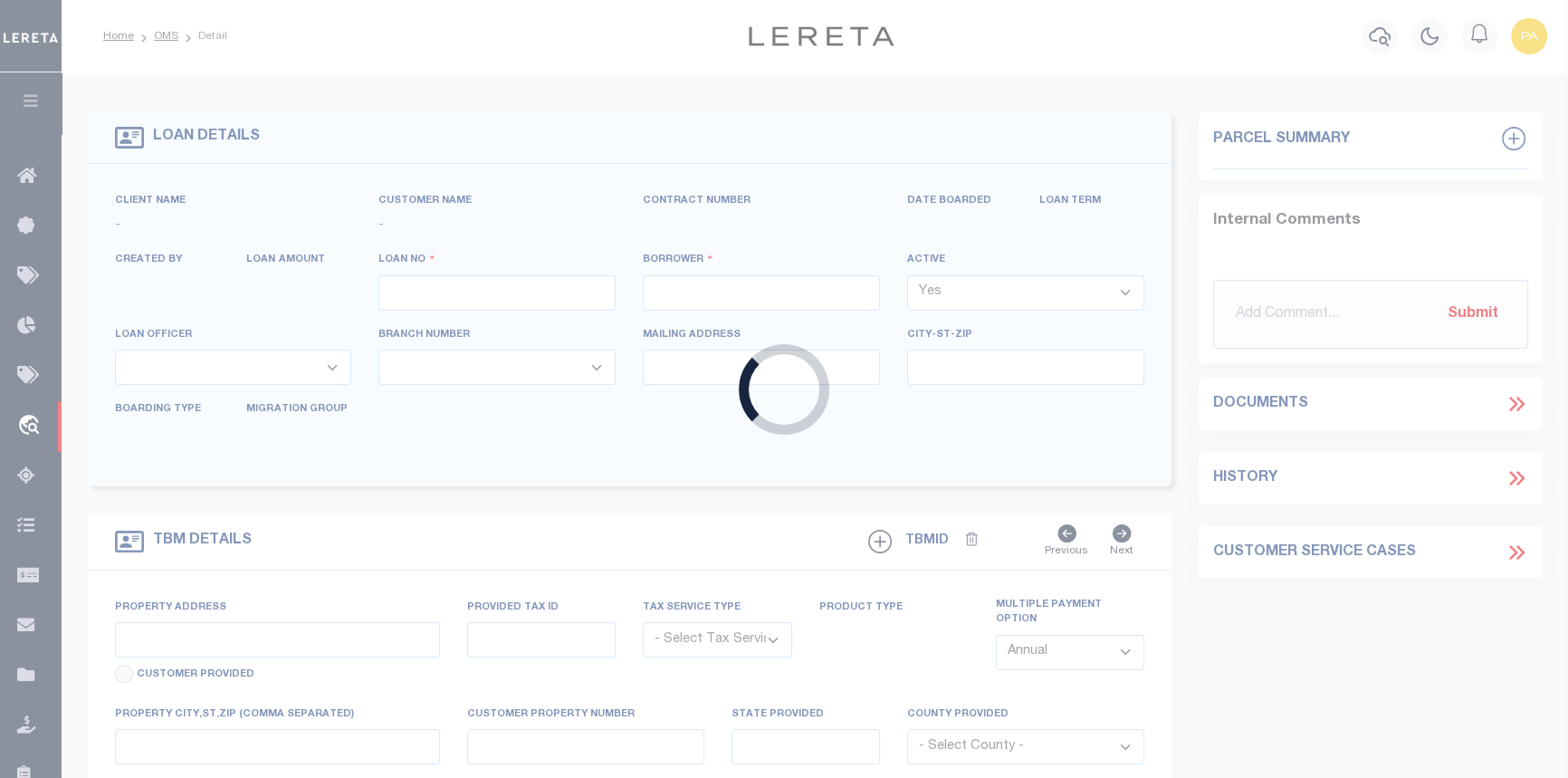
type input "1341984576"
type input "OCTAGON PROPERTY GROUP, LLC"
select select
select select "10"
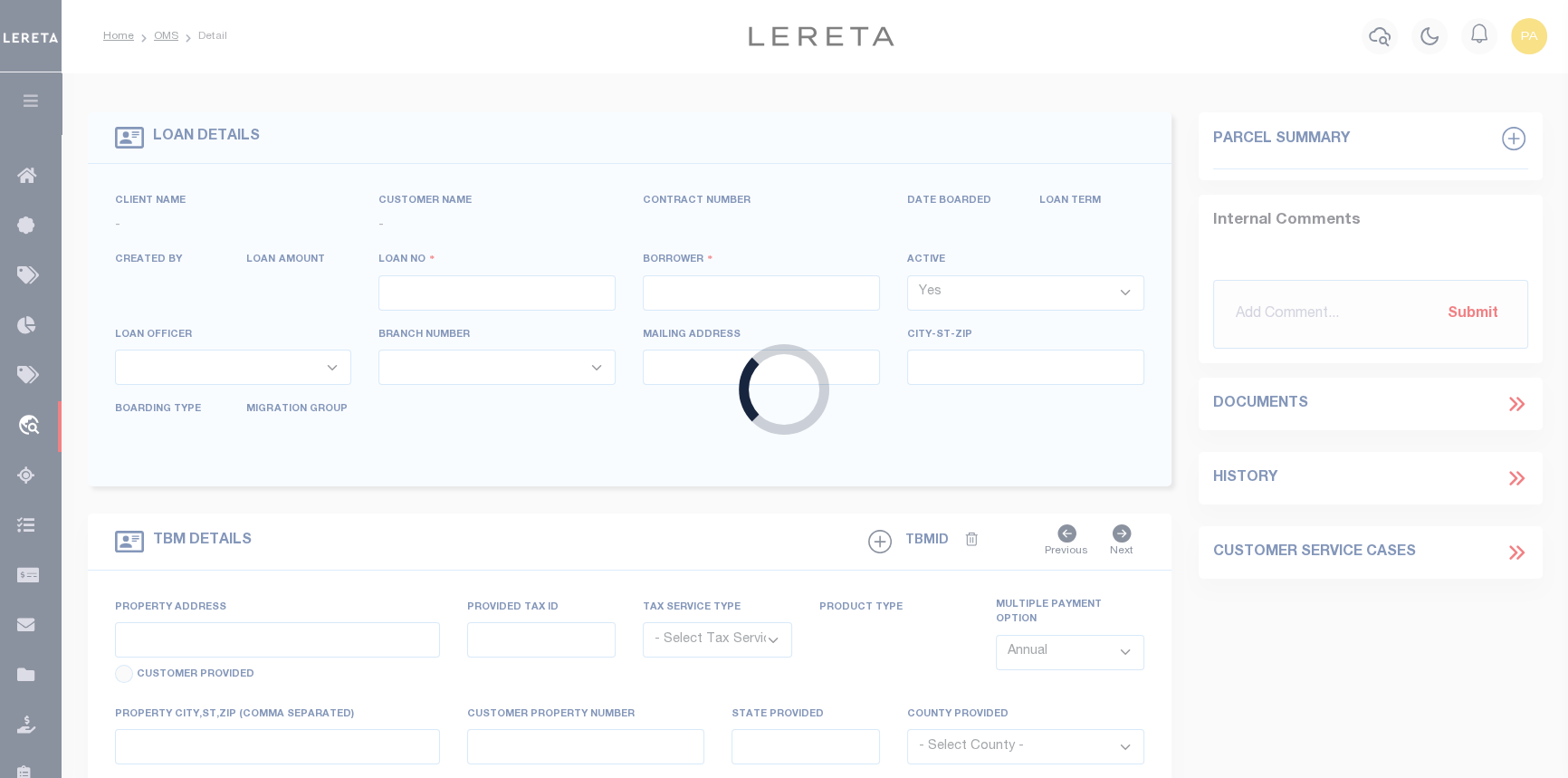
select select "Escrow"
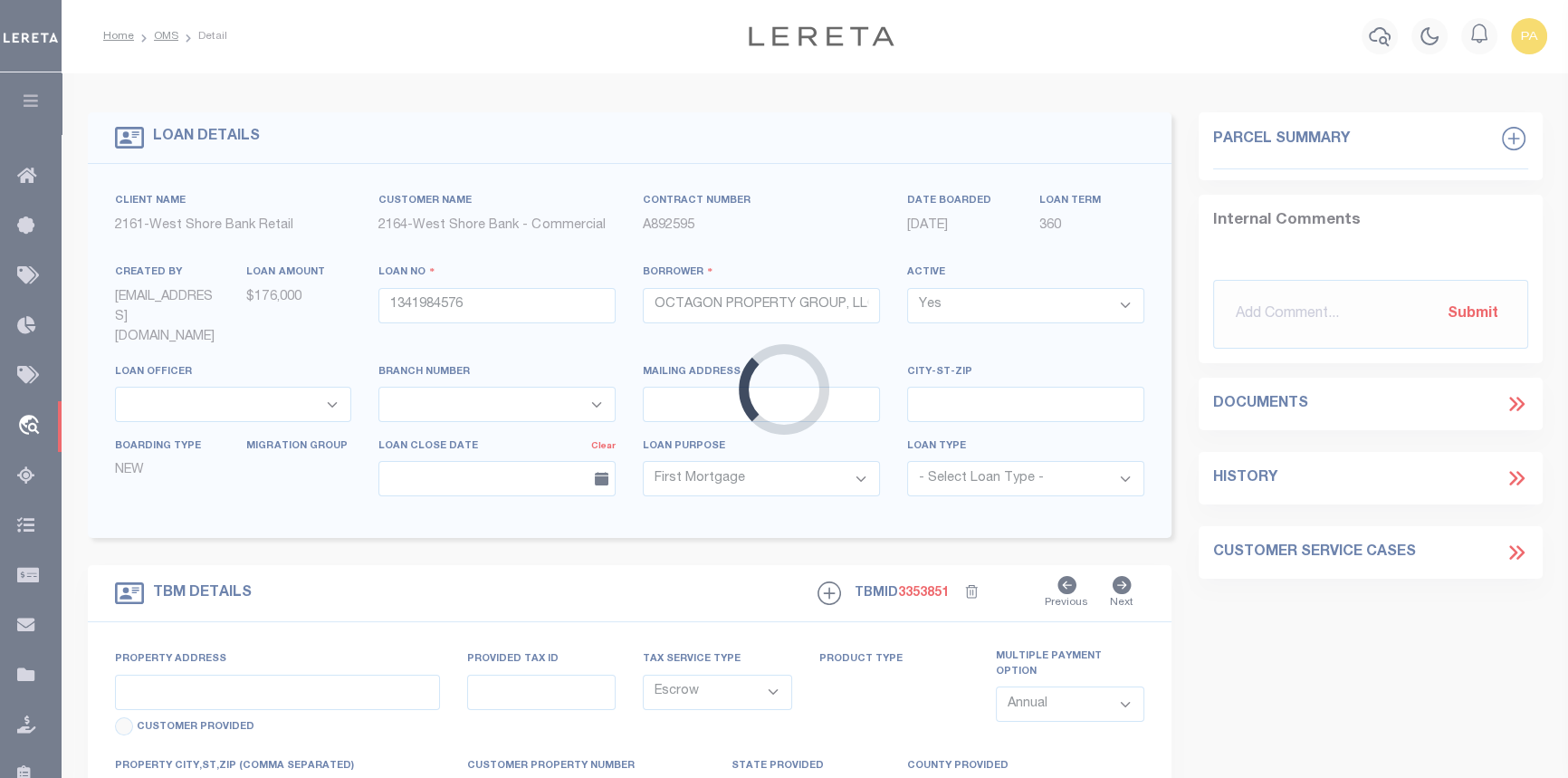
type input "[STREET_ADDRESS][PERSON_NAME]"
type input "53-052-244-001-00"
type input "SCOTTVILLE MI 49454"
type input "MI"
type textarea "The land is described as follows: City of [GEOGRAPHIC_DATA], [GEOGRAPHIC_DATA][…"
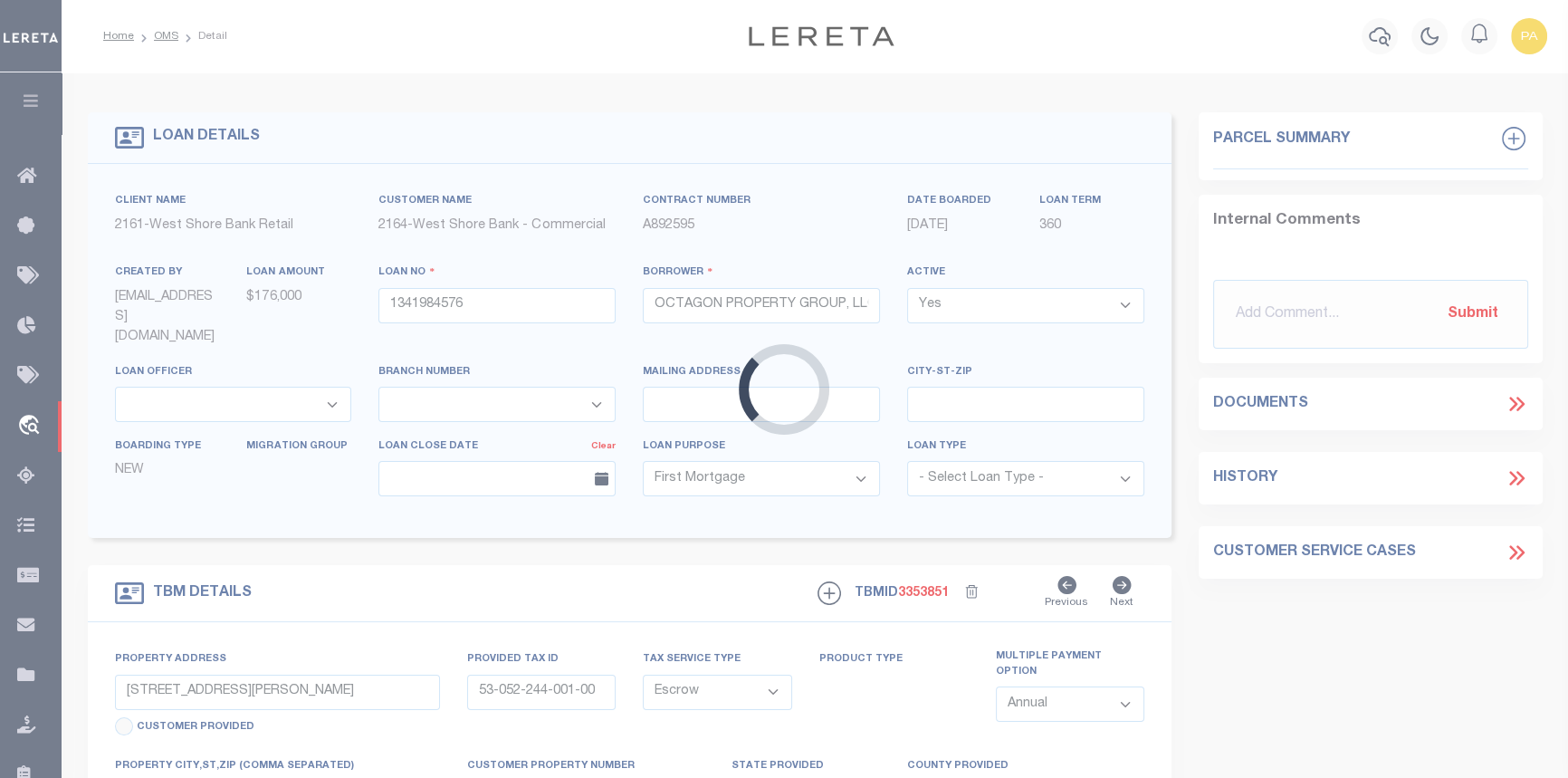
select select
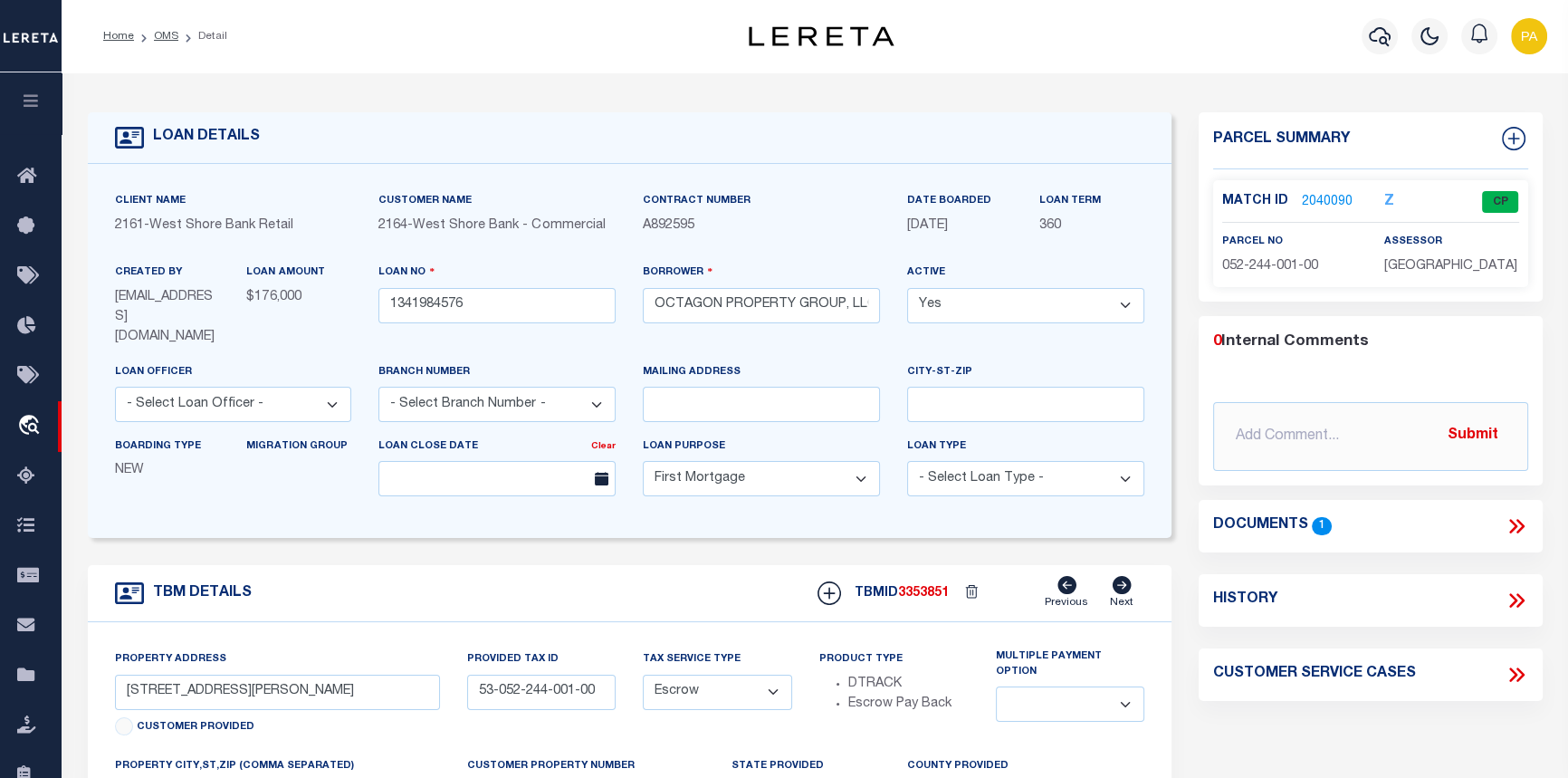
click at [1316, 203] on link "2040090" at bounding box center [1327, 202] width 51 height 19
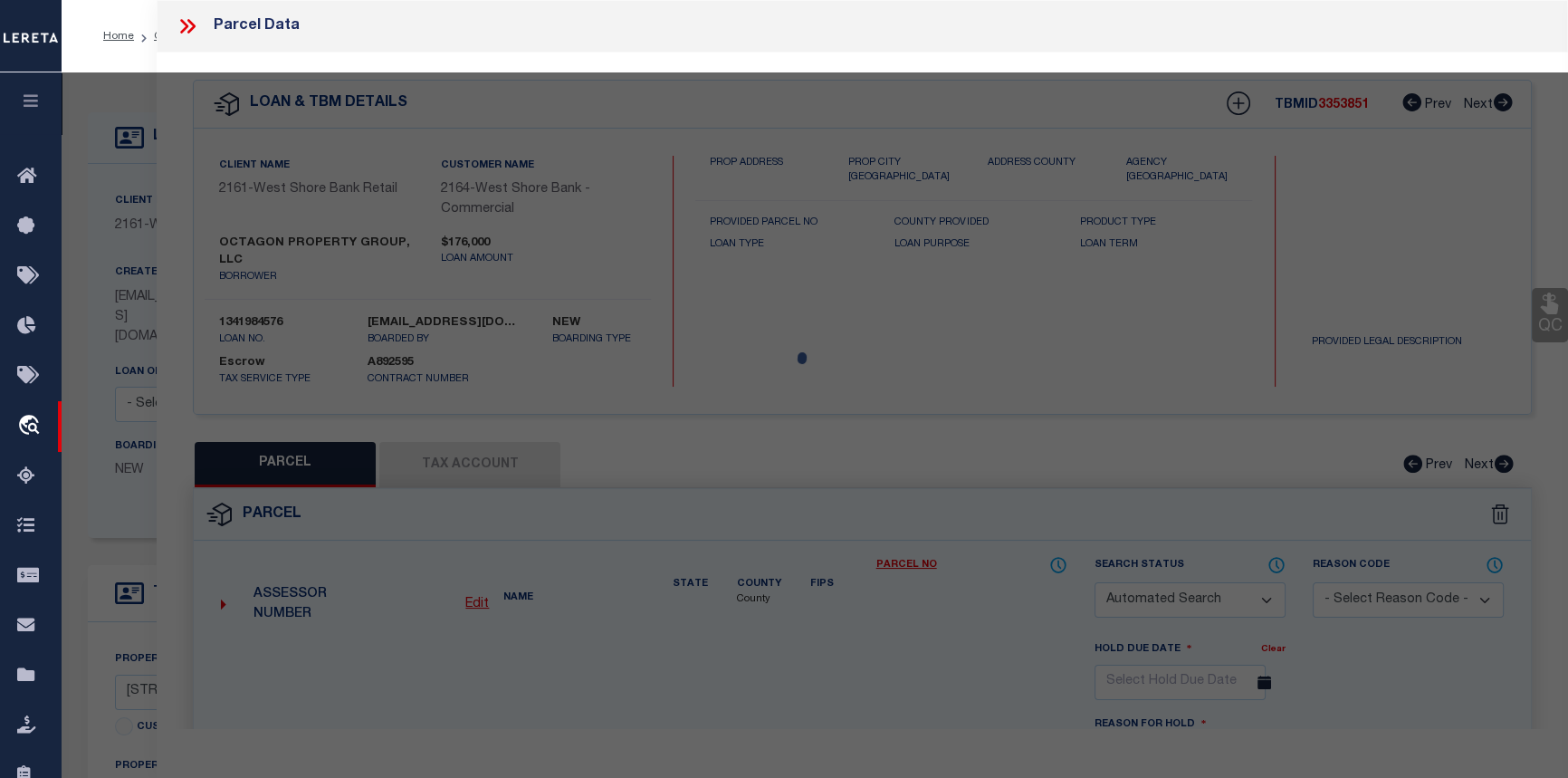
checkbox input "false"
select select "CP"
type input "PATTERSON PATRICK W & NICHOLSON II DAVID R"
select select "AGW"
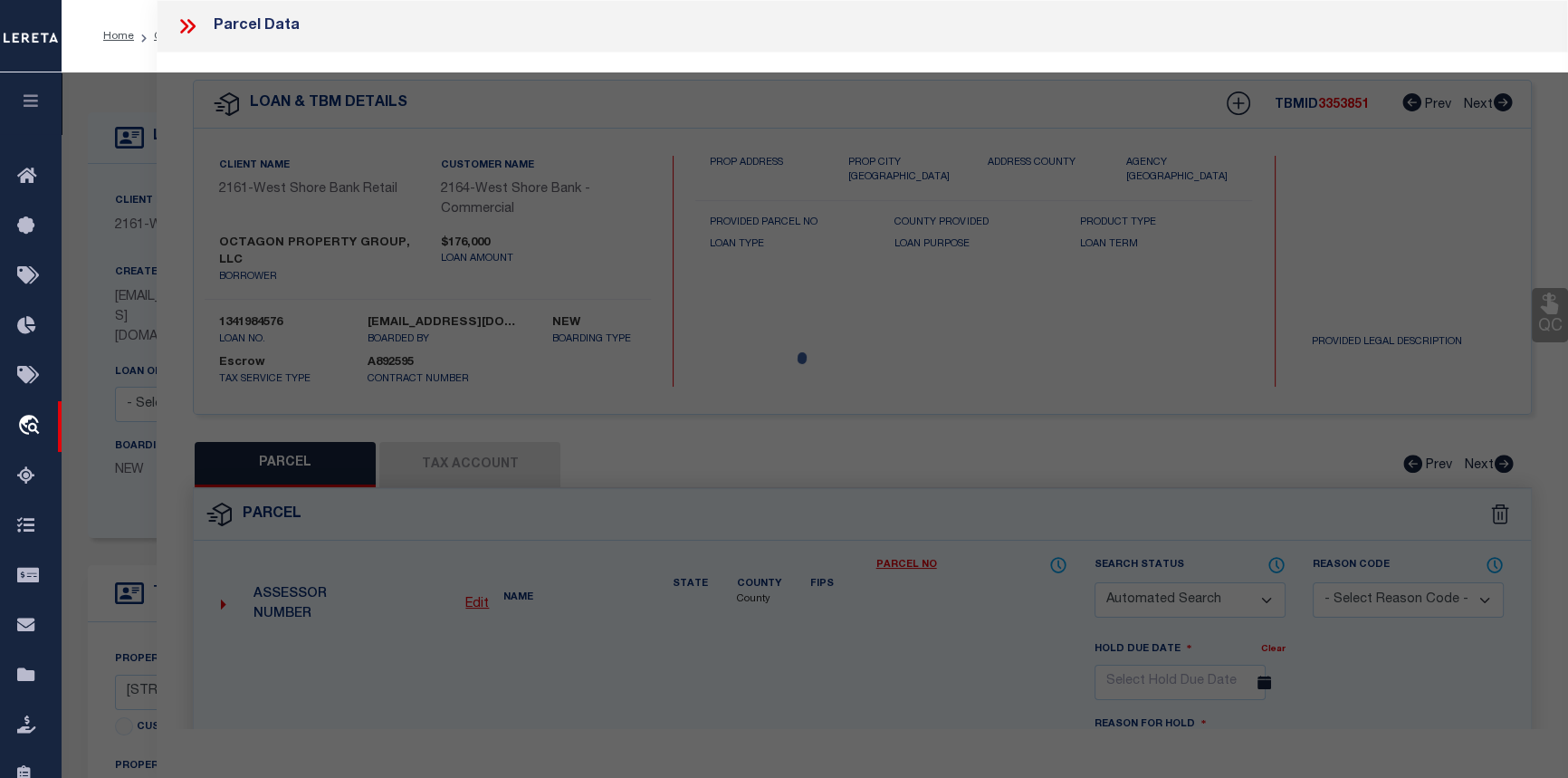
select select
type input "[STREET_ADDRESS][PERSON_NAME]"
checkbox input "false"
type input "SCOTTVILLE MI 49454"
type textarea "S-423 X98 CITY ASSESSOR'S REPLAT OF [PERSON_NAME]'S ADDITION LOTS 1 & 2 AND W 1…"
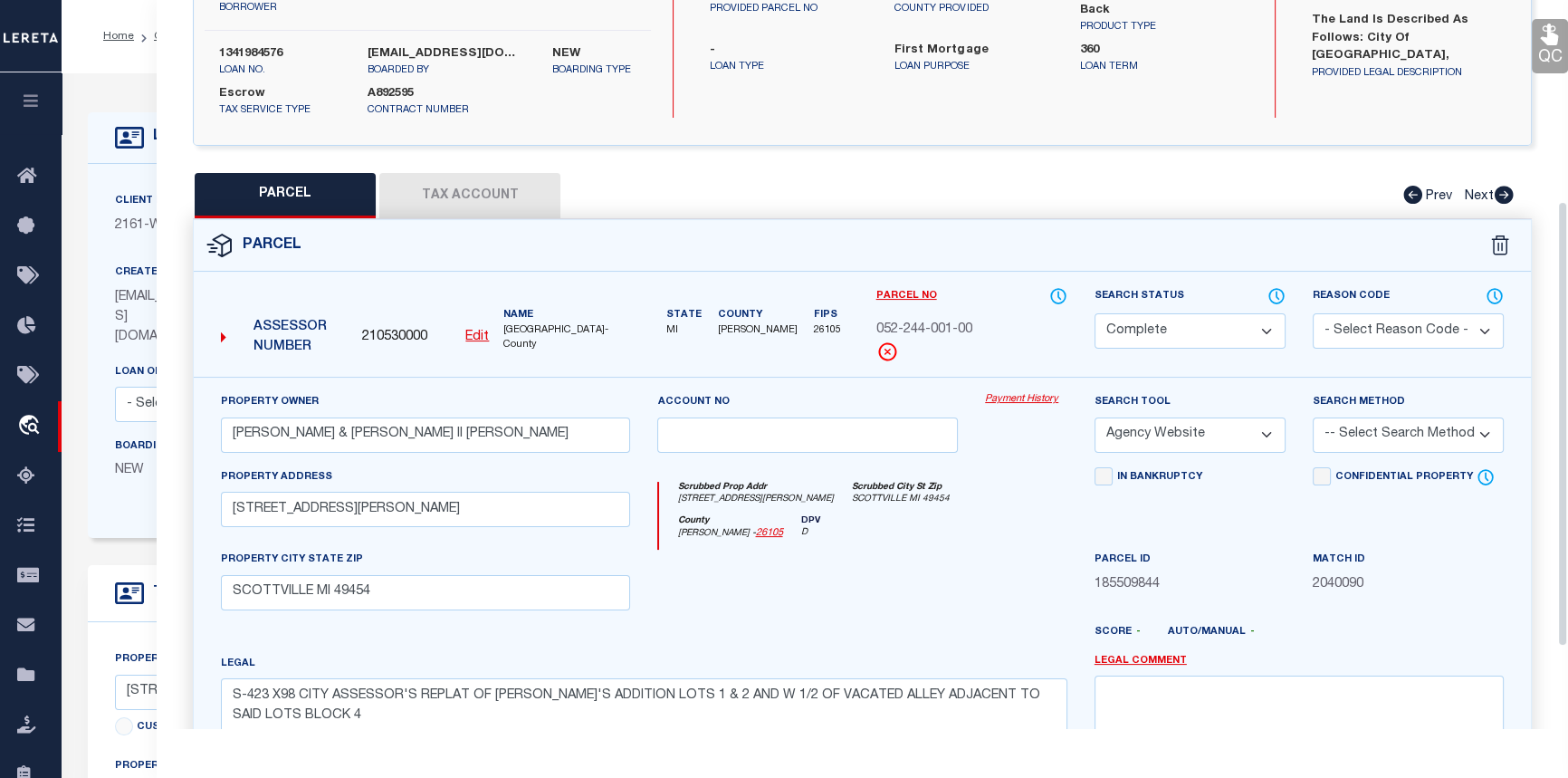
scroll to position [329, 0]
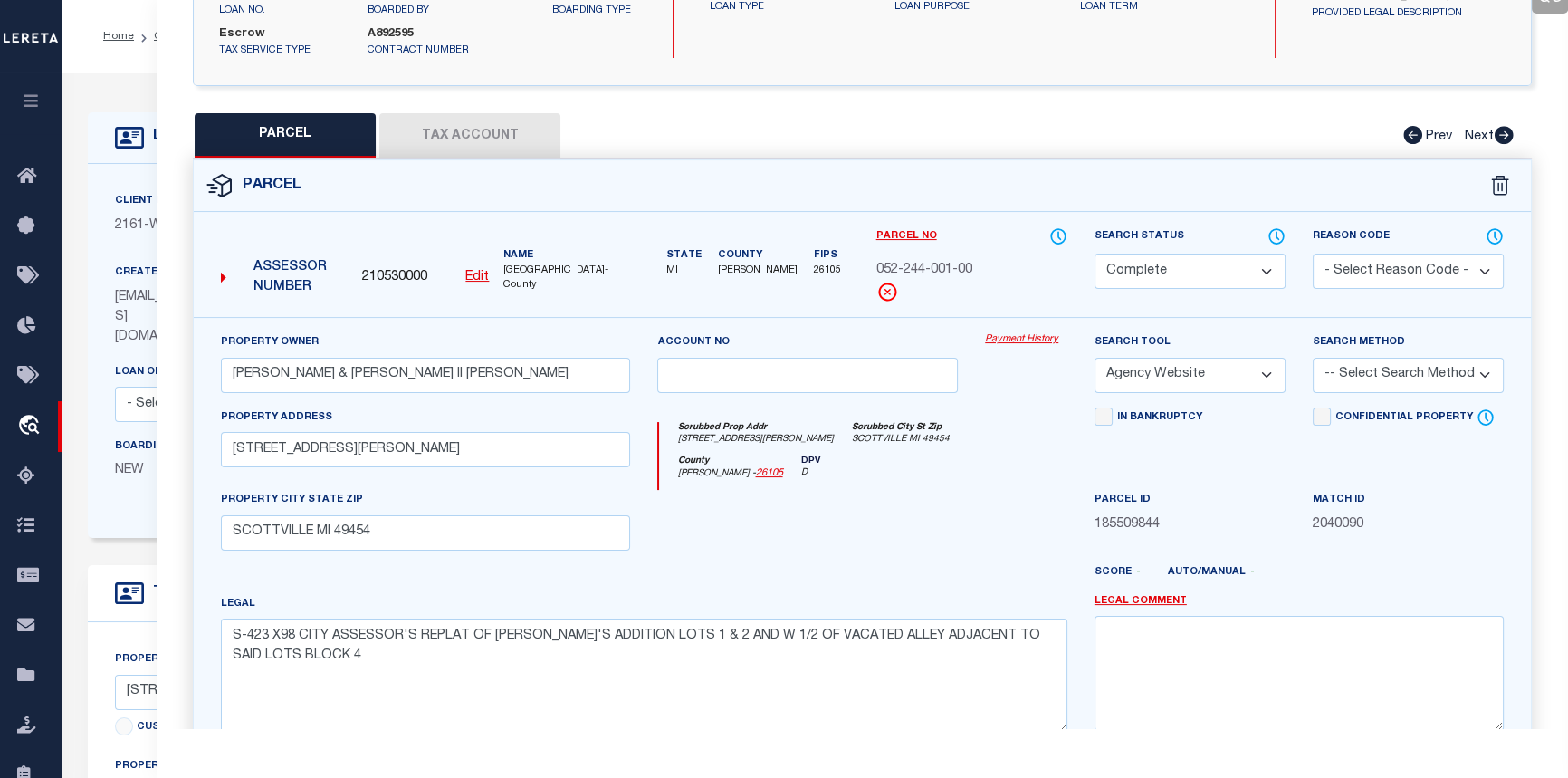
click at [1017, 340] on link "Payment History" at bounding box center [1026, 340] width 82 height 15
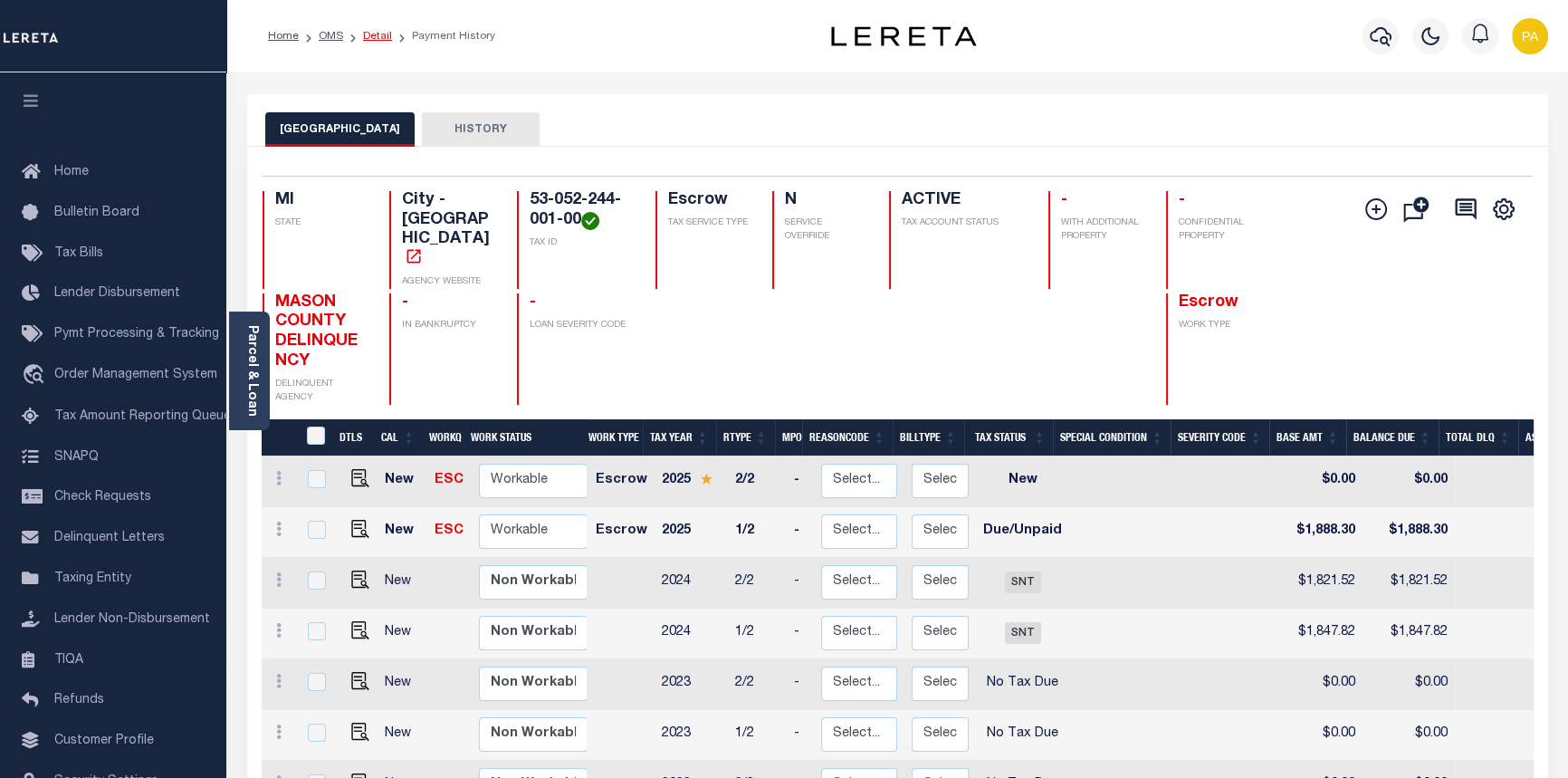
click at [374, 35] on link "Detail" at bounding box center [378, 36] width 29 height 11
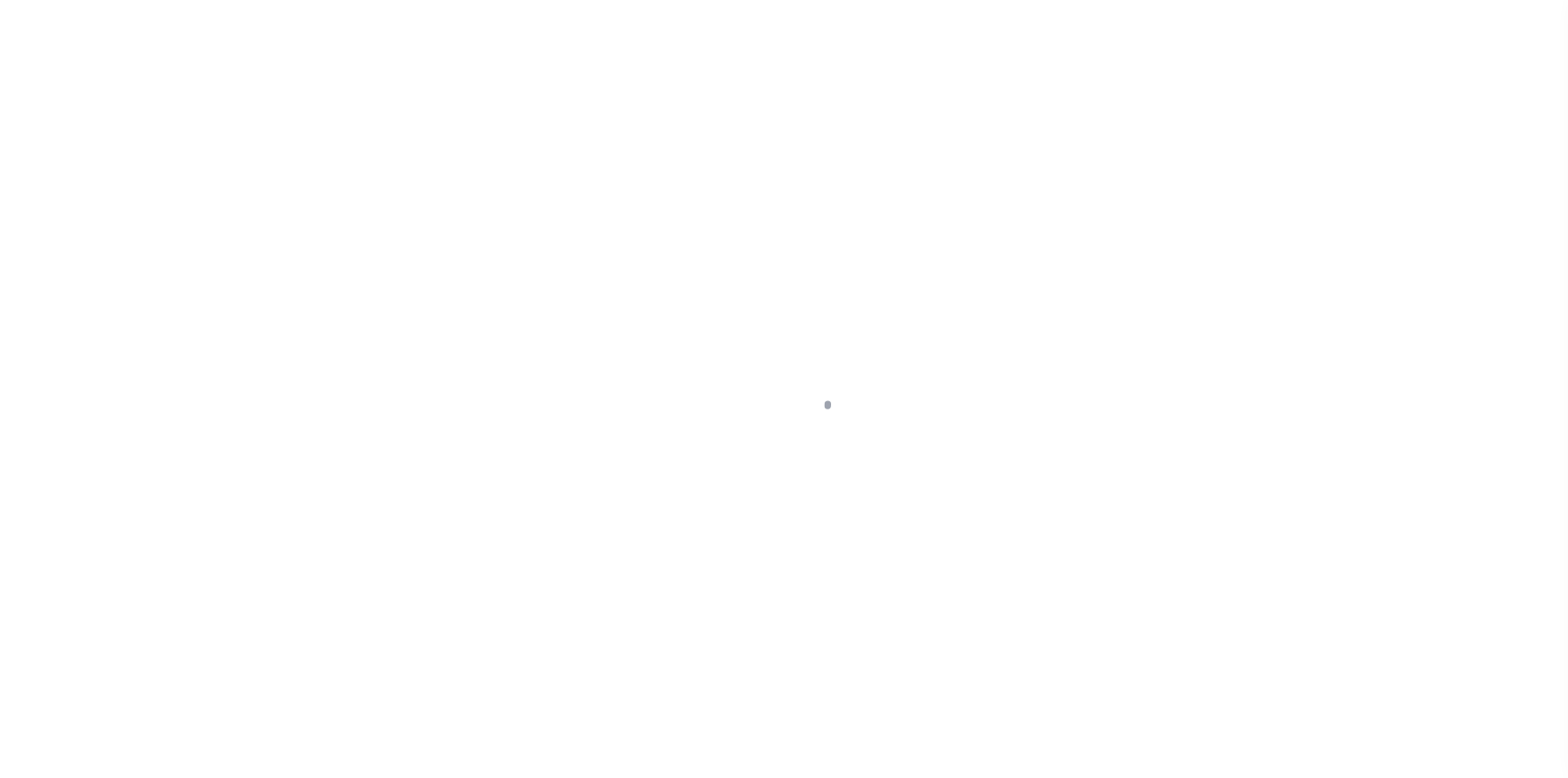
select select "10"
select select "Escrow"
type input "202 N THOMAS ST"
type input "53-052-244-001-00"
type input "SCOTTVILLE MI 49454"
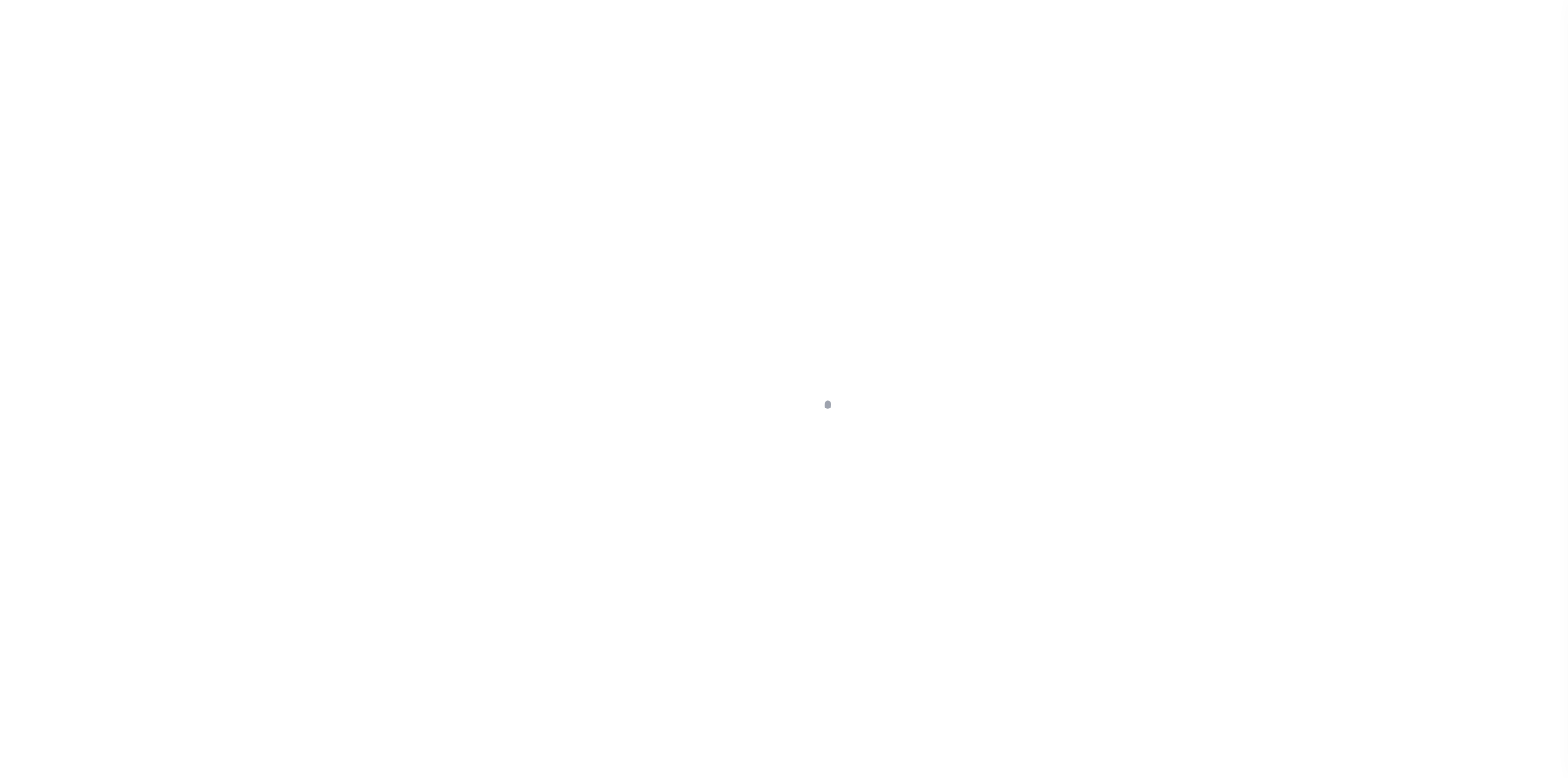
type input "MI"
type textarea "The land is described as follows: City of Scottville, County of Mason, State of…"
select select
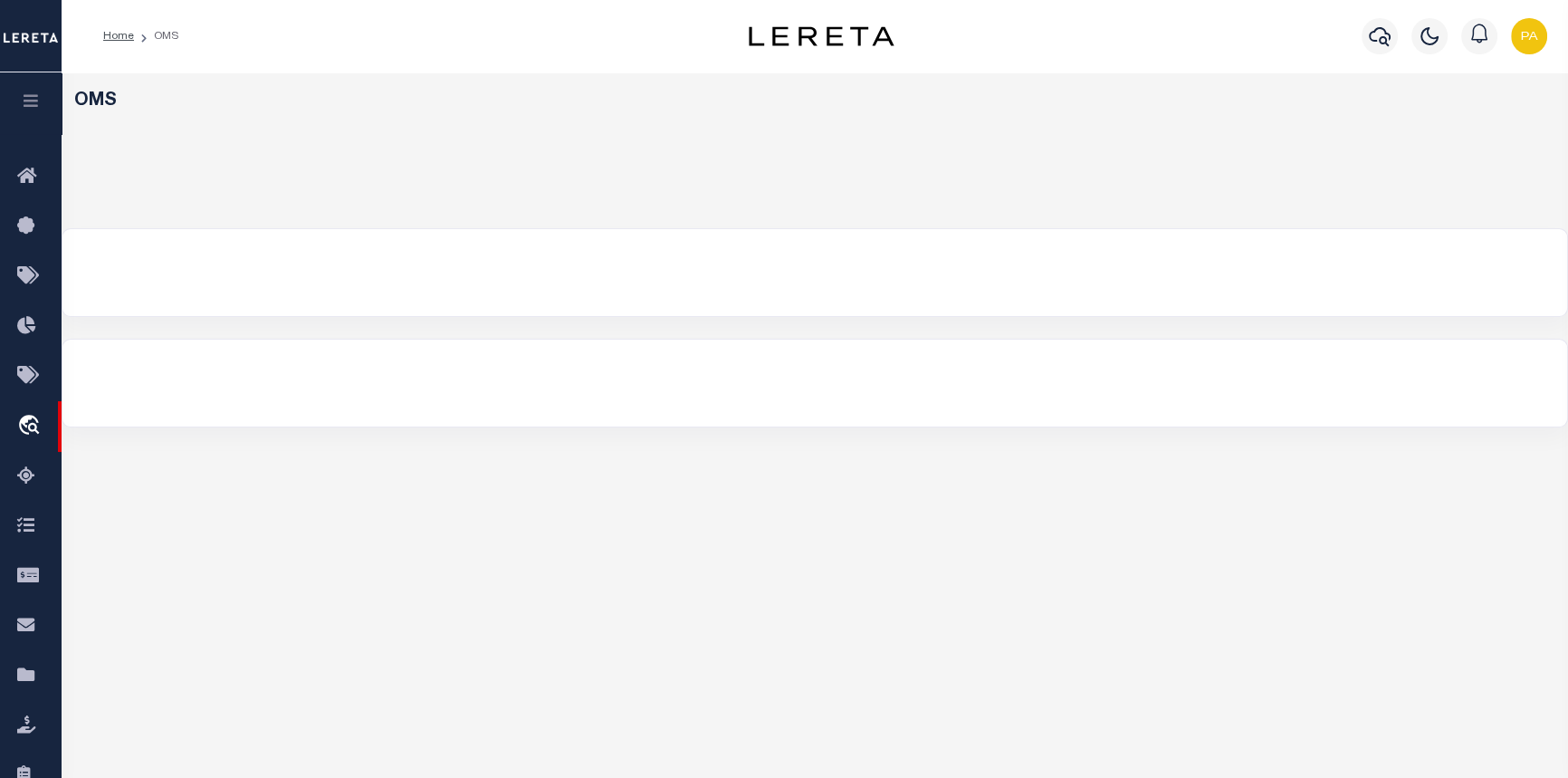
select select "200"
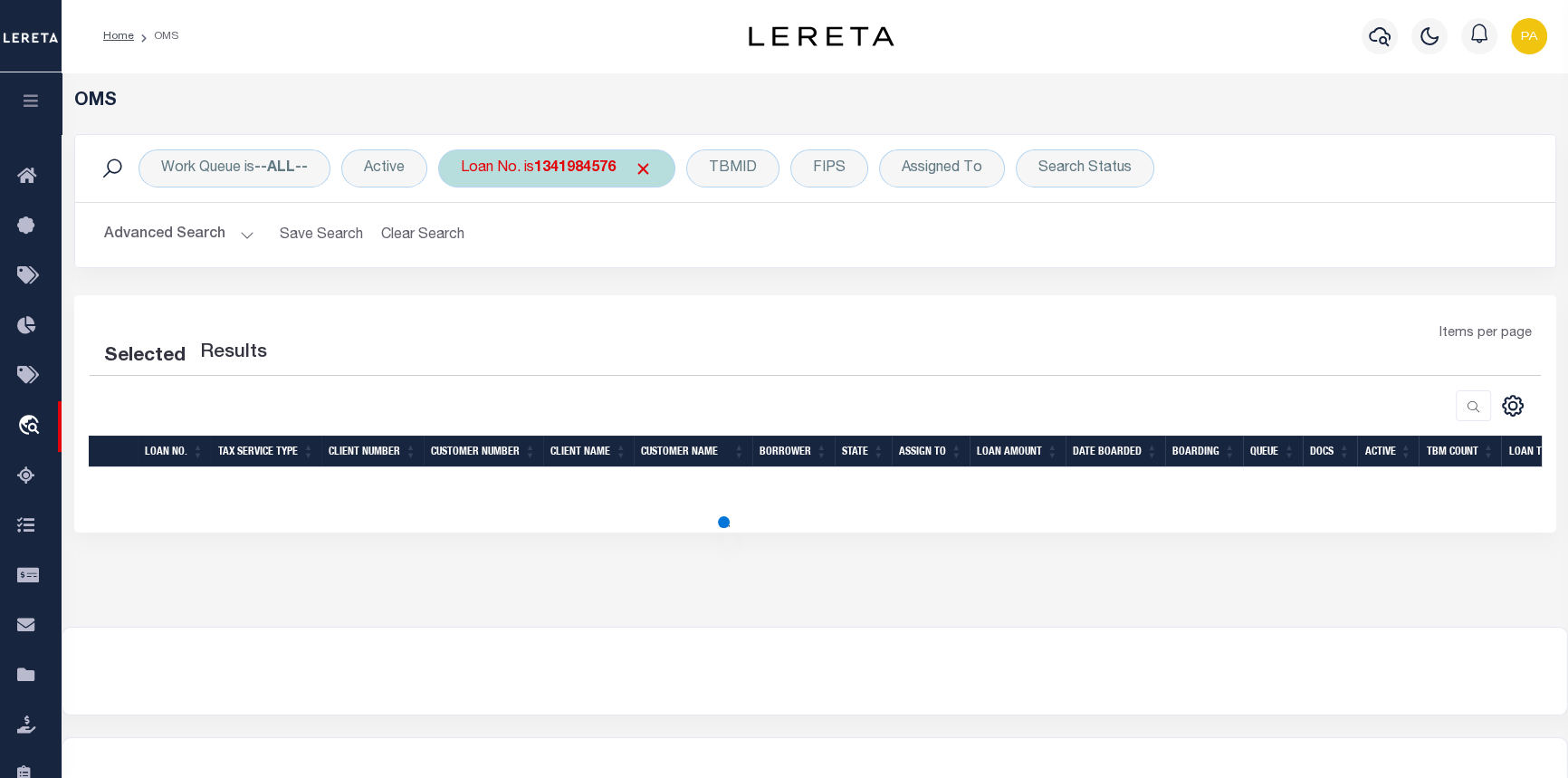
select select "200"
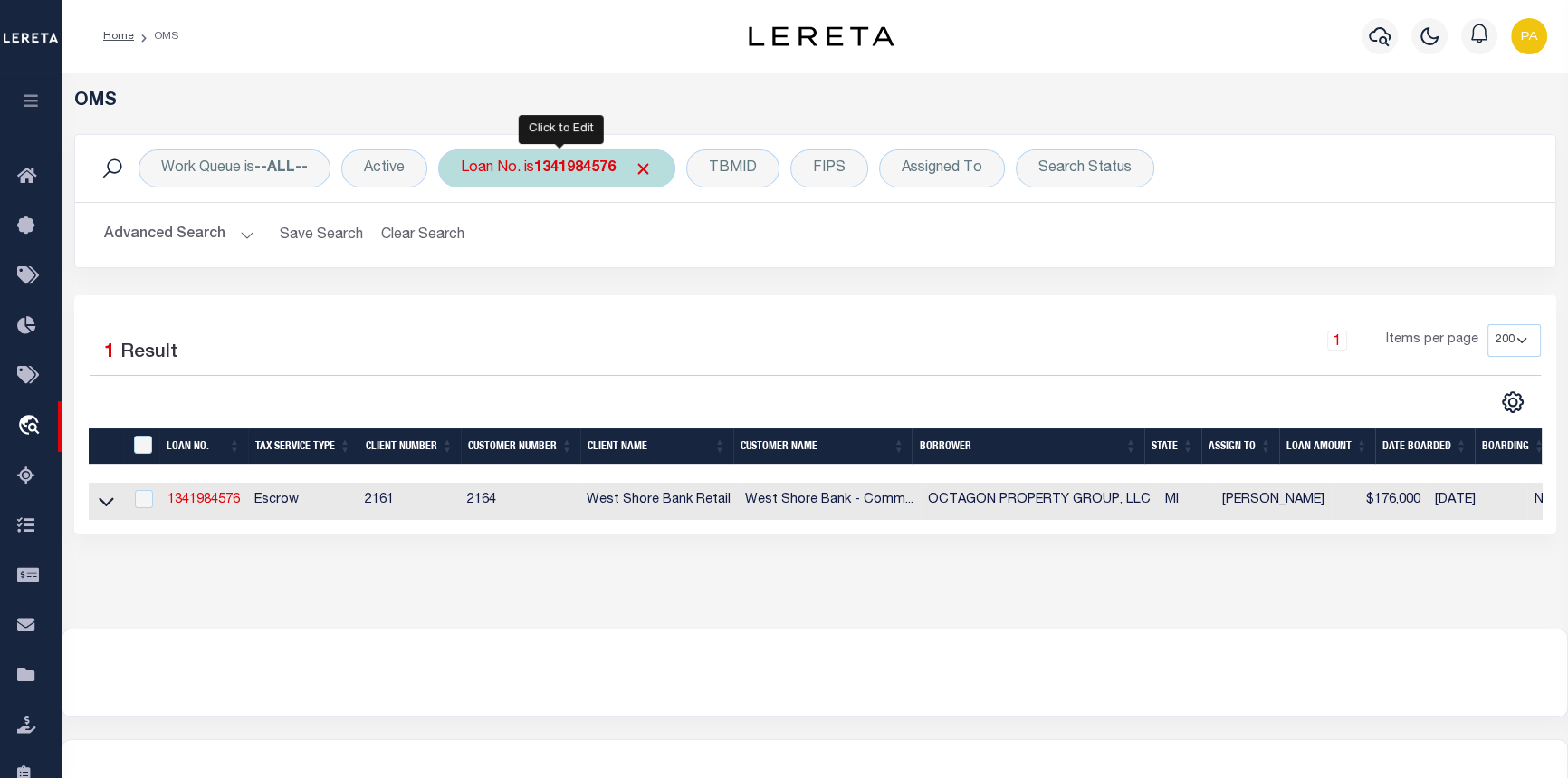
click at [604, 164] on b "1341984576" at bounding box center [575, 169] width 82 height 15
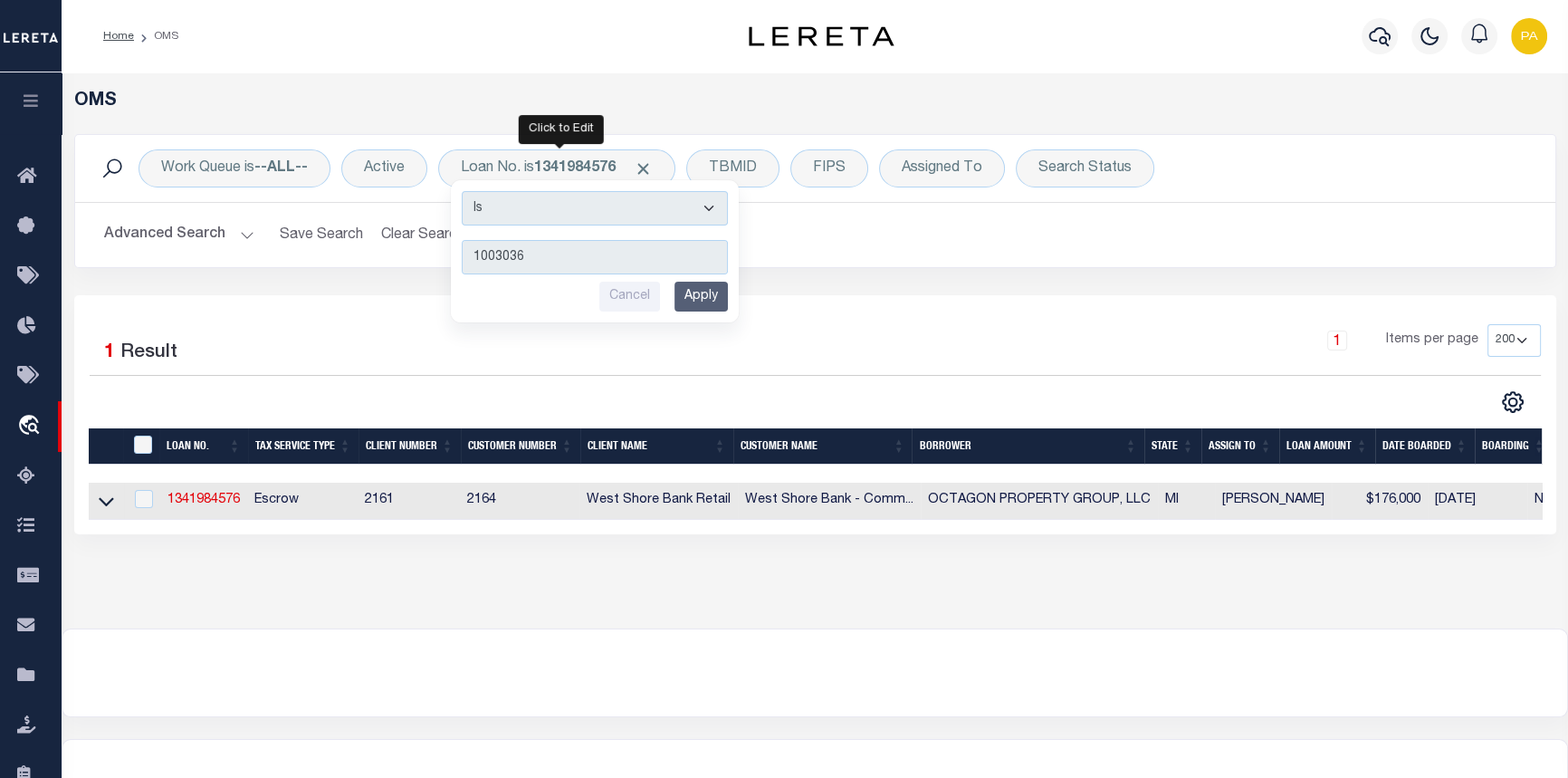
type input "10030363"
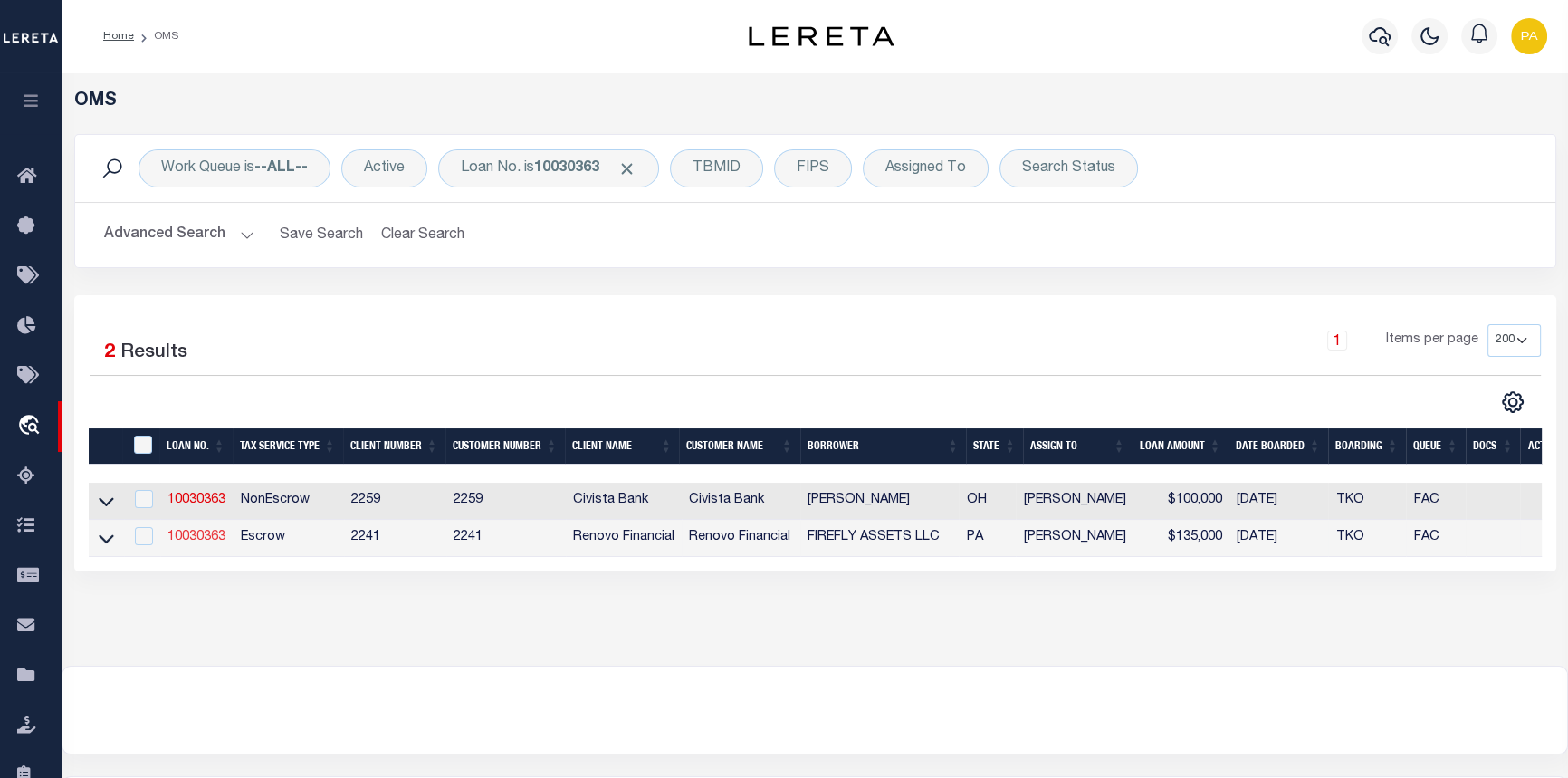
click at [187, 540] on link "10030363" at bounding box center [197, 537] width 58 height 13
type input "10030363"
type input "FIREFLY ASSETS LLC"
select select
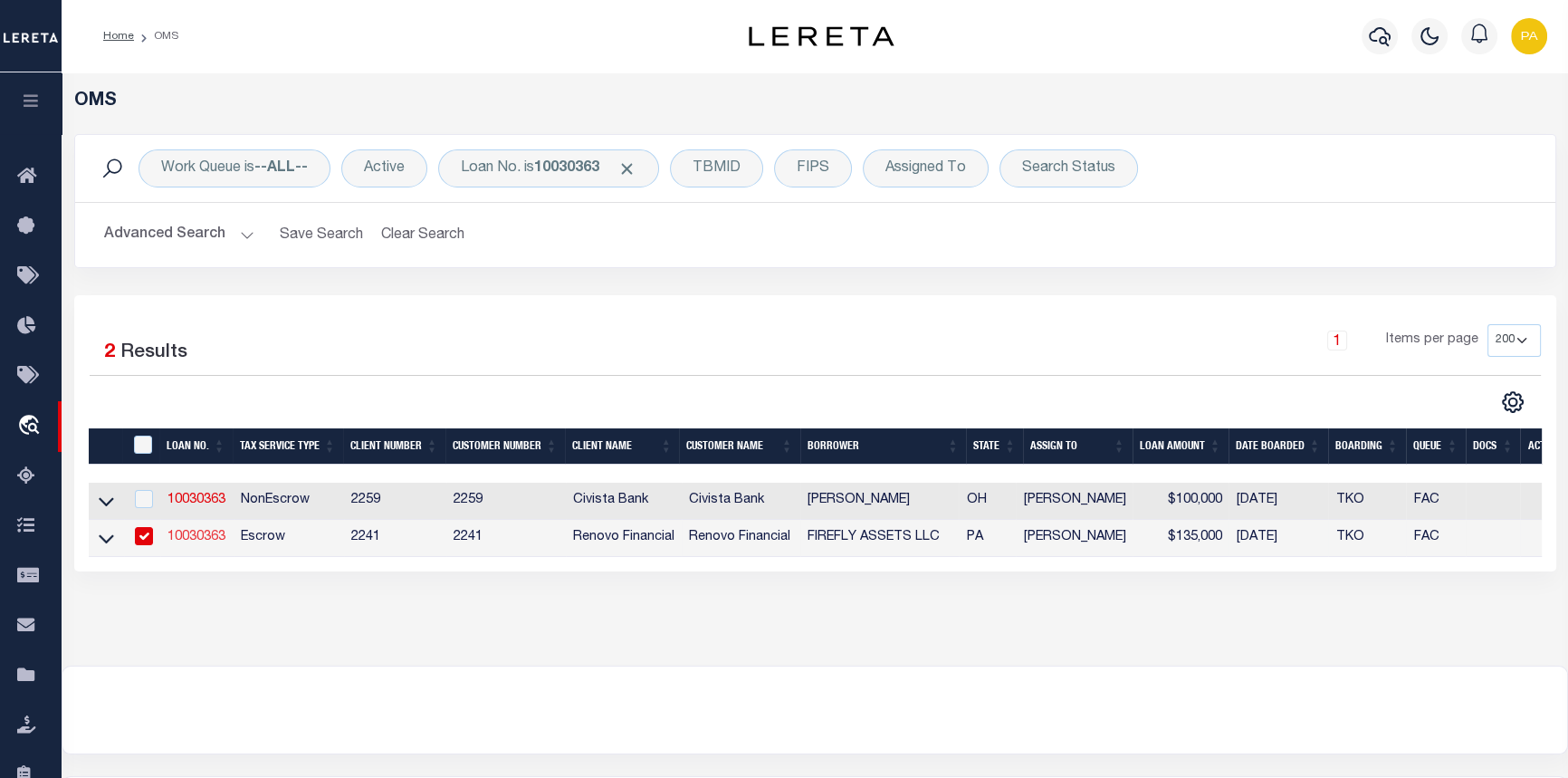
select select "10"
select select "Escrow"
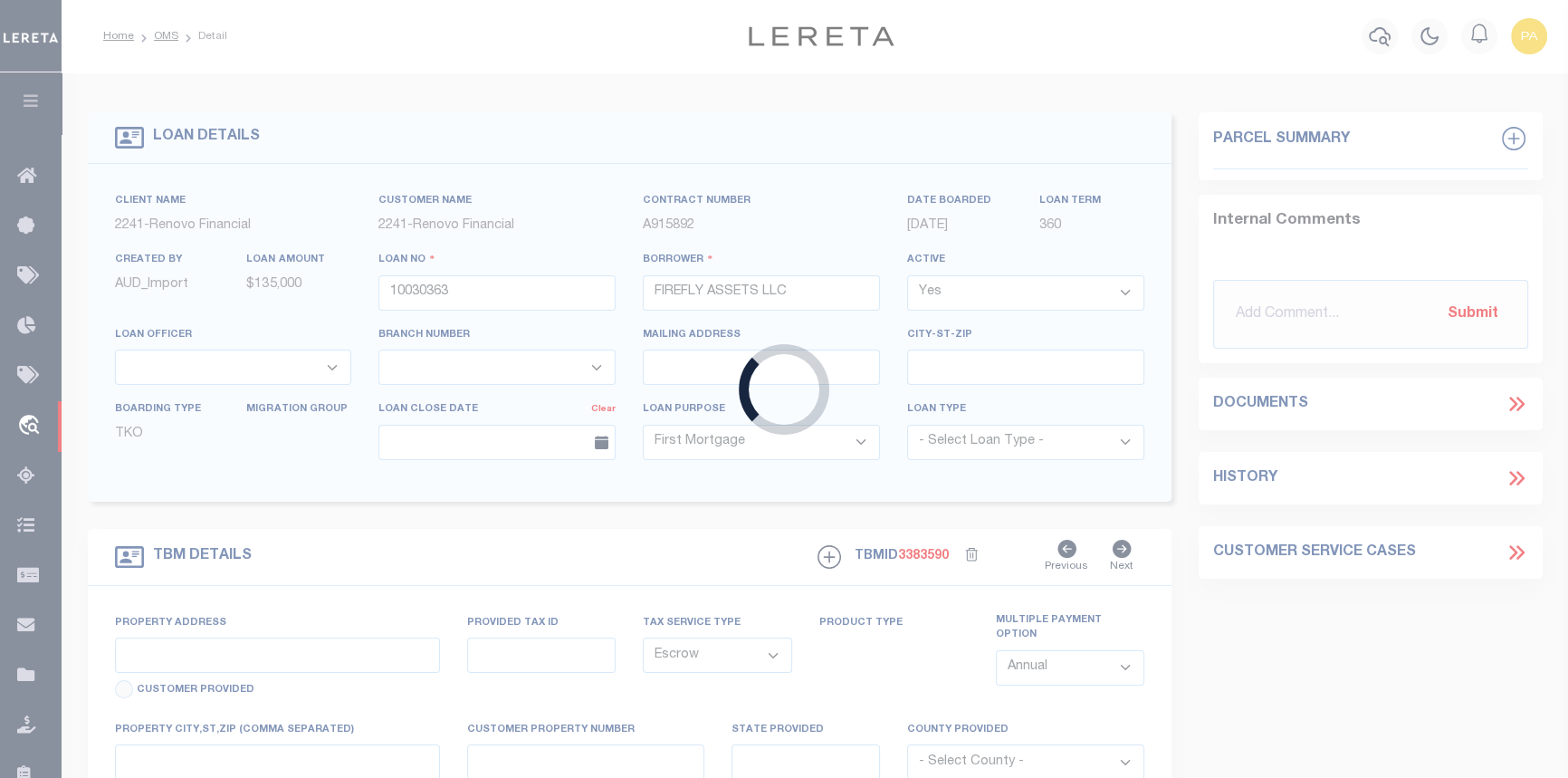
select select "25067"
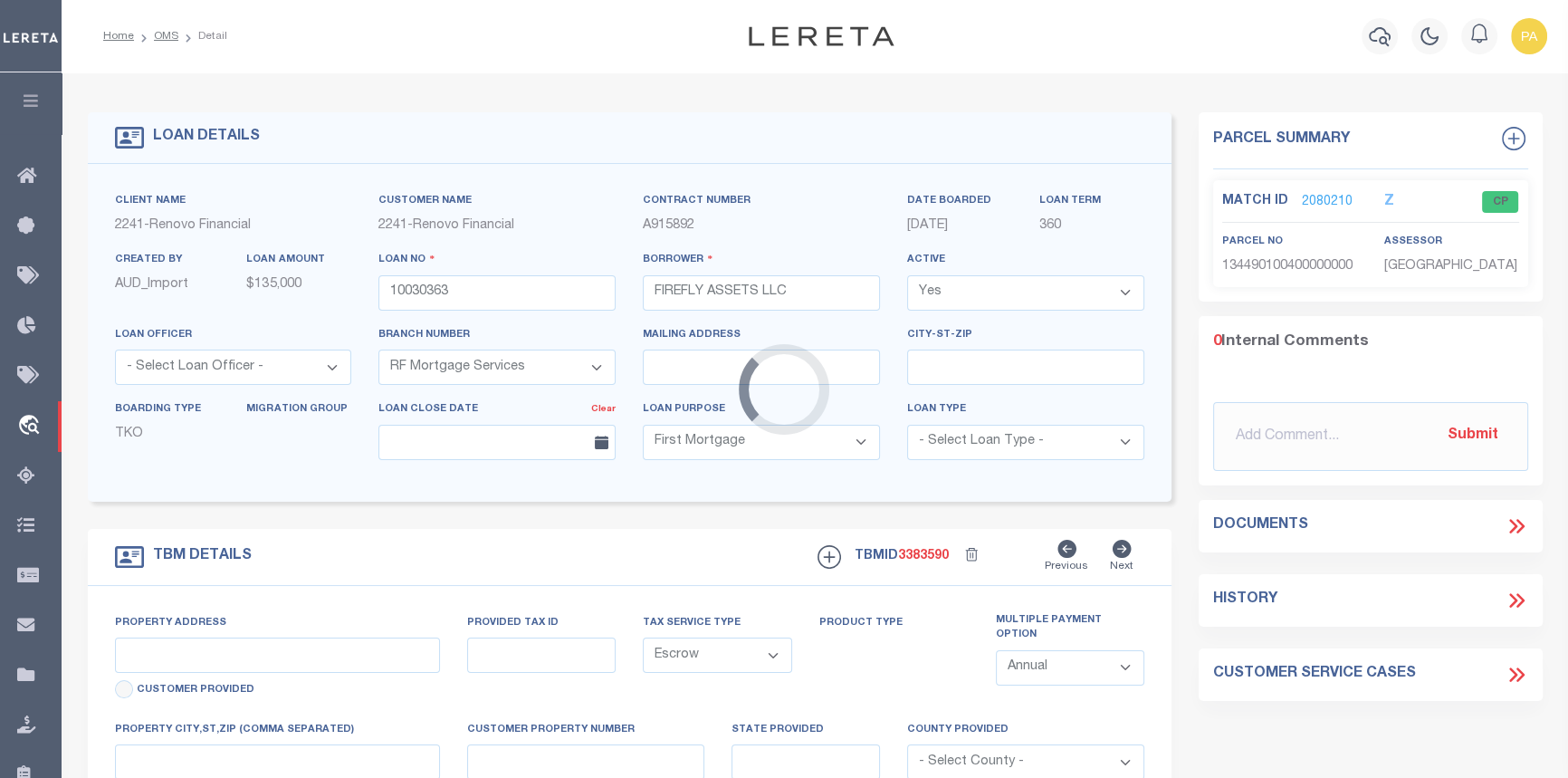
type input "229 WEST FRONT ST"
type input "130449 0100400000000"
select select
type input "YORK PA 17404"
type input "a0kUS000005UTbB"
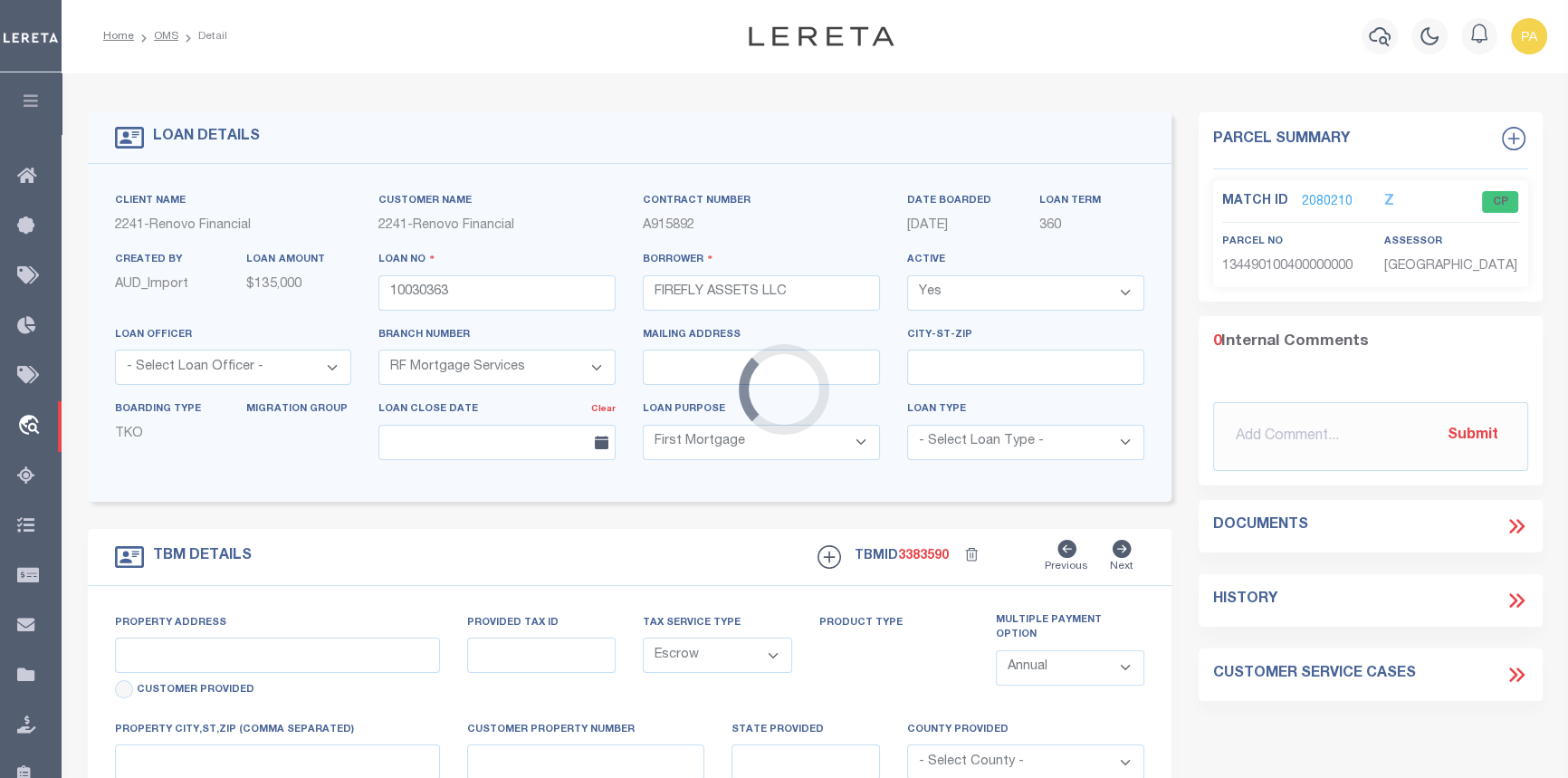
type input "PA"
select select
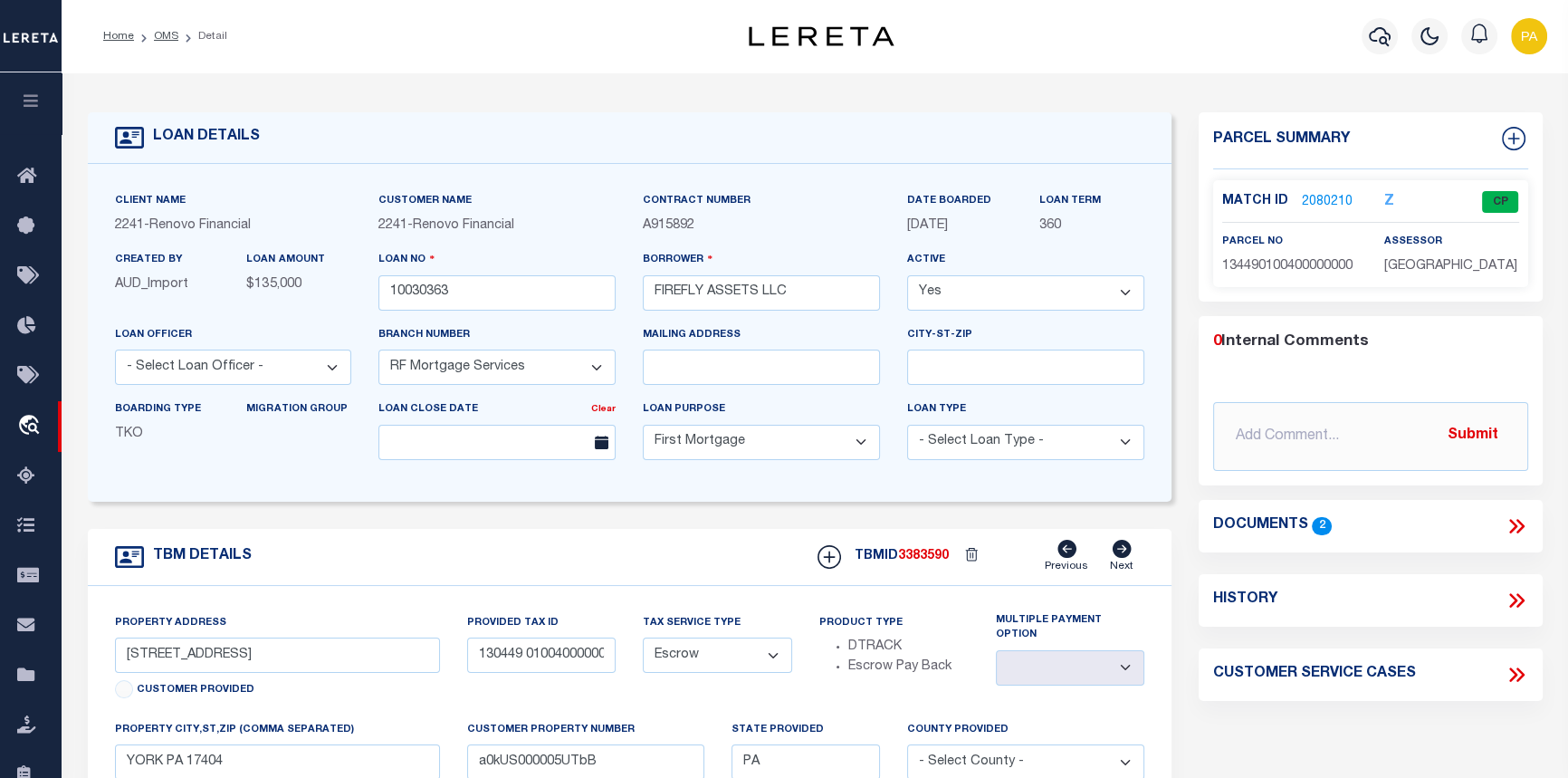
click at [1317, 198] on link "2080210" at bounding box center [1327, 202] width 51 height 19
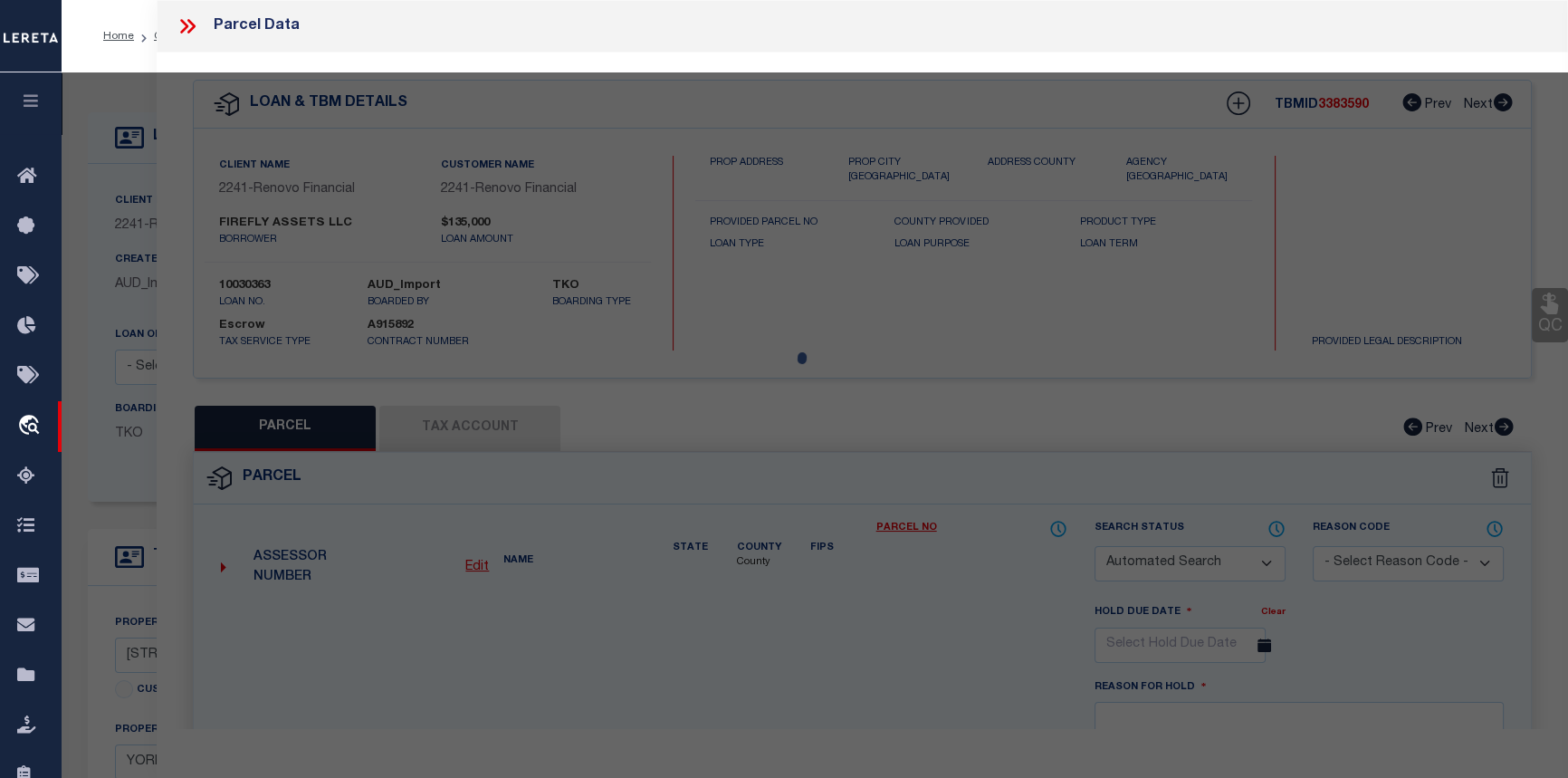
checkbox input "false"
select select "CP"
type input "FIREFLY ASSETS LLC"
select select
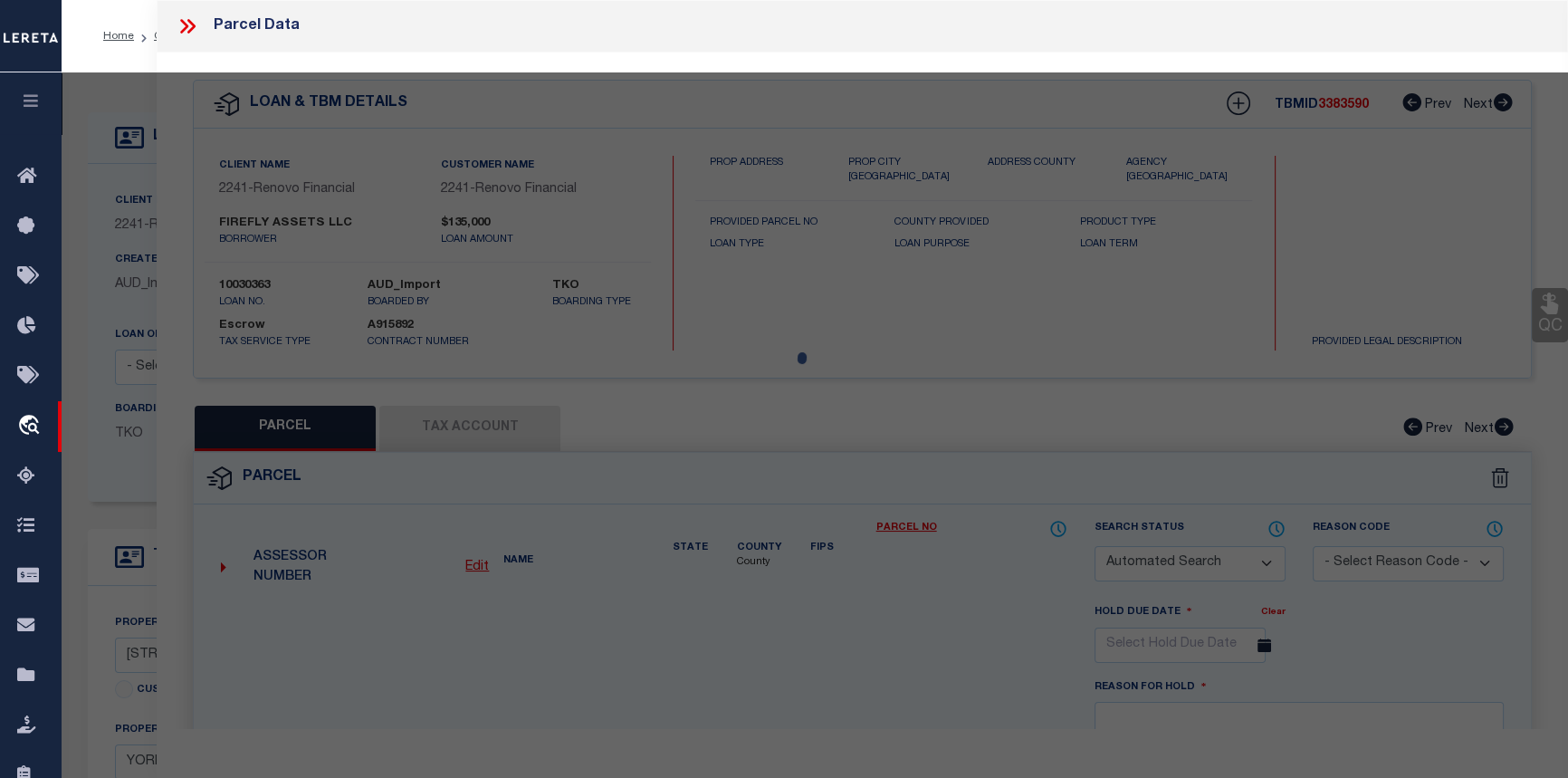
type input "229 W FRONT ST"
checkbox input "false"
type input "YORK PA 17404"
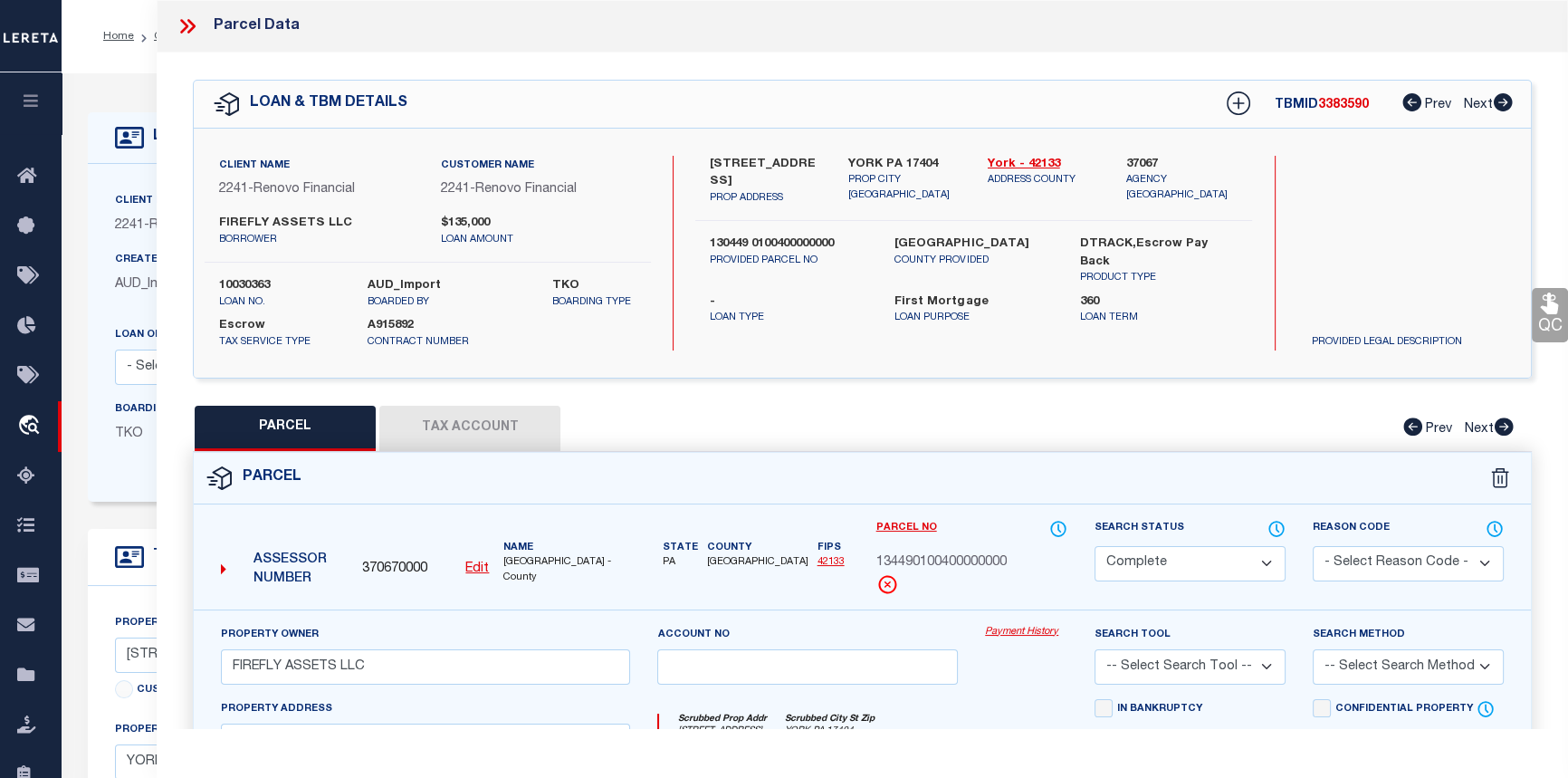
click at [1037, 630] on link "Payment History" at bounding box center [1026, 632] width 82 height 15
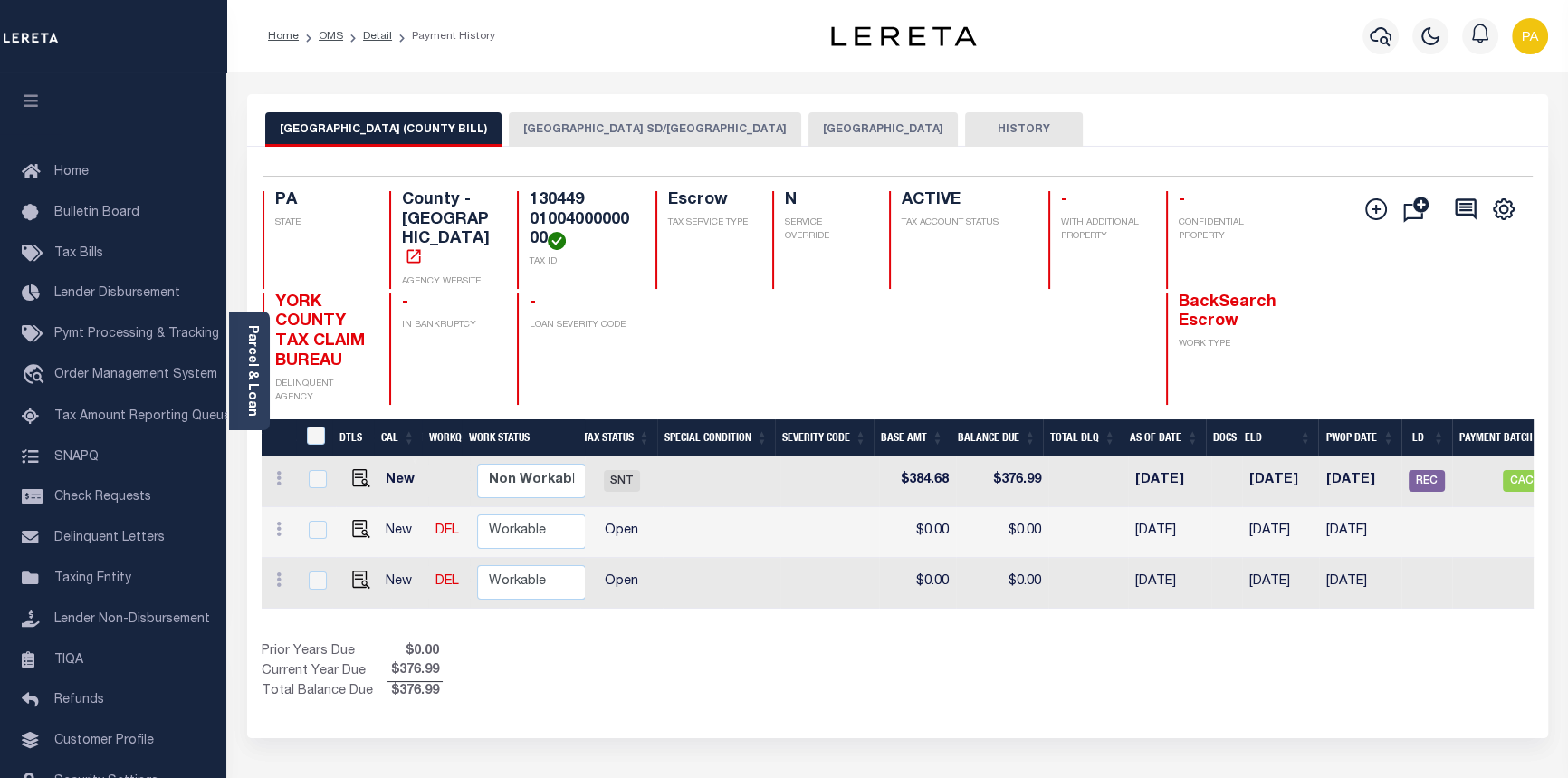
scroll to position [0, 525]
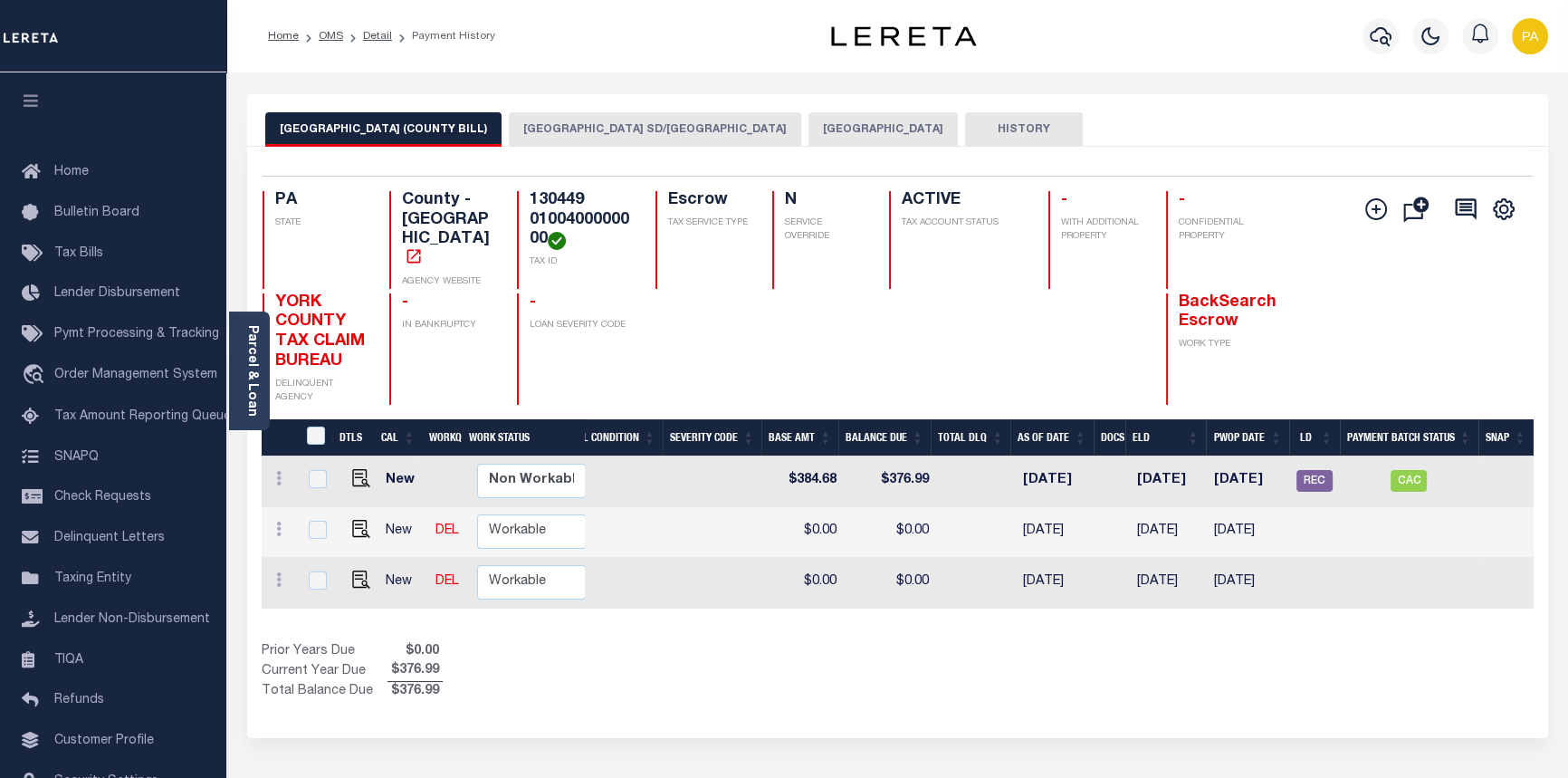
click at [808, 128] on button "[GEOGRAPHIC_DATA]" at bounding box center [883, 130] width 150 height 34
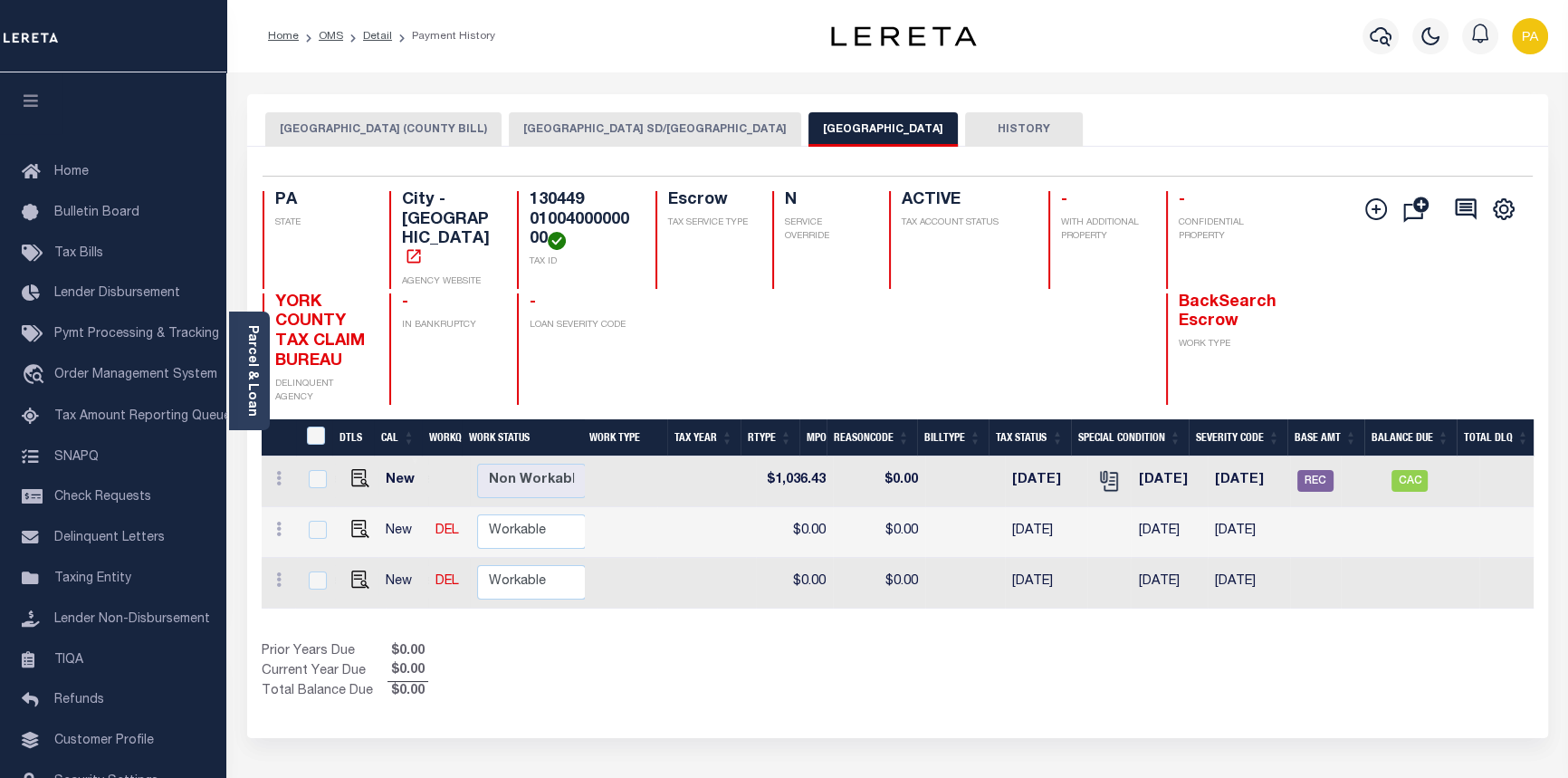
scroll to position [0, 536]
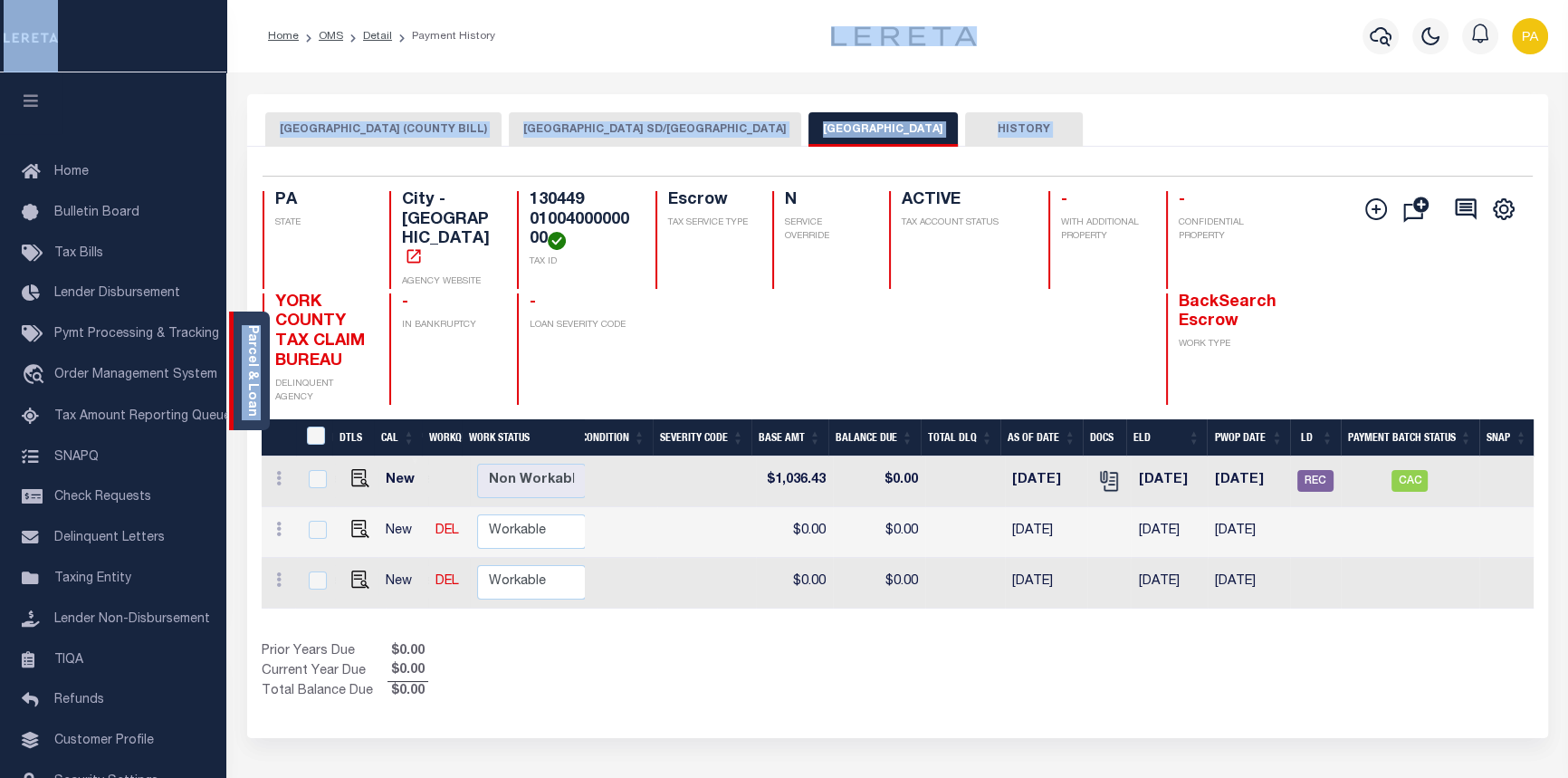
drag, startPoint x: 287, startPoint y: 284, endPoint x: 245, endPoint y: 363, distance: 89.5
click at [246, 350] on div "Home OMS Detail Payment History" at bounding box center [784, 576] width 1568 height 1152
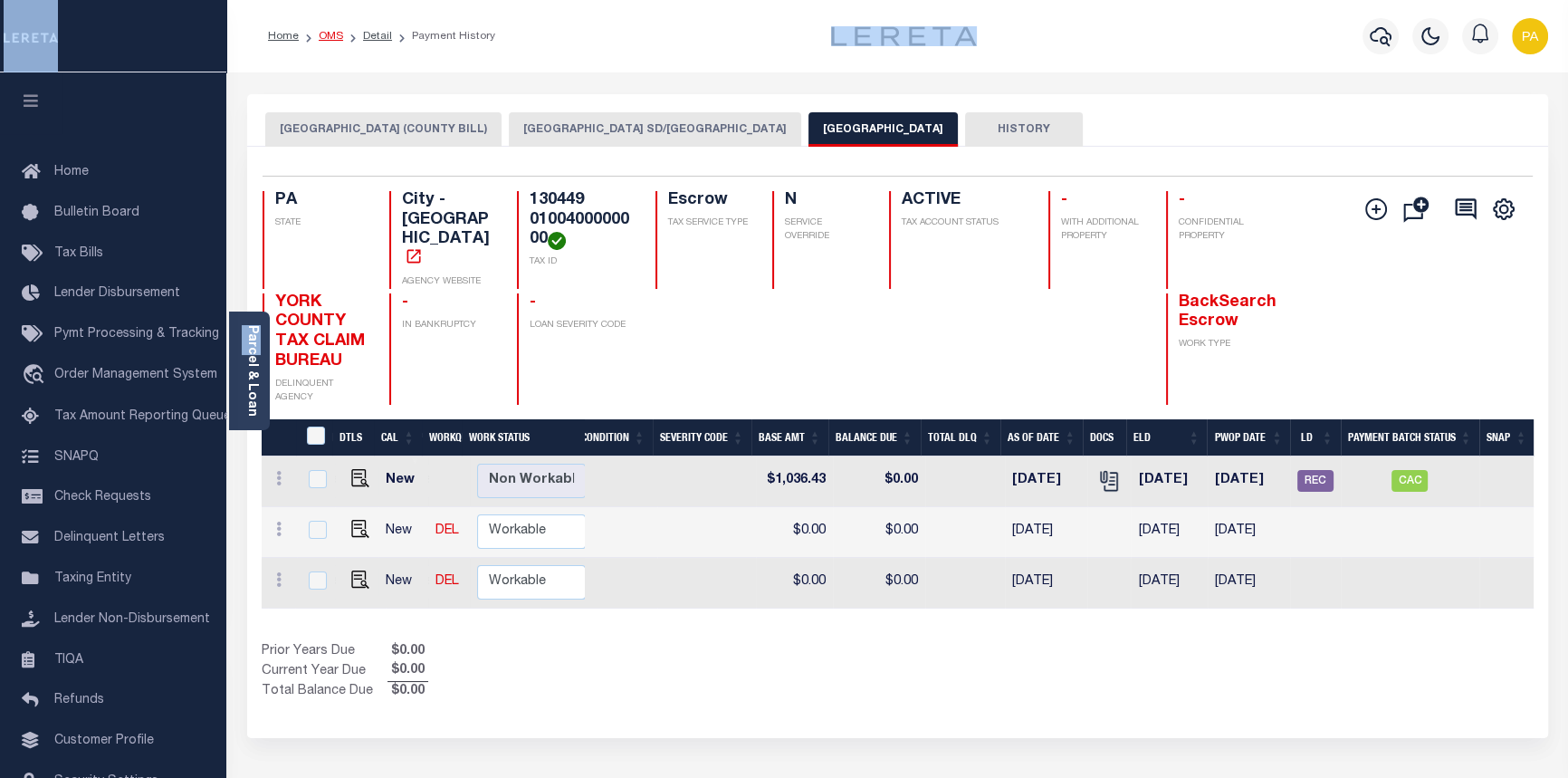
click at [327, 34] on link "OMS" at bounding box center [331, 36] width 24 height 11
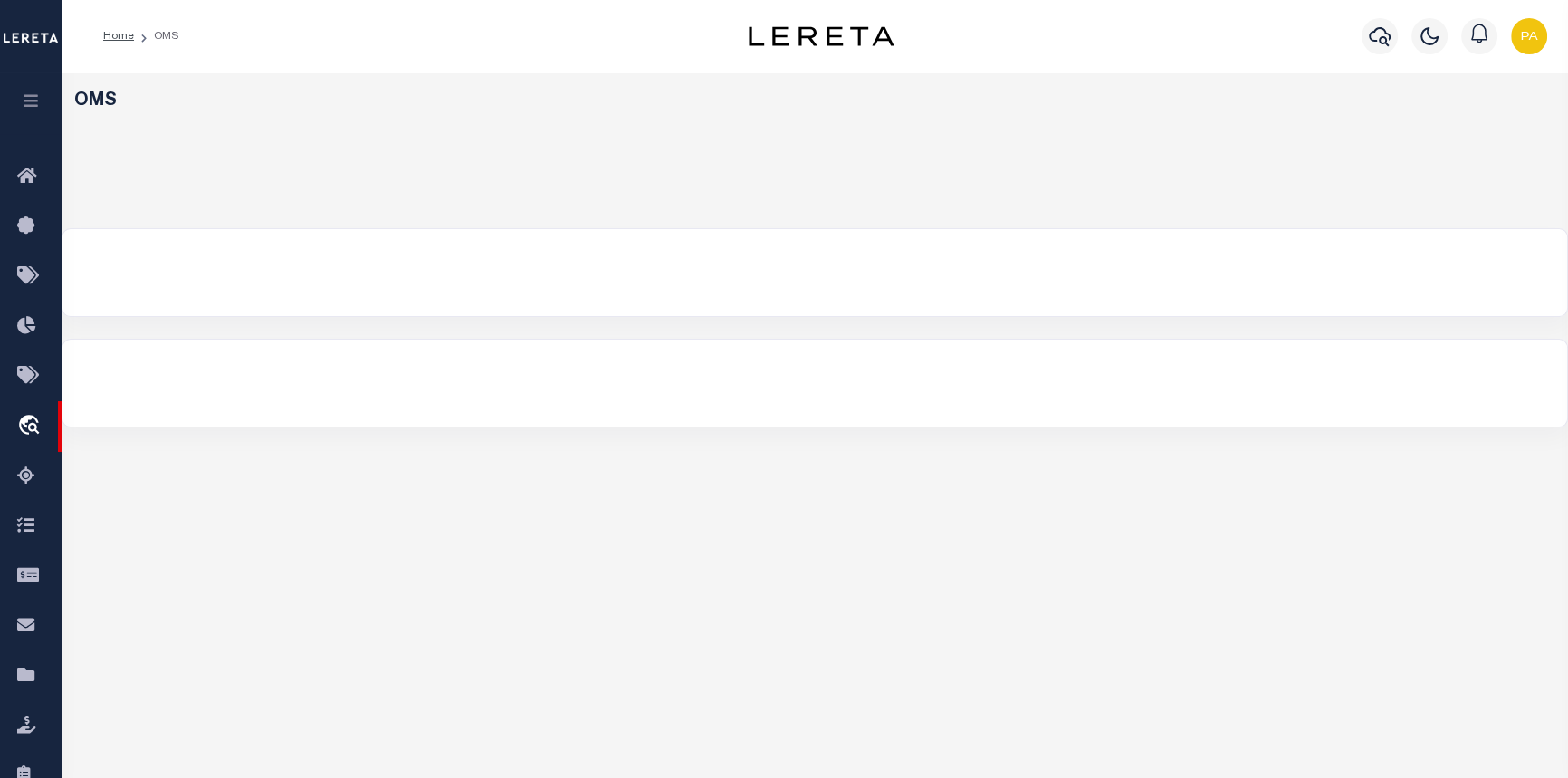
select select "200"
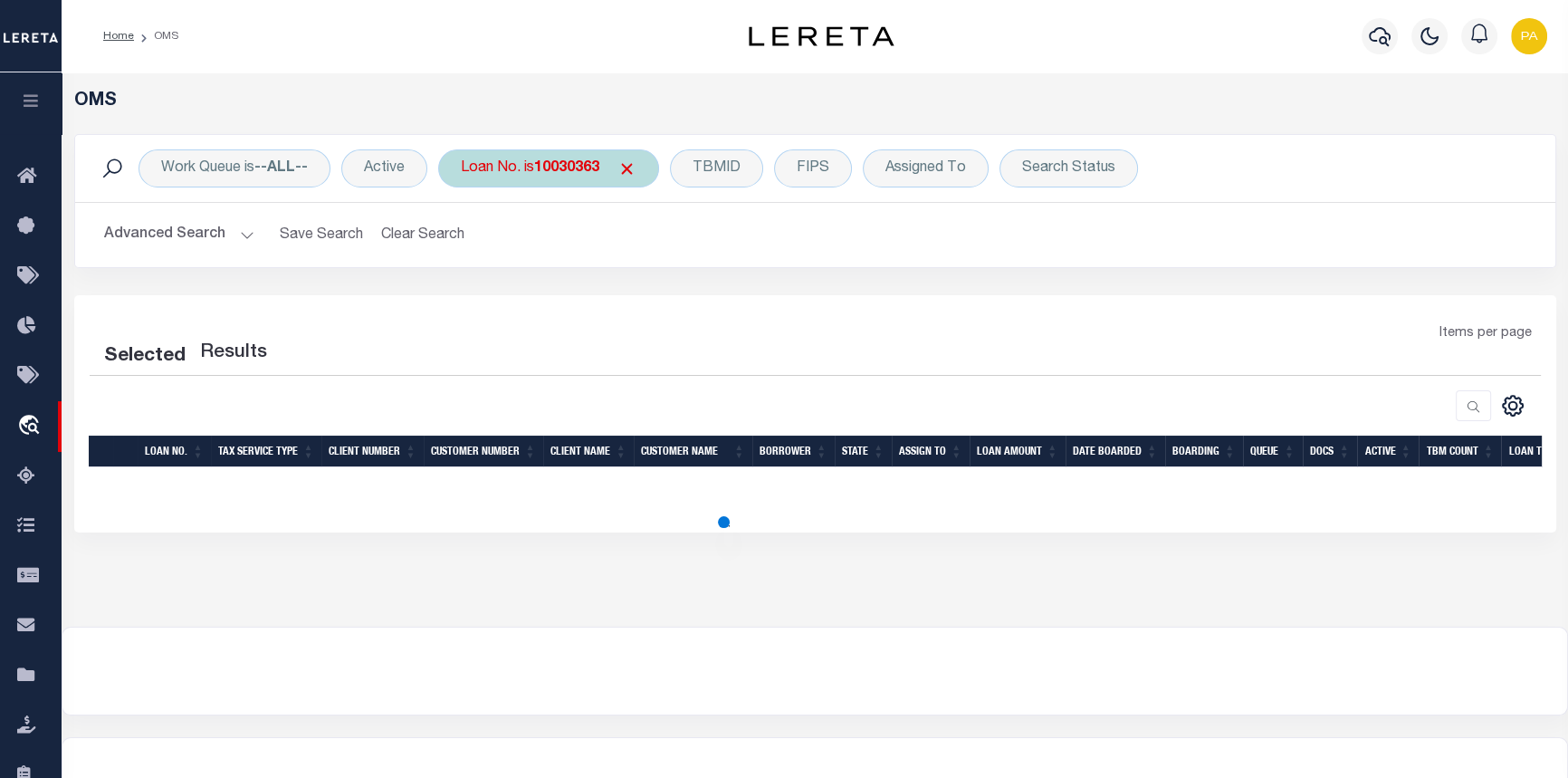
select select "200"
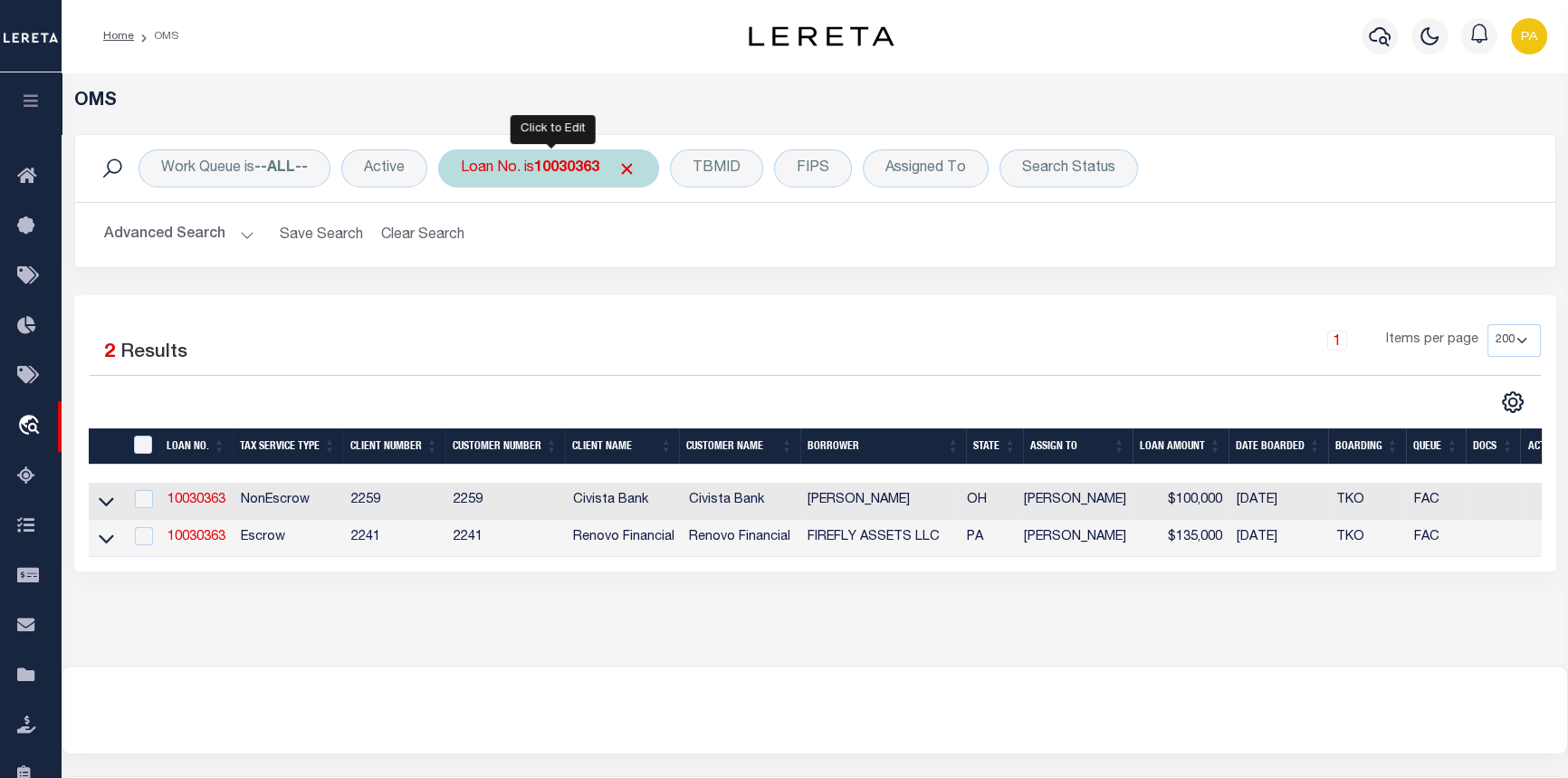
click at [565, 167] on b "10030363" at bounding box center [566, 169] width 65 height 15
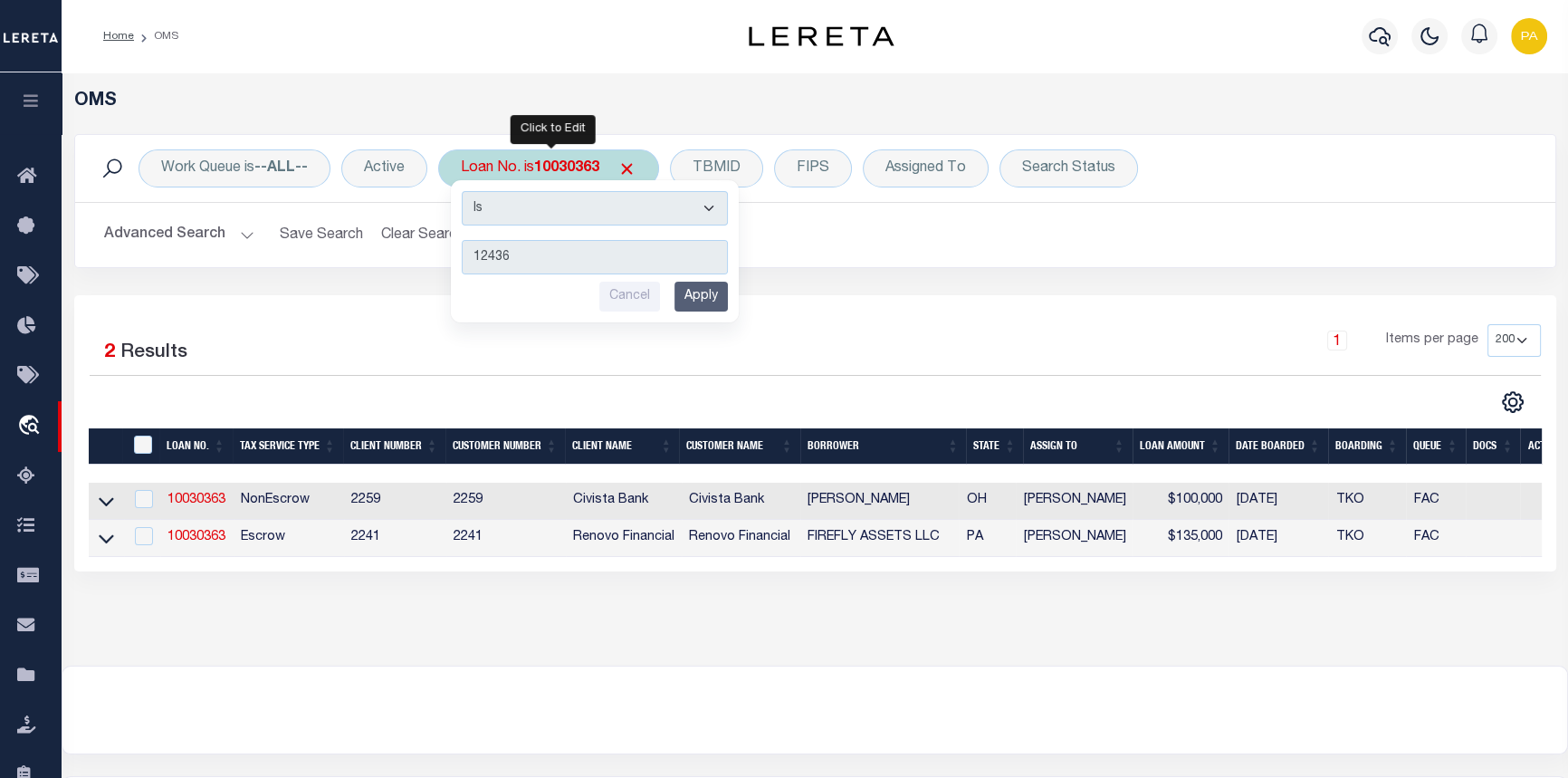
type input "124360"
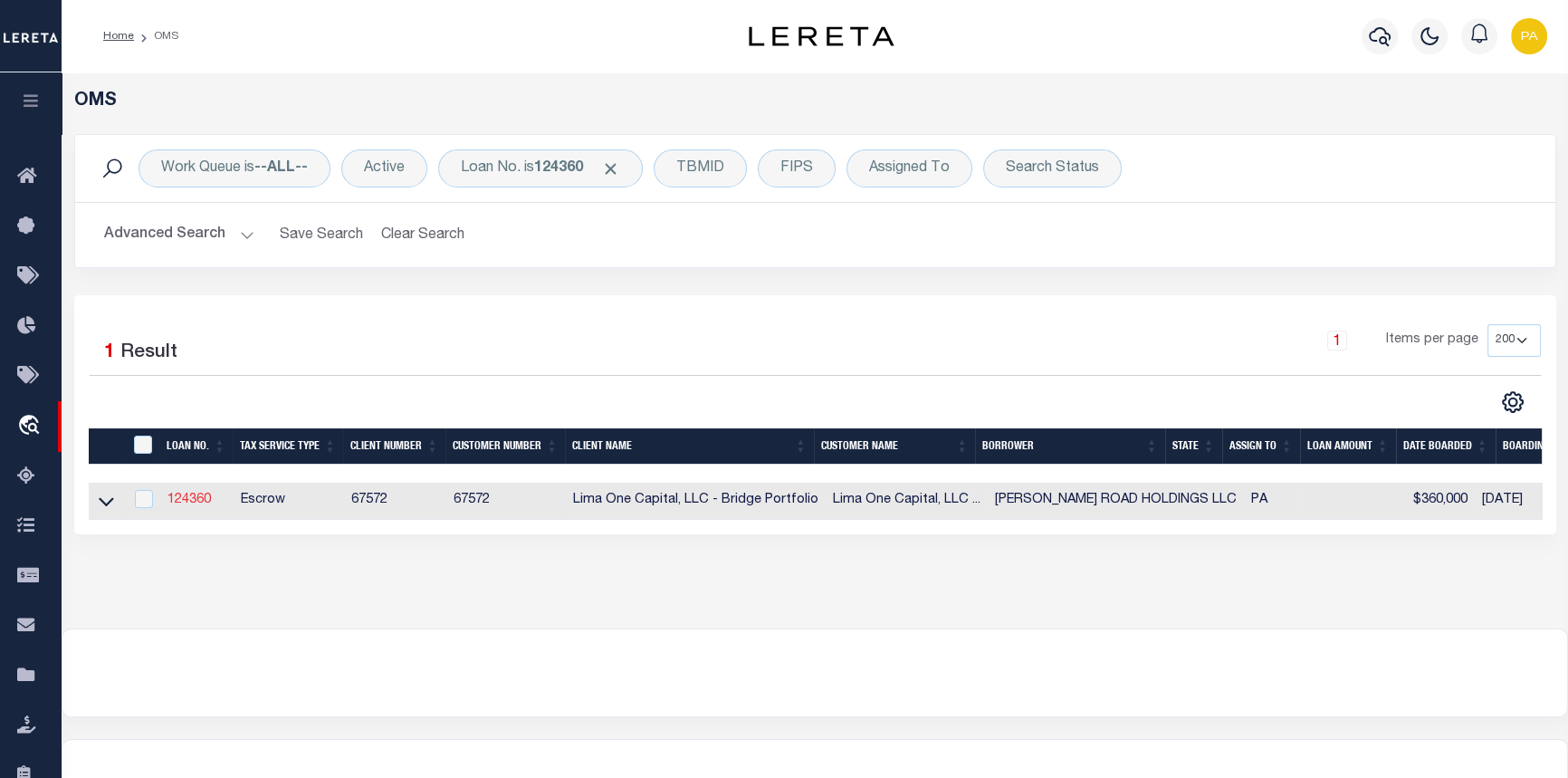
click at [193, 501] on link "124360" at bounding box center [189, 500] width 44 height 13
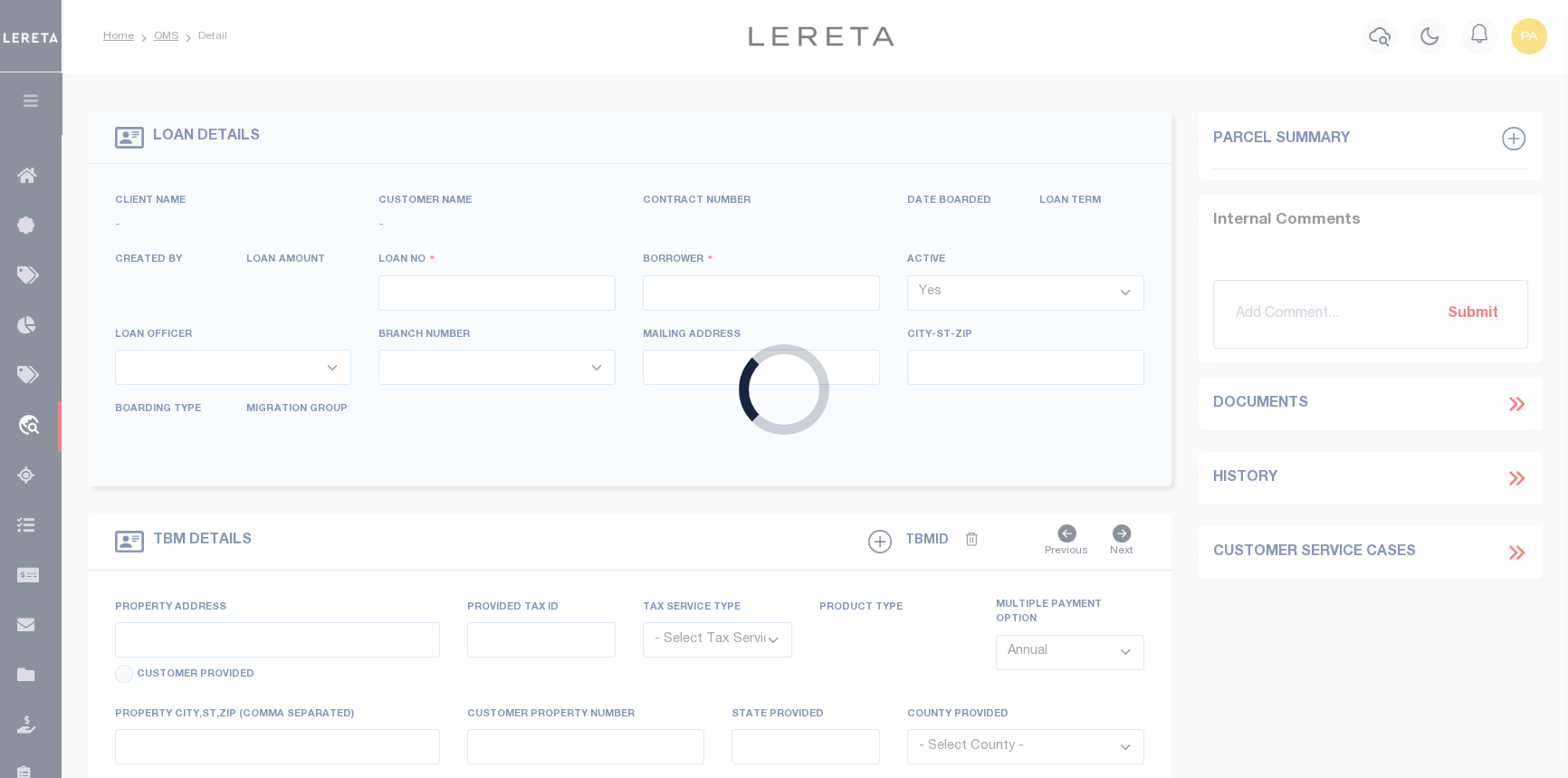
type input "124360"
type input "[PERSON_NAME] ROAD HOLDINGS LLC"
select select
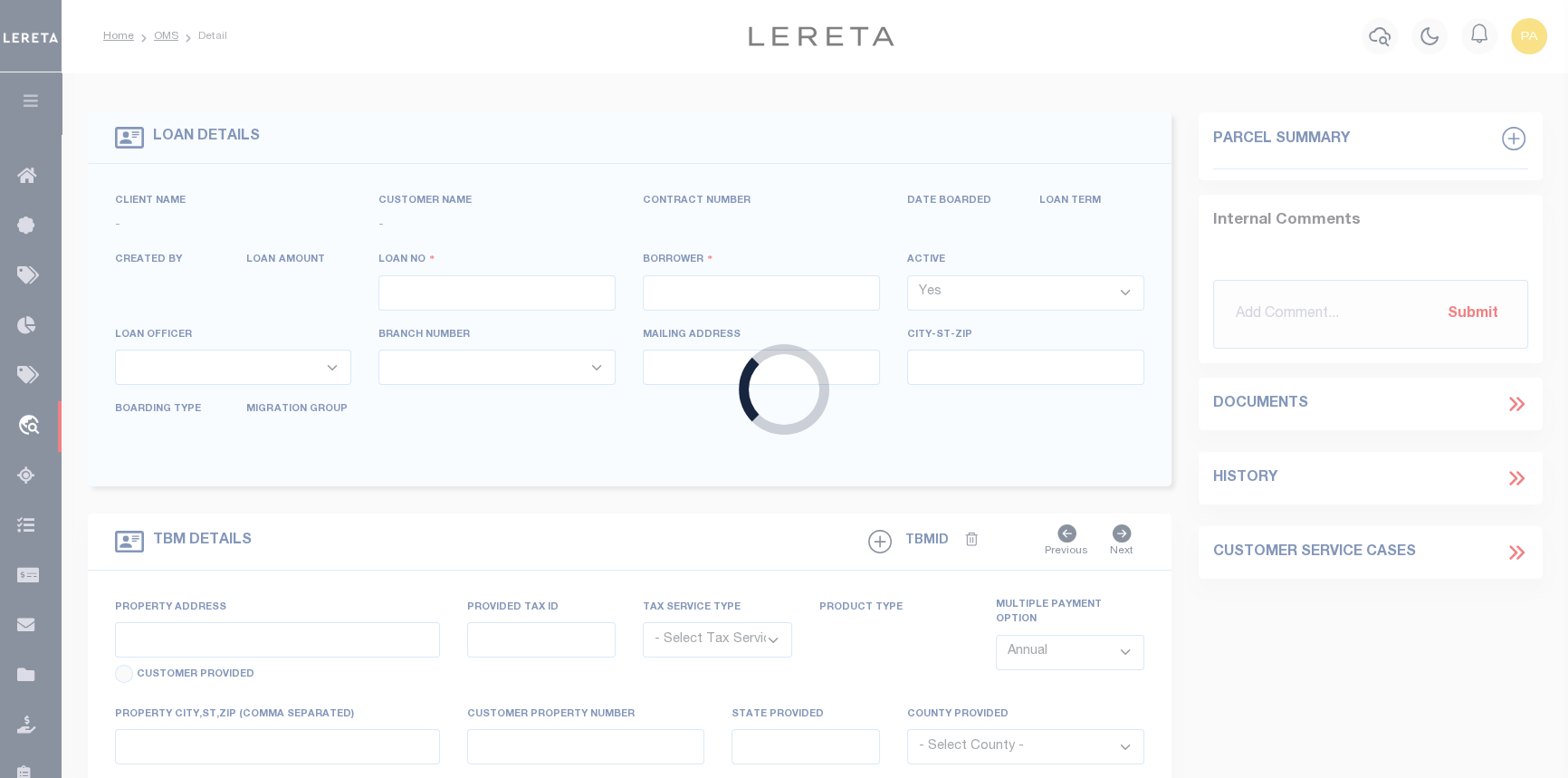
select select
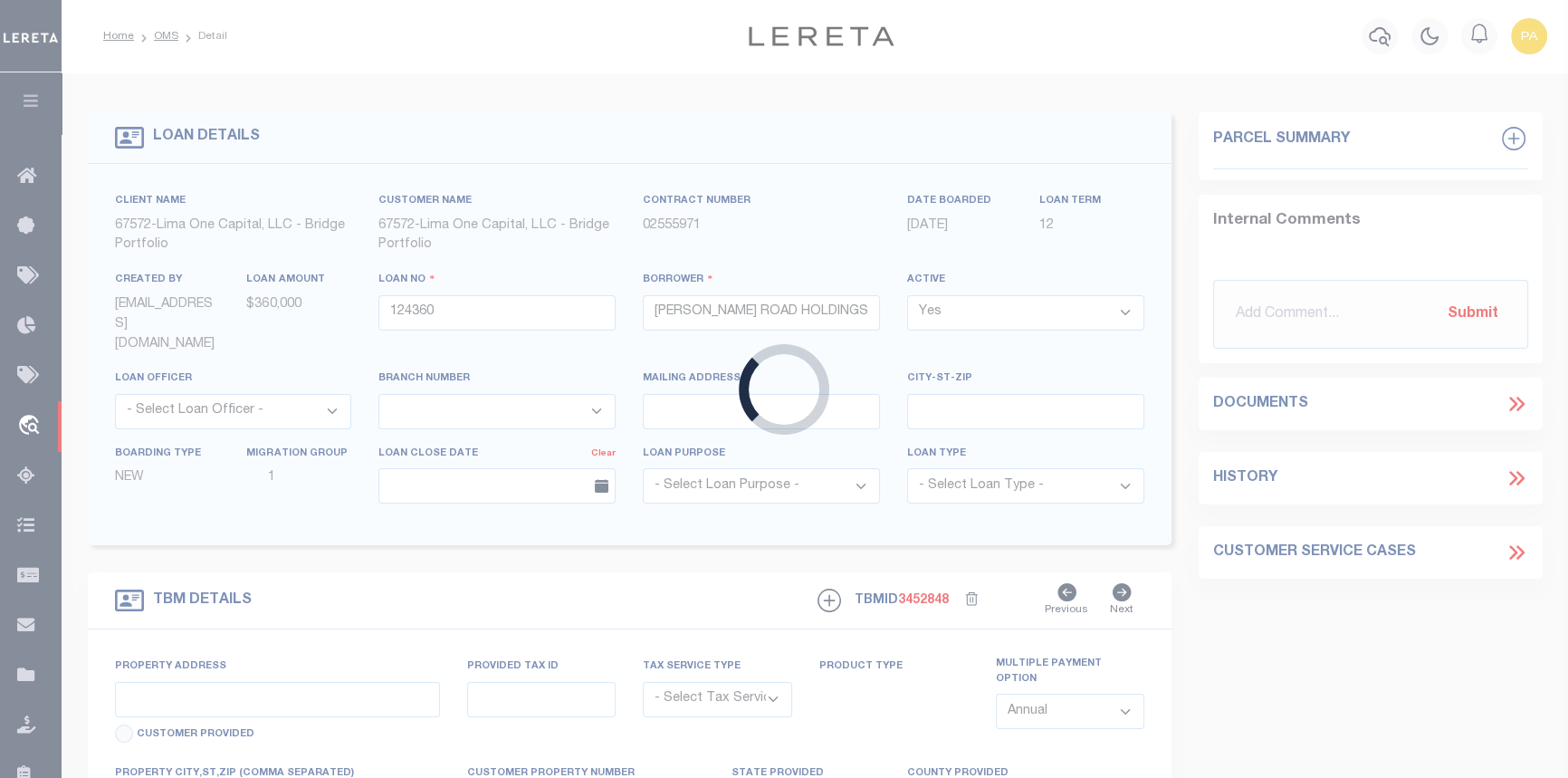
type input "[STREET_ADDRESS]"
radio input "true"
select select "Escrow"
select select
type input "WYNNEWOOD PA 19096"
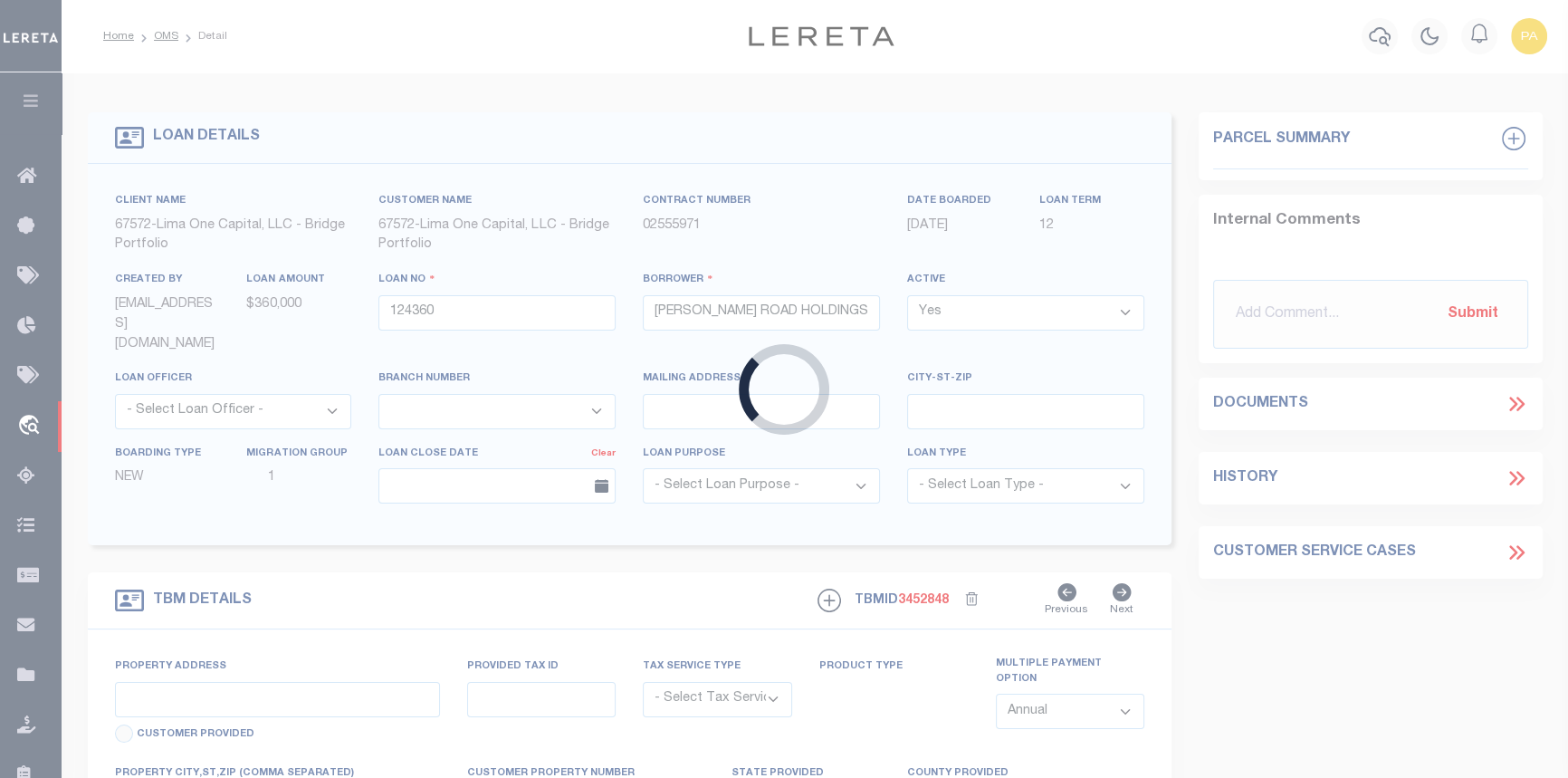
type input "124360-1"
type input "PA"
type textarea "COLLECTOR: ENTITY: PARCEL: 400021648002"
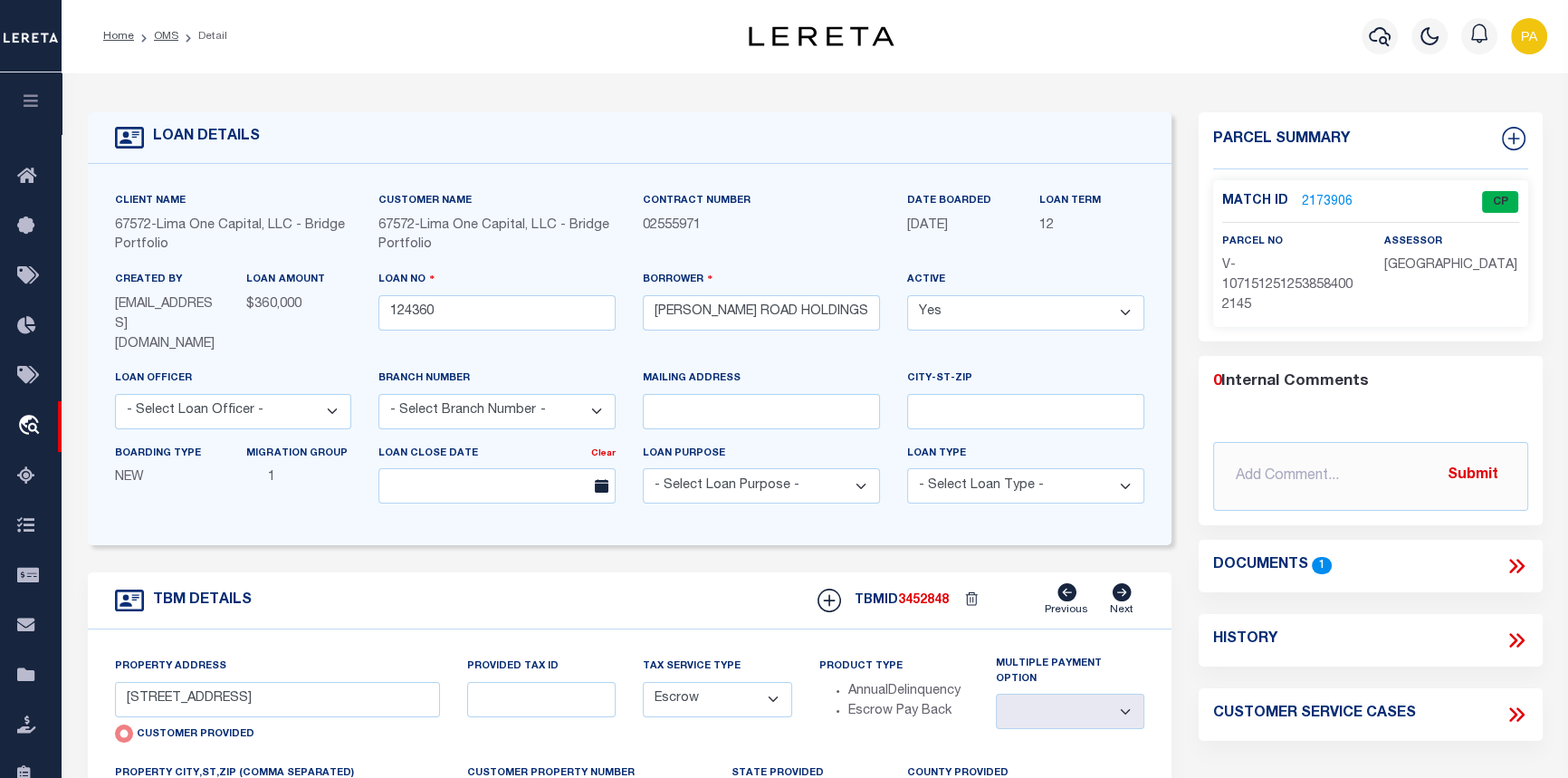
click at [1324, 201] on link "2173906" at bounding box center [1327, 202] width 51 height 19
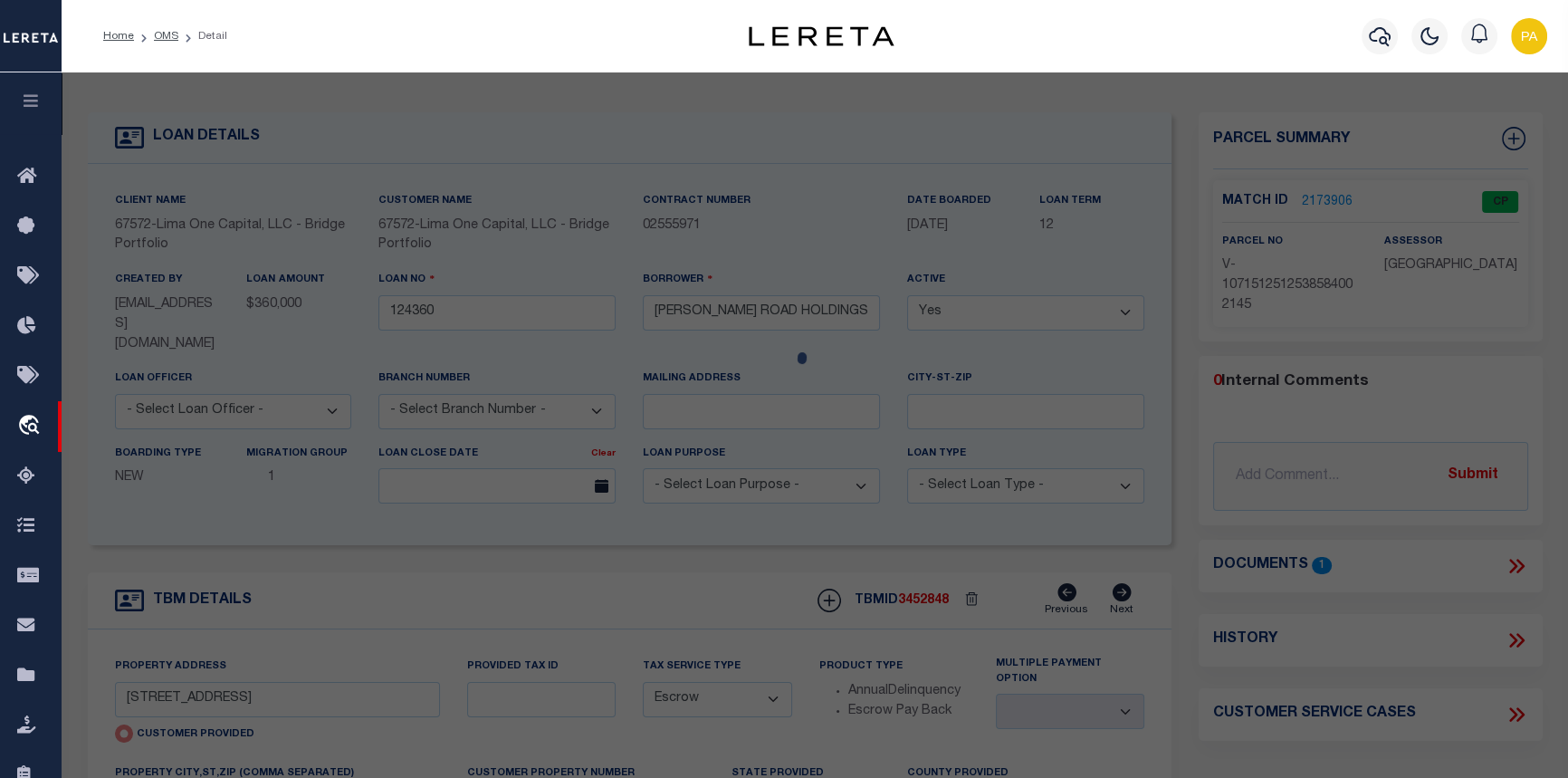
checkbox input "false"
select select "CP"
type input "[STREET_ADDRESS]"
checkbox input "false"
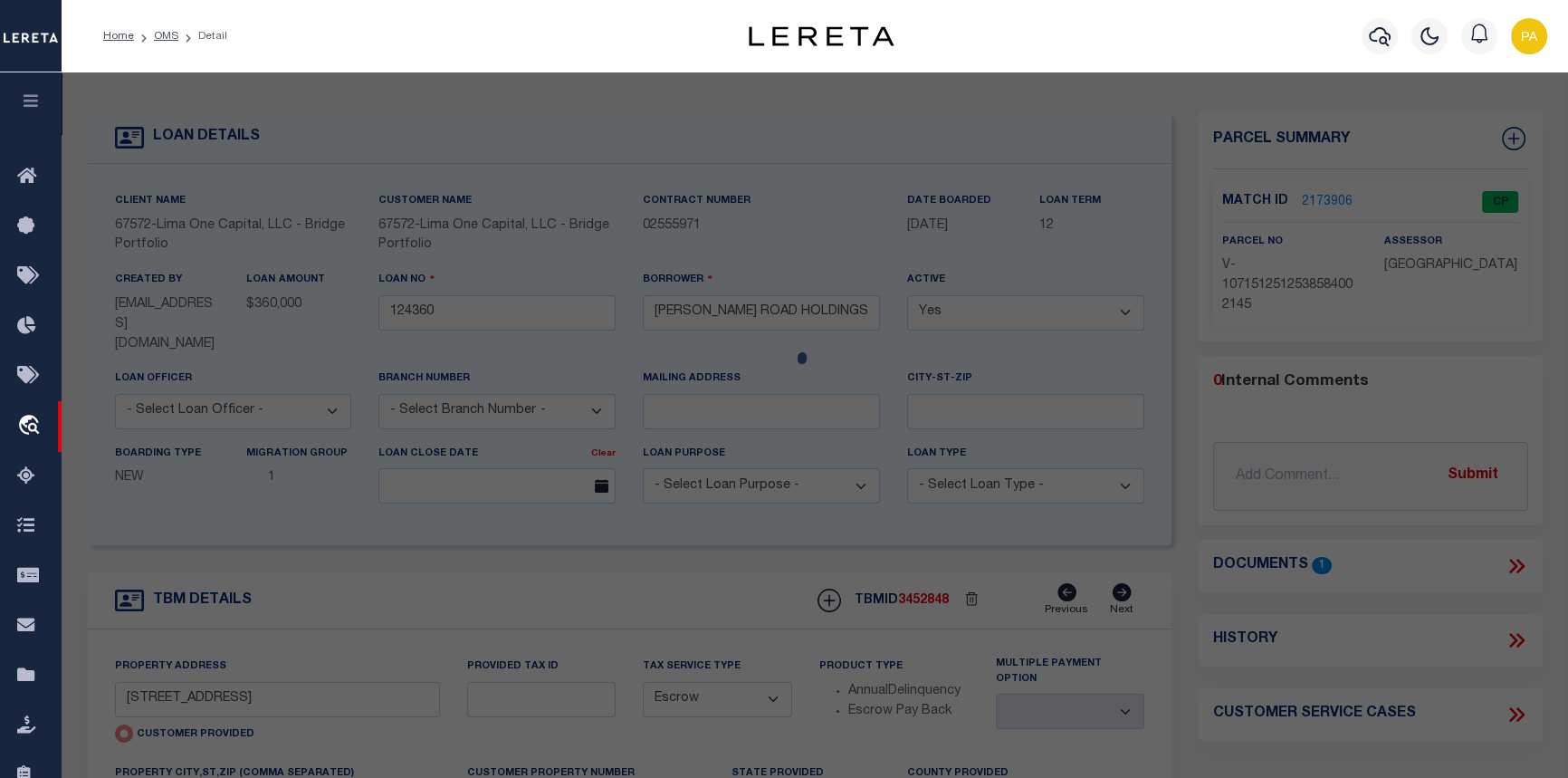
type input "WYNNEWOOD PA 19096"
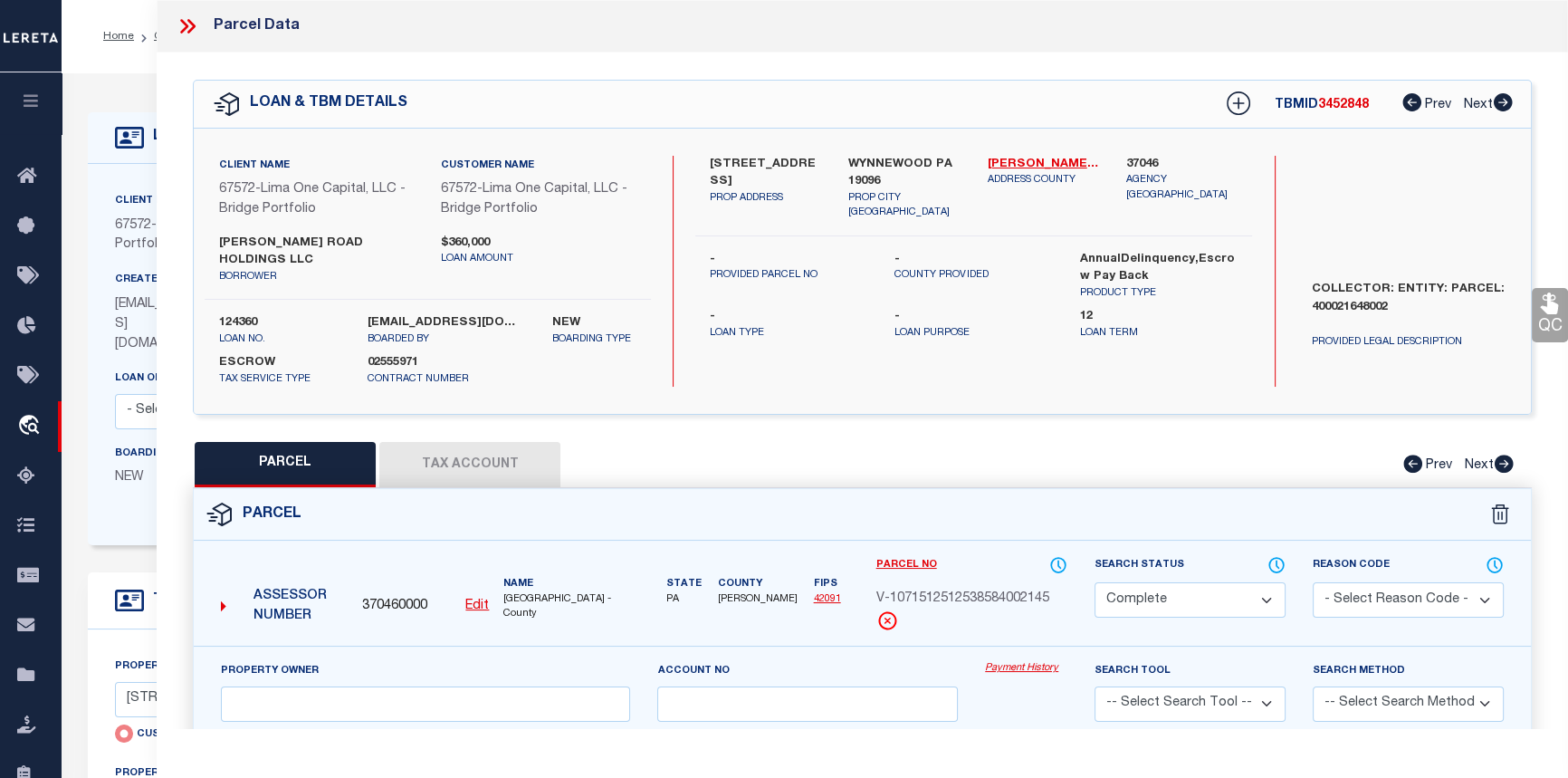
click at [1024, 661] on link "Payment History" at bounding box center [1026, 668] width 82 height 15
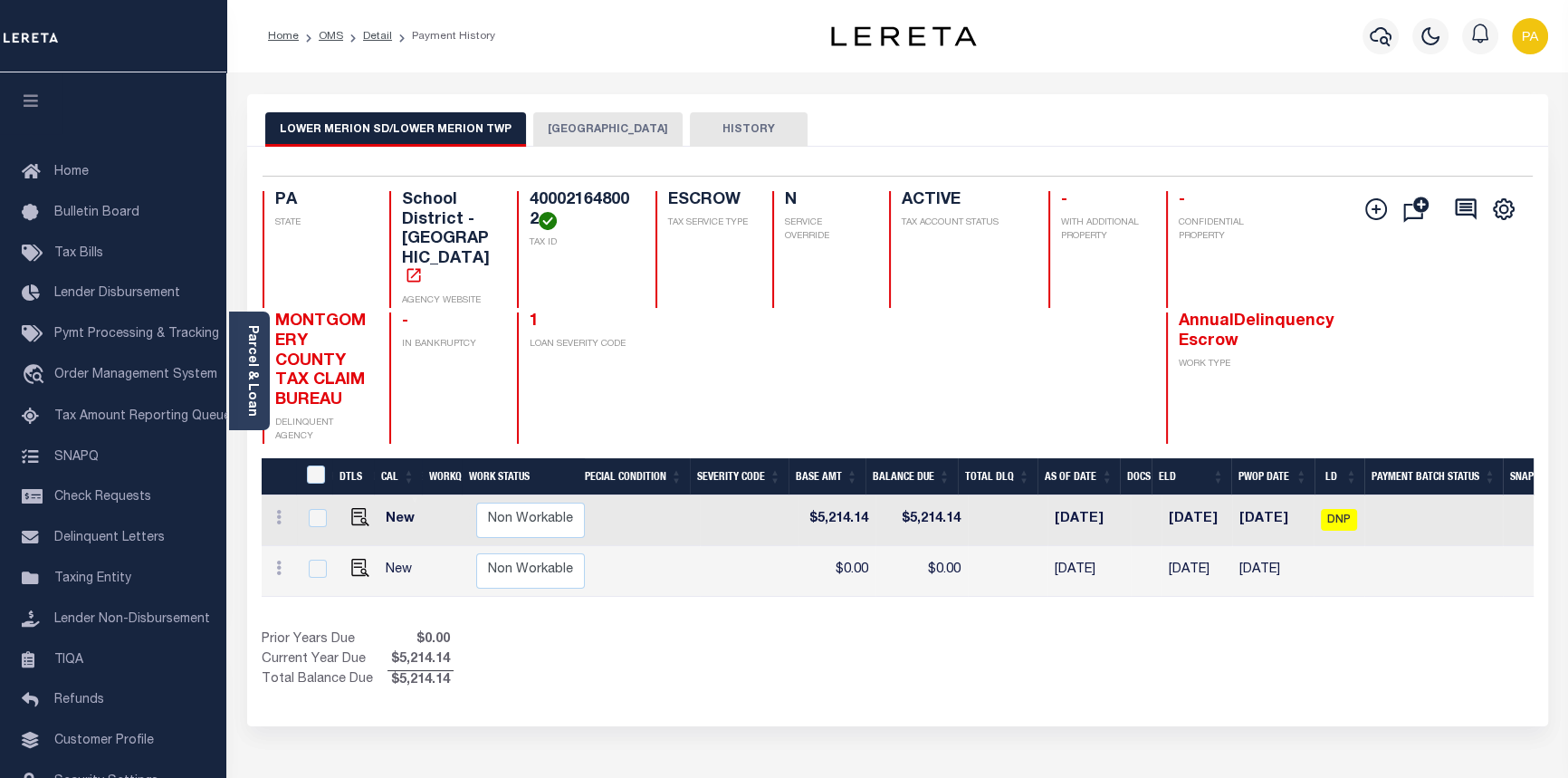
scroll to position [0, 498]
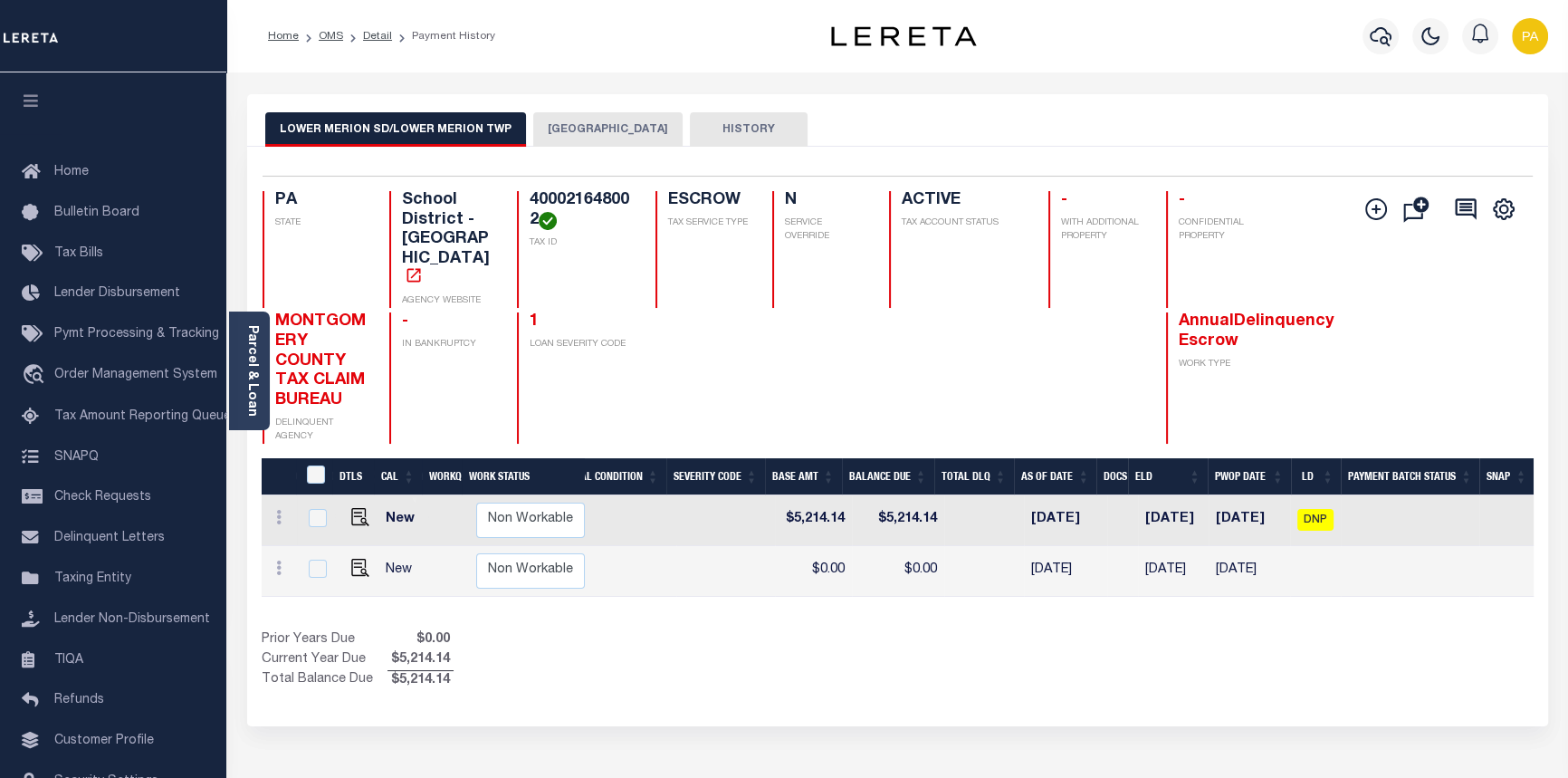
click at [593, 128] on button "[GEOGRAPHIC_DATA]" at bounding box center [607, 130] width 150 height 34
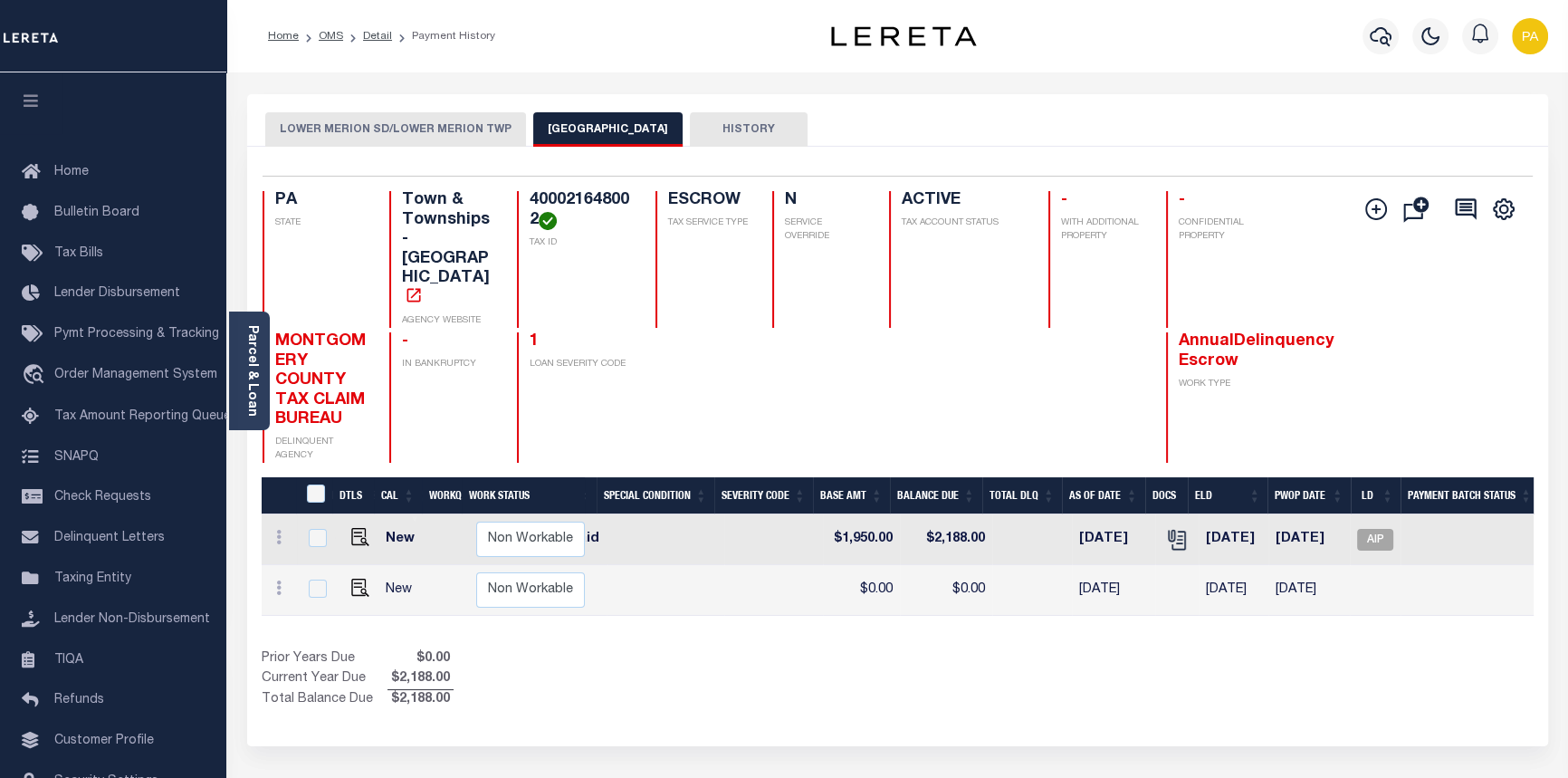
scroll to position [0, 0]
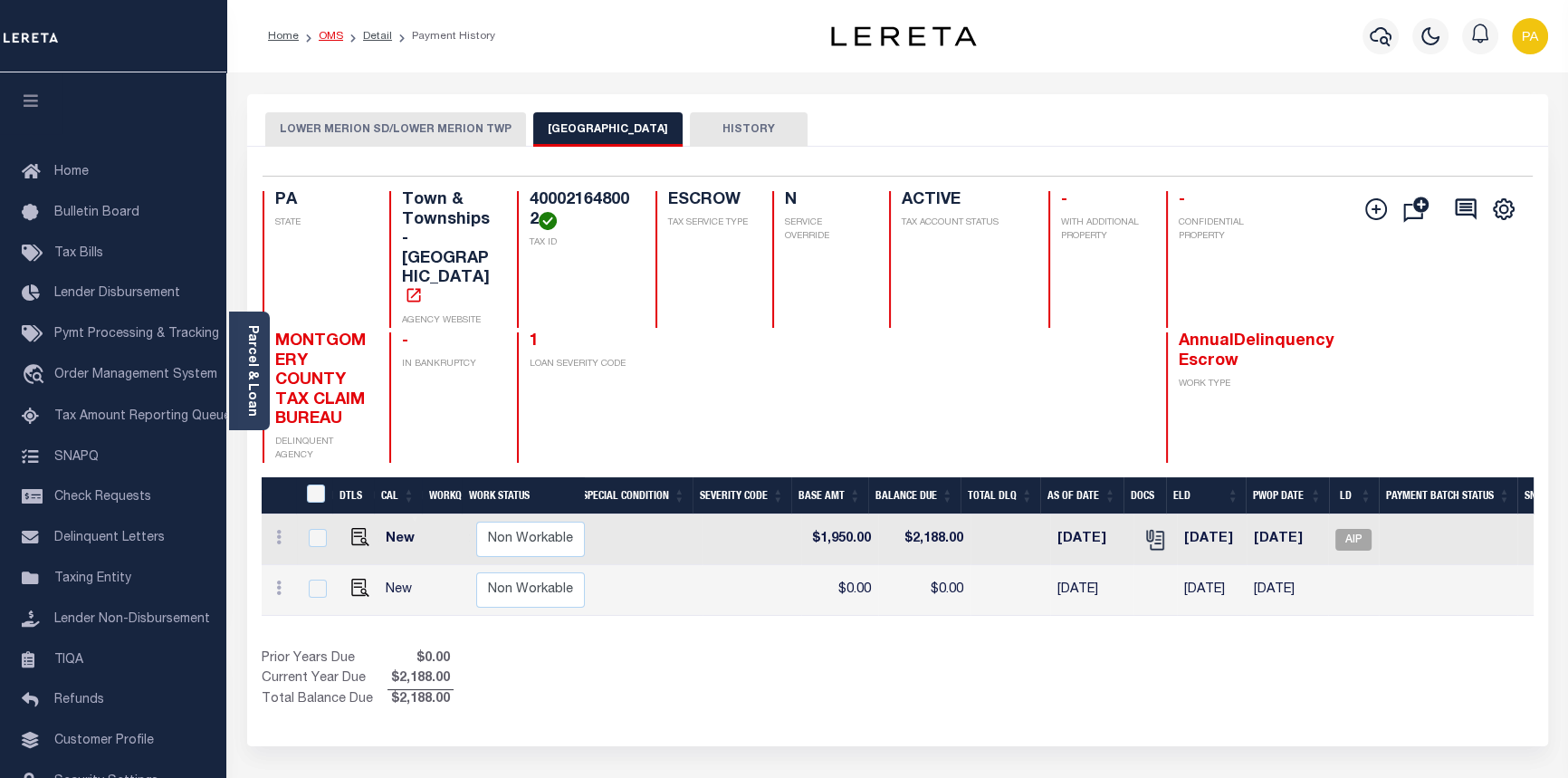
click at [335, 32] on link "OMS" at bounding box center [331, 36] width 24 height 11
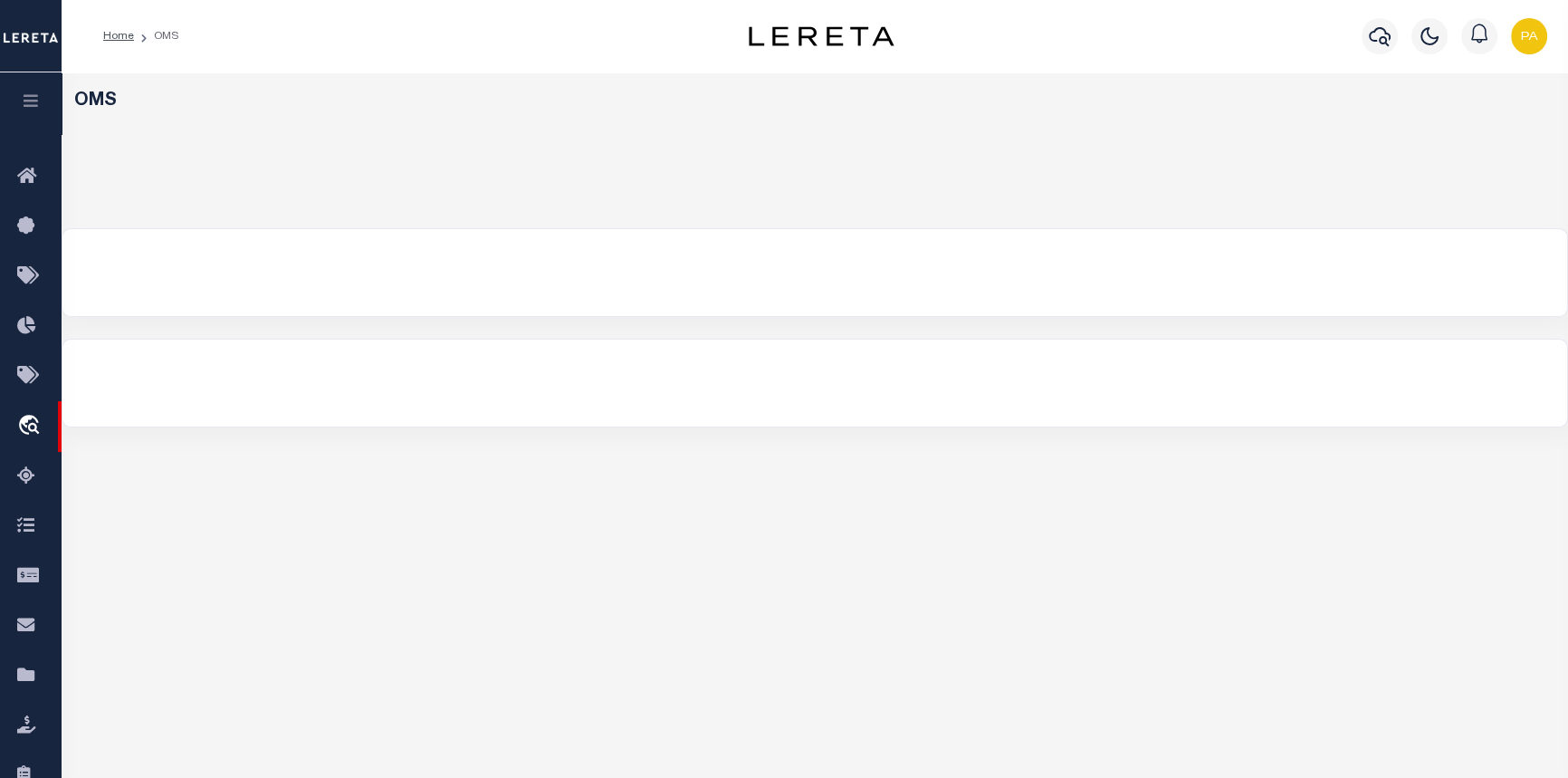
select select "200"
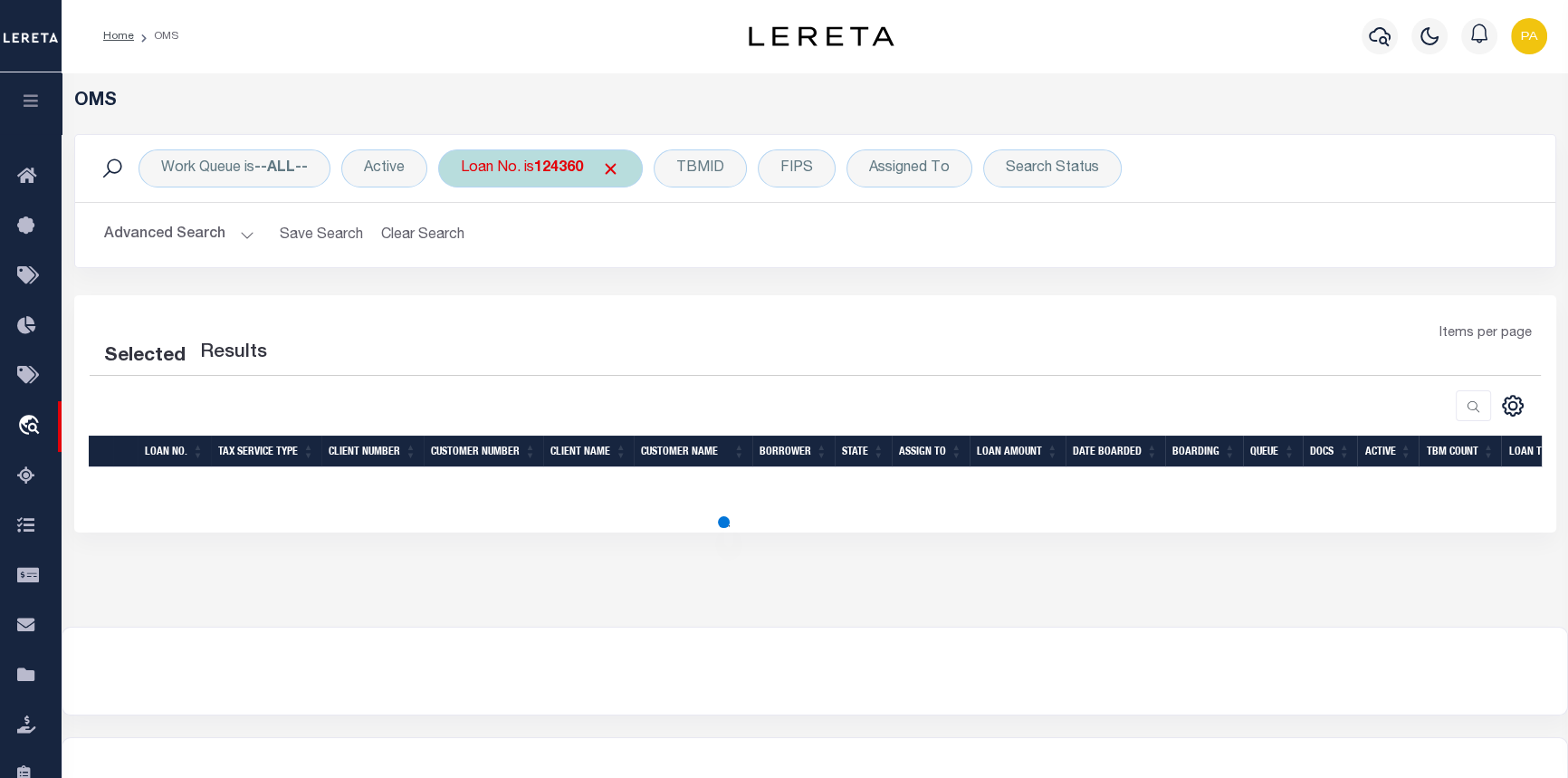
select select "200"
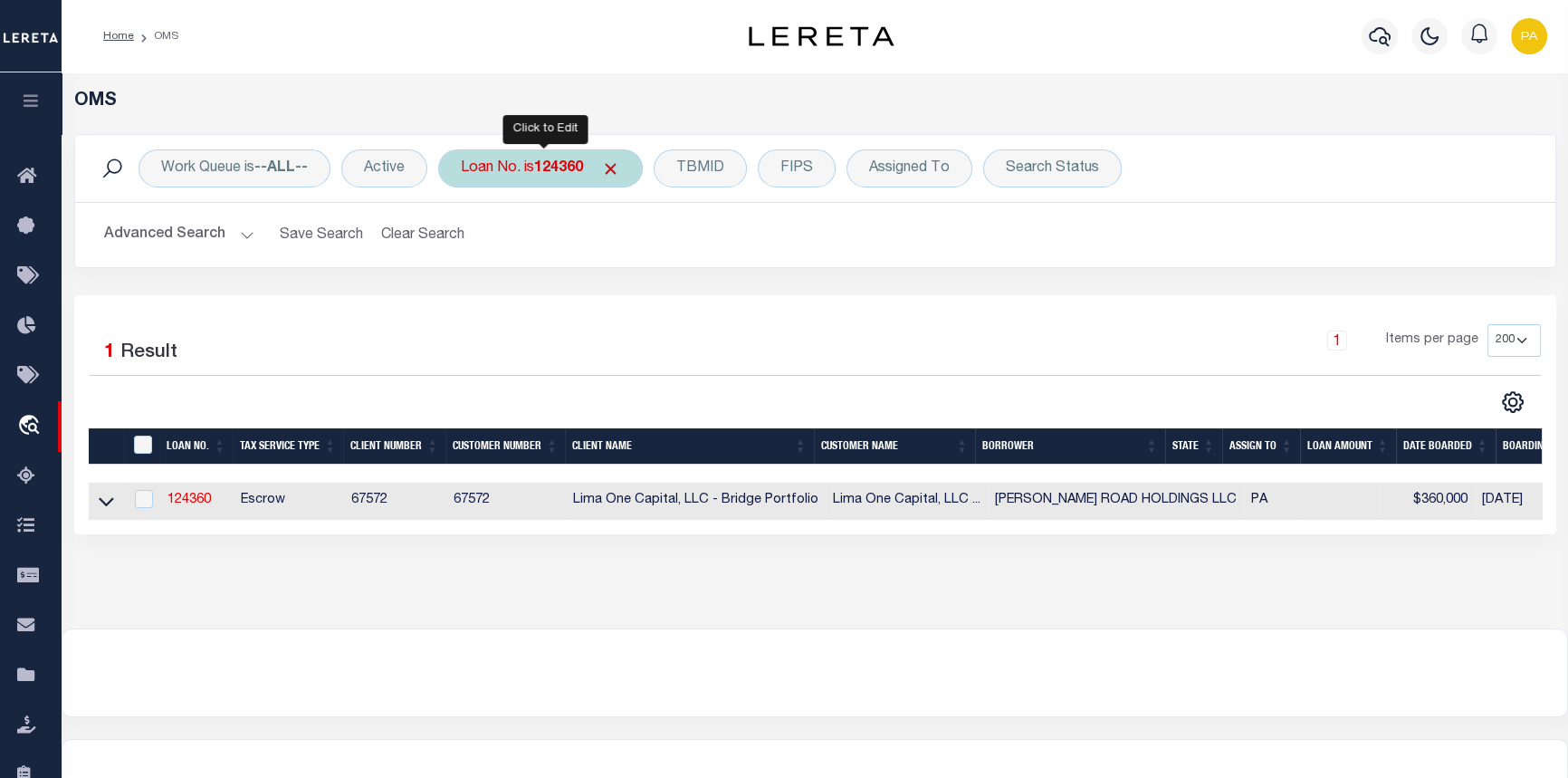
click at [564, 168] on b "124360" at bounding box center [558, 169] width 49 height 15
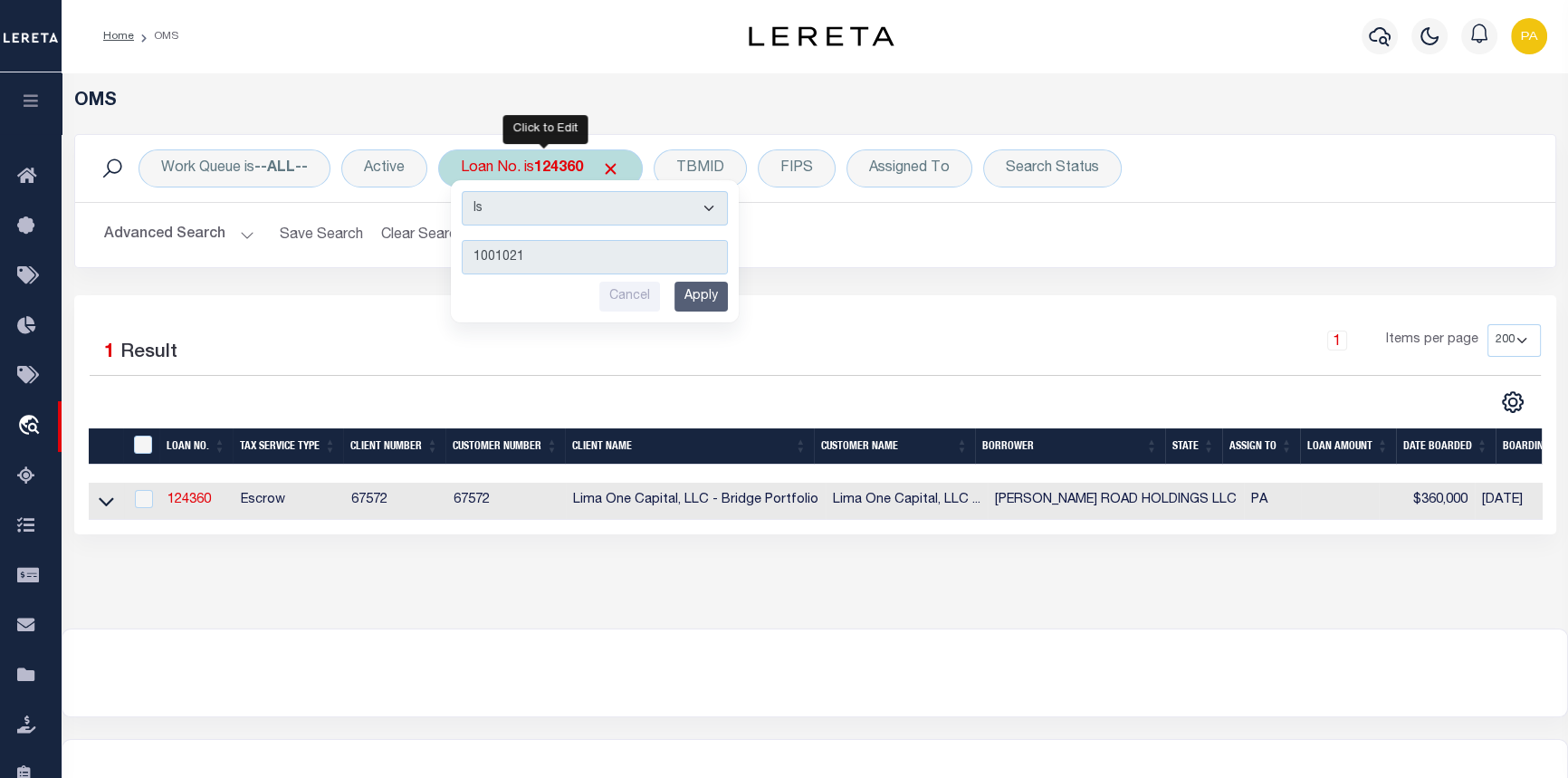
type input "10010216"
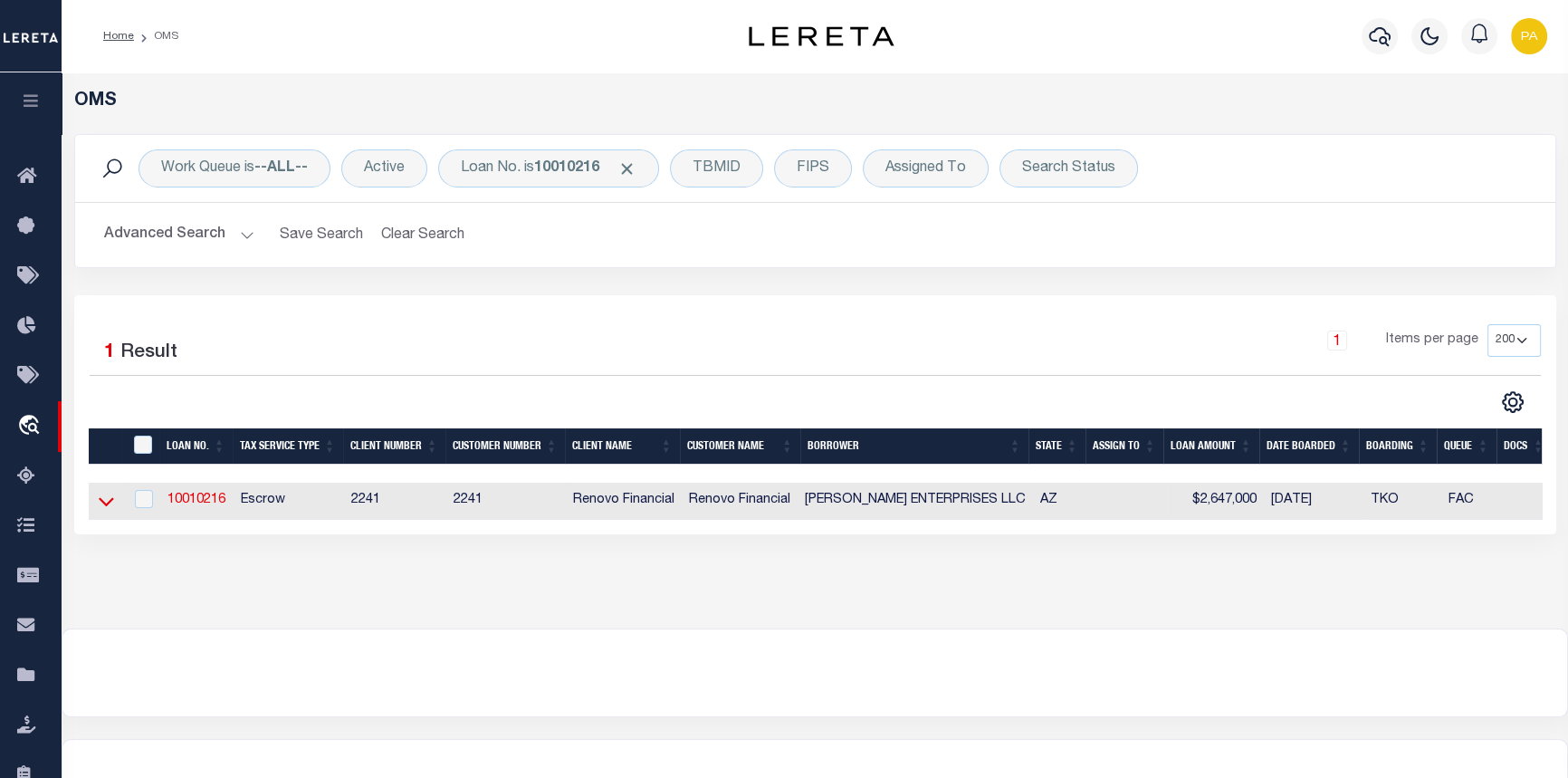
click at [102, 507] on icon at bounding box center [106, 501] width 15 height 19
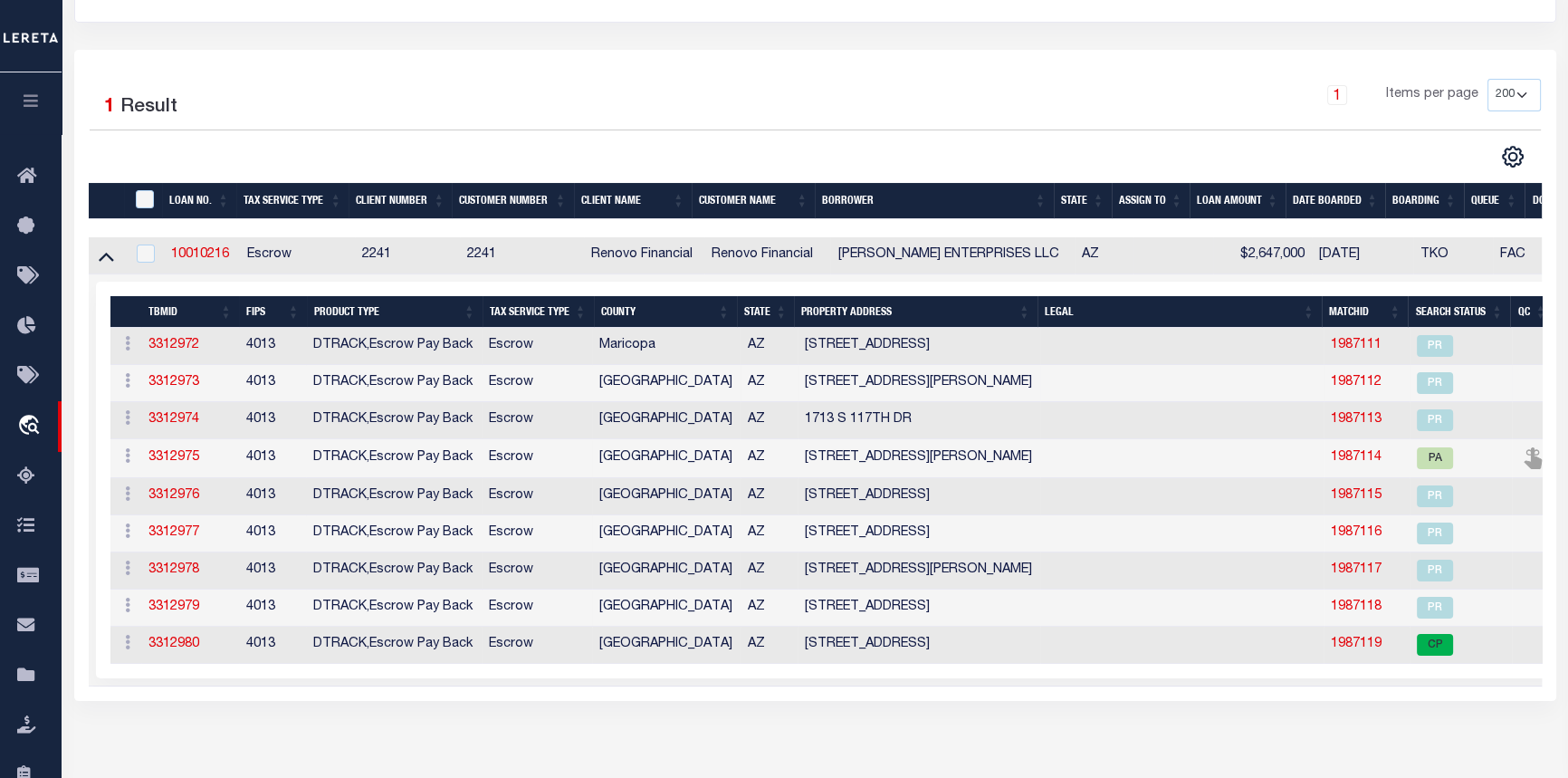
scroll to position [247, 0]
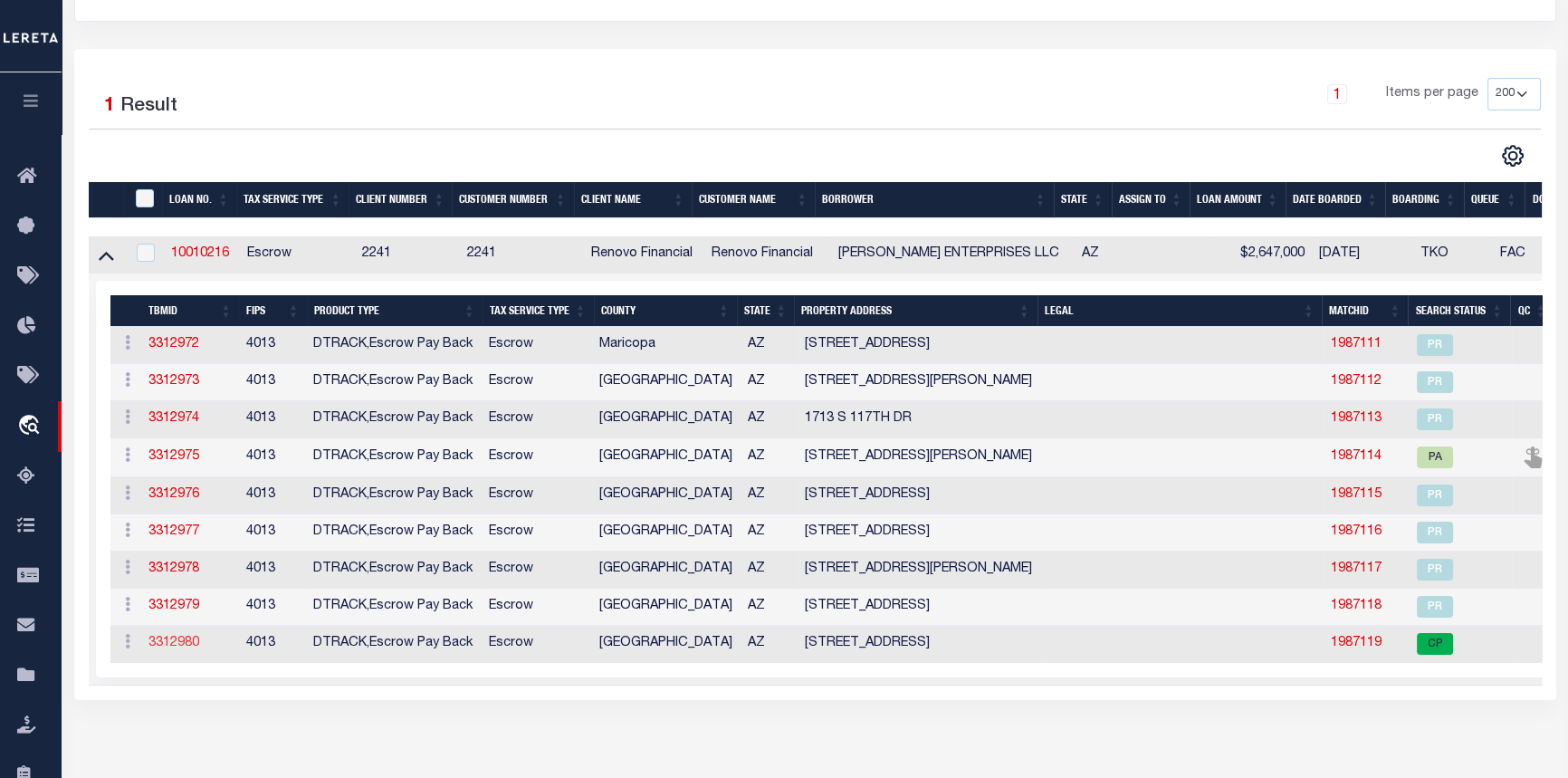
click at [169, 649] on link "3312980" at bounding box center [174, 643] width 51 height 13
type input "10010216"
type input "MIKE JOHNSON ENTERPRISES LLC"
select select
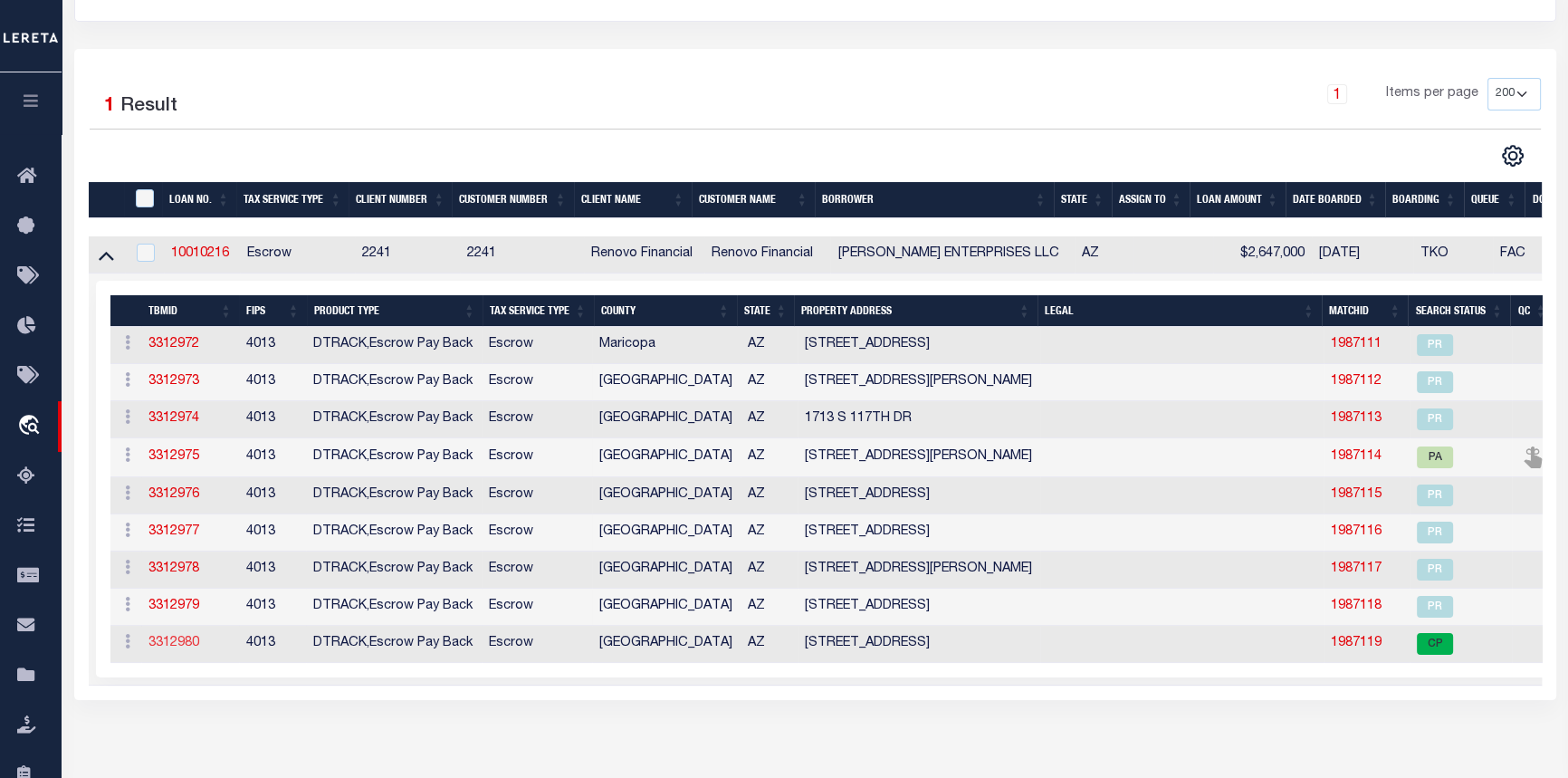
type input "8006 S 38TH PL"
type input "PHOENIX,AZ,85042"
select select "10"
select select "Escrow"
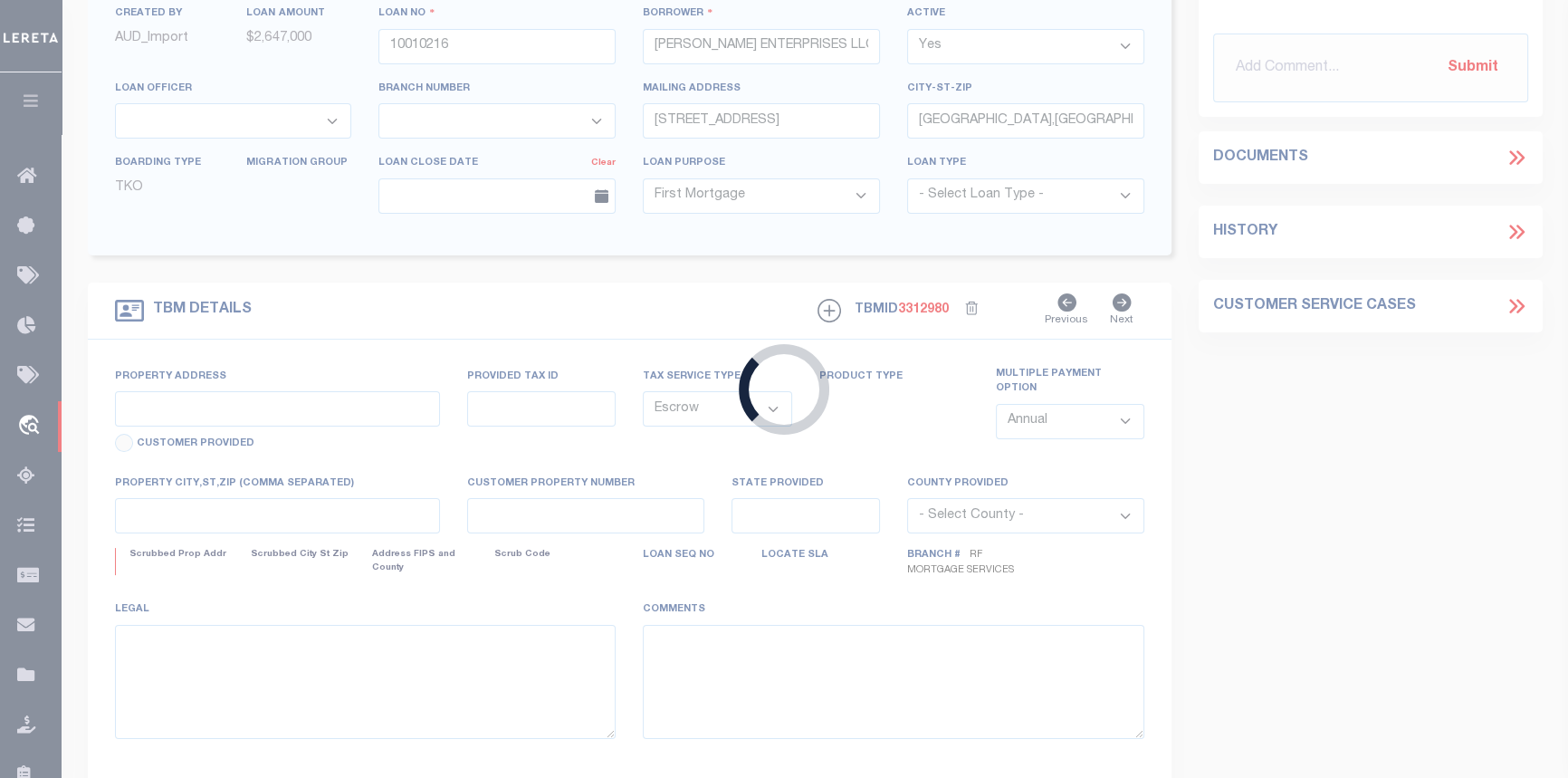
type input "4014 S 3RD AVE"
type input "500-30-408 6"
select select
type input "PHOENIX AZ 85041"
type input "a0k8Y00000jIKqG"
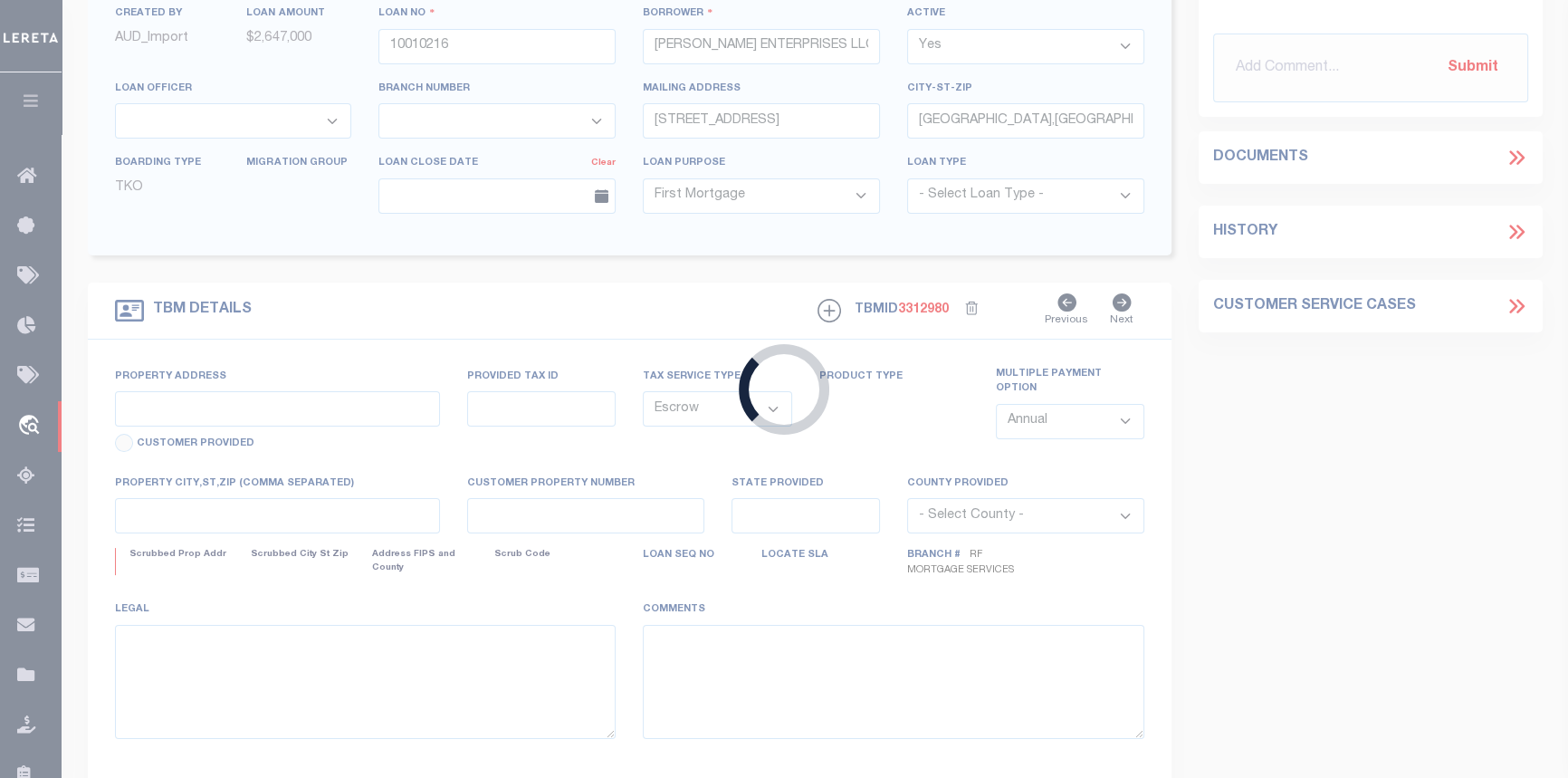
type input "AZ"
select select
select select "25067"
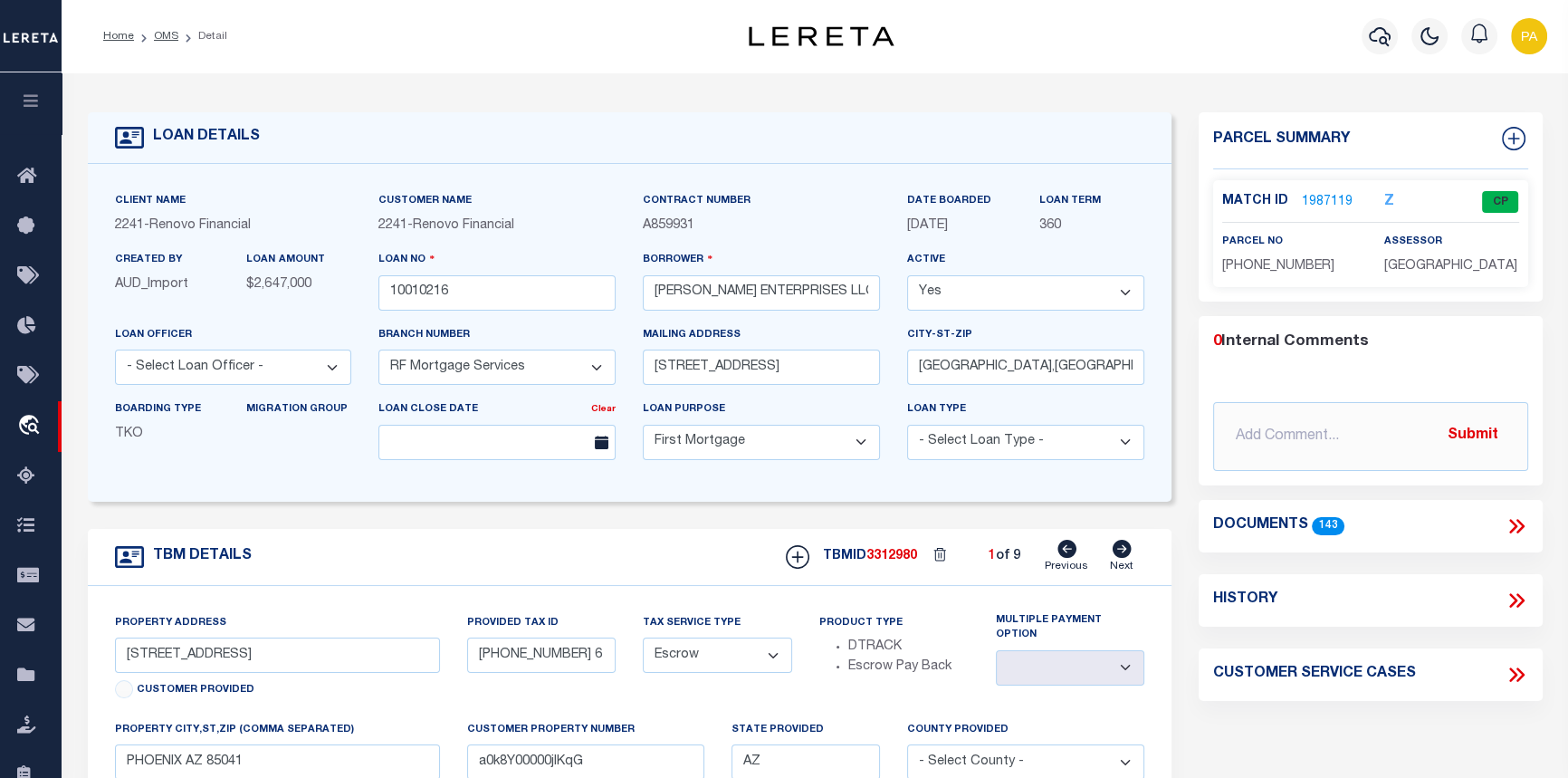
click at [1126, 553] on icon at bounding box center [1122, 549] width 20 height 18
type input "1514 W SHERMAN AVE"
type input "112-10-050 4"
select select
type input "PHOENIX AZ 85007"
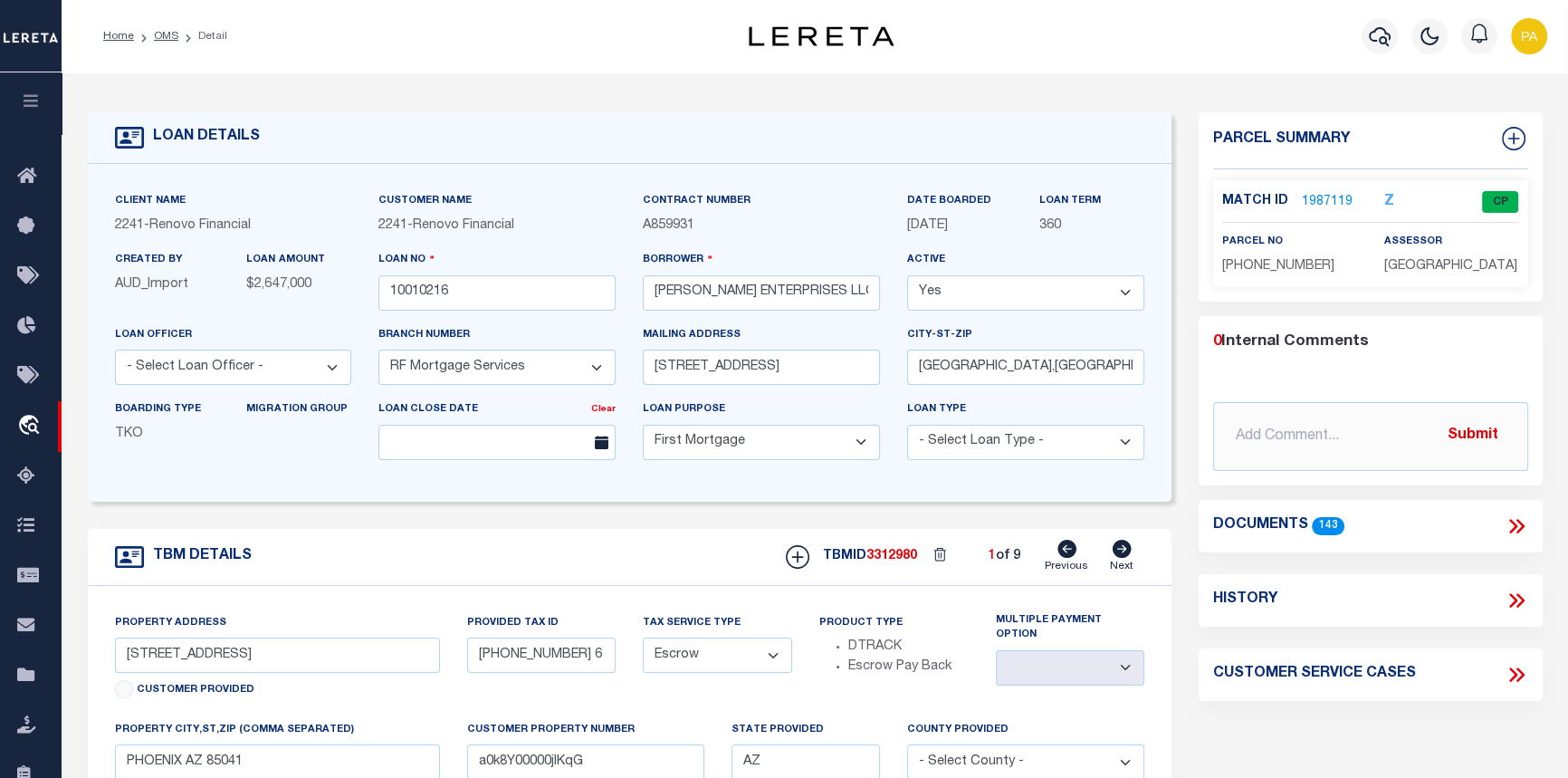
type input "a0k8Y00000jIKq4"
select select
click at [1126, 553] on icon at bounding box center [1122, 549] width 20 height 18
type input "1713 S 117TH DR"
type input "113-04-023 4"
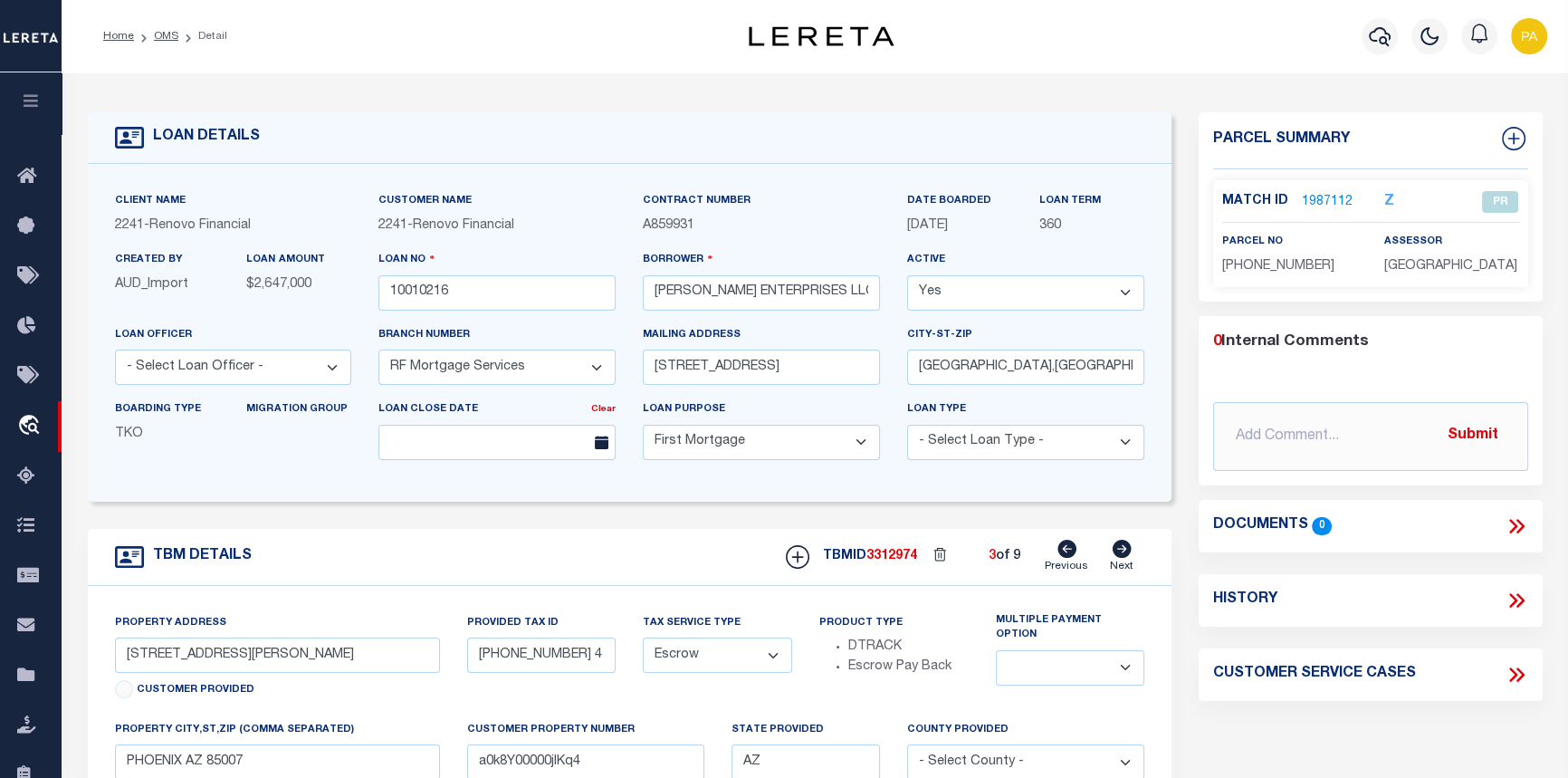
select select
type input "AVONDALE AZ 853232429"
type input "a0k8Y00000jIKq5"
select select
click at [1126, 553] on icon at bounding box center [1122, 549] width 20 height 18
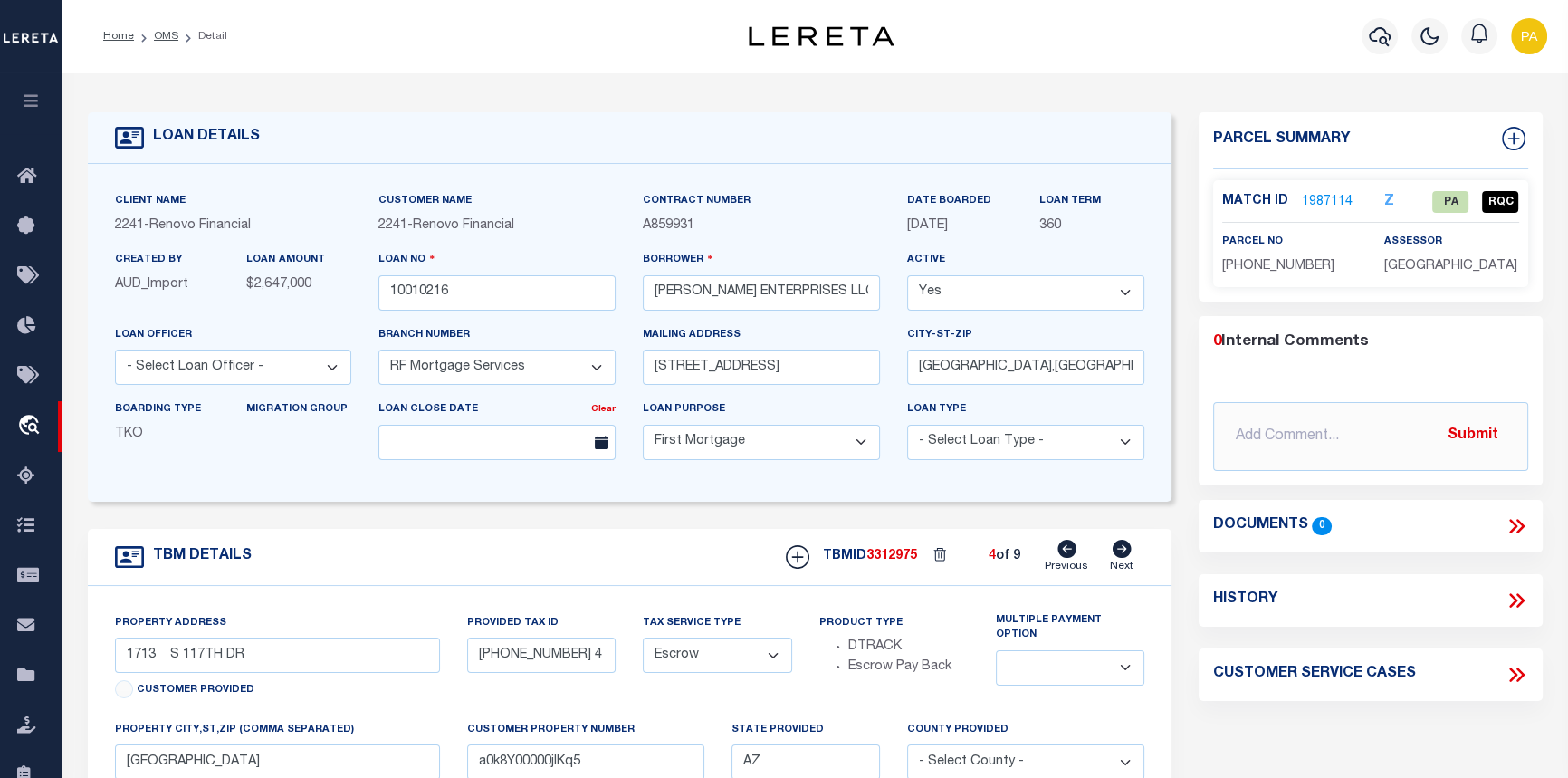
type input "7336 S 48TH GLEN"
type input "113-04-024 1"
select select
type input "LAVEEN VILLAGE AZ 85339"
type input "a0k8Y00000jIKq6"
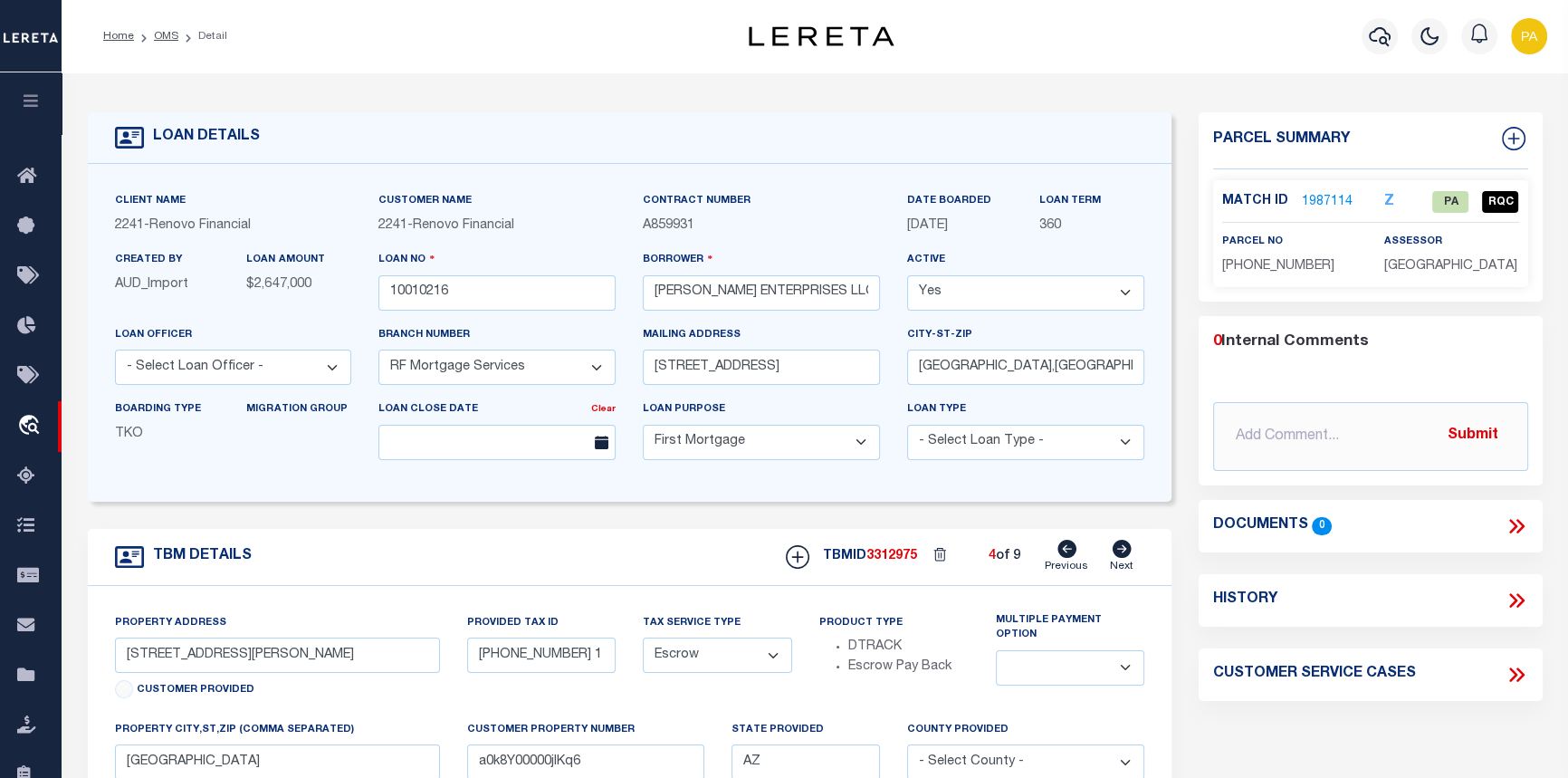
select select
click at [1126, 553] on icon at bounding box center [1122, 549] width 20 height 18
type input "1038 N 25TH ST"
type input "121-79-128 1"
select select
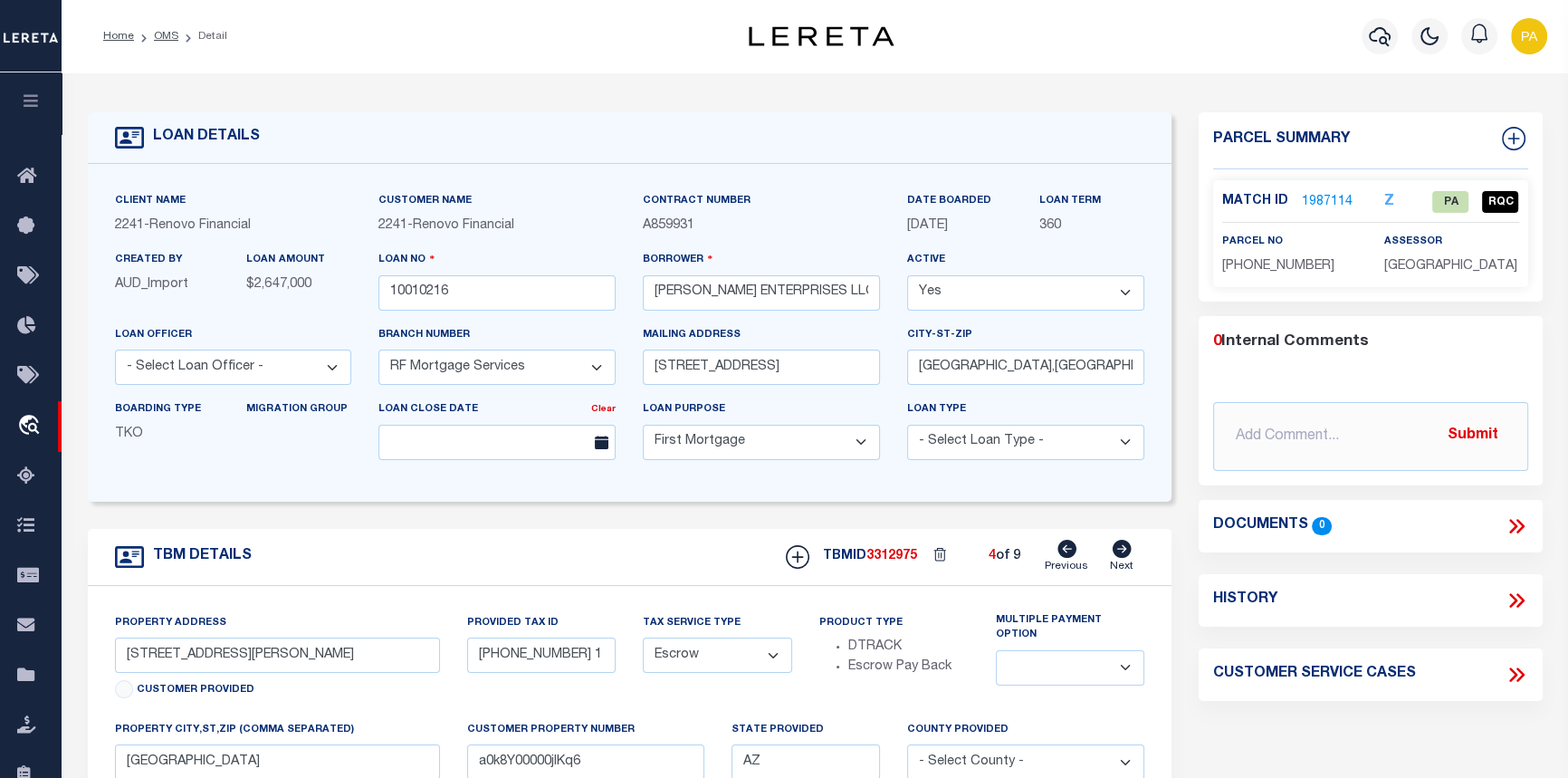
type input "PHOENIX AZ 85008"
type input "a0k8Y00000jIKq7"
select select
click at [1126, 553] on icon at bounding box center [1122, 549] width 20 height 18
type input "1046 N 25TH ST"
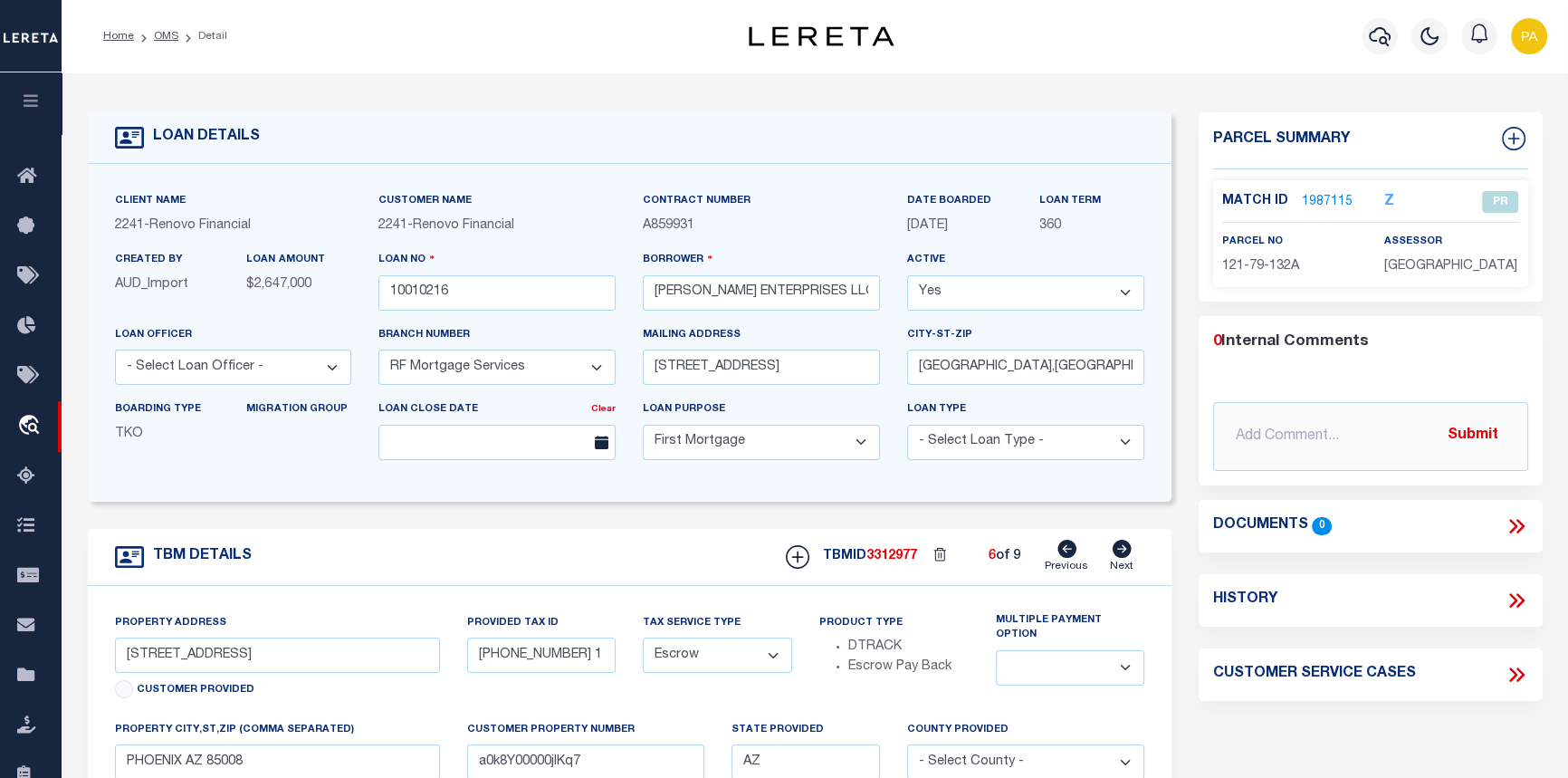
type input "121-79-132A2"
select select
type input "a0k8Y00000jIKqD"
select select
click at [1126, 552] on icon at bounding box center [1122, 549] width 20 height 18
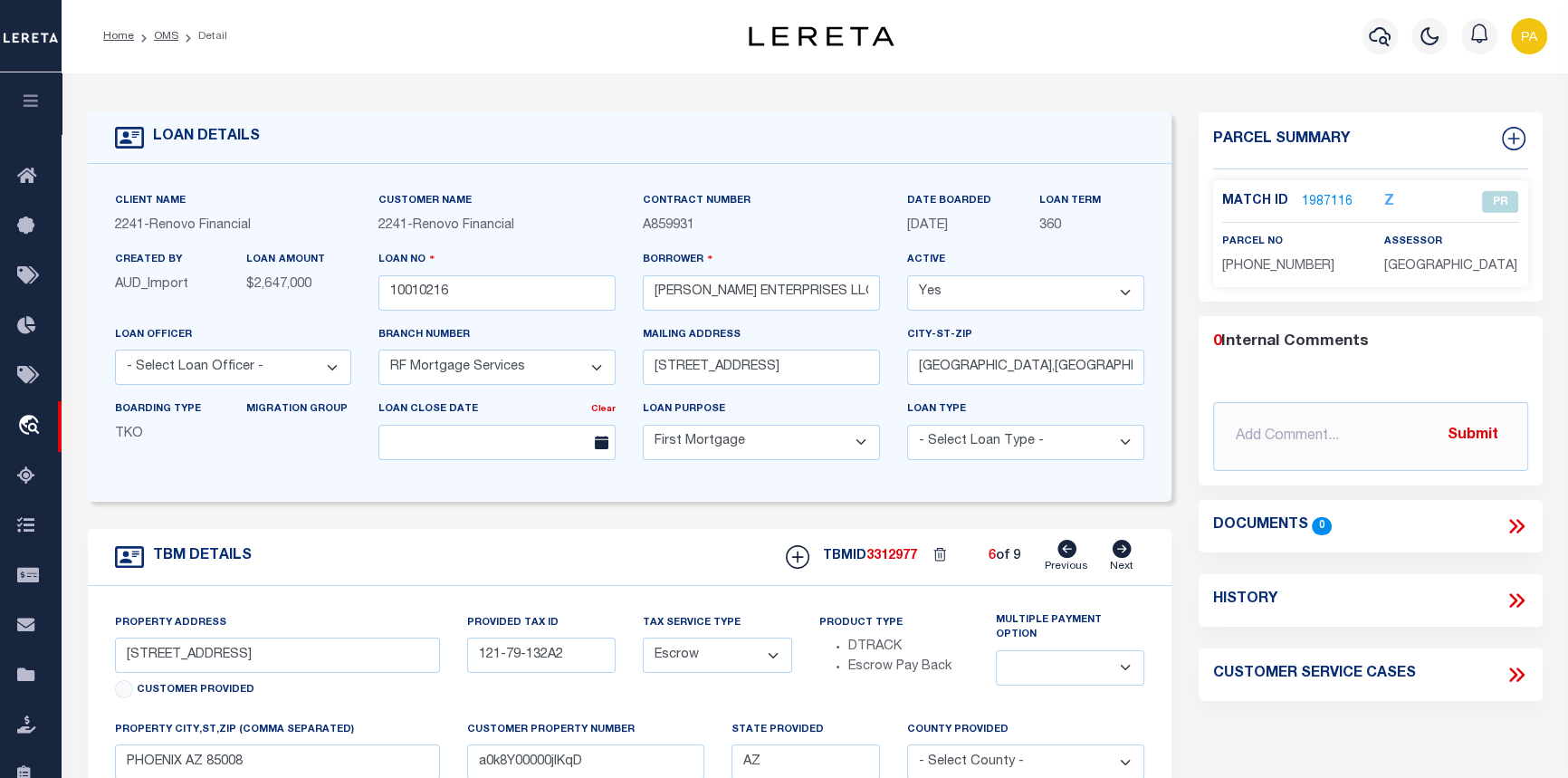
type input "315 E CAROL AVE"
type input "149-04-057 4"
select select
type input "PHOENIX AZ 85020"
type input "a0k8Y00000jIKqE"
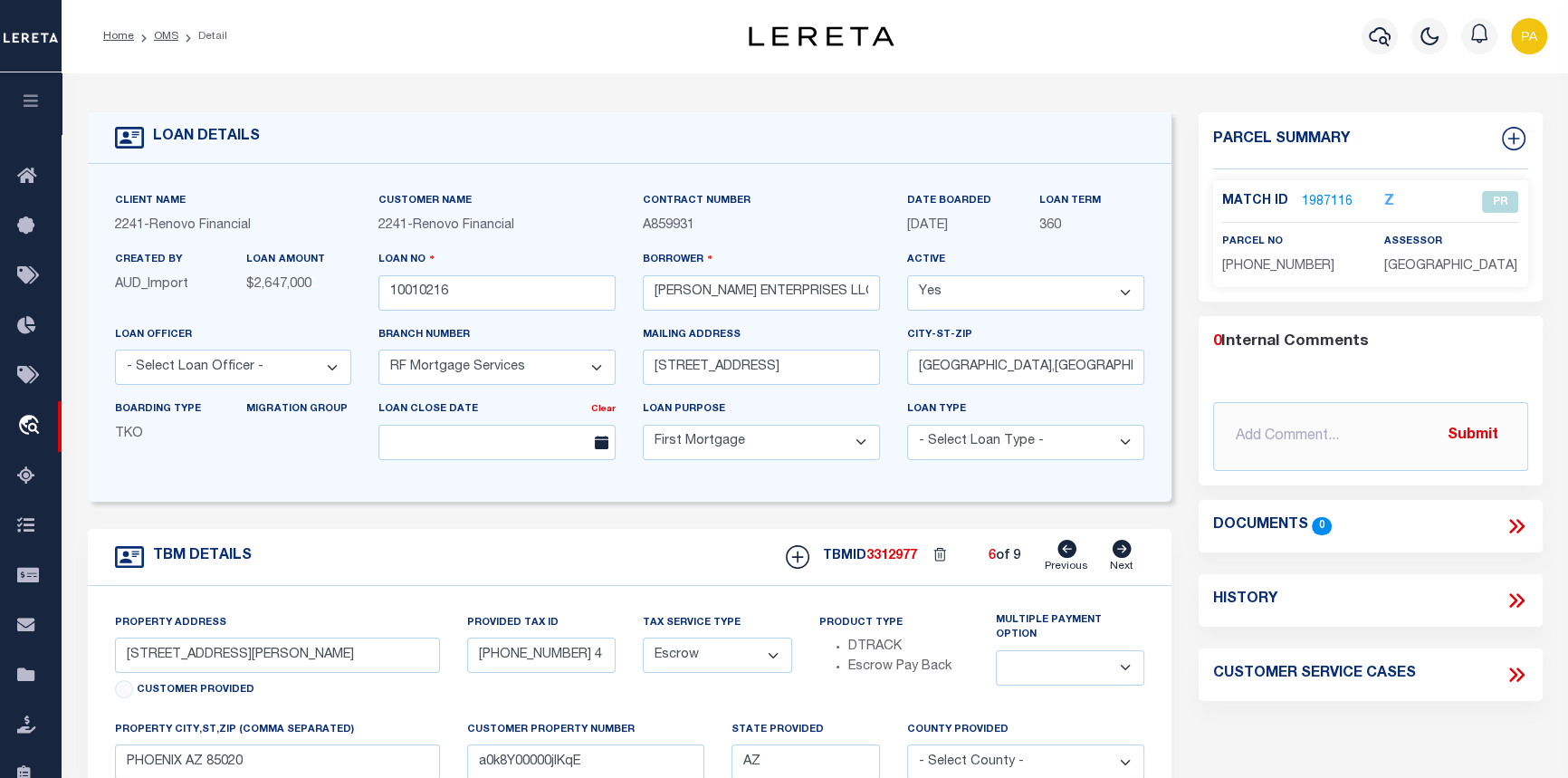
select select
click at [1127, 552] on icon at bounding box center [1122, 549] width 20 height 18
type input "12418 N 24TH AVE"
type input "159-45-086 7"
select select
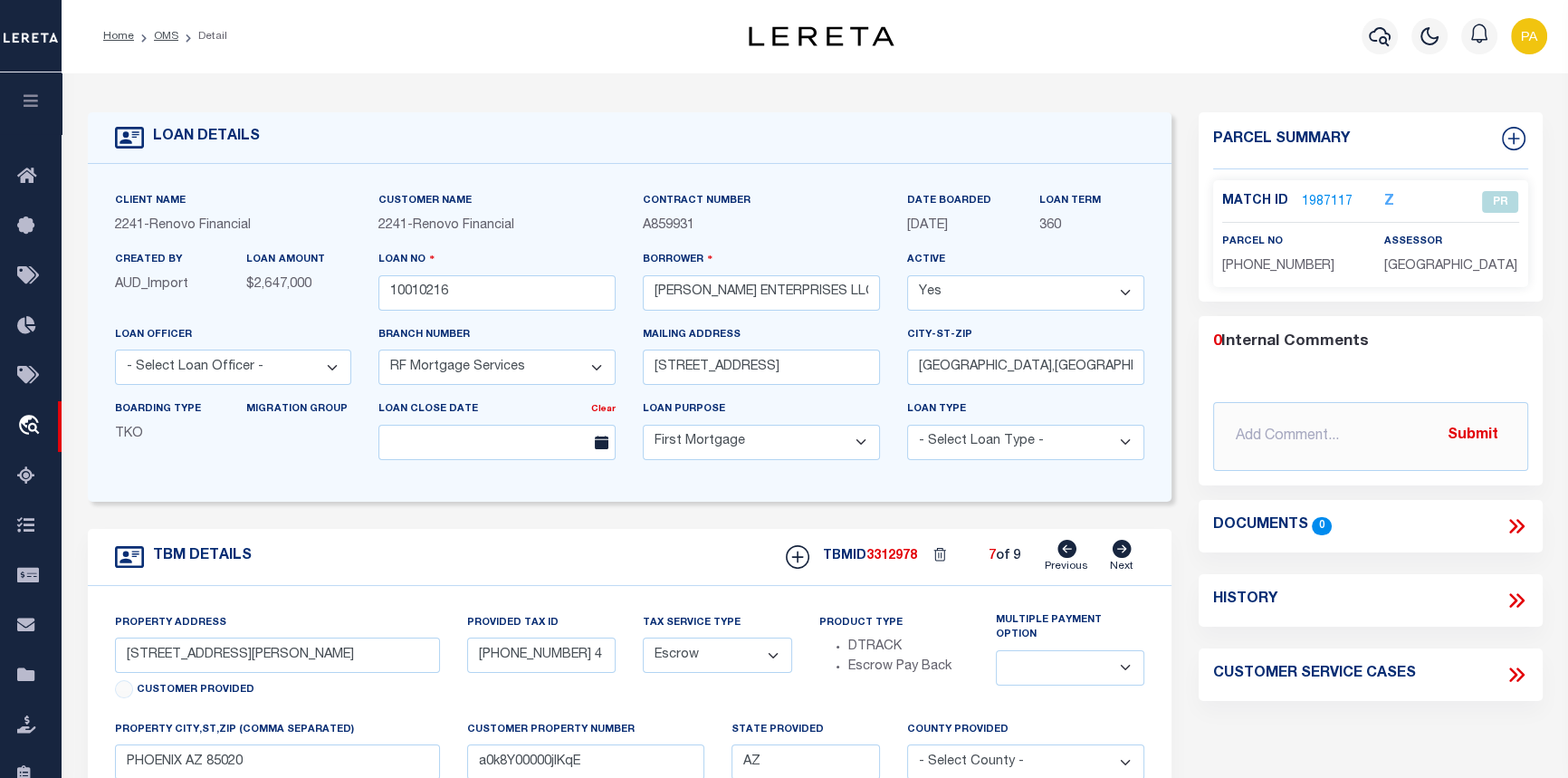
type input "PHOENIX AZ 85029"
type input "a0k8Y00000jIKqF"
select select
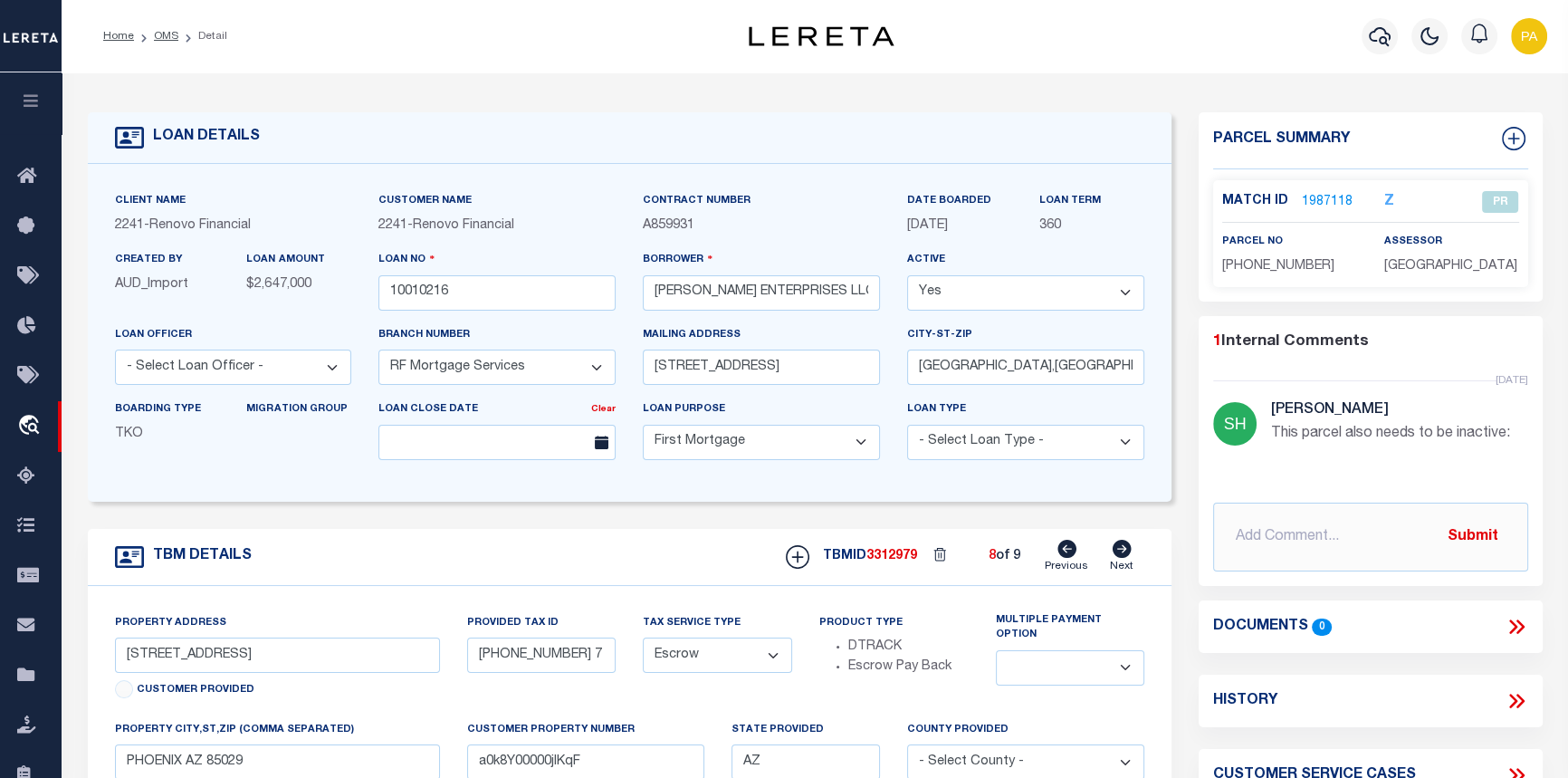
click at [1131, 549] on icon at bounding box center [1122, 549] width 19 height 18
type input "4012 S 3RD AVE"
type input "104-89-085 0"
select select
type input "PHOENIX AZ 850411501"
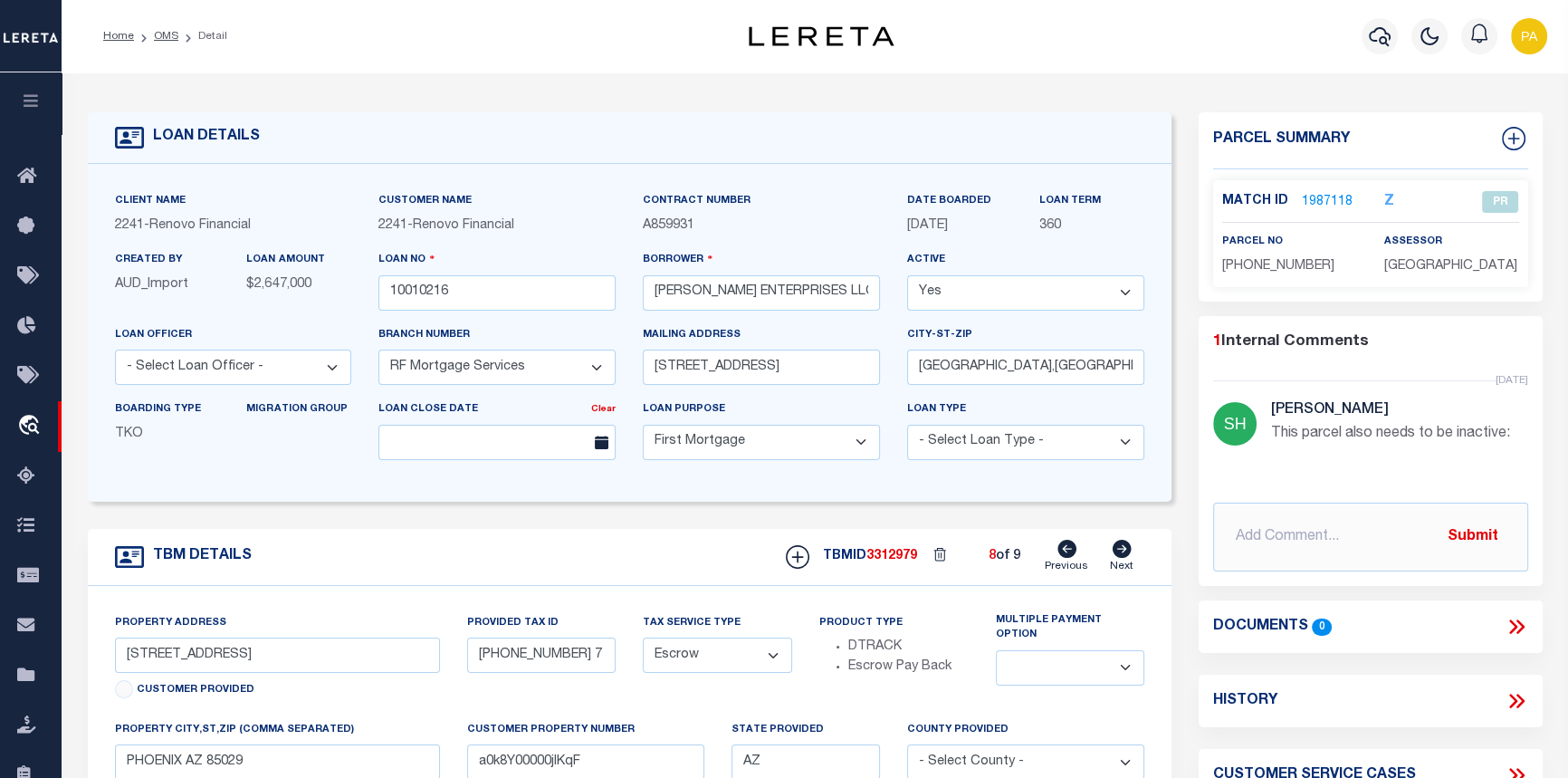
type input "a0k8Y00000jIKq3"
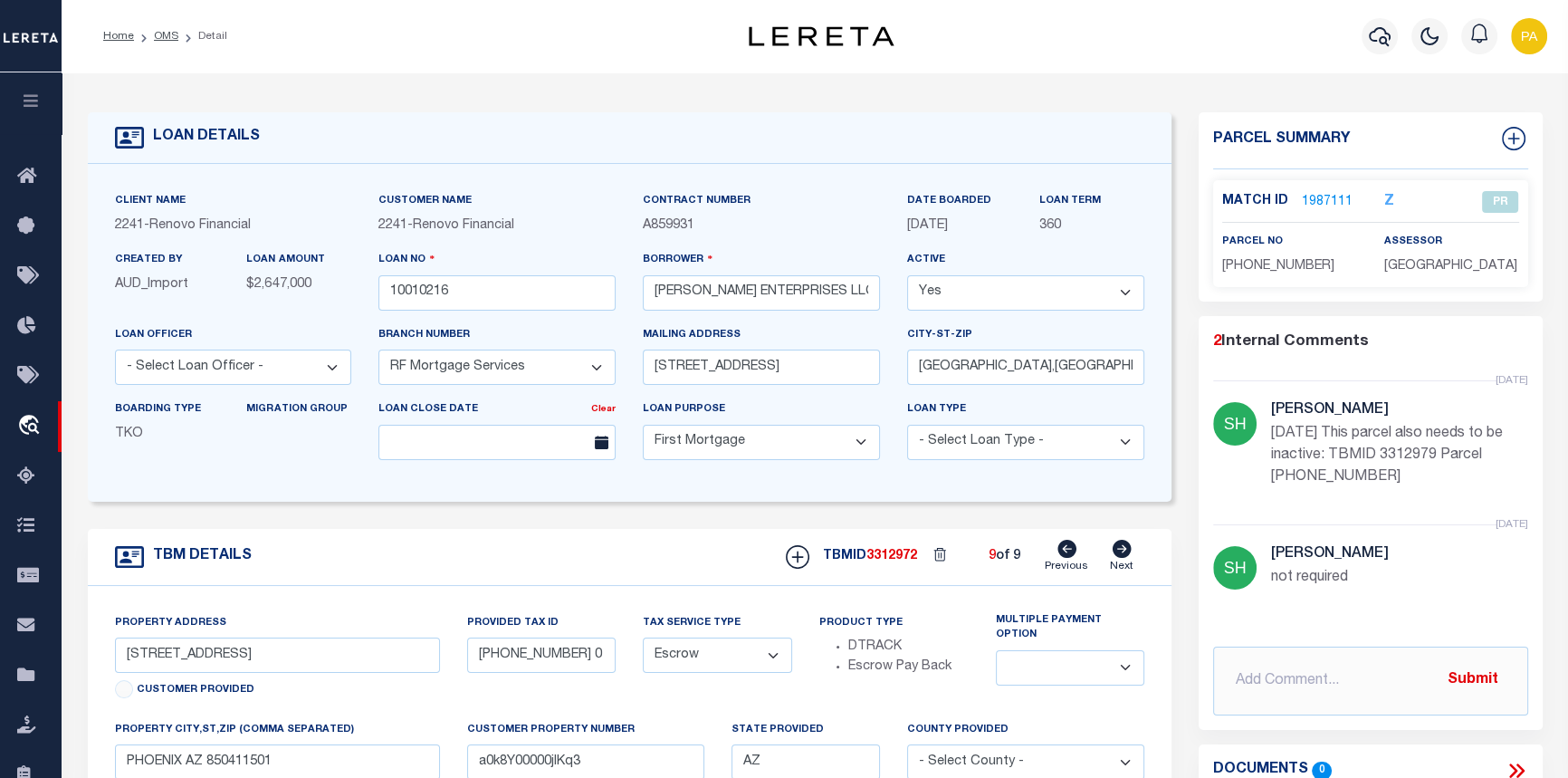
click at [1067, 550] on icon at bounding box center [1067, 549] width 19 height 18
type input "12418 N 24TH AVE"
type input "159-45-086 7"
select select
type input "PHOENIX AZ 85029"
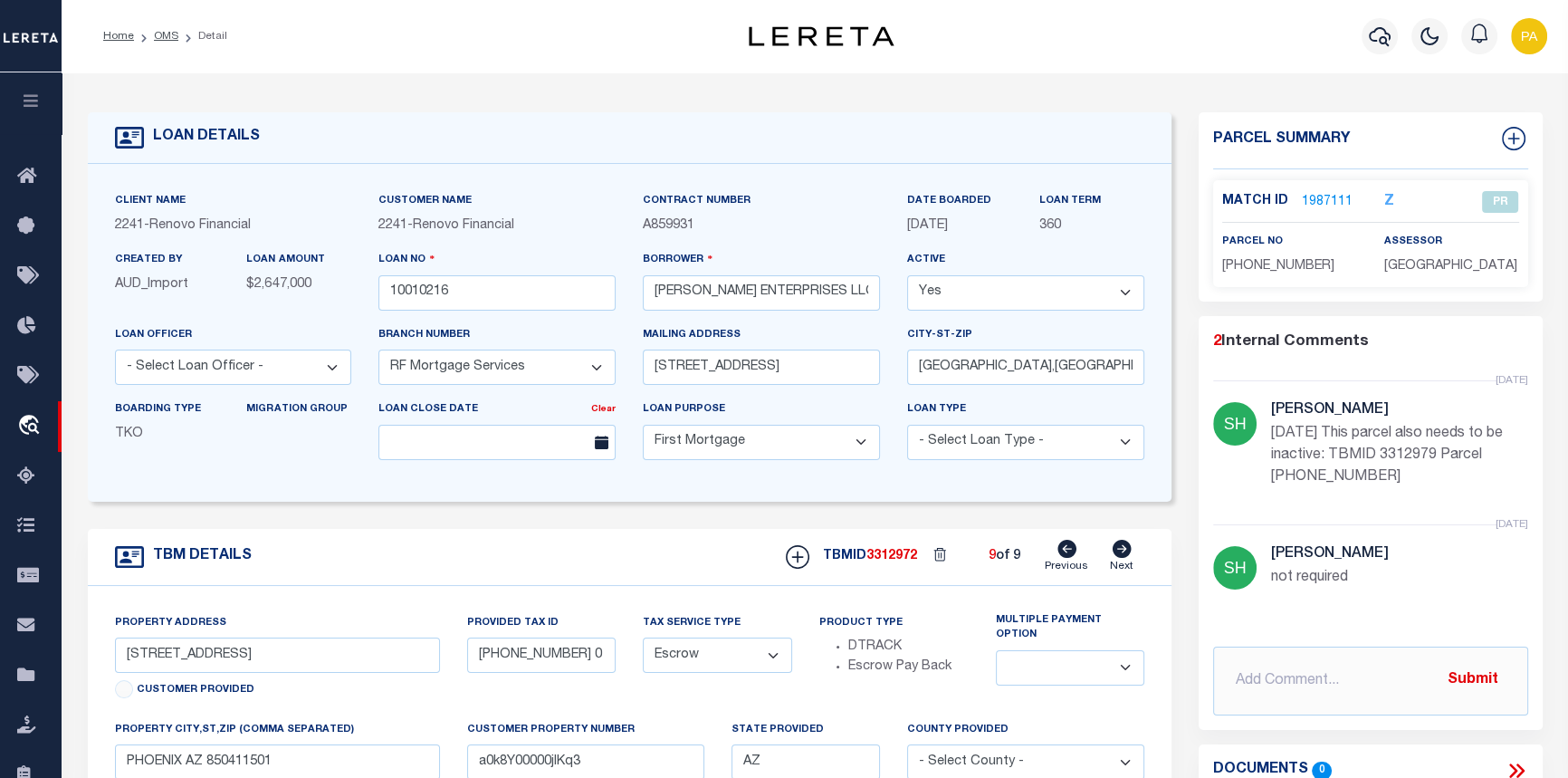
type input "a0k8Y00000jIKqF"
select select
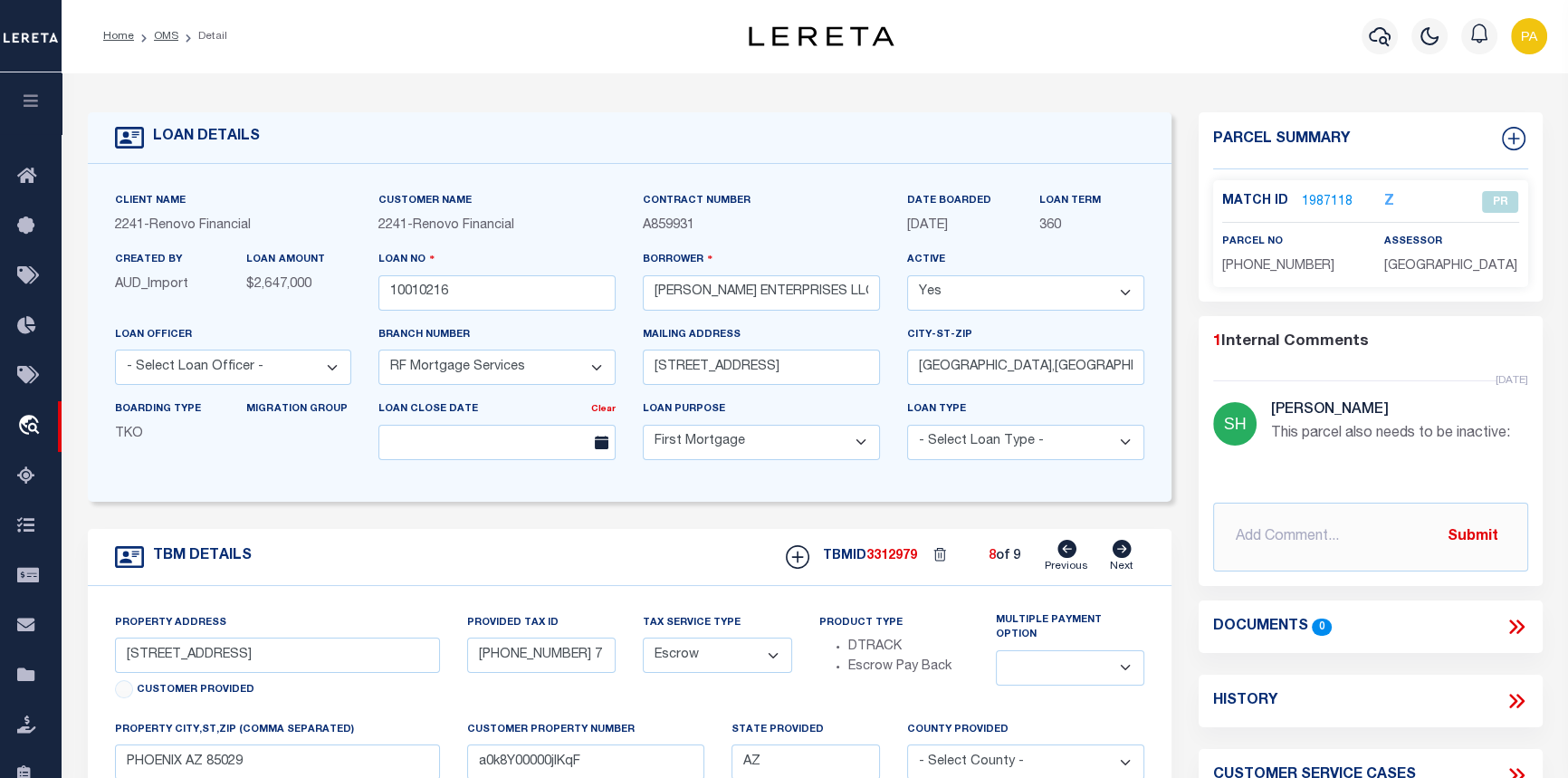
click at [1074, 554] on icon at bounding box center [1067, 549] width 19 height 18
type input "315 E CAROL AVE"
type input "149-04-057 4"
select select
type input "PHOENIX AZ 85020"
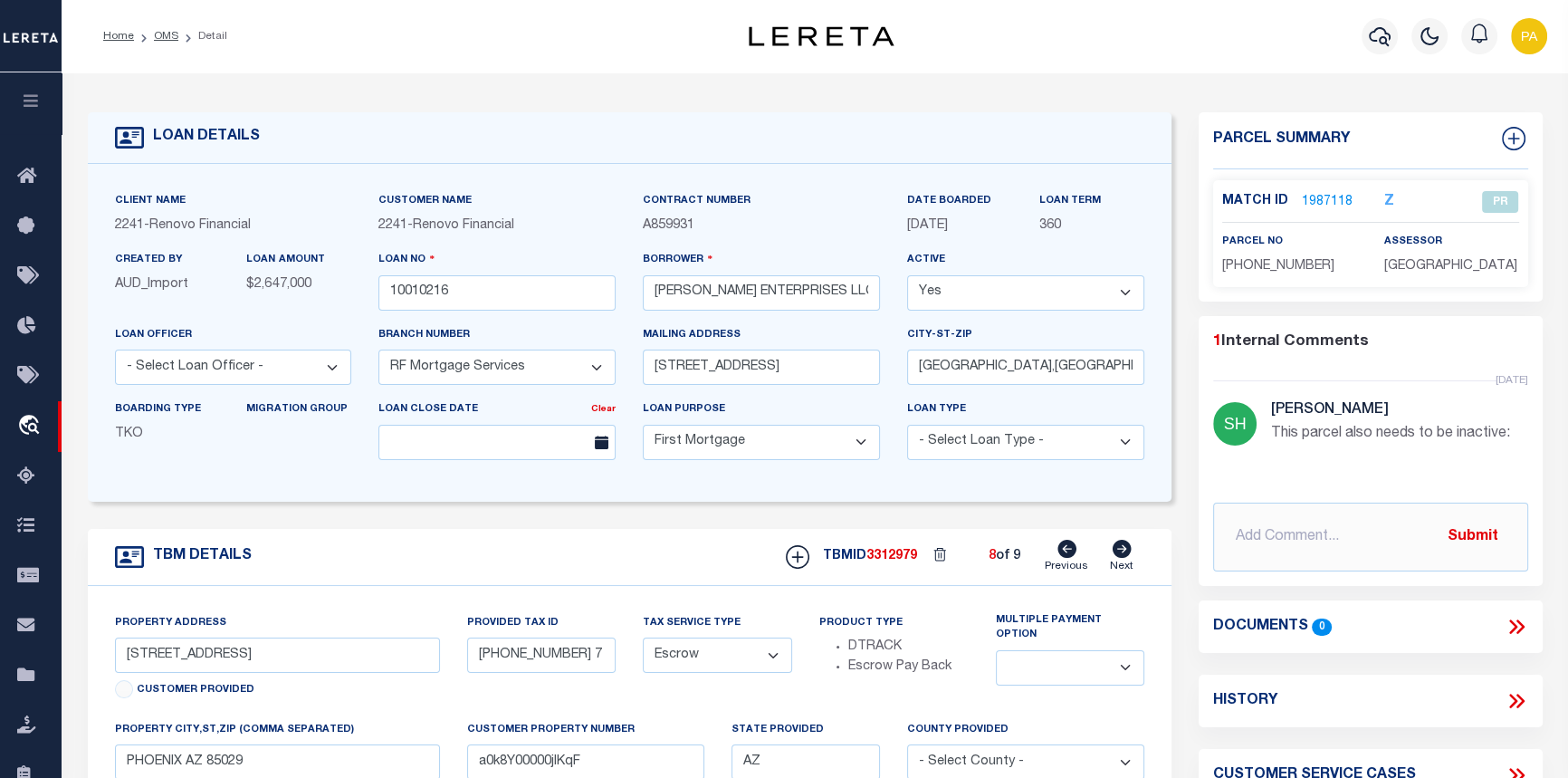
type input "a0k8Y00000jIKqE"
select select
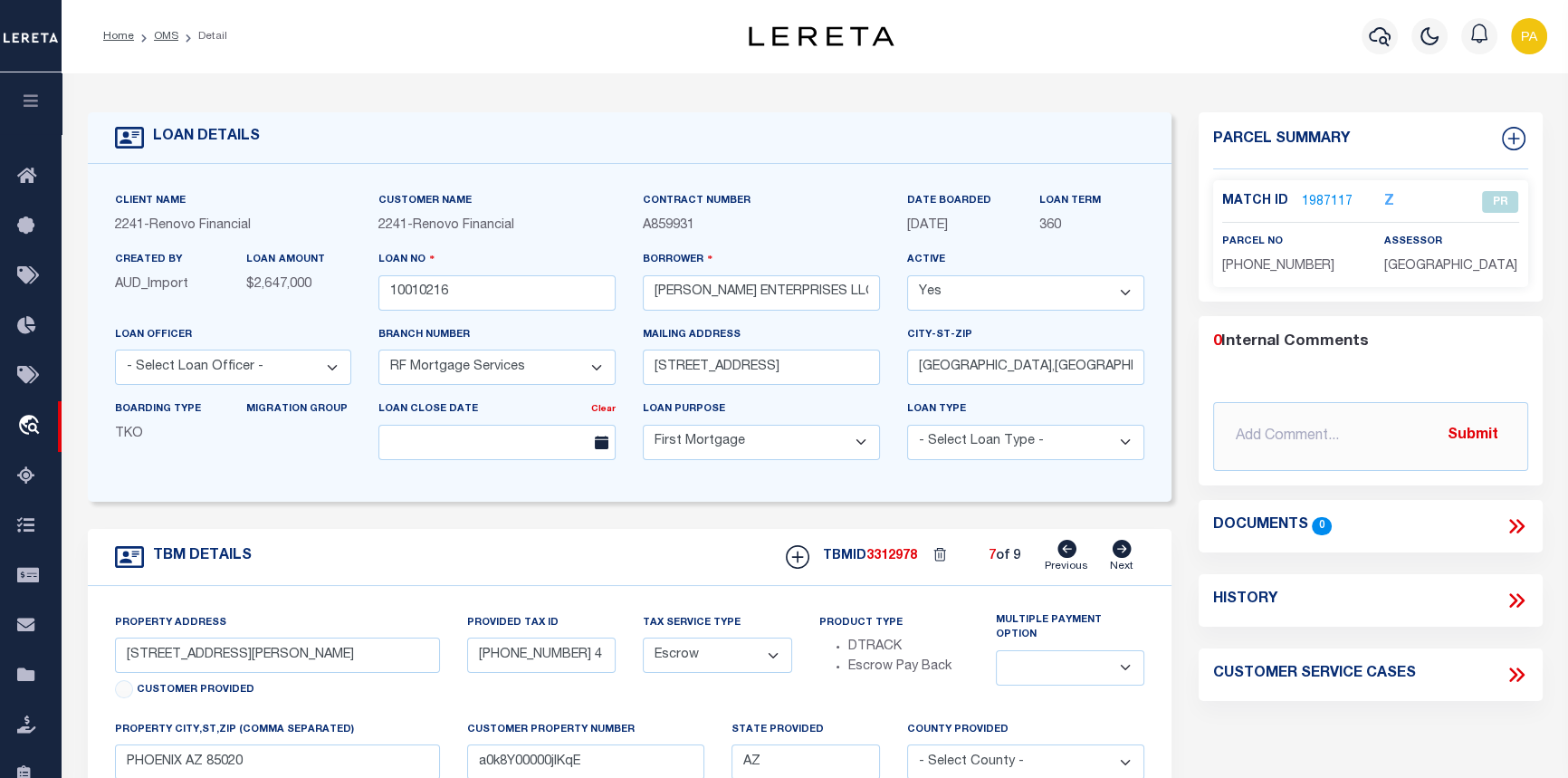
click at [1074, 554] on icon at bounding box center [1067, 549] width 19 height 18
type input "1046 N 25TH ST"
type input "121-79-132A2"
select select
type input "PHOENIX AZ 85008"
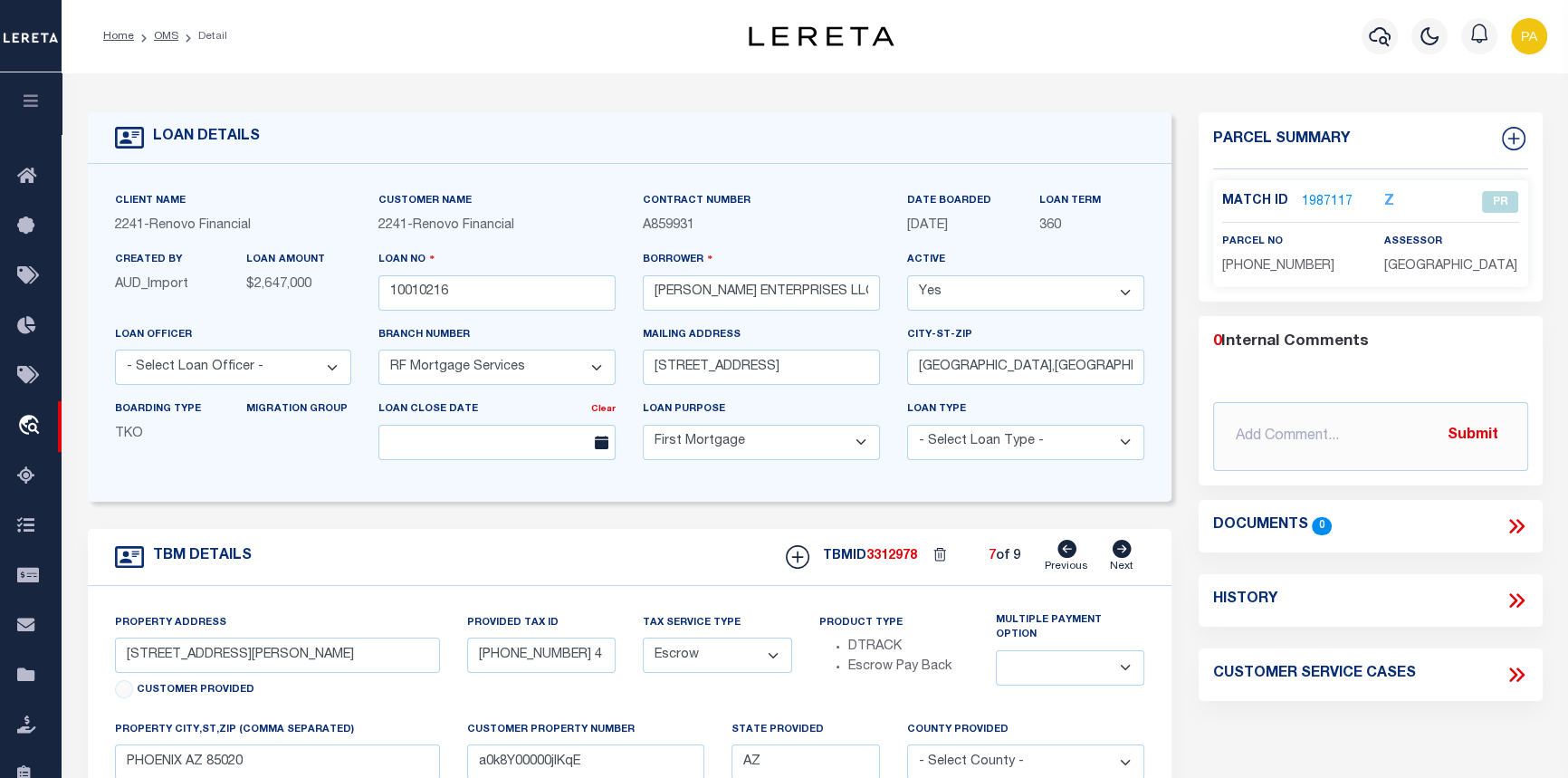
type input "a0k8Y00000jIKqD"
select select
click at [1075, 554] on icon at bounding box center [1067, 549] width 19 height 18
type input "1038 N 25TH ST"
type input "121-79-128 1"
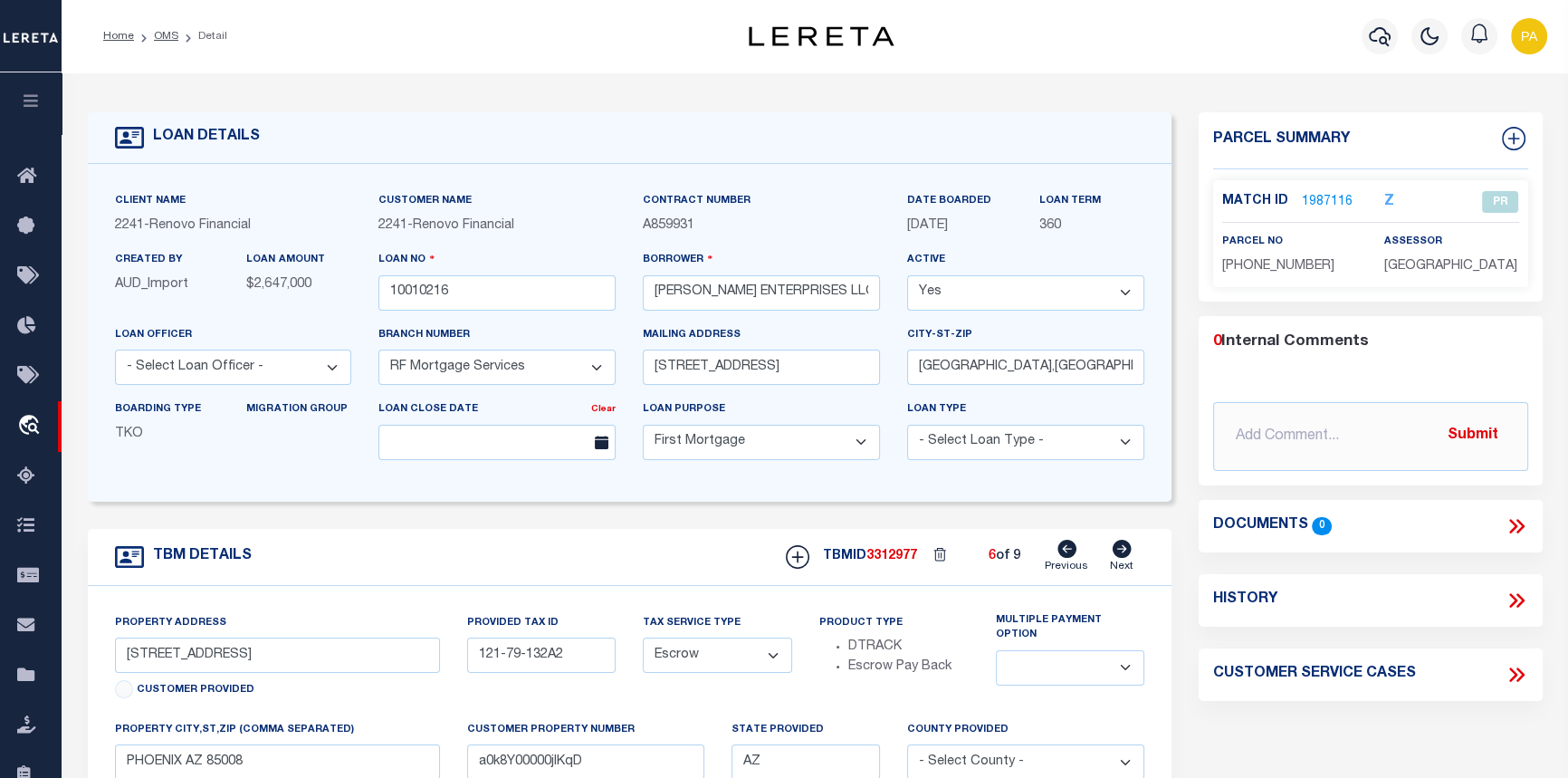
select select
type input "a0k8Y00000jIKq7"
select select
click at [1075, 554] on icon at bounding box center [1067, 549] width 19 height 18
type input "7336 S 48TH GLEN"
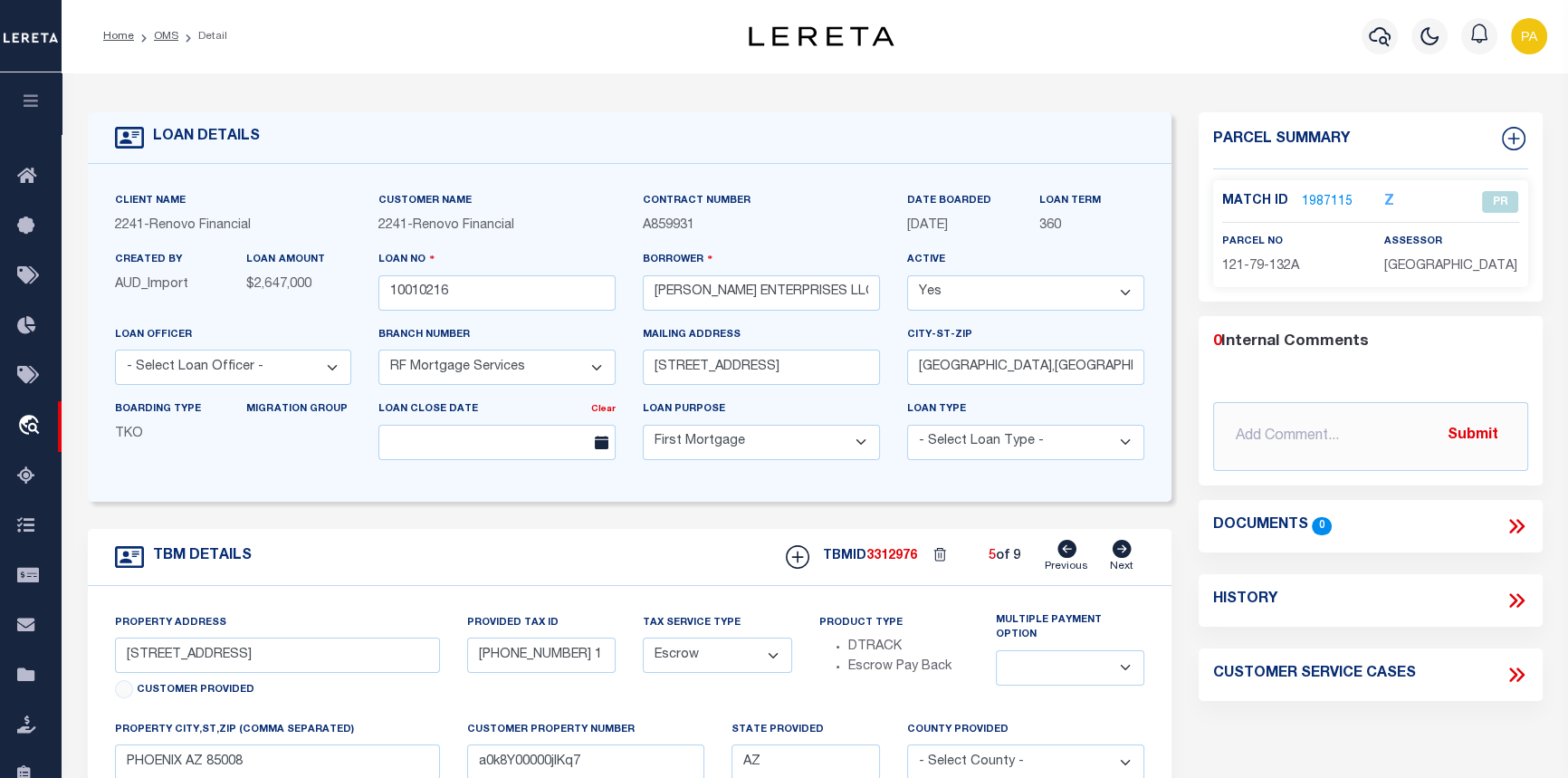
type input "113-04-024 1"
select select
type input "LAVEEN VILLAGE AZ 85339"
type input "a0k8Y00000jIKq6"
select select
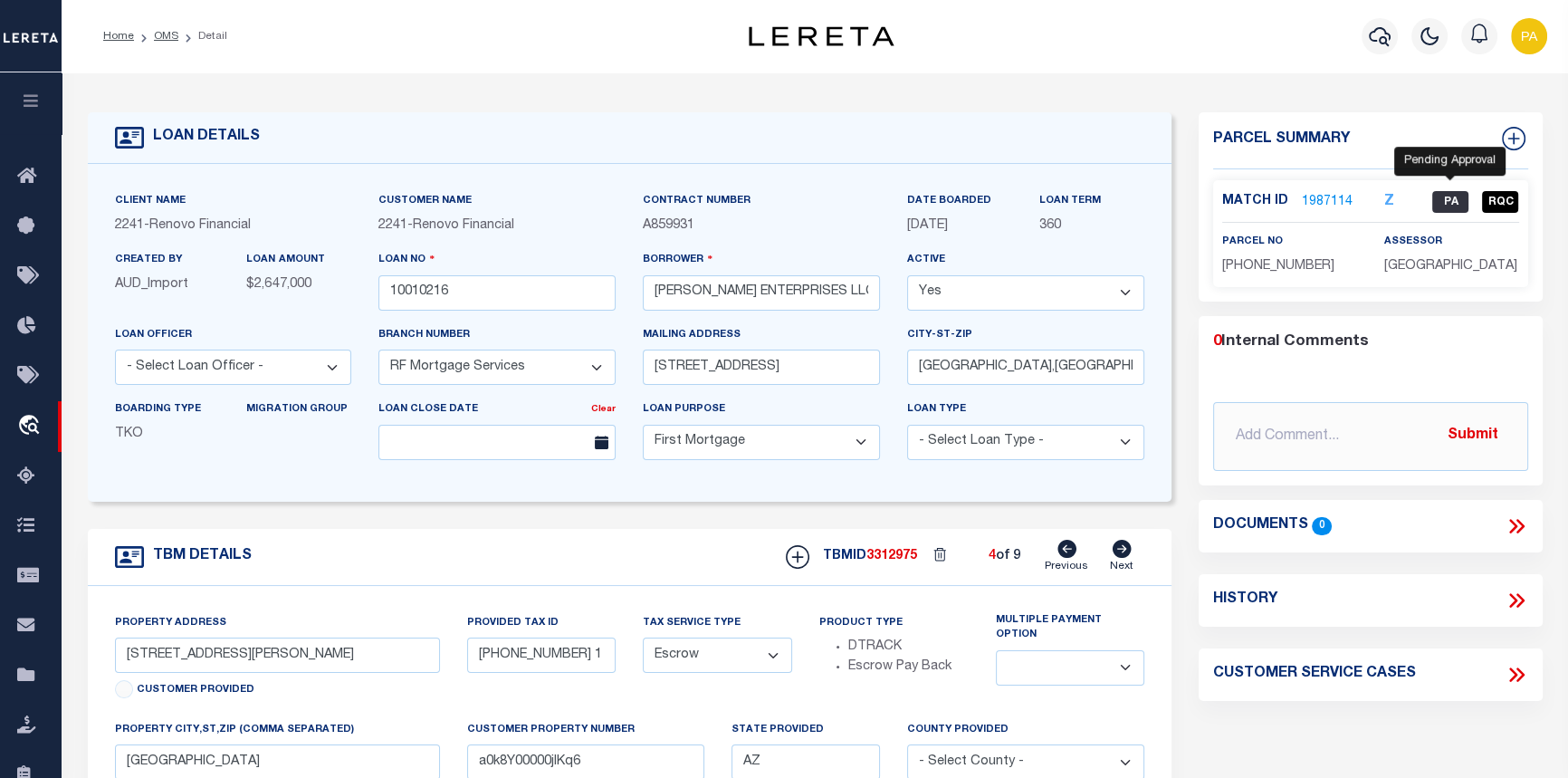
click at [1448, 203] on span "PA" at bounding box center [1450, 202] width 36 height 22
click at [1326, 196] on link "1987114" at bounding box center [1327, 202] width 51 height 19
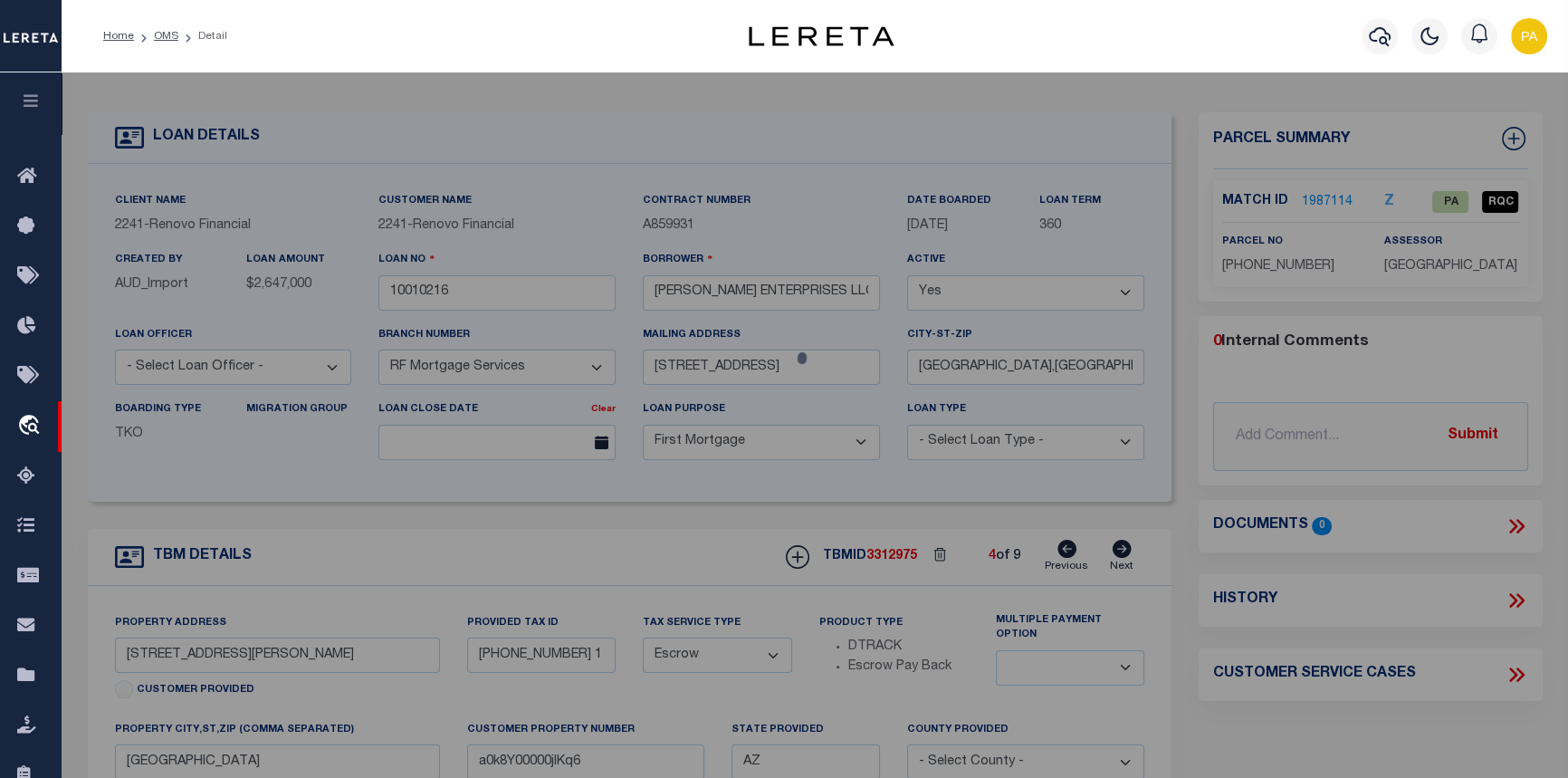
checkbox input "false"
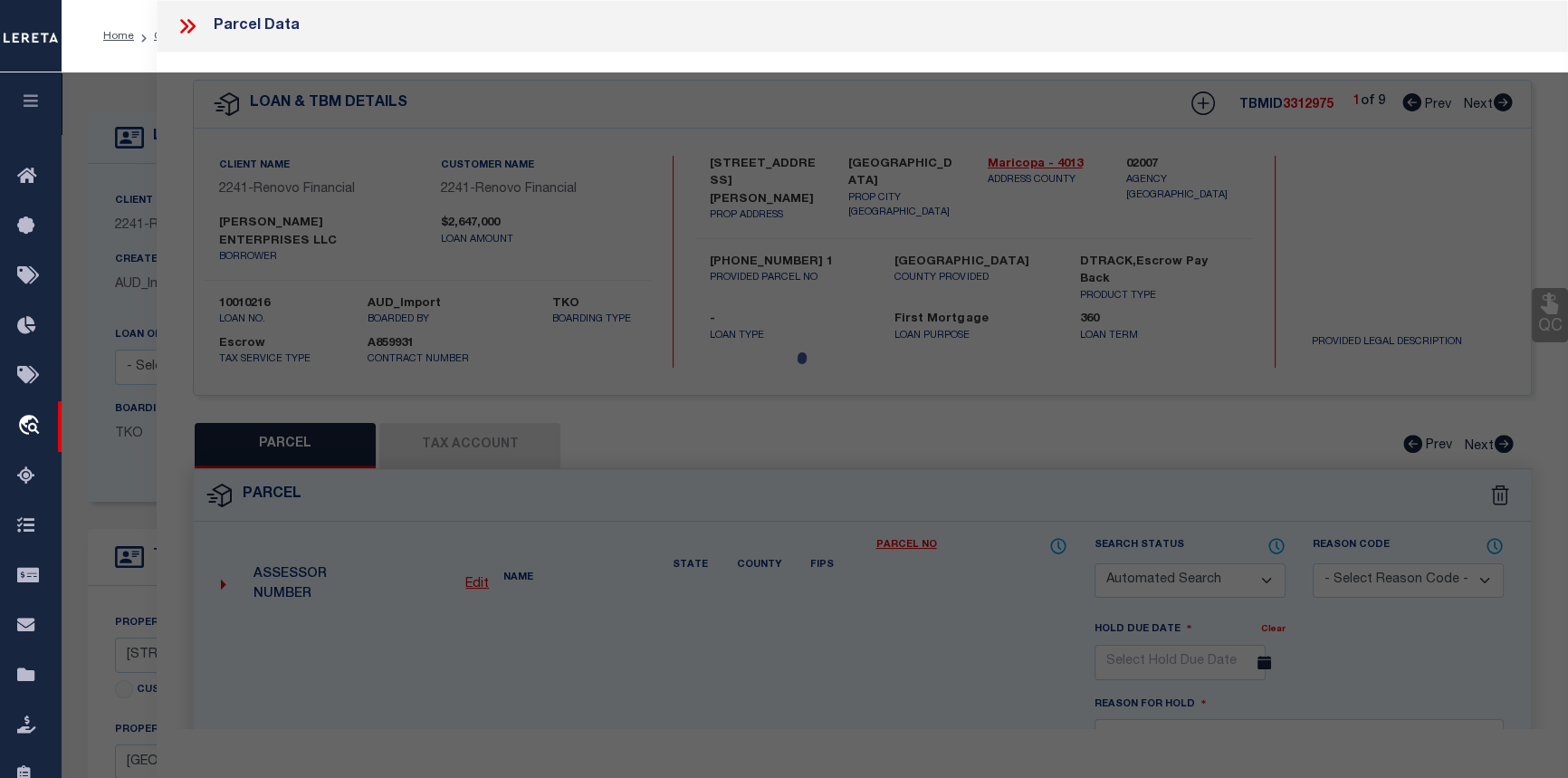
select select "PA"
type input "10489085 0"
select select "AGW"
select select "ADD"
type input "7336 S 48TH GLEN"
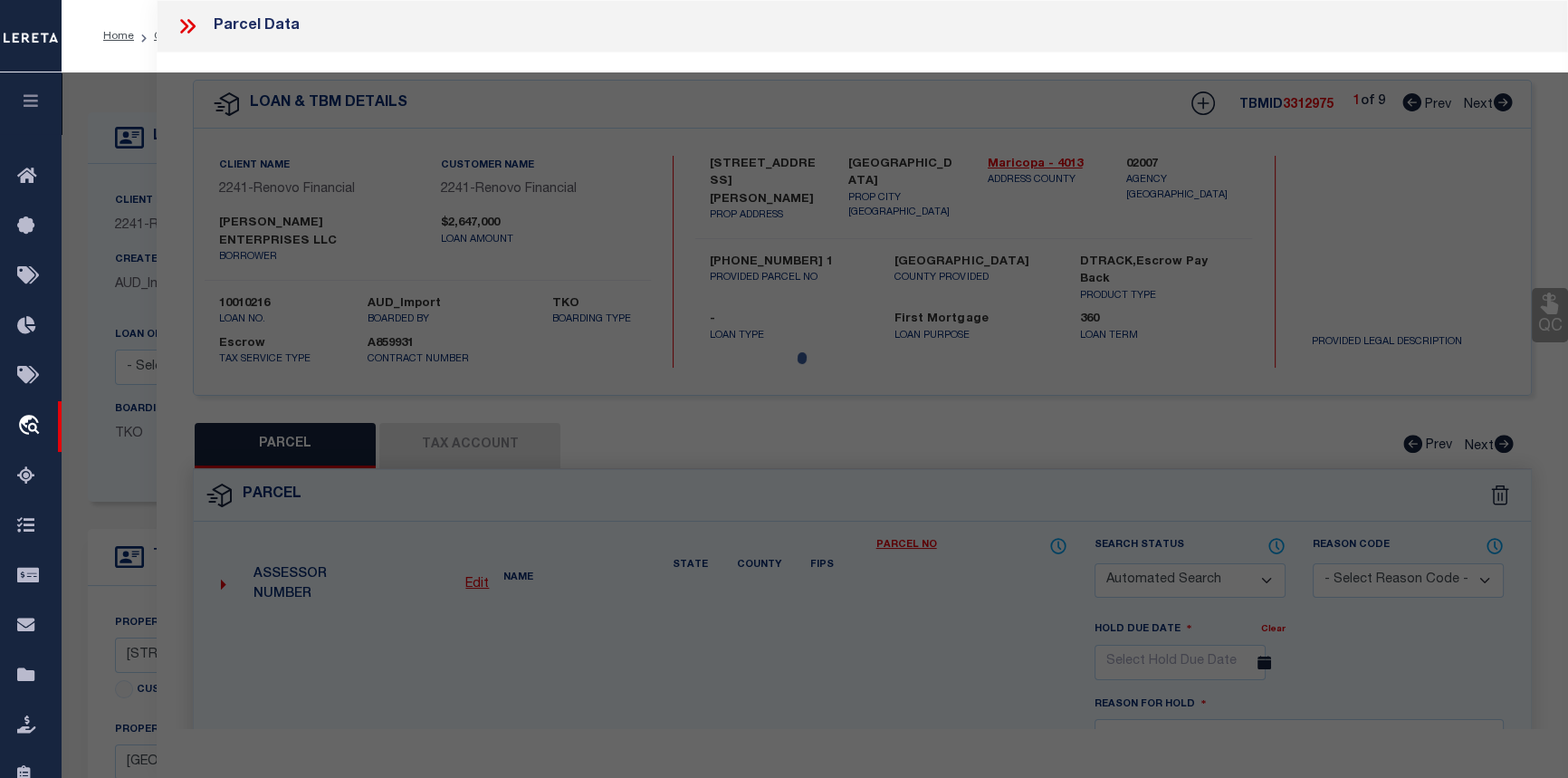
type textarea "10/7/25 I contacted Scott because loan 10010216 is inactive and he submitted a …"
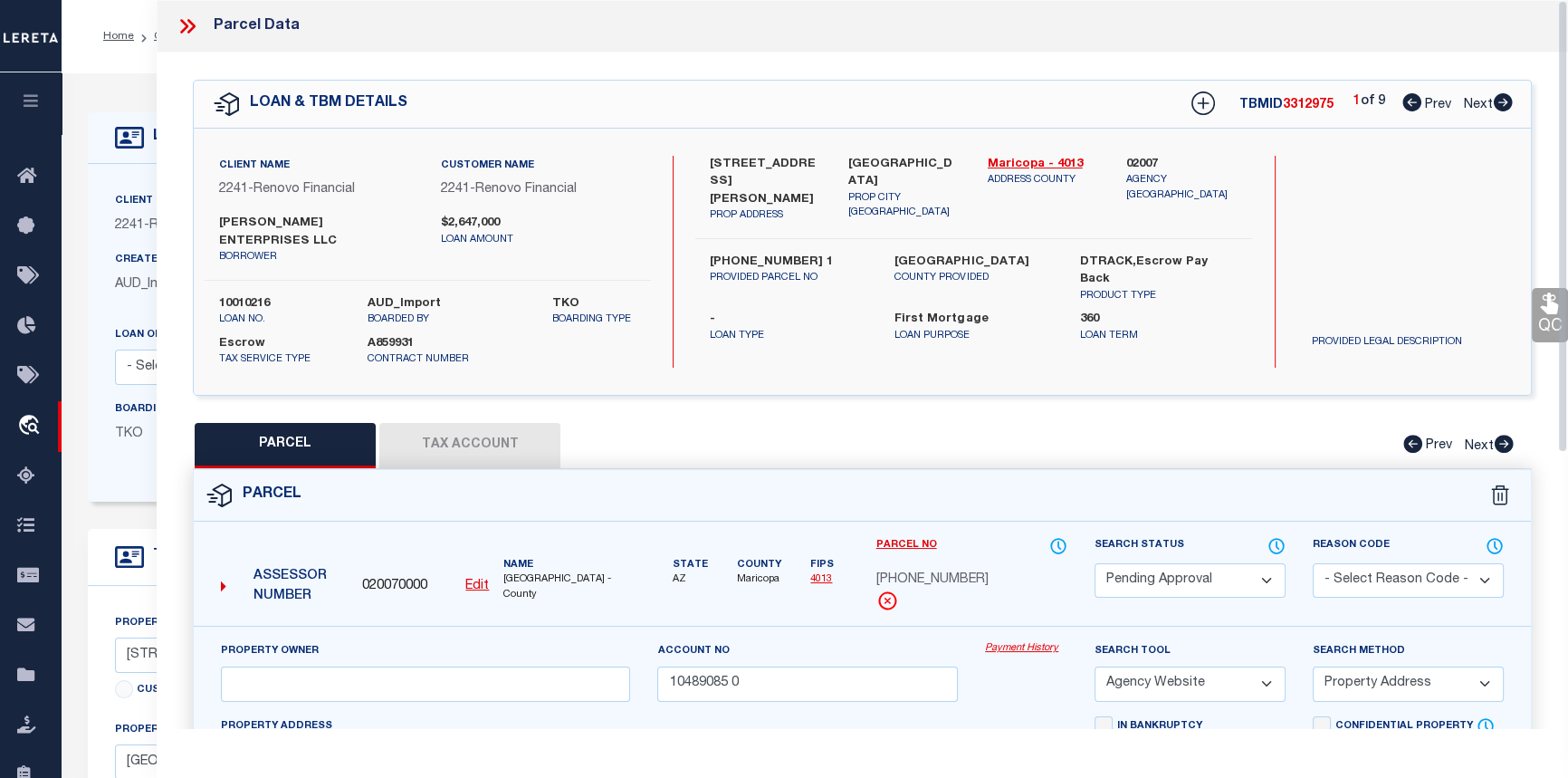
click at [181, 24] on icon at bounding box center [188, 26] width 24 height 24
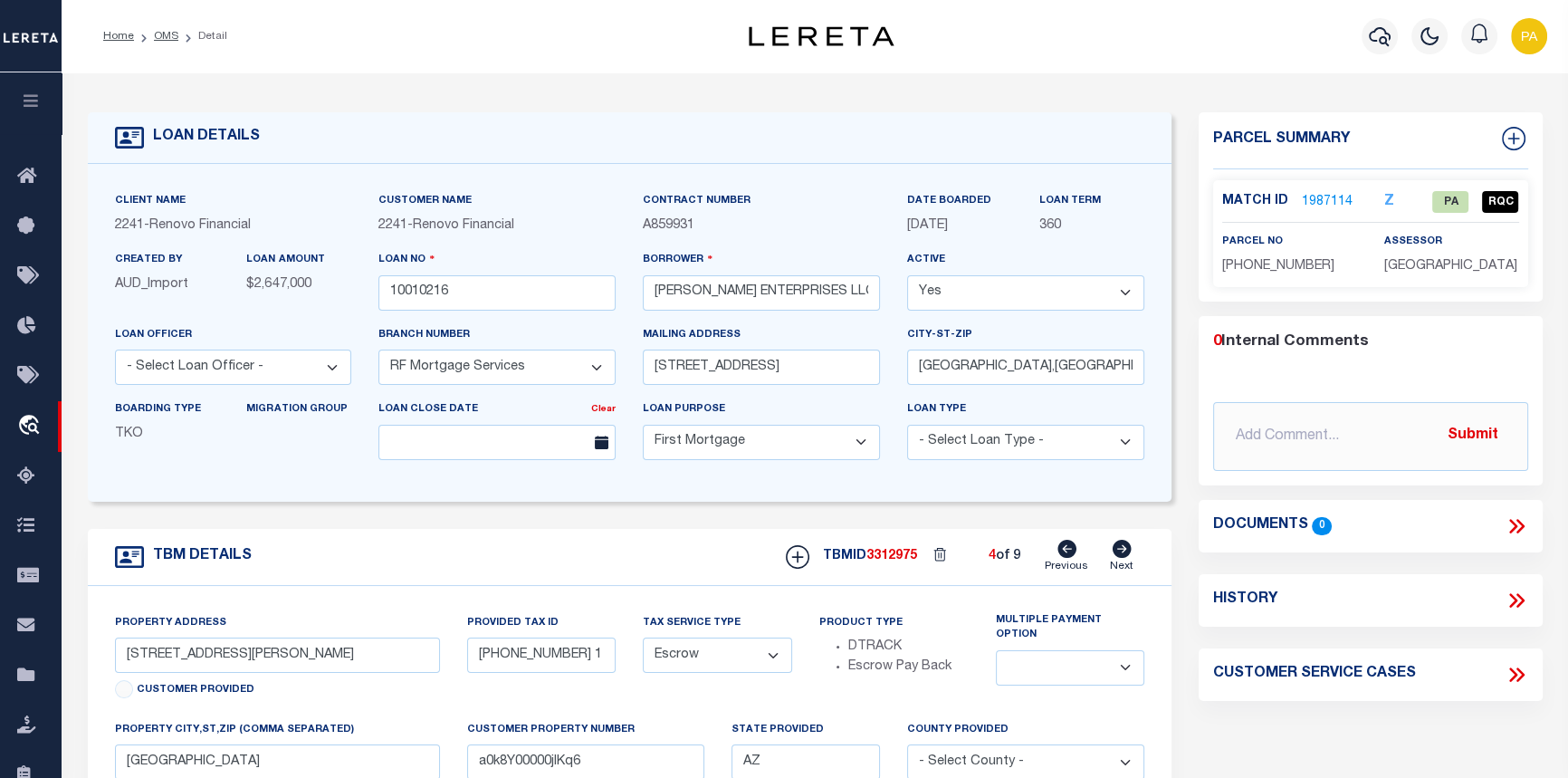
click at [159, 28] on li "OMS" at bounding box center [156, 36] width 44 height 16
click at [161, 36] on link "OMS" at bounding box center [166, 36] width 24 height 11
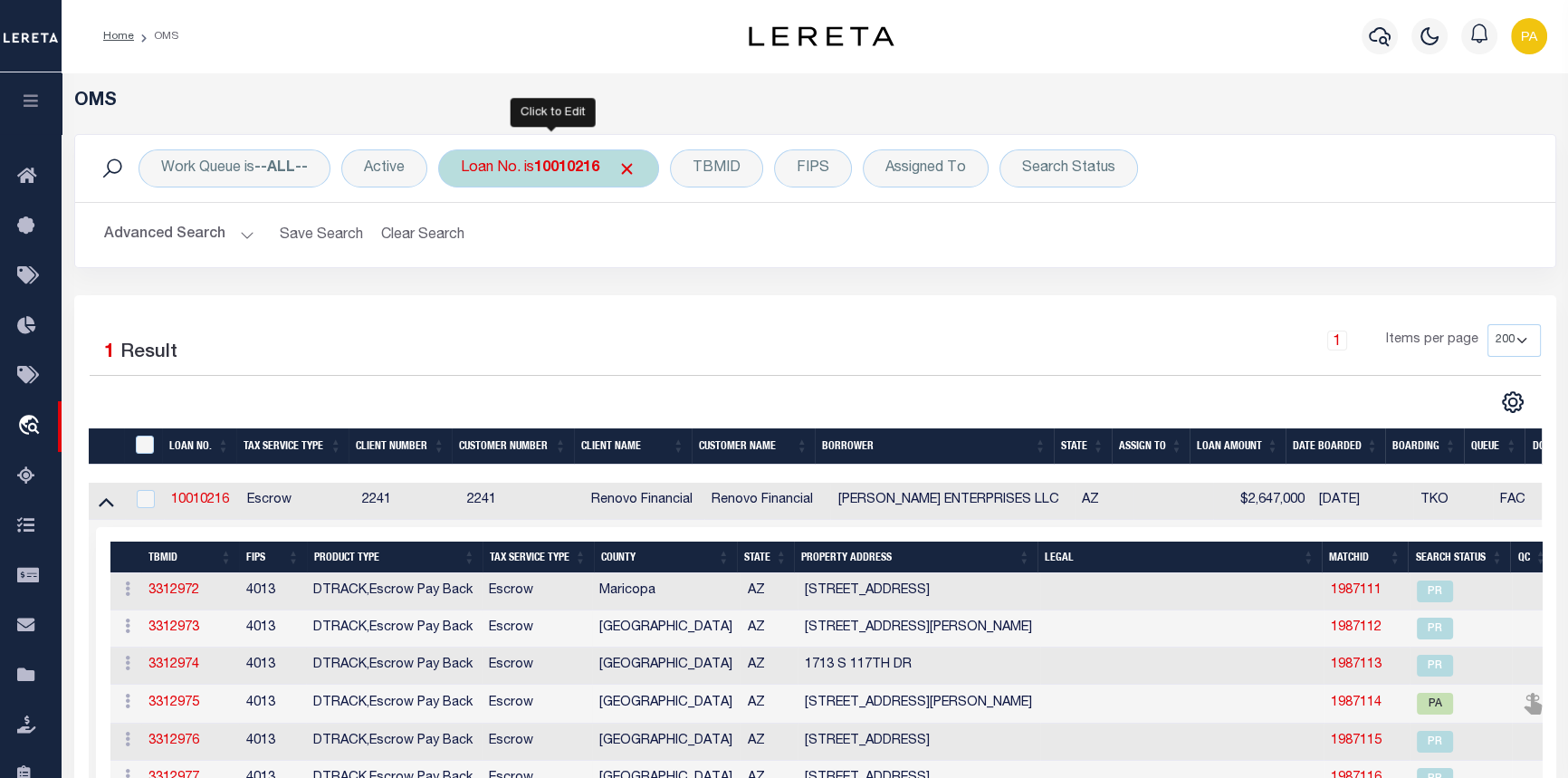
click at [547, 167] on b "10010216" at bounding box center [566, 169] width 65 height 15
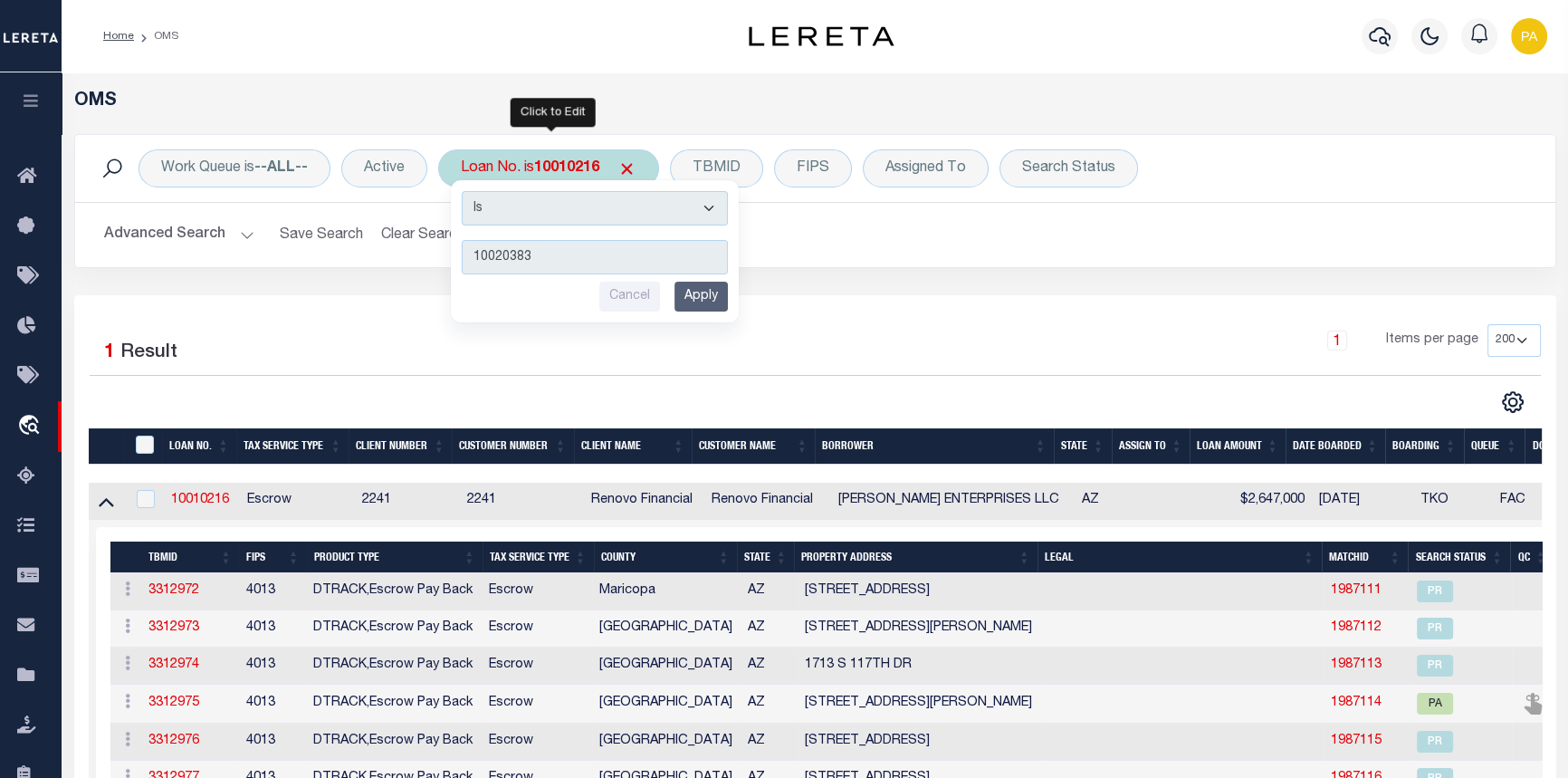
type input "10020383"
click at [717, 298] on input "Apply" at bounding box center [701, 297] width 53 height 30
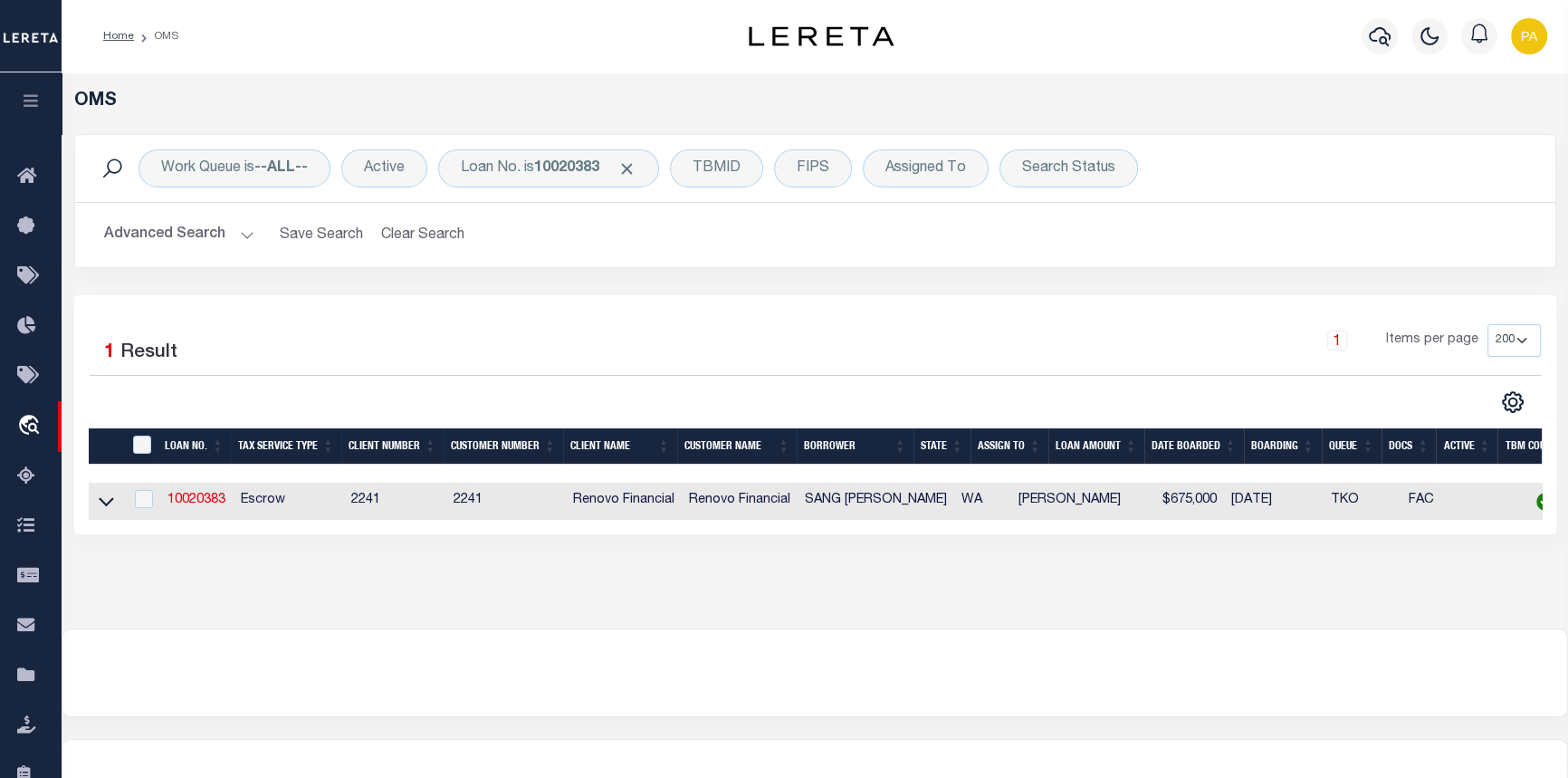
click at [197, 491] on td "10020383" at bounding box center [197, 501] width 73 height 37
checkbox input "true"
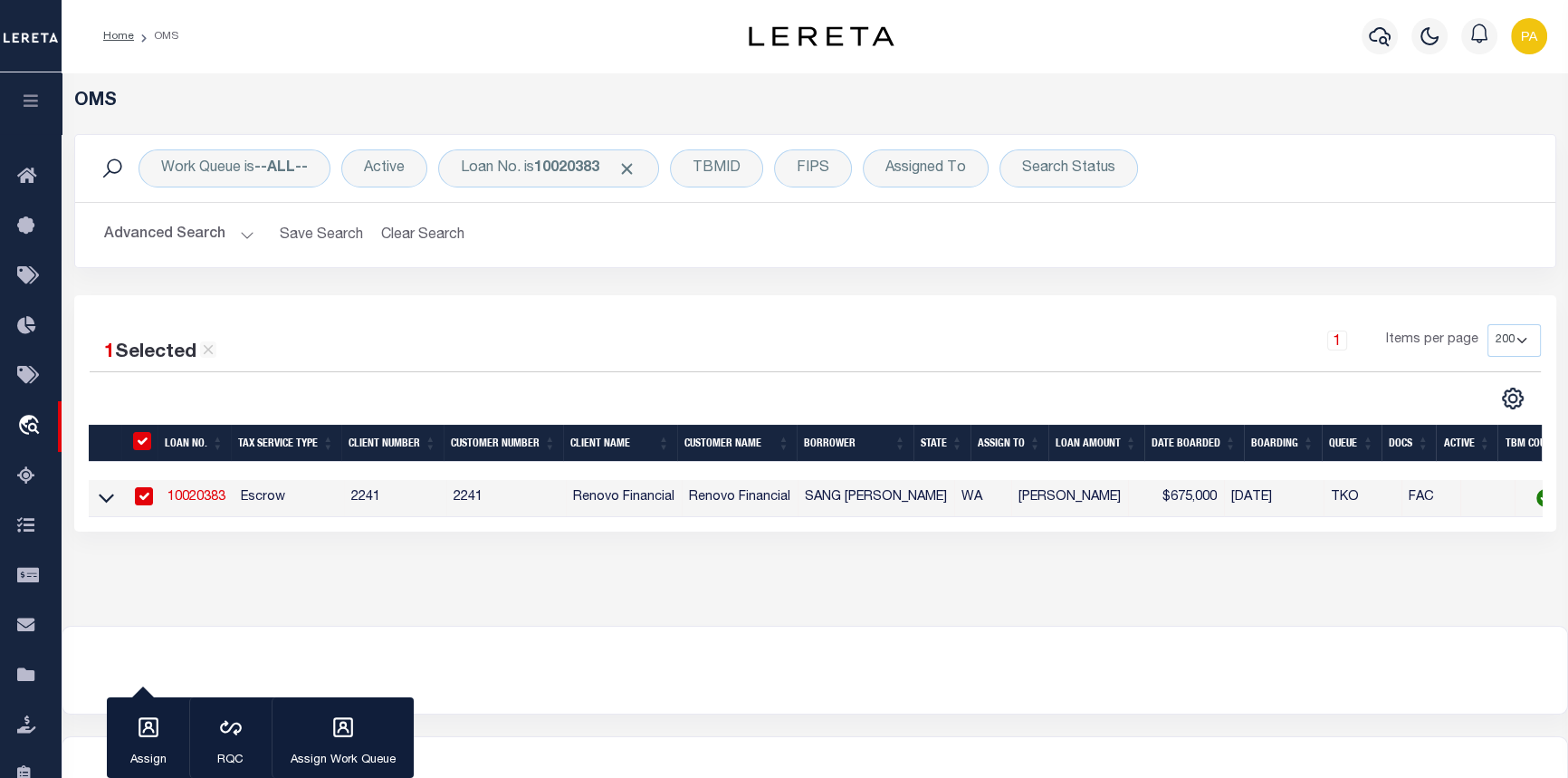
click at [202, 501] on link "10020383" at bounding box center [197, 497] width 58 height 13
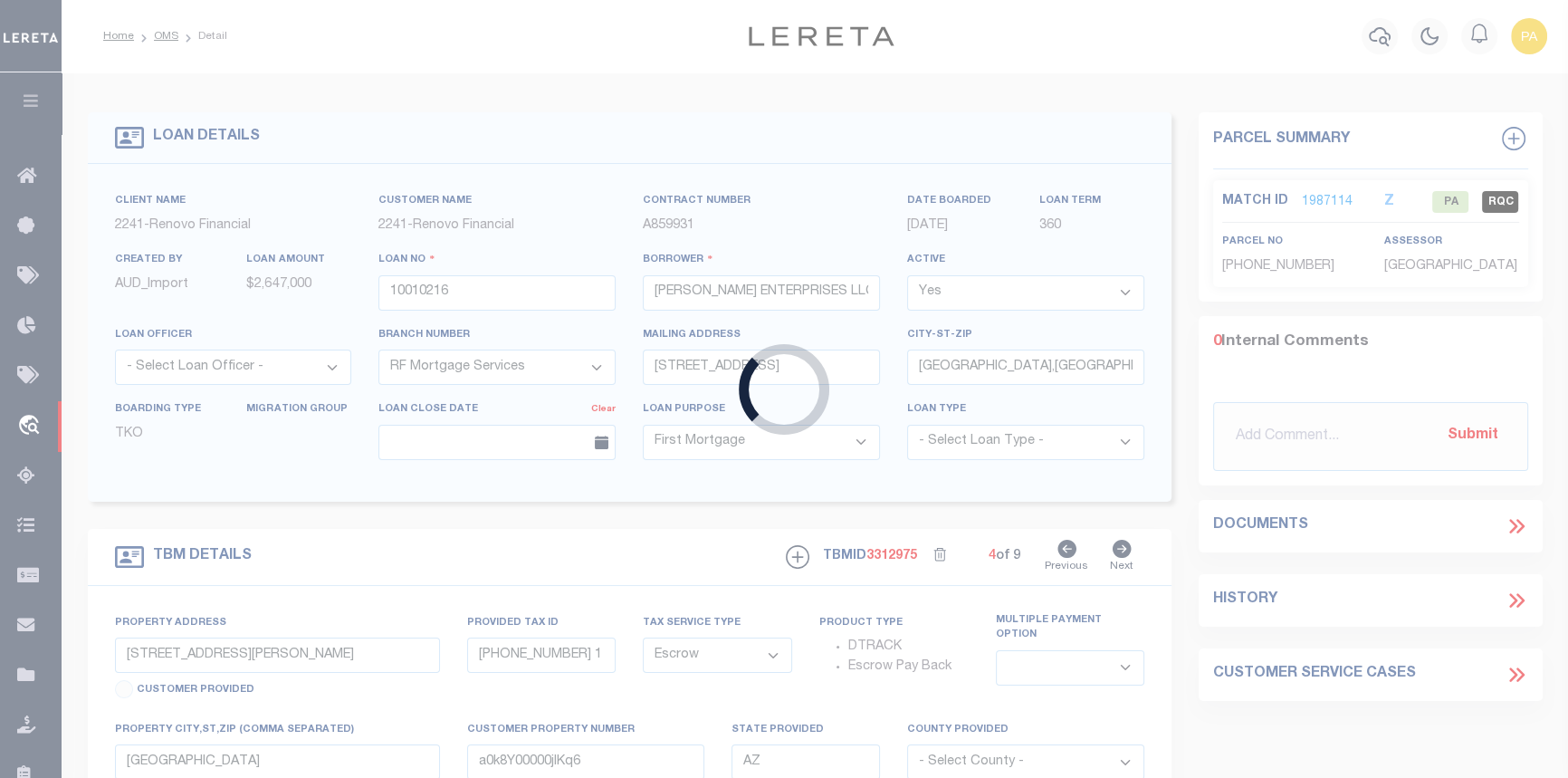
type input "10020383"
type input "SANG JUN PARK"
type input "2720 71ST AVE SE"
type input "MERCER ISLAND WA 98040"
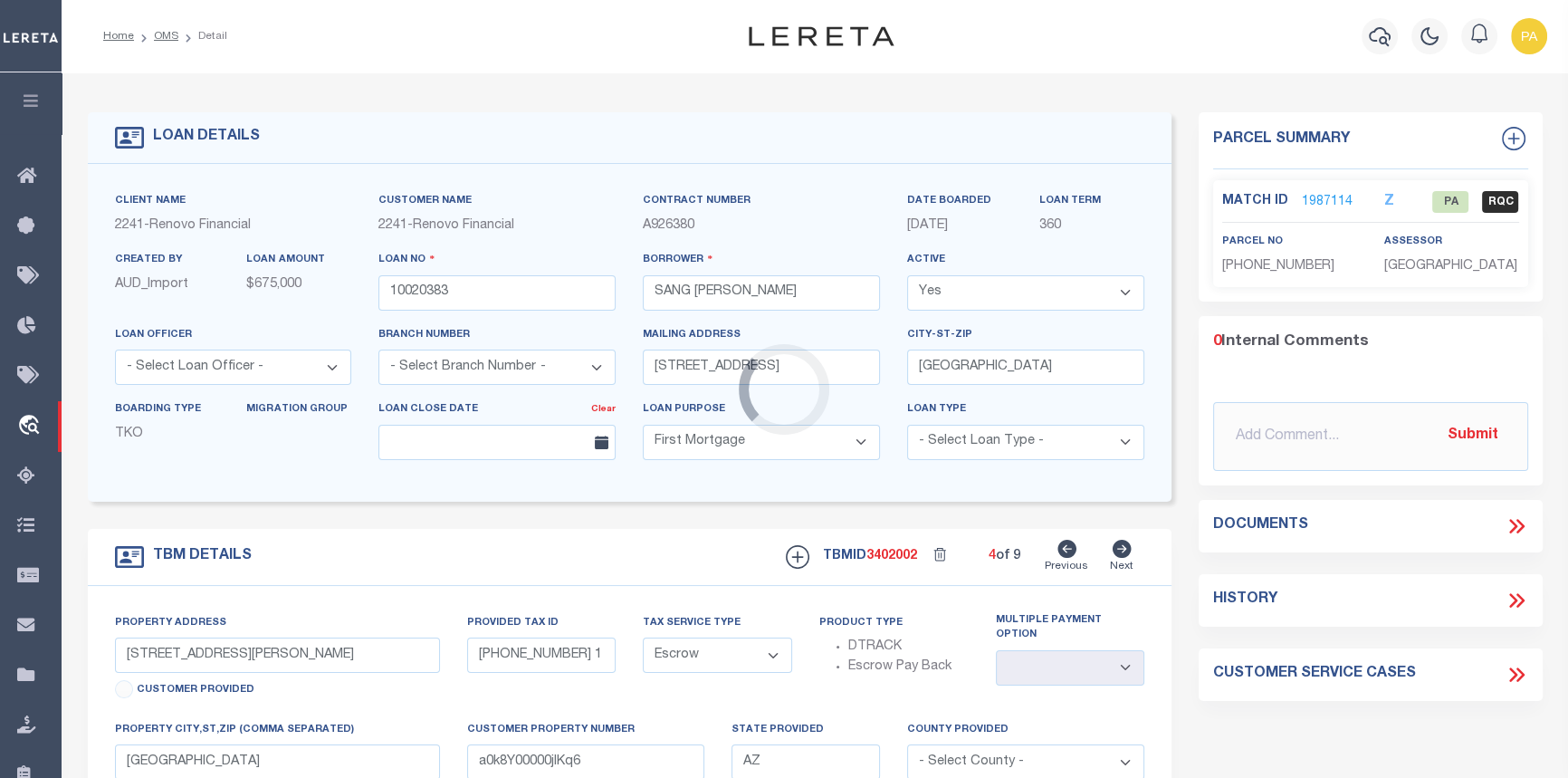
type input "3026 4TH AVE W"
type input "890000011506"
select select
type input "SEATTLE, WA 98119"
type input "a0kUS000007e8xK"
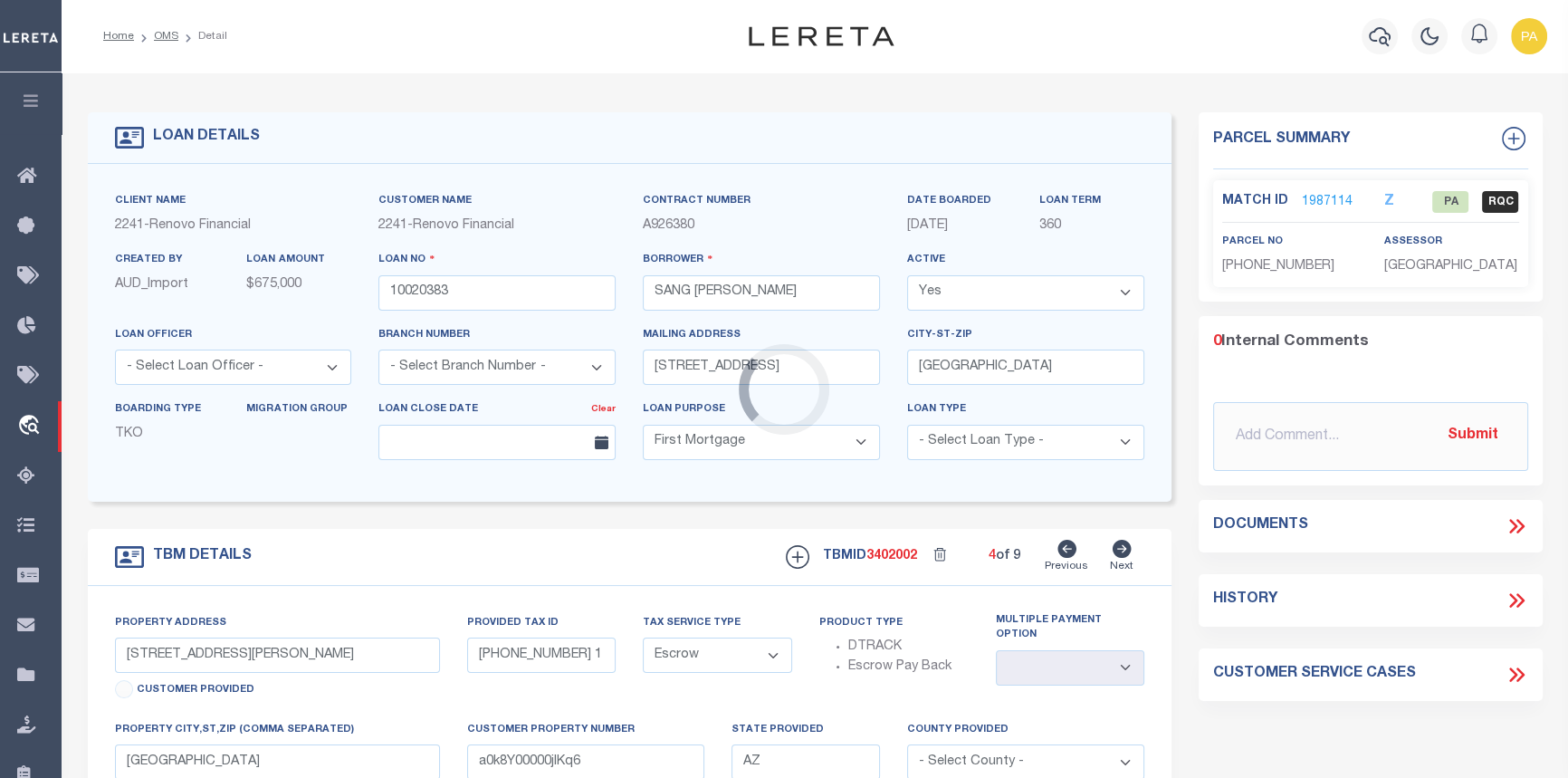
type input "WA"
select select
type textarea "Liability Limited to Customer Provided Parcel"
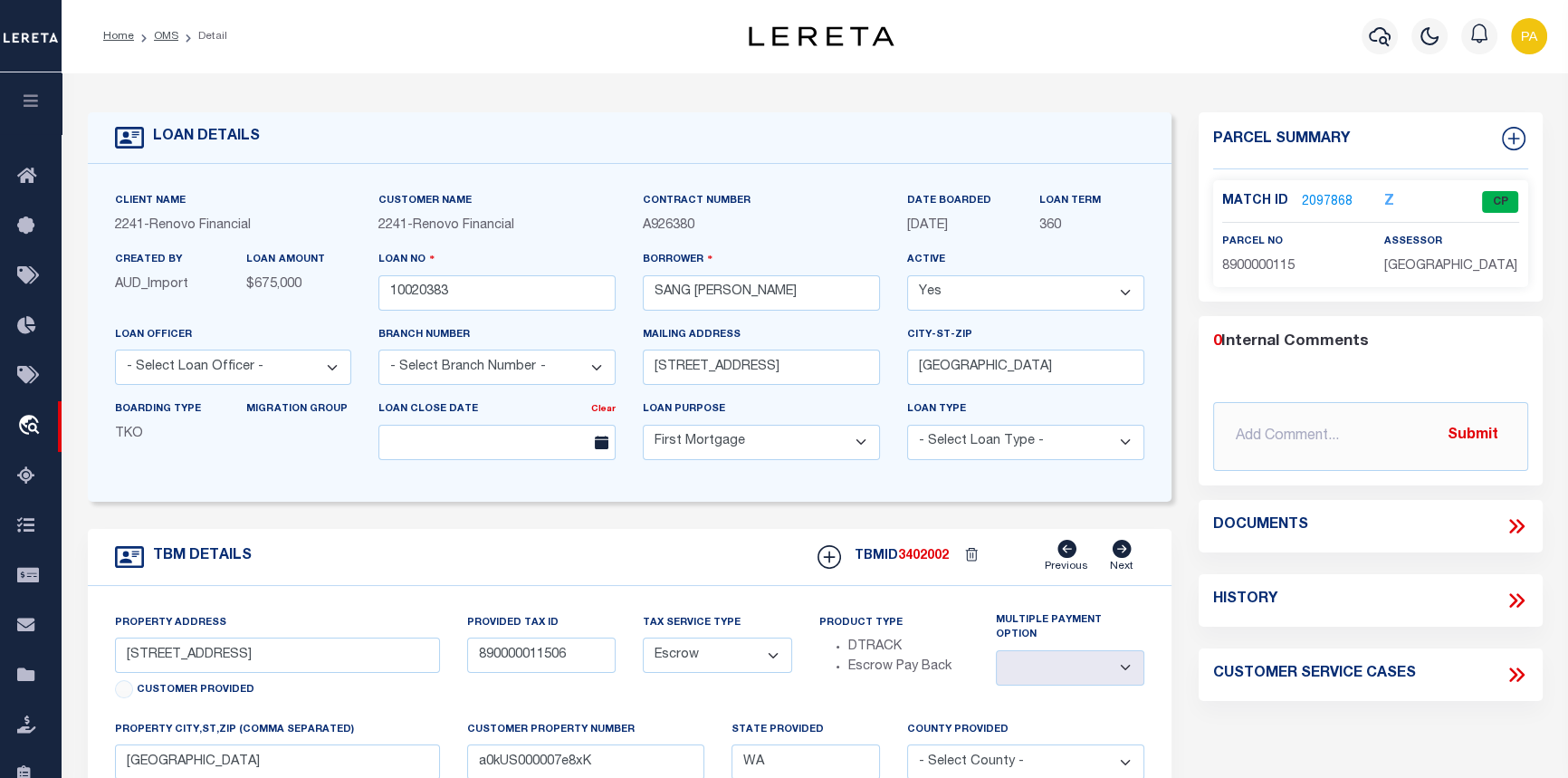
click at [1317, 200] on link "2097868" at bounding box center [1327, 202] width 51 height 19
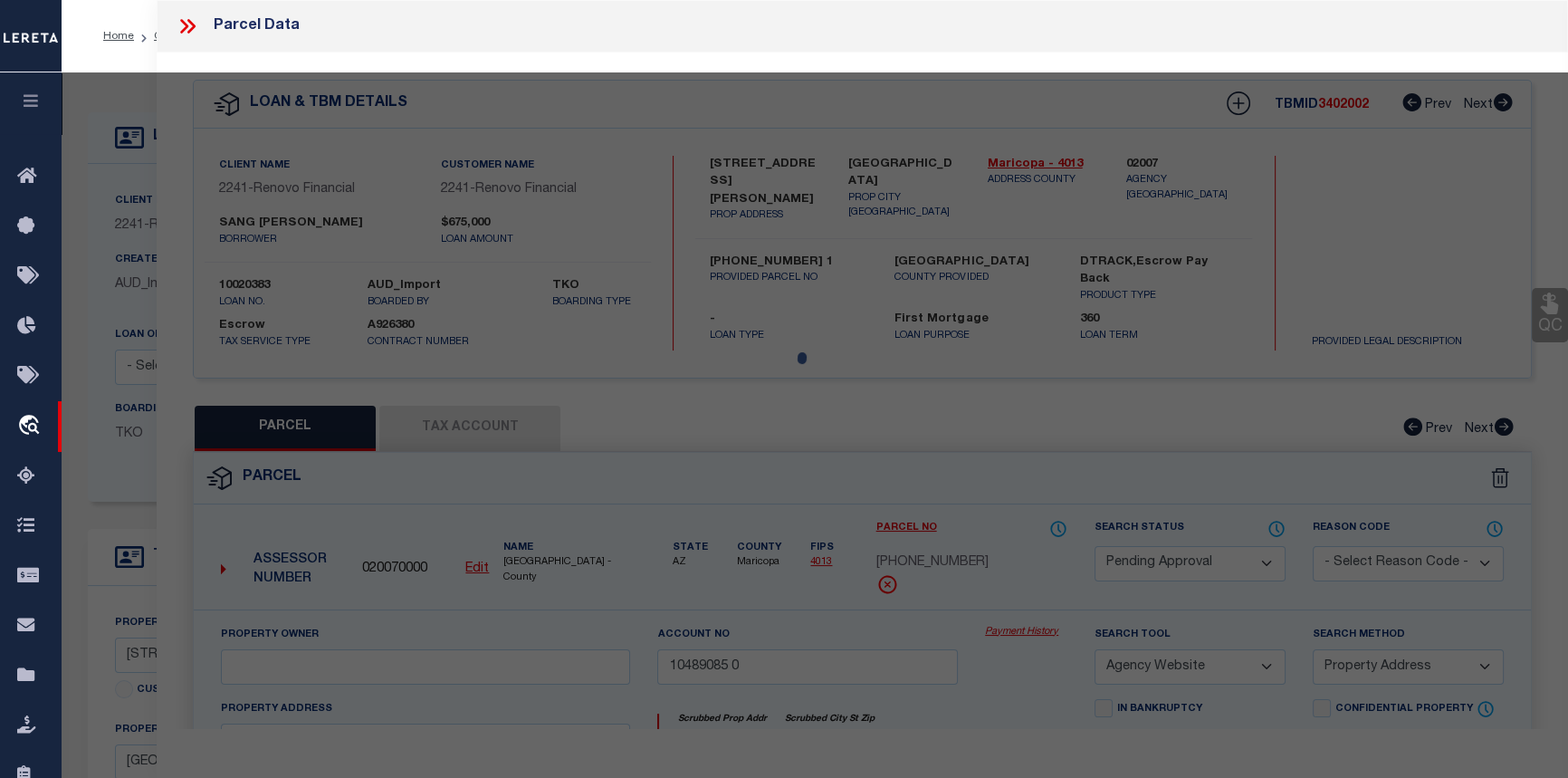
select select "AS"
select select
checkbox input "false"
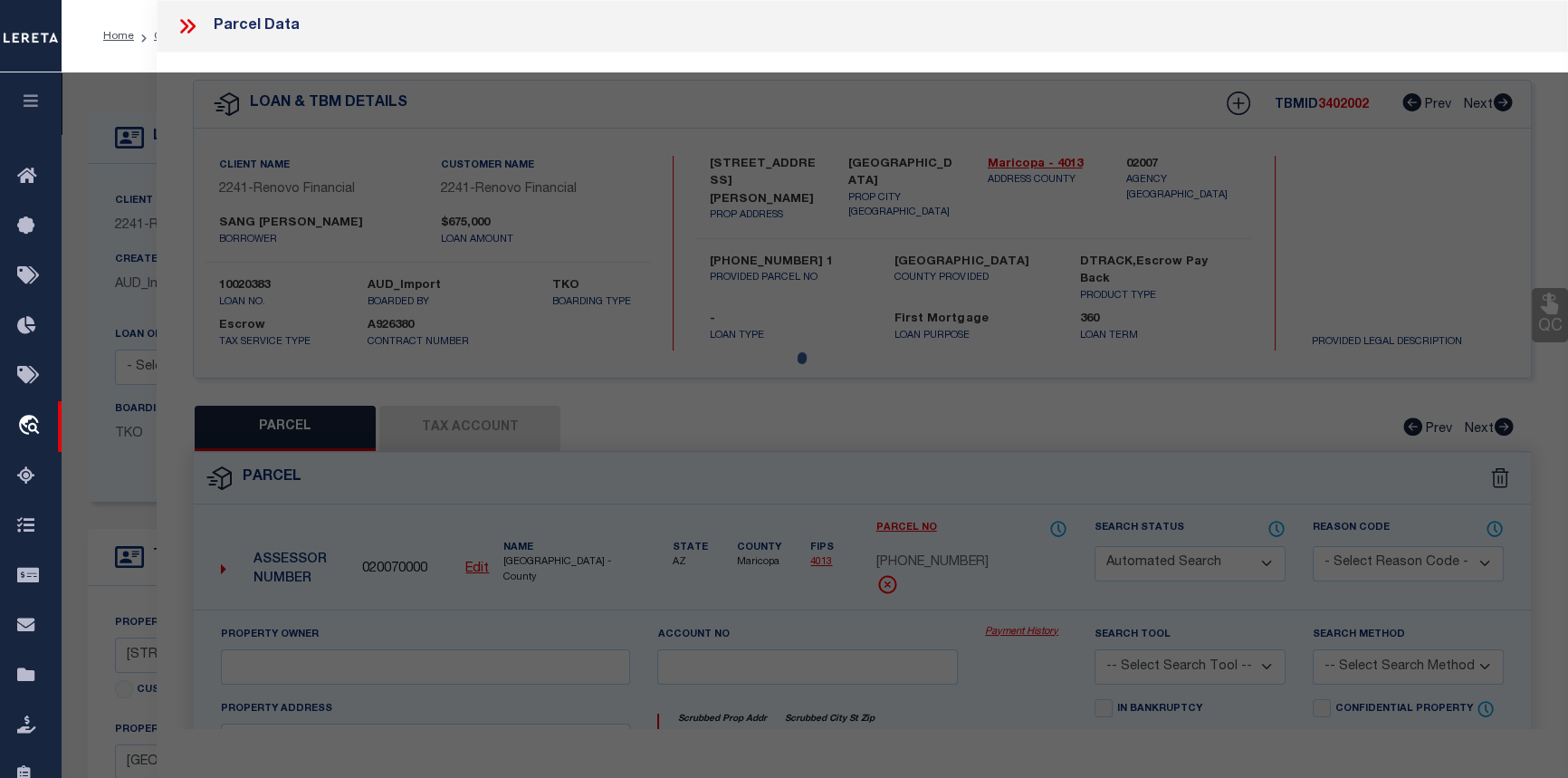
select select "CP"
type input "DILLOW JOHN D+ALLISON"
select select "AGW"
select select "ADD"
type input "3026 4TH AVE W"
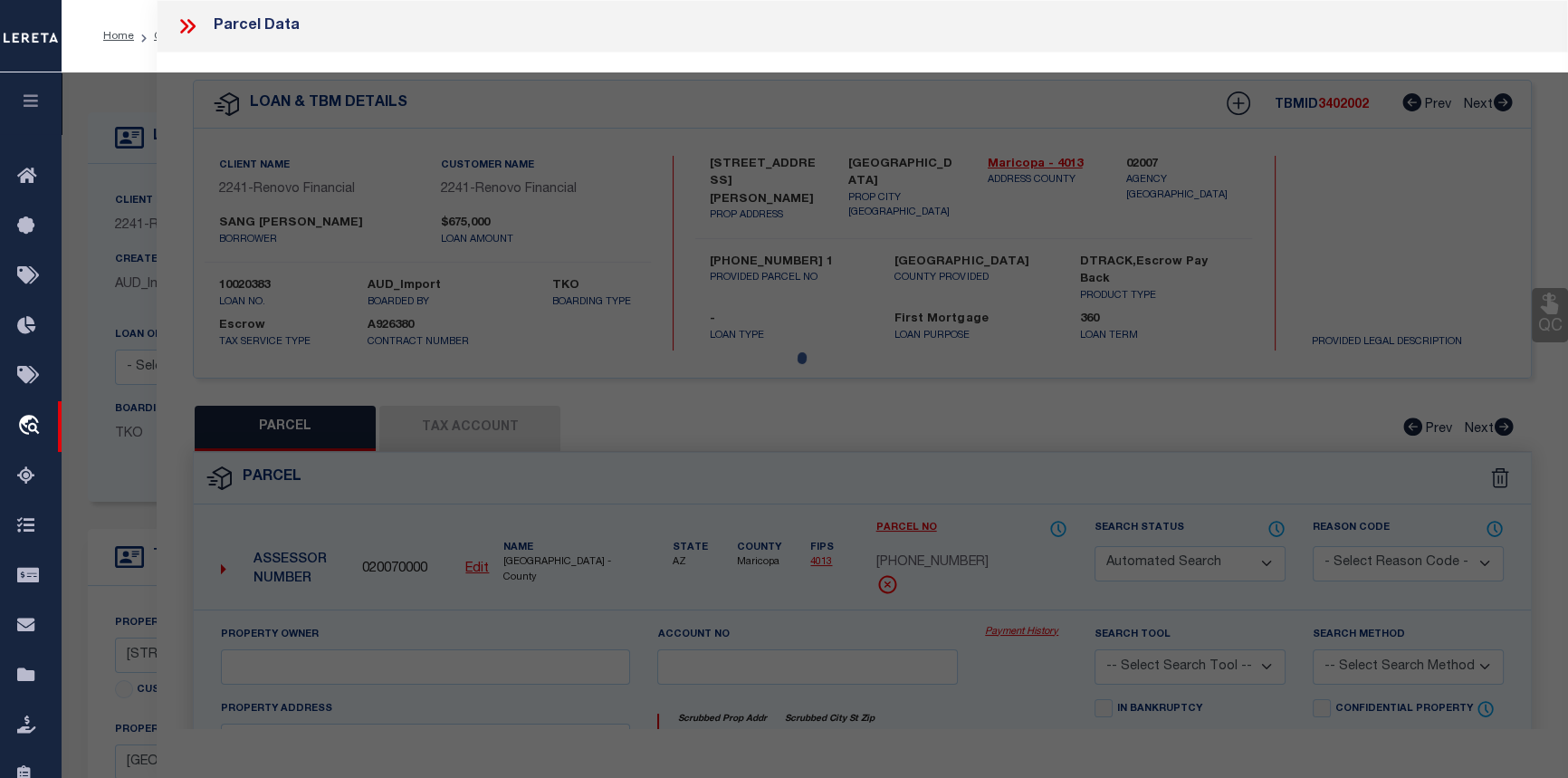
checkbox input "false"
type input "SEATTLE, WA 98119"
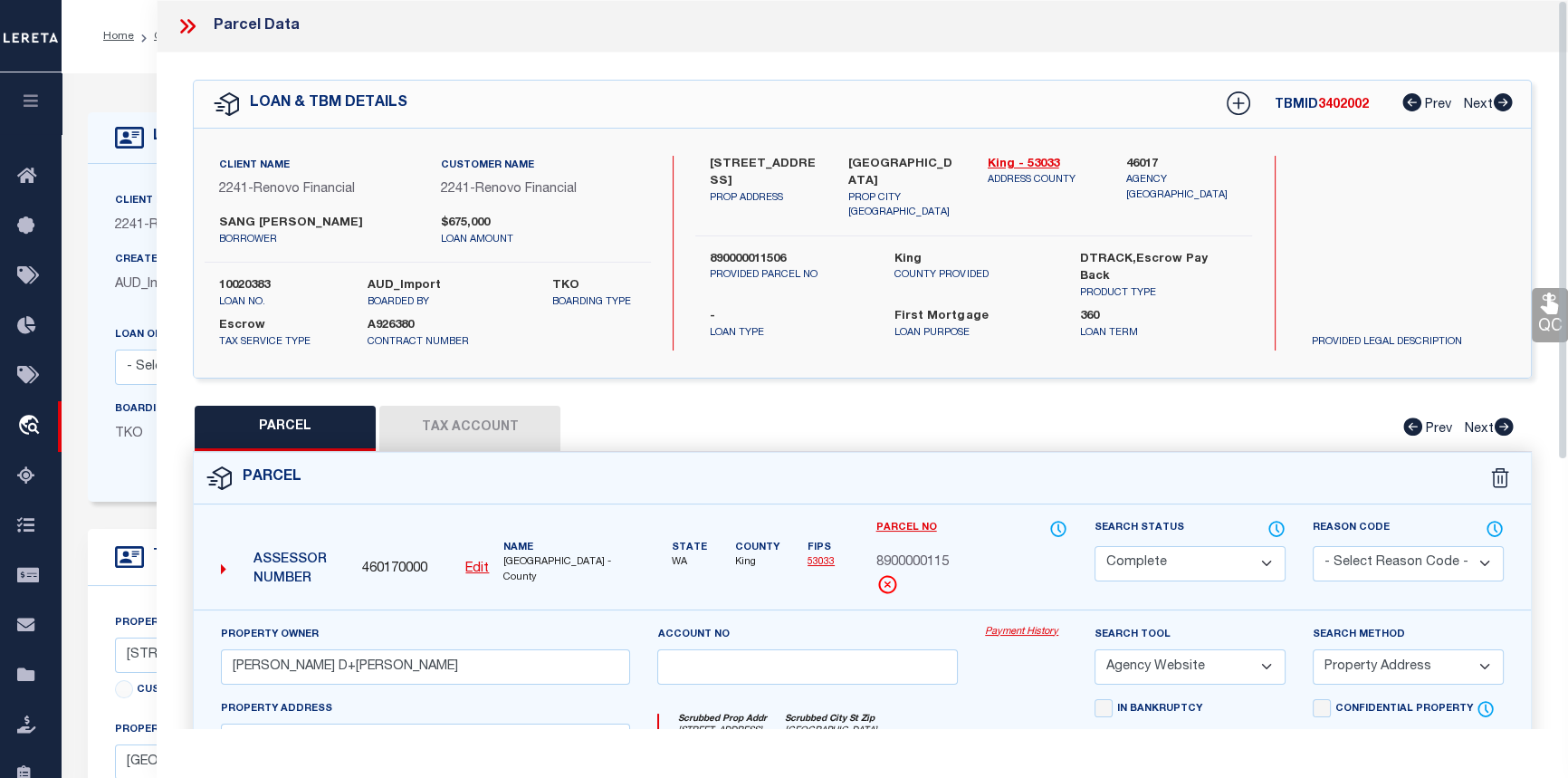
click at [1028, 626] on link "Payment History" at bounding box center [1026, 632] width 82 height 15
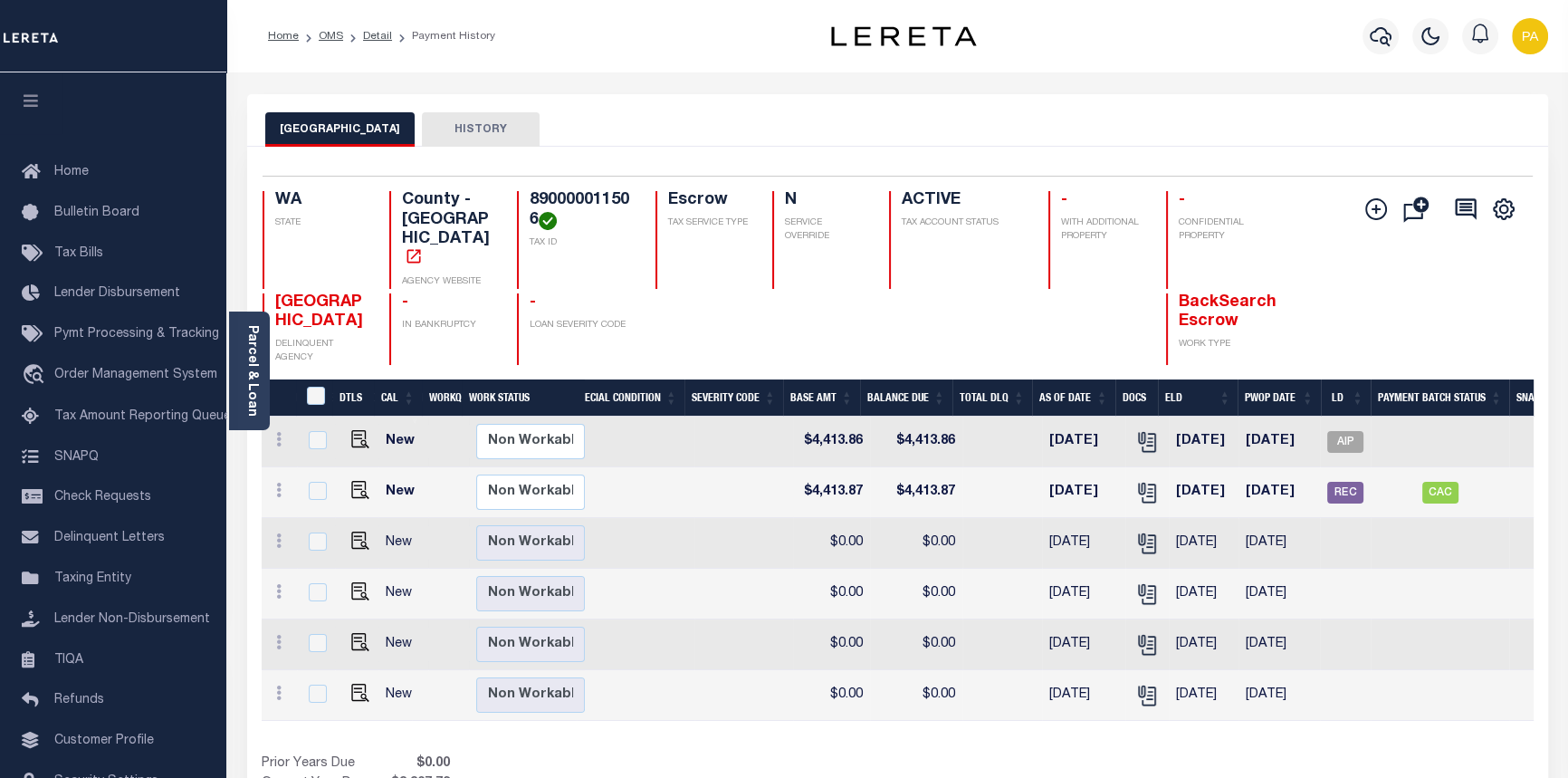
scroll to position [0, 510]
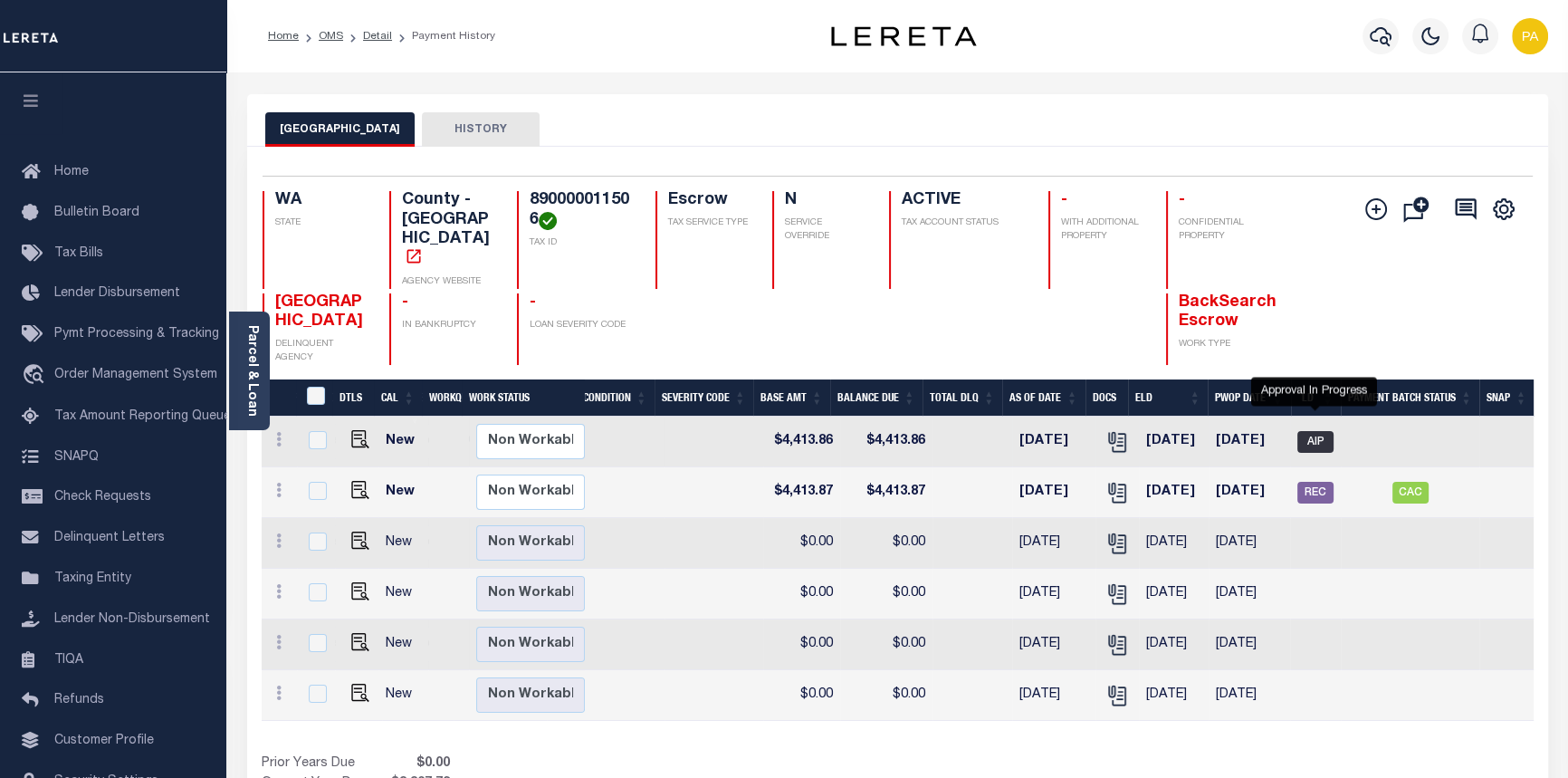
click at [1321, 431] on span "AIP" at bounding box center [1315, 442] width 36 height 22
checkbox input "true"
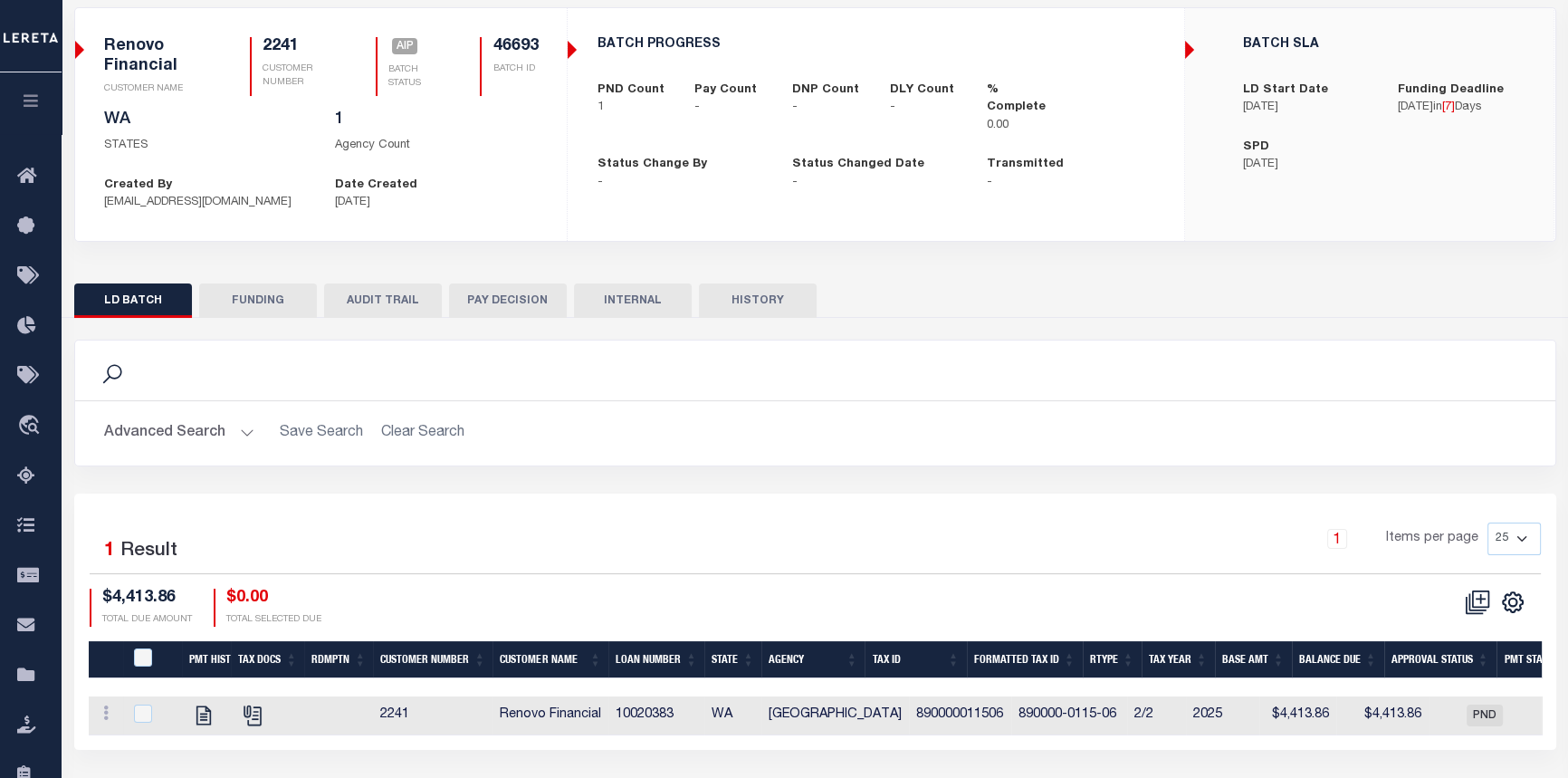
scroll to position [164, 0]
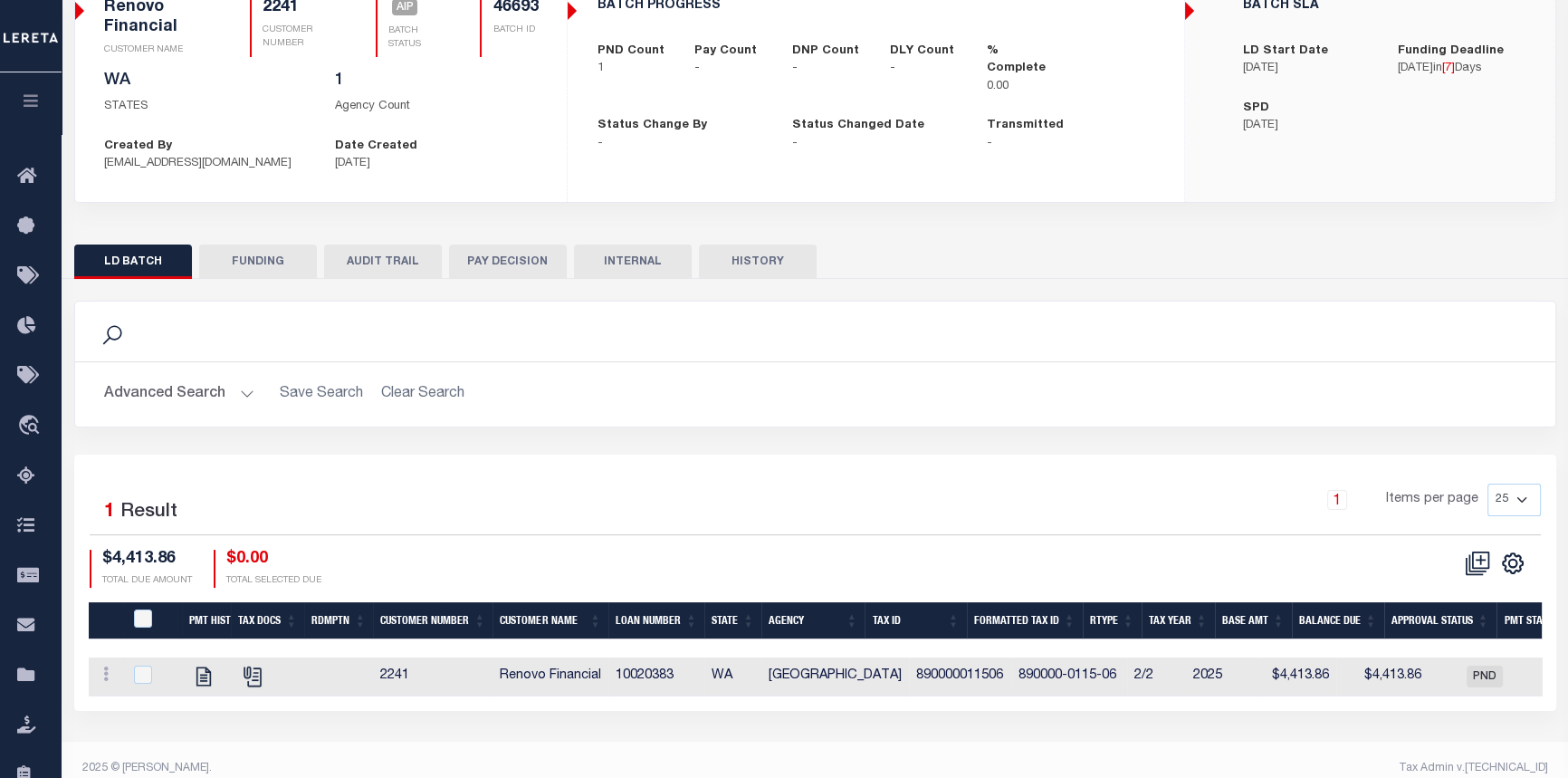
click at [257, 257] on button "FUNDING" at bounding box center [258, 262] width 118 height 34
type input "$0"
type input "[DATE]"
select select "100"
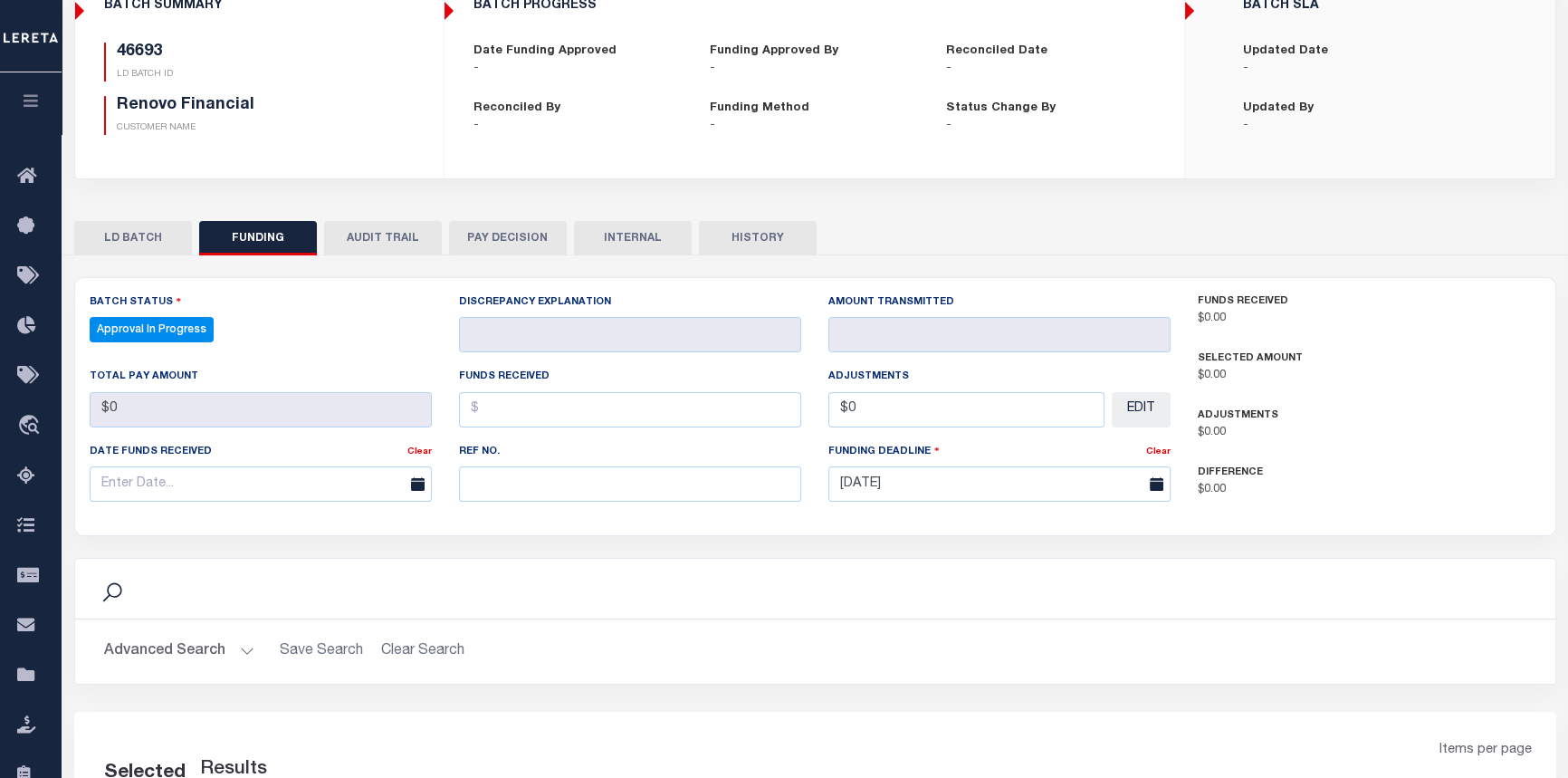
select select "100"
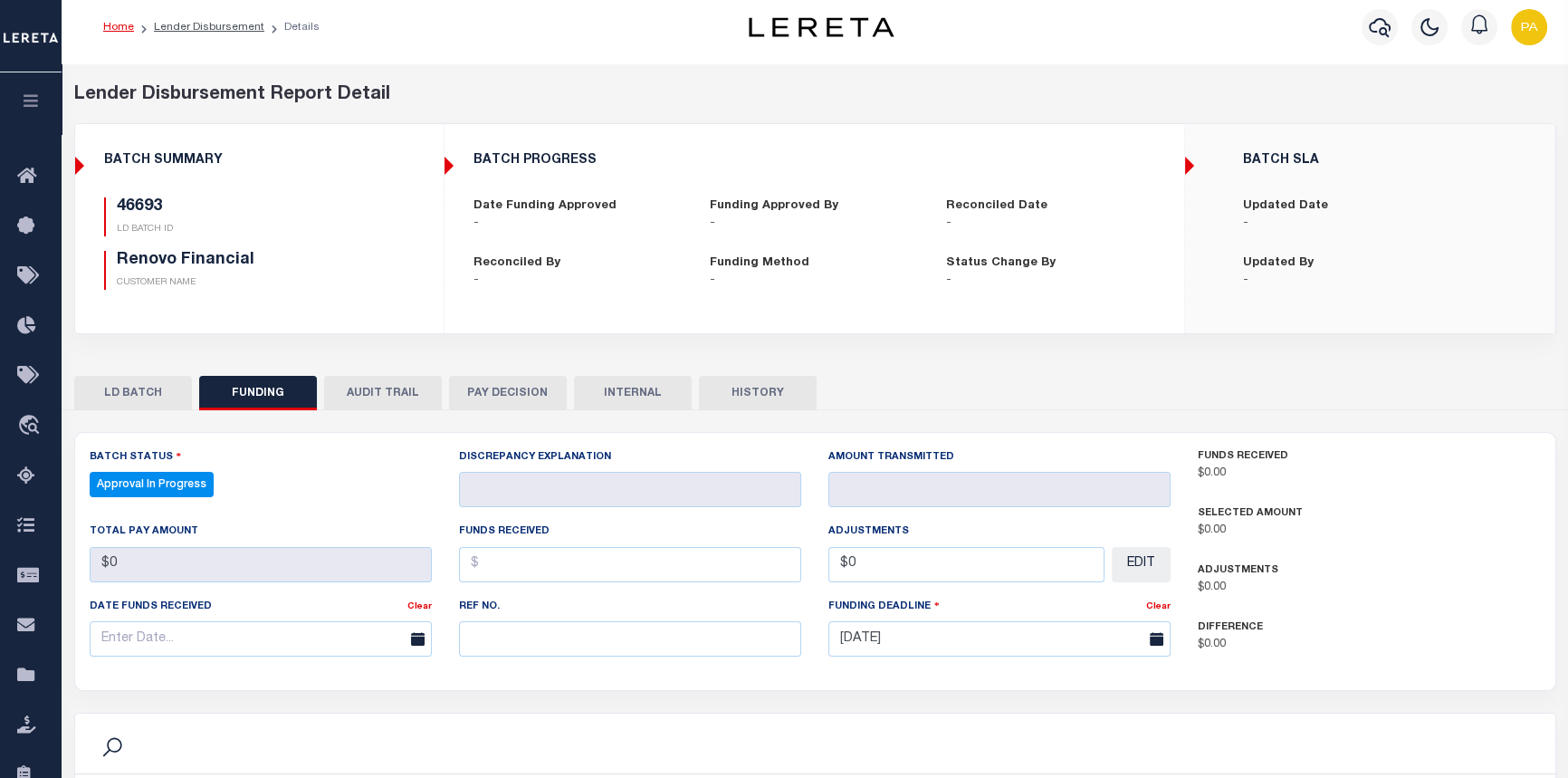
scroll to position [0, 0]
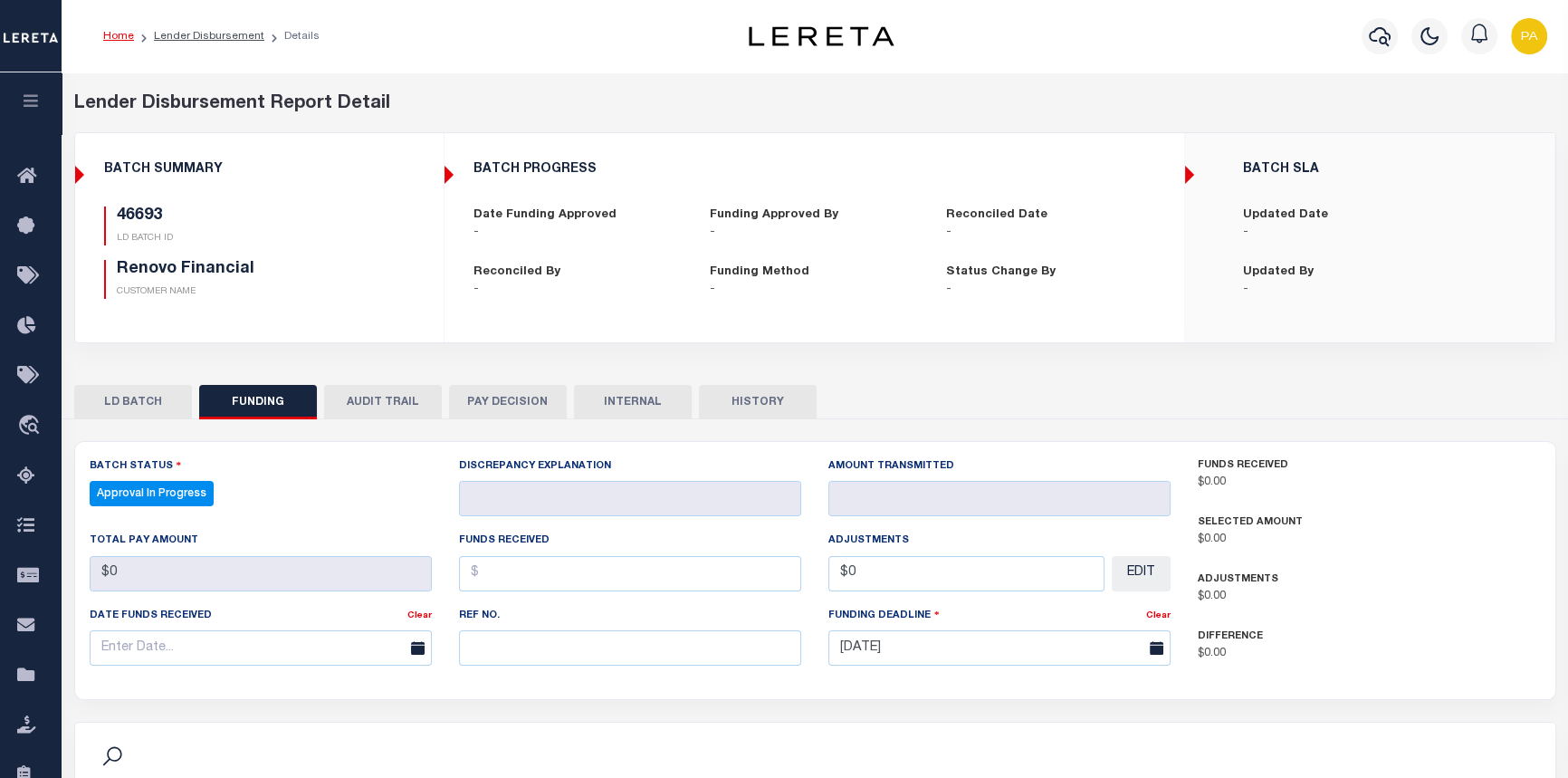
click at [123, 36] on link "Home" at bounding box center [119, 36] width 31 height 11
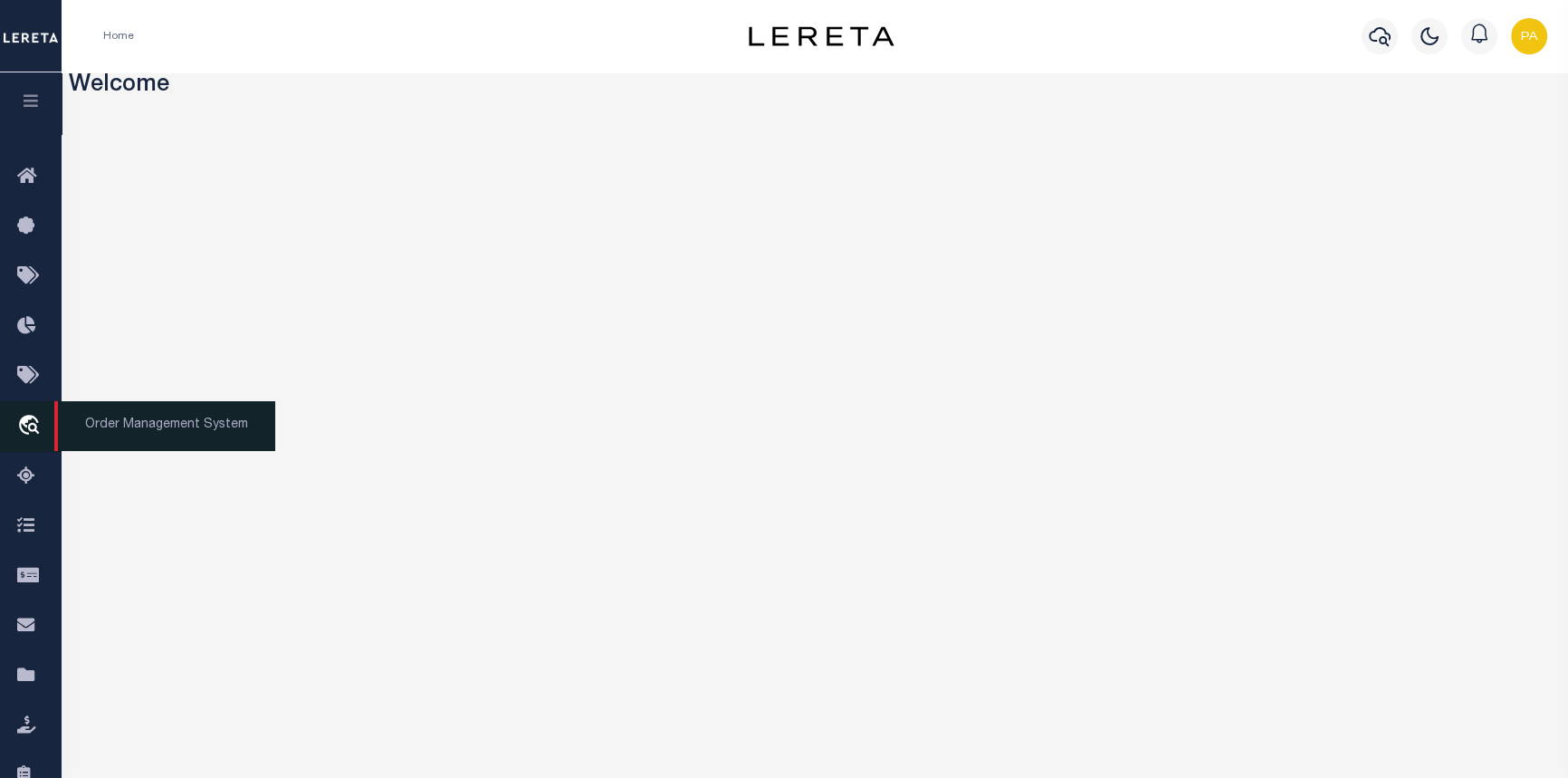
click at [186, 433] on span "Order Management System" at bounding box center [165, 425] width 221 height 50
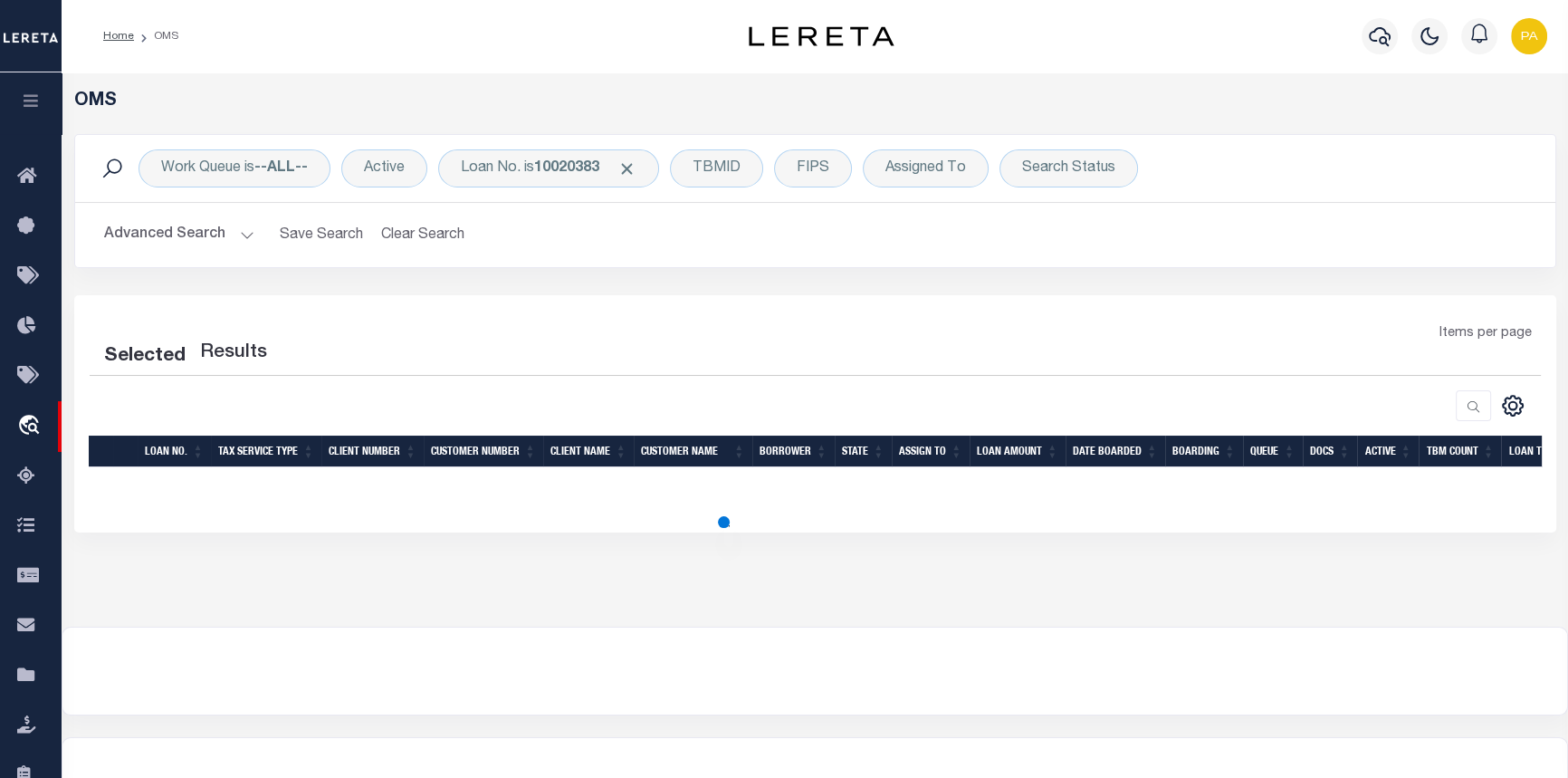
select select "200"
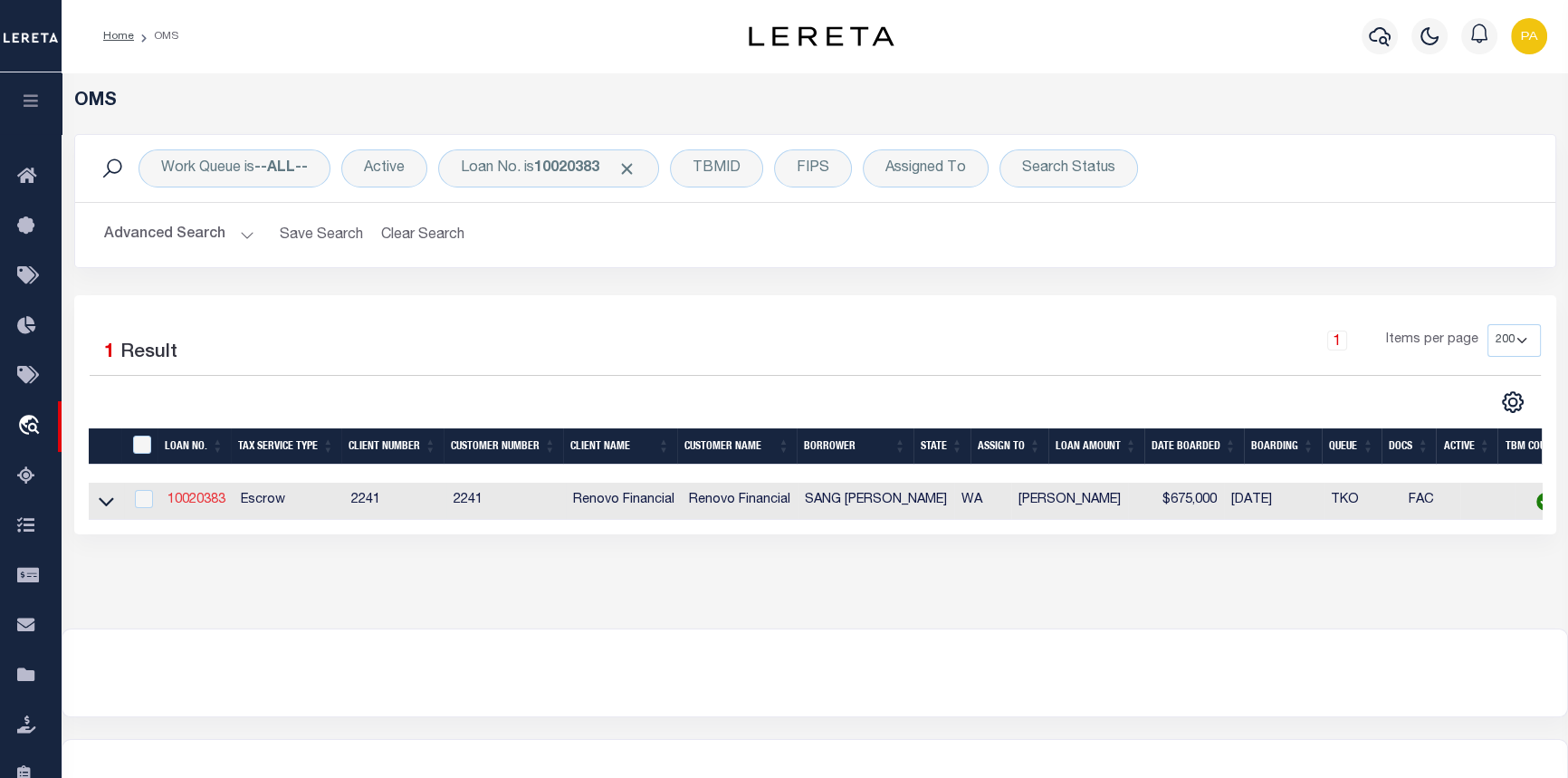
click at [195, 502] on link "10020383" at bounding box center [197, 500] width 58 height 13
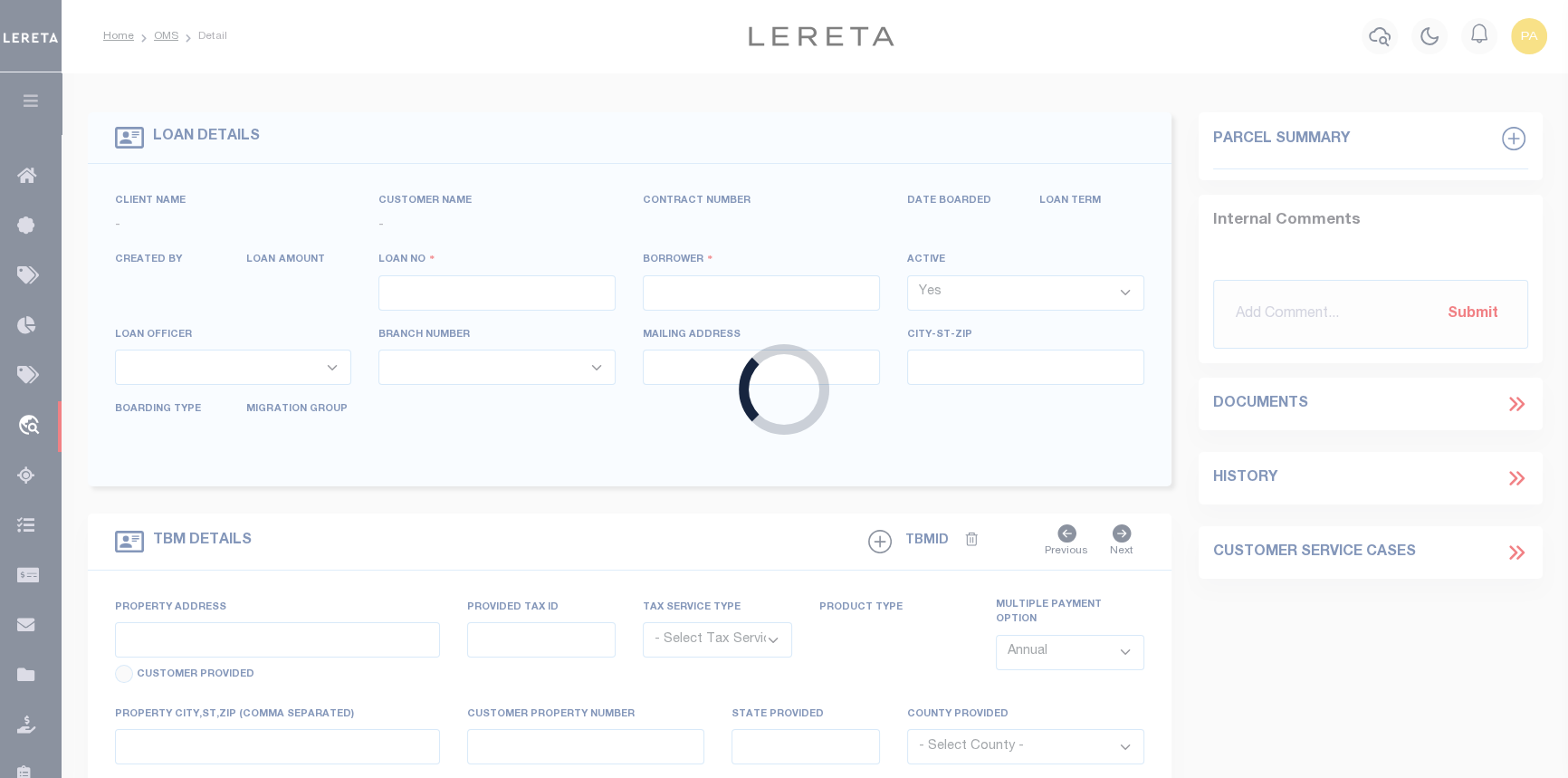
type input "10020383"
type input "SANG JUN PARK"
select select
type input "2720 71ST AVE SE"
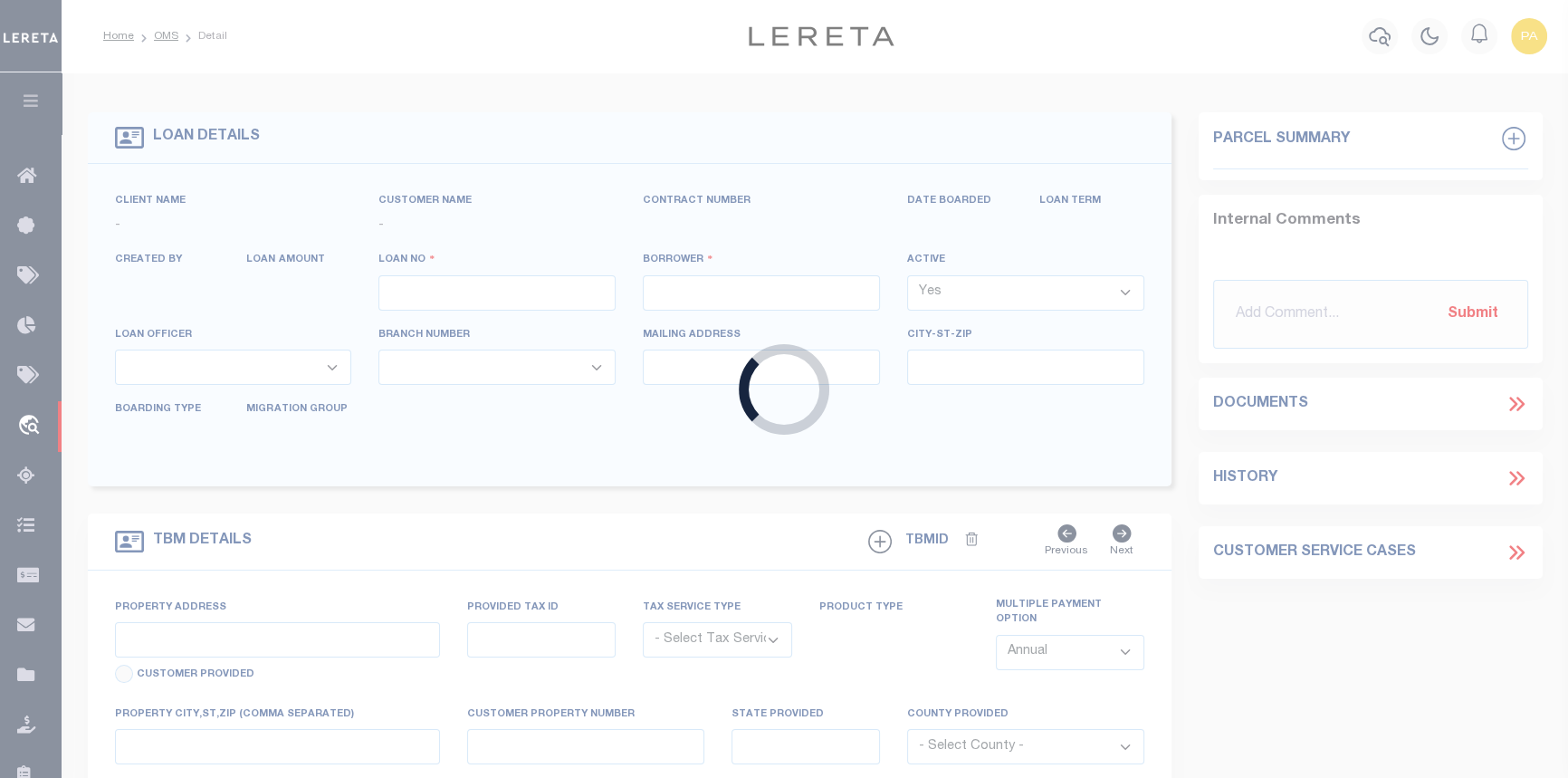
type input "MERCER ISLAND WA 98040"
select select "10"
select select "Escrow"
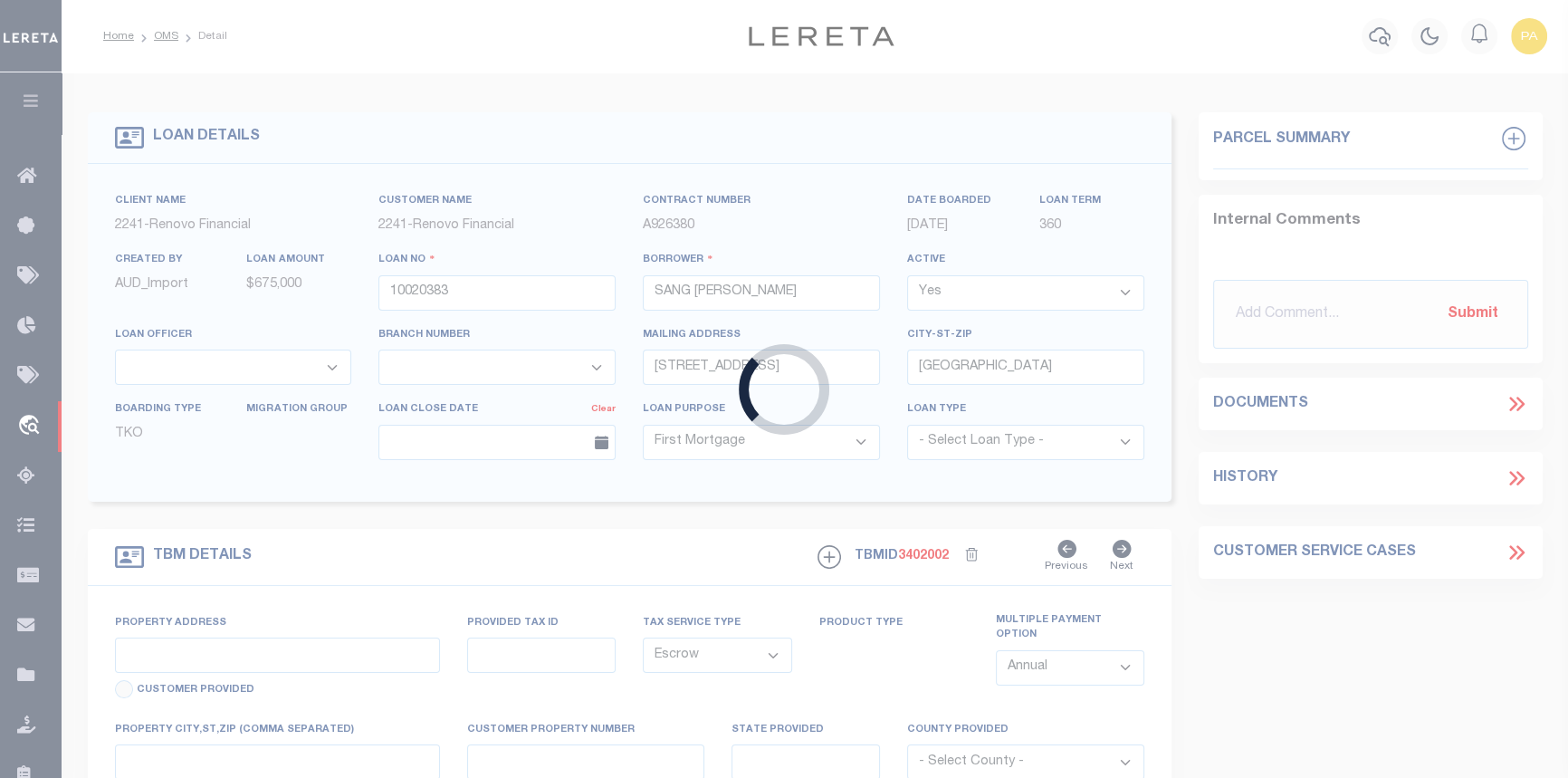
type input "3026 4TH AVE W"
type input "890000011506"
select select
type input "SEATTLE, WA 98119"
type input "a0kUS000007e8xK"
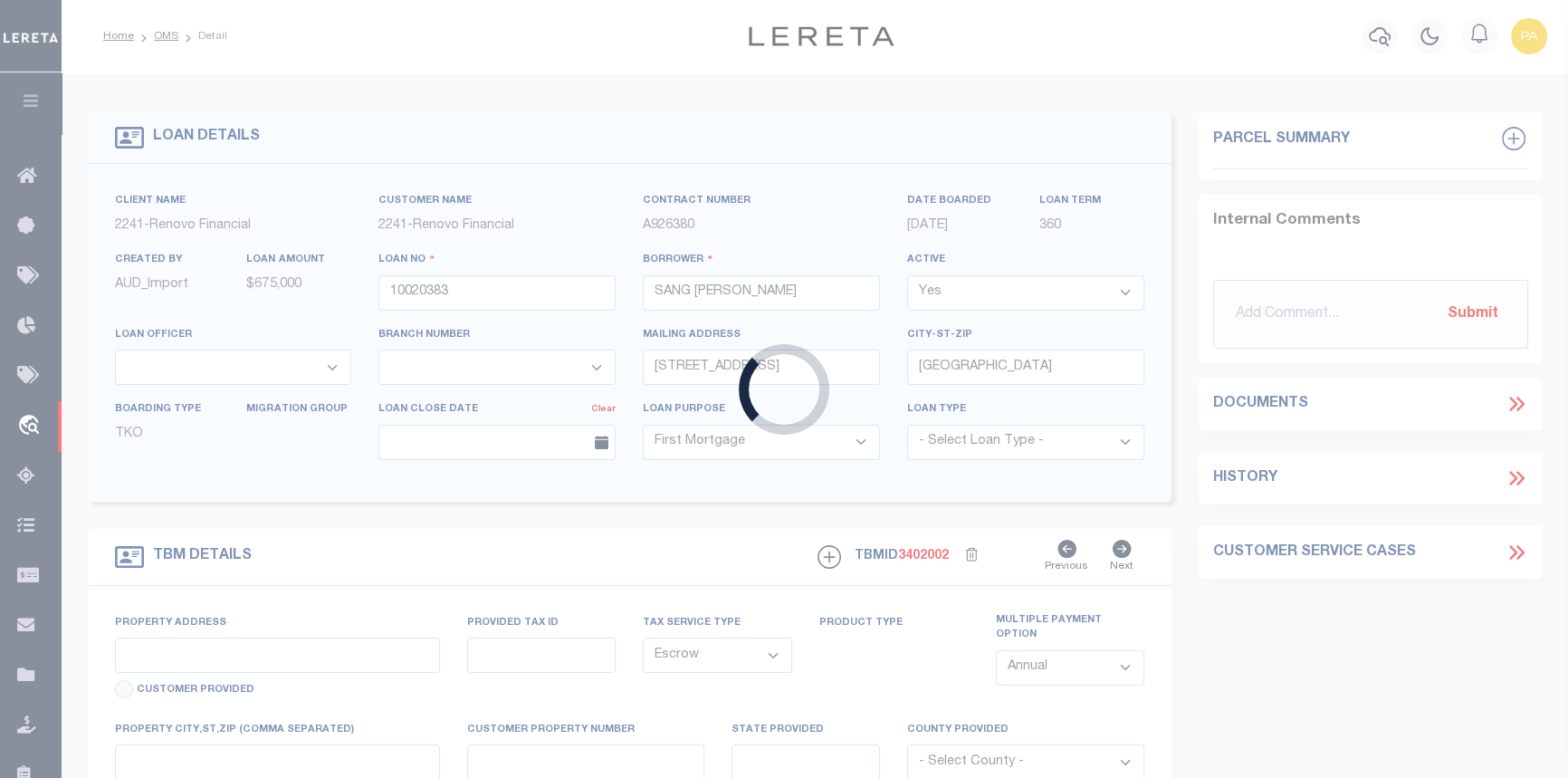
type input "WA"
select select
type textarea "Liability Limited to Customer Provided Parcel"
select select "25067"
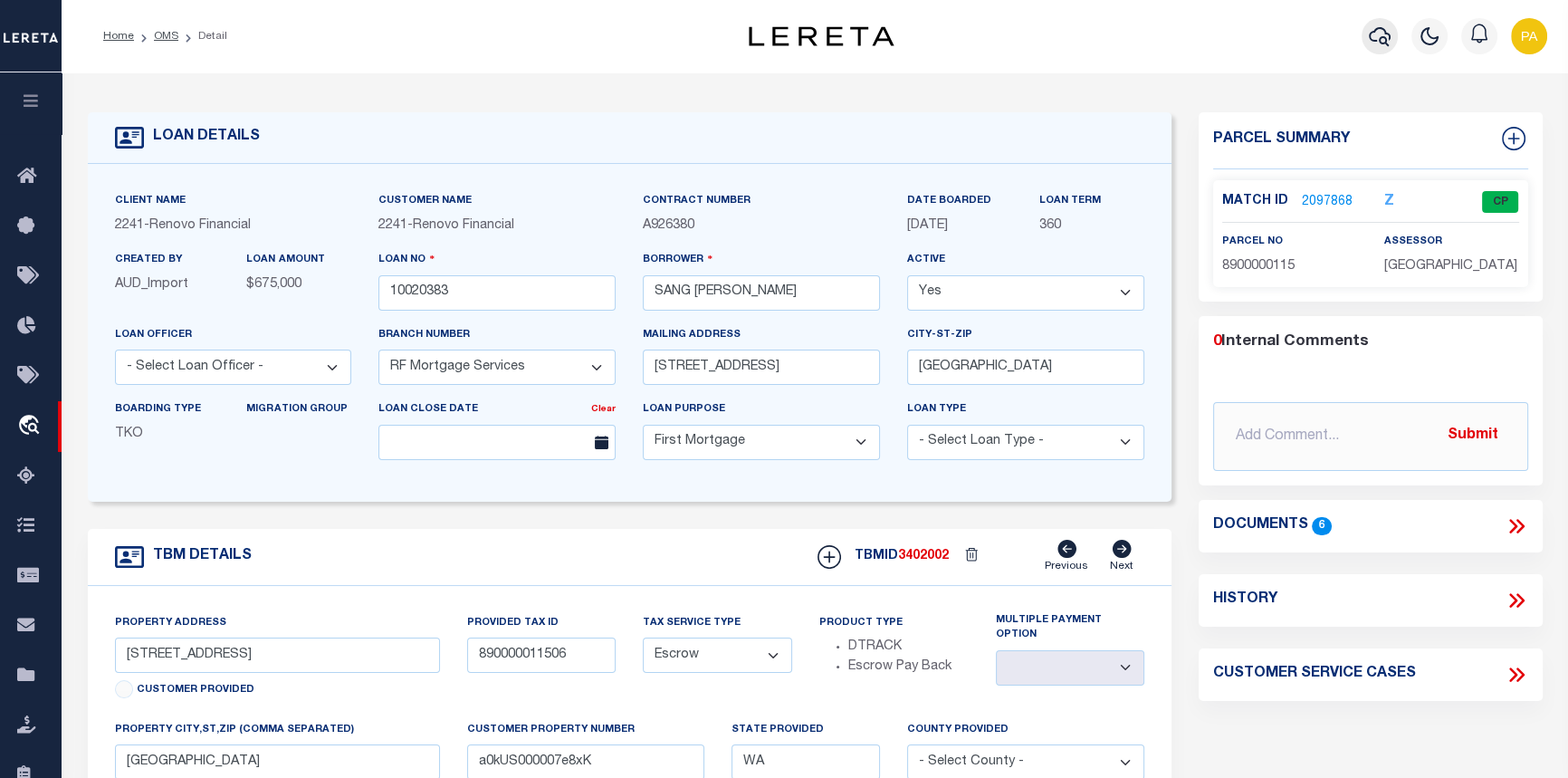
click at [1383, 41] on icon "button" at bounding box center [1379, 36] width 22 height 22
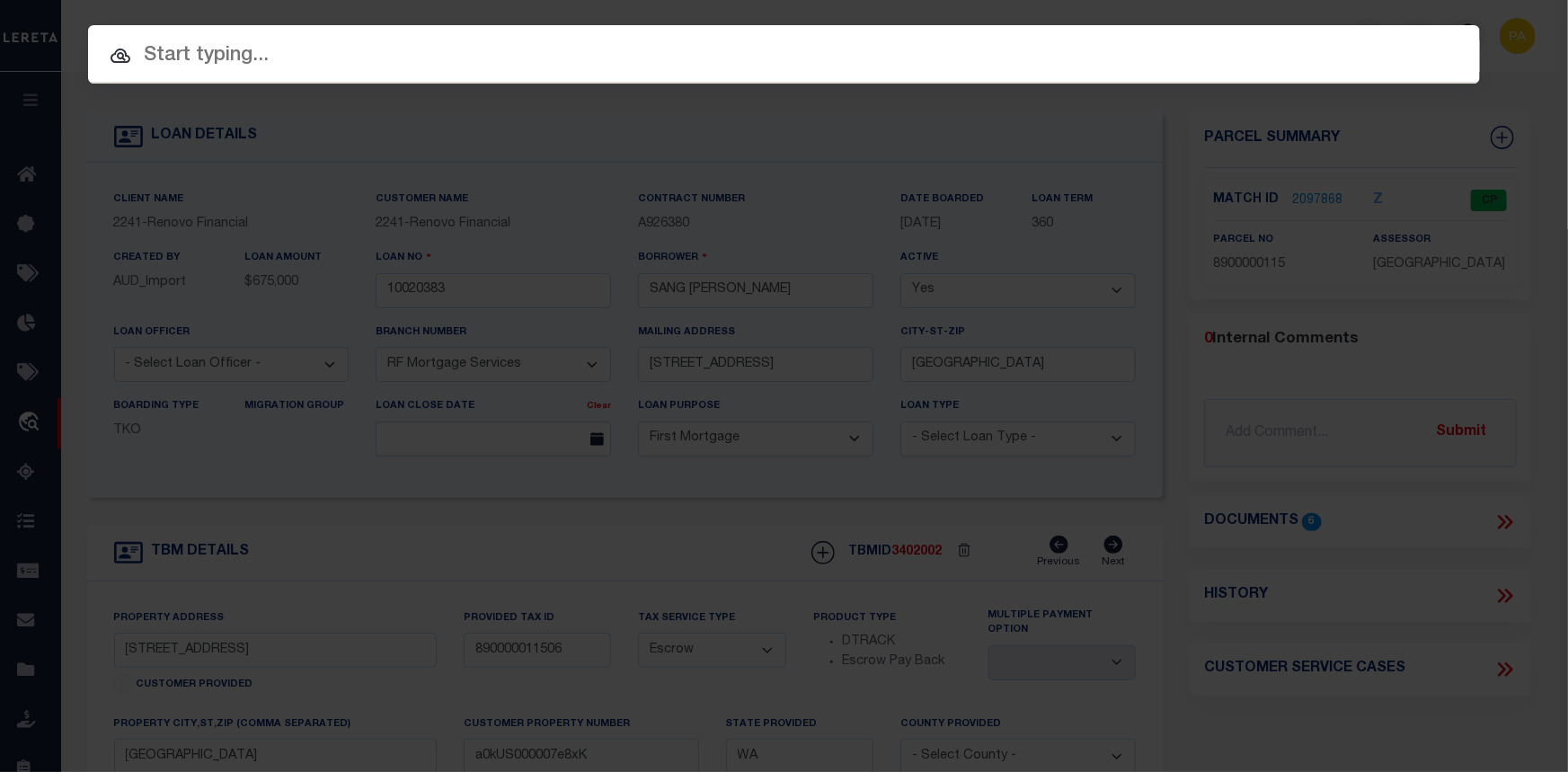
click at [228, 41] on input "text" at bounding box center [784, 56] width 1392 height 31
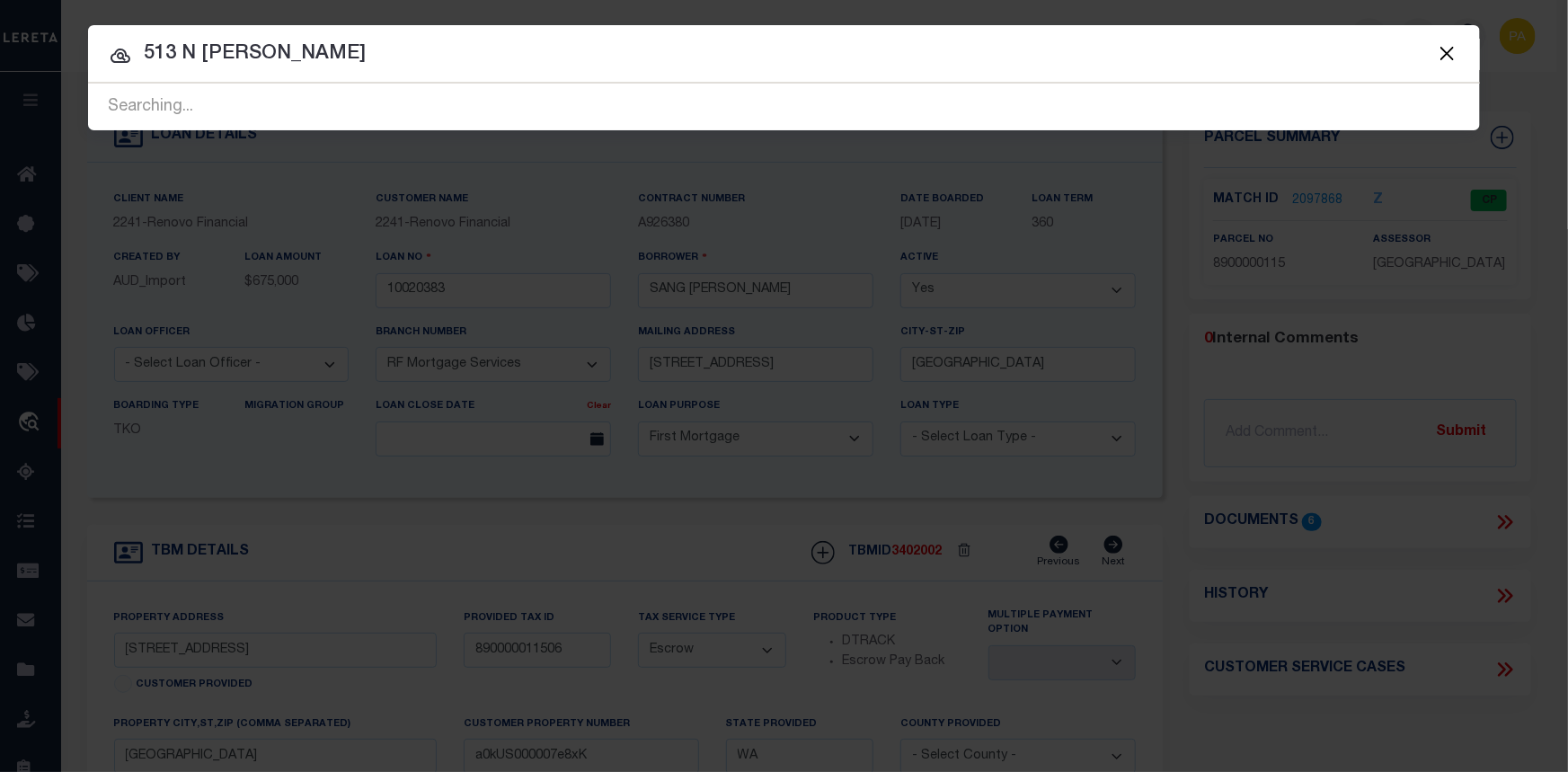
type input "513 N SCHROEDER"
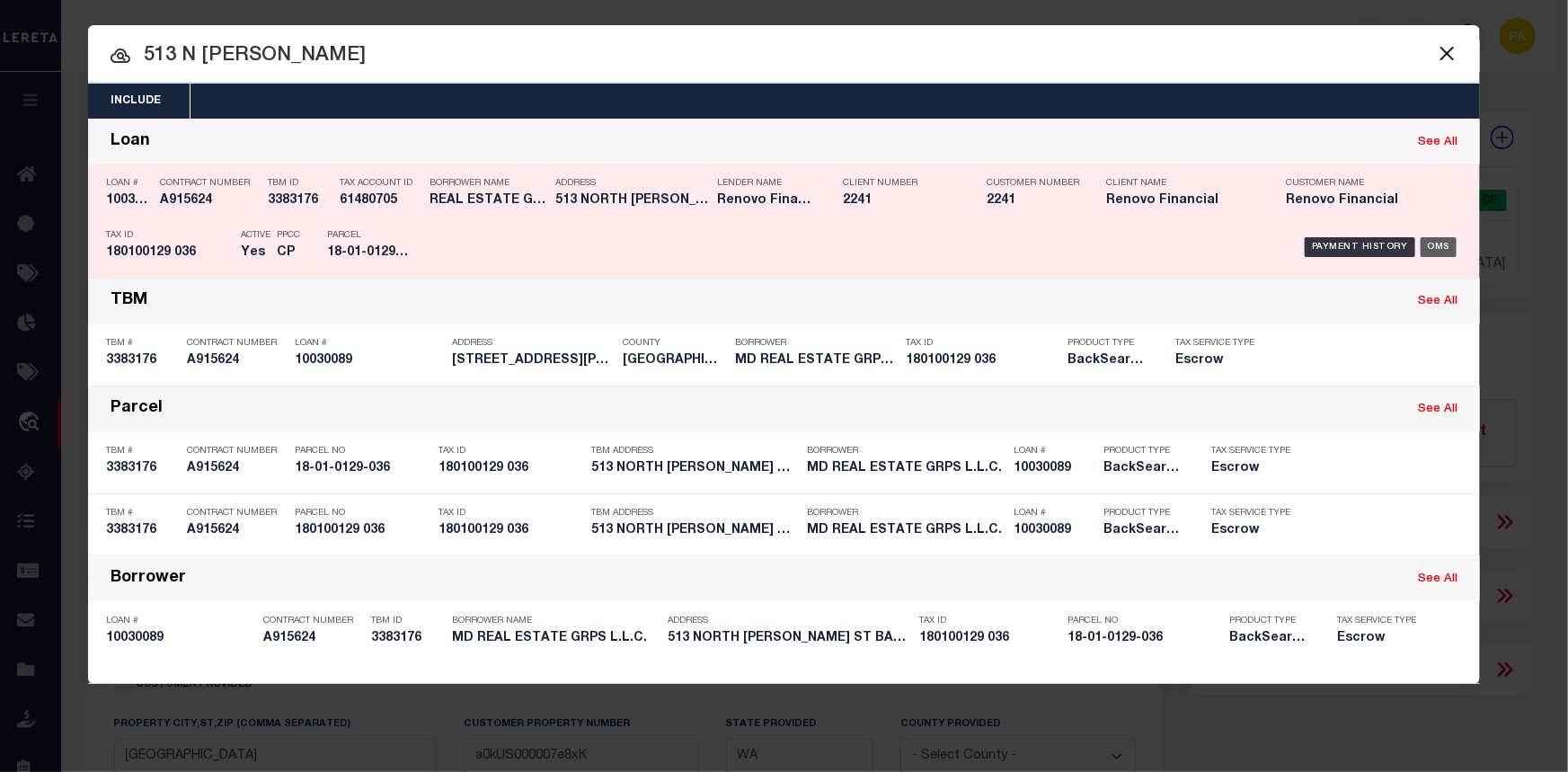
click at [1438, 247] on div "OMS" at bounding box center [1438, 247] width 37 height 20
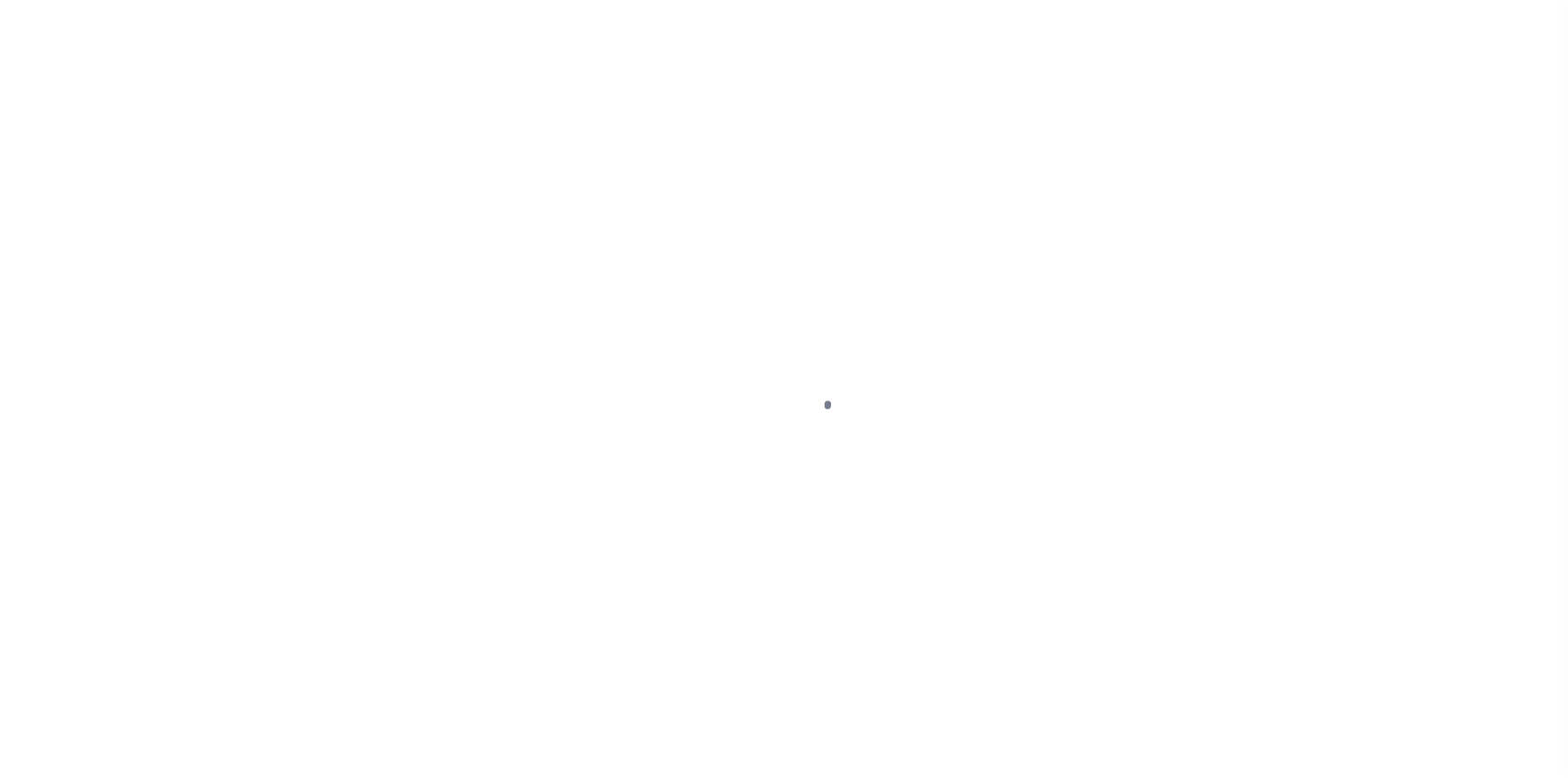
select select "25067"
select select "10"
select select "Escrow"
